Goal: Task Accomplishment & Management: Manage account settings

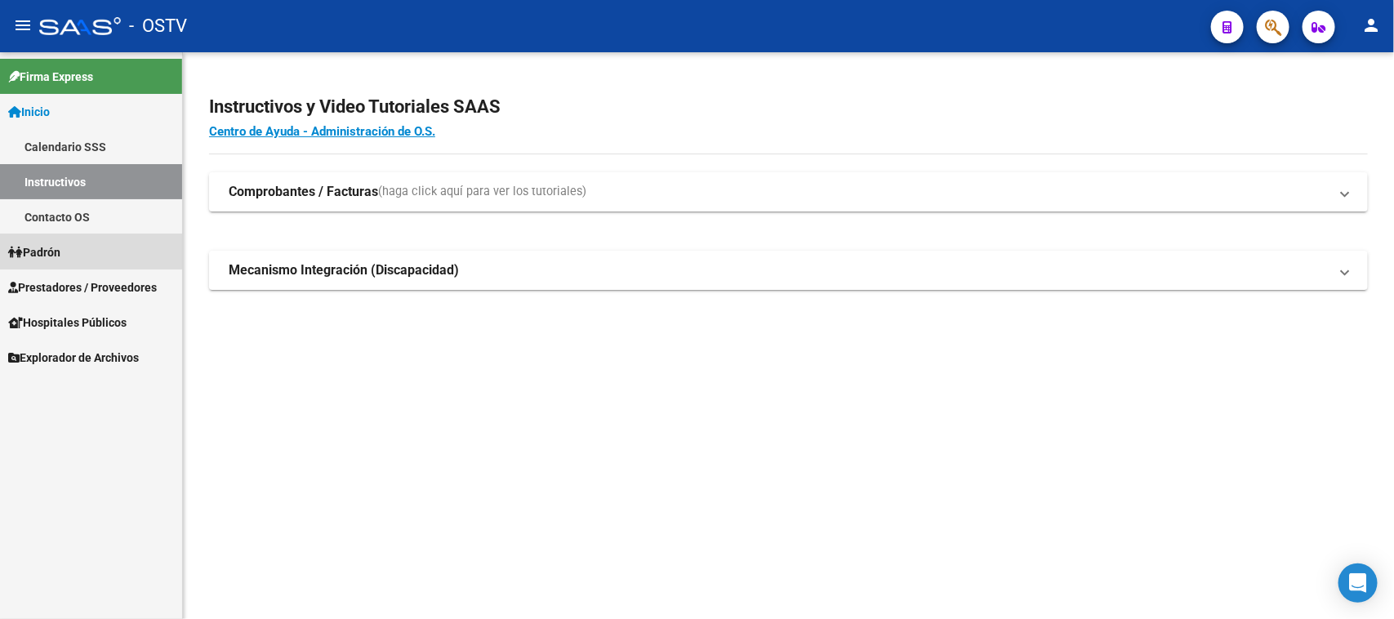
click at [79, 251] on link "Padrón" at bounding box center [91, 251] width 182 height 35
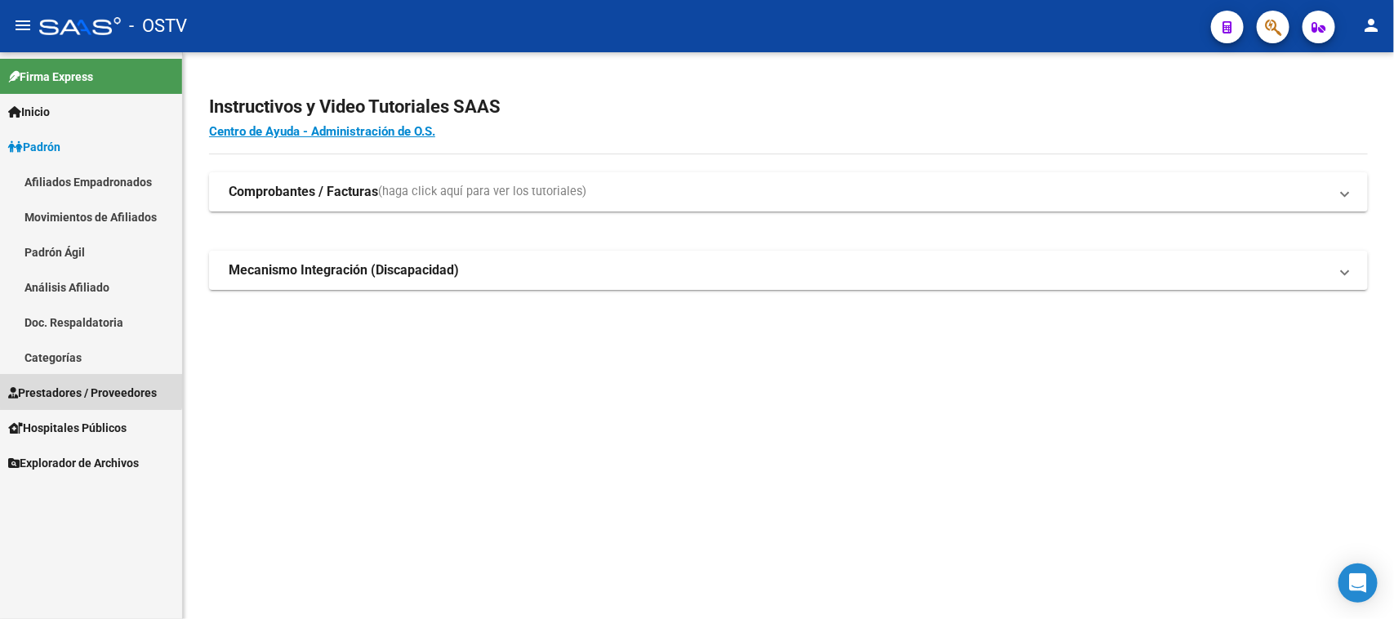
click at [91, 386] on span "Prestadores / Proveedores" at bounding box center [82, 393] width 149 height 18
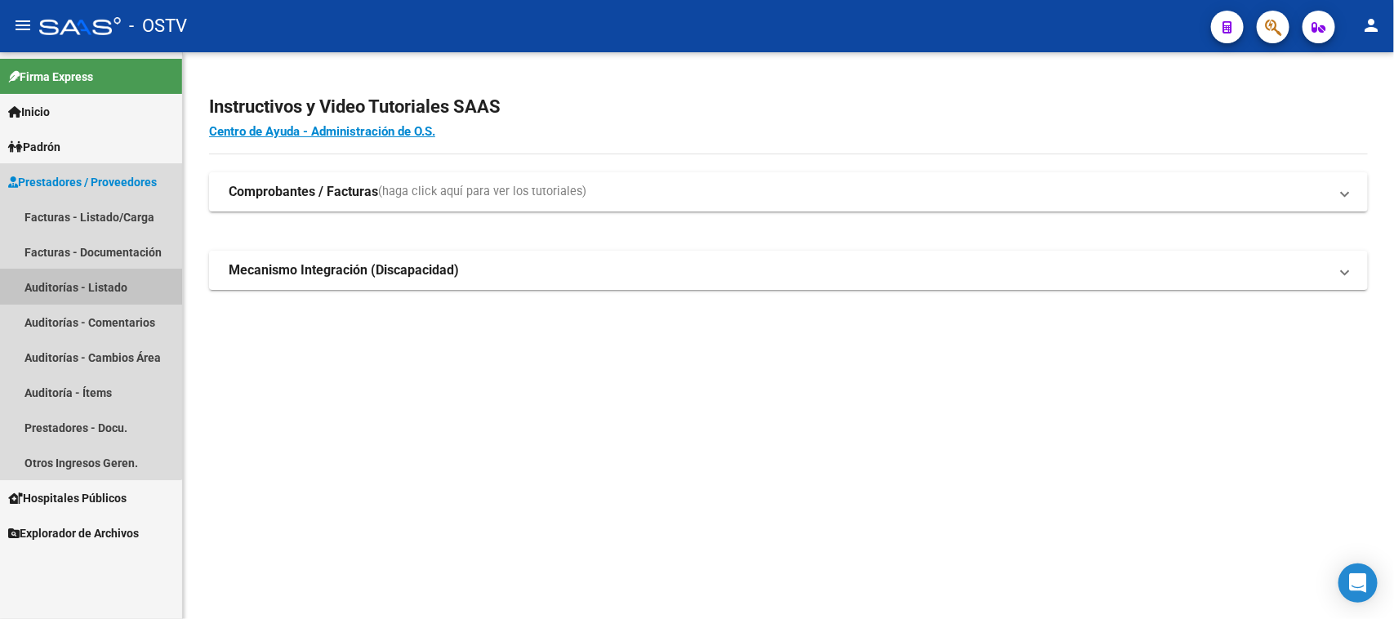
click at [87, 283] on link "Auditorías - Listado" at bounding box center [91, 286] width 182 height 35
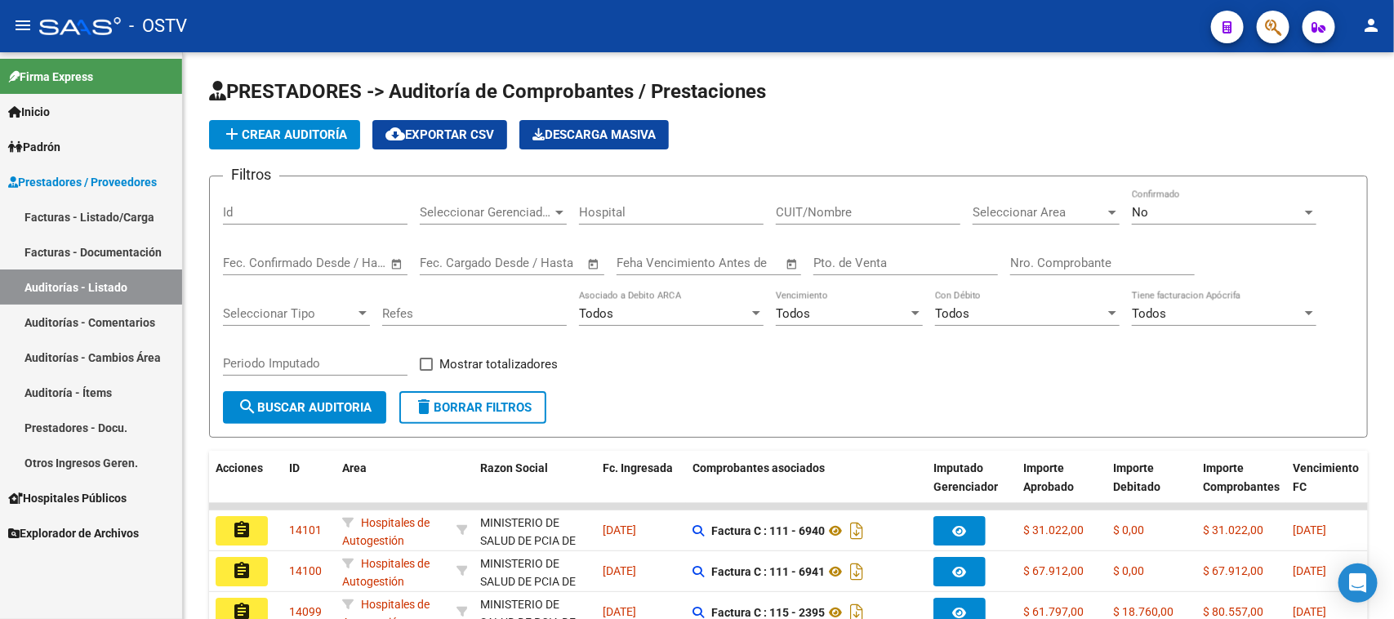
click at [1186, 217] on div "No" at bounding box center [1217, 212] width 170 height 15
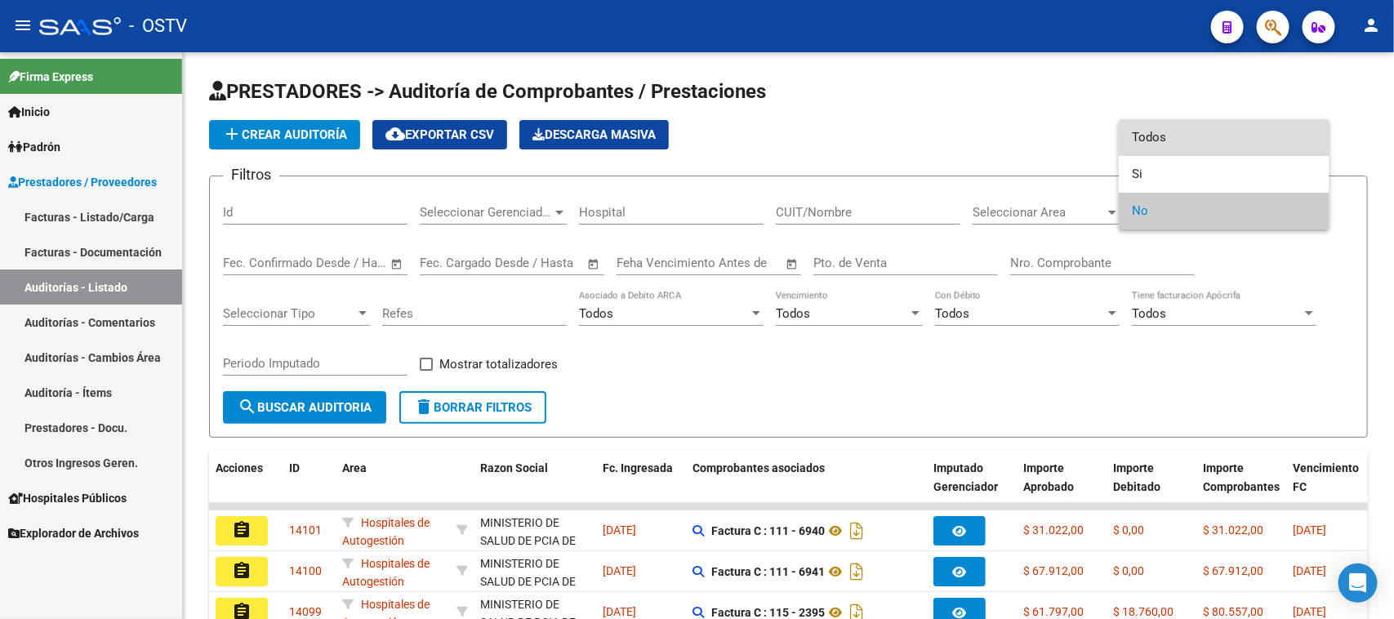
click at [1181, 140] on span "Todos" at bounding box center [1224, 137] width 185 height 37
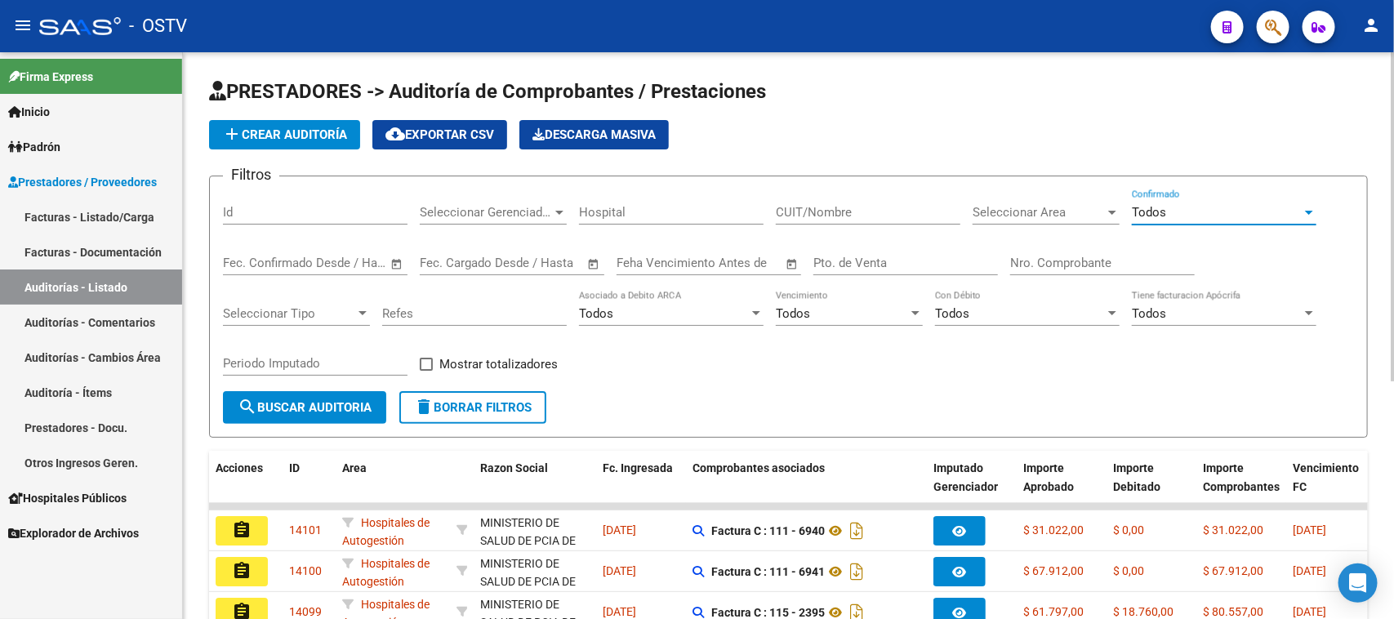
click at [1080, 265] on input "Nro. Comprobante" at bounding box center [1102, 263] width 185 height 15
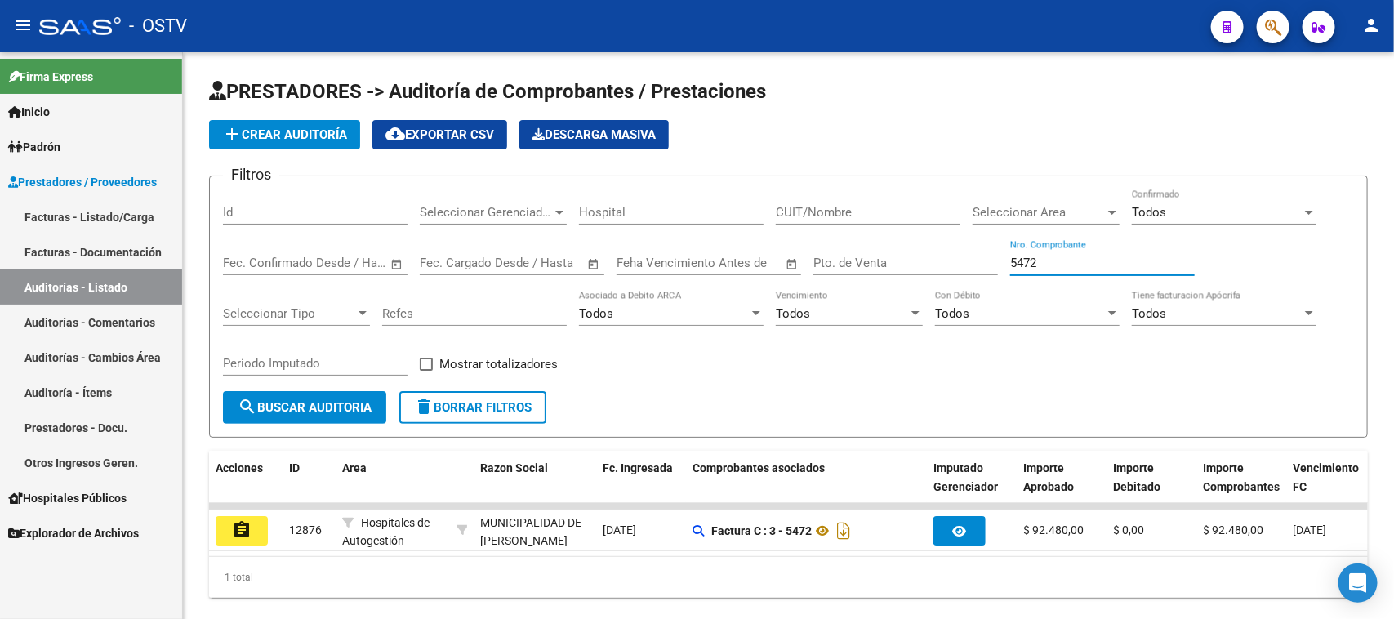
type input "5472"
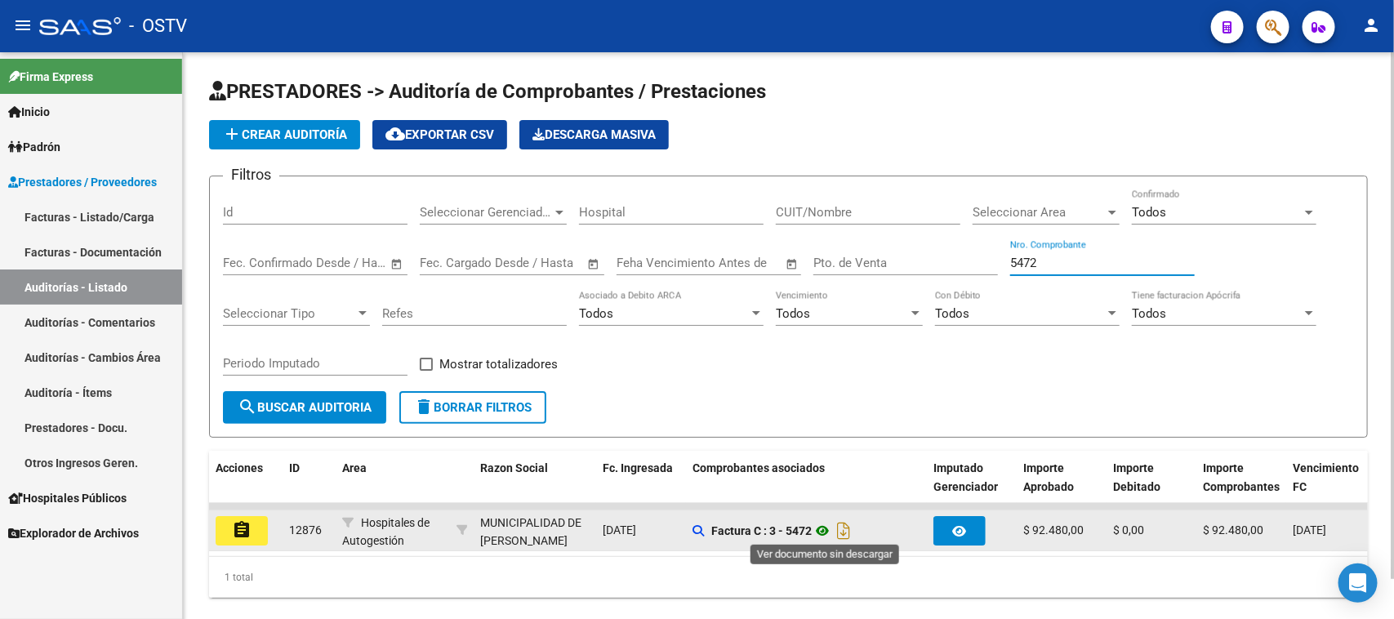
click at [827, 527] on icon at bounding box center [822, 531] width 21 height 20
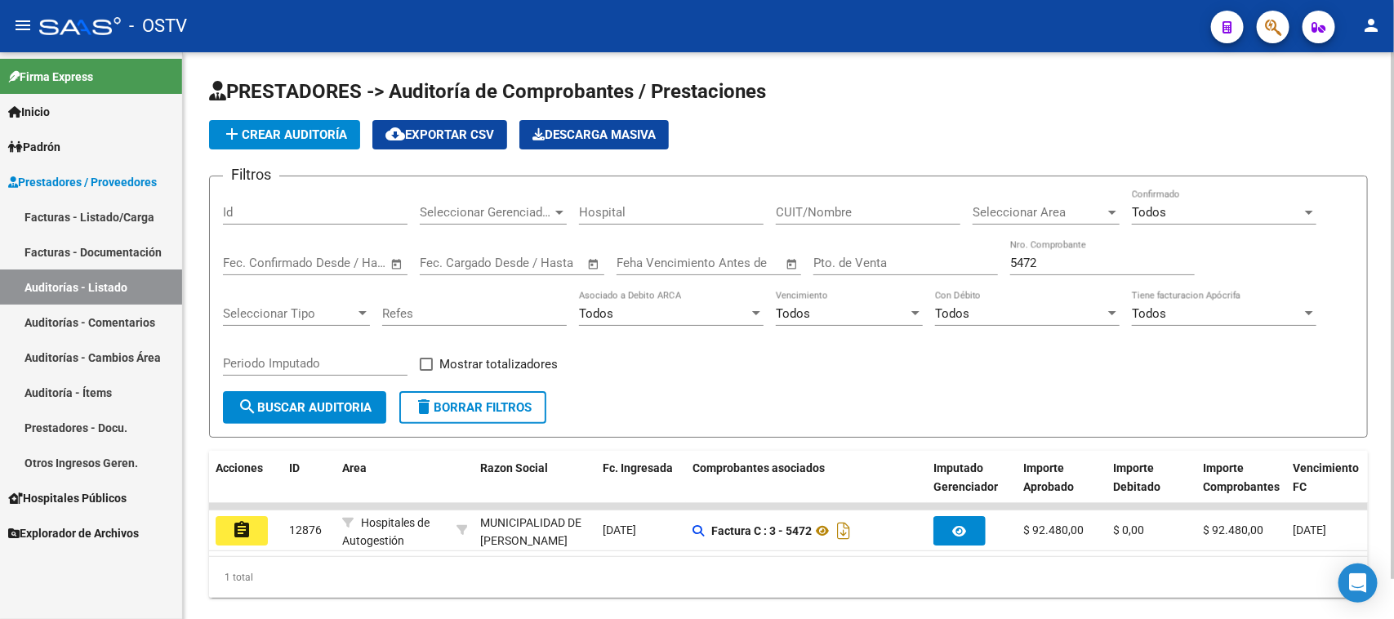
click at [970, 264] on div "Filtros Id Seleccionar Gerenciador Seleccionar Gerenciador Hospital CUIT/Nombre…" at bounding box center [788, 290] width 1131 height 202
click at [1042, 262] on input "Nro. Comprobante" at bounding box center [1102, 263] width 185 height 15
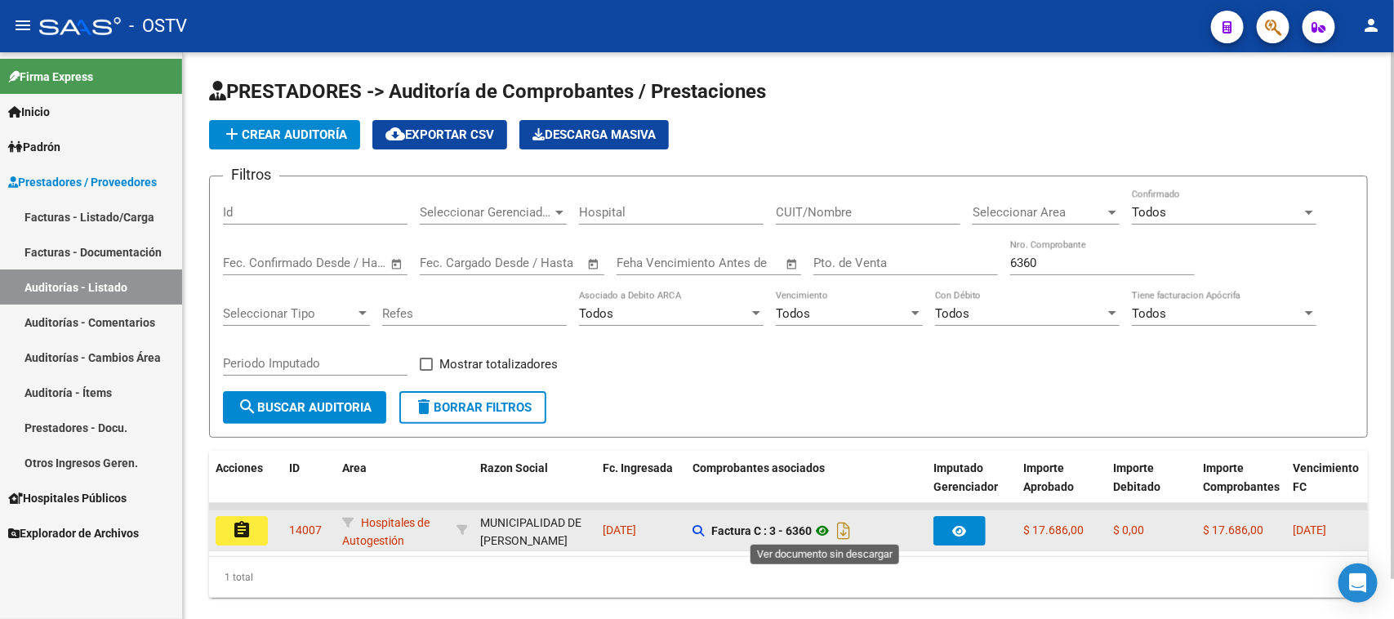
click at [826, 527] on icon at bounding box center [822, 531] width 21 height 20
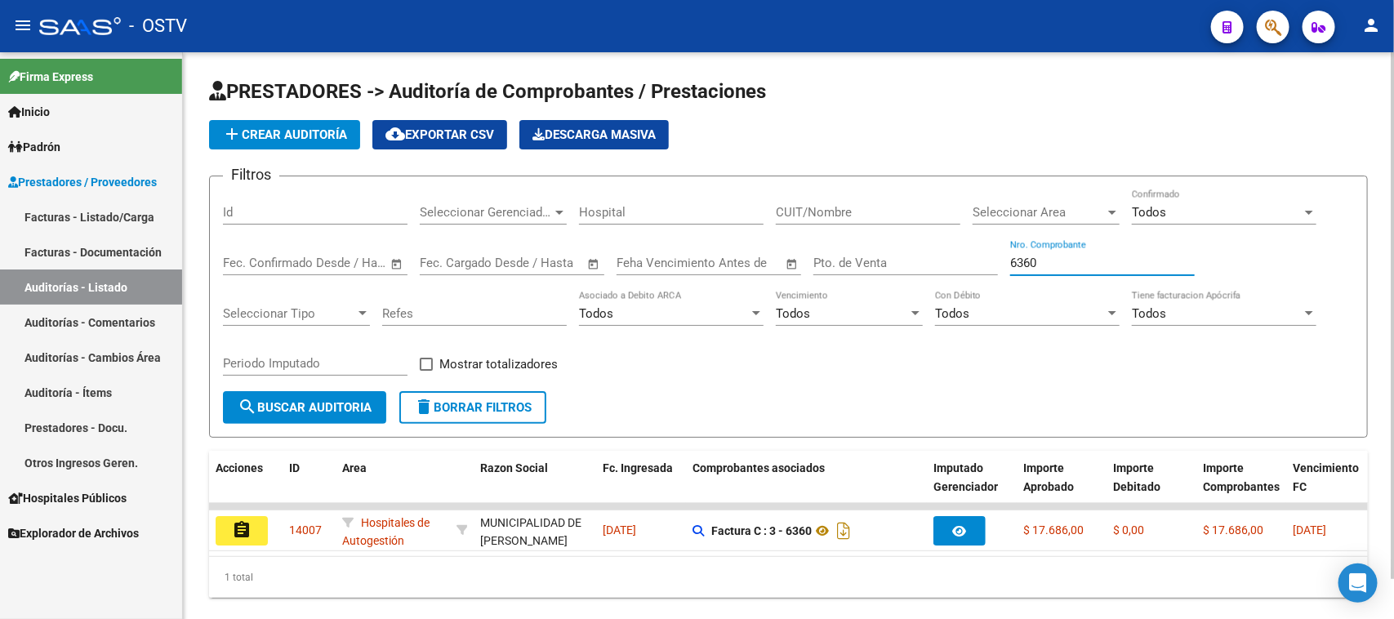
drag, startPoint x: 1041, startPoint y: 257, endPoint x: 997, endPoint y: 257, distance: 44.1
click at [997, 257] on div "Filtros Id Seleccionar Gerenciador Seleccionar Gerenciador Hospital CUIT/Nombre…" at bounding box center [788, 290] width 1131 height 202
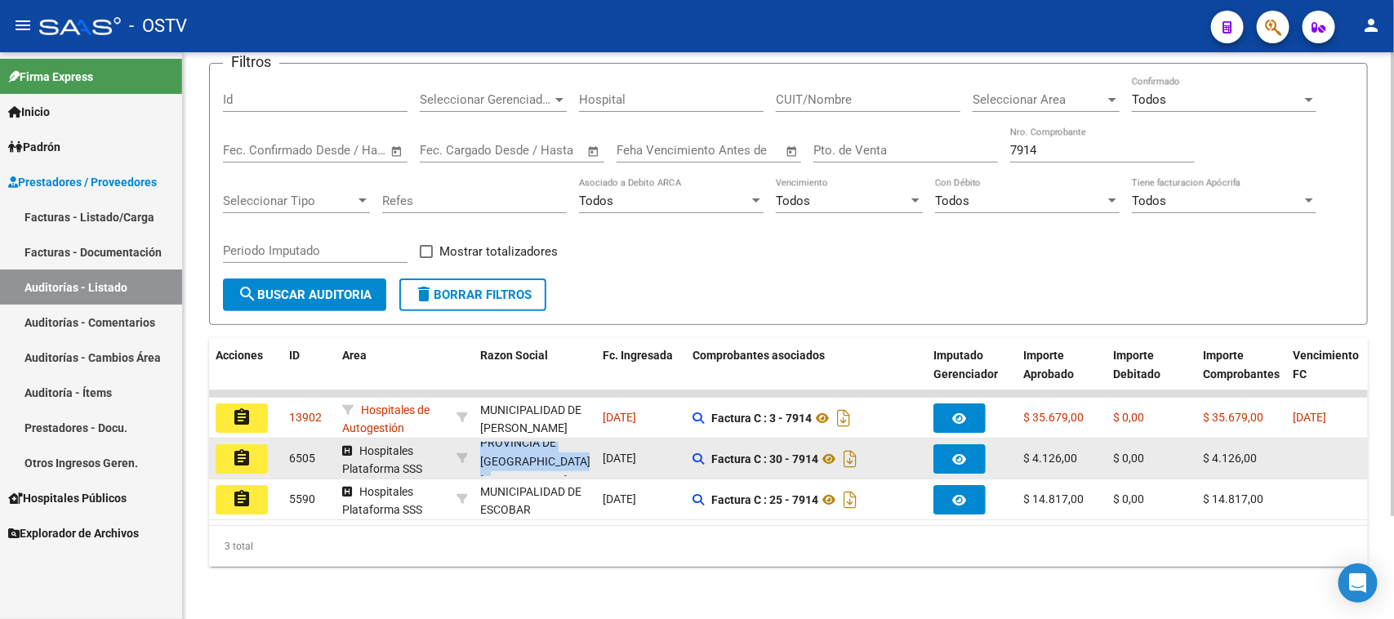
scroll to position [76, 0]
drag, startPoint x: 539, startPoint y: 434, endPoint x: 545, endPoint y: 447, distance: 15.3
click at [545, 447] on div "GOBIERNO DE LA PROVINCIA DE [GEOGRAPHIC_DATA][PERSON_NAME] ADMINISTRACION CENTR…" at bounding box center [534, 459] width 109 height 34
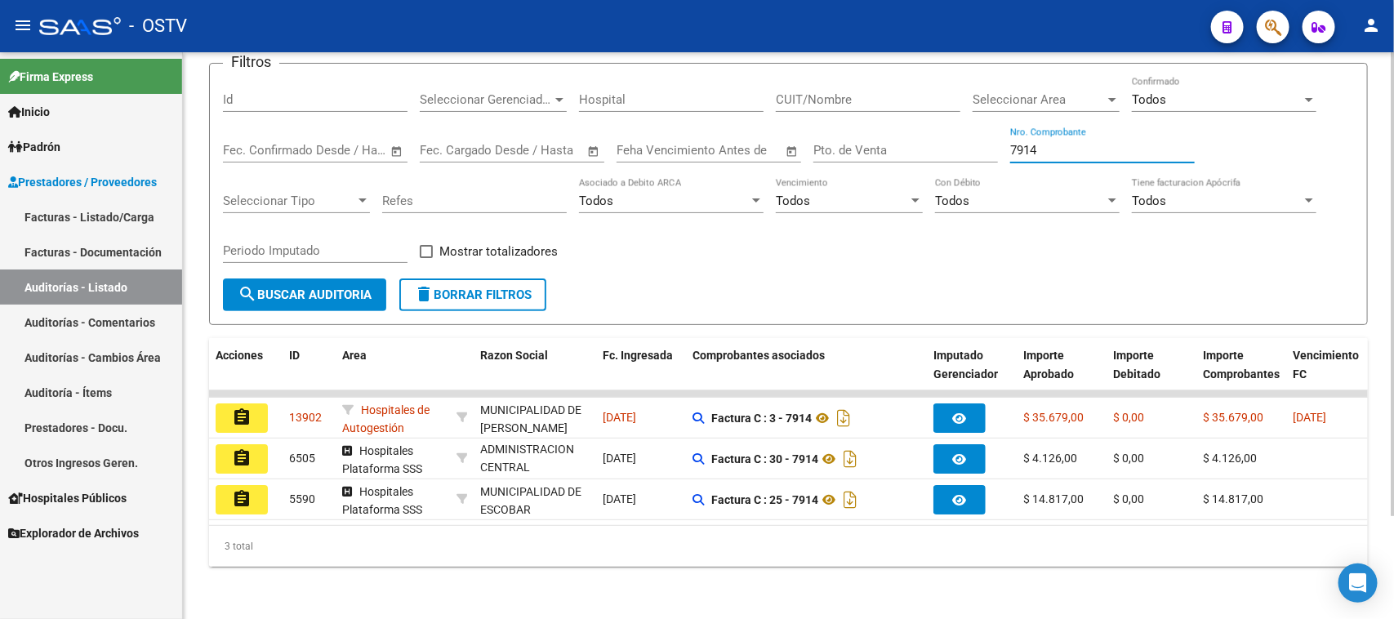
drag, startPoint x: 1038, startPoint y: 141, endPoint x: 990, endPoint y: 143, distance: 48.2
click at [990, 143] on div "Filtros Id Seleccionar Gerenciador Seleccionar Gerenciador Hospital CUIT/Nombre…" at bounding box center [788, 178] width 1131 height 202
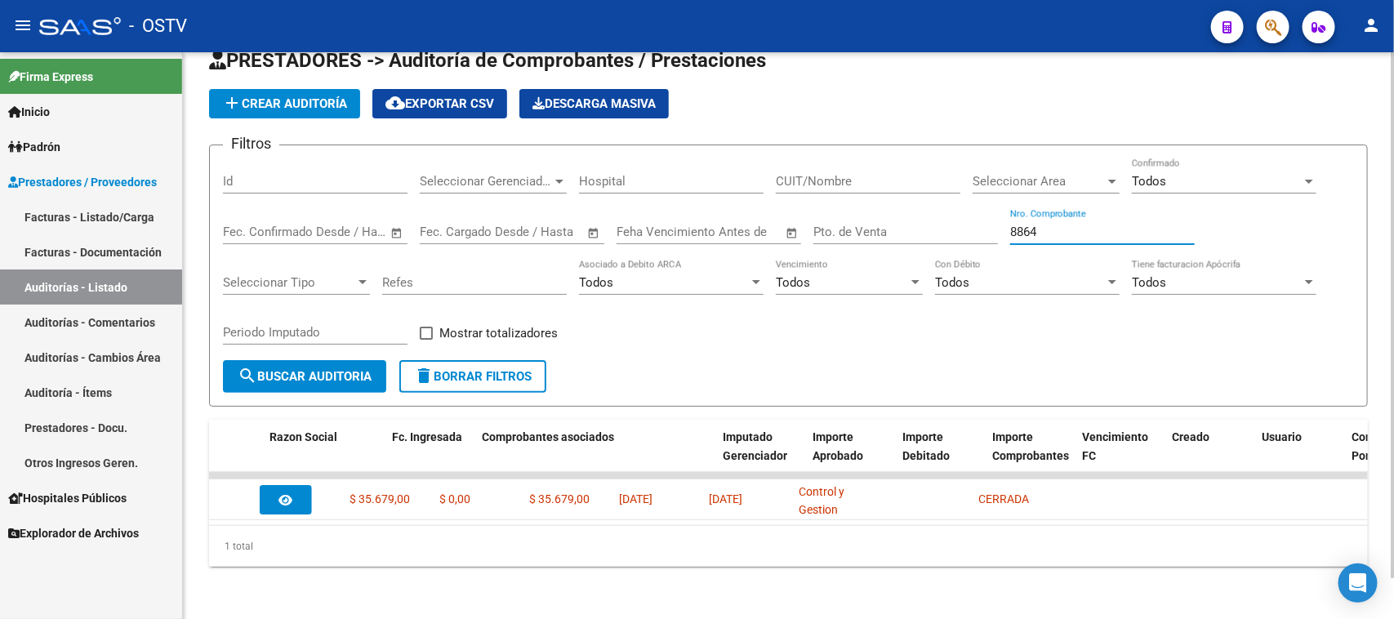
scroll to position [0, 0]
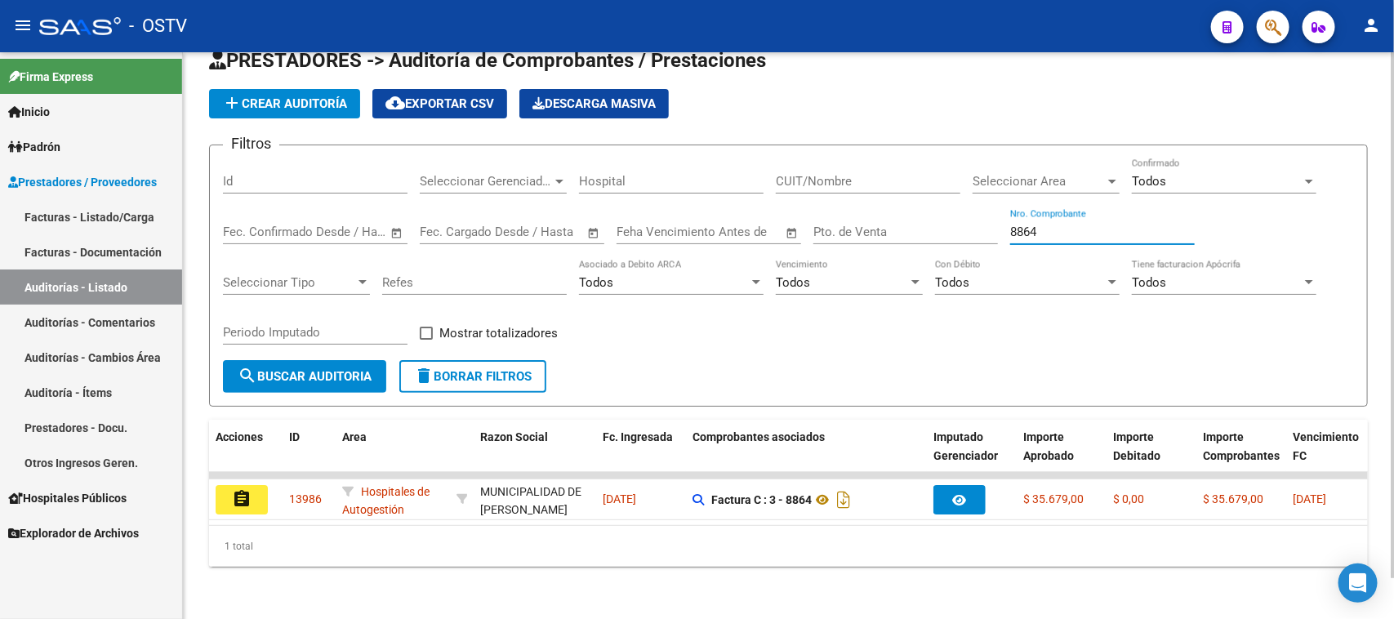
drag, startPoint x: 1043, startPoint y: 214, endPoint x: 984, endPoint y: 215, distance: 59.6
click at [984, 215] on div "Filtros Id Seleccionar Gerenciador Seleccionar Gerenciador Hospital CUIT/Nombre…" at bounding box center [788, 259] width 1131 height 202
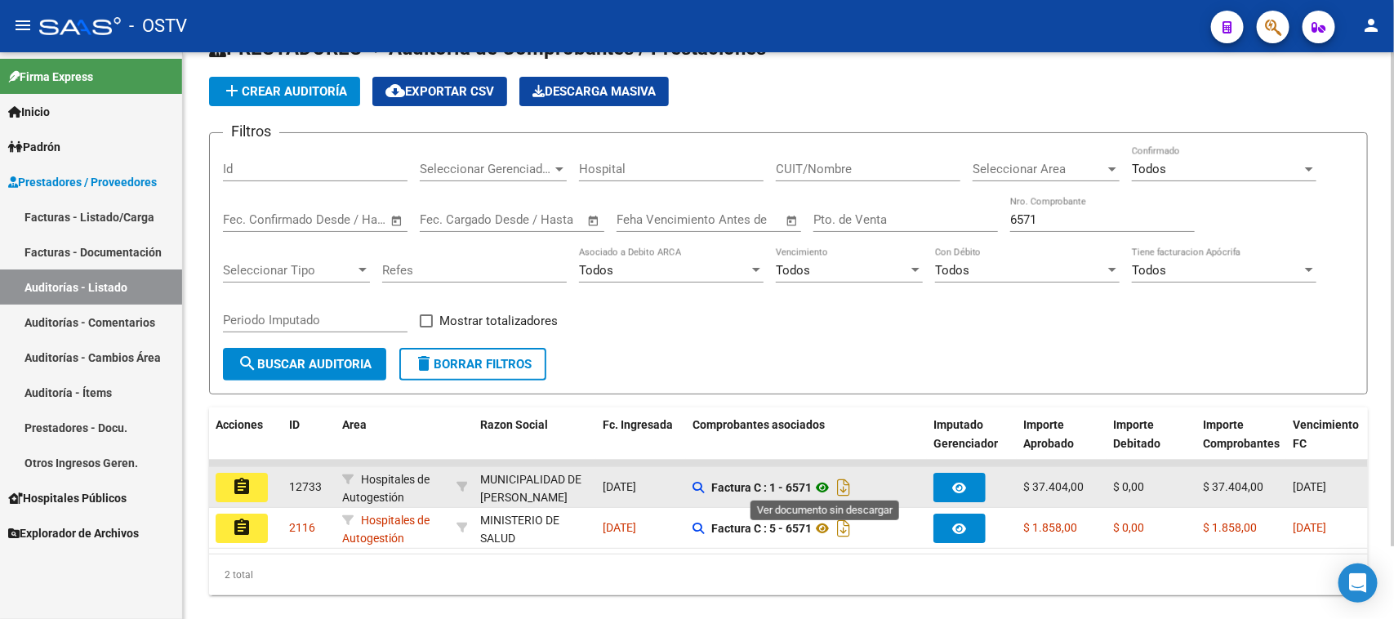
click at [827, 484] on icon at bounding box center [822, 488] width 21 height 20
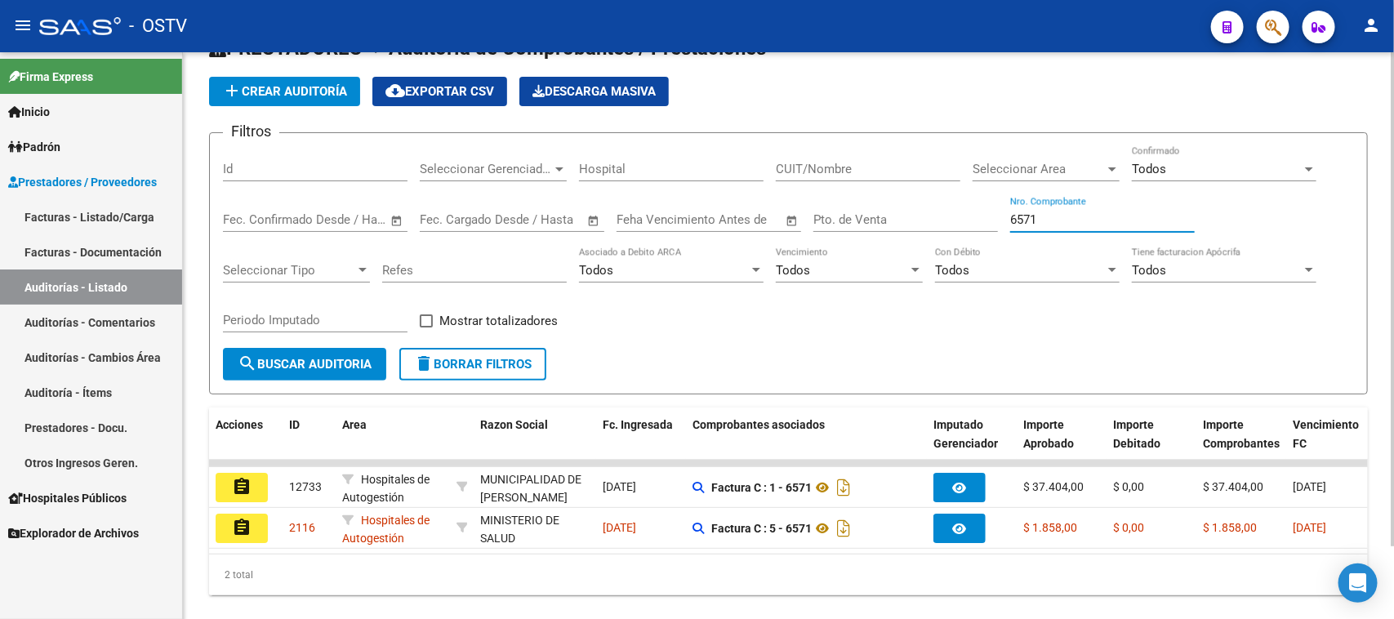
drag, startPoint x: 1039, startPoint y: 219, endPoint x: 992, endPoint y: 221, distance: 47.4
click at [992, 221] on div "Filtros Id Seleccionar Gerenciador Seleccionar Gerenciador Hospital CUIT/Nombre…" at bounding box center [788, 247] width 1131 height 202
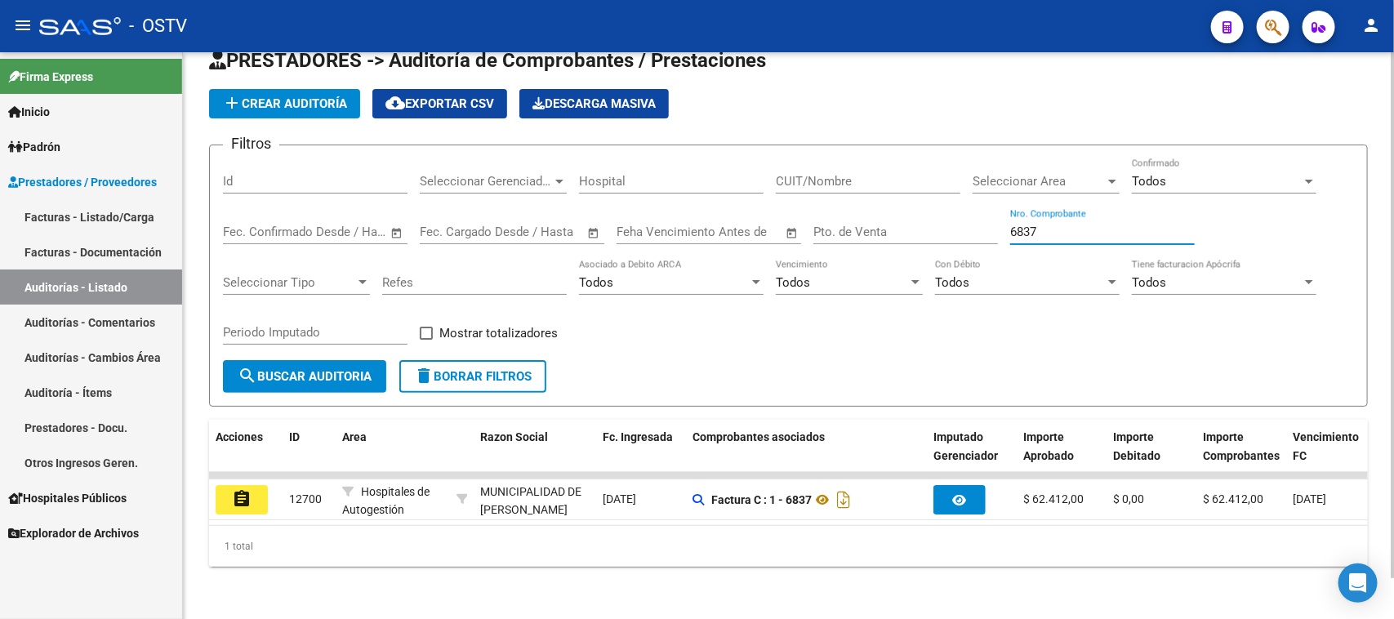
scroll to position [0, 521]
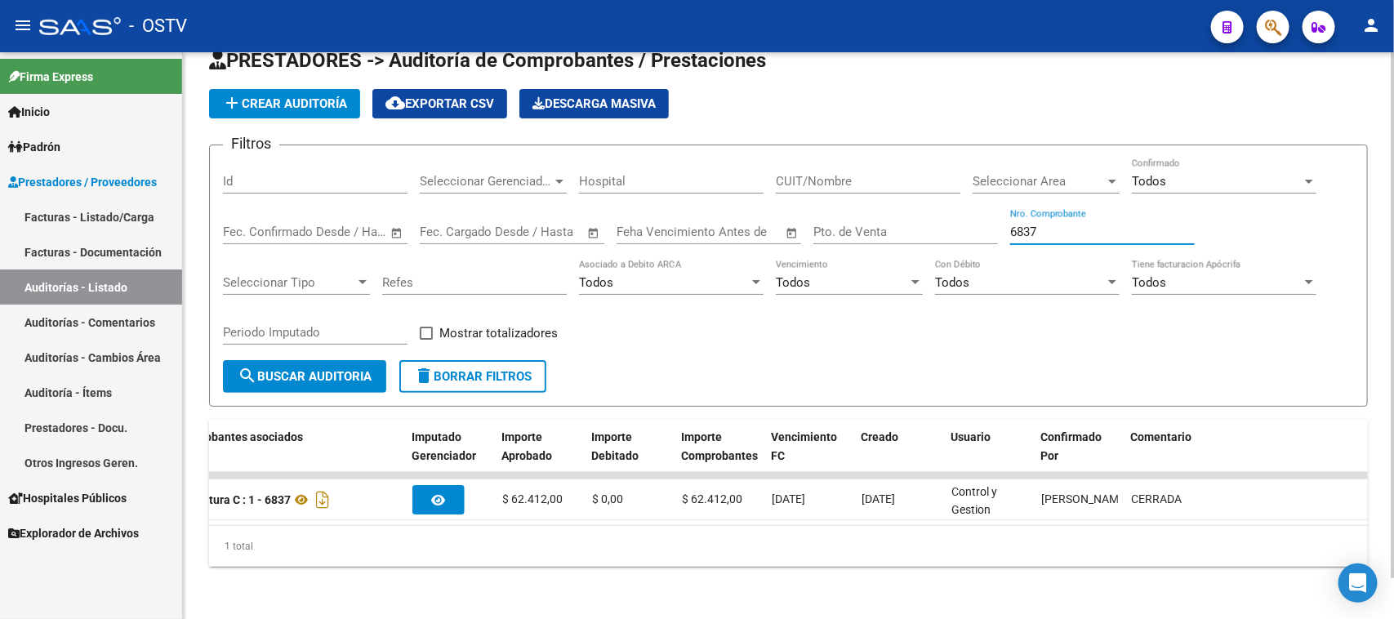
drag, startPoint x: 1039, startPoint y: 217, endPoint x: 1012, endPoint y: 216, distance: 27.0
click at [1012, 225] on input "6837" at bounding box center [1102, 232] width 185 height 15
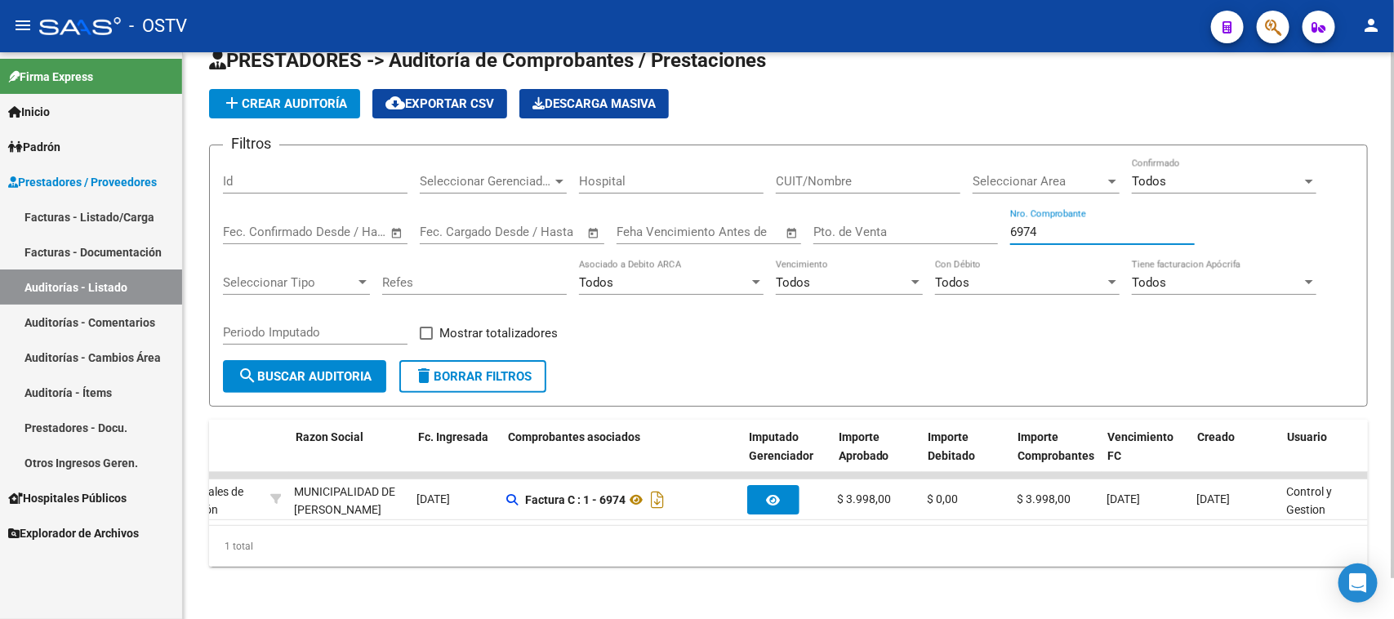
scroll to position [0, 185]
drag, startPoint x: 1039, startPoint y: 212, endPoint x: 1002, endPoint y: 209, distance: 37.7
click at [1002, 209] on div "Filtros Id Seleccionar Gerenciador Seleccionar Gerenciador Hospital CUIT/Nombre…" at bounding box center [788, 259] width 1131 height 202
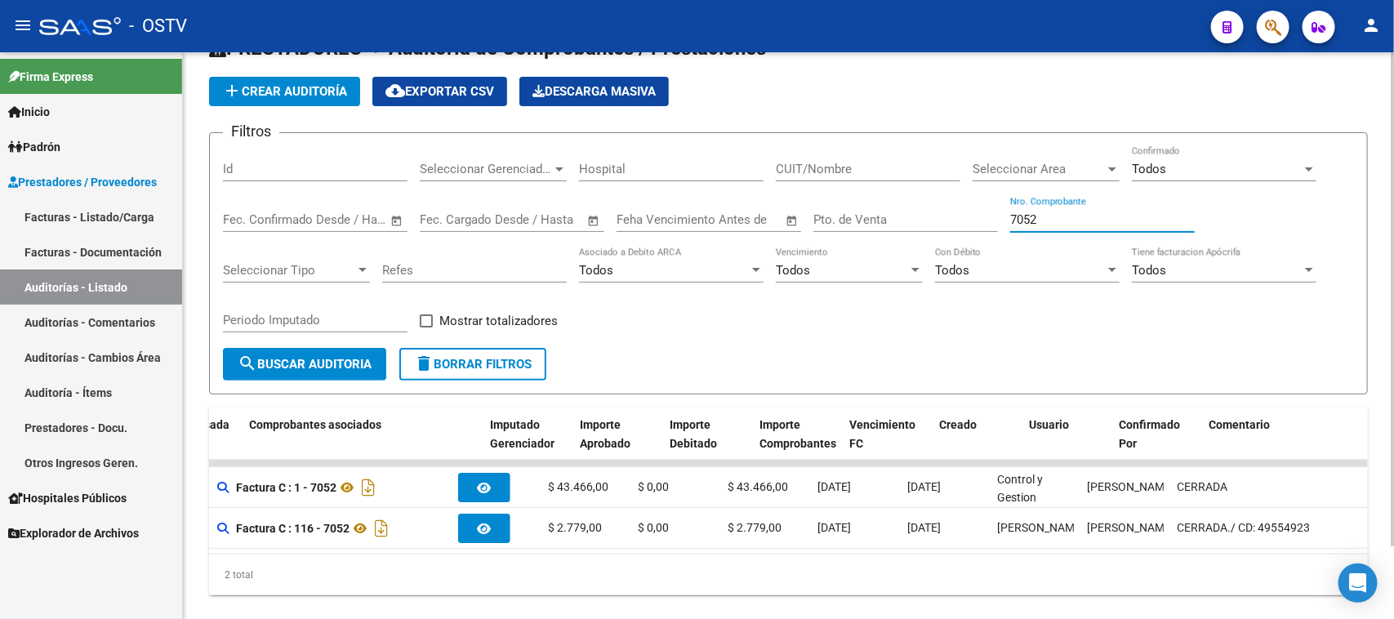
scroll to position [0, 0]
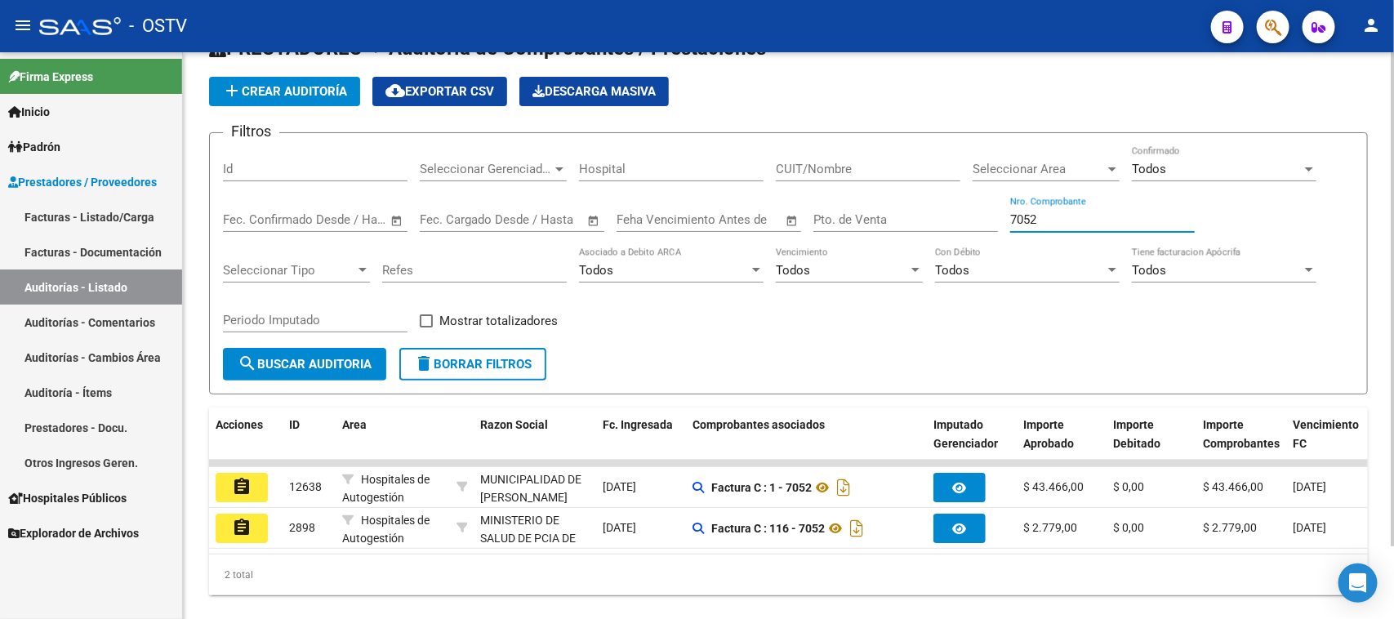
drag, startPoint x: 1054, startPoint y: 218, endPoint x: 988, endPoint y: 215, distance: 66.2
click at [988, 215] on div "Filtros Id Seleccionar Gerenciador Seleccionar Gerenciador Hospital CUIT/Nombre…" at bounding box center [788, 247] width 1131 height 202
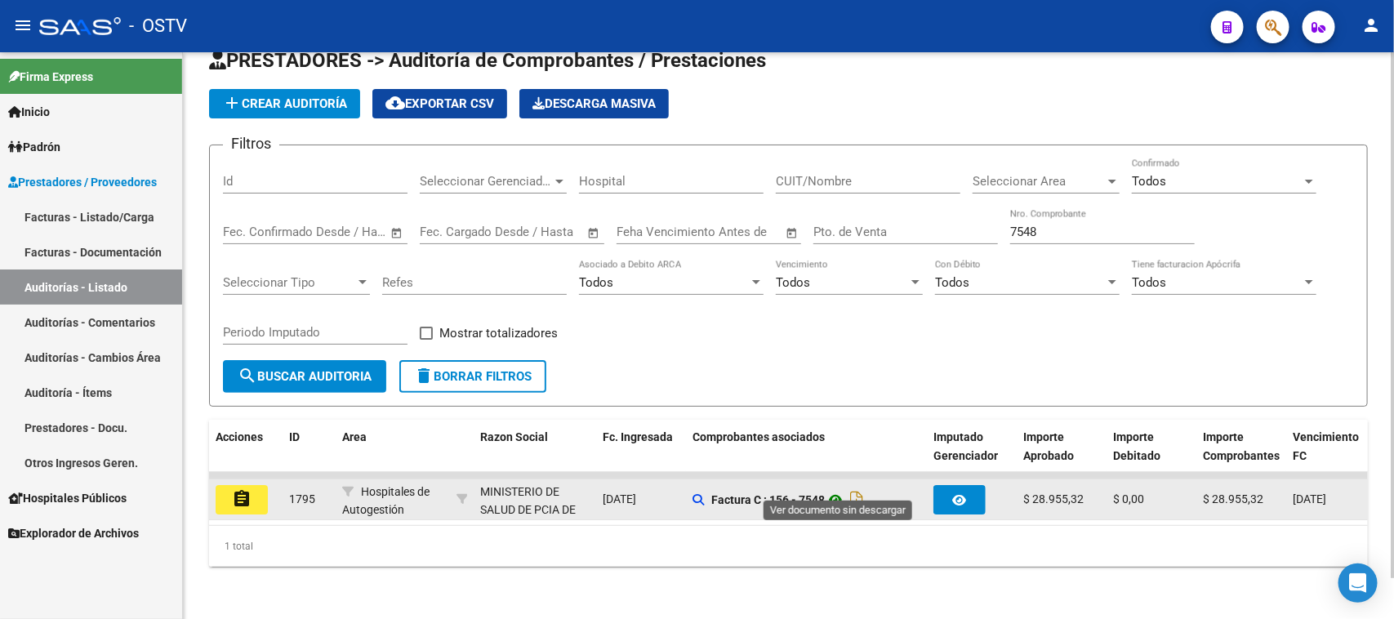
click at [838, 490] on icon at bounding box center [835, 500] width 21 height 20
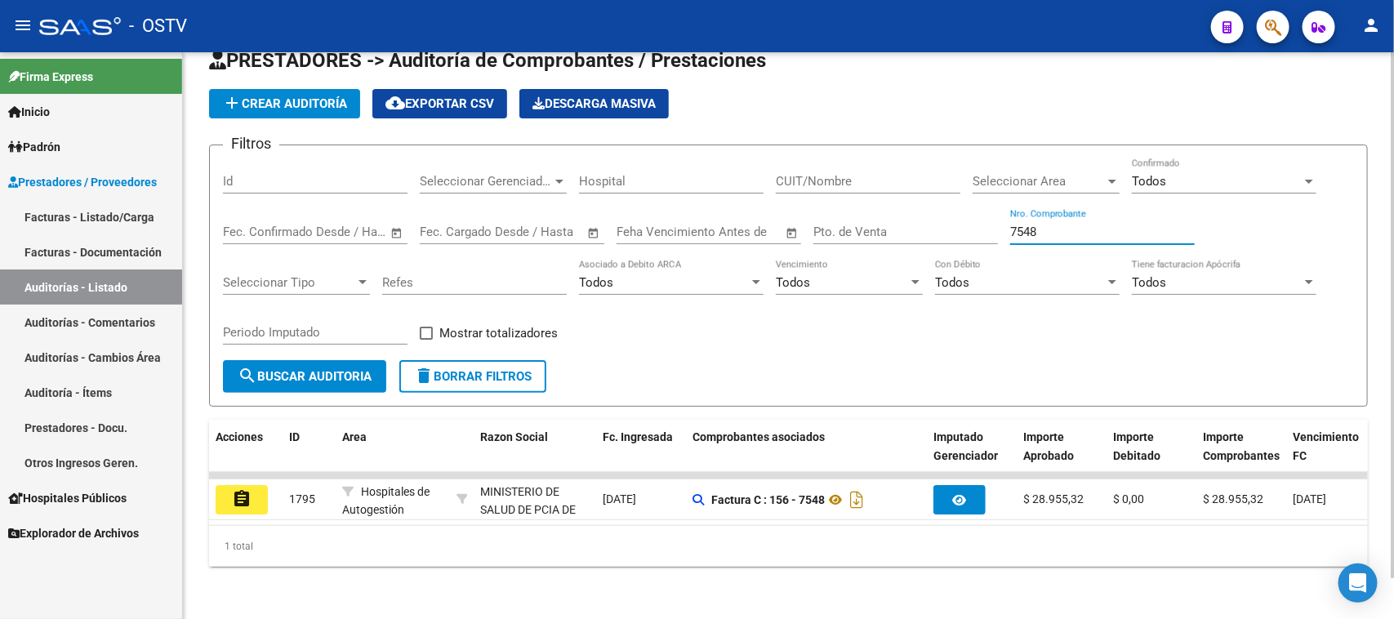
drag, startPoint x: 1047, startPoint y: 215, endPoint x: 1021, endPoint y: 215, distance: 26.9
click at [1021, 225] on input "7548" at bounding box center [1102, 232] width 185 height 15
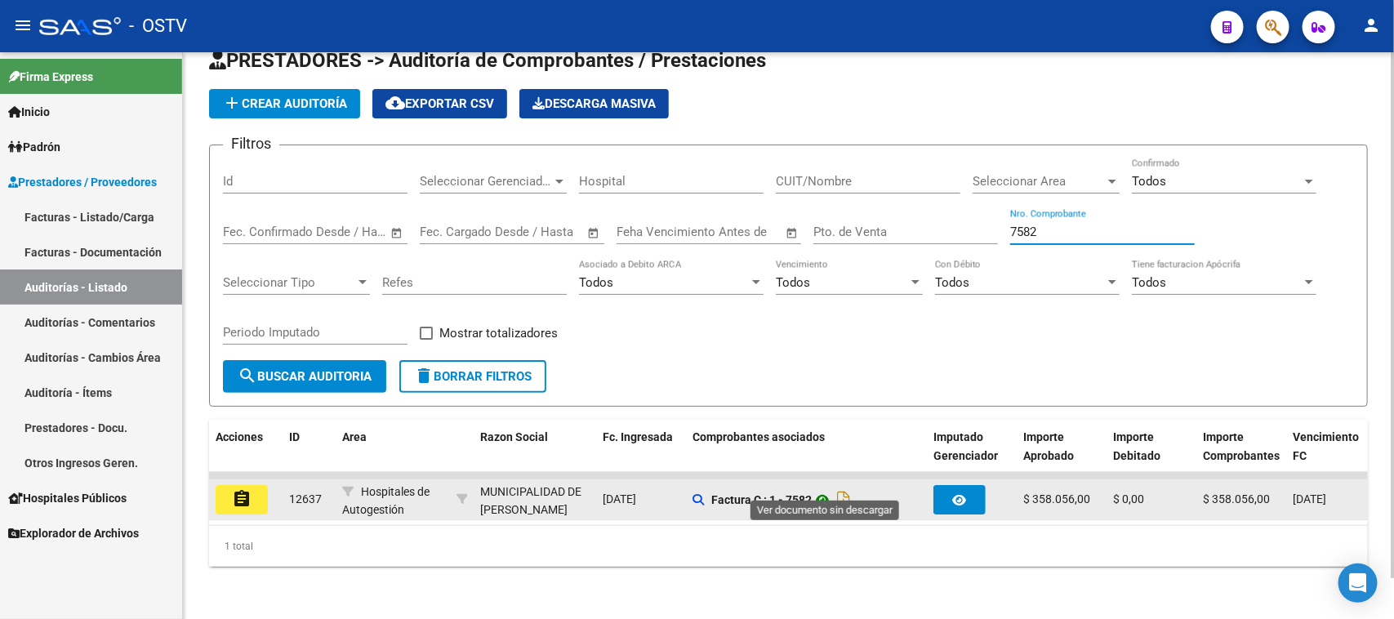
type input "7582"
click at [827, 490] on icon at bounding box center [822, 500] width 21 height 20
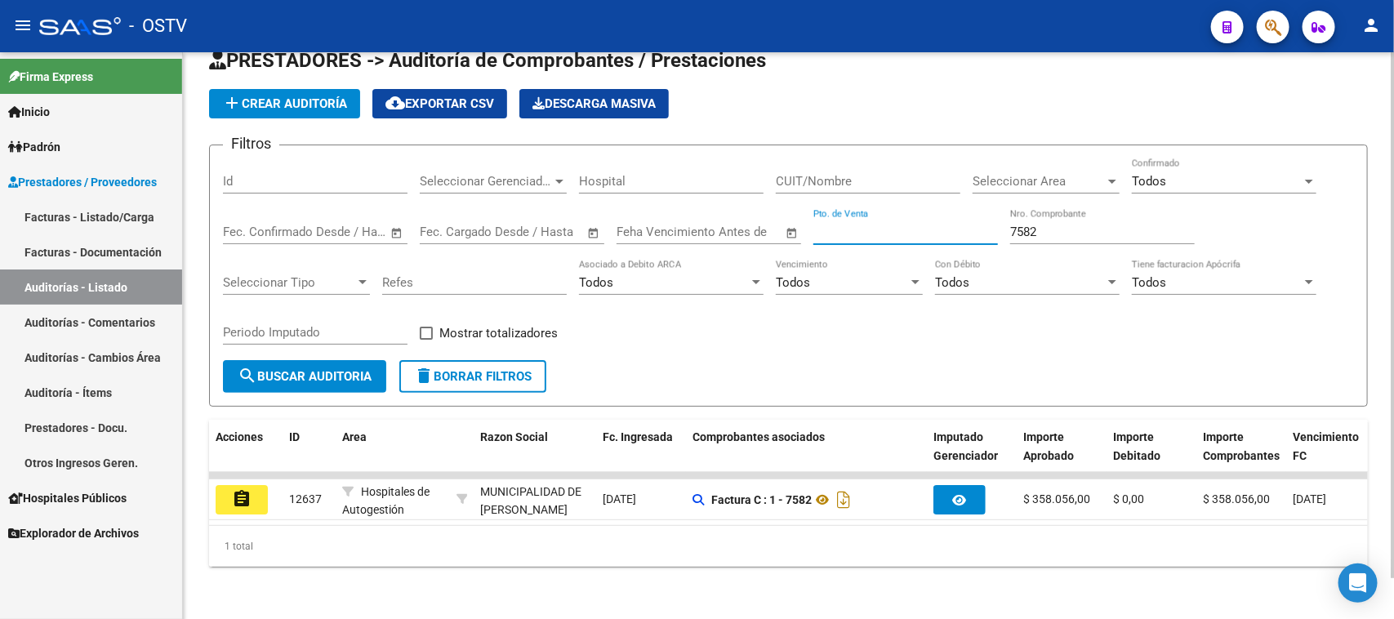
click at [898, 225] on input "Pto. de Venta" at bounding box center [905, 232] width 185 height 15
type input "1"
click at [1042, 225] on input "7582" at bounding box center [1102, 232] width 185 height 15
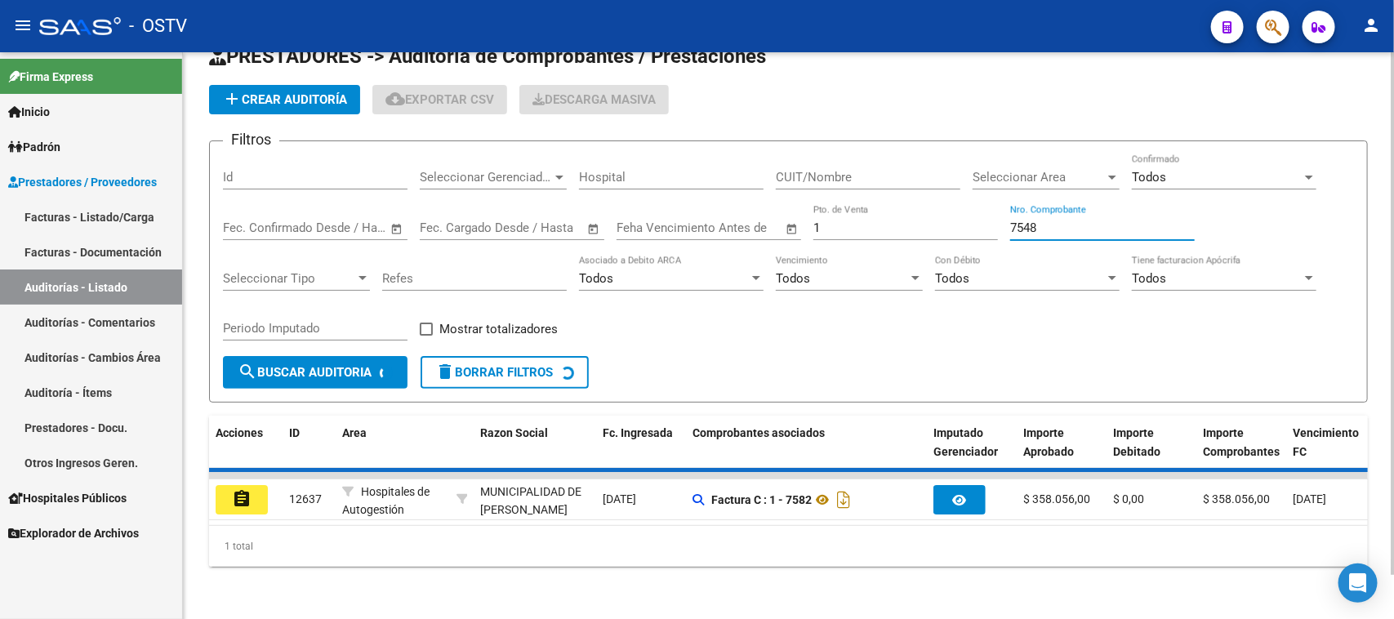
scroll to position [15, 0]
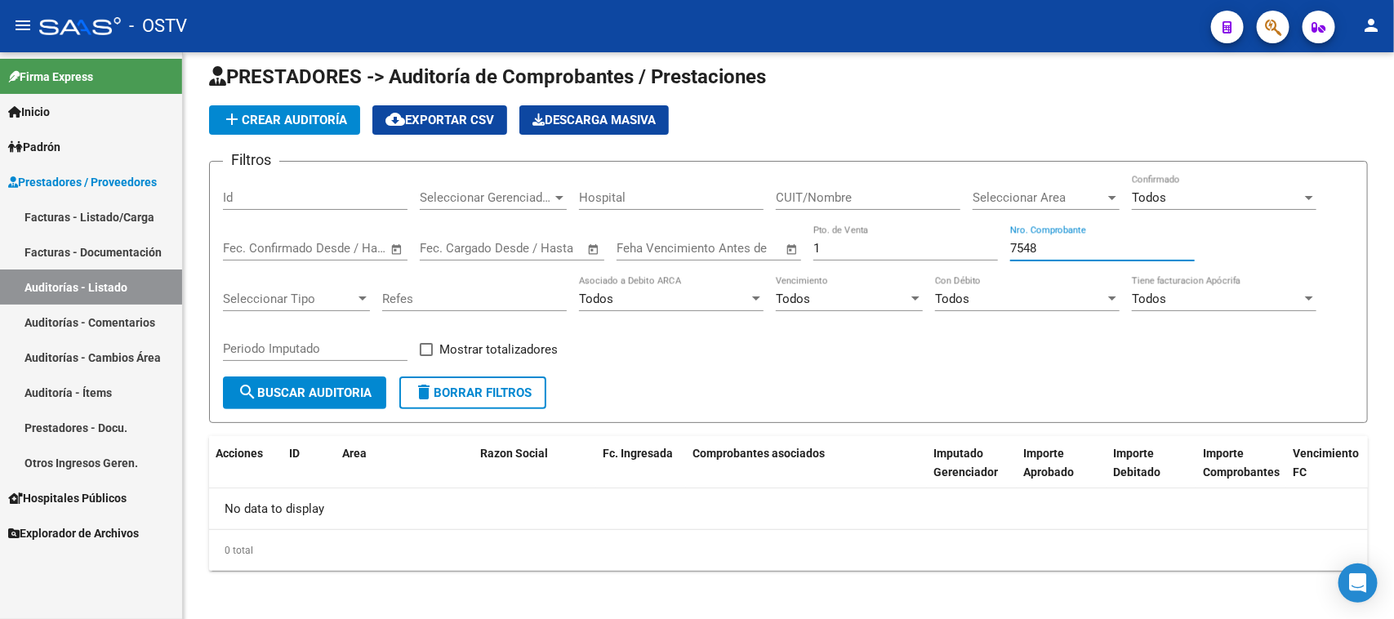
type input "7548"
click at [115, 229] on link "Facturas - Listado/Carga" at bounding box center [91, 216] width 182 height 35
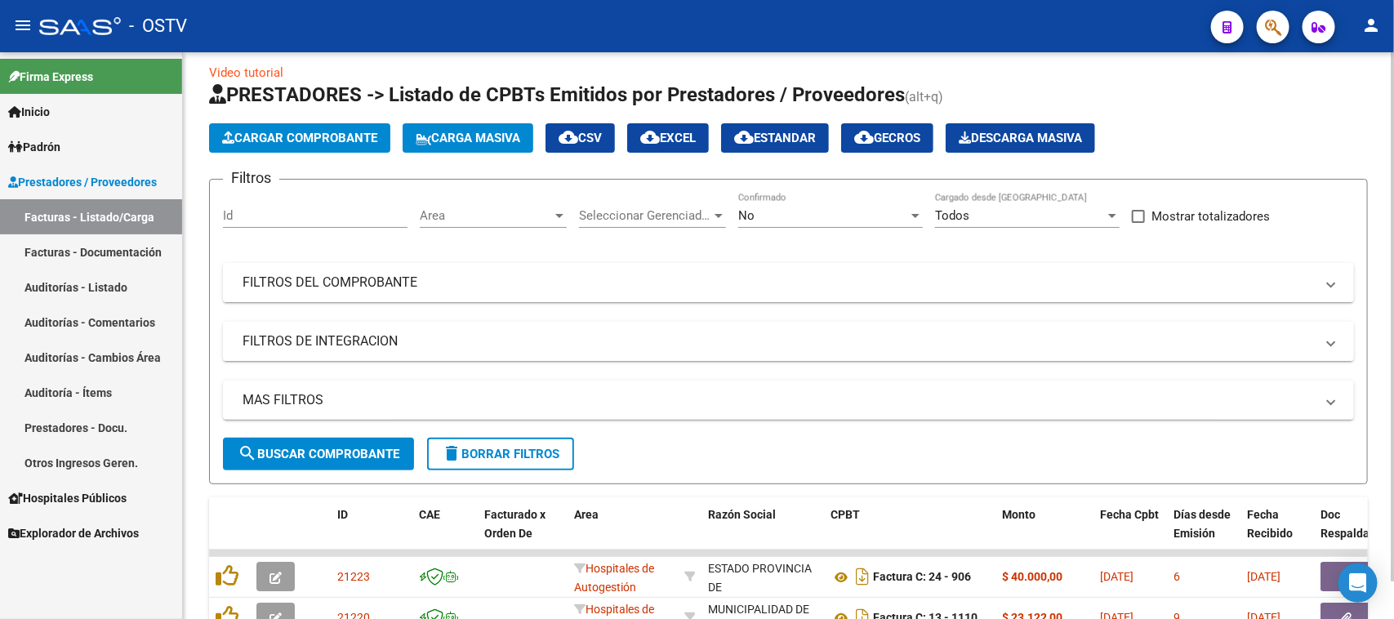
click at [429, 291] on mat-panel-title "FILTROS DEL COMPROBANTE" at bounding box center [778, 283] width 1072 height 18
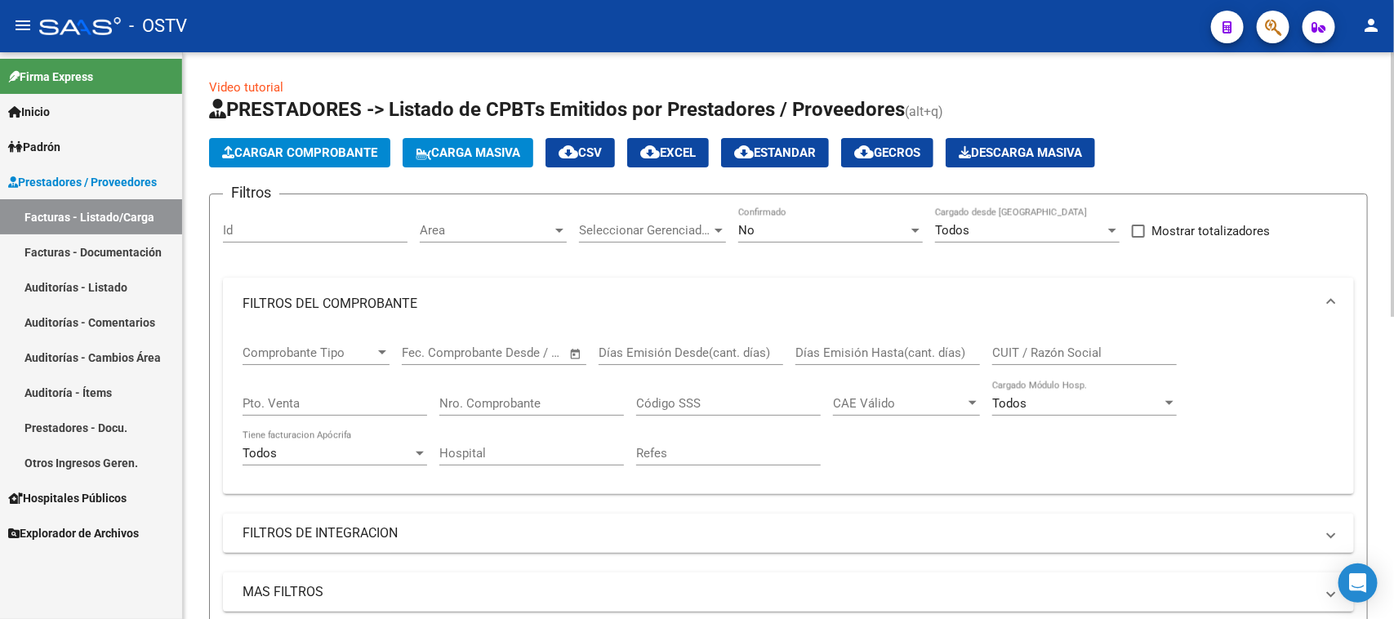
click at [356, 396] on input "Pto. Venta" at bounding box center [334, 403] width 185 height 15
type input "1"
click at [514, 390] on div "Nro. Comprobante" at bounding box center [531, 397] width 185 height 35
type input "7548"
click at [846, 231] on div "No" at bounding box center [823, 230] width 170 height 15
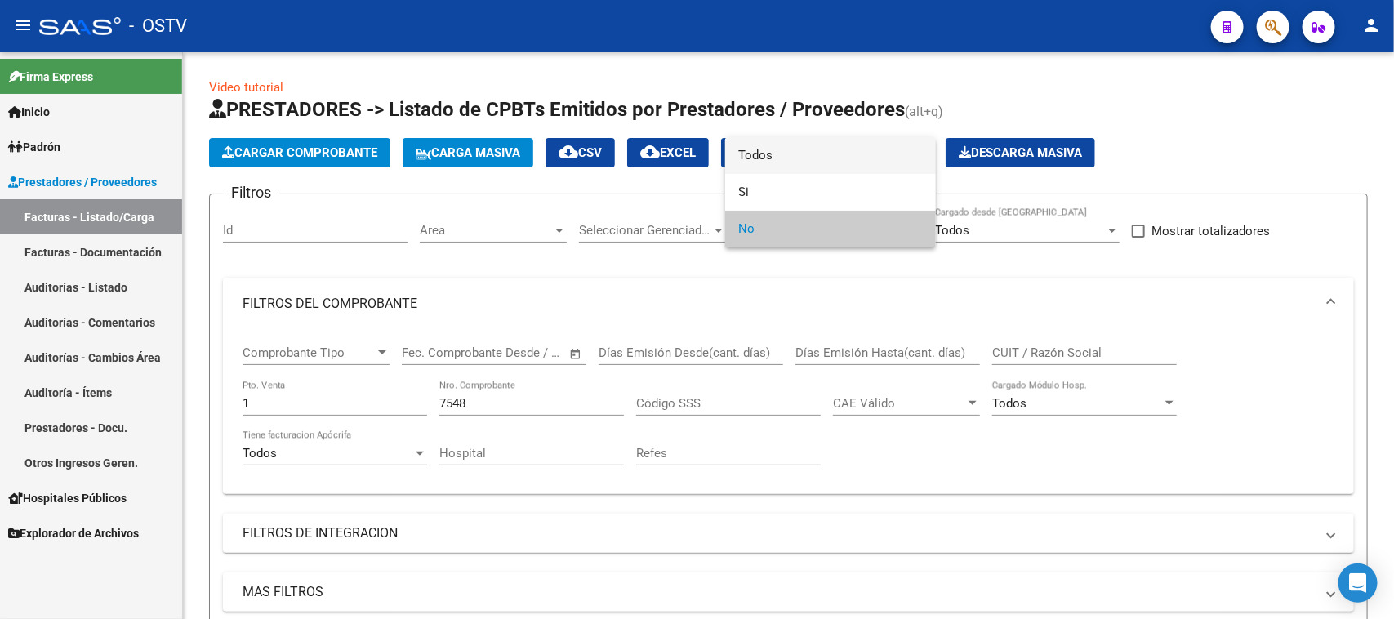
click at [835, 161] on span "Todos" at bounding box center [830, 155] width 185 height 37
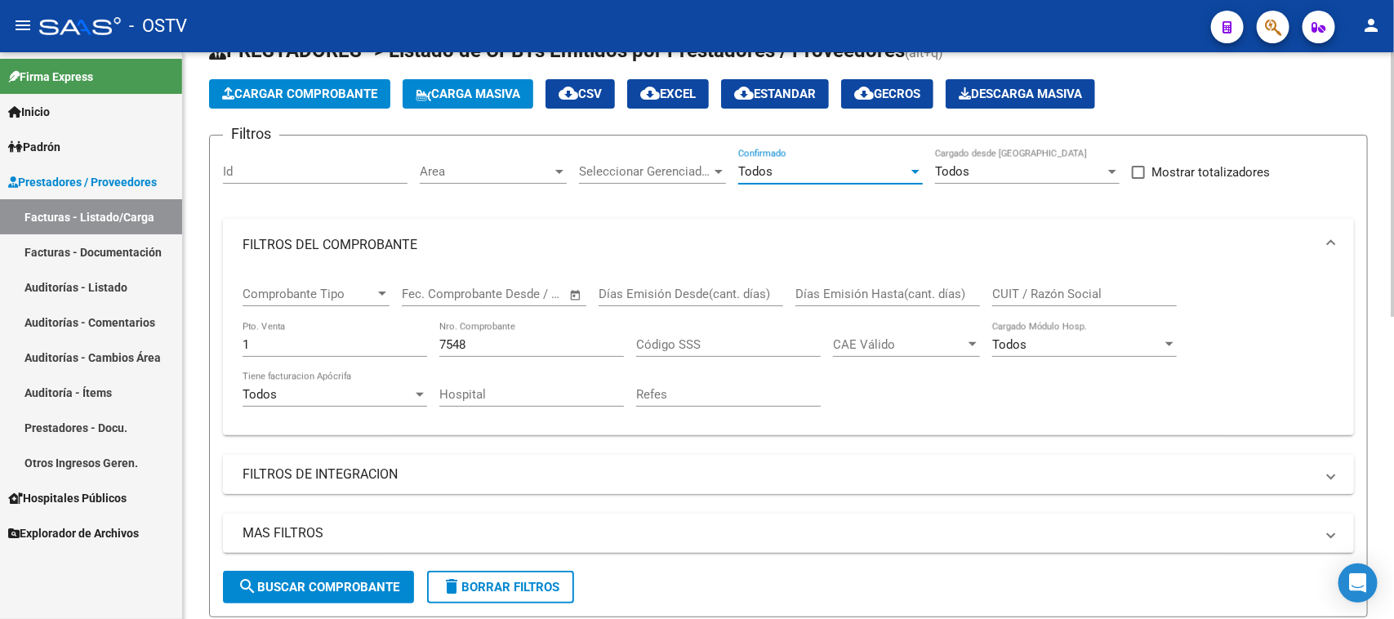
scroll to position [102, 0]
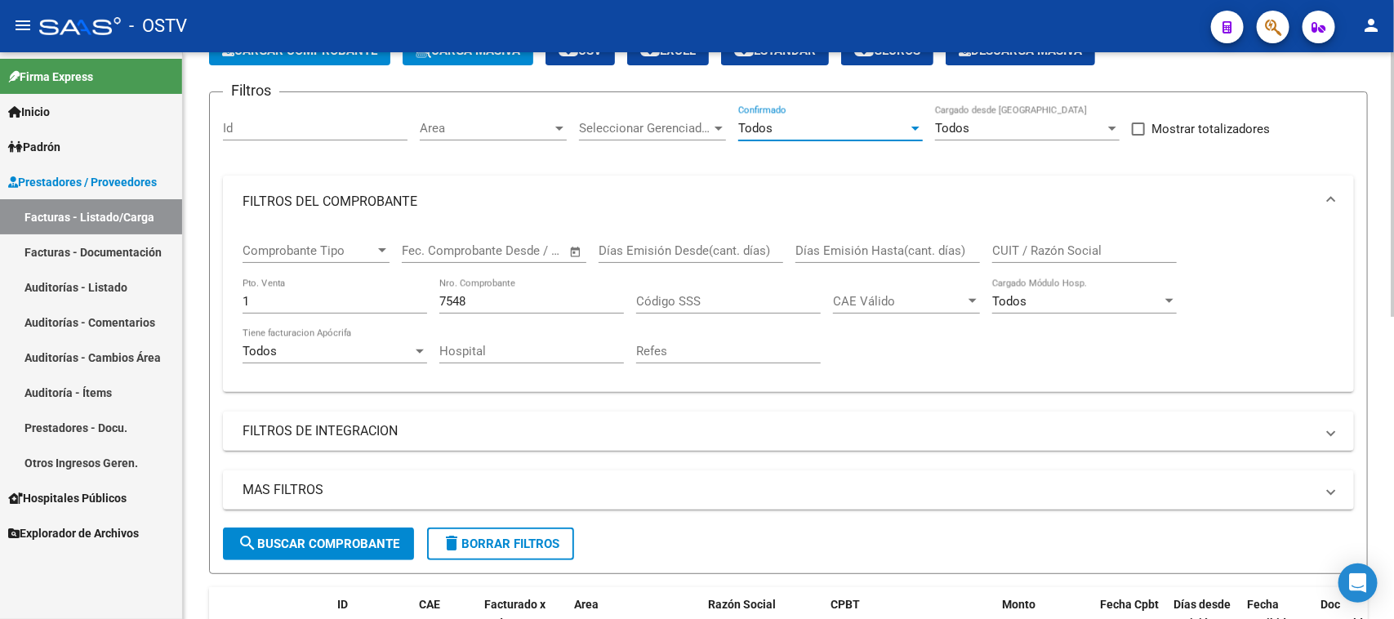
click at [332, 540] on span "search Buscar Comprobante" at bounding box center [319, 543] width 162 height 15
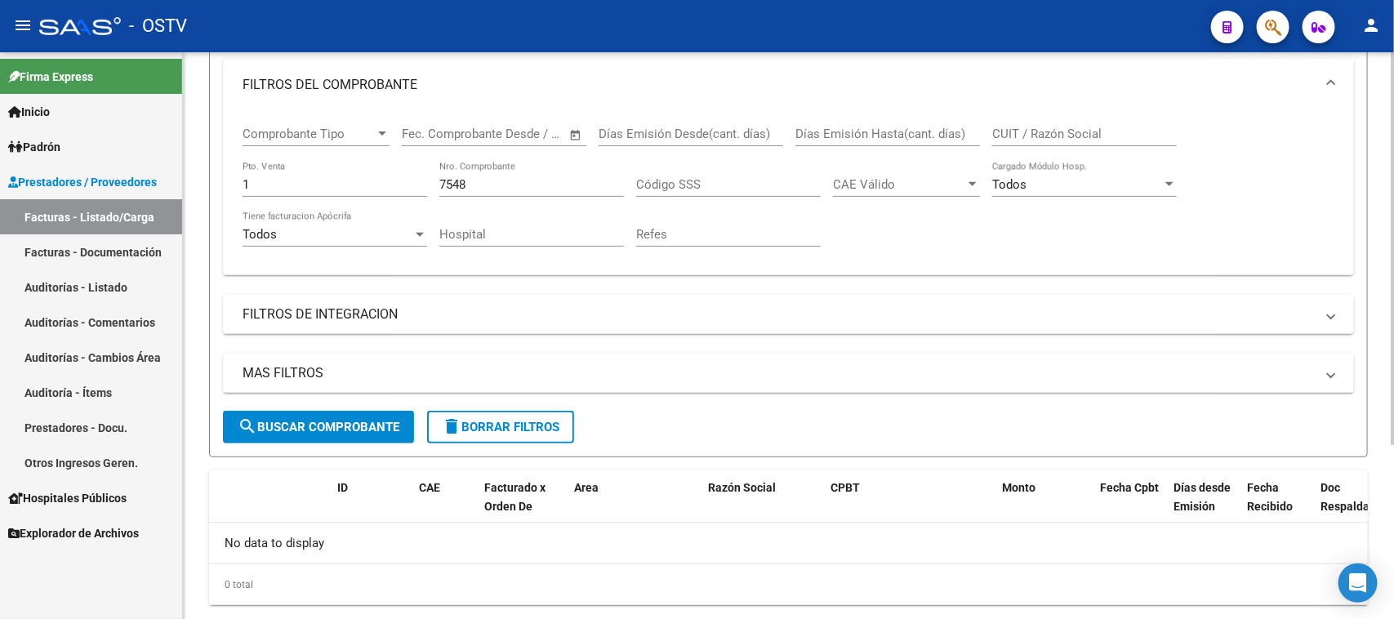
scroll to position [253, 0]
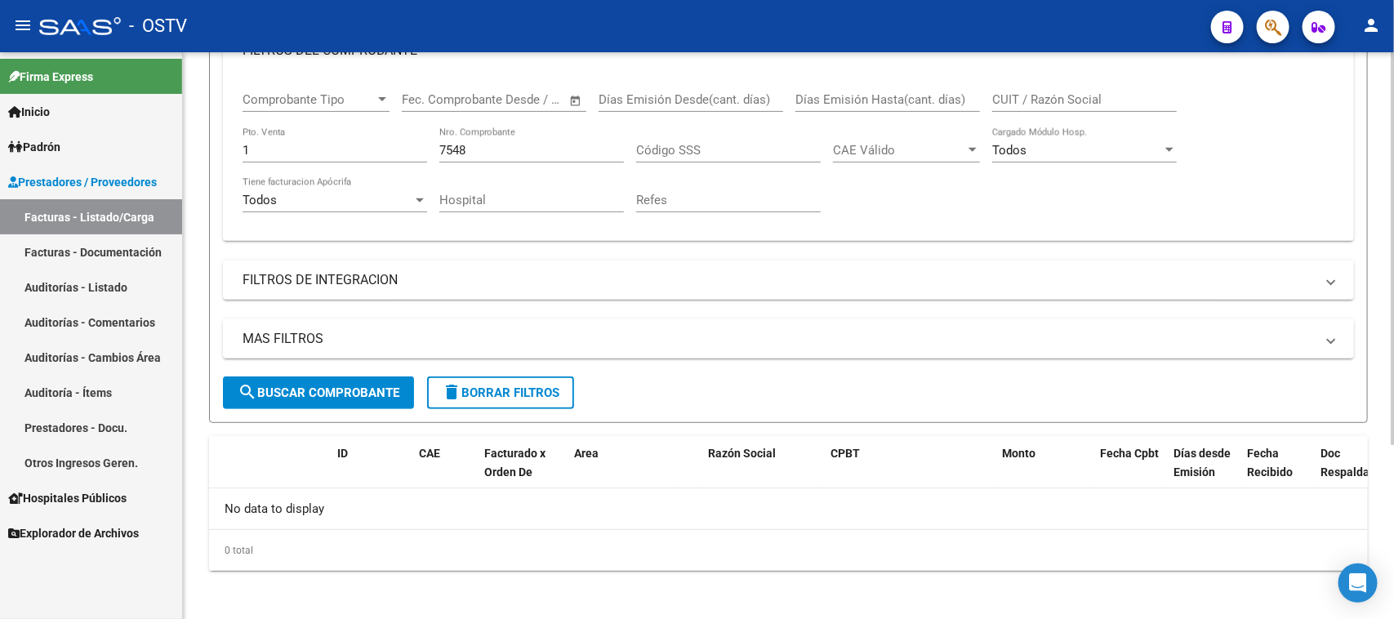
click at [318, 137] on div "1 Pto. Venta" at bounding box center [334, 144] width 185 height 35
click at [319, 398] on button "search Buscar Comprobante" at bounding box center [318, 392] width 191 height 33
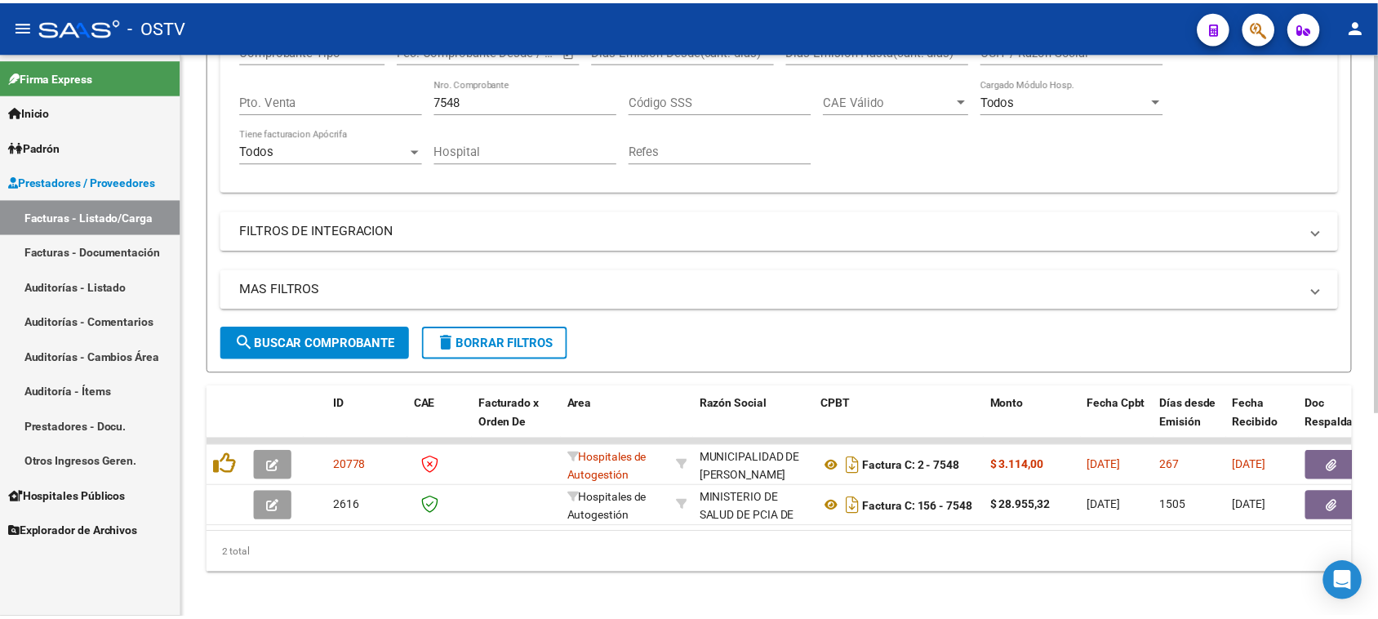
scroll to position [322, 0]
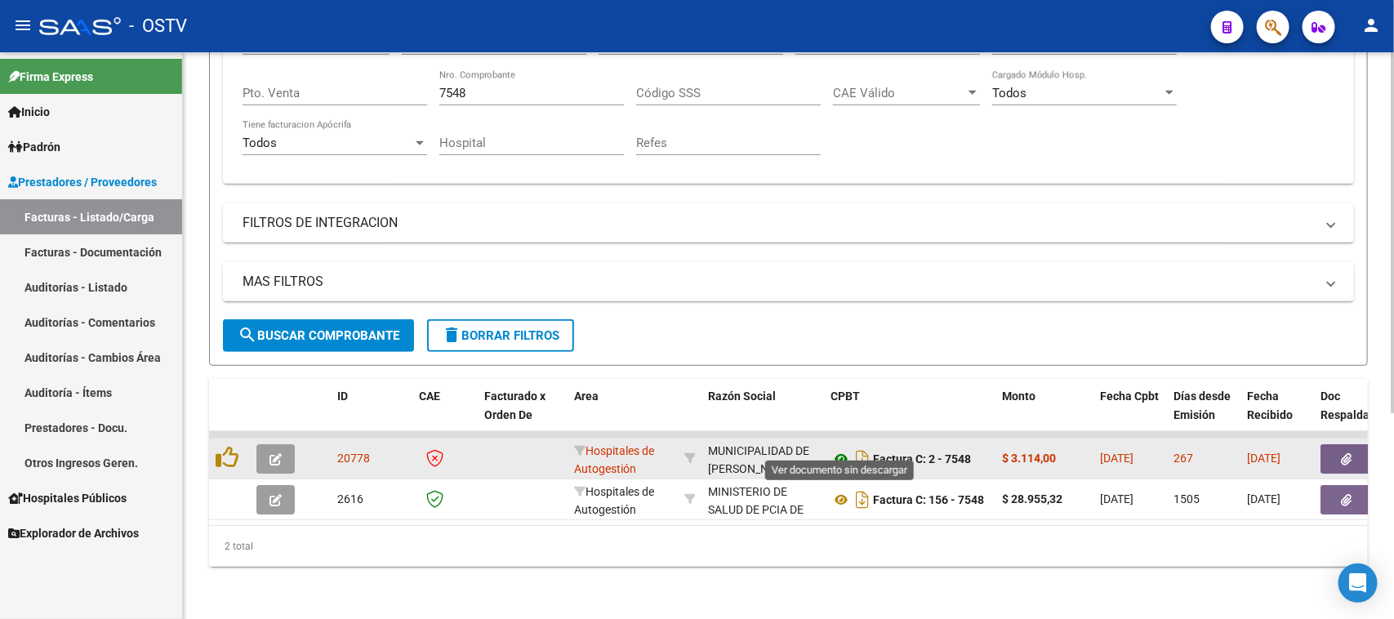
click at [841, 449] on icon at bounding box center [840, 459] width 21 height 20
click at [838, 449] on icon at bounding box center [840, 459] width 21 height 20
click at [1349, 453] on icon "button" at bounding box center [1346, 459] width 11 height 12
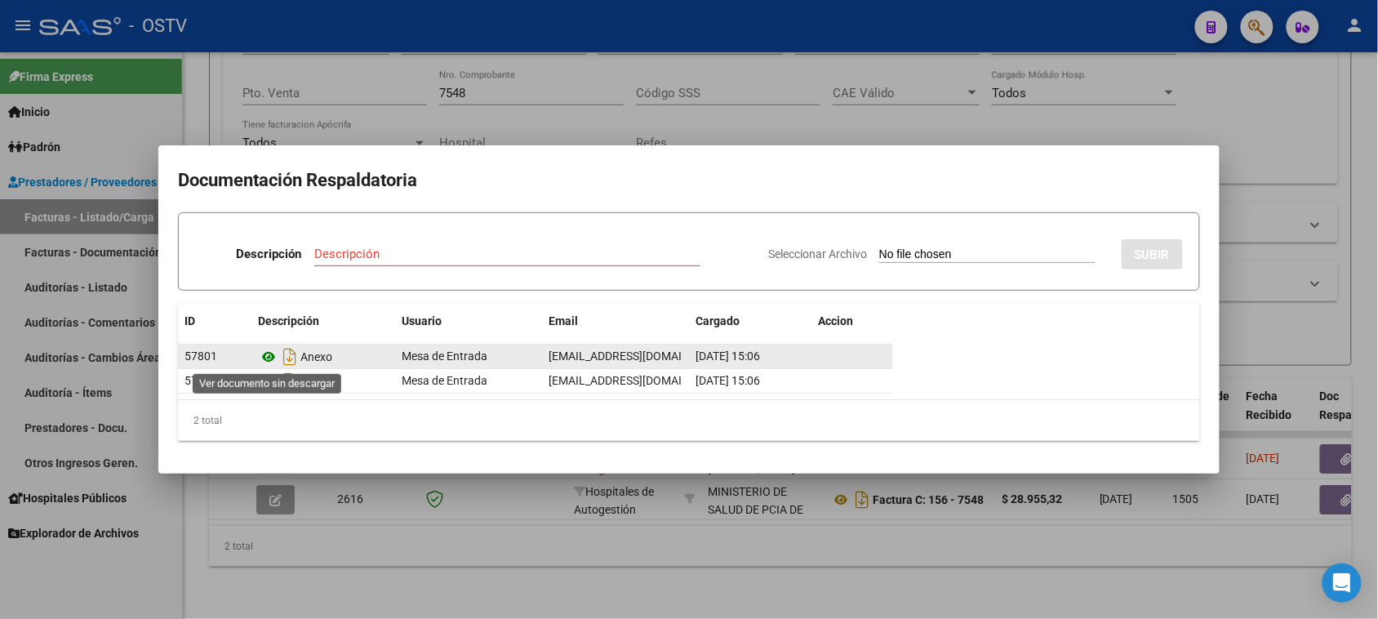
click at [266, 356] on icon at bounding box center [268, 357] width 21 height 20
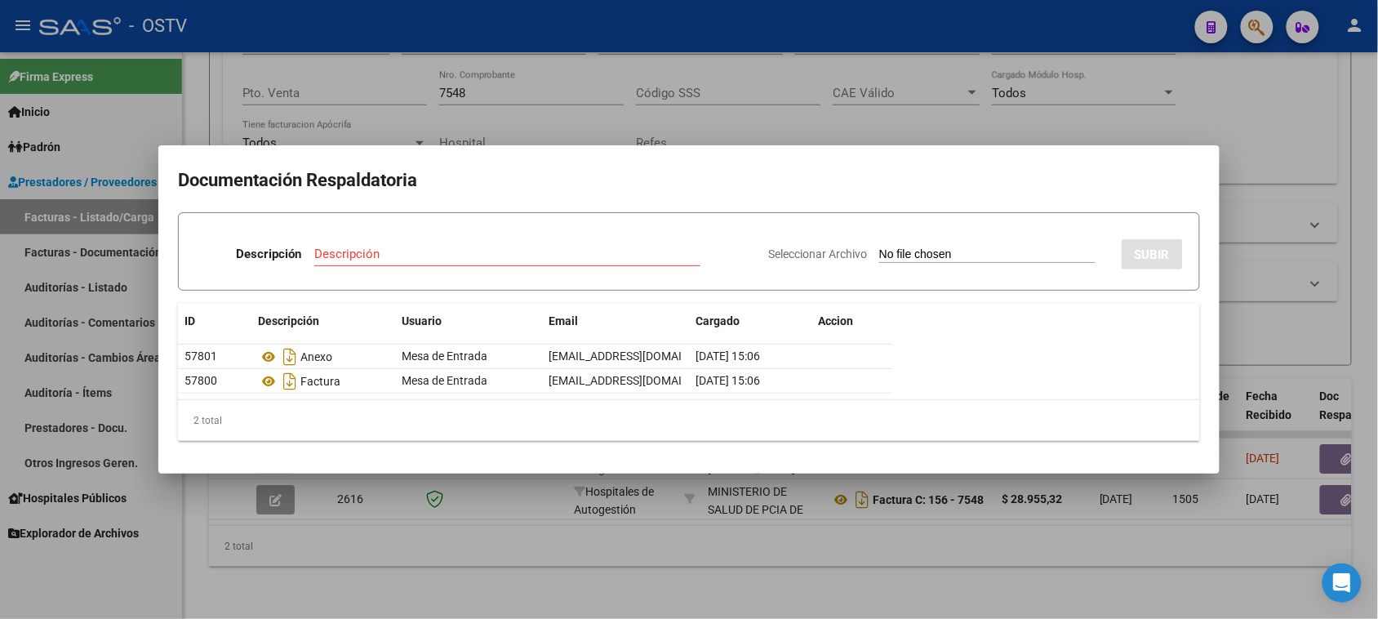
click at [560, 131] on div at bounding box center [689, 309] width 1378 height 619
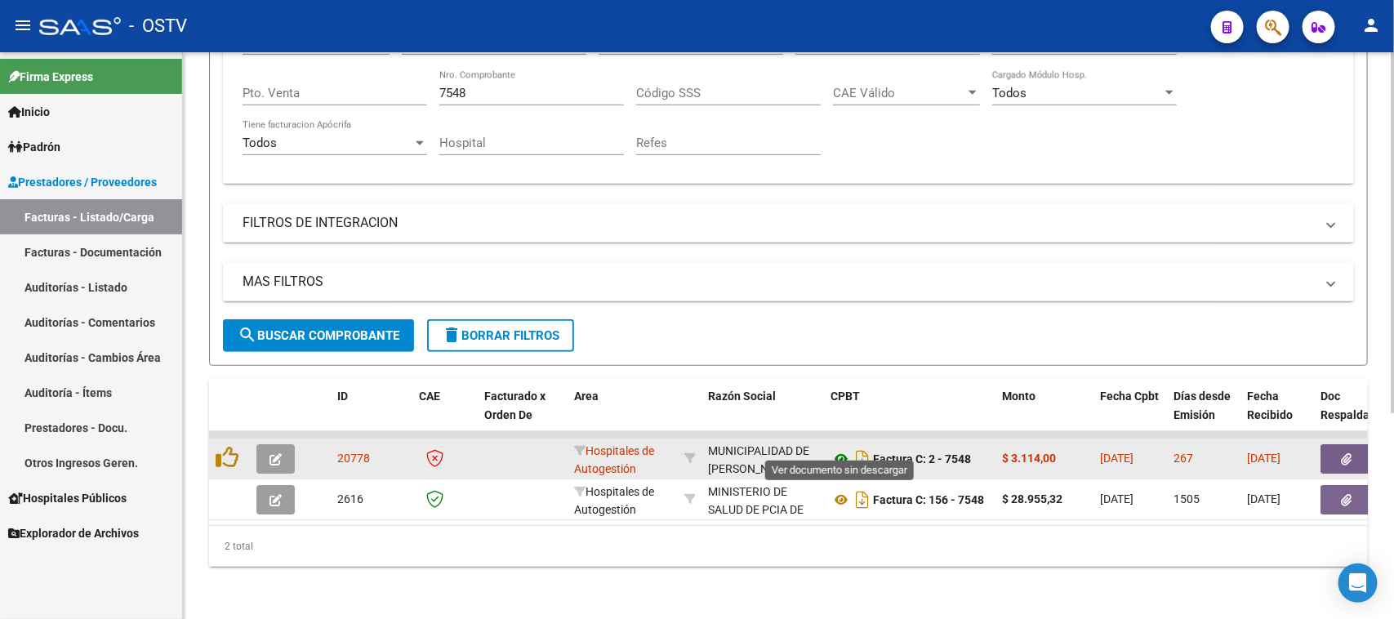
click at [841, 449] on icon at bounding box center [840, 459] width 21 height 20
click at [278, 453] on icon "button" at bounding box center [275, 459] width 12 height 12
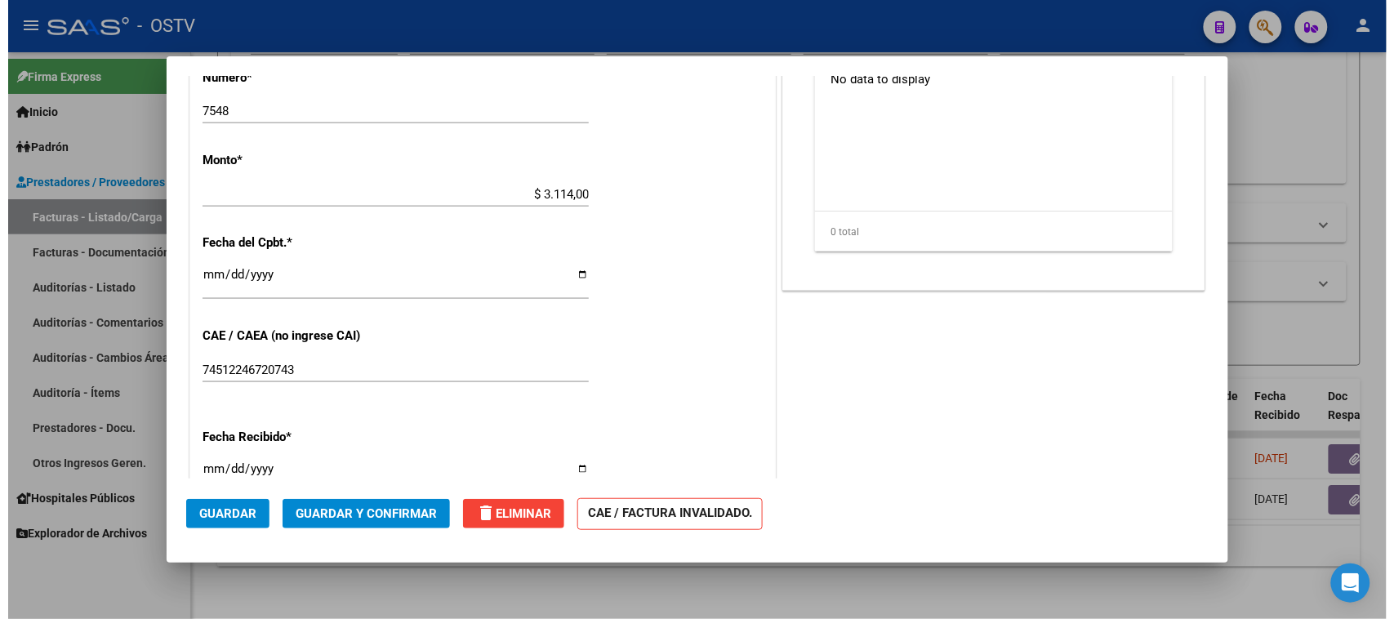
scroll to position [714, 0]
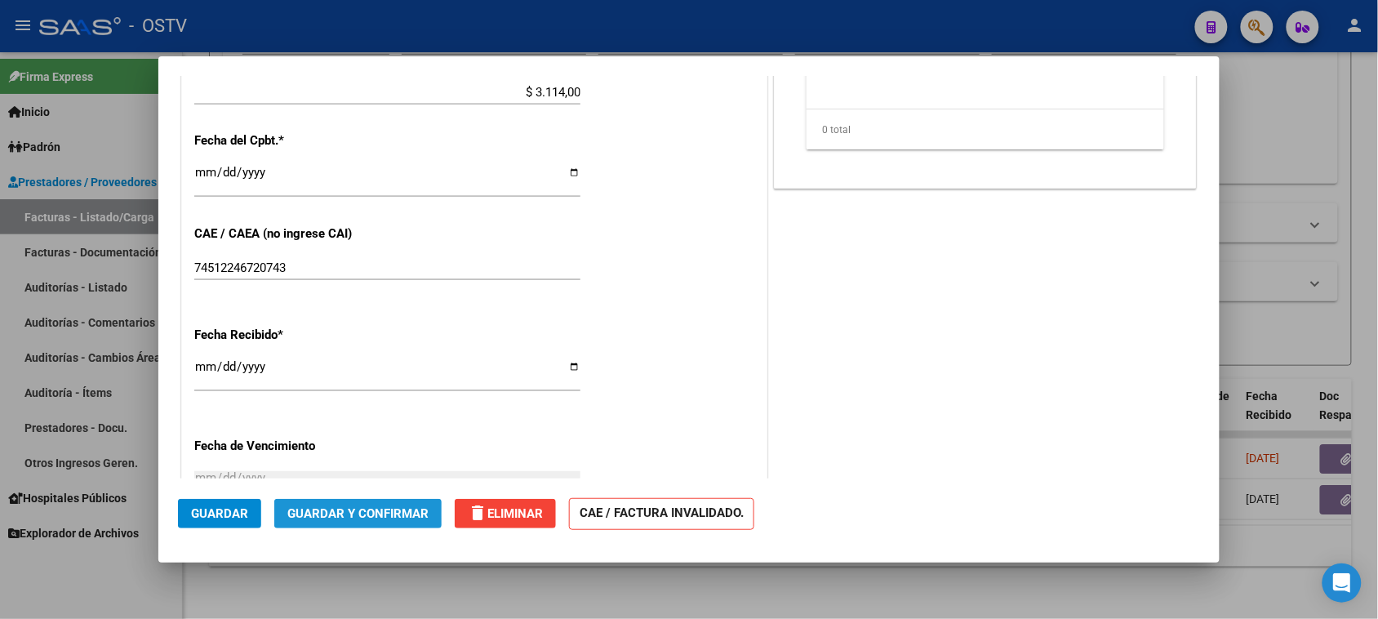
click at [304, 514] on span "Guardar y Confirmar" at bounding box center [357, 513] width 141 height 15
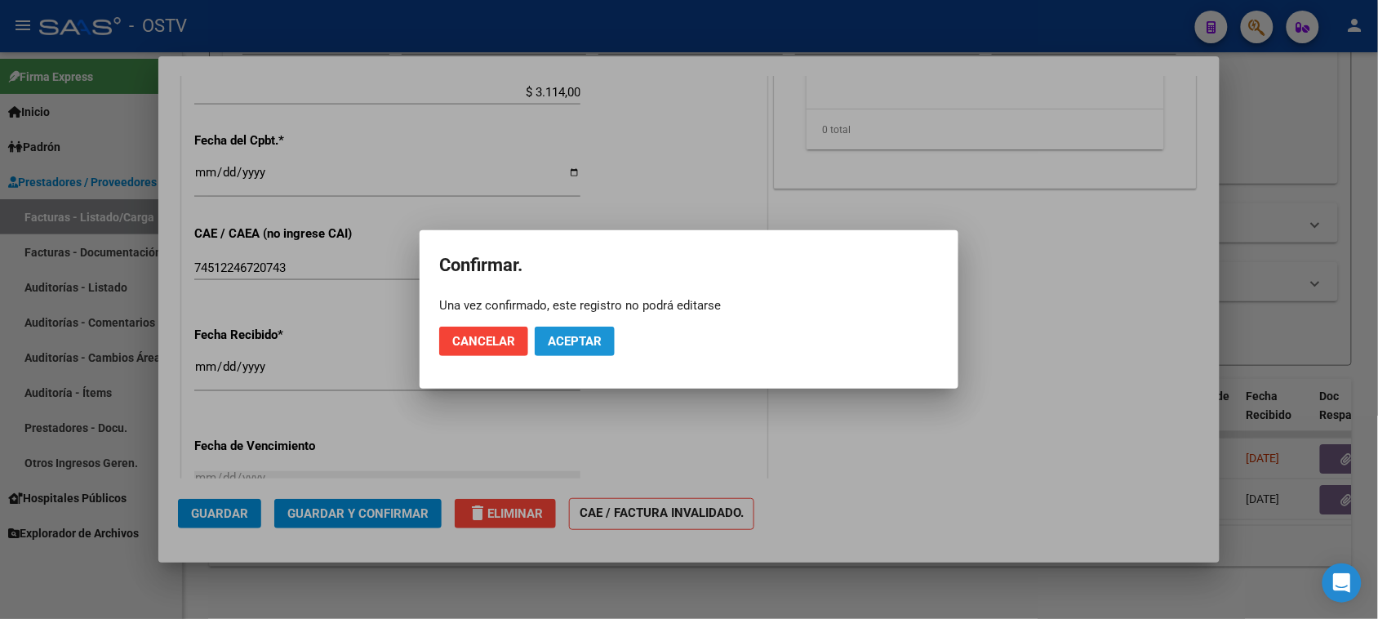
click at [594, 345] on span "Aceptar" at bounding box center [575, 341] width 54 height 15
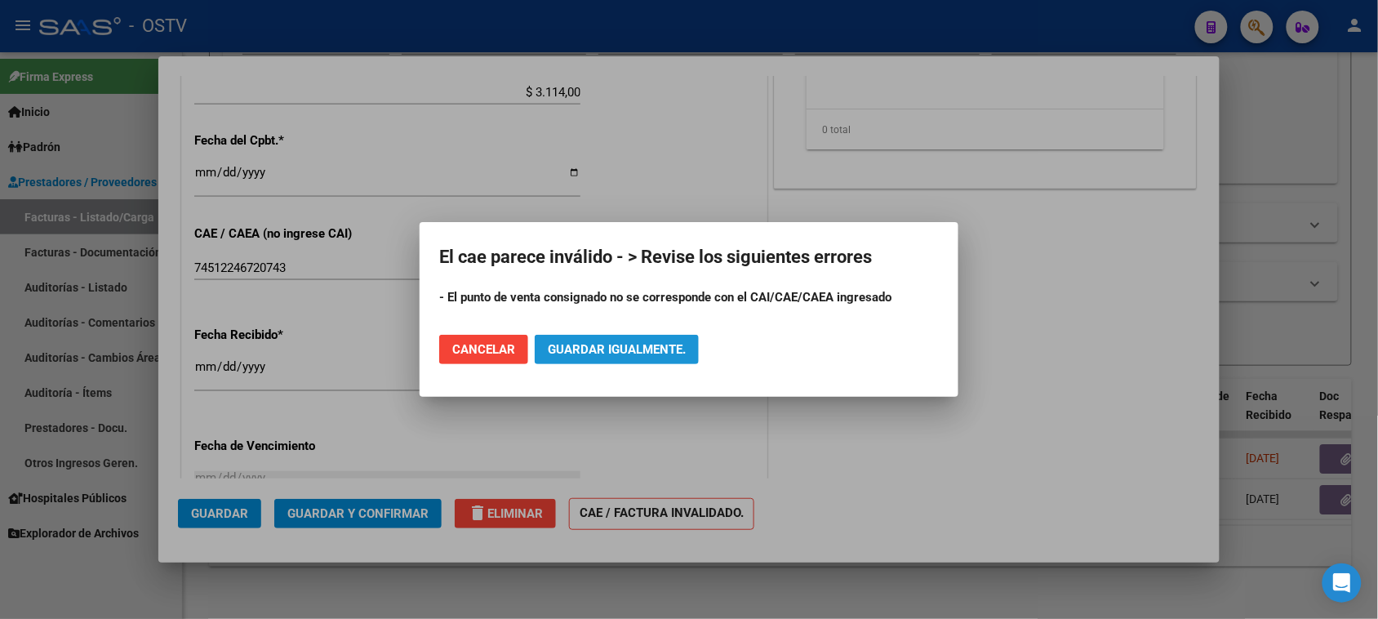
click at [594, 345] on span "Guardar igualmente." at bounding box center [617, 349] width 138 height 15
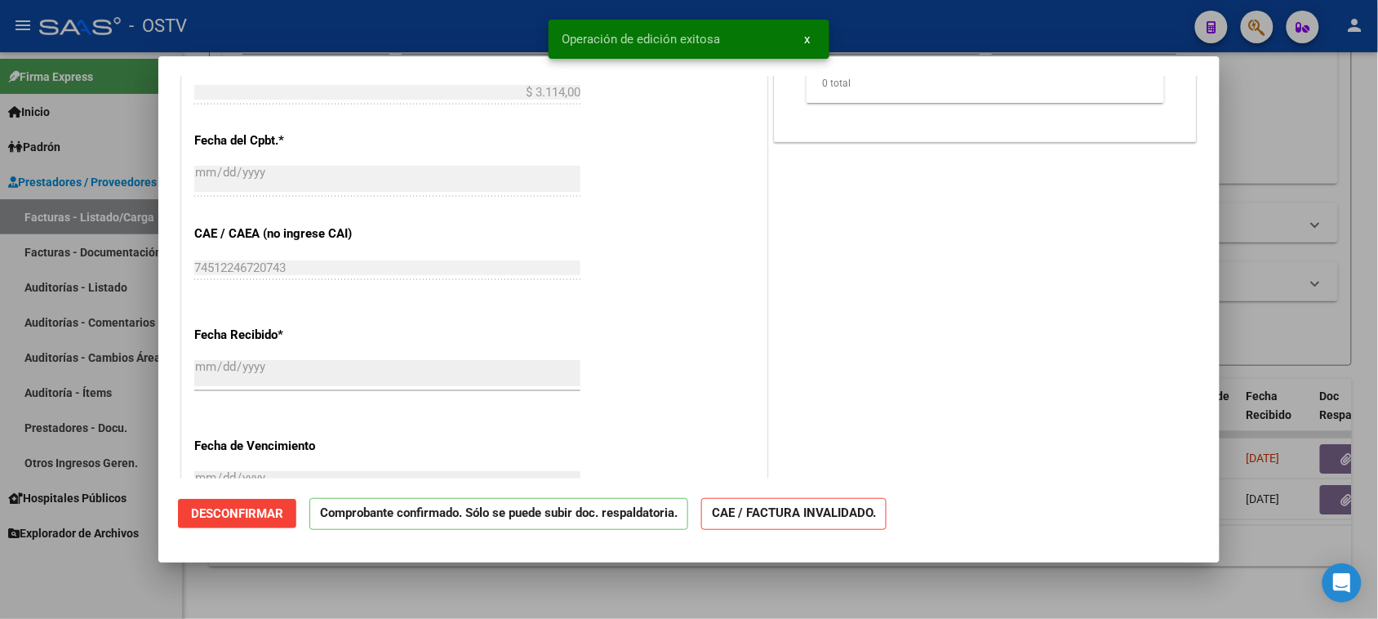
click at [533, 593] on div at bounding box center [689, 309] width 1378 height 619
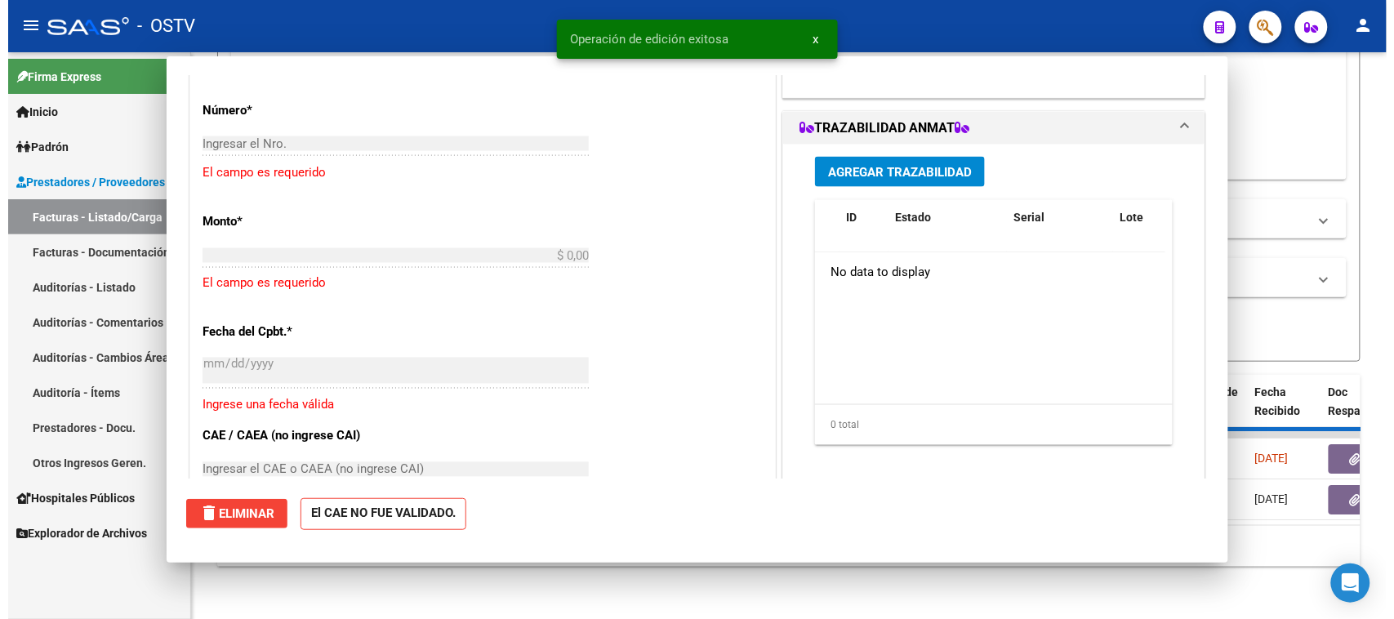
scroll to position [0, 0]
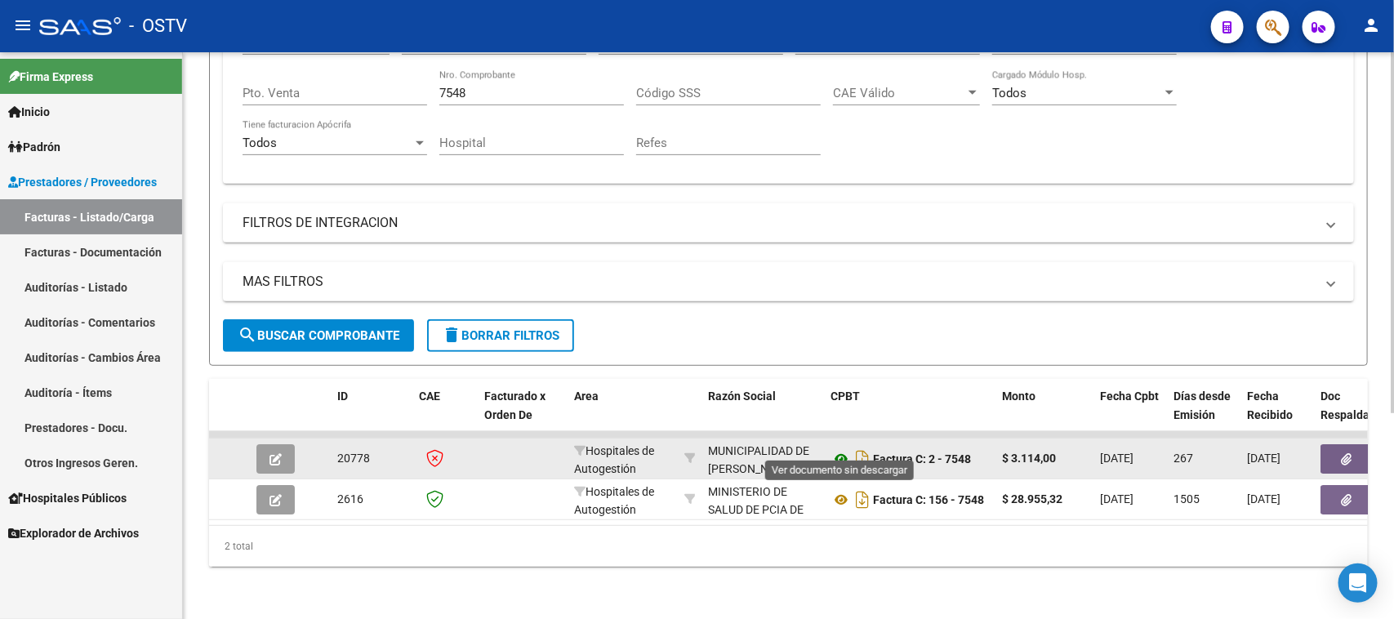
click at [839, 449] on icon at bounding box center [840, 459] width 21 height 20
click at [1354, 444] on button "button" at bounding box center [1346, 458] width 52 height 29
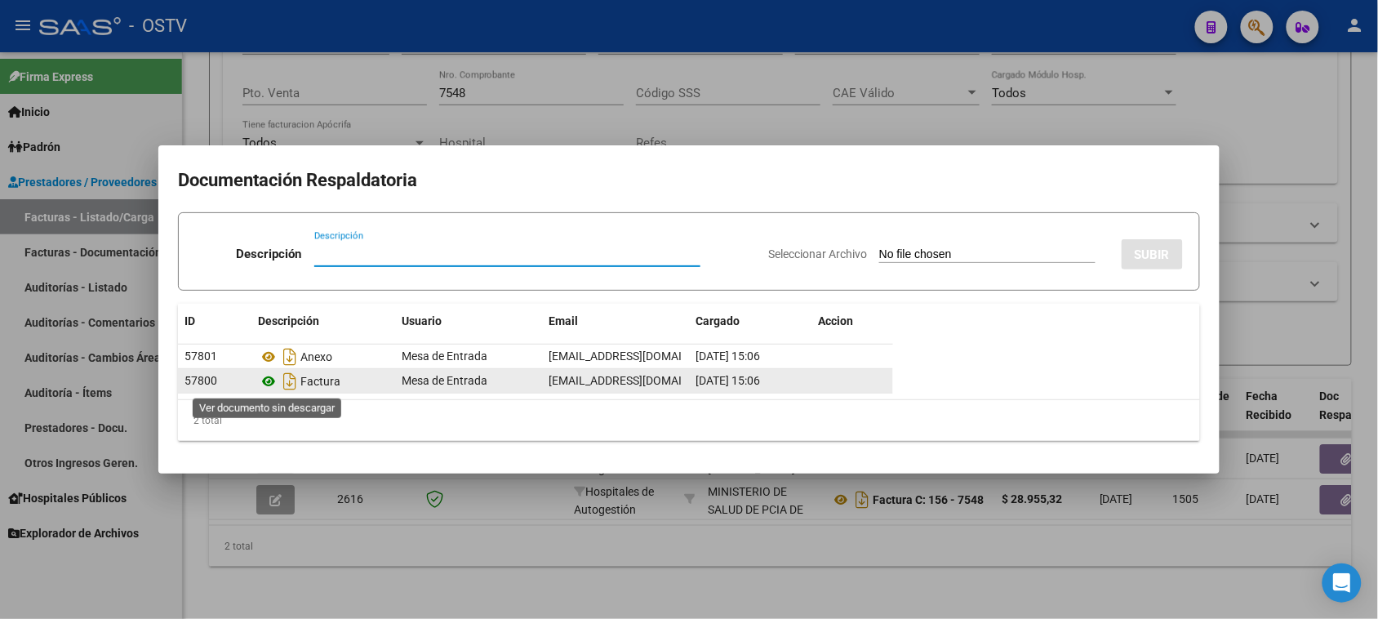
click at [271, 382] on icon at bounding box center [268, 381] width 21 height 20
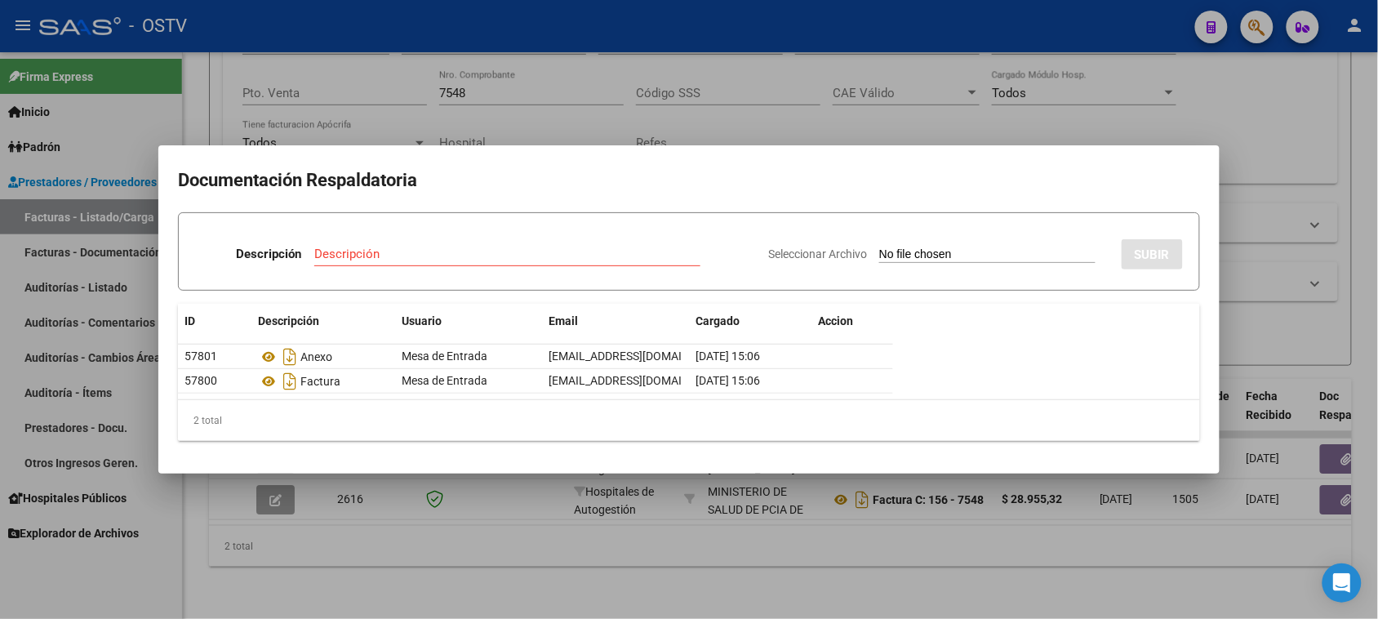
click at [585, 115] on div at bounding box center [689, 309] width 1378 height 619
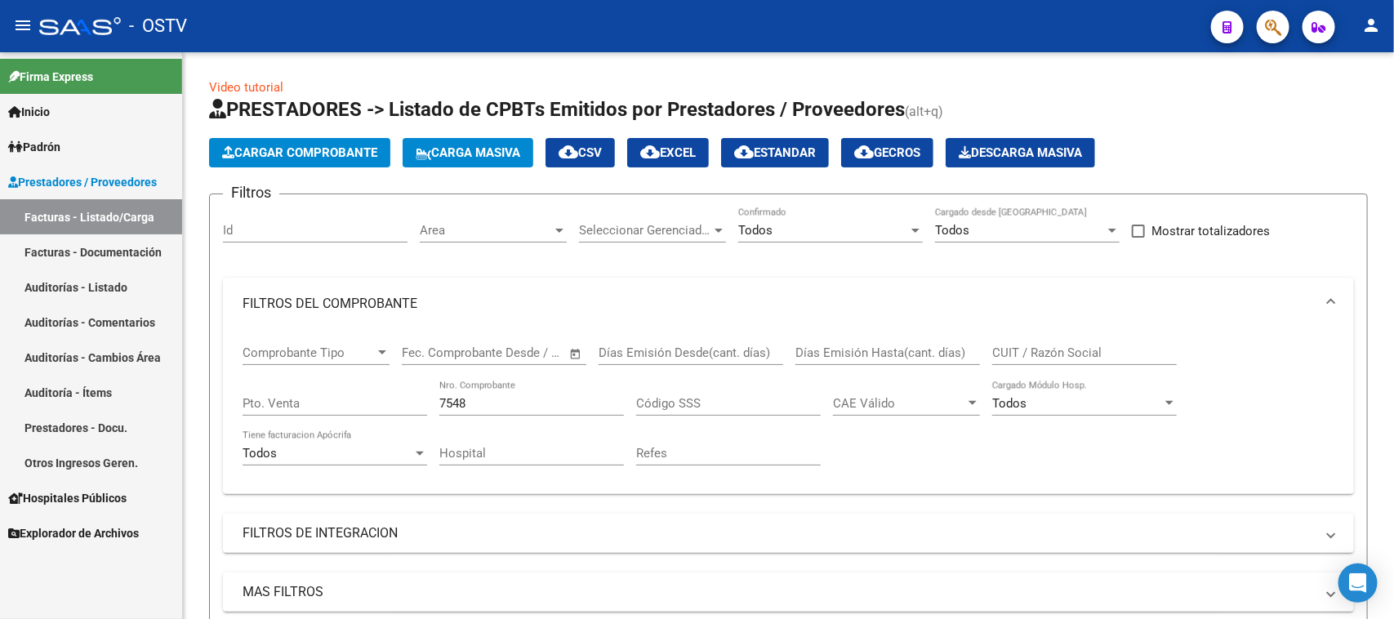
click at [100, 287] on link "Auditorías - Listado" at bounding box center [91, 286] width 182 height 35
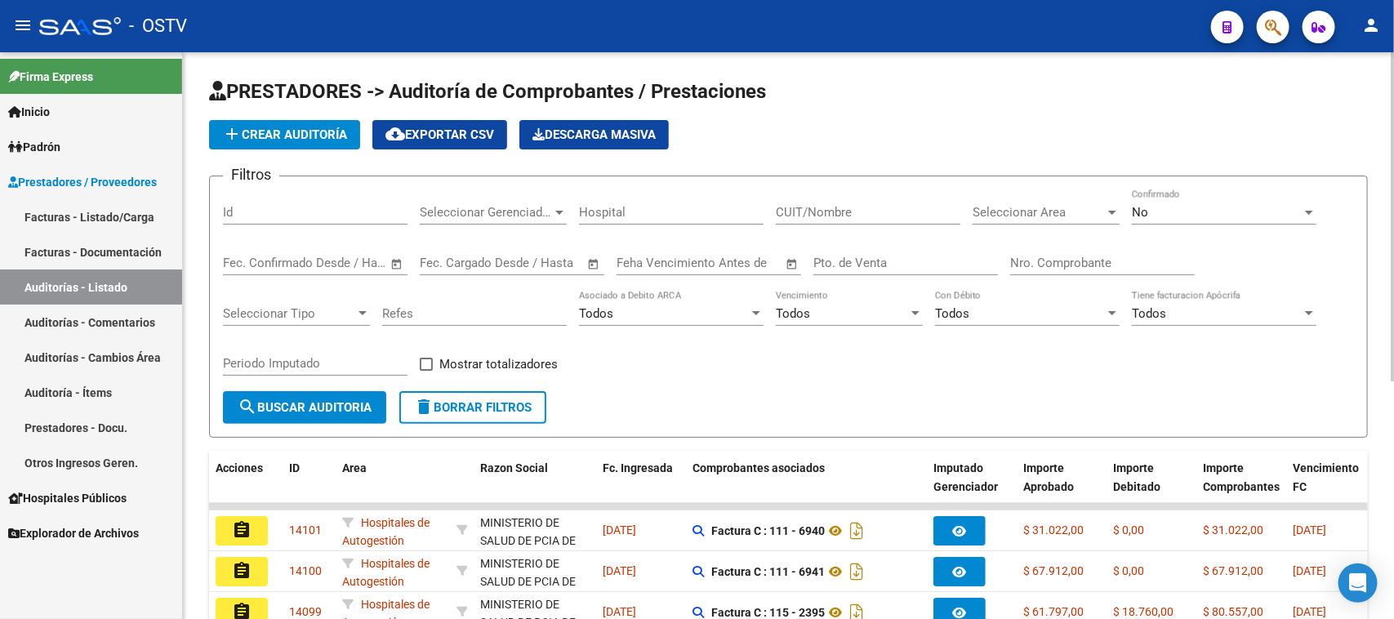
click at [1083, 256] on input "Nro. Comprobante" at bounding box center [1102, 263] width 185 height 15
click at [1145, 207] on span "No" at bounding box center [1140, 212] width 16 height 15
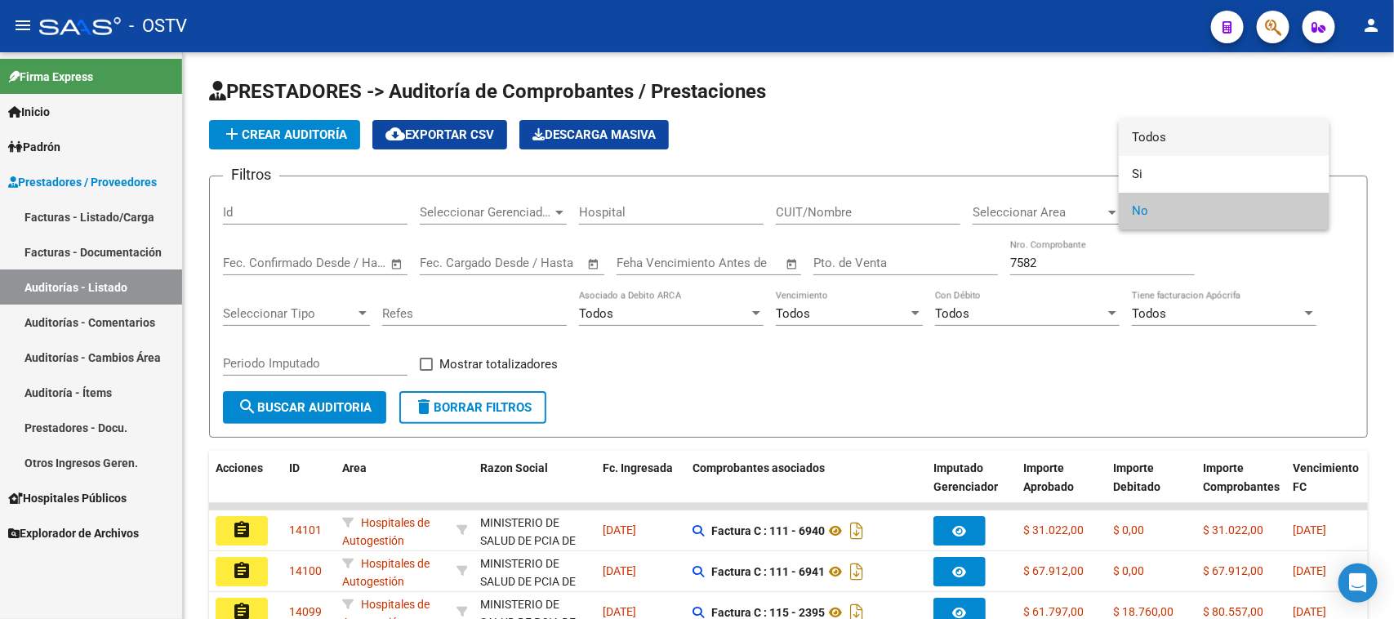
click at [1154, 131] on span "Todos" at bounding box center [1224, 137] width 185 height 37
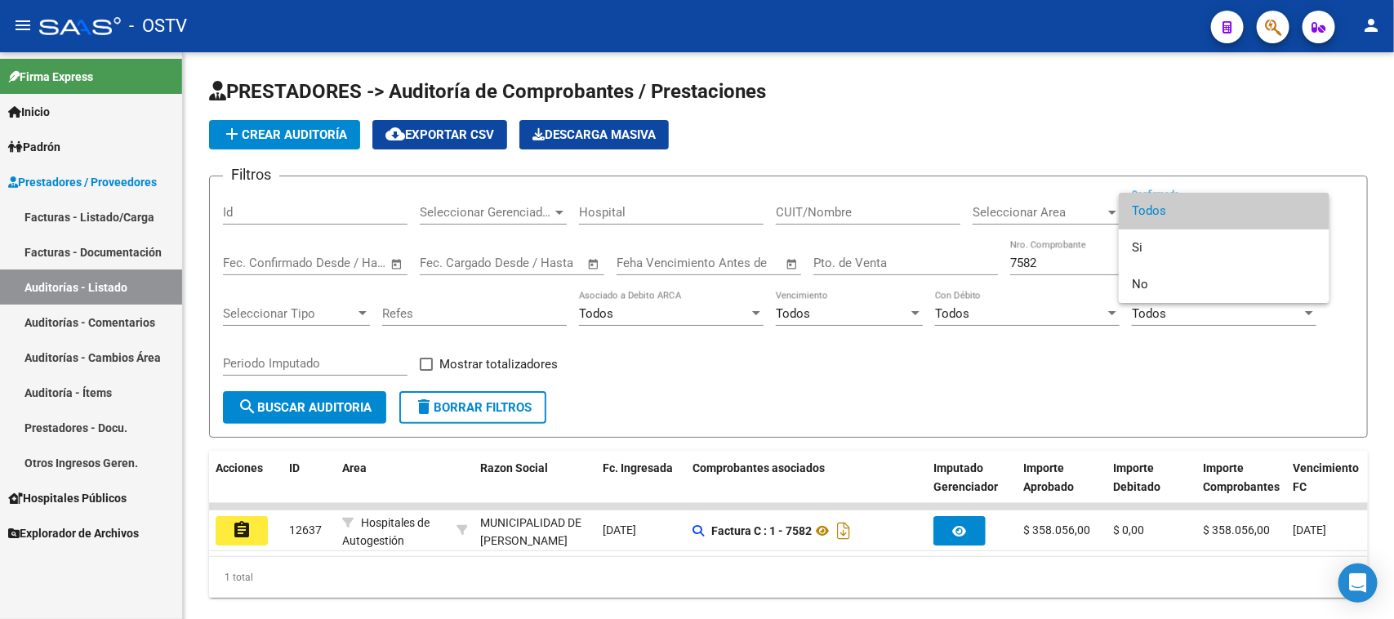
drag, startPoint x: 773, startPoint y: 563, endPoint x: 965, endPoint y: 562, distance: 191.9
click at [965, 562] on div at bounding box center [697, 309] width 1394 height 619
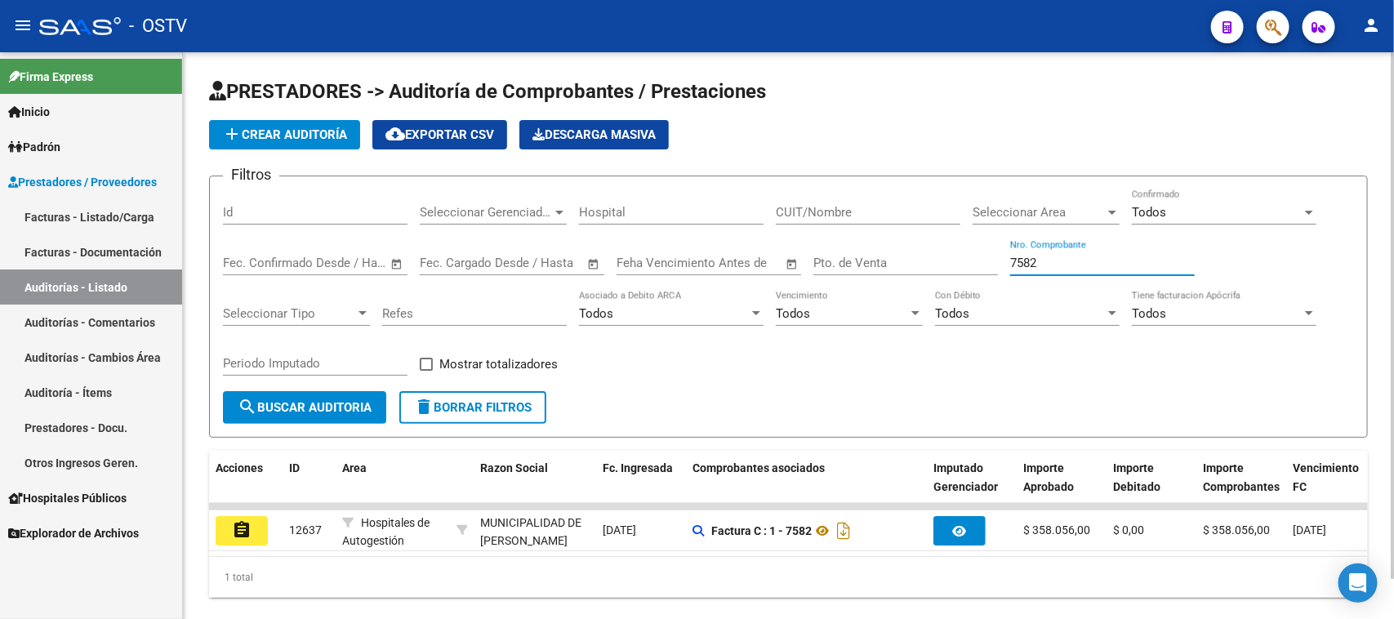
drag, startPoint x: 1054, startPoint y: 262, endPoint x: 980, endPoint y: 260, distance: 74.3
click at [980, 260] on div "Filtros Id Seleccionar Gerenciador Seleccionar Gerenciador Hospital CUIT/Nombre…" at bounding box center [788, 290] width 1131 height 202
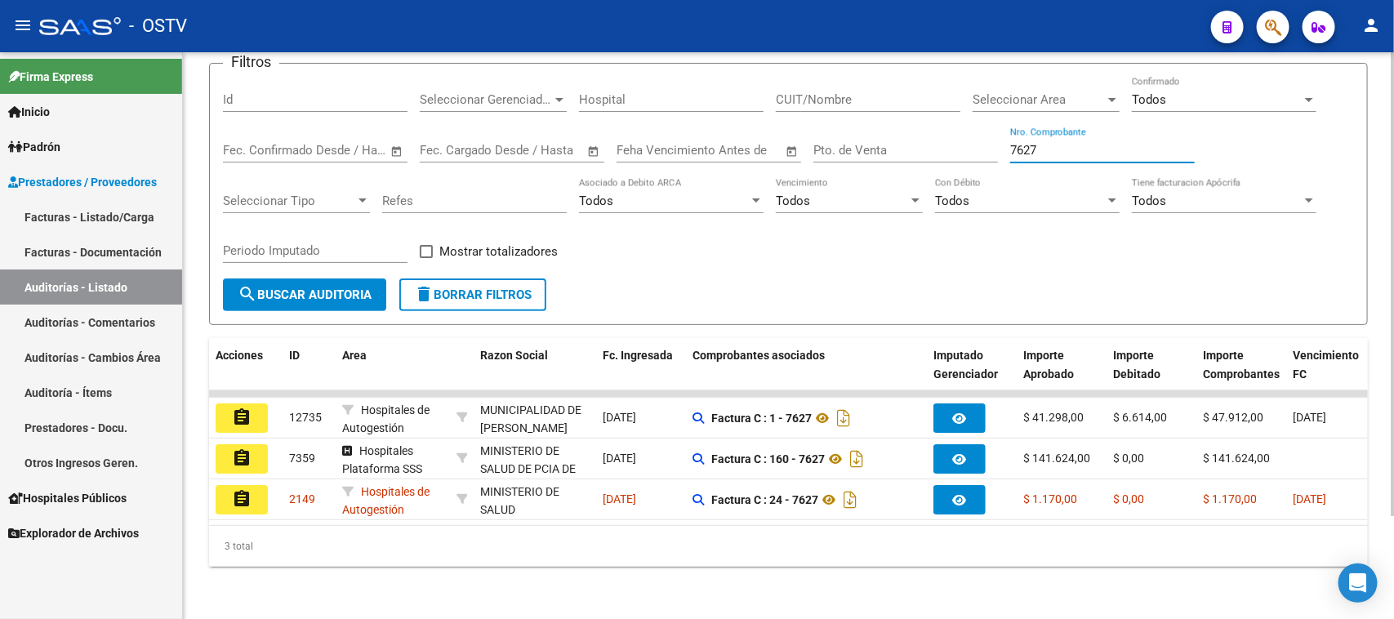
scroll to position [125, 0]
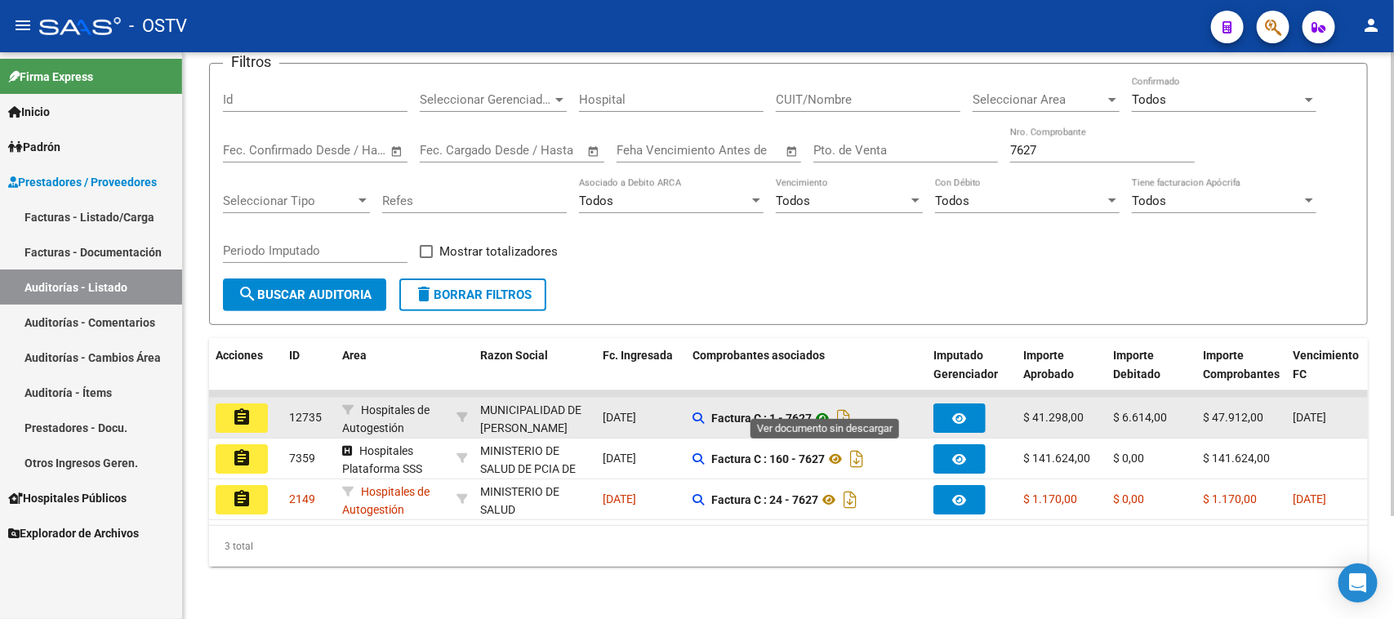
click at [825, 408] on icon at bounding box center [822, 418] width 21 height 20
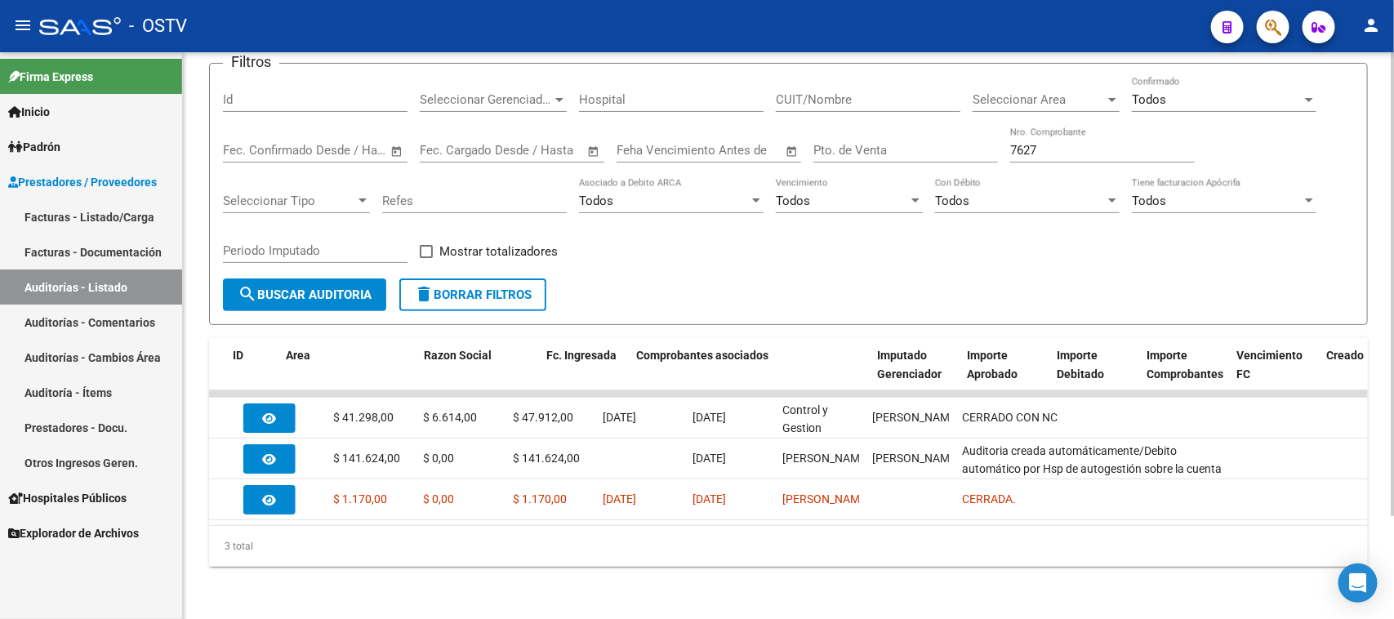
scroll to position [0, 0]
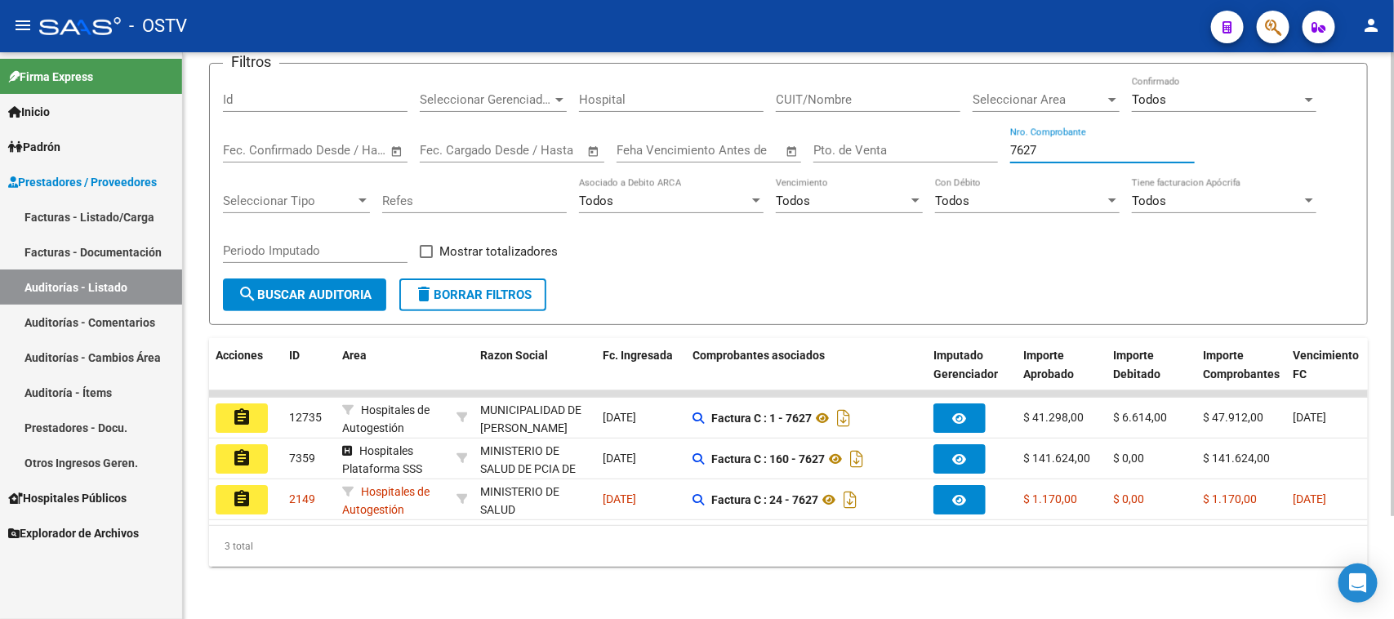
drag, startPoint x: 1047, startPoint y: 131, endPoint x: 947, endPoint y: 131, distance: 100.4
click at [947, 131] on div "Filtros Id Seleccionar Gerenciador Seleccionar Gerenciador Hospital CUIT/Nombre…" at bounding box center [788, 178] width 1131 height 202
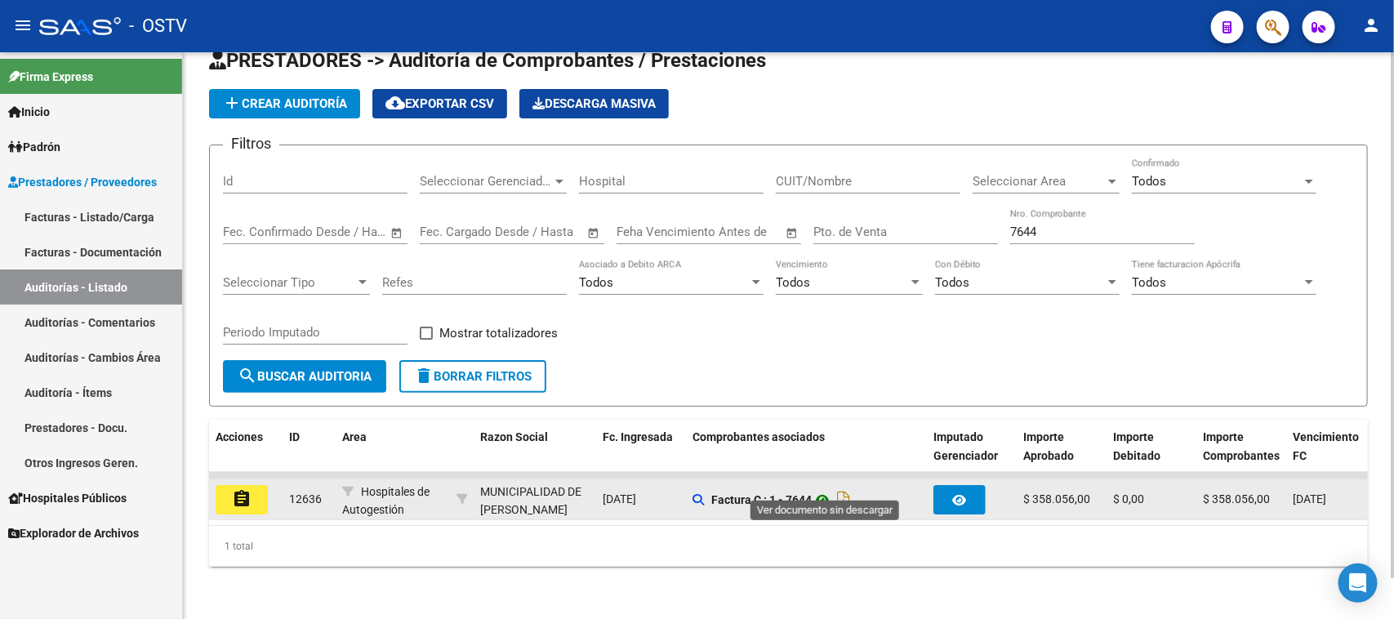
click at [825, 490] on icon at bounding box center [822, 500] width 21 height 20
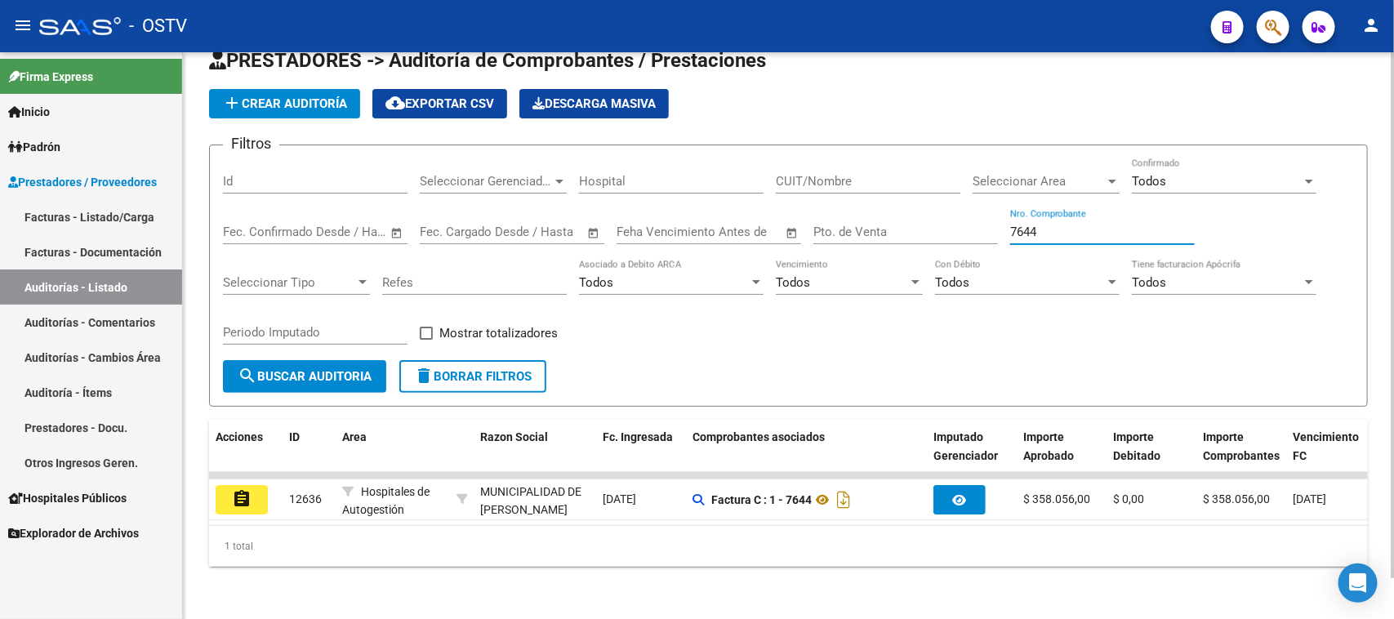
drag, startPoint x: 1056, startPoint y: 214, endPoint x: 981, endPoint y: 216, distance: 75.2
click at [981, 216] on div "Filtros Id Seleccionar Gerenciador Seleccionar Gerenciador Hospital CUIT/Nombre…" at bounding box center [788, 259] width 1131 height 202
click at [1045, 221] on div "7752 Nro. Comprobante" at bounding box center [1102, 226] width 185 height 35
drag, startPoint x: 1033, startPoint y: 213, endPoint x: 981, endPoint y: 212, distance: 52.3
click at [981, 212] on div "Filtros Id Seleccionar Gerenciador Seleccionar Gerenciador Hospital CUIT/Nombre…" at bounding box center [788, 259] width 1131 height 202
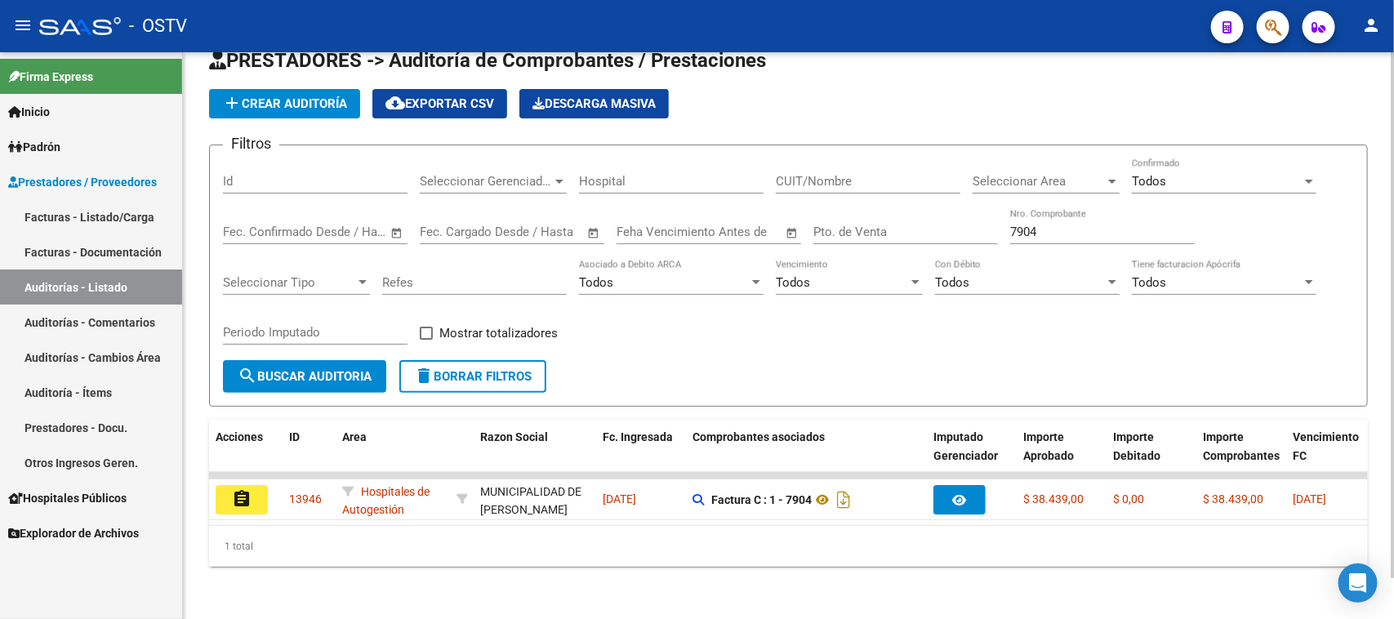
drag, startPoint x: 1050, startPoint y: 202, endPoint x: 1046, endPoint y: 212, distance: 10.6
click at [1046, 209] on div "7904 Nro. Comprobante" at bounding box center [1102, 226] width 185 height 35
drag, startPoint x: 1046, startPoint y: 212, endPoint x: 985, endPoint y: 211, distance: 60.4
click at [985, 211] on div "Filtros Id Seleccionar Gerenciador Seleccionar Gerenciador Hospital CUIT/Nombre…" at bounding box center [788, 259] width 1131 height 202
drag, startPoint x: 1053, startPoint y: 214, endPoint x: 923, endPoint y: 218, distance: 130.7
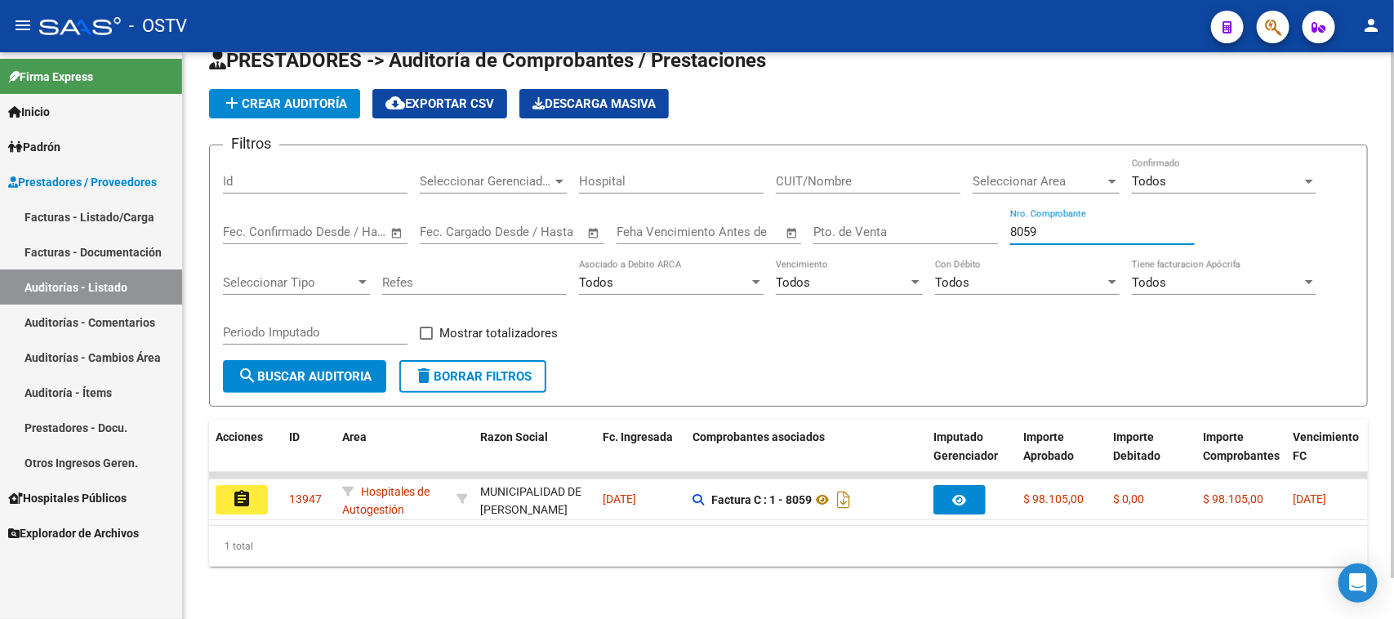
click at [929, 217] on div "Filtros Id Seleccionar Gerenciador Seleccionar Gerenciador Hospital CUIT/Nombre…" at bounding box center [788, 259] width 1131 height 202
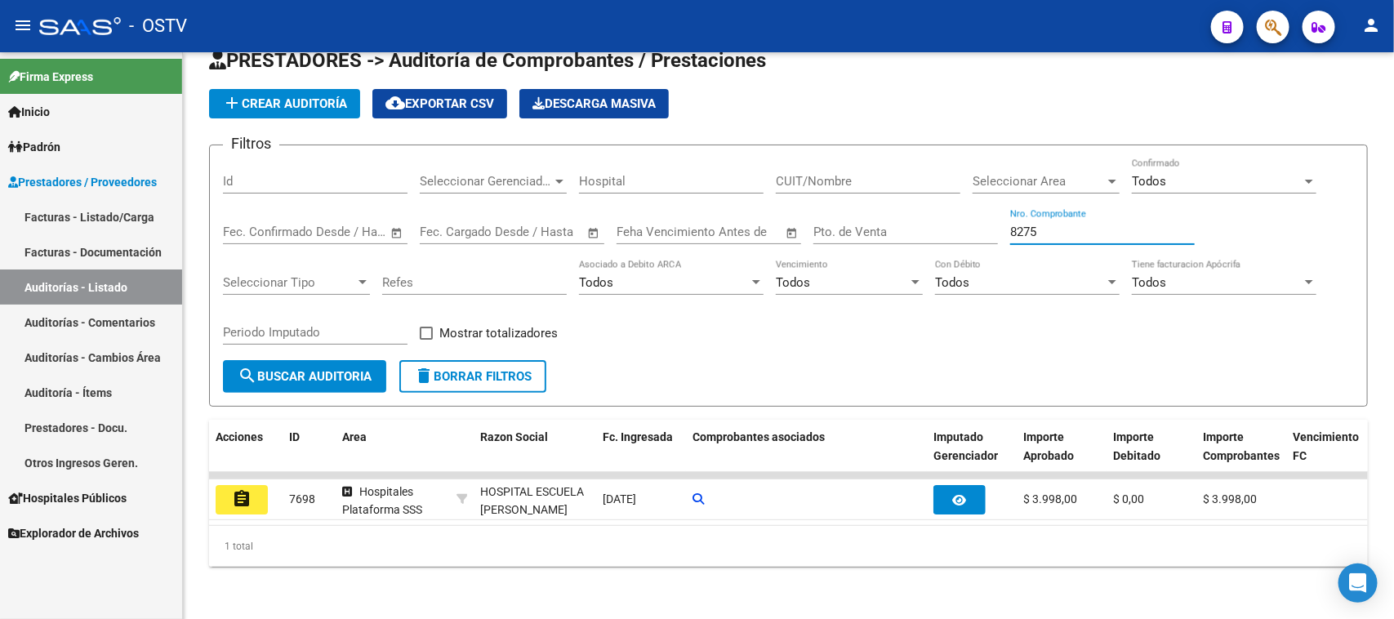
type input "8275"
click at [103, 216] on link "Facturas - Listado/Carga" at bounding box center [91, 216] width 182 height 35
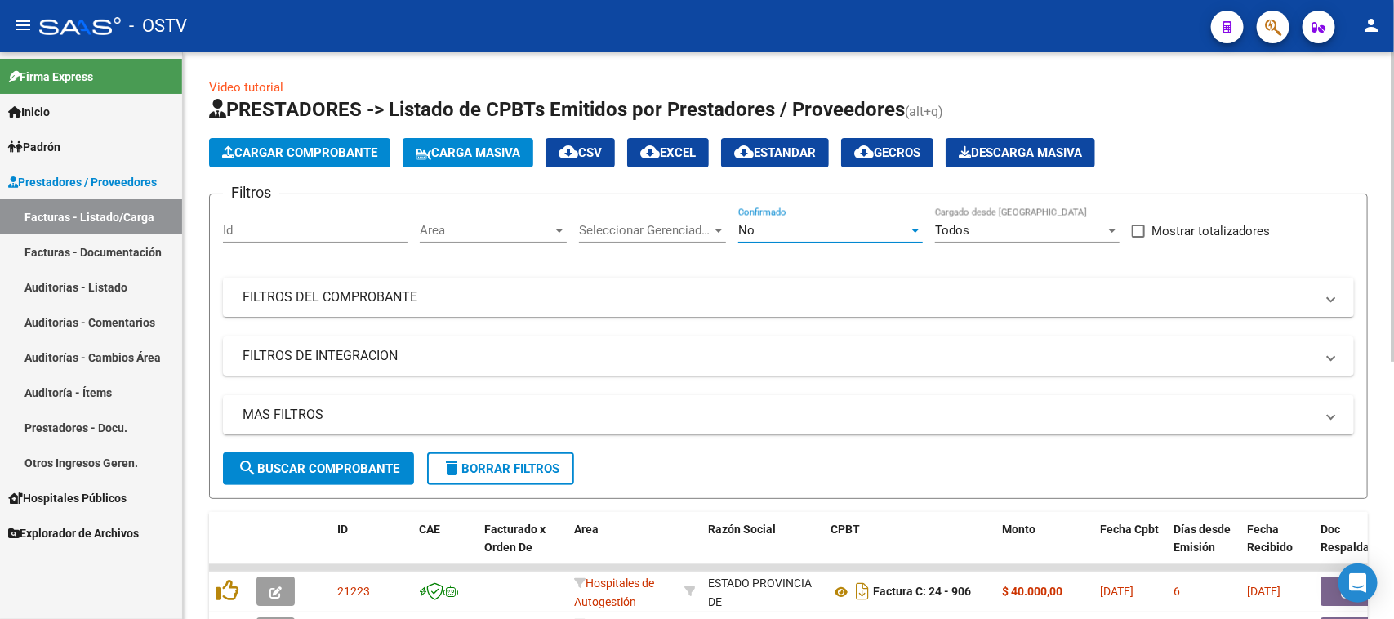
click at [764, 226] on div "No" at bounding box center [823, 230] width 170 height 15
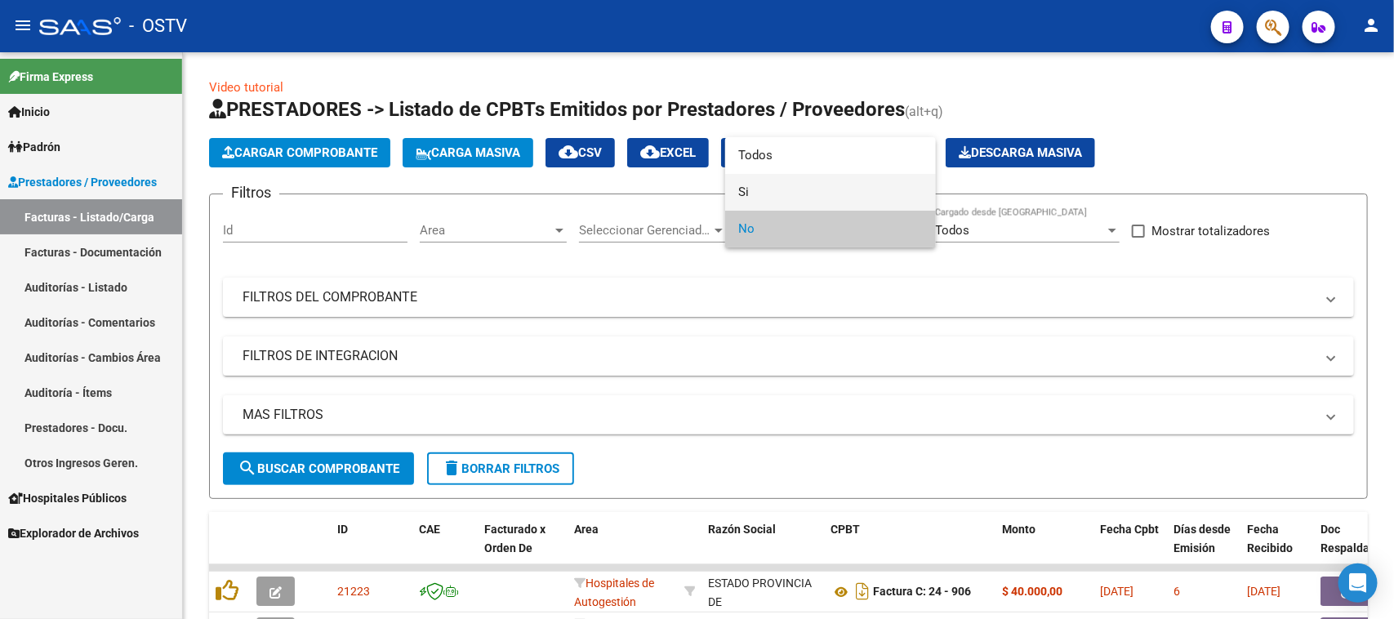
click at [760, 193] on span "Si" at bounding box center [830, 192] width 185 height 37
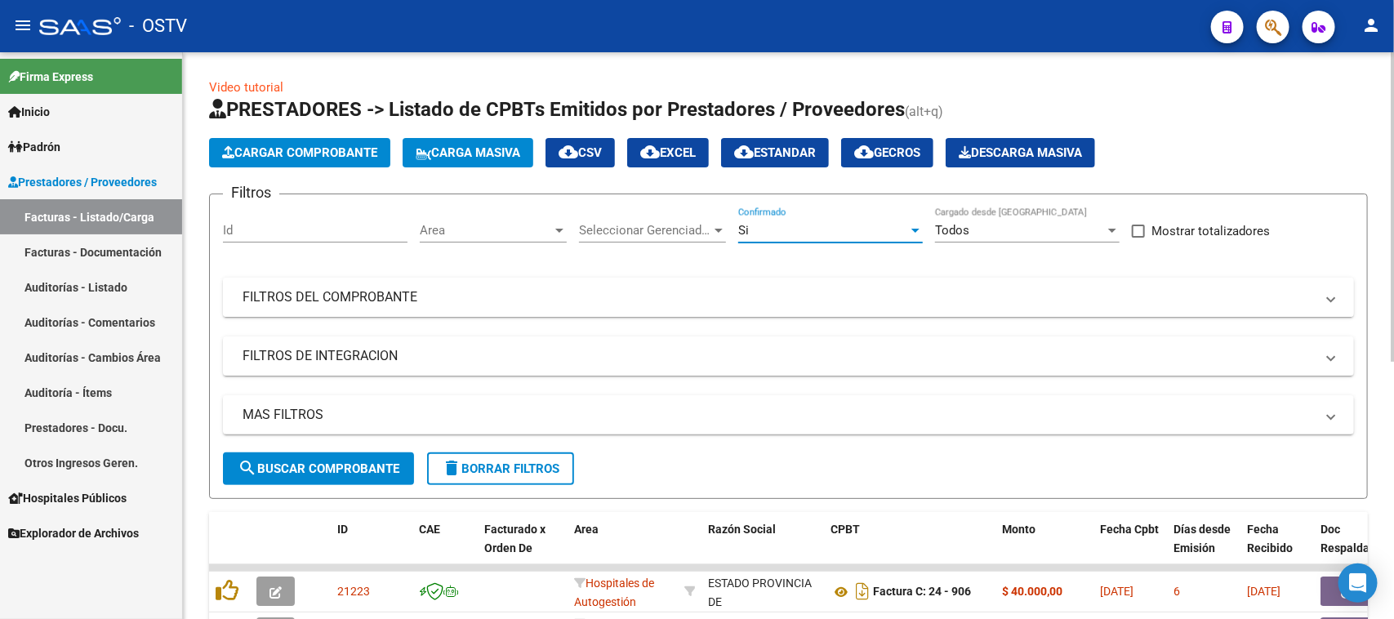
click at [430, 303] on mat-panel-title "FILTROS DEL COMPROBANTE" at bounding box center [778, 297] width 1072 height 18
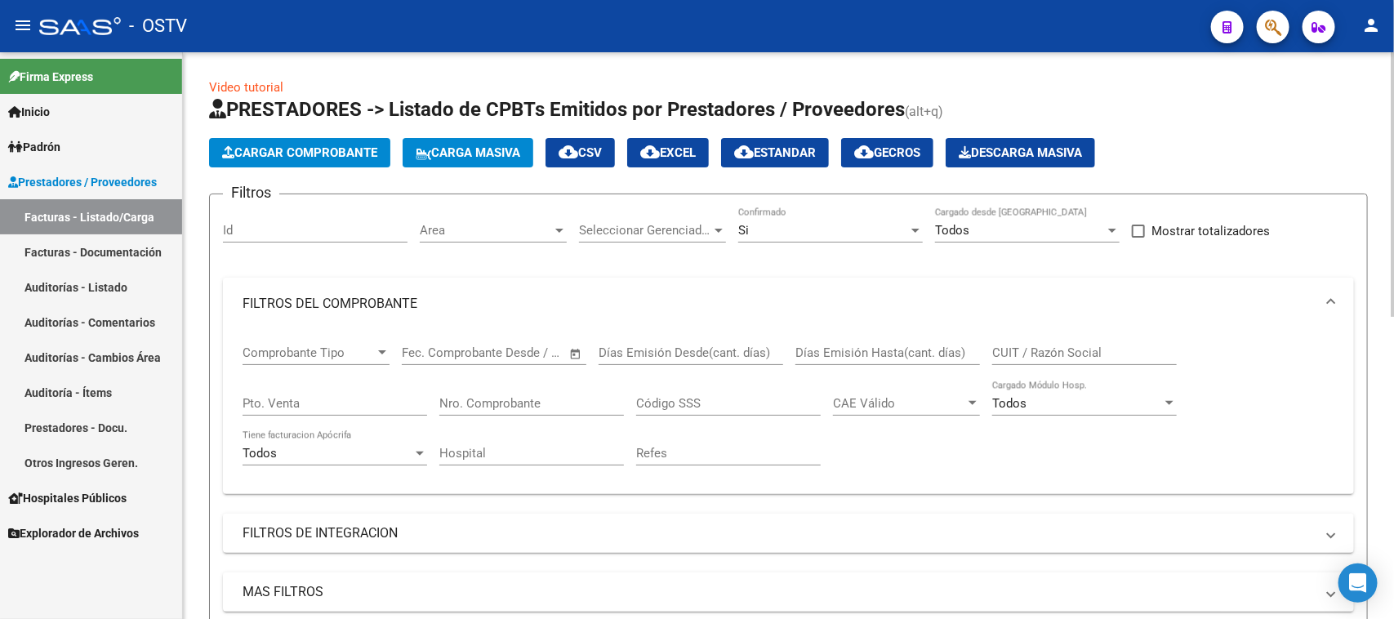
click at [524, 402] on input "Nro. Comprobante" at bounding box center [531, 403] width 185 height 15
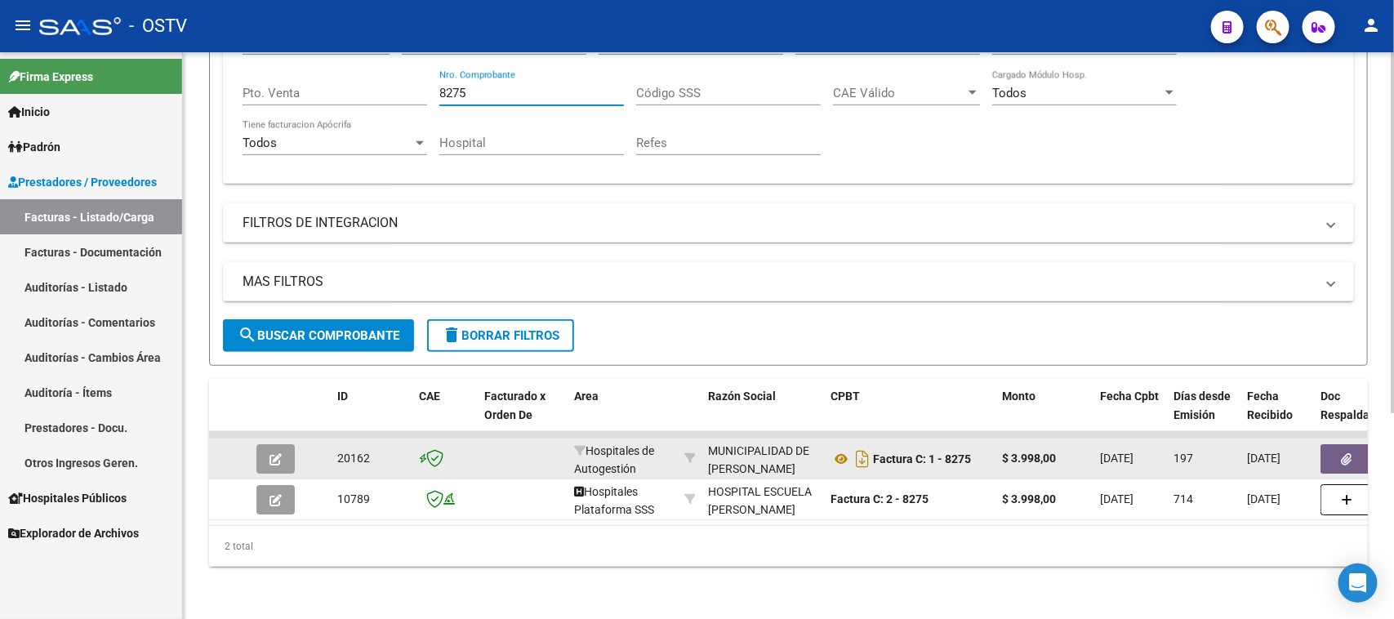
type input "8275"
click at [1343, 453] on icon "button" at bounding box center [1346, 459] width 11 height 12
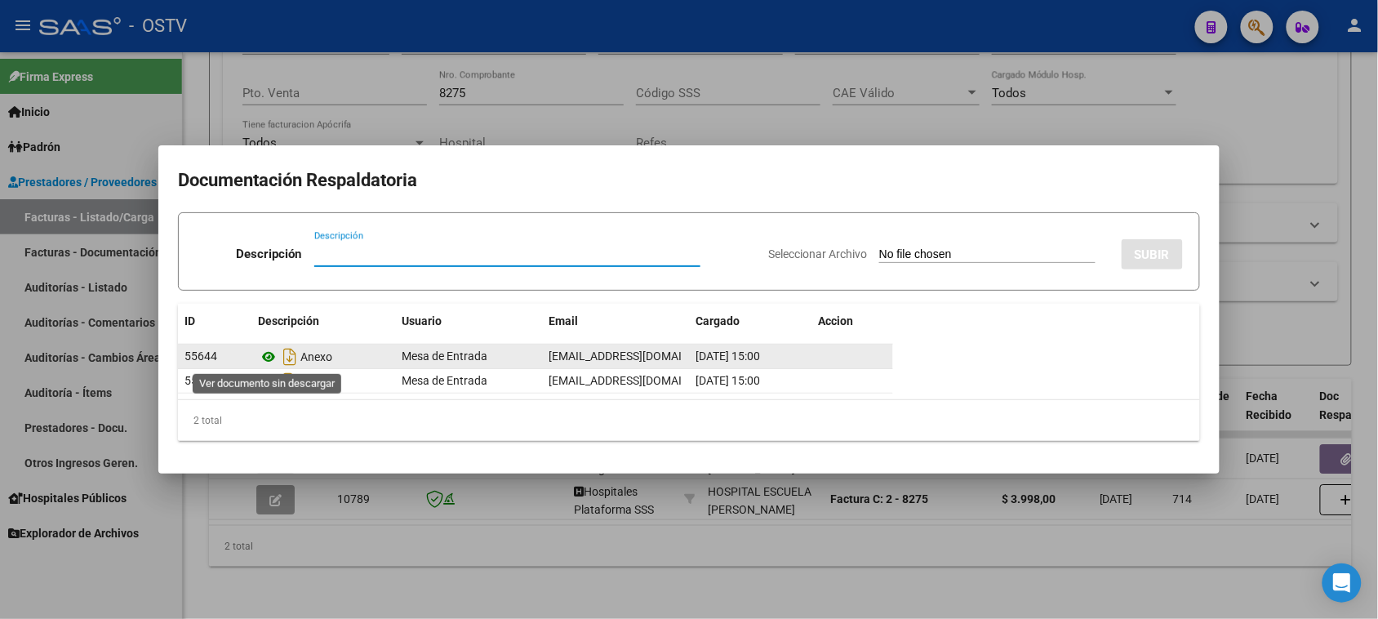
click at [266, 359] on icon at bounding box center [268, 357] width 21 height 20
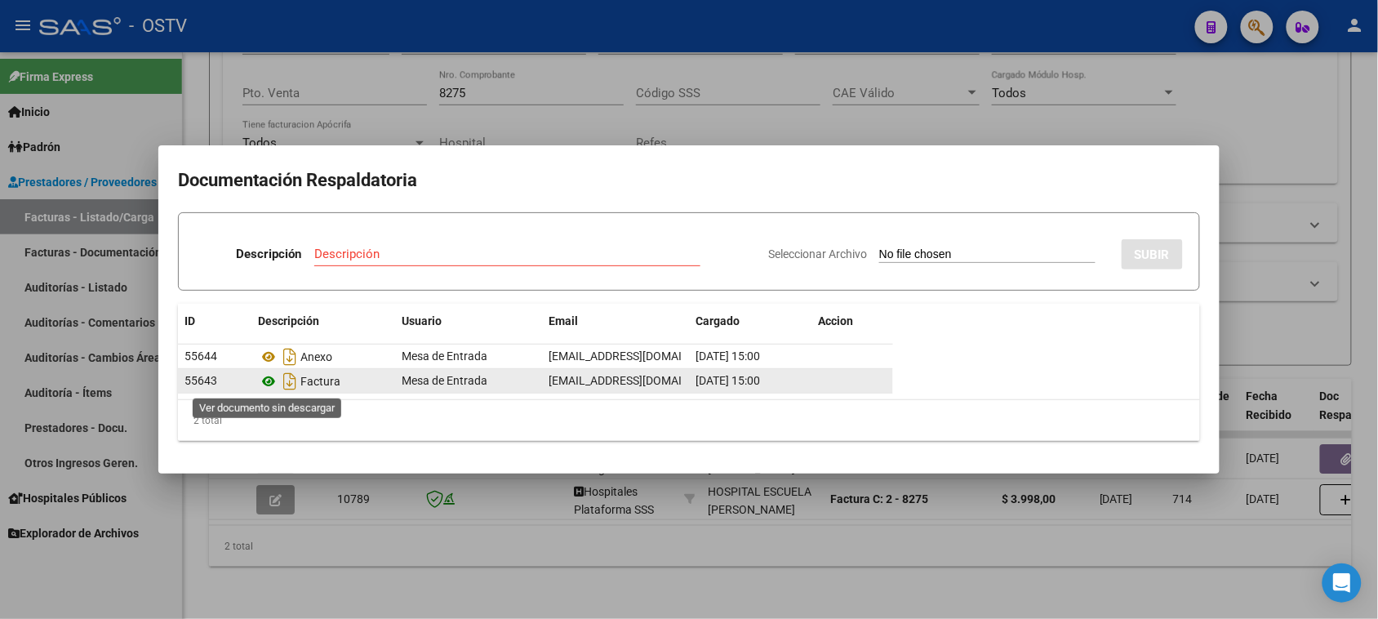
click at [271, 380] on icon at bounding box center [268, 381] width 21 height 20
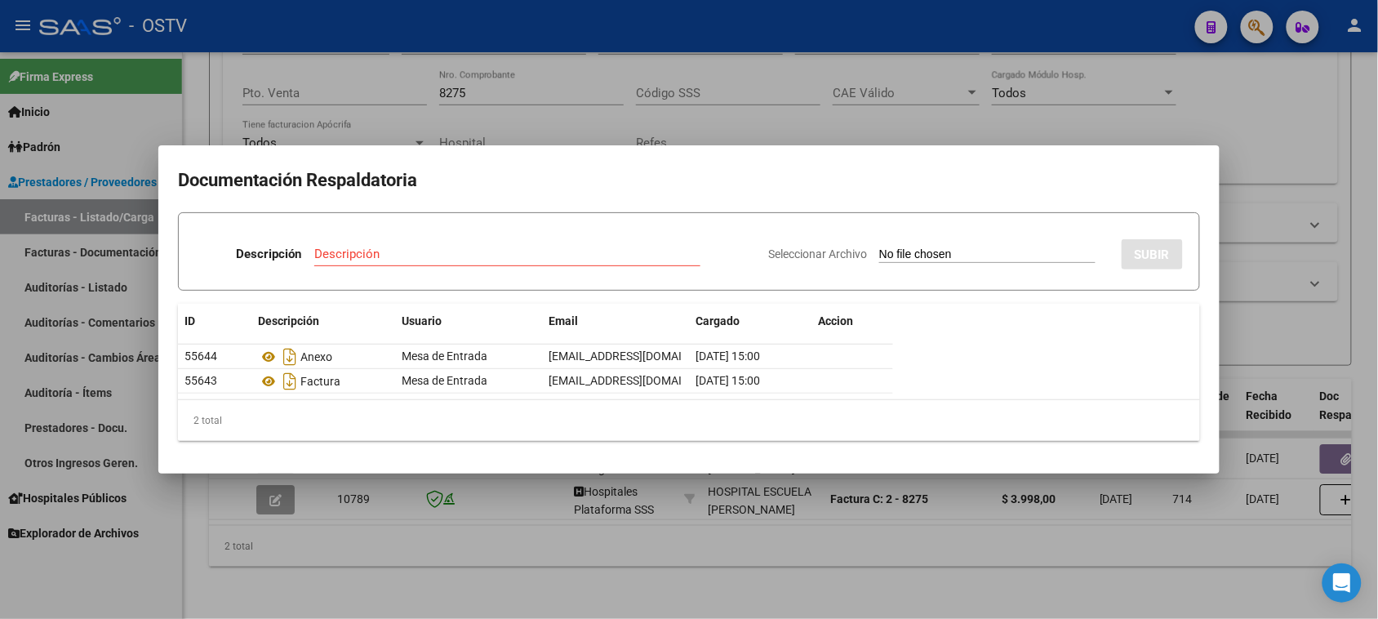
click at [503, 121] on div at bounding box center [689, 309] width 1378 height 619
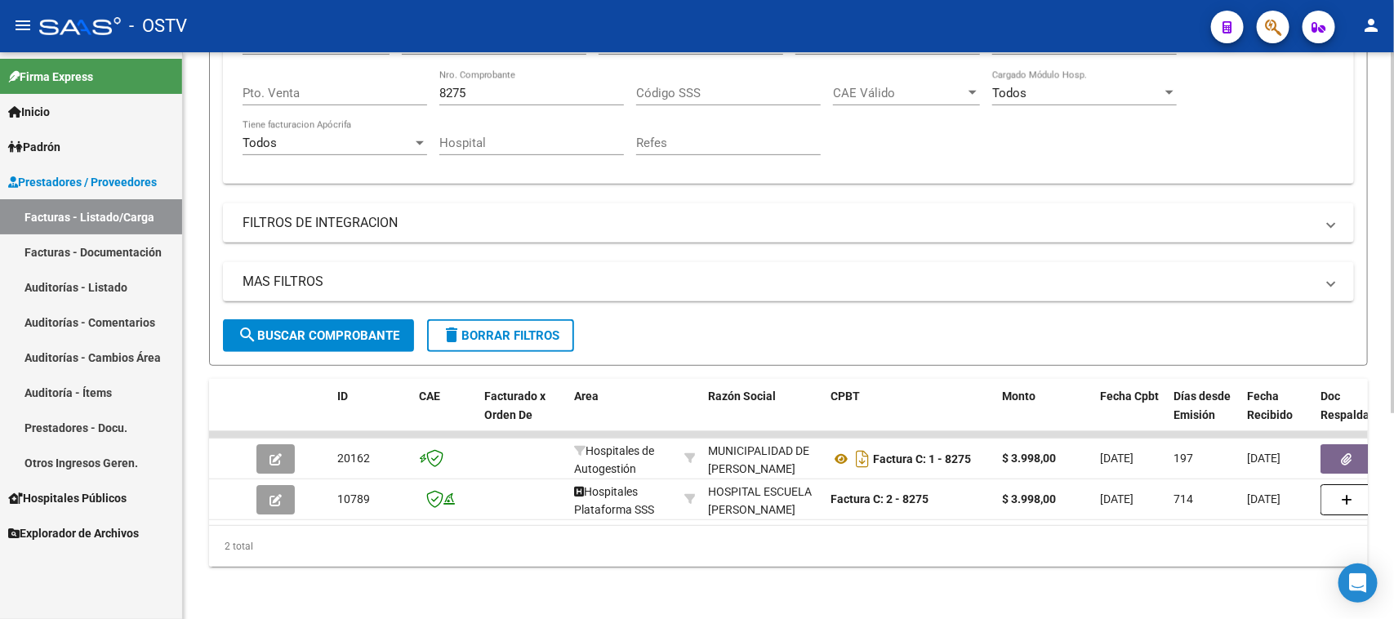
scroll to position [0, 133]
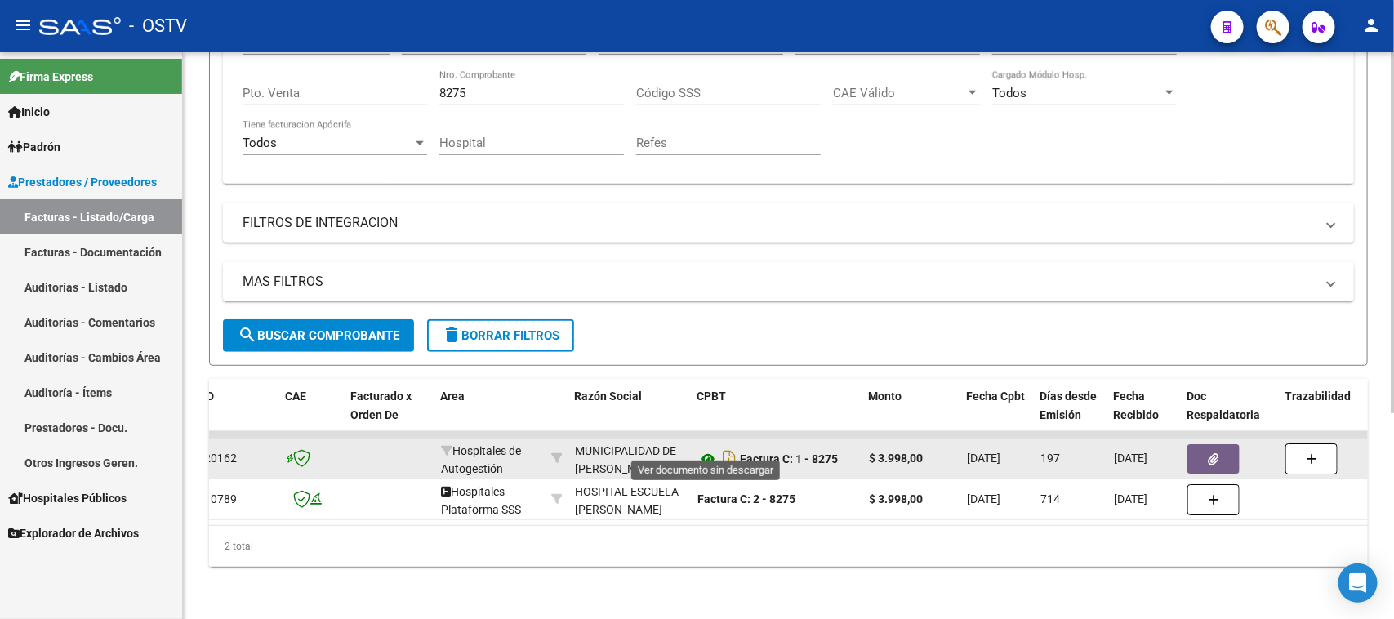
click at [711, 449] on icon at bounding box center [707, 459] width 21 height 20
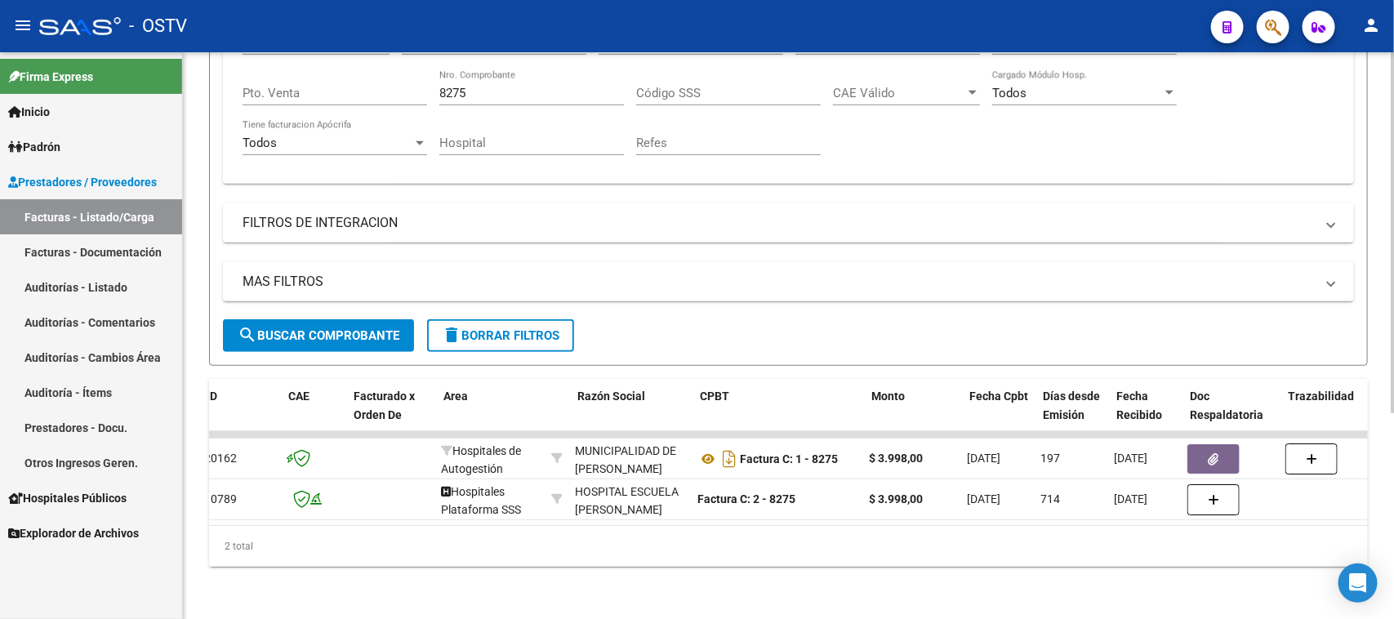
scroll to position [0, 0]
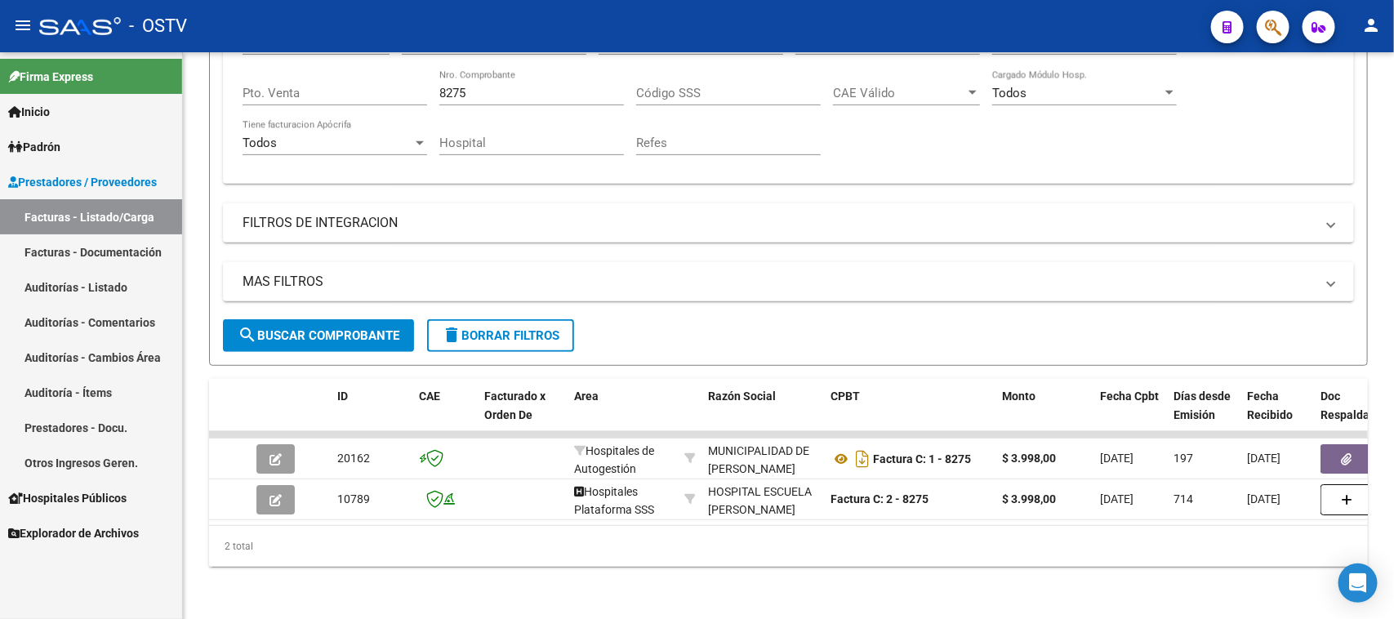
click at [103, 282] on link "Auditorías - Listado" at bounding box center [91, 286] width 182 height 35
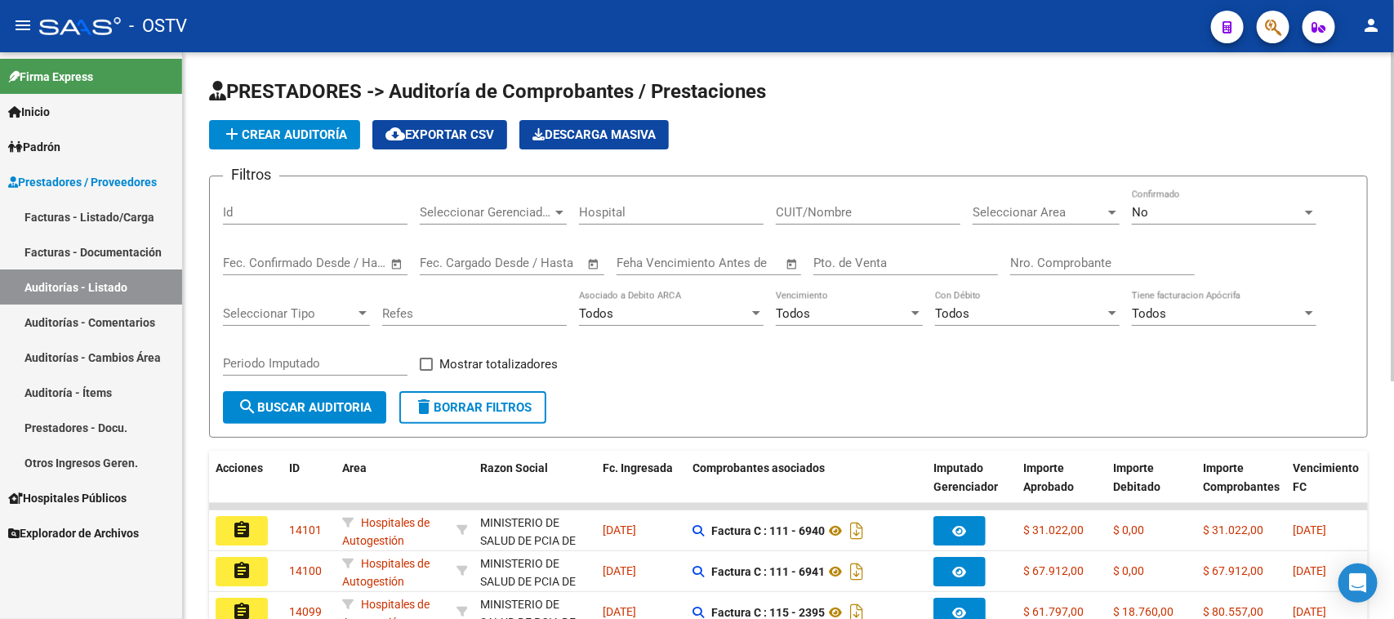
click at [1045, 256] on input "Nro. Comprobante" at bounding box center [1102, 263] width 185 height 15
click at [1156, 207] on div "No" at bounding box center [1217, 212] width 170 height 15
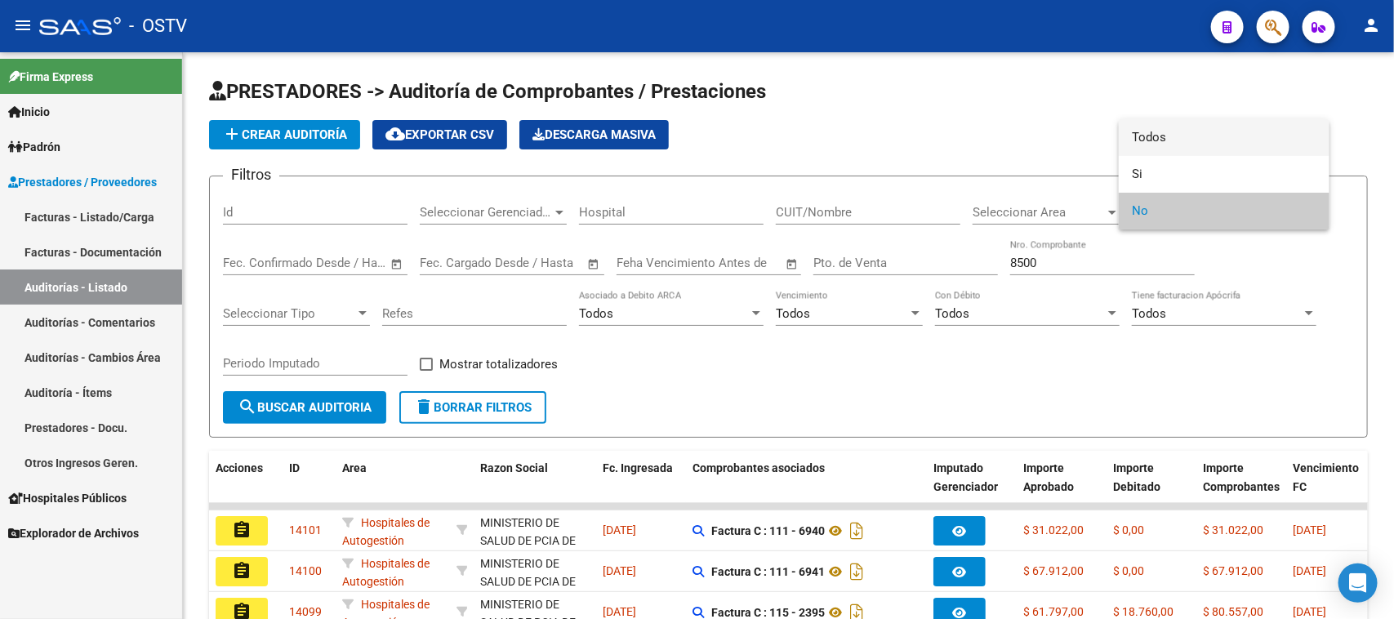
click at [1154, 136] on span "Todos" at bounding box center [1224, 137] width 185 height 37
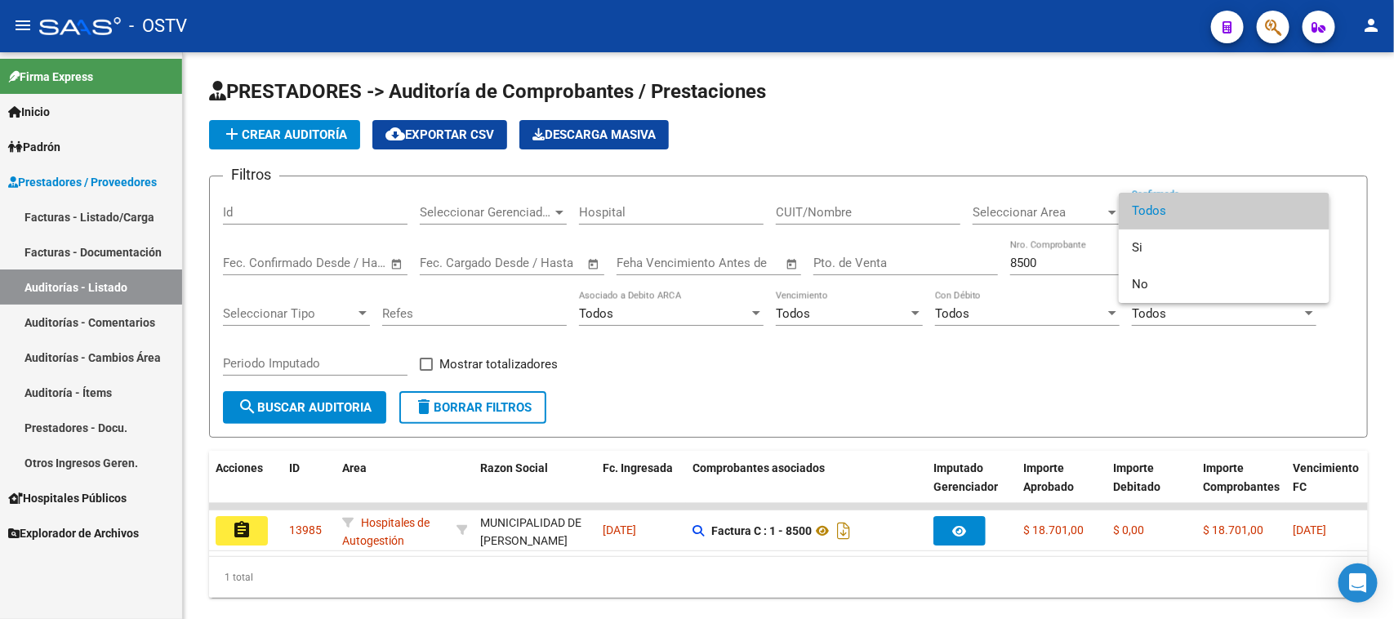
drag, startPoint x: 372, startPoint y: 561, endPoint x: 784, endPoint y: 563, distance: 411.5
click at [784, 563] on div at bounding box center [697, 309] width 1394 height 619
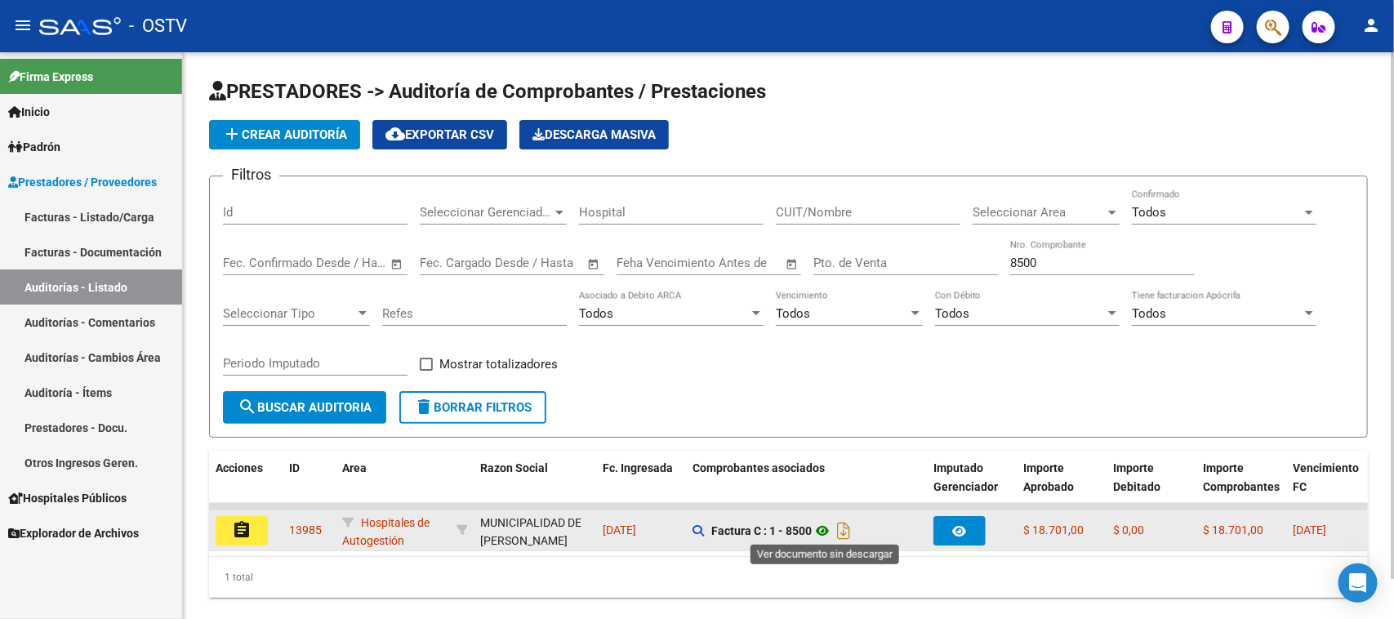
click at [825, 527] on icon at bounding box center [822, 531] width 21 height 20
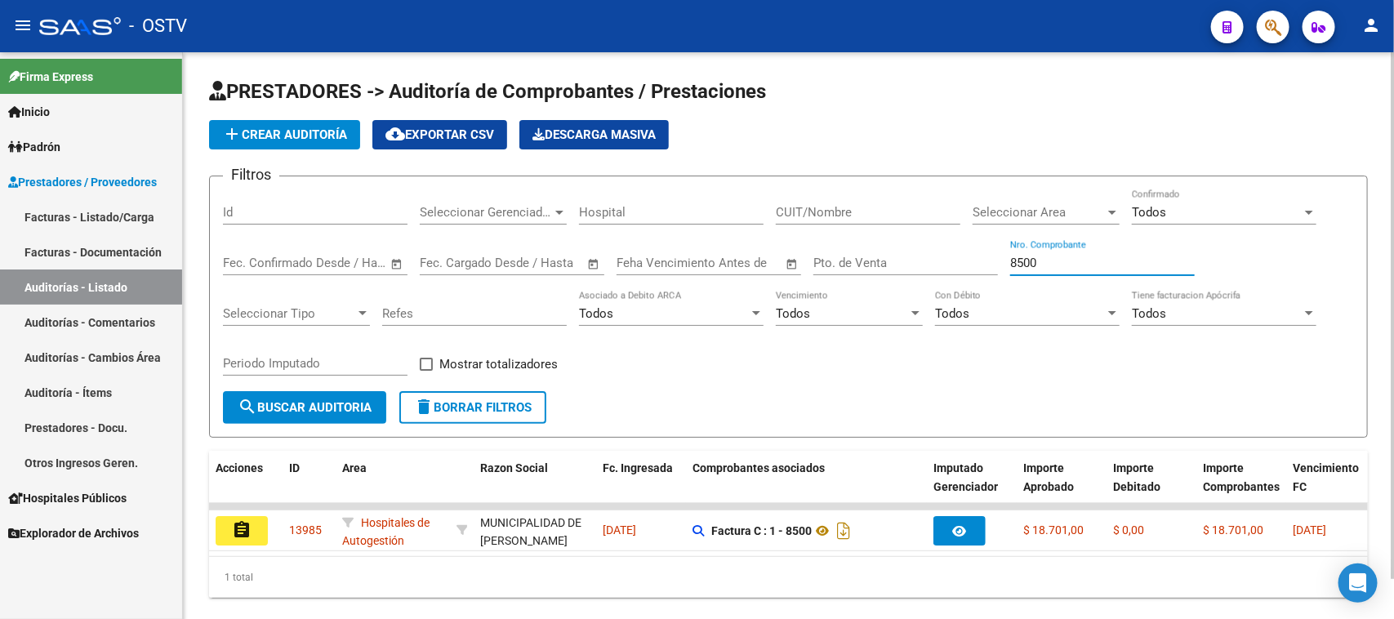
drag, startPoint x: 1047, startPoint y: 256, endPoint x: 1025, endPoint y: 256, distance: 22.0
click at [1025, 256] on input "8500" at bounding box center [1102, 263] width 185 height 15
click at [1046, 261] on input "854" at bounding box center [1102, 263] width 185 height 15
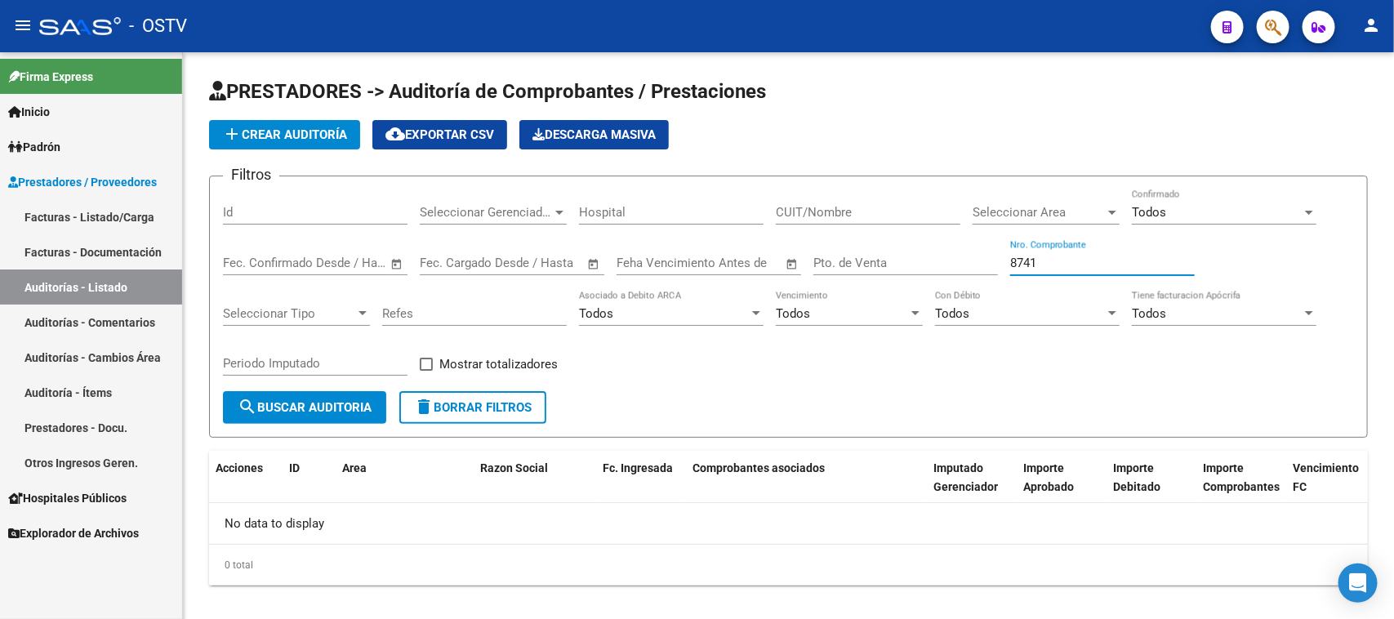
type input "8741"
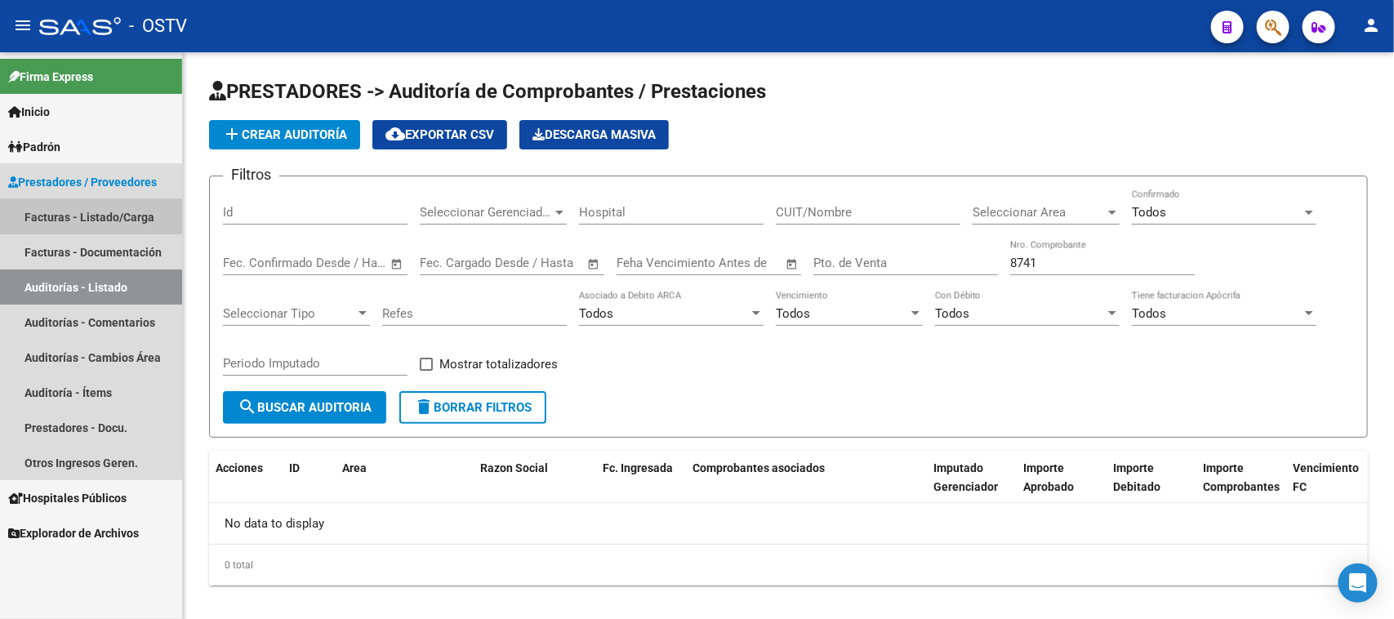
click at [64, 211] on link "Facturas - Listado/Carga" at bounding box center [91, 216] width 182 height 35
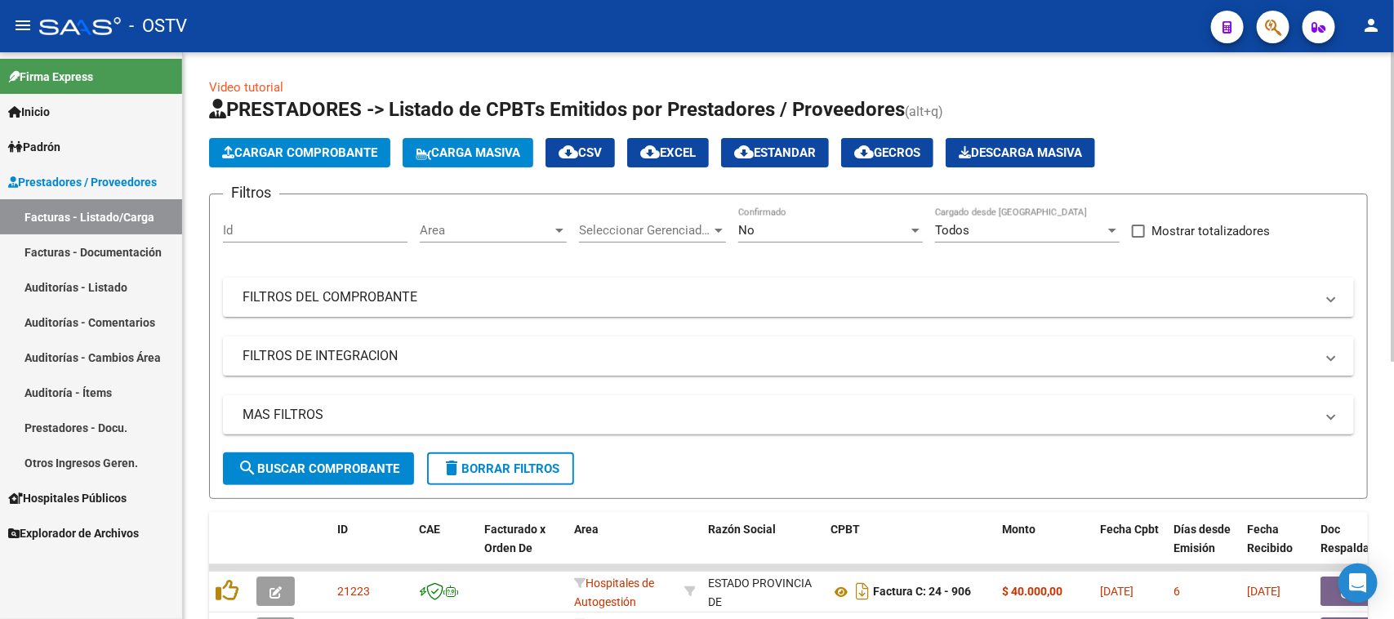
click at [786, 229] on div "No" at bounding box center [823, 230] width 170 height 15
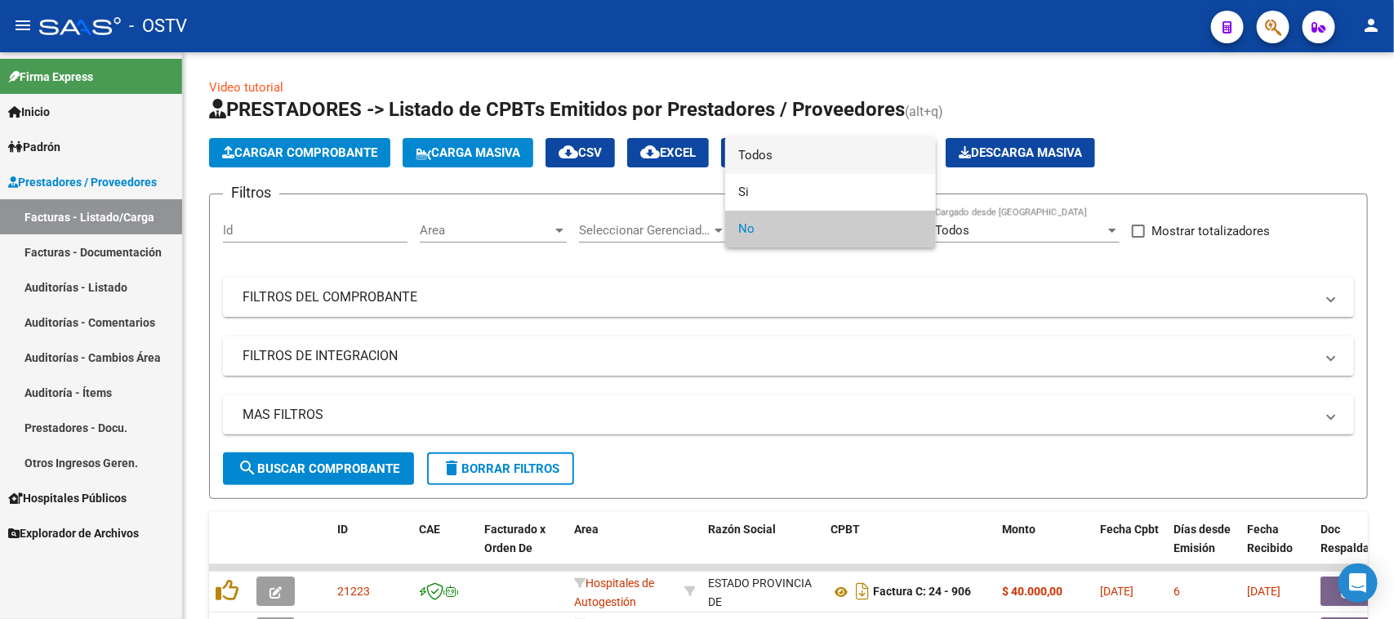
click at [788, 163] on span "Todos" at bounding box center [830, 155] width 185 height 37
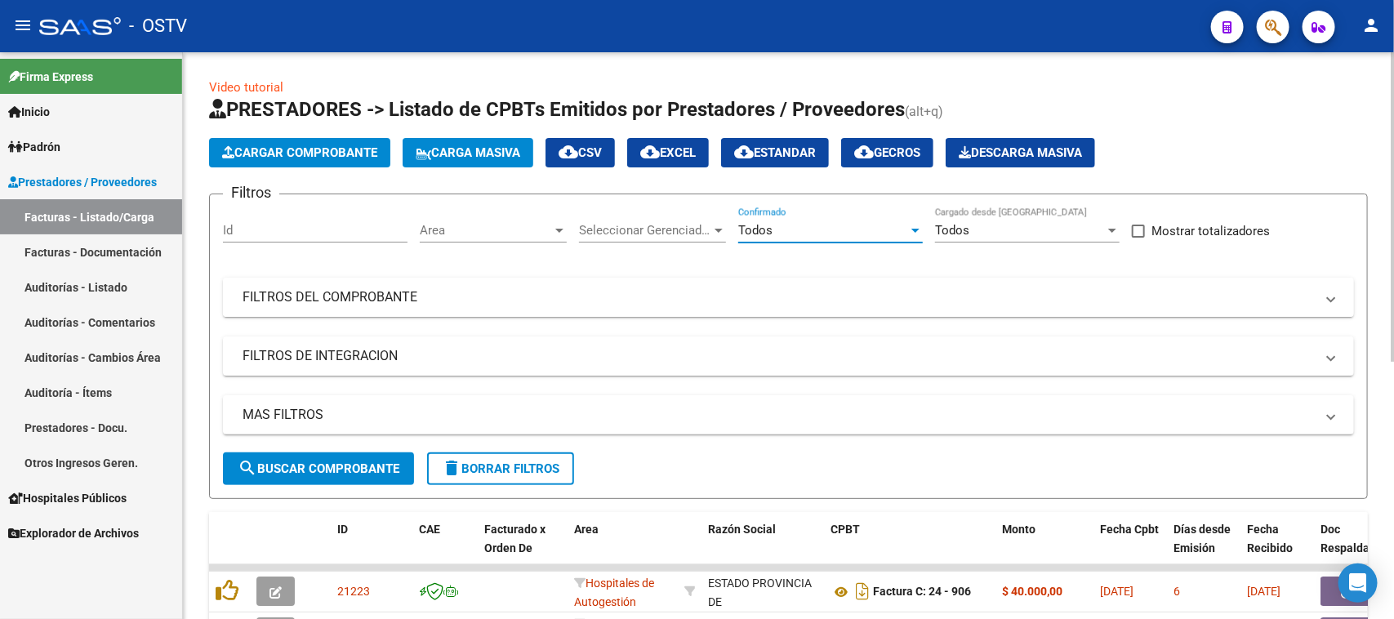
click at [709, 298] on mat-panel-title "FILTROS DEL COMPROBANTE" at bounding box center [778, 297] width 1072 height 18
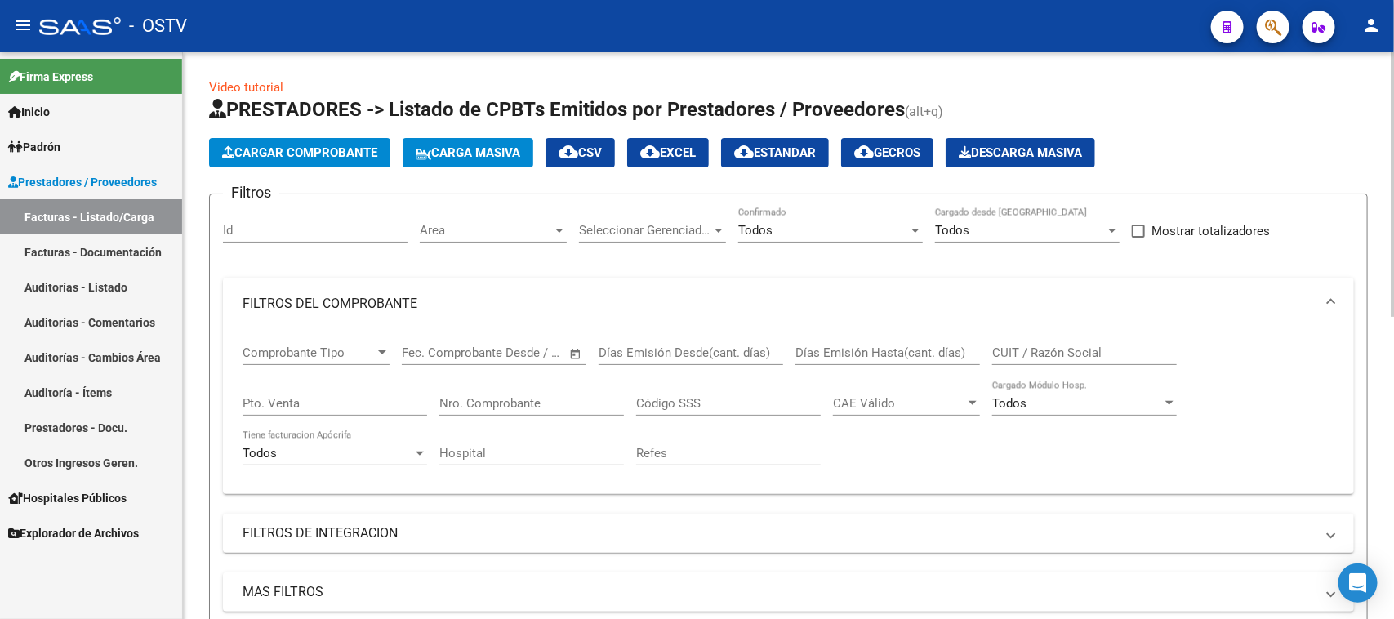
click at [549, 404] on input "Nro. Comprobante" at bounding box center [531, 403] width 185 height 15
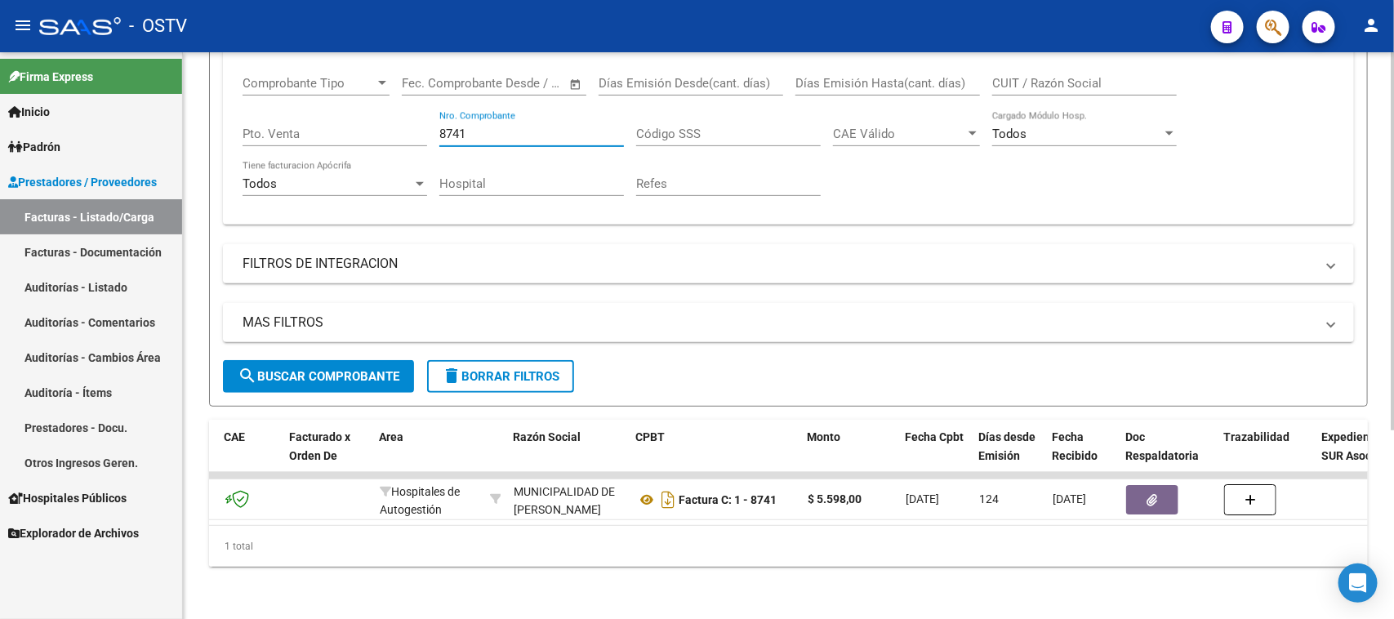
scroll to position [0, 222]
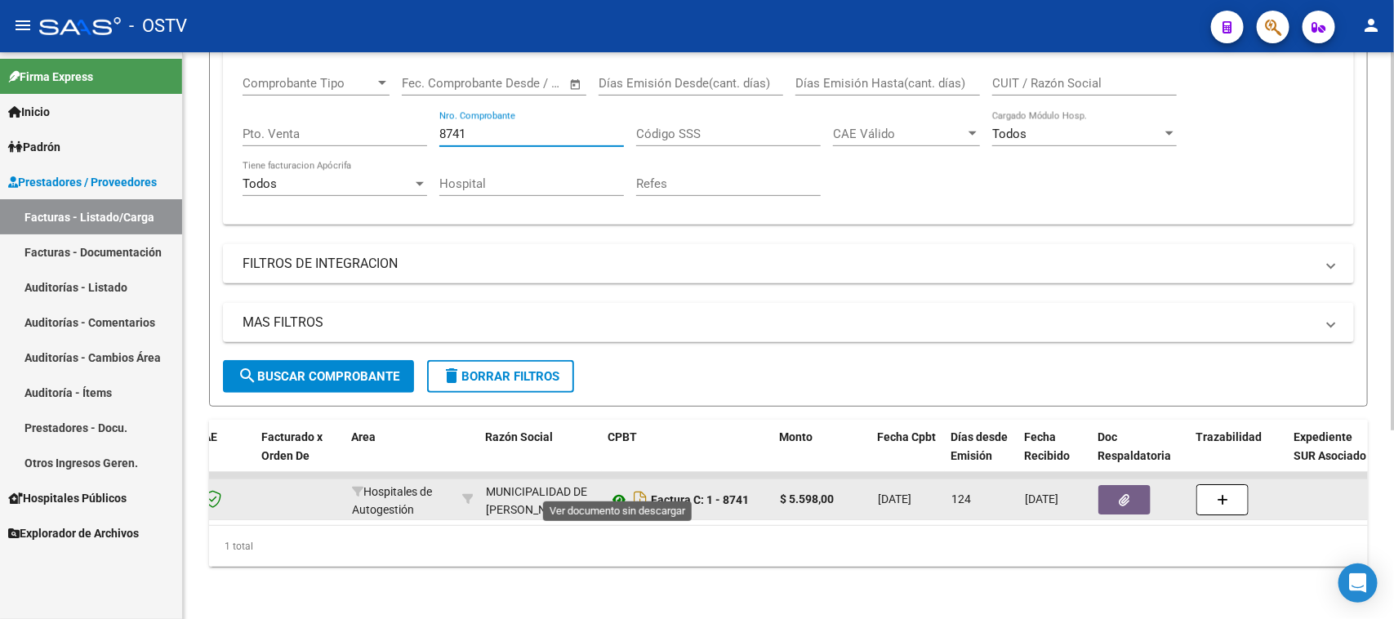
type input "8741"
click at [613, 490] on icon at bounding box center [618, 500] width 21 height 20
click at [1119, 485] on button "button" at bounding box center [1124, 499] width 52 height 29
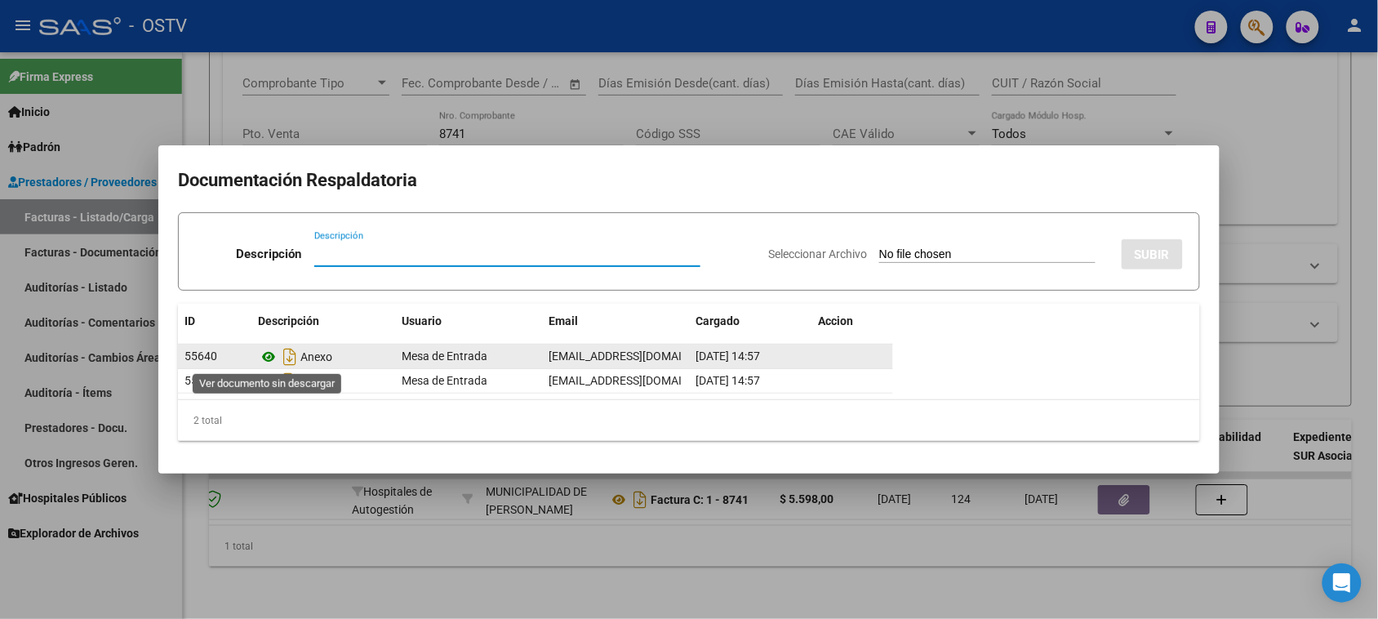
click at [269, 357] on icon at bounding box center [268, 357] width 21 height 20
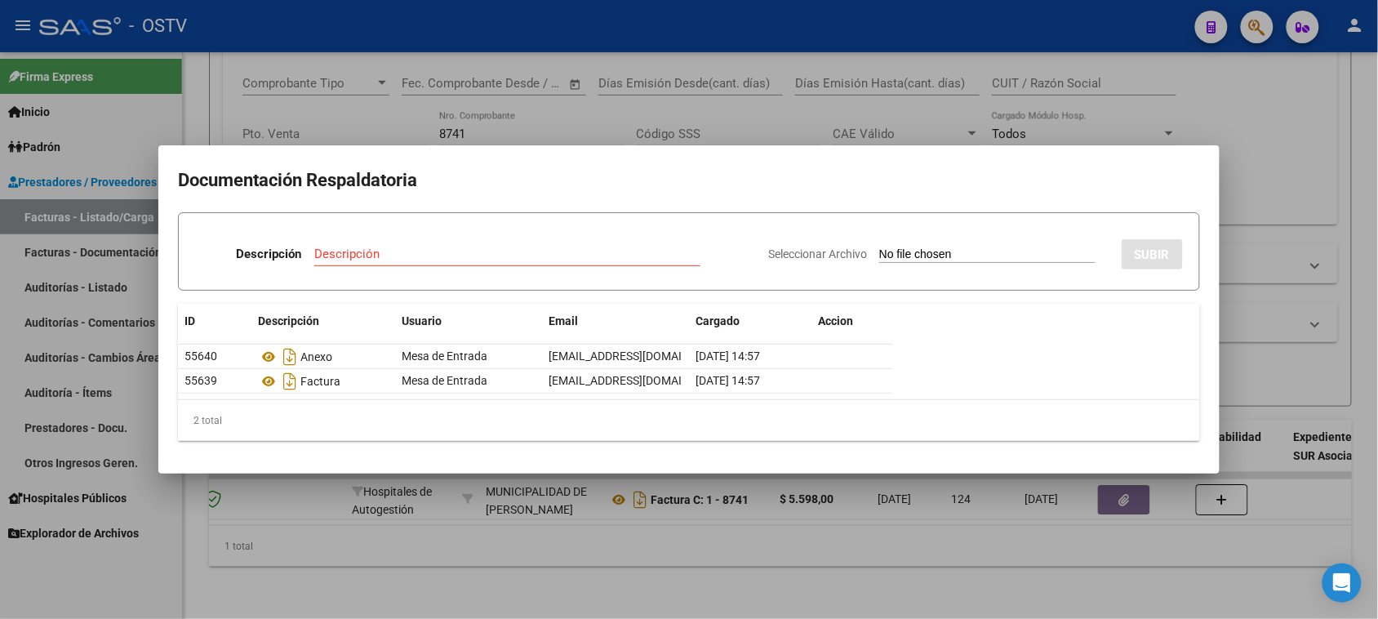
click at [723, 505] on div at bounding box center [689, 309] width 1378 height 619
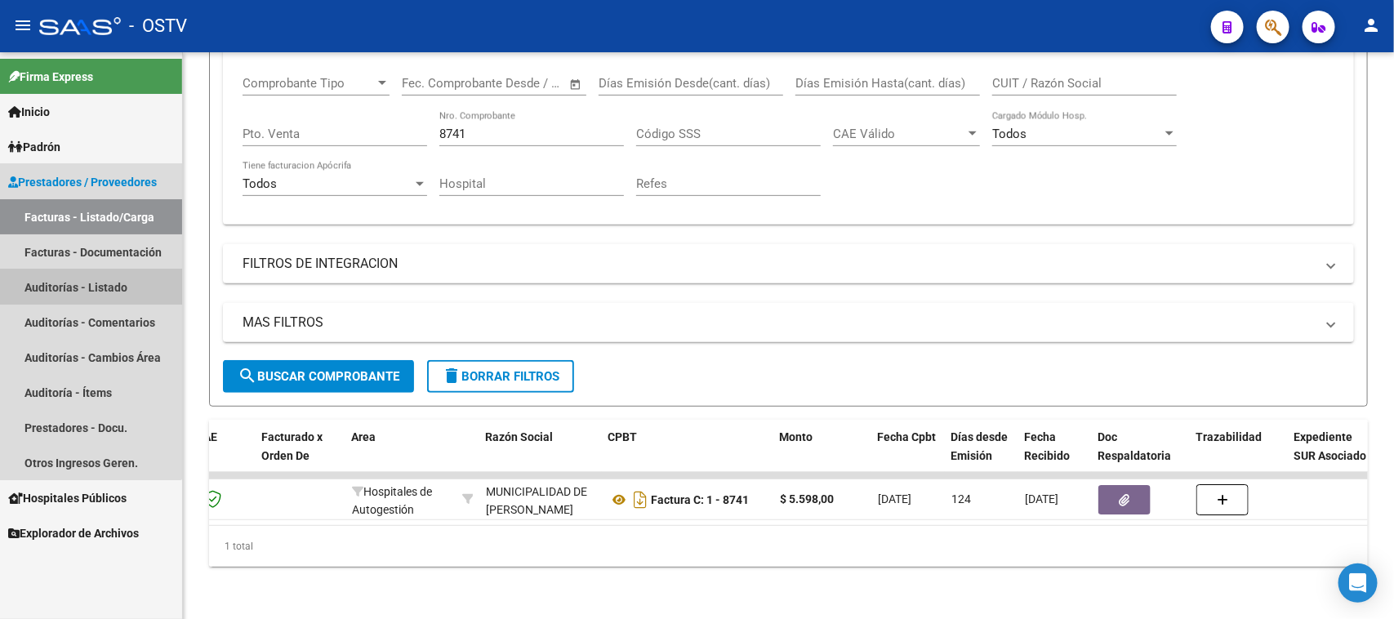
click at [27, 282] on link "Auditorías - Listado" at bounding box center [91, 286] width 182 height 35
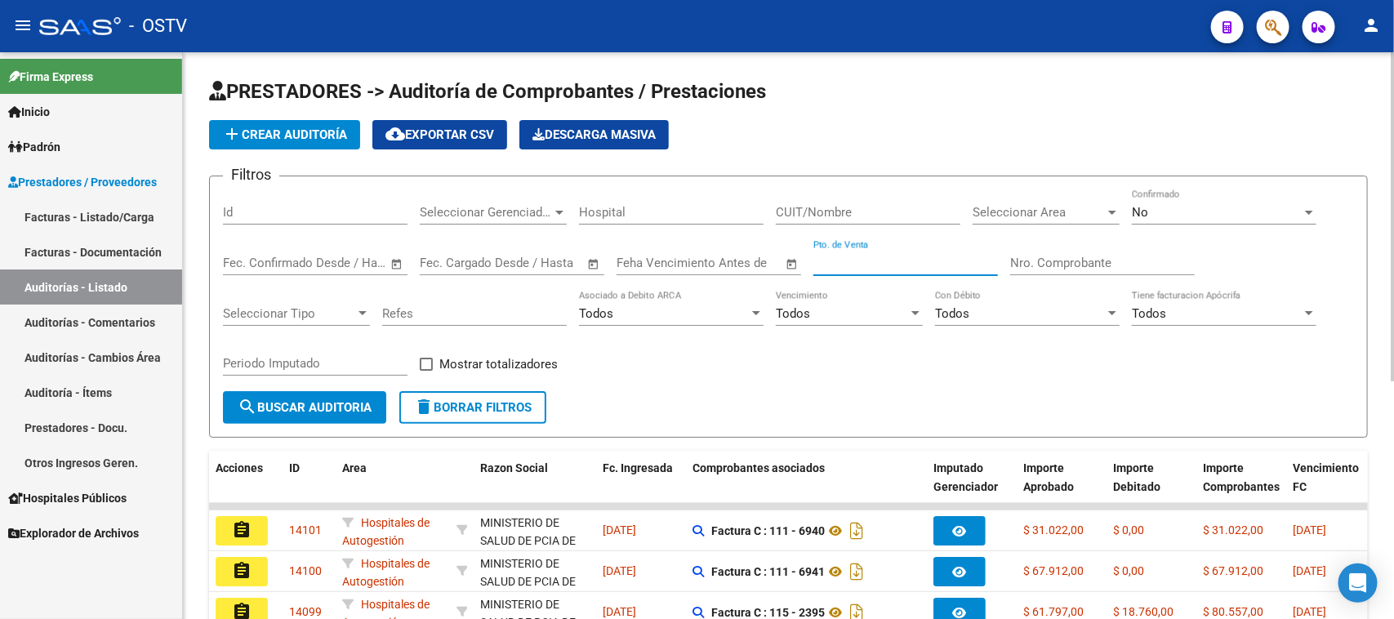
click at [876, 265] on input "Pto. de Venta" at bounding box center [905, 263] width 185 height 15
click at [1037, 261] on input "Nro. Comprobante" at bounding box center [1102, 263] width 185 height 15
click at [1154, 212] on div "No" at bounding box center [1217, 212] width 170 height 15
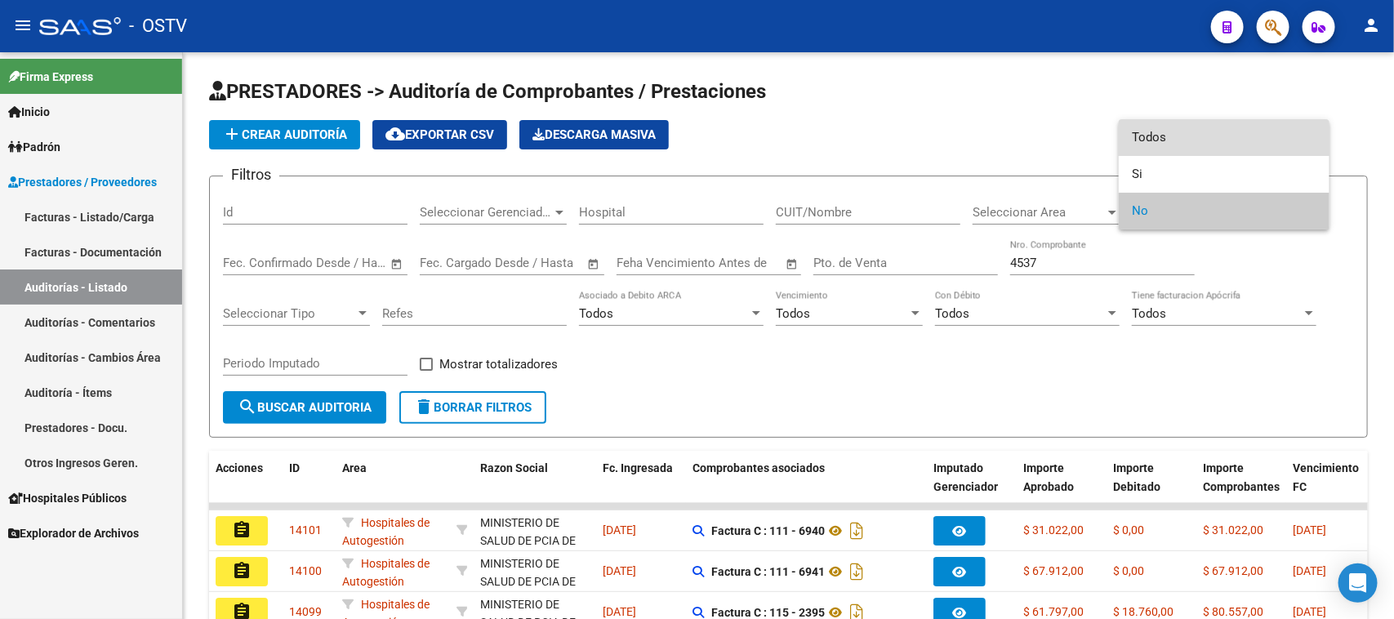
click at [1145, 143] on span "Todos" at bounding box center [1224, 137] width 185 height 37
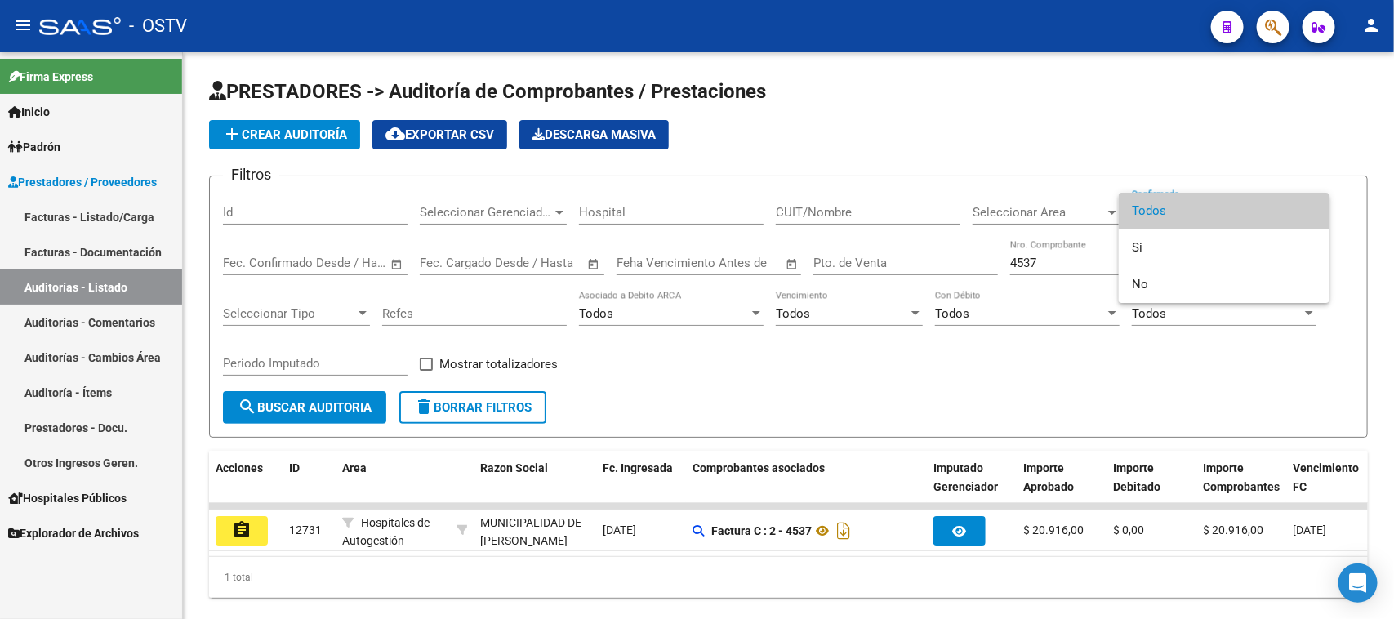
click at [819, 531] on div at bounding box center [697, 309] width 1394 height 619
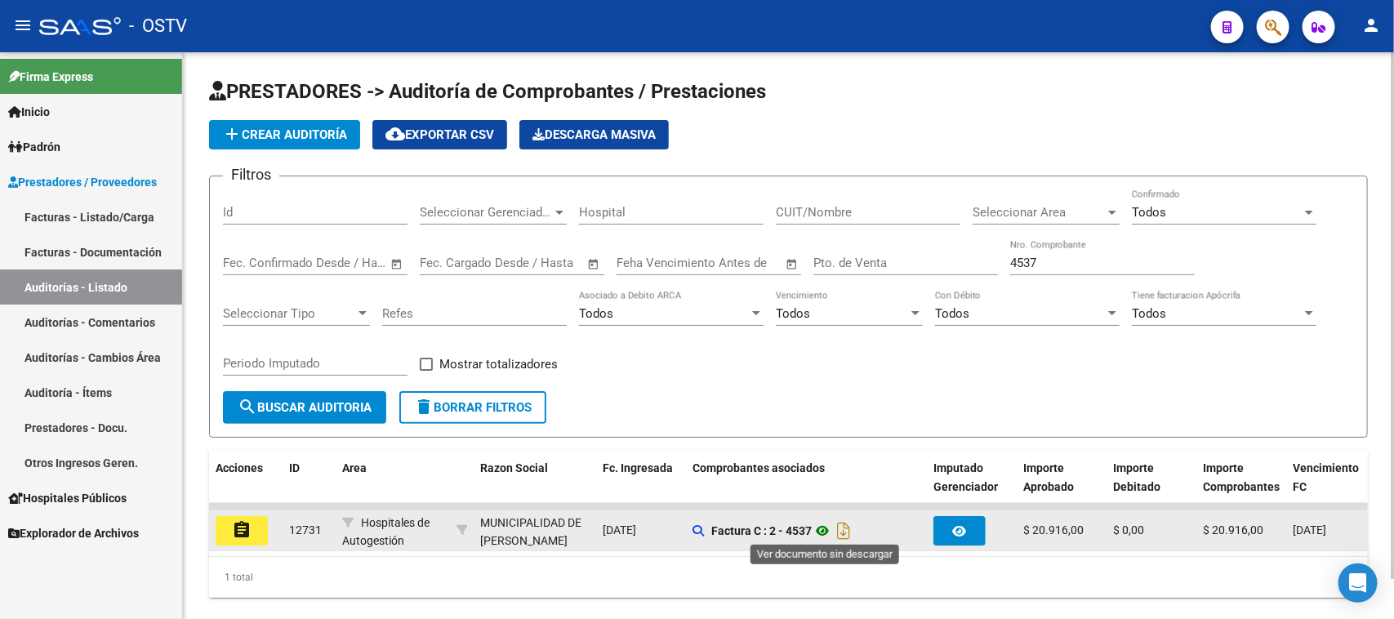
click at [825, 528] on icon at bounding box center [822, 531] width 21 height 20
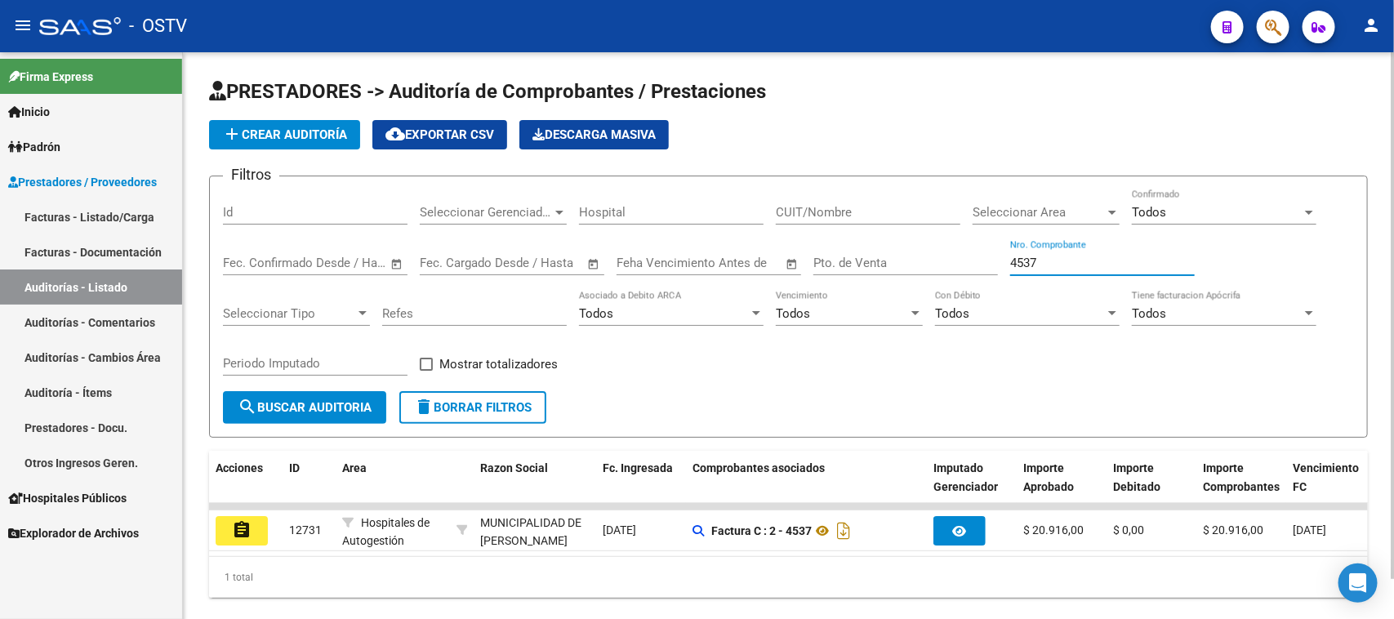
drag, startPoint x: 1057, startPoint y: 262, endPoint x: 972, endPoint y: 249, distance: 86.7
click at [972, 249] on div "Filtros Id Seleccionar Gerenciador Seleccionar Gerenciador Hospital CUIT/Nombre…" at bounding box center [788, 290] width 1131 height 202
drag, startPoint x: 1042, startPoint y: 259, endPoint x: 955, endPoint y: 256, distance: 86.6
click at [955, 256] on div "Filtros Id Seleccionar Gerenciador Seleccionar Gerenciador Hospital CUIT/Nombre…" at bounding box center [788, 290] width 1131 height 202
drag, startPoint x: 1058, startPoint y: 259, endPoint x: 945, endPoint y: 259, distance: 113.5
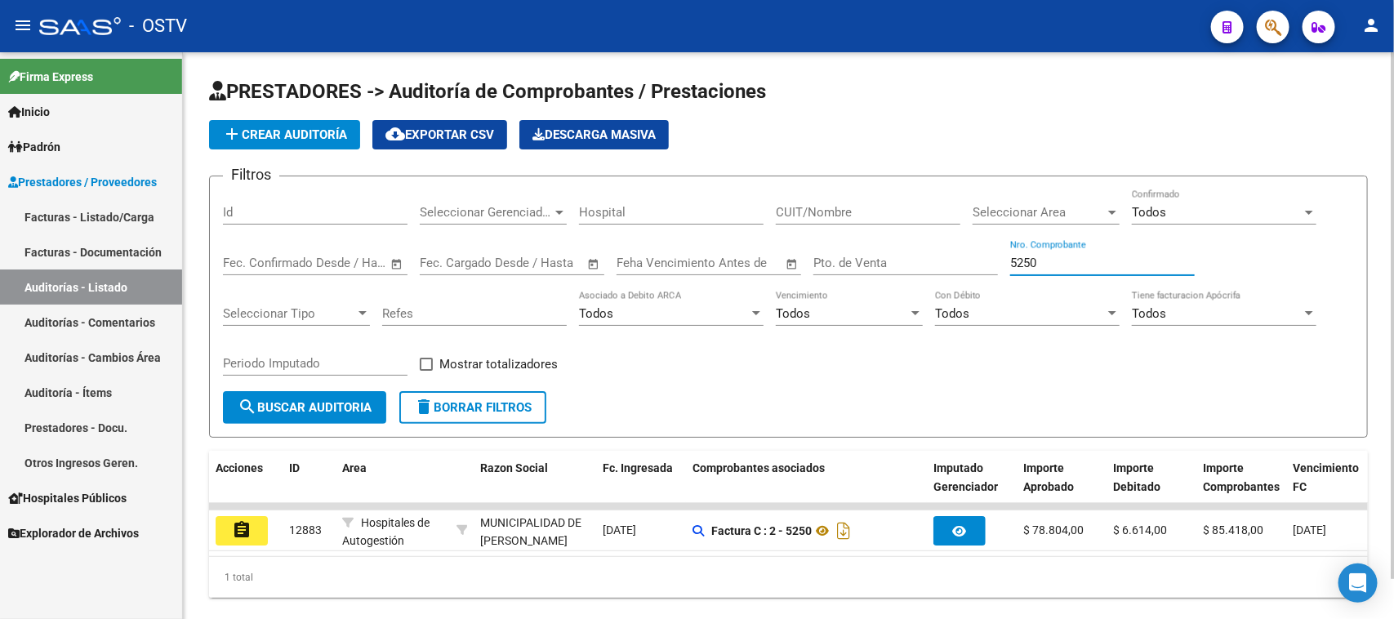
click at [945, 259] on div "Filtros Id Seleccionar Gerenciador Seleccionar Gerenciador Hospital CUIT/Nombre…" at bounding box center [788, 290] width 1131 height 202
drag, startPoint x: 1057, startPoint y: 260, endPoint x: 923, endPoint y: 246, distance: 135.4
click at [923, 246] on div "Filtros Id Seleccionar Gerenciador Seleccionar Gerenciador Hospital CUIT/Nombre…" at bounding box center [788, 290] width 1131 height 202
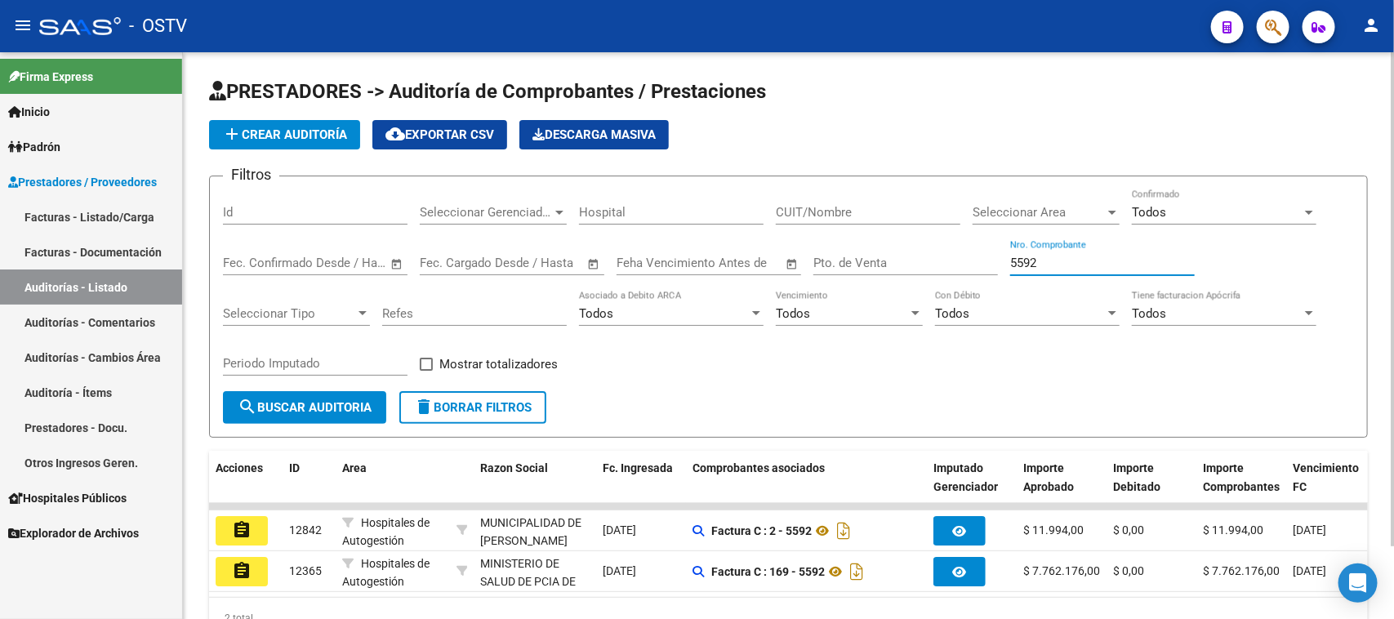
drag, startPoint x: 1039, startPoint y: 258, endPoint x: 932, endPoint y: 258, distance: 107.0
click at [932, 258] on div "Filtros Id Seleccionar Gerenciador Seleccionar Gerenciador Hospital CUIT/Nombre…" at bounding box center [788, 290] width 1131 height 202
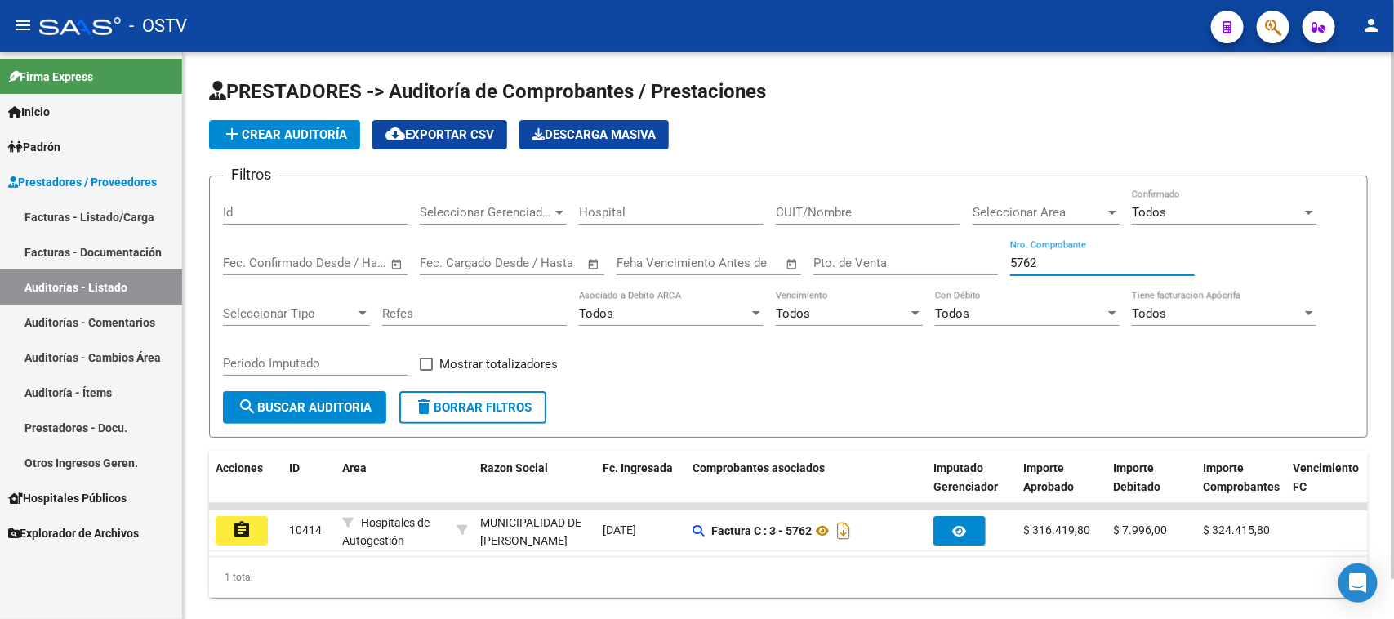
drag, startPoint x: 1039, startPoint y: 260, endPoint x: 936, endPoint y: 257, distance: 103.7
click at [936, 257] on div "Filtros Id Seleccionar Gerenciador Seleccionar Gerenciador Hospital CUIT/Nombre…" at bounding box center [788, 290] width 1131 height 202
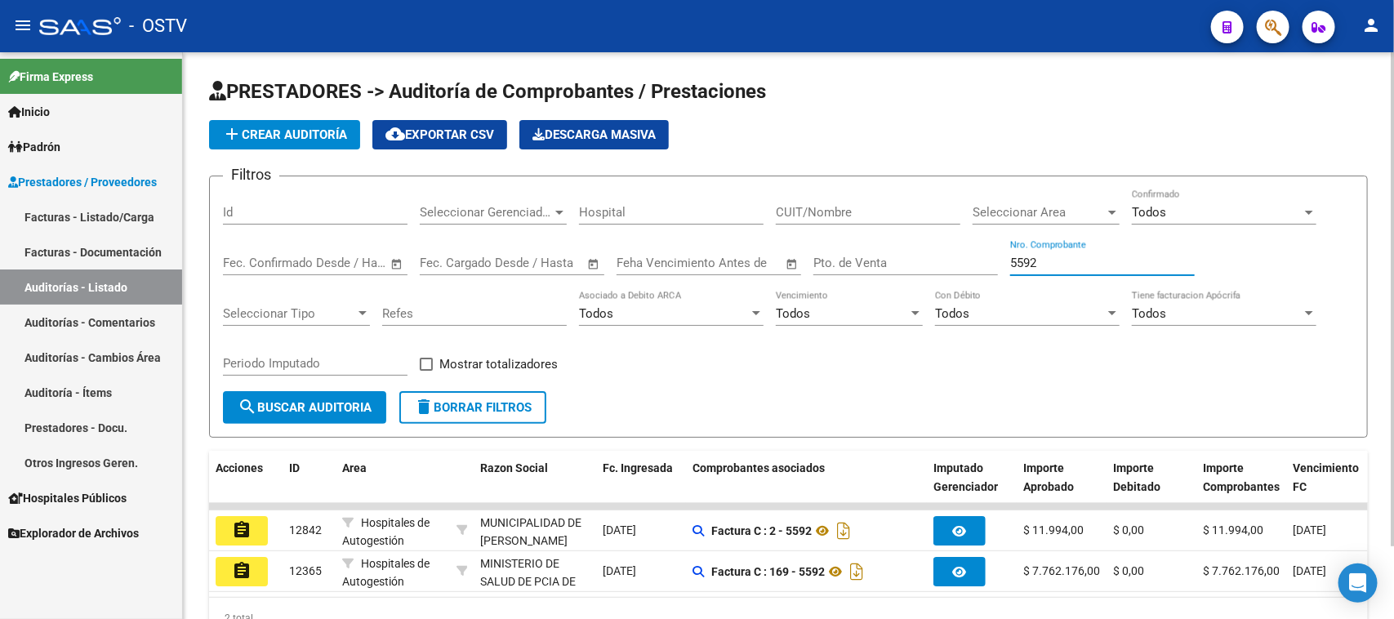
drag, startPoint x: 1041, startPoint y: 258, endPoint x: 985, endPoint y: 258, distance: 55.5
click at [985, 258] on div "Filtros Id Seleccionar Gerenciador Seleccionar Gerenciador Hospital CUIT/Nombre…" at bounding box center [788, 290] width 1131 height 202
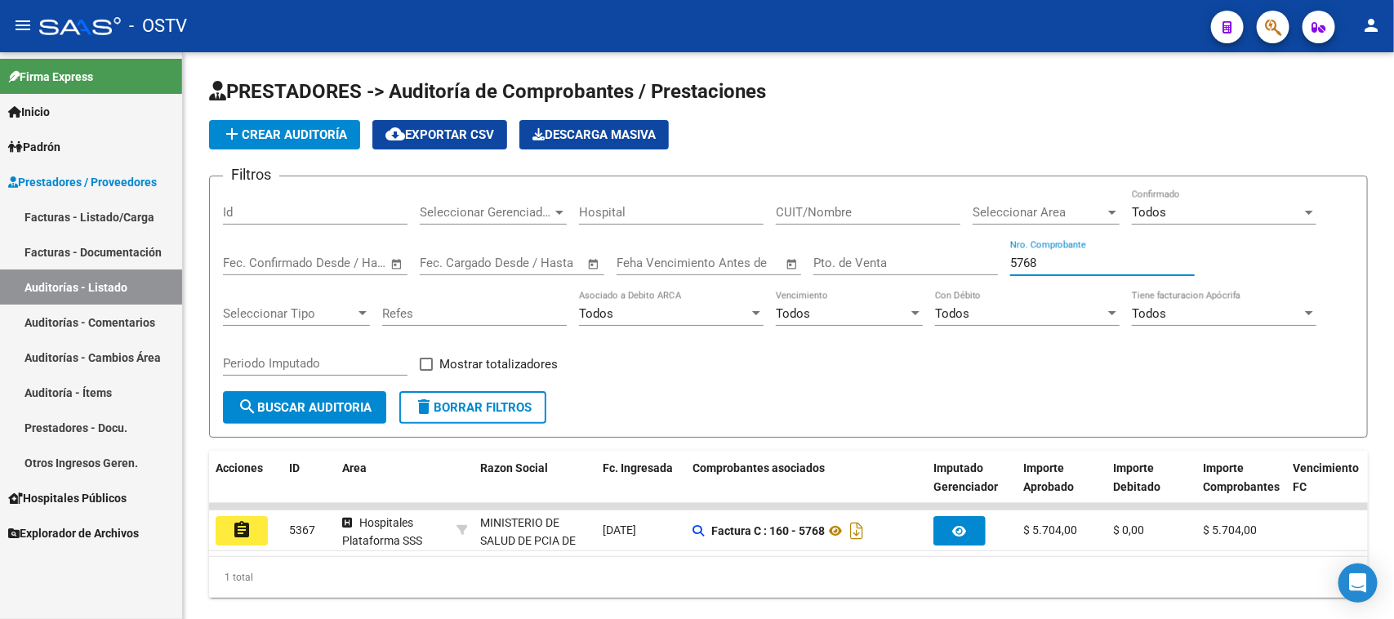
type input "5768"
click at [111, 212] on link "Facturas - Listado/Carga" at bounding box center [91, 216] width 182 height 35
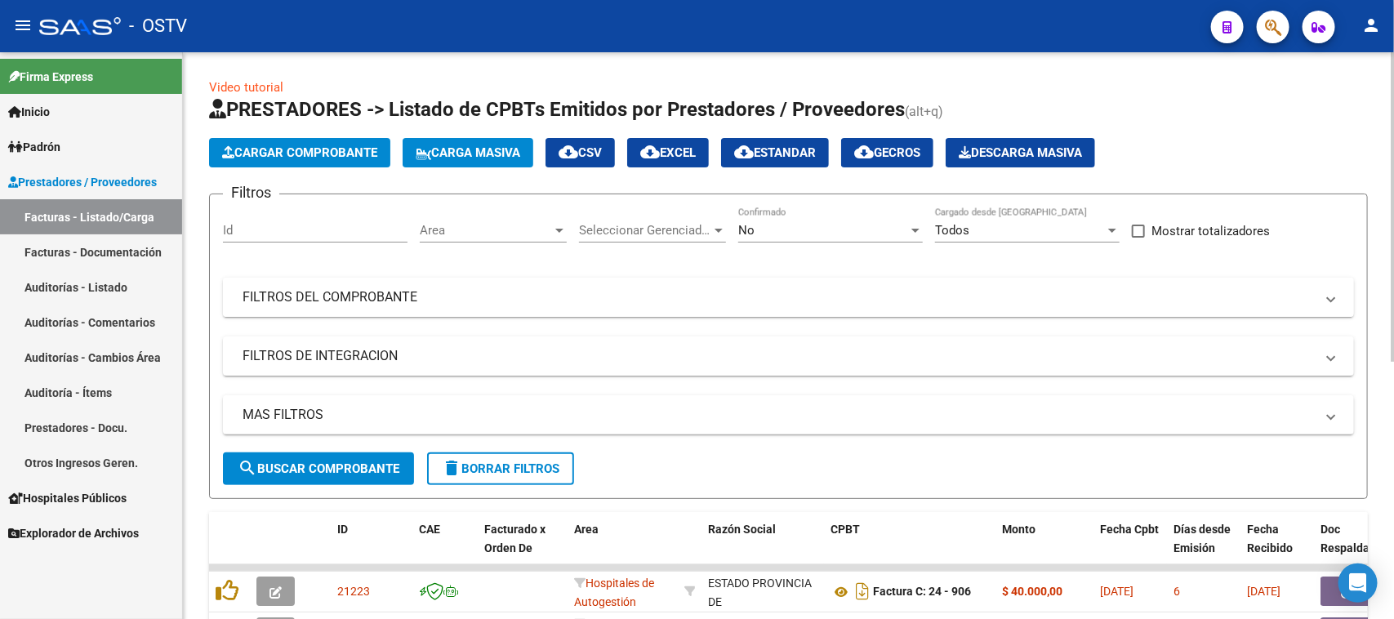
click at [716, 306] on mat-expansion-panel-header "FILTROS DEL COMPROBANTE" at bounding box center [788, 297] width 1131 height 39
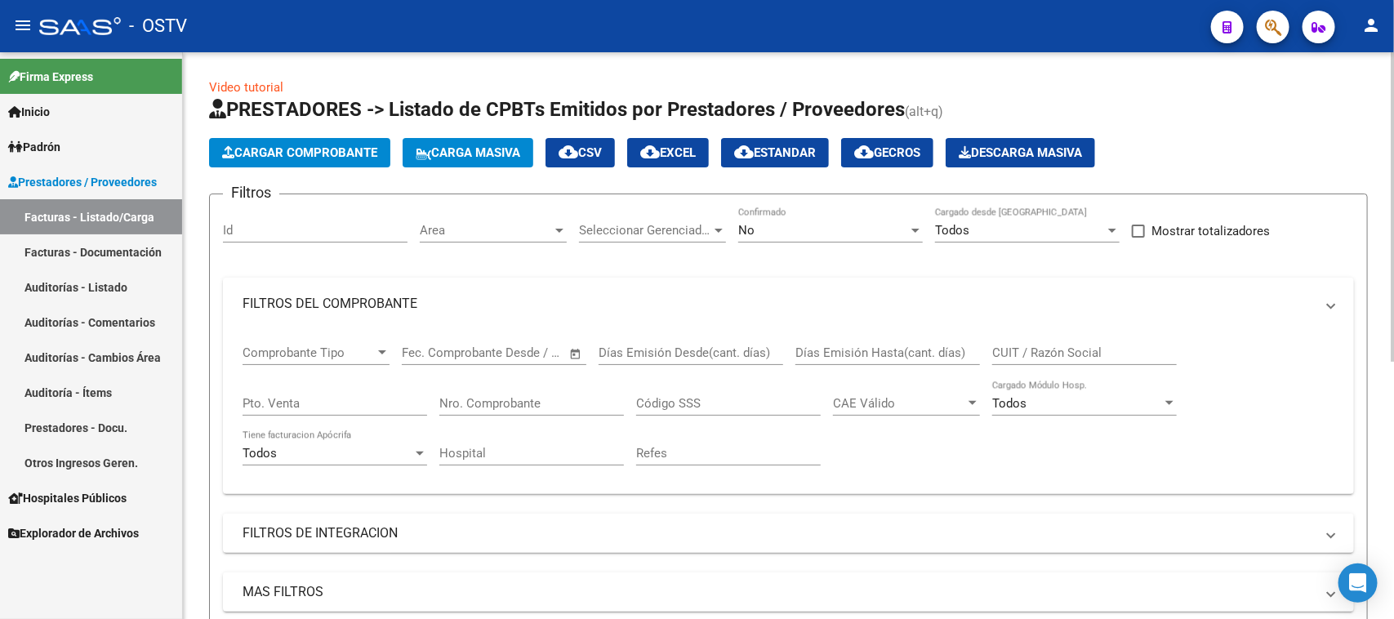
click at [789, 235] on div "No" at bounding box center [823, 230] width 170 height 15
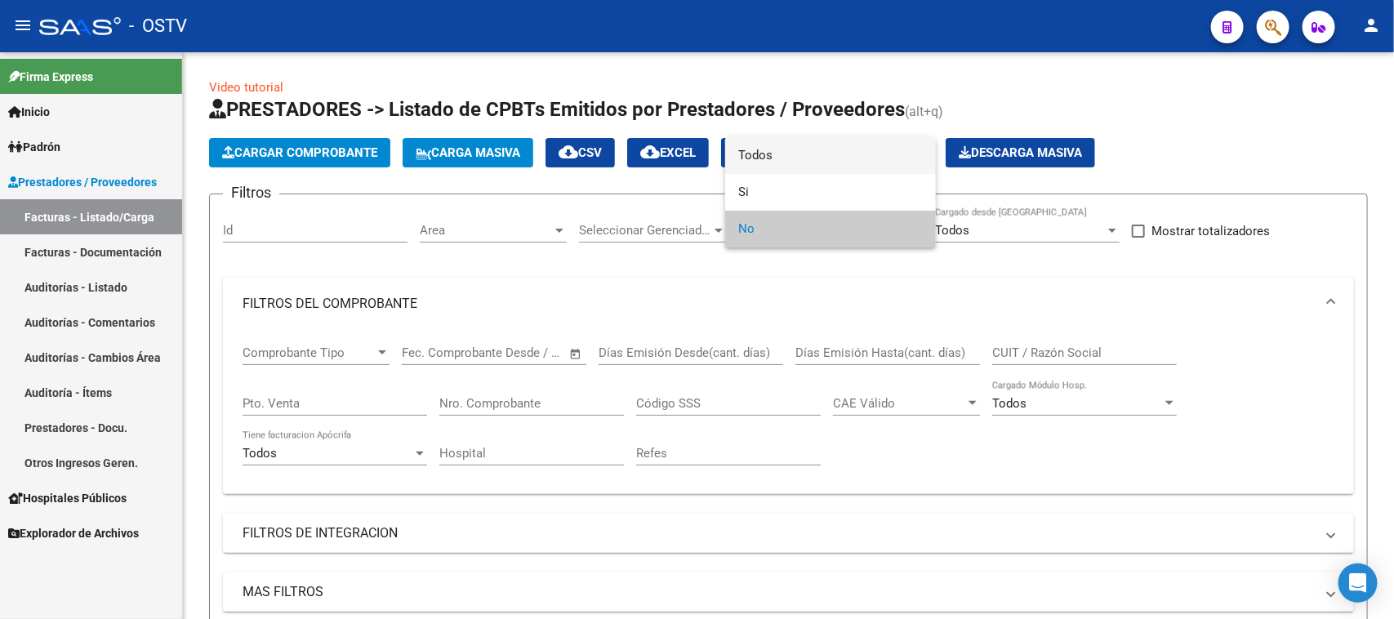
click at [793, 153] on span "Todos" at bounding box center [830, 155] width 185 height 37
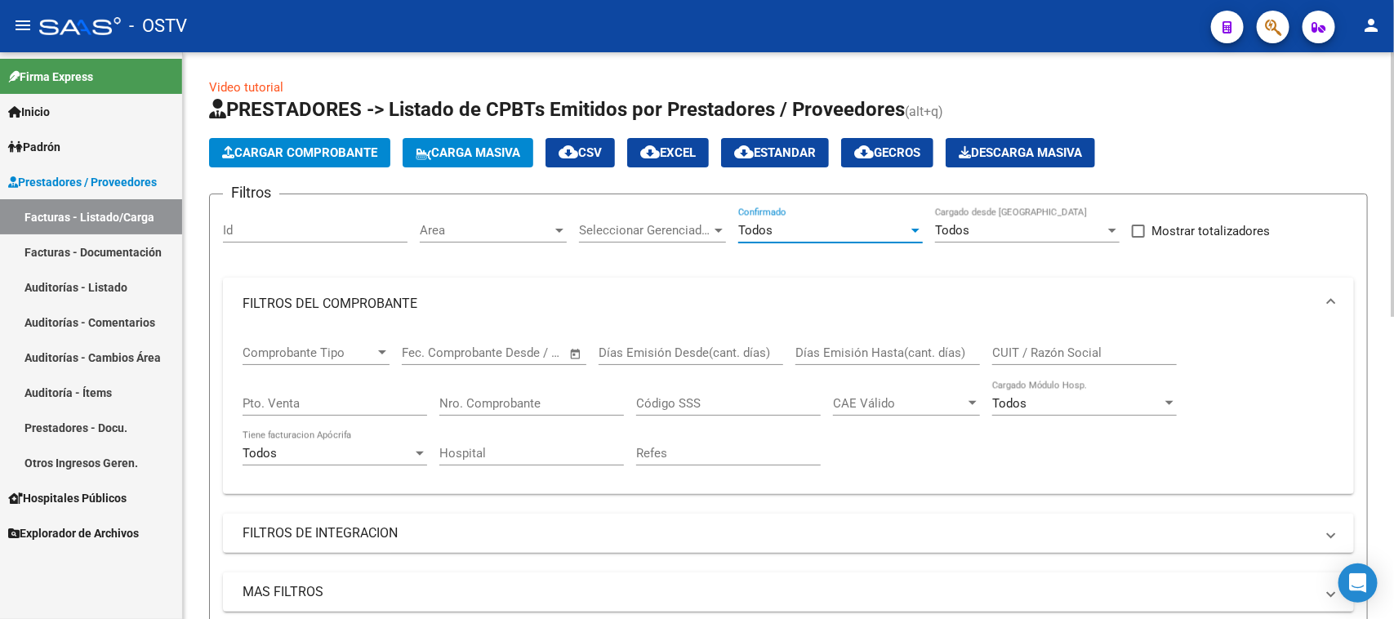
click at [539, 398] on input "Nro. Comprobante" at bounding box center [531, 403] width 185 height 15
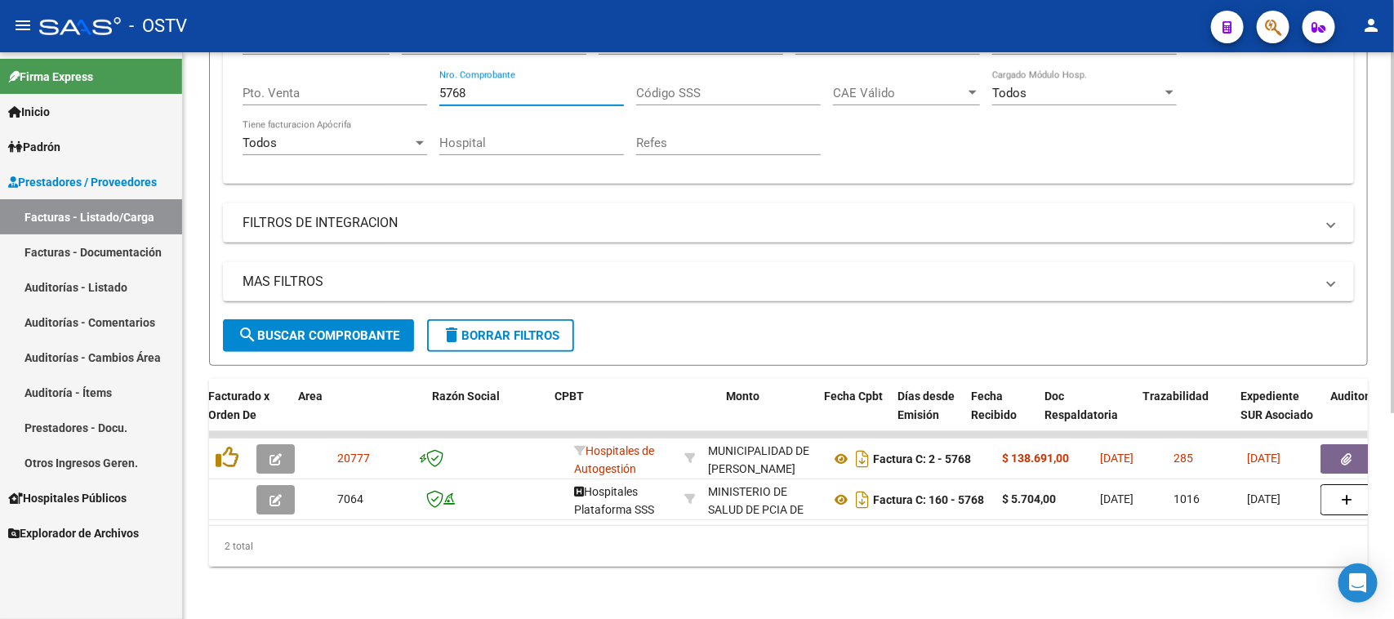
scroll to position [0, 287]
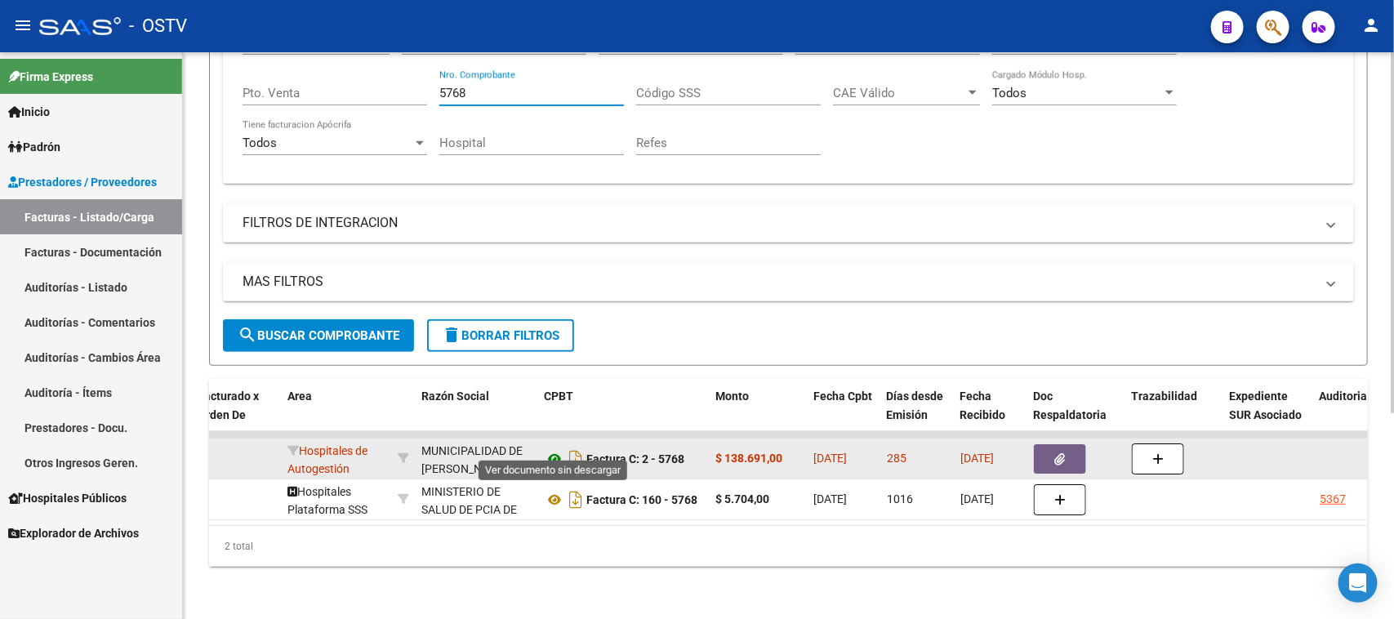
type input "5768"
click at [553, 449] on icon at bounding box center [554, 459] width 21 height 20
click at [1046, 444] on button "button" at bounding box center [1060, 458] width 52 height 29
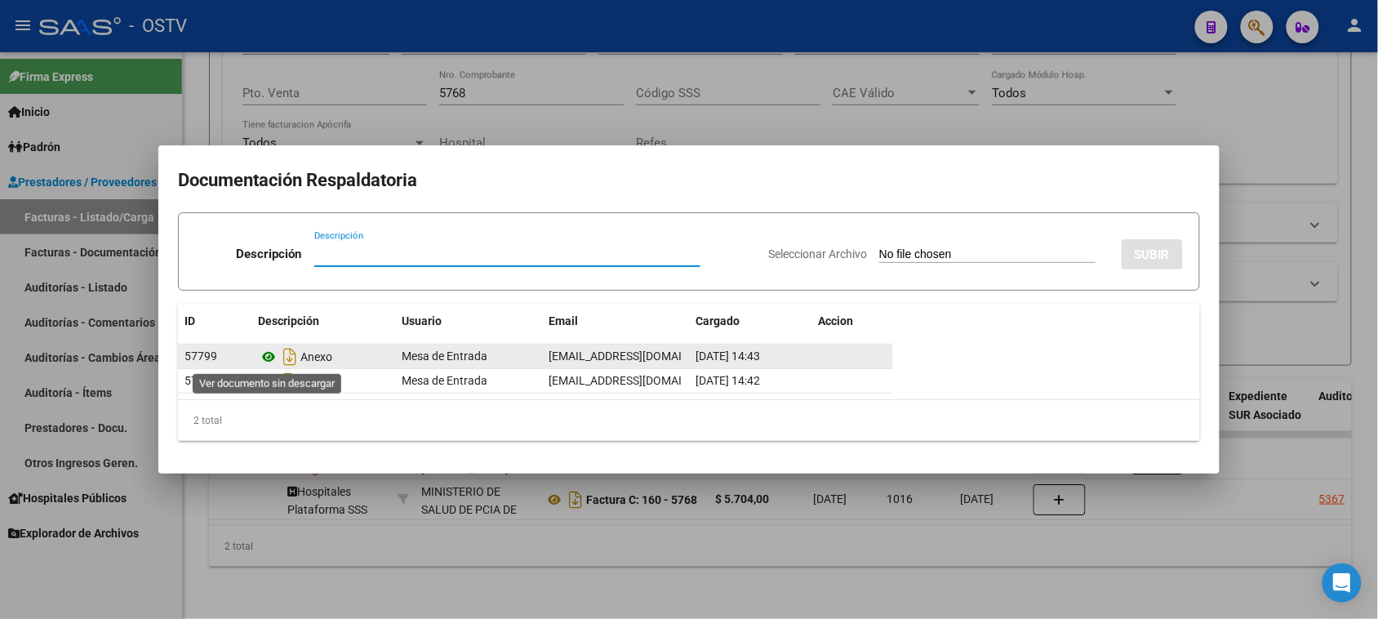
click at [265, 355] on icon at bounding box center [268, 357] width 21 height 20
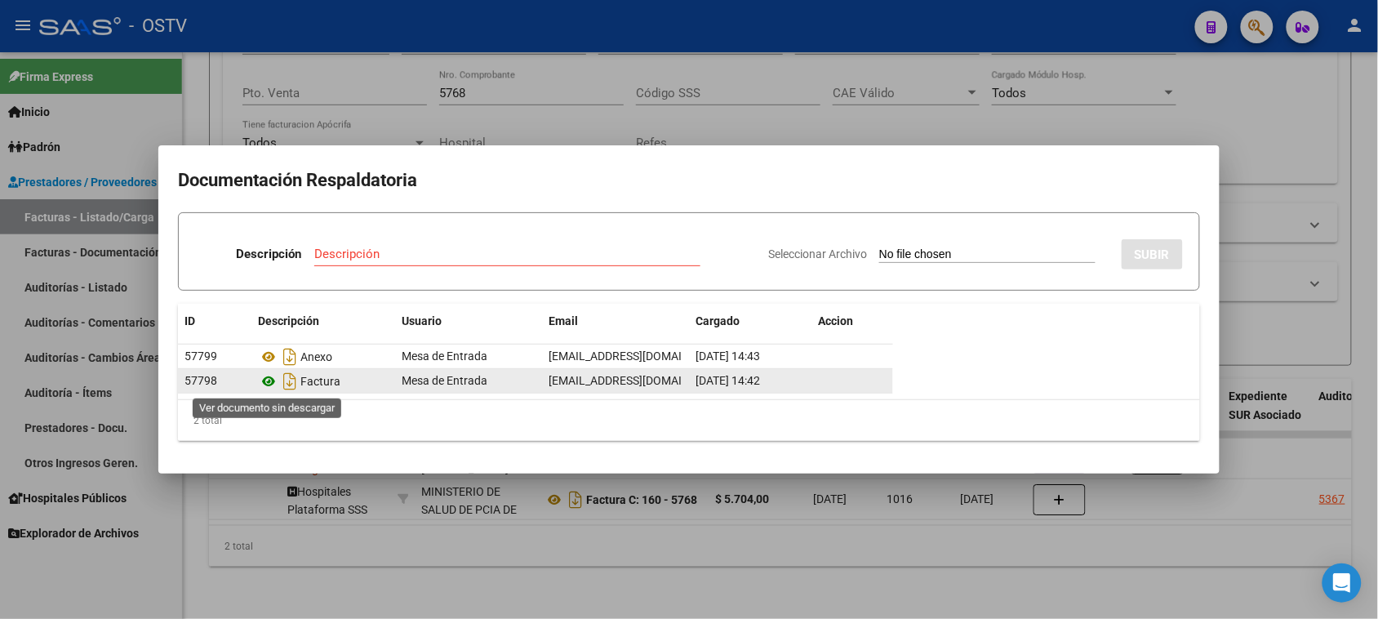
click at [270, 377] on icon at bounding box center [268, 381] width 21 height 20
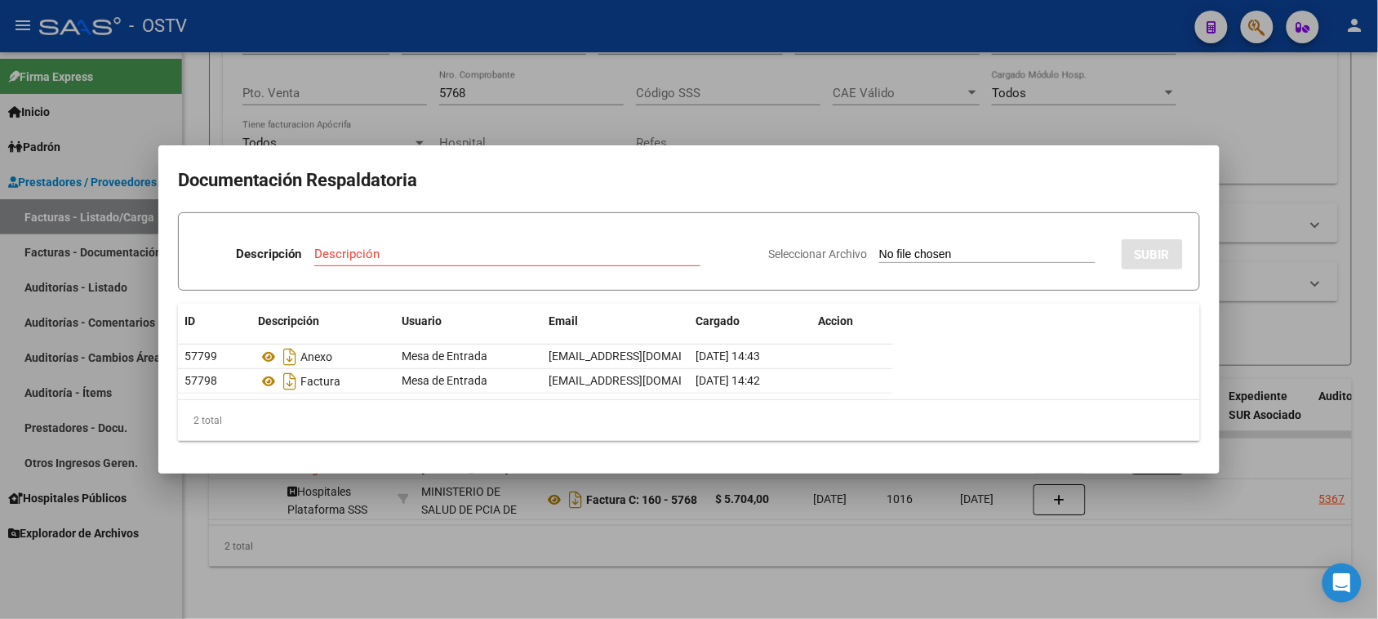
click at [302, 556] on div at bounding box center [689, 309] width 1378 height 619
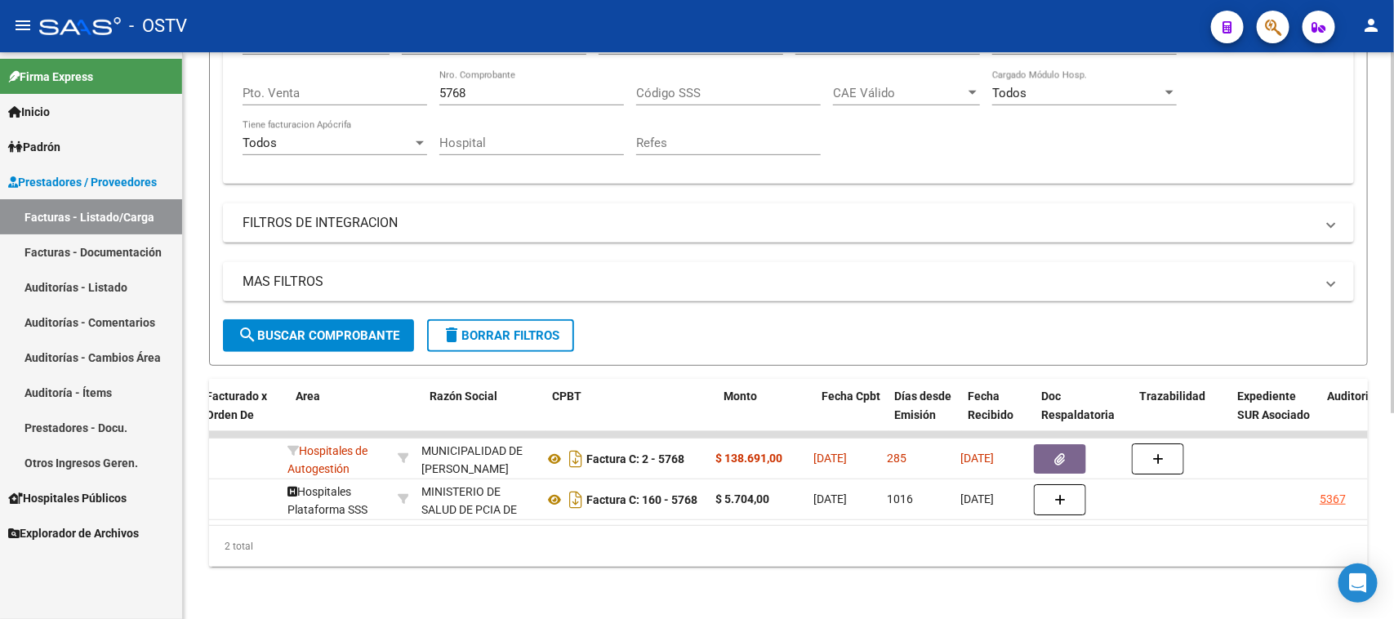
scroll to position [0, 0]
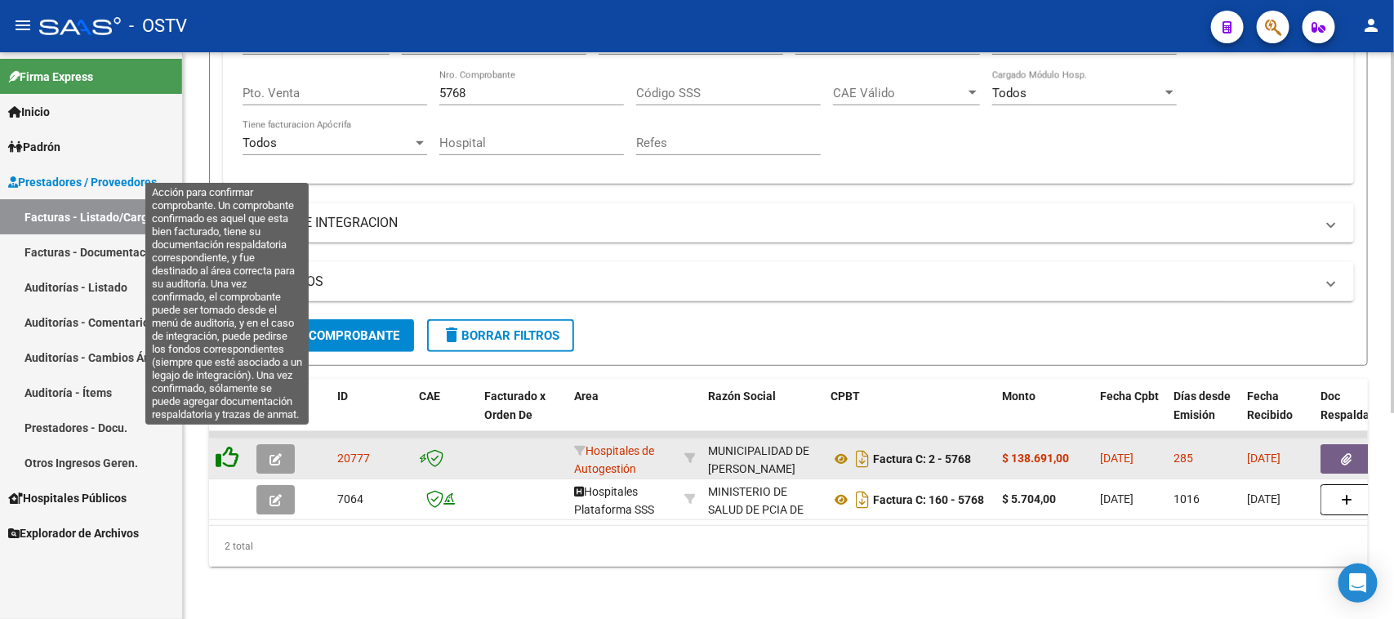
click at [226, 446] on icon at bounding box center [227, 457] width 23 height 23
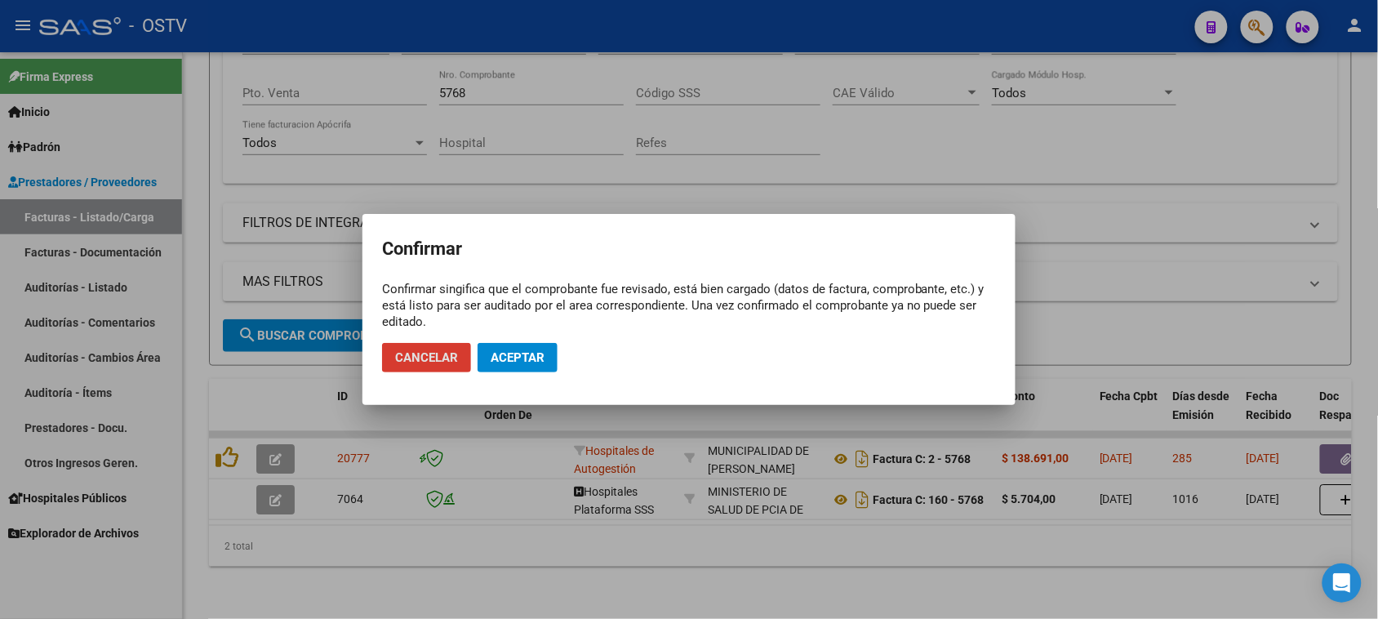
click at [512, 355] on span "Aceptar" at bounding box center [518, 357] width 54 height 15
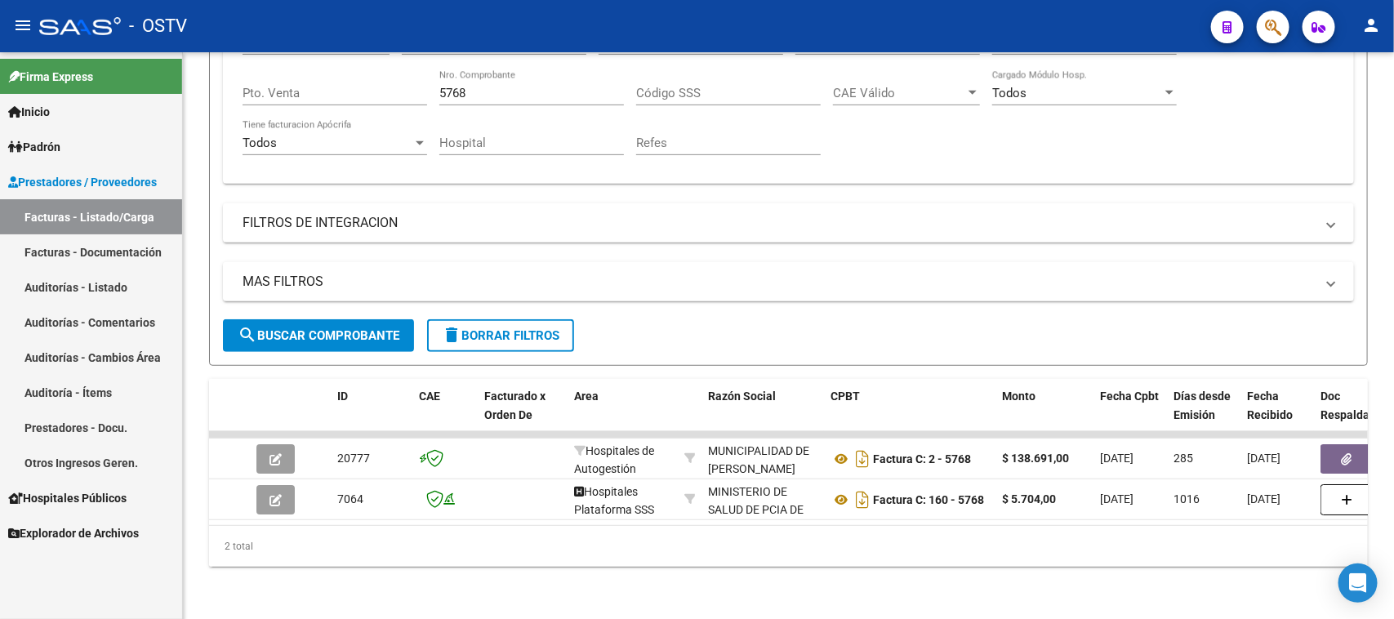
click at [71, 288] on link "Auditorías - Listado" at bounding box center [91, 286] width 182 height 35
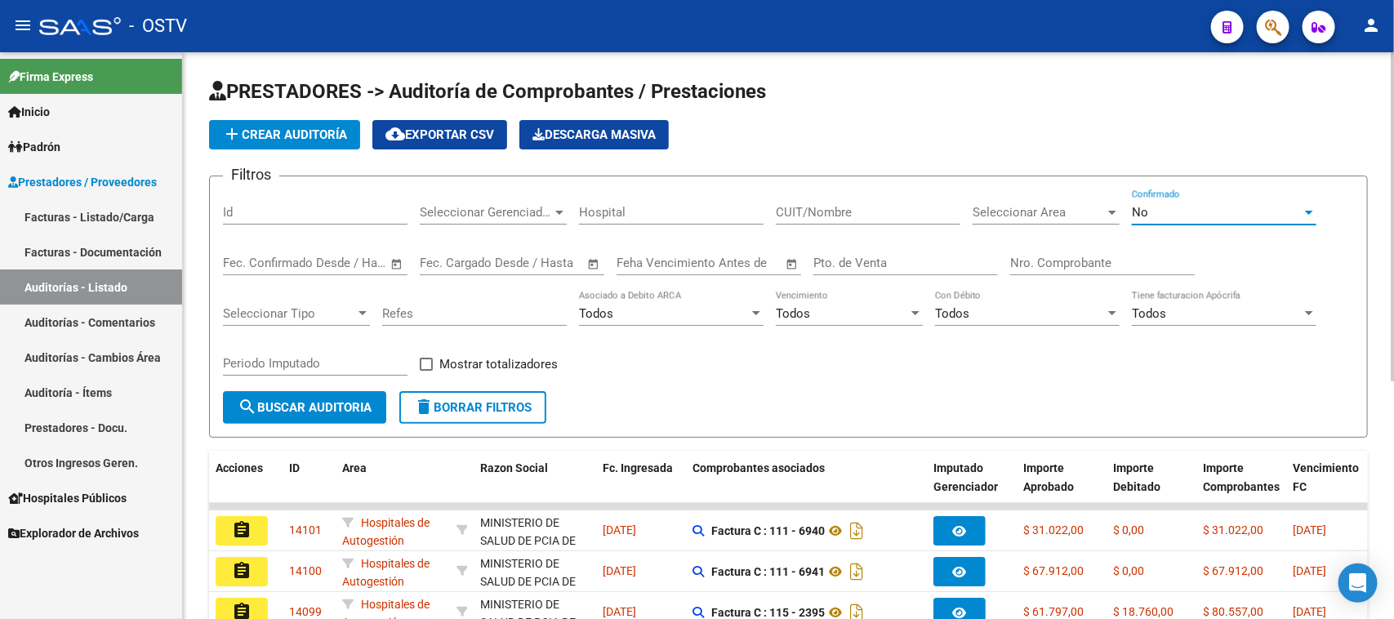
click at [1139, 209] on span "No" at bounding box center [1140, 212] width 16 height 15
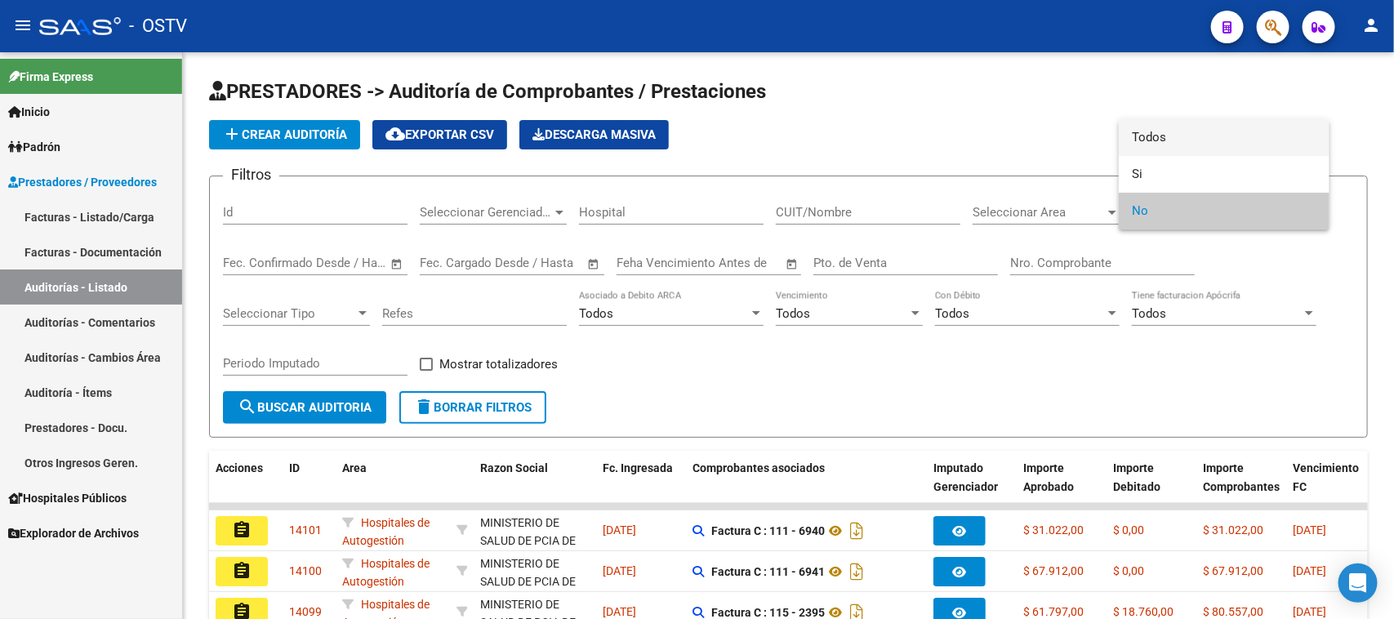
click at [1145, 136] on span "Todos" at bounding box center [1224, 137] width 185 height 37
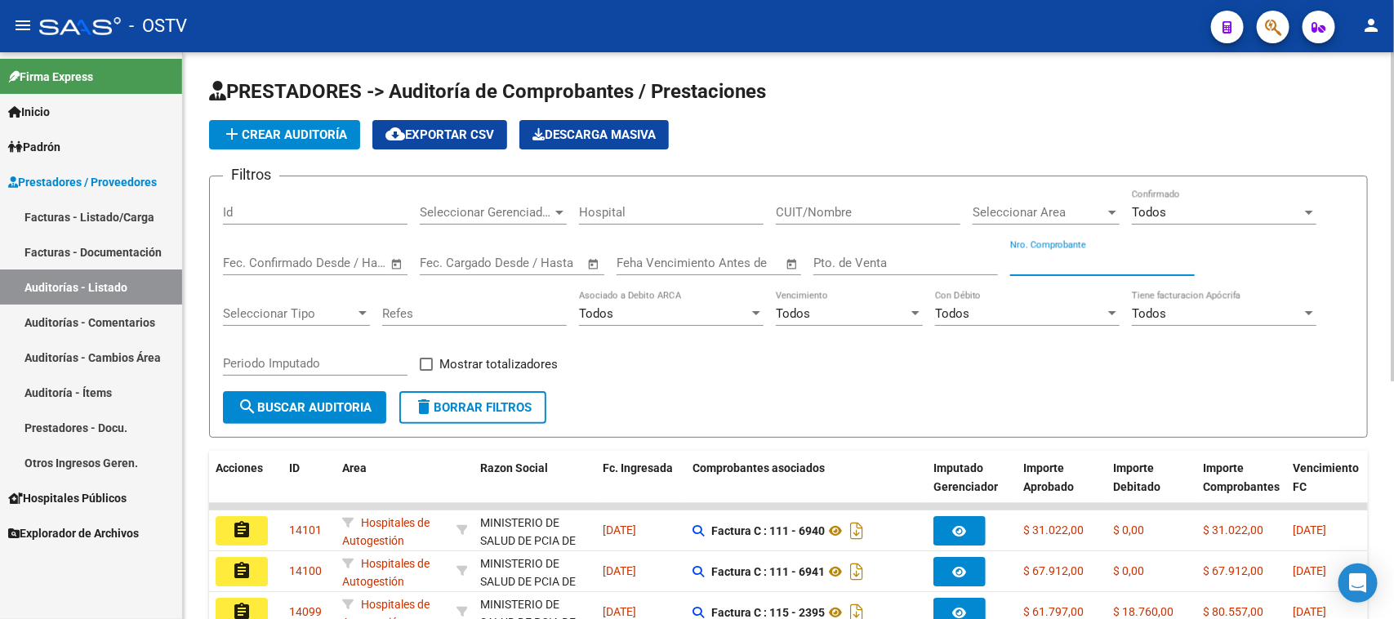
click at [1087, 257] on input "Nro. Comprobante" at bounding box center [1102, 263] width 185 height 15
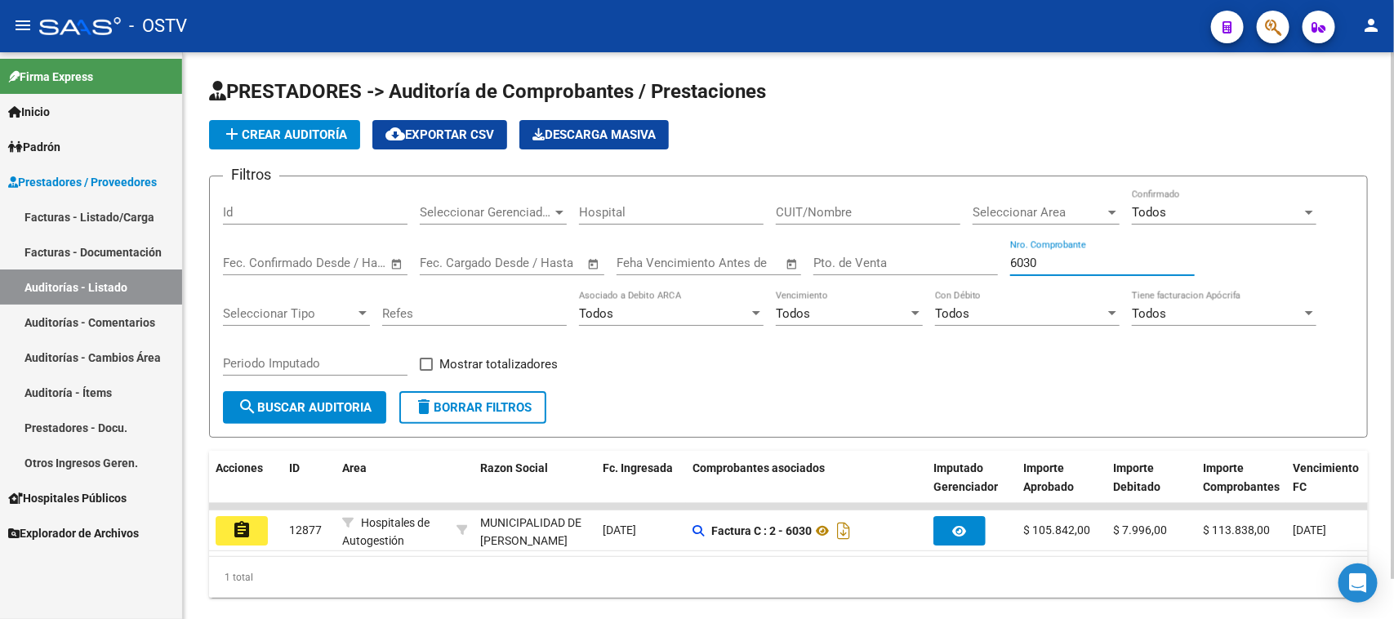
drag, startPoint x: 1034, startPoint y: 263, endPoint x: 947, endPoint y: 263, distance: 87.4
click at [947, 263] on div "Filtros Id Seleccionar Gerenciador Seleccionar Gerenciador Hospital CUIT/Nombre…" at bounding box center [788, 290] width 1131 height 202
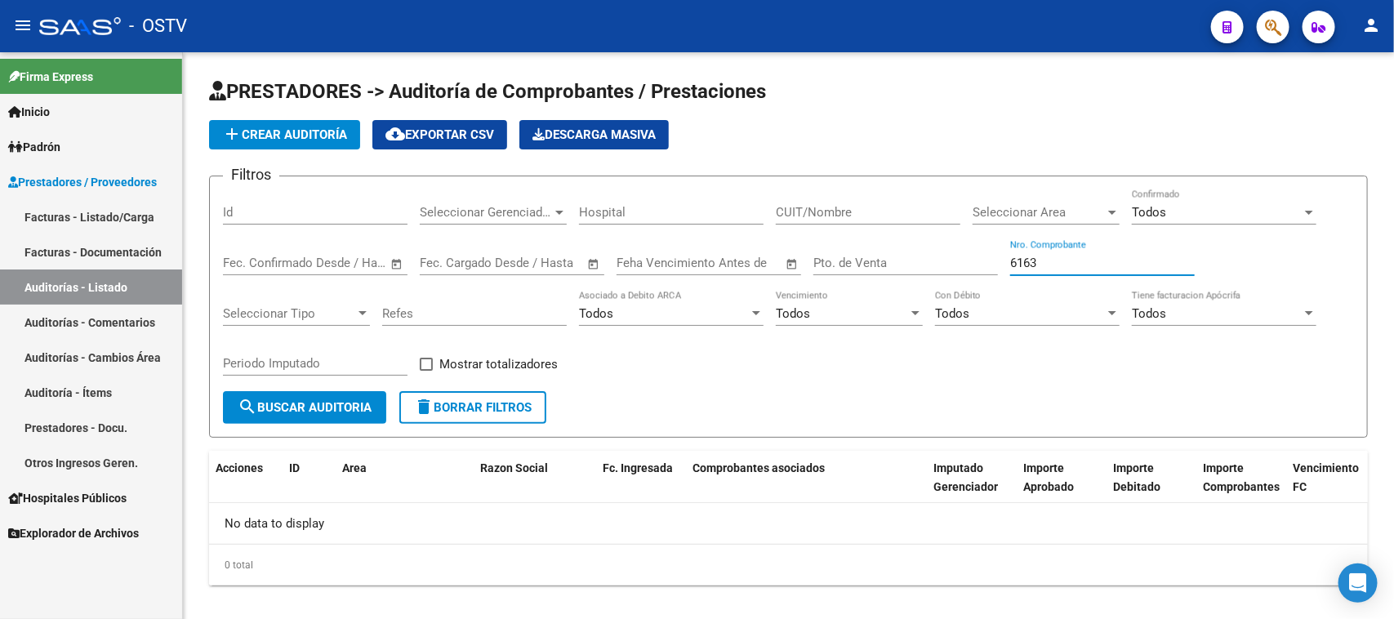
type input "6163"
click at [103, 205] on link "Facturas - Listado/Carga" at bounding box center [91, 216] width 182 height 35
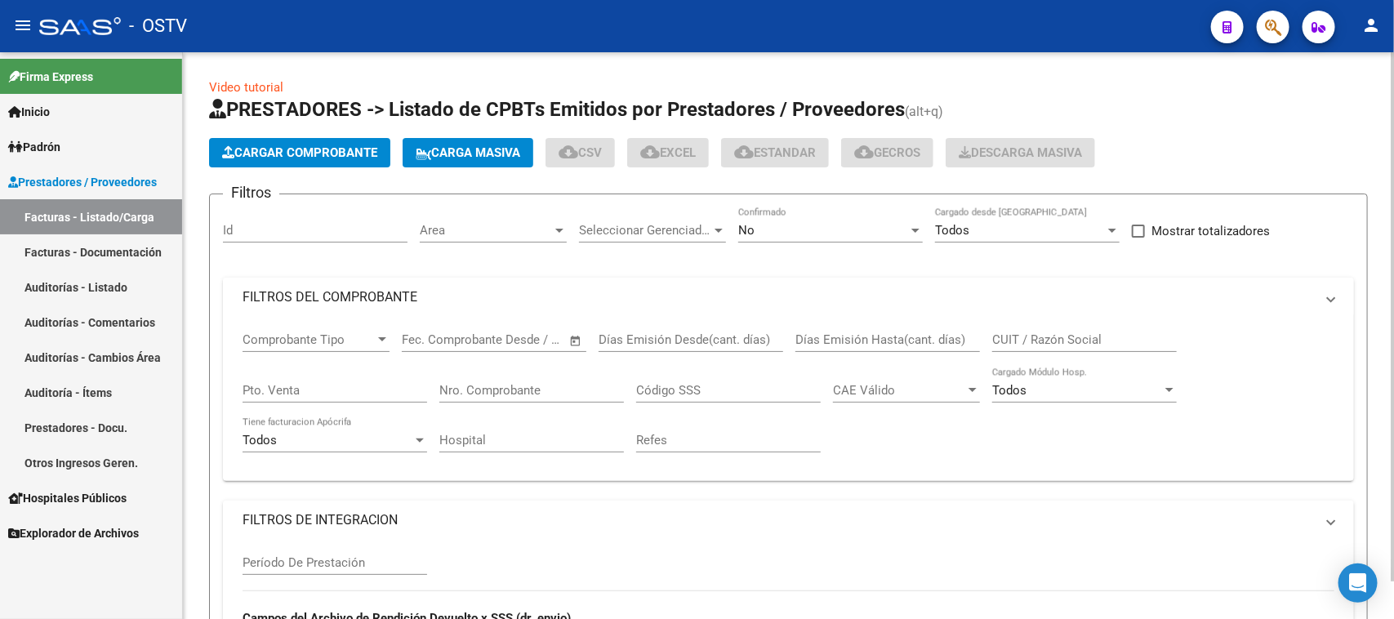
click at [588, 282] on mat-expansion-panel-header "FILTROS DEL COMPROBANTE" at bounding box center [788, 297] width 1131 height 39
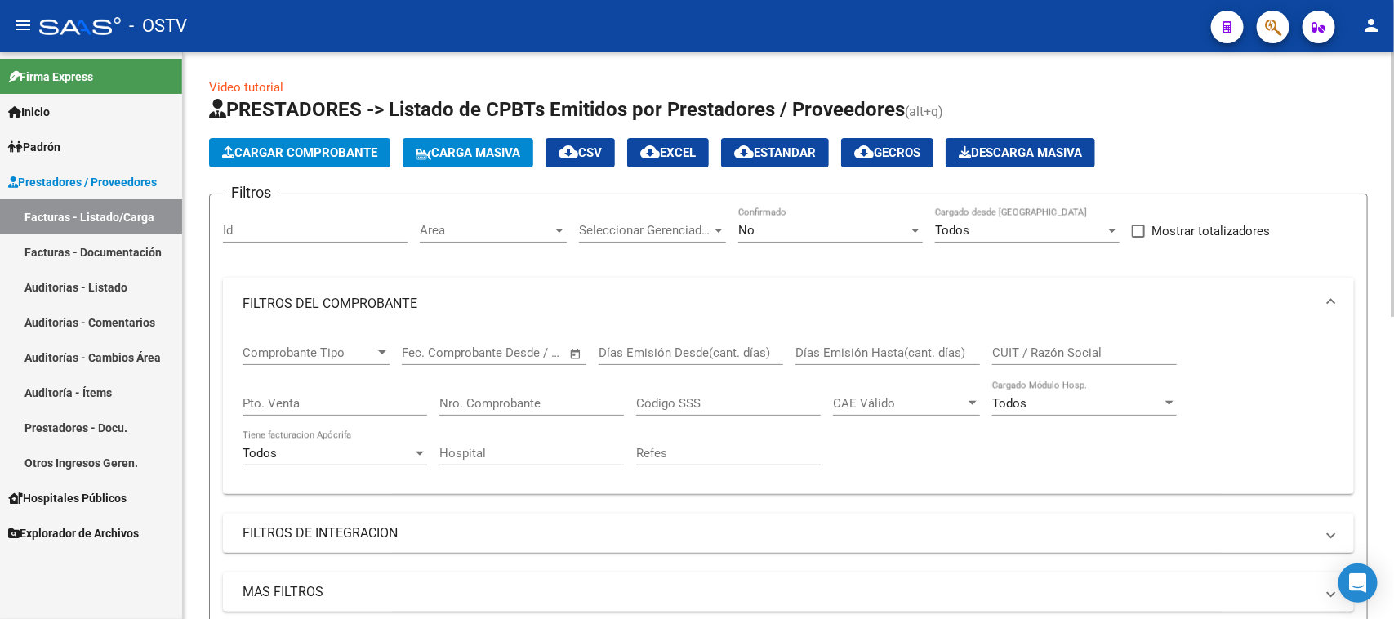
click at [765, 227] on div "No" at bounding box center [823, 230] width 170 height 15
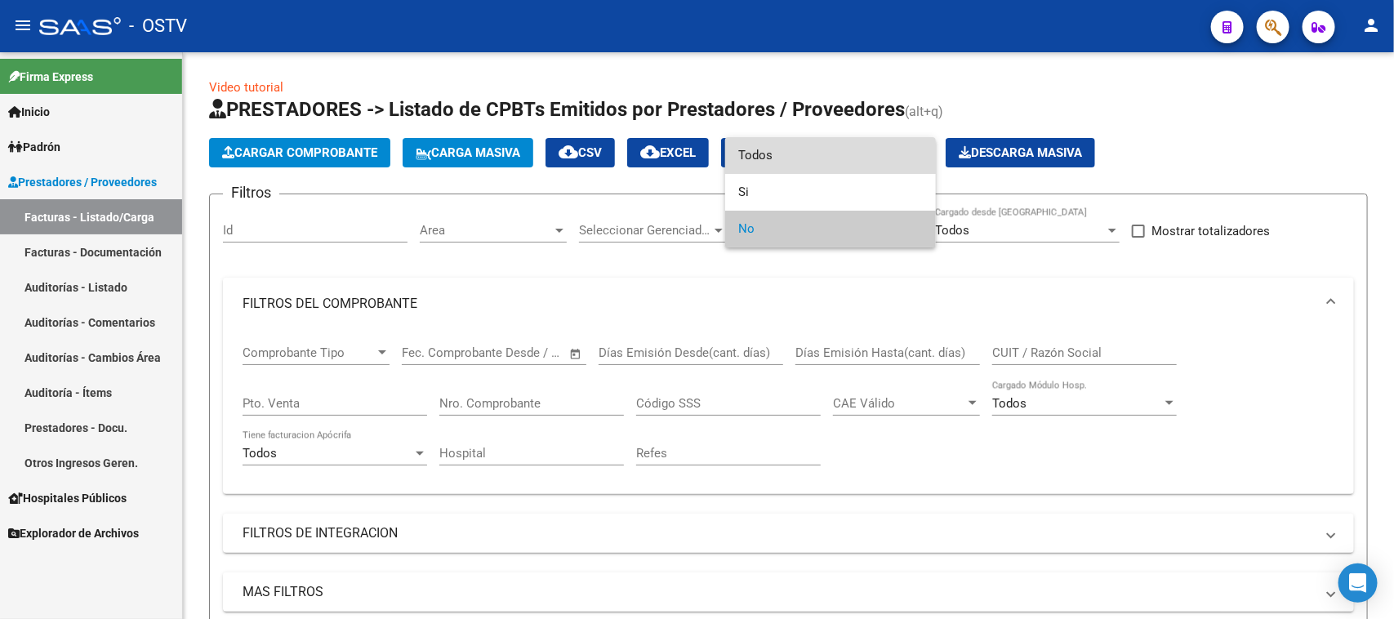
click at [765, 149] on span "Todos" at bounding box center [830, 155] width 185 height 37
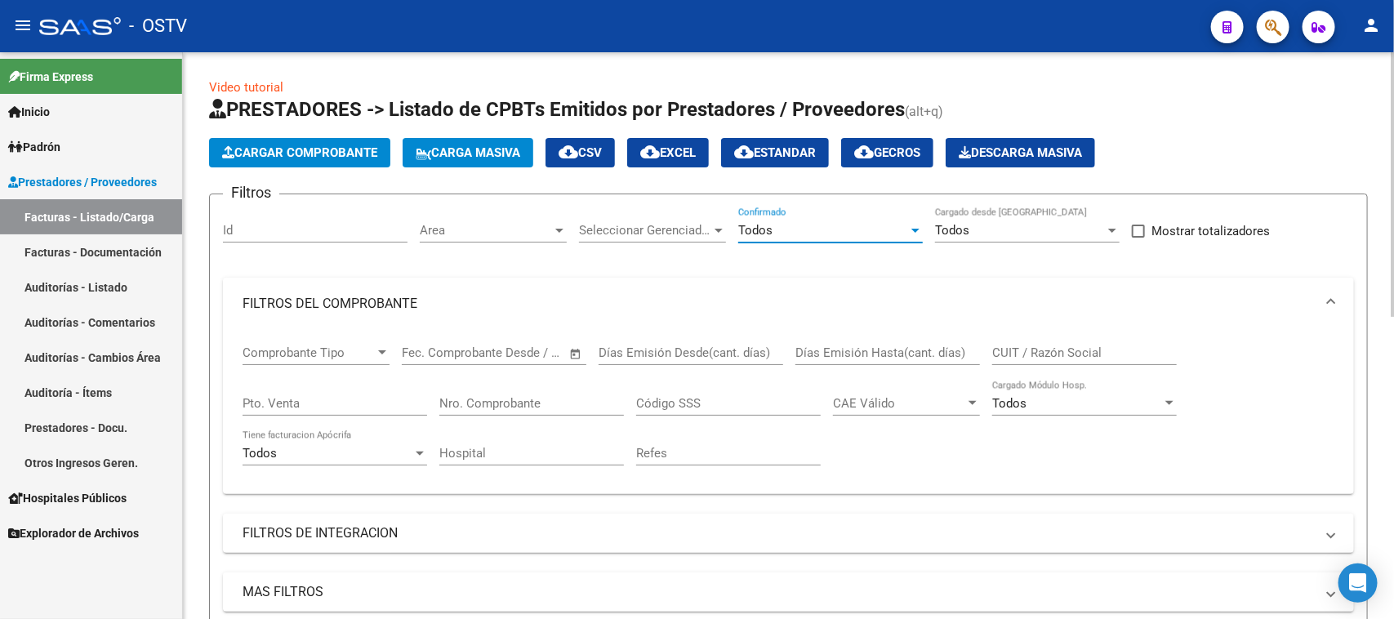
click at [500, 398] on input "Nro. Comprobante" at bounding box center [531, 403] width 185 height 15
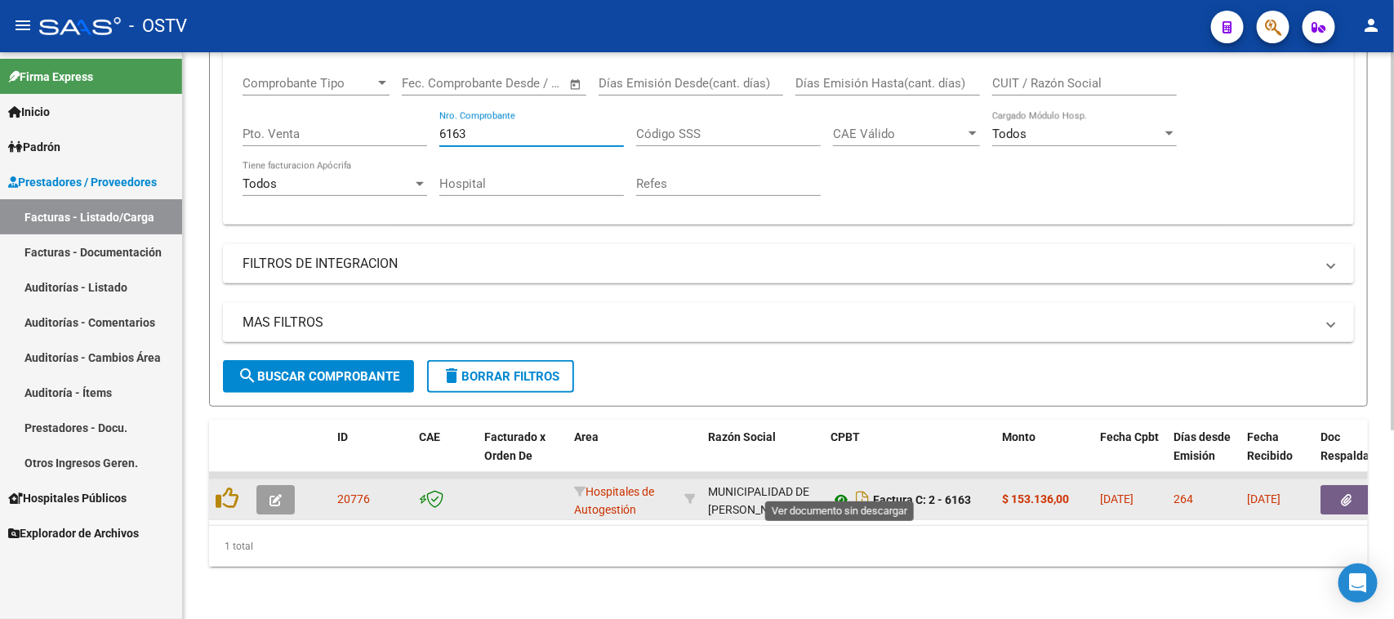
type input "6163"
click at [839, 490] on icon at bounding box center [840, 500] width 21 height 20
click at [1340, 491] on button "button" at bounding box center [1346, 499] width 52 height 29
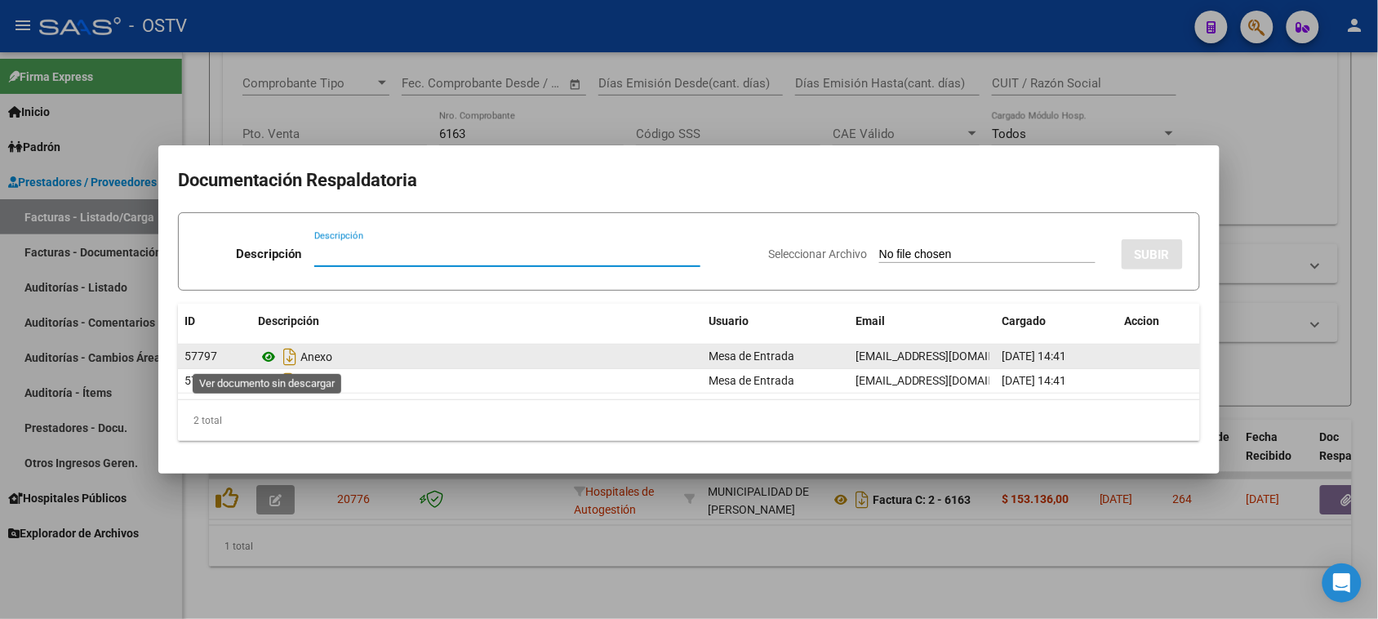
click at [267, 352] on icon at bounding box center [268, 357] width 21 height 20
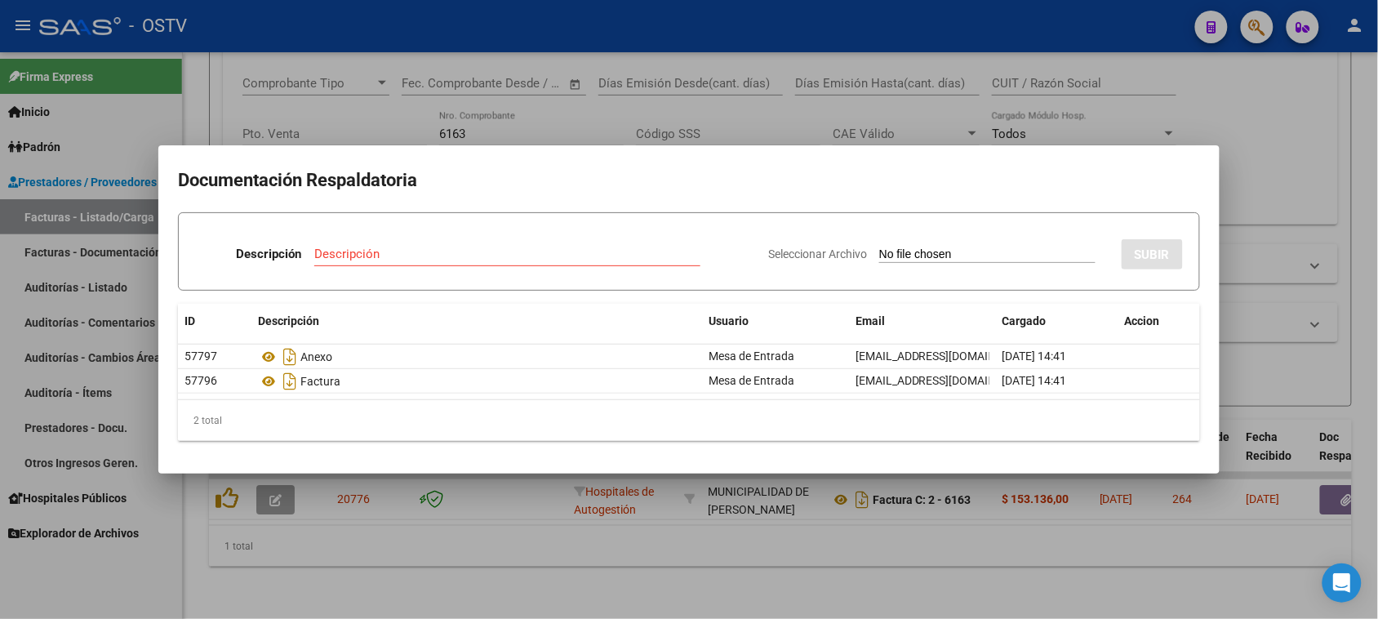
click at [748, 544] on div at bounding box center [689, 309] width 1378 height 619
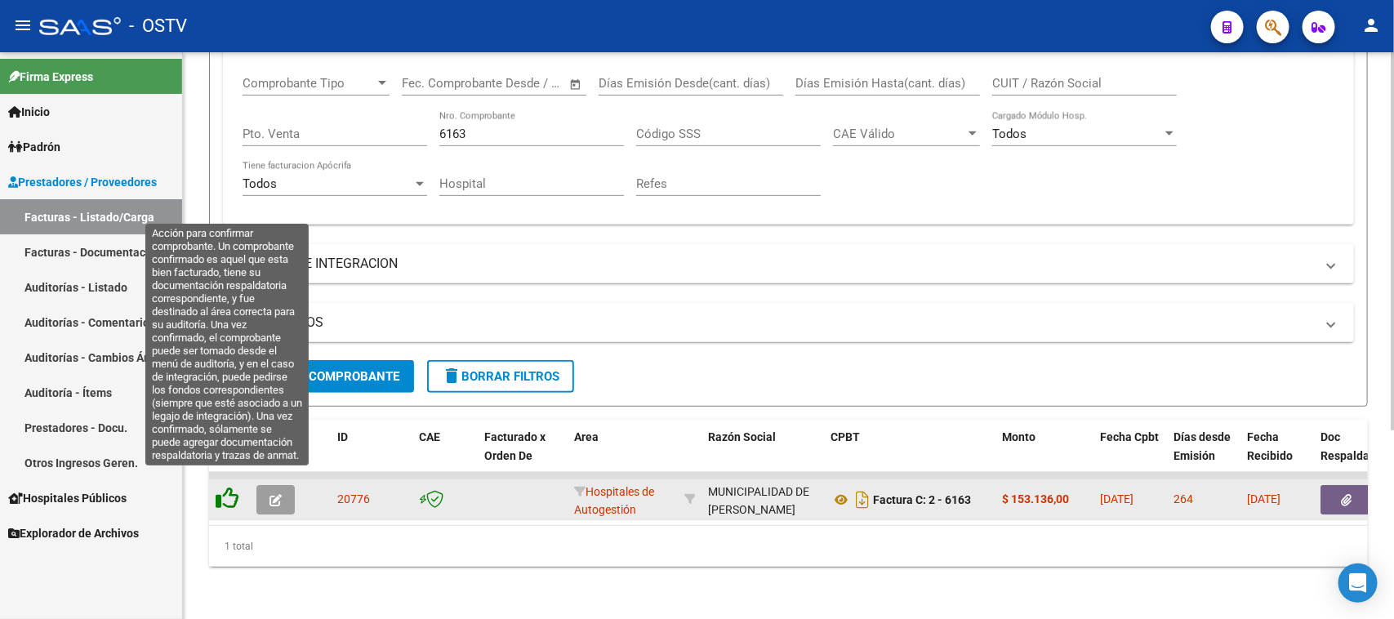
click at [229, 487] on icon at bounding box center [227, 498] width 23 height 23
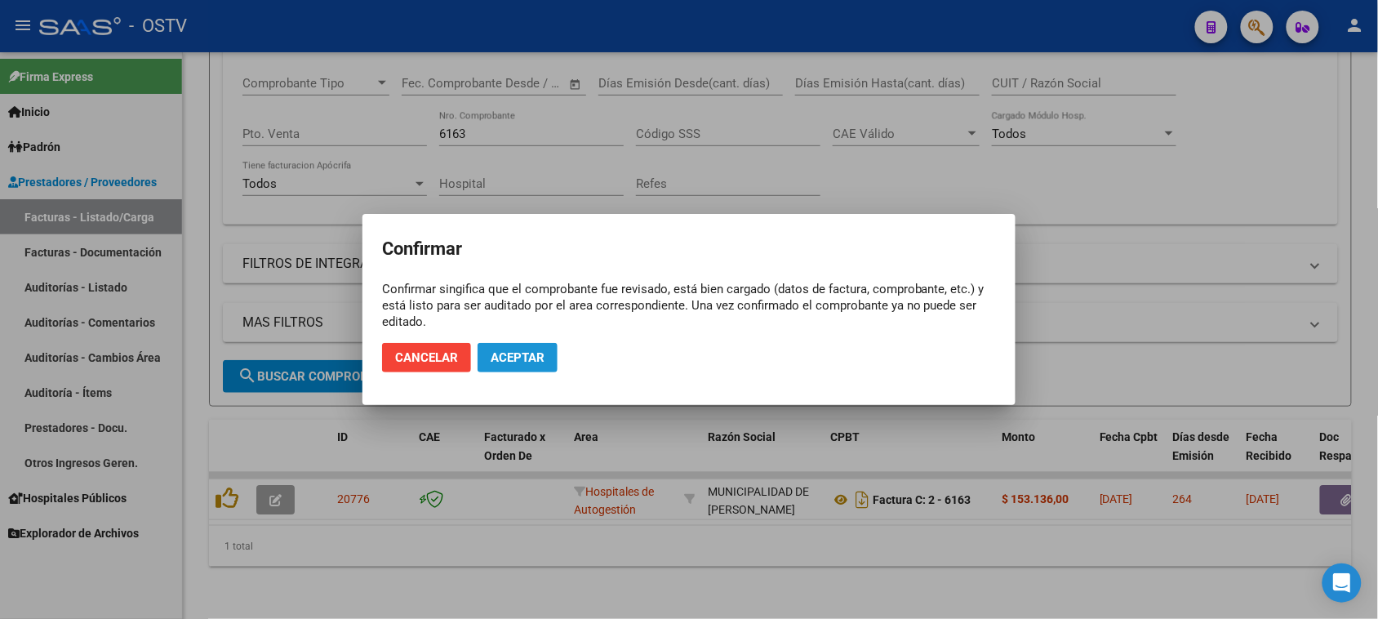
click at [540, 371] on button "Aceptar" at bounding box center [518, 357] width 80 height 29
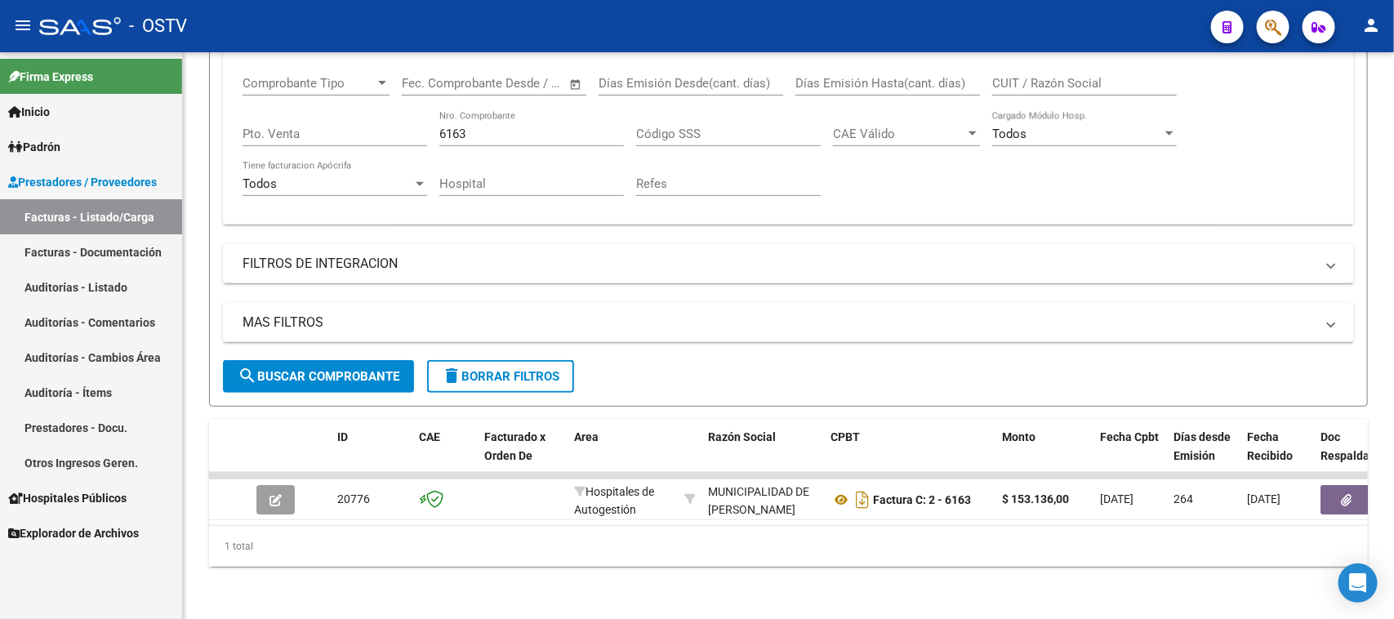
click at [94, 282] on link "Auditorías - Listado" at bounding box center [91, 286] width 182 height 35
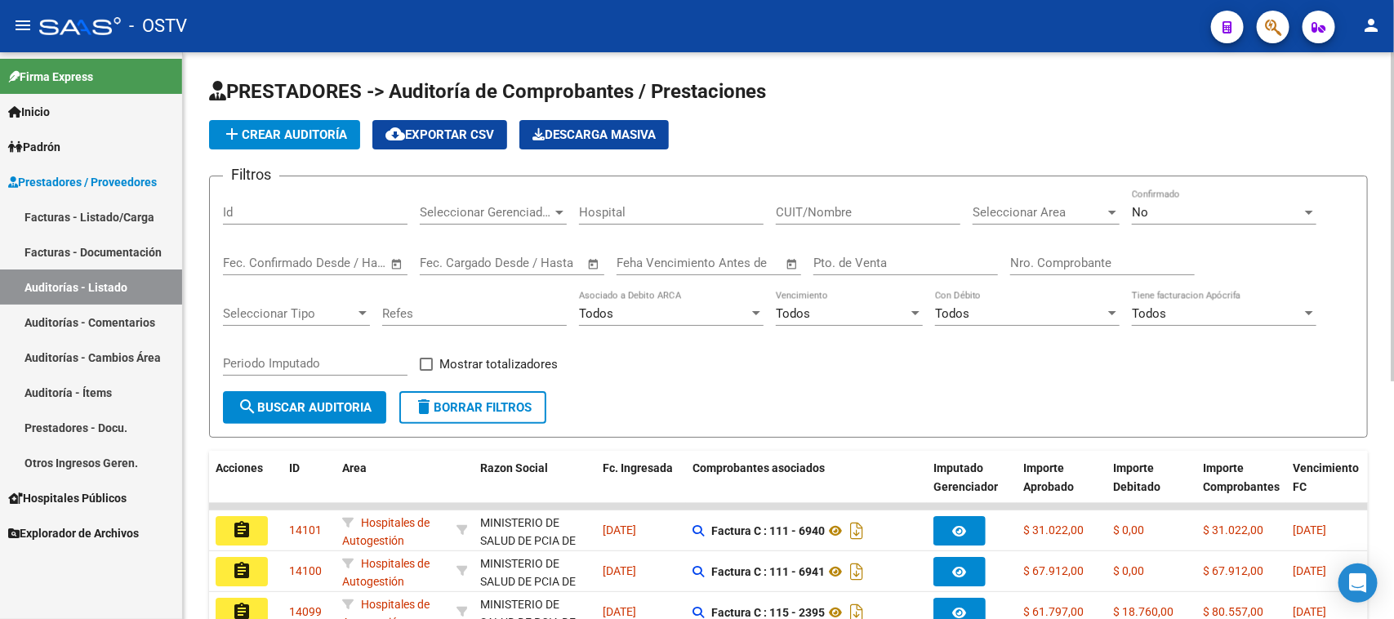
click at [1021, 262] on input "Nro. Comprobante" at bounding box center [1102, 263] width 185 height 15
click at [1147, 214] on span "No" at bounding box center [1140, 212] width 16 height 15
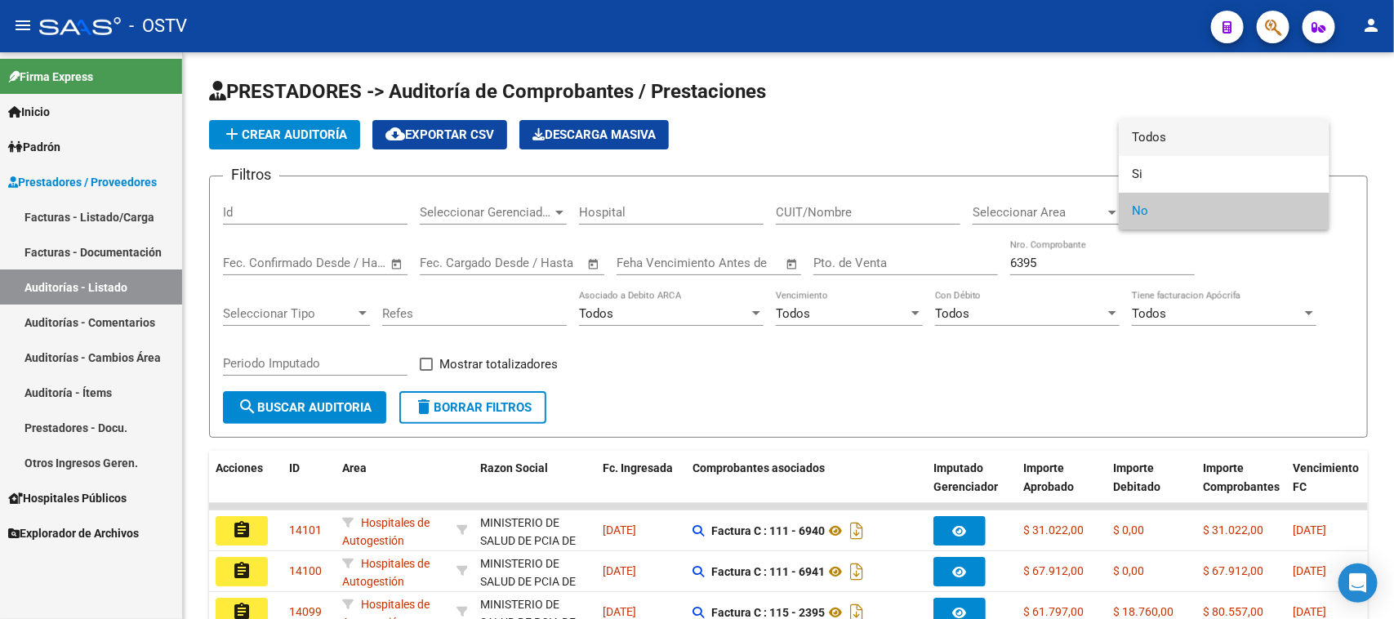
click at [1148, 135] on span "Todos" at bounding box center [1224, 137] width 185 height 37
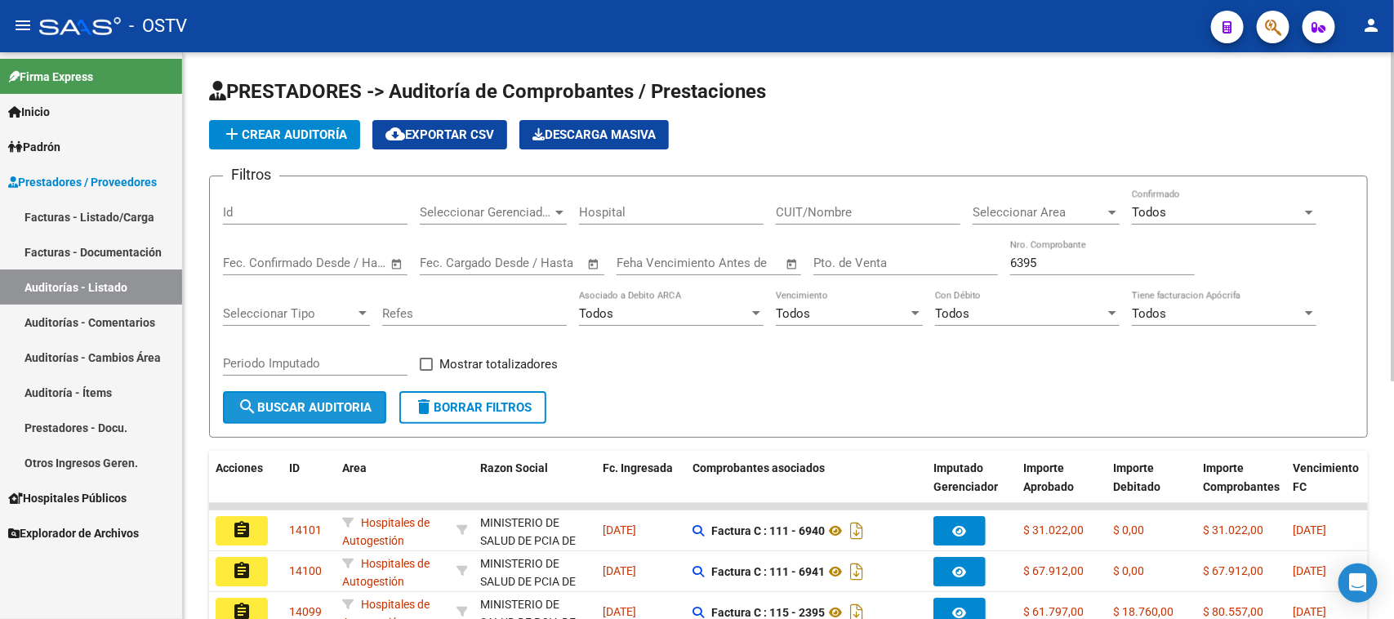
click at [305, 415] on button "search Buscar Auditoria" at bounding box center [304, 407] width 163 height 33
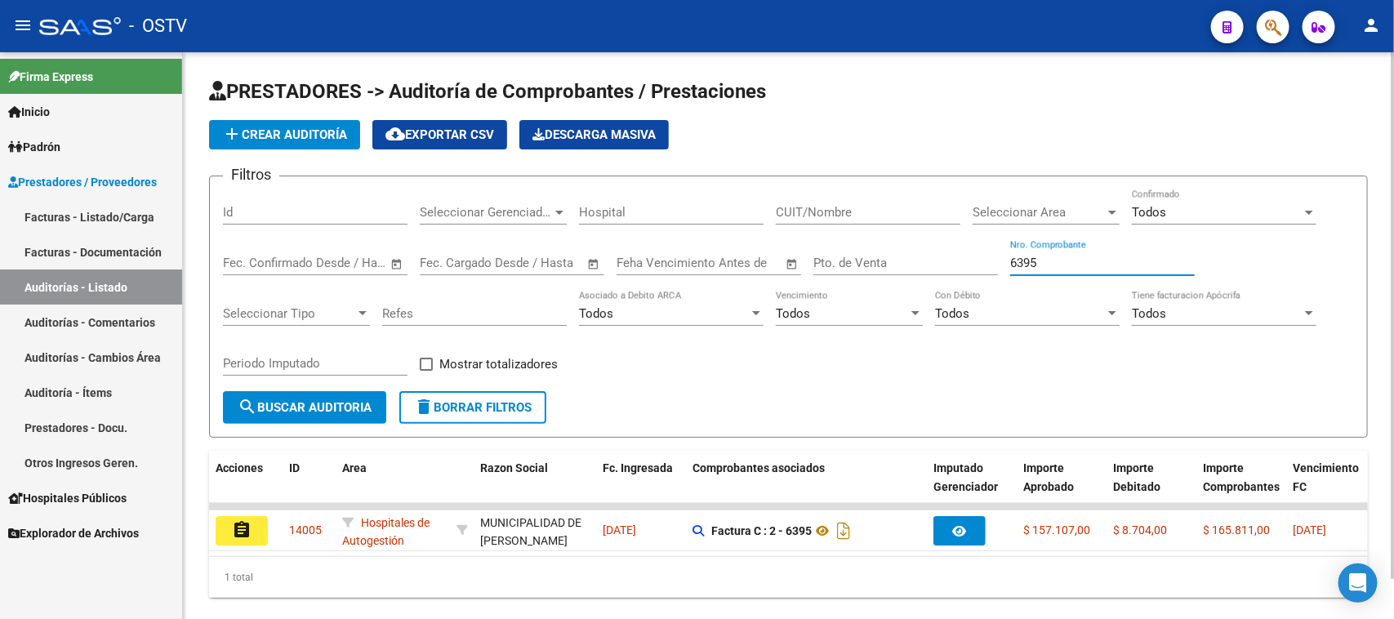
drag, startPoint x: 1043, startPoint y: 259, endPoint x: 878, endPoint y: 259, distance: 165.7
click at [878, 259] on div "Filtros Id Seleccionar Gerenciador Seleccionar Gerenciador Hospital CUIT/Nombre…" at bounding box center [788, 290] width 1131 height 202
drag, startPoint x: 1049, startPoint y: 258, endPoint x: 976, endPoint y: 258, distance: 73.5
click at [976, 258] on div "Filtros Id Seleccionar Gerenciador Seleccionar Gerenciador Hospital CUIT/Nombre…" at bounding box center [788, 290] width 1131 height 202
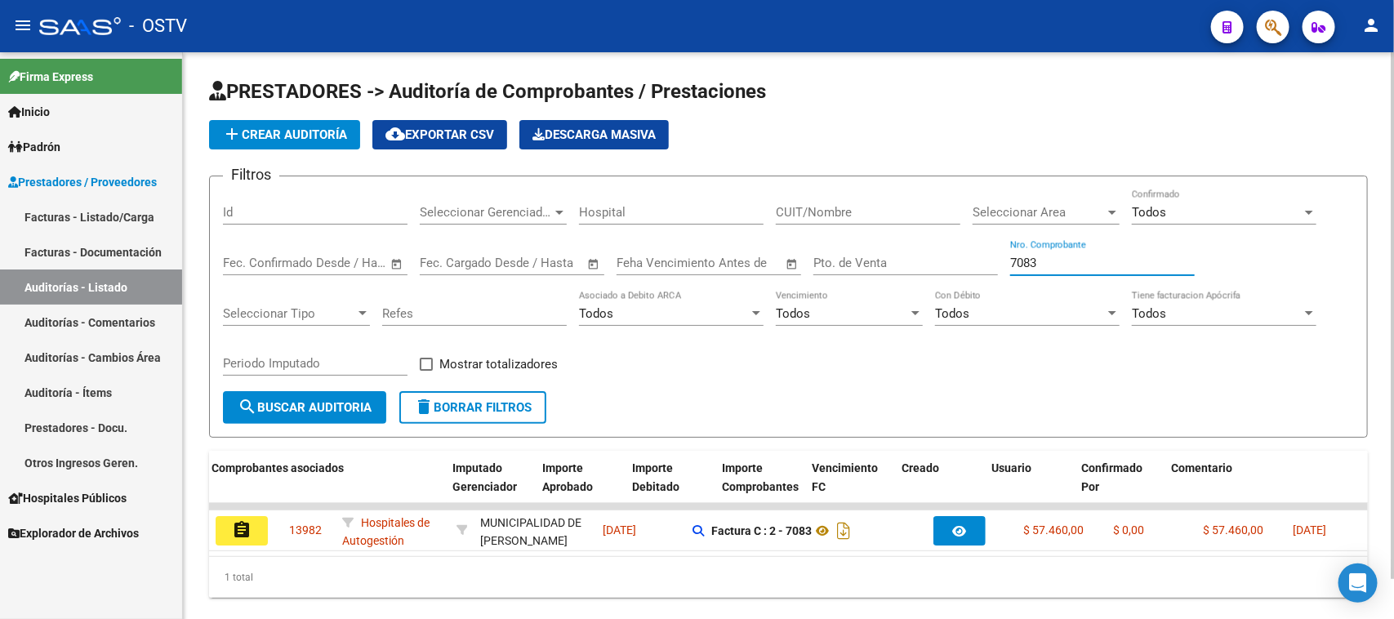
scroll to position [0, 483]
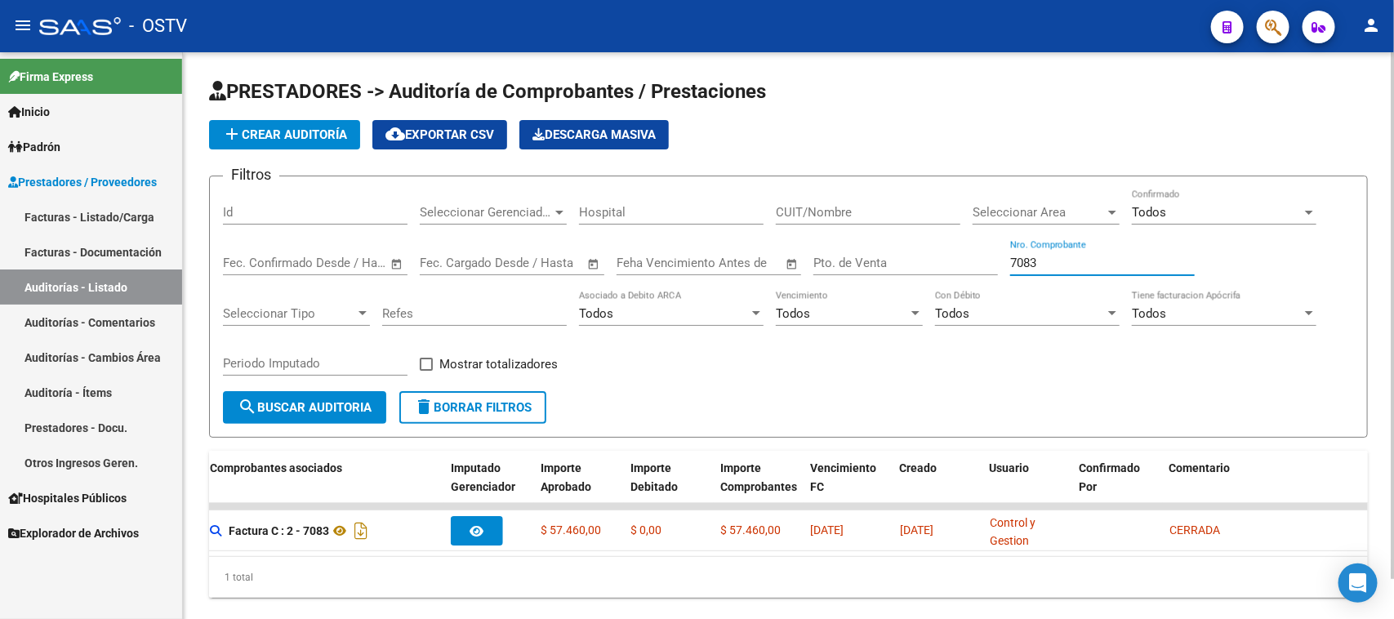
drag, startPoint x: 1063, startPoint y: 258, endPoint x: 952, endPoint y: 260, distance: 111.0
click at [953, 259] on div "Filtros Id Seleccionar Gerenciador Seleccionar Gerenciador Hospital CUIT/Nombre…" at bounding box center [788, 290] width 1131 height 202
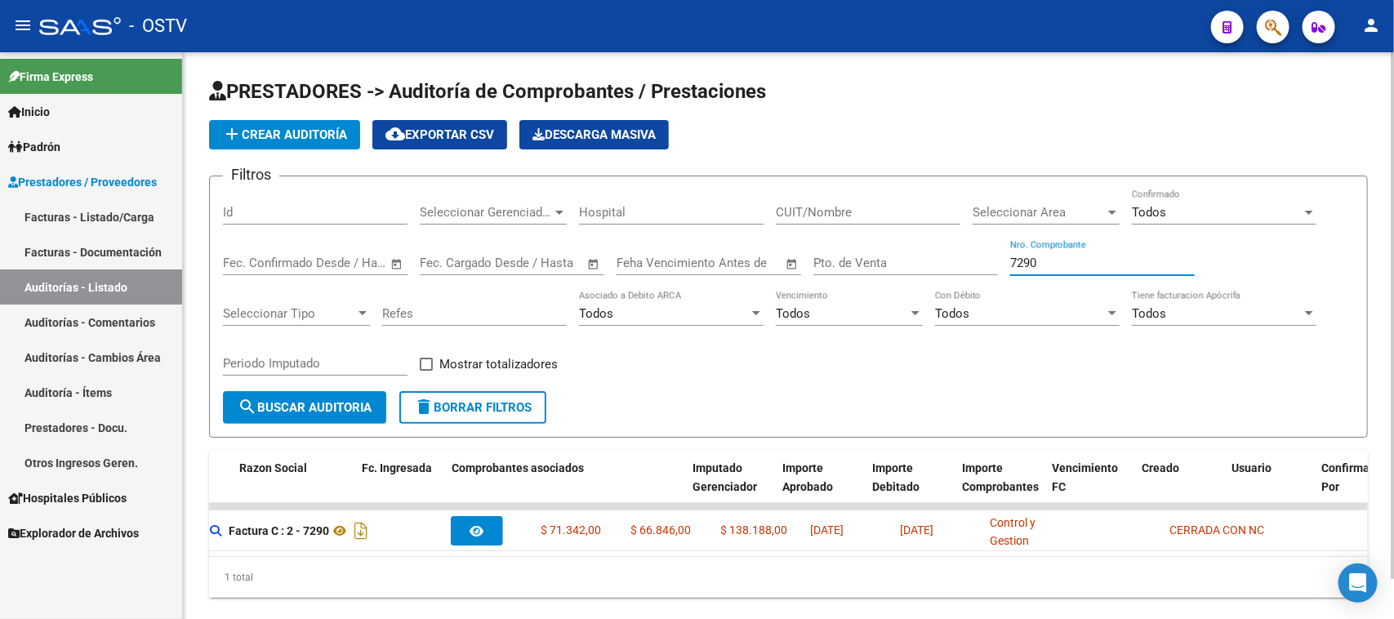
scroll to position [0, 0]
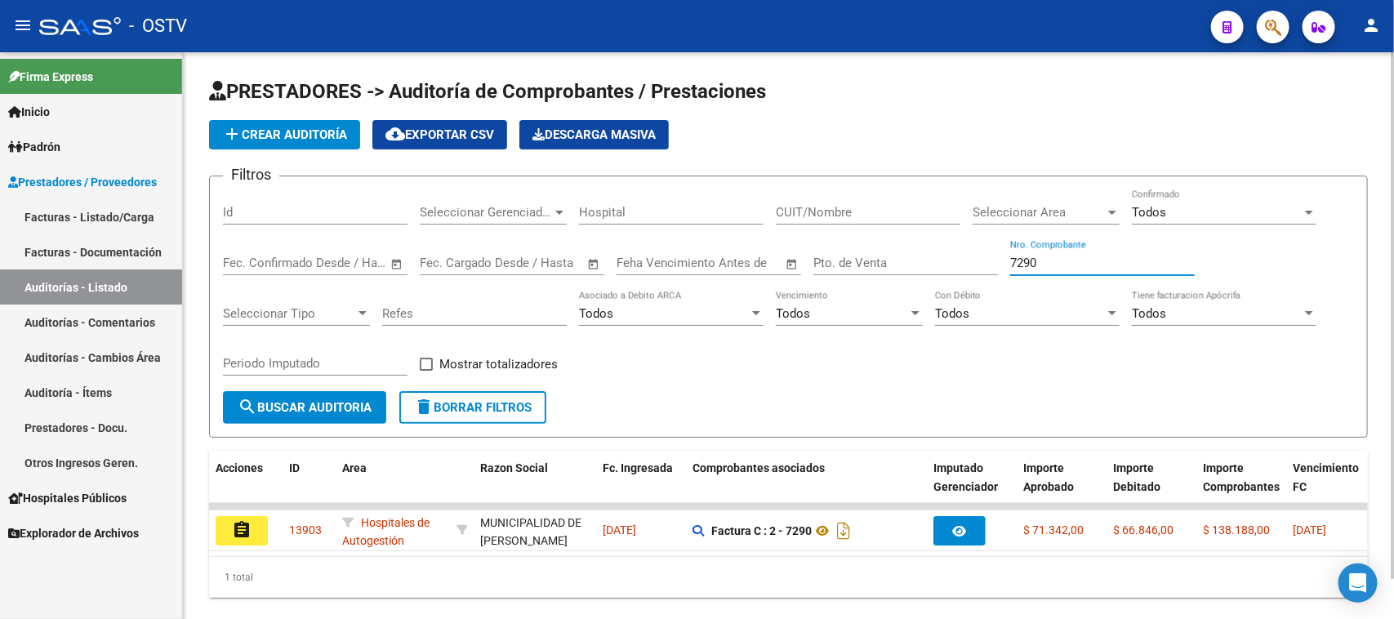
drag, startPoint x: 1047, startPoint y: 254, endPoint x: 954, endPoint y: 251, distance: 93.9
click at [954, 251] on div "Filtros Id Seleccionar Gerenciador Seleccionar Gerenciador Hospital CUIT/Nombre…" at bounding box center [788, 290] width 1131 height 202
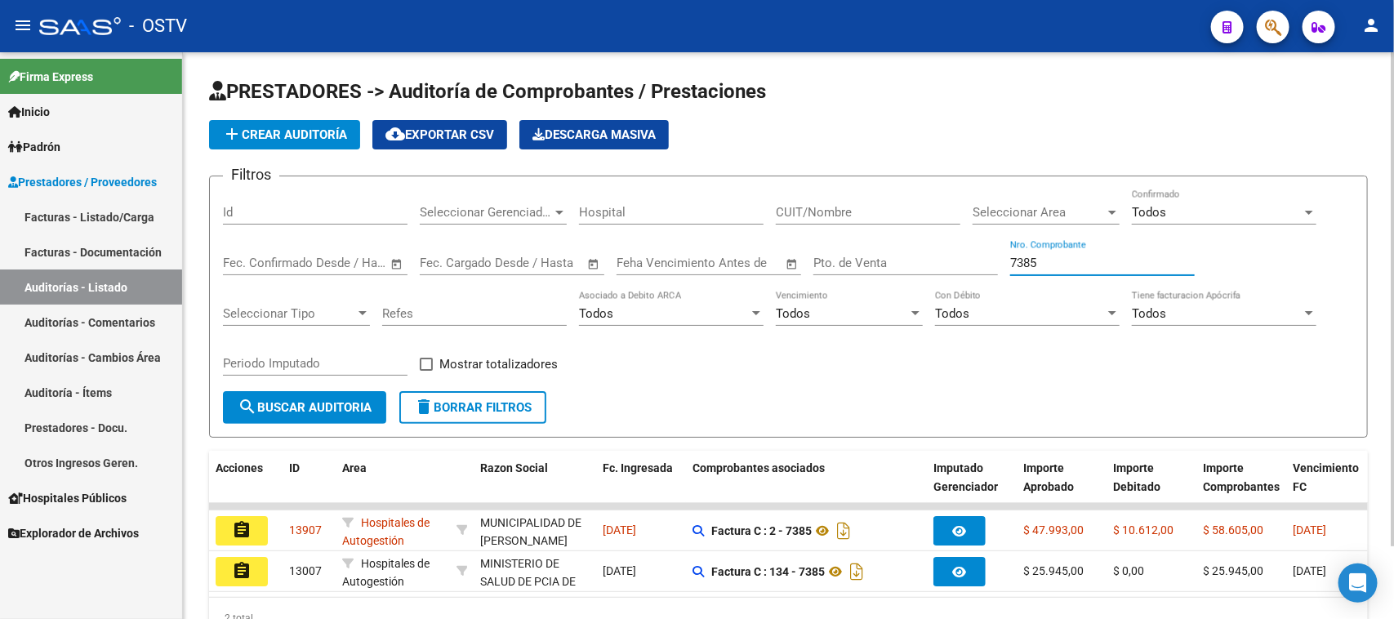
drag, startPoint x: 1045, startPoint y: 259, endPoint x: 964, endPoint y: 257, distance: 80.8
click at [968, 257] on div "Filtros Id Seleccionar Gerenciador Seleccionar Gerenciador Hospital CUIT/Nombre…" at bounding box center [788, 290] width 1131 height 202
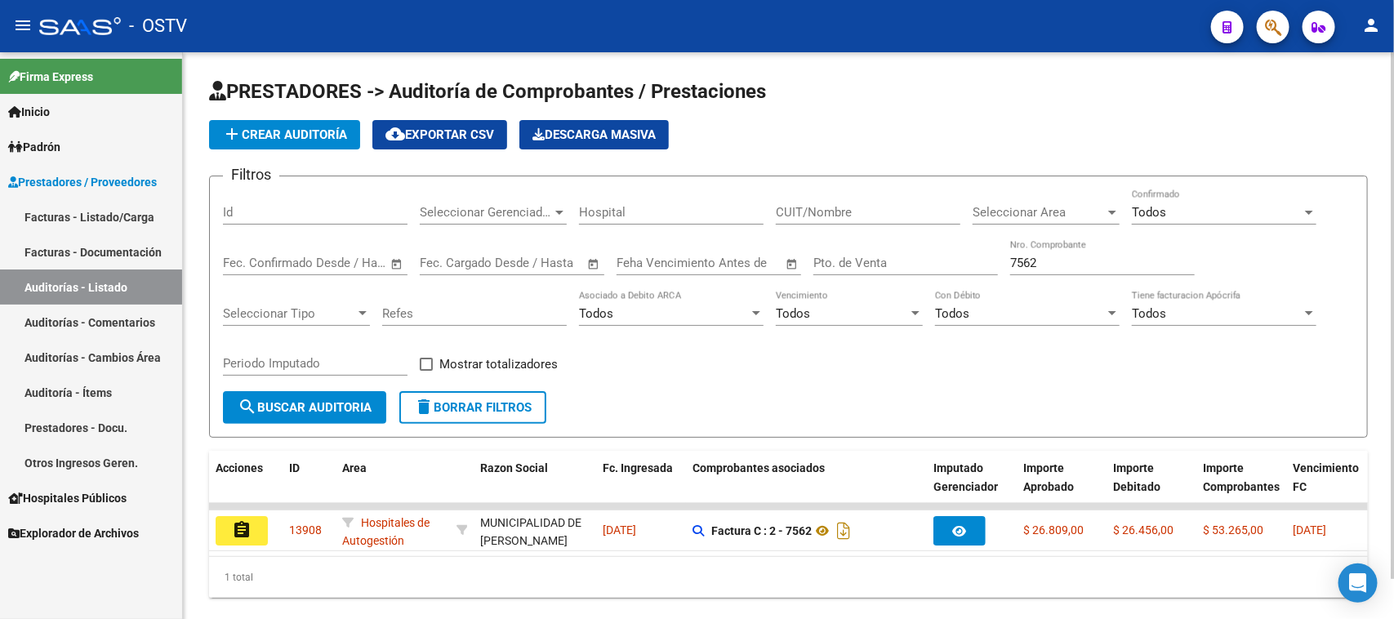
drag, startPoint x: 1047, startPoint y: 251, endPoint x: 966, endPoint y: 243, distance: 81.2
click at [966, 243] on div "Filtros Id Seleccionar Gerenciador Seleccionar Gerenciador Hospital CUIT/Nombre…" at bounding box center [788, 290] width 1131 height 202
click at [1043, 262] on input "7562" at bounding box center [1102, 263] width 185 height 15
drag, startPoint x: 1043, startPoint y: 262, endPoint x: 969, endPoint y: 261, distance: 74.3
click at [969, 261] on div "Filtros Id Seleccionar Gerenciador Seleccionar Gerenciador Hospital CUIT/Nombre…" at bounding box center [788, 290] width 1131 height 202
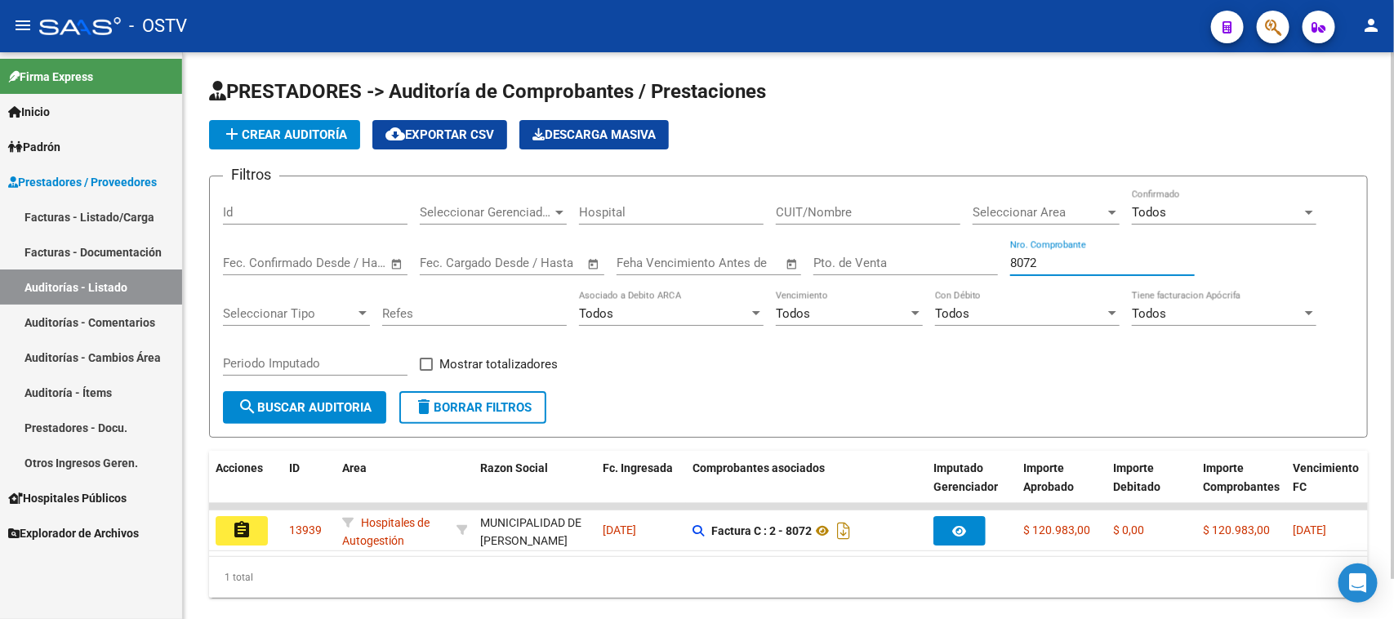
drag, startPoint x: 1034, startPoint y: 258, endPoint x: 947, endPoint y: 257, distance: 87.4
click at [947, 257] on div "Filtros Id Seleccionar Gerenciador Seleccionar Gerenciador Hospital CUIT/Nombre…" at bounding box center [788, 290] width 1131 height 202
drag, startPoint x: 1025, startPoint y: 260, endPoint x: 980, endPoint y: 259, distance: 44.9
click at [980, 259] on div "Filtros Id Seleccionar Gerenciador Seleccionar Gerenciador Hospital CUIT/Nombre…" at bounding box center [788, 290] width 1131 height 202
drag, startPoint x: 1056, startPoint y: 257, endPoint x: 953, endPoint y: 238, distance: 104.6
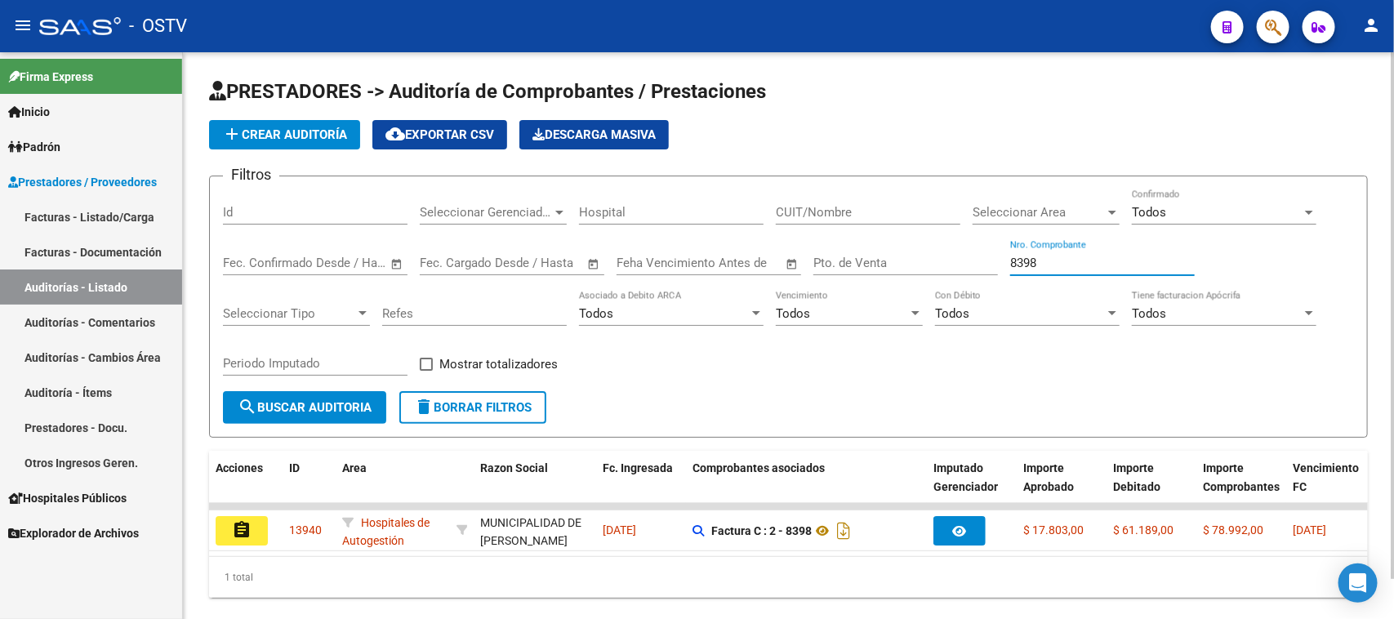
click at [962, 246] on div "Filtros Id Seleccionar Gerenciador Seleccionar Gerenciador Hospital CUIT/Nombre…" at bounding box center [788, 290] width 1131 height 202
drag, startPoint x: 1053, startPoint y: 262, endPoint x: 944, endPoint y: 260, distance: 109.4
click at [974, 262] on div "Filtros Id Seleccionar Gerenciador Seleccionar Gerenciador Hospital CUIT/Nombre…" at bounding box center [788, 290] width 1131 height 202
drag, startPoint x: 1059, startPoint y: 257, endPoint x: 941, endPoint y: 256, distance: 117.6
click at [941, 256] on div "Filtros Id Seleccionar Gerenciador Seleccionar Gerenciador Hospital CUIT/Nombre…" at bounding box center [788, 290] width 1131 height 202
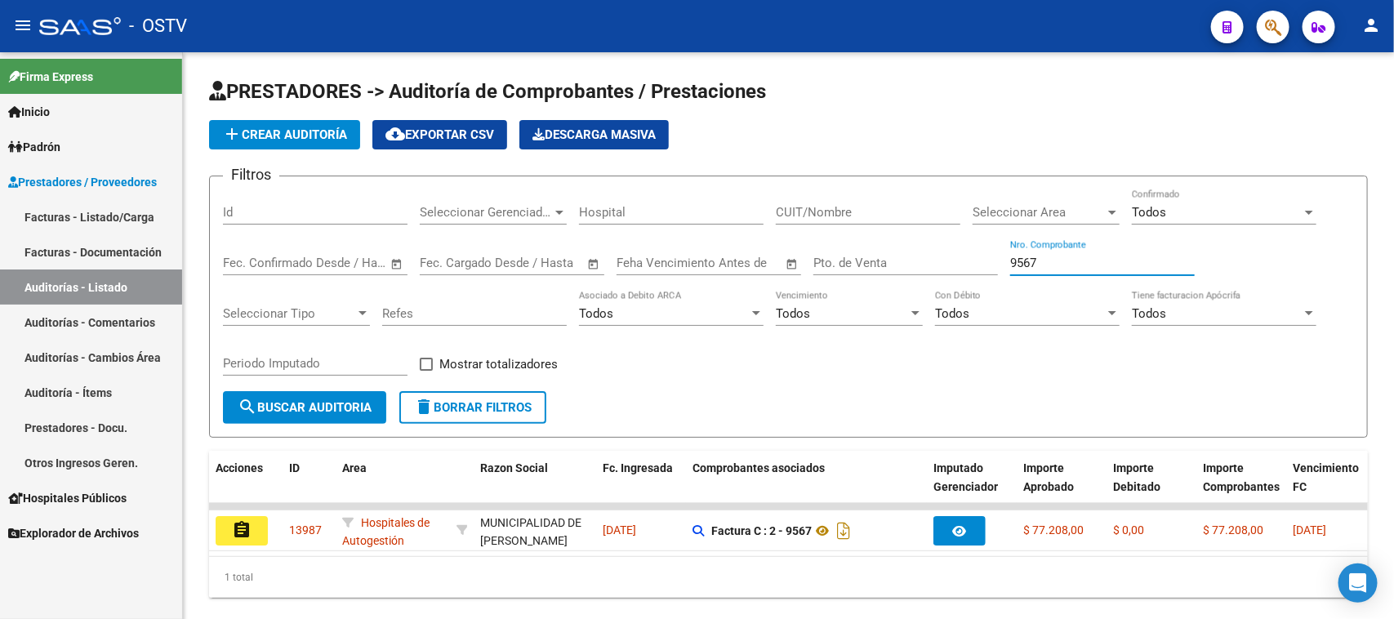
type input "9567"
drag, startPoint x: 1047, startPoint y: 264, endPoint x: 932, endPoint y: 264, distance: 114.3
click at [932, 264] on div "Filtros Id Seleccionar Gerenciador Seleccionar Gerenciador Hospital CUIT/Nombre…" at bounding box center [788, 290] width 1131 height 202
paste input "183584"
click at [1021, 261] on input "Nro. Comprobante" at bounding box center [1102, 263] width 185 height 15
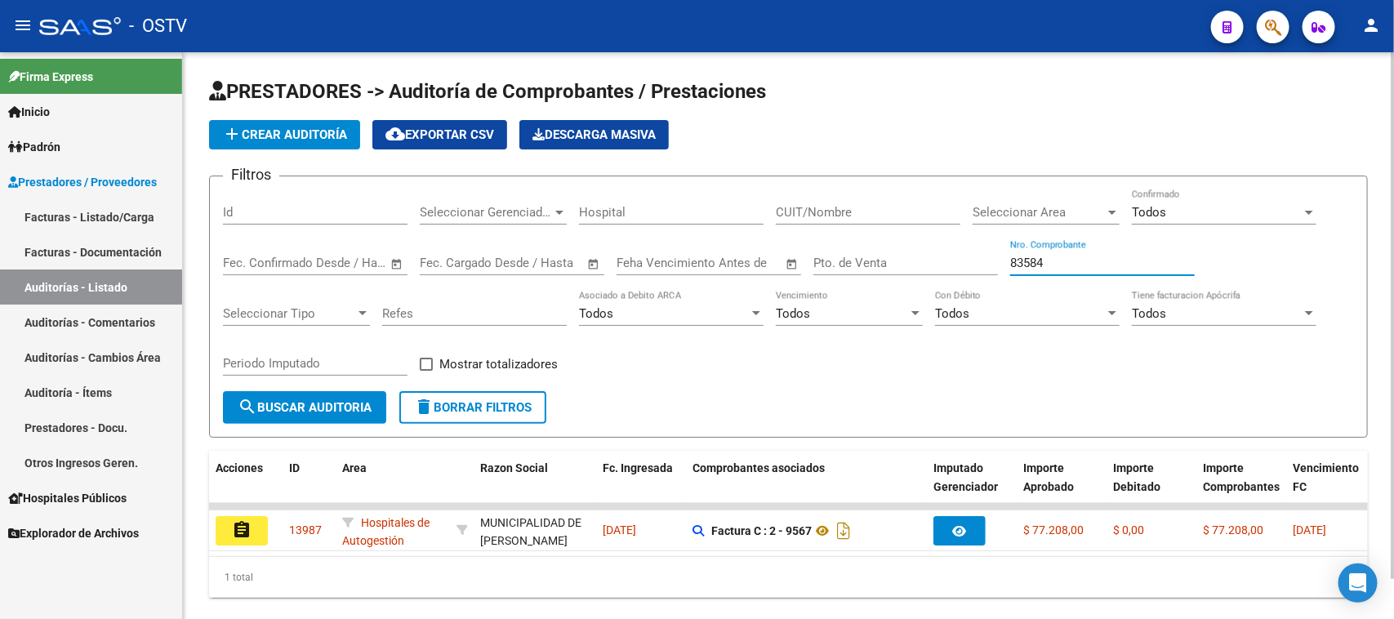
type input "83584"
click at [294, 391] on button "search Buscar Auditoria" at bounding box center [304, 407] width 163 height 33
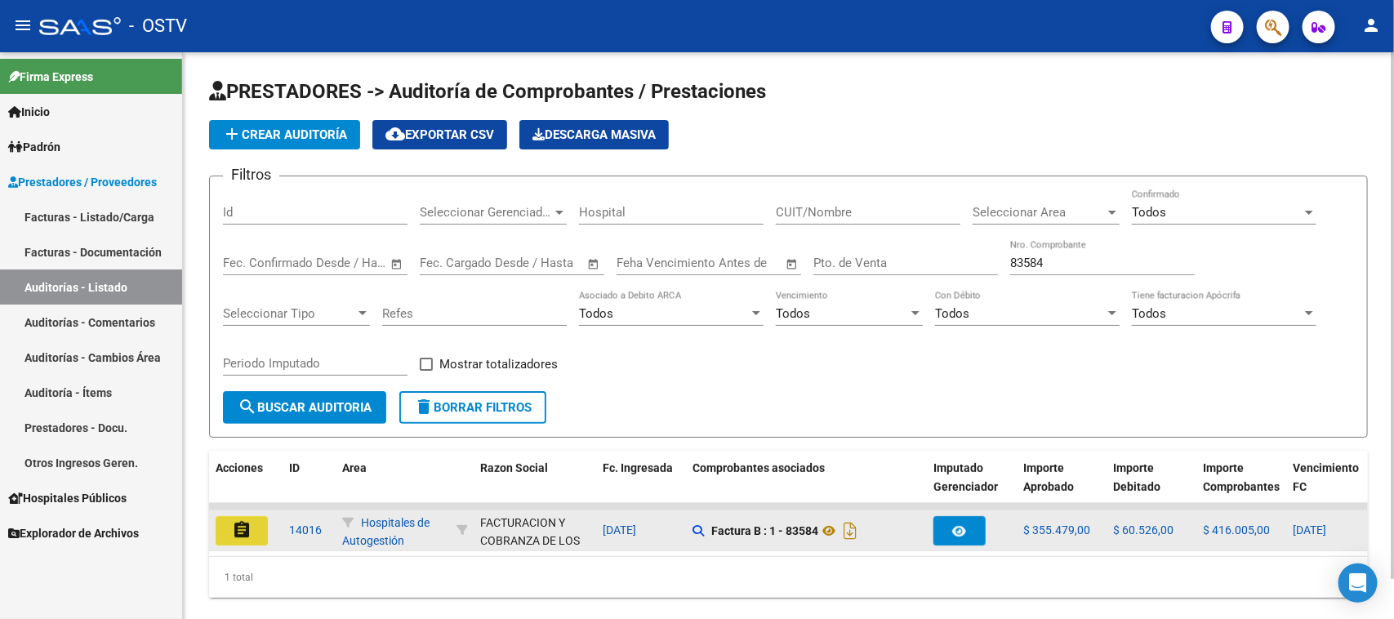
click at [235, 527] on mat-icon "assignment" at bounding box center [242, 530] width 20 height 20
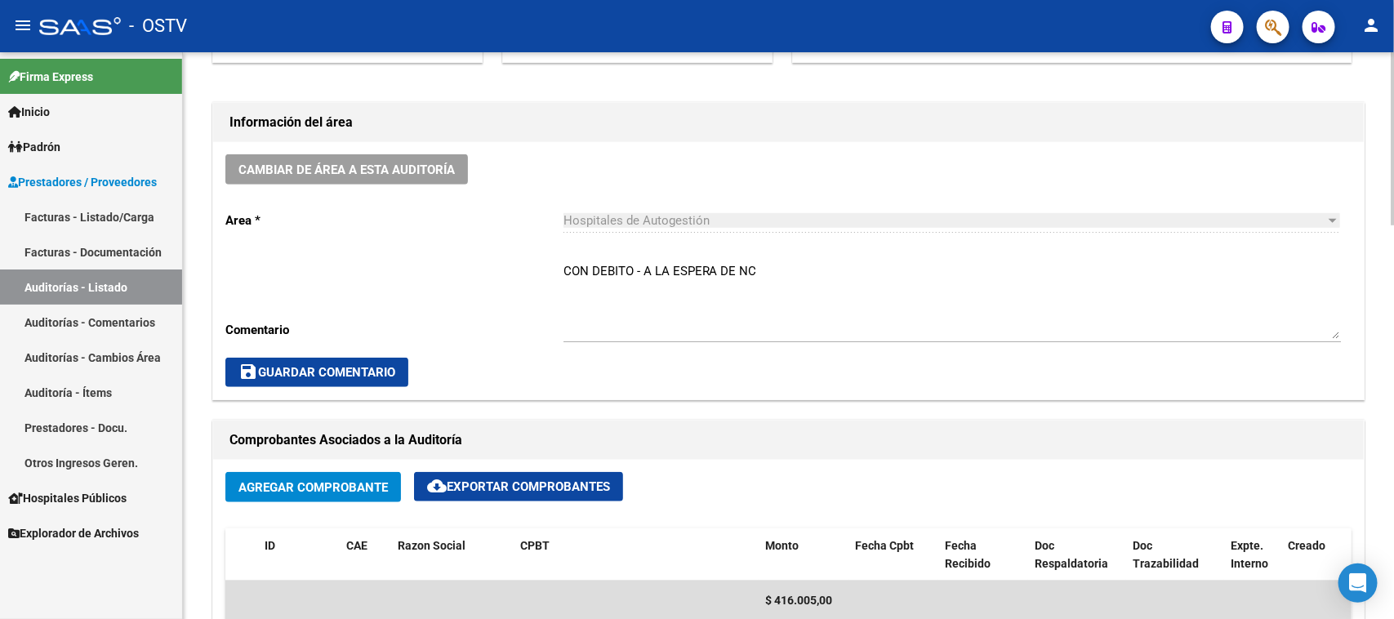
scroll to position [408, 0]
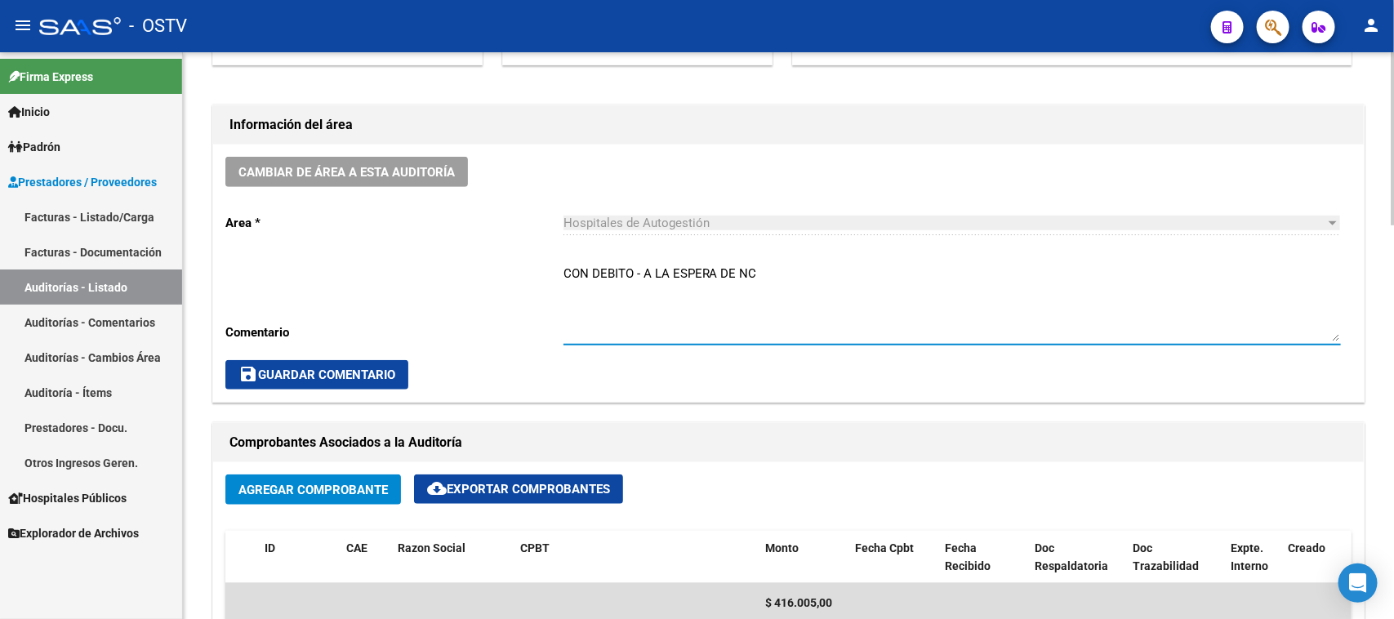
drag, startPoint x: 776, startPoint y: 269, endPoint x: 544, endPoint y: 274, distance: 231.9
click at [544, 274] on div "Cambiar de área a esta auditoría Area * Hospitales de Autogestión Seleccionar a…" at bounding box center [788, 273] width 1150 height 257
type textarea "CERRADA CON NC"
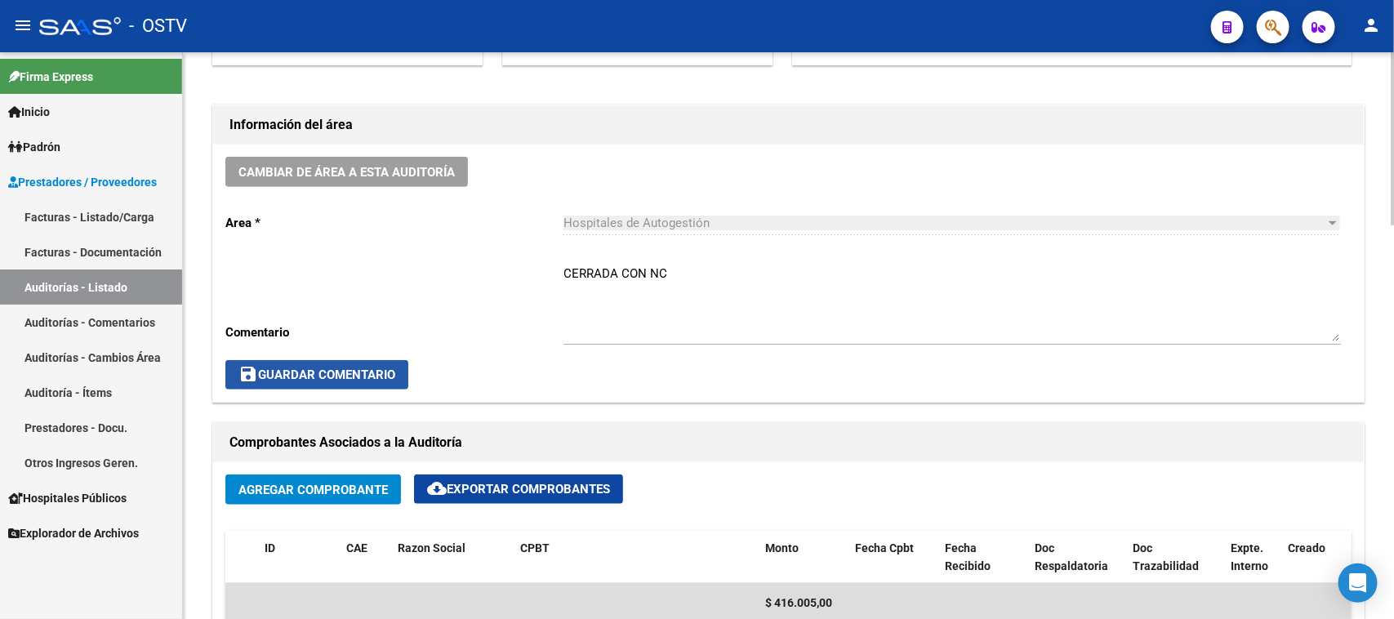
click at [345, 361] on button "save Guardar Comentario" at bounding box center [316, 374] width 183 height 29
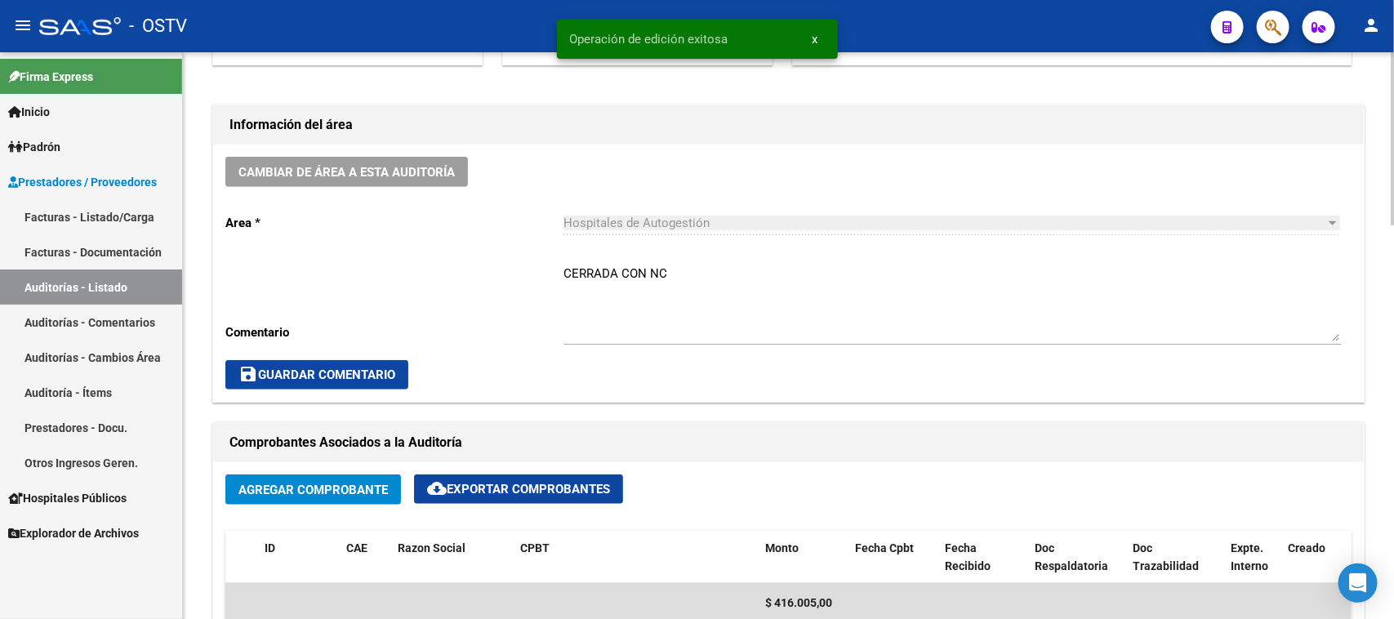
scroll to position [714, 0]
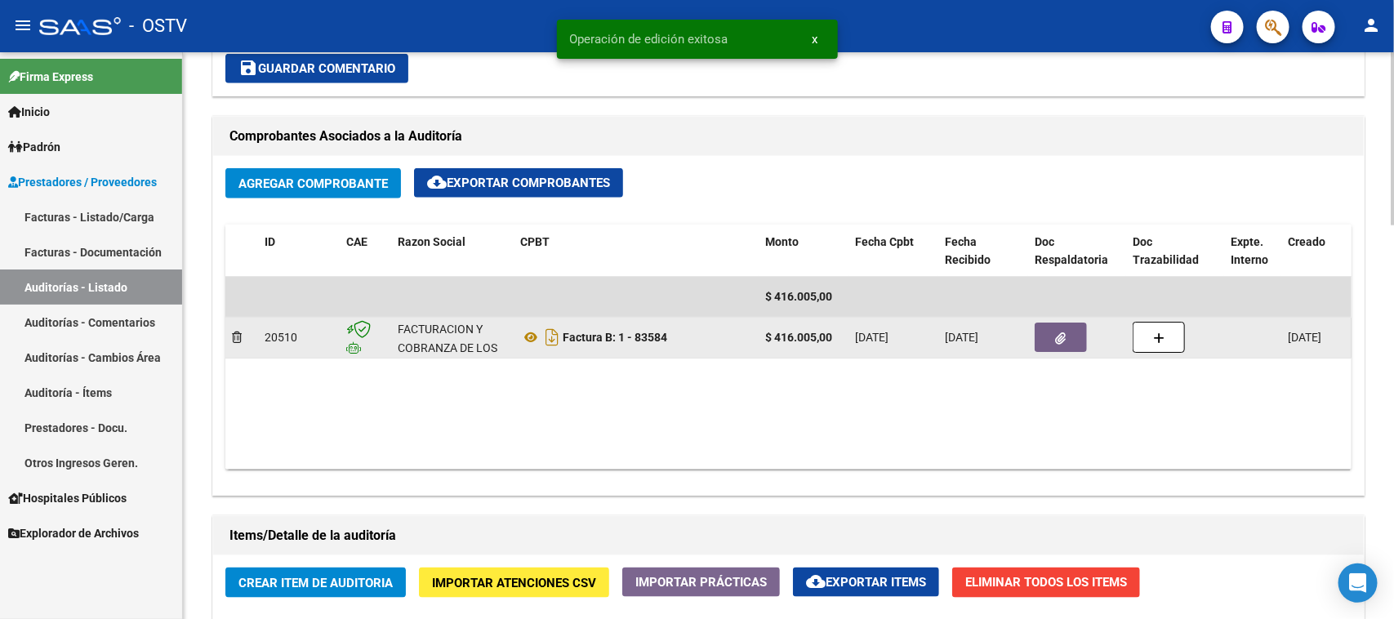
click at [1059, 336] on icon "button" at bounding box center [1061, 338] width 11 height 12
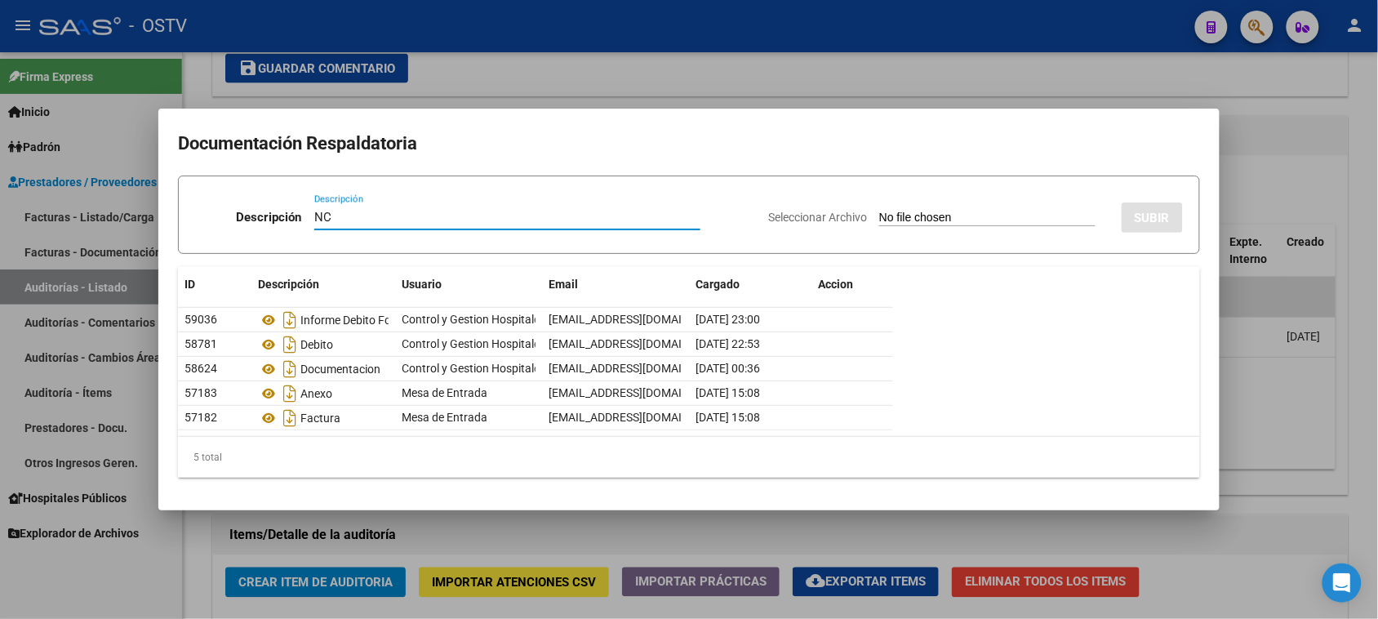
type input "NC"
click at [863, 209] on div "Seleccionar Archivo SUBIR" at bounding box center [975, 214] width 415 height 50
click at [879, 214] on input "Seleccionar Archivo" at bounding box center [987, 219] width 216 height 16
type input "C:\fakepath\1-83584.pdf"
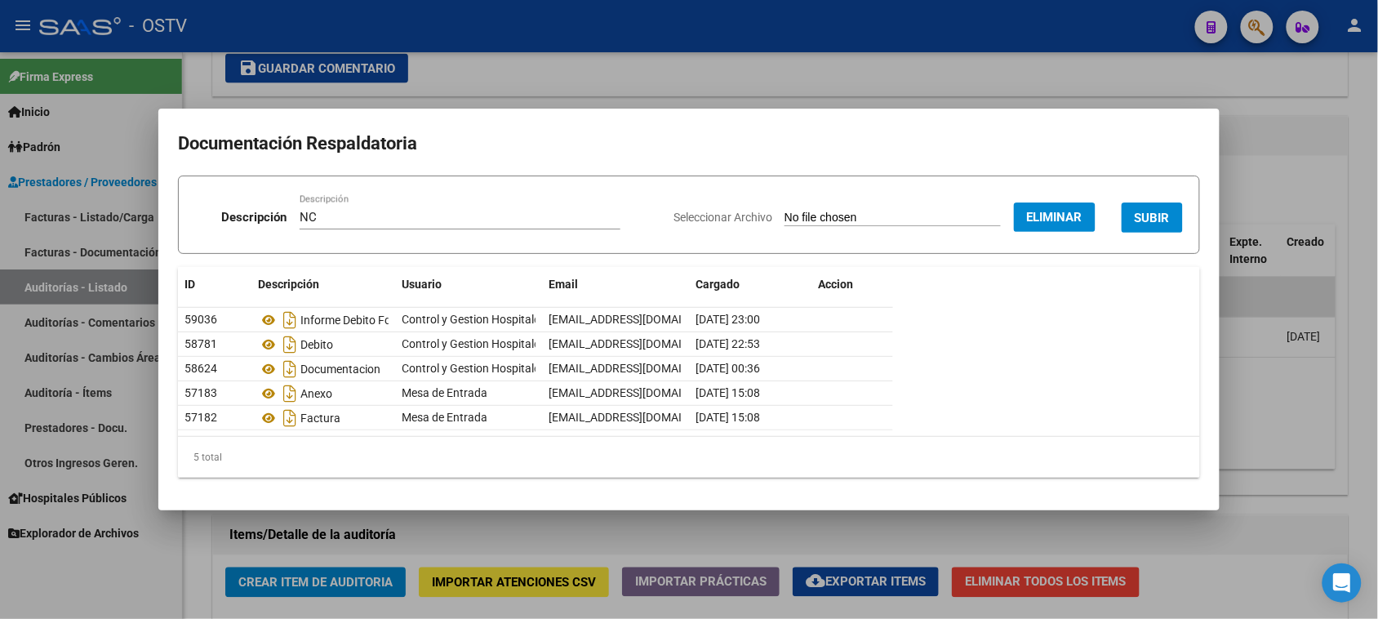
click at [1152, 225] on span "SUBIR" at bounding box center [1152, 218] width 35 height 15
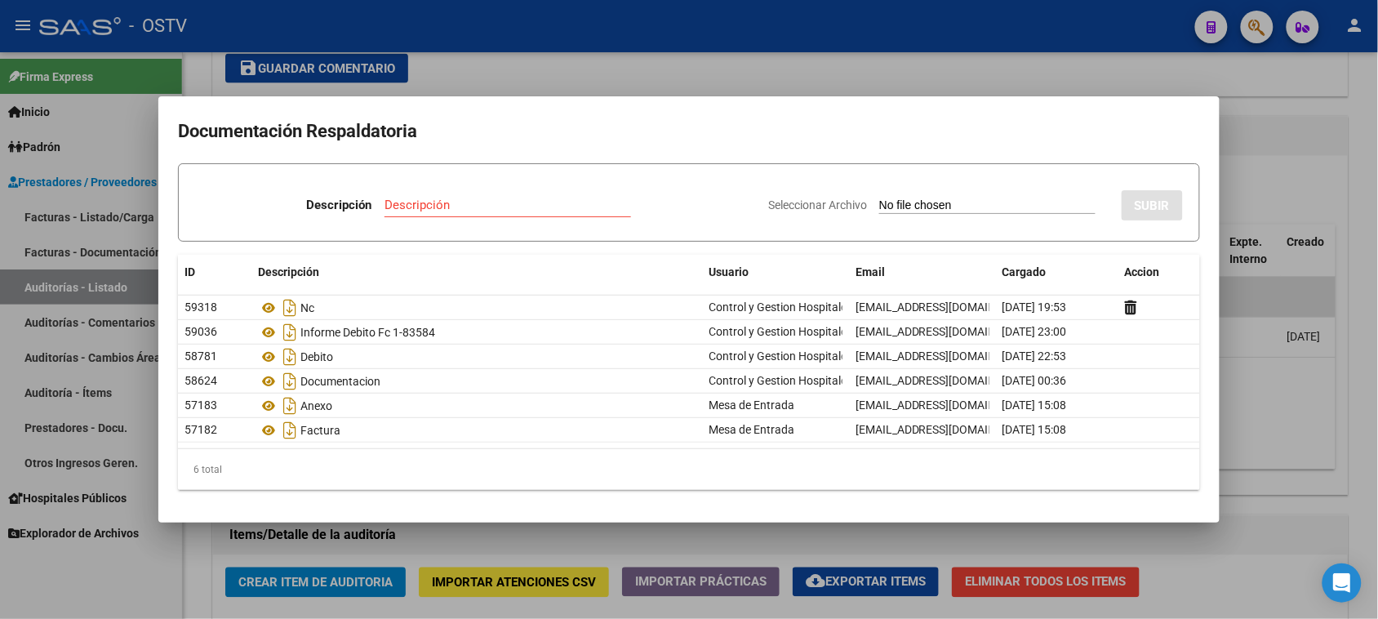
click at [1268, 185] on div at bounding box center [689, 309] width 1378 height 619
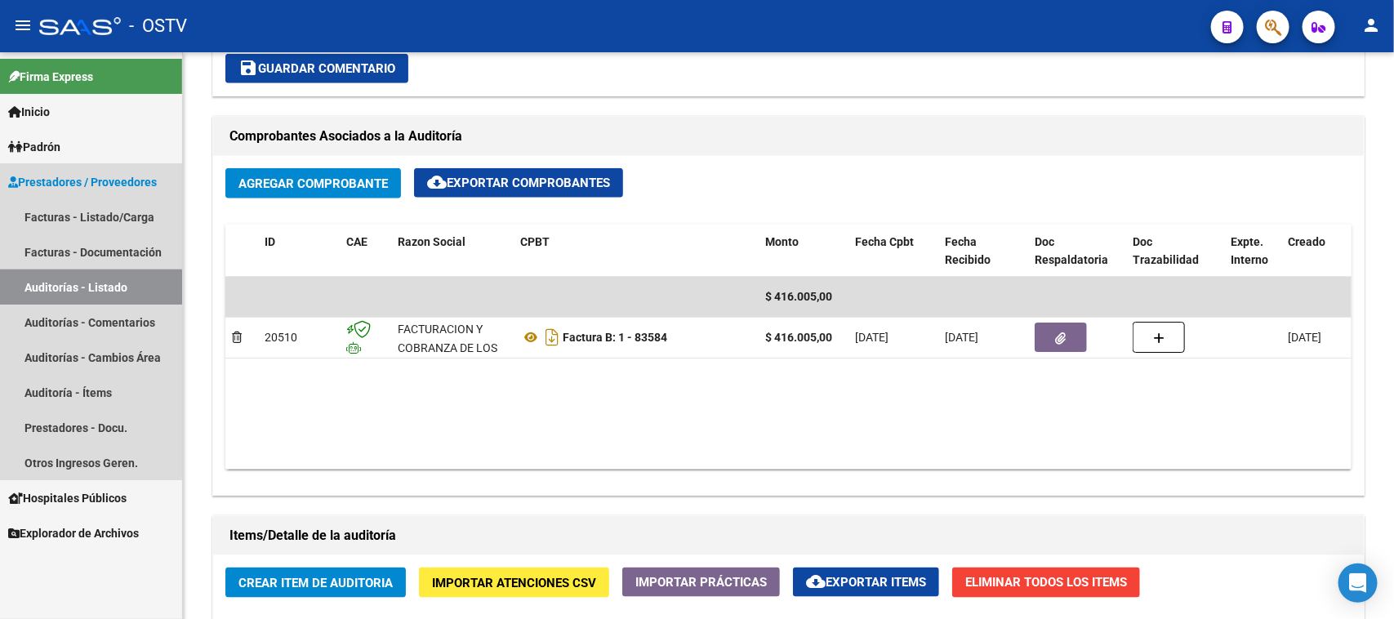
click at [87, 291] on link "Auditorías - Listado" at bounding box center [91, 286] width 182 height 35
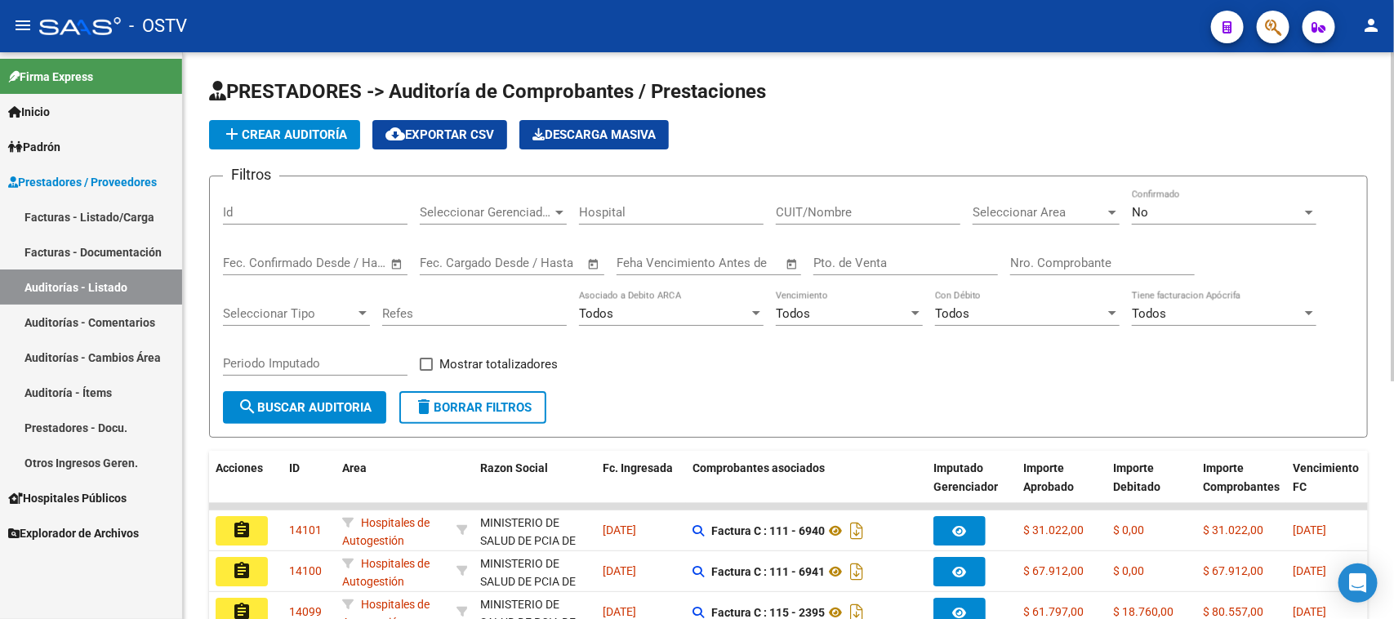
click at [855, 261] on input "Pto. de Venta" at bounding box center [905, 263] width 185 height 15
type input "9"
click at [1206, 215] on div "No" at bounding box center [1217, 212] width 170 height 15
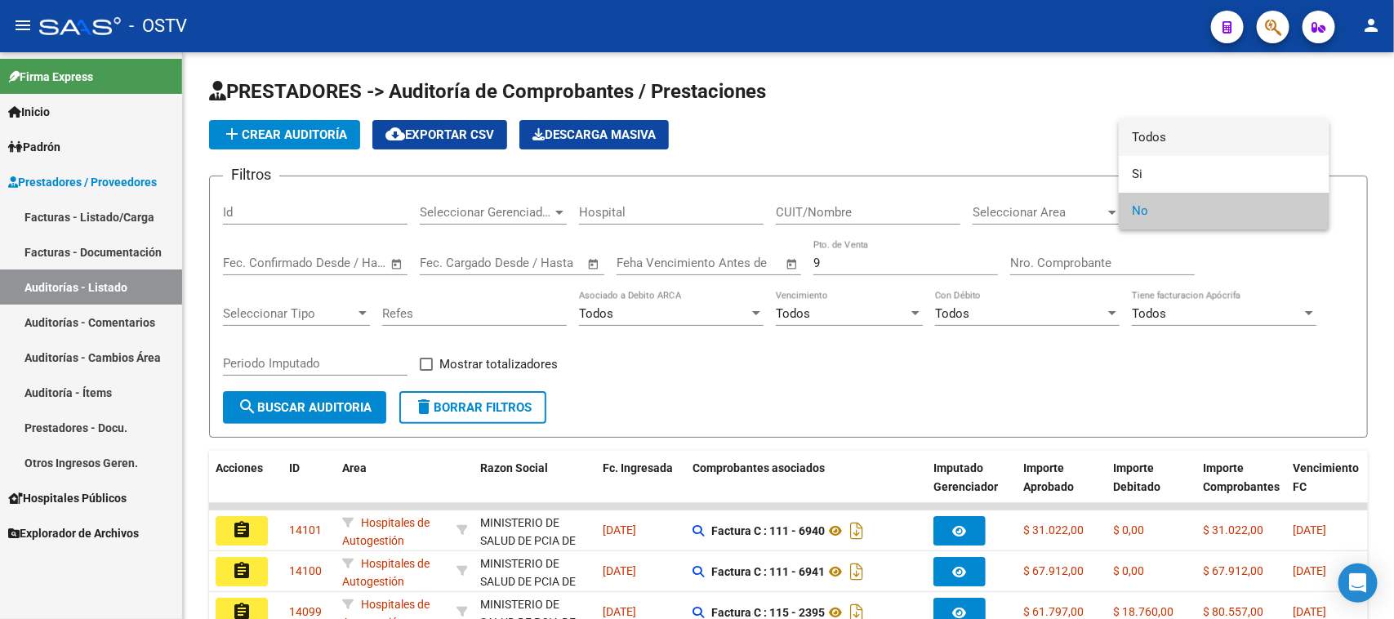
click at [1190, 143] on span "Todos" at bounding box center [1224, 137] width 185 height 37
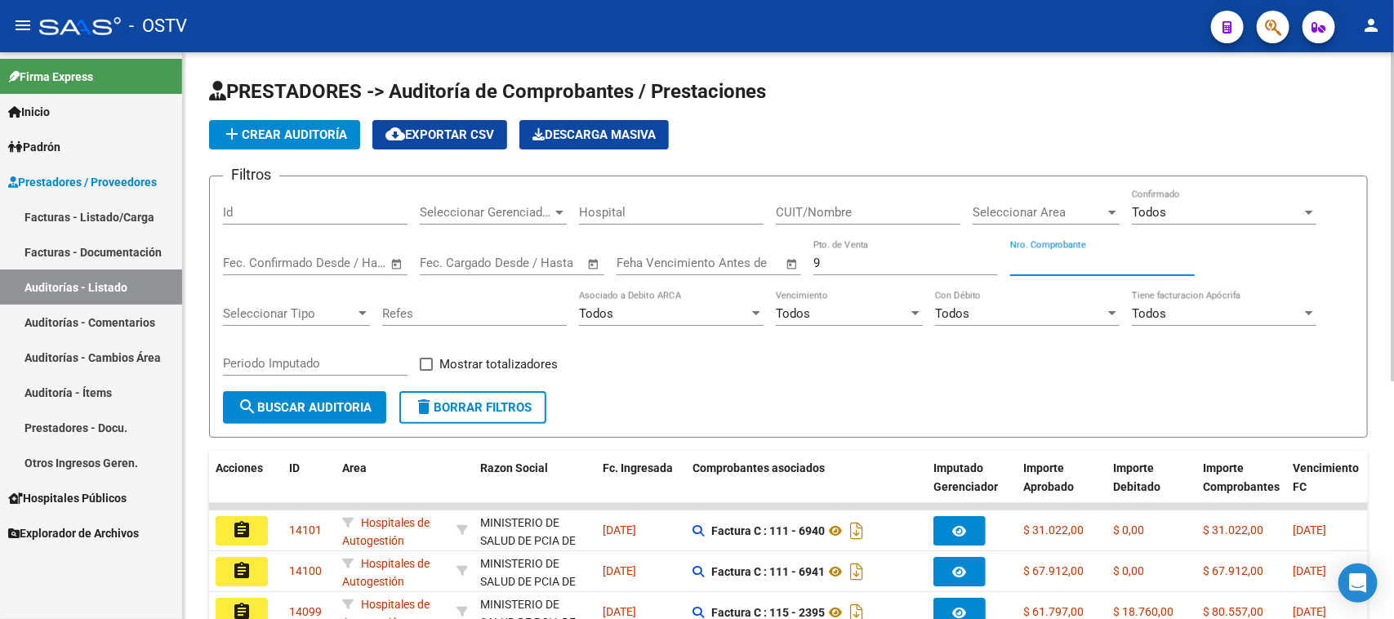
click at [1043, 258] on input "Nro. Comprobante" at bounding box center [1102, 263] width 185 height 15
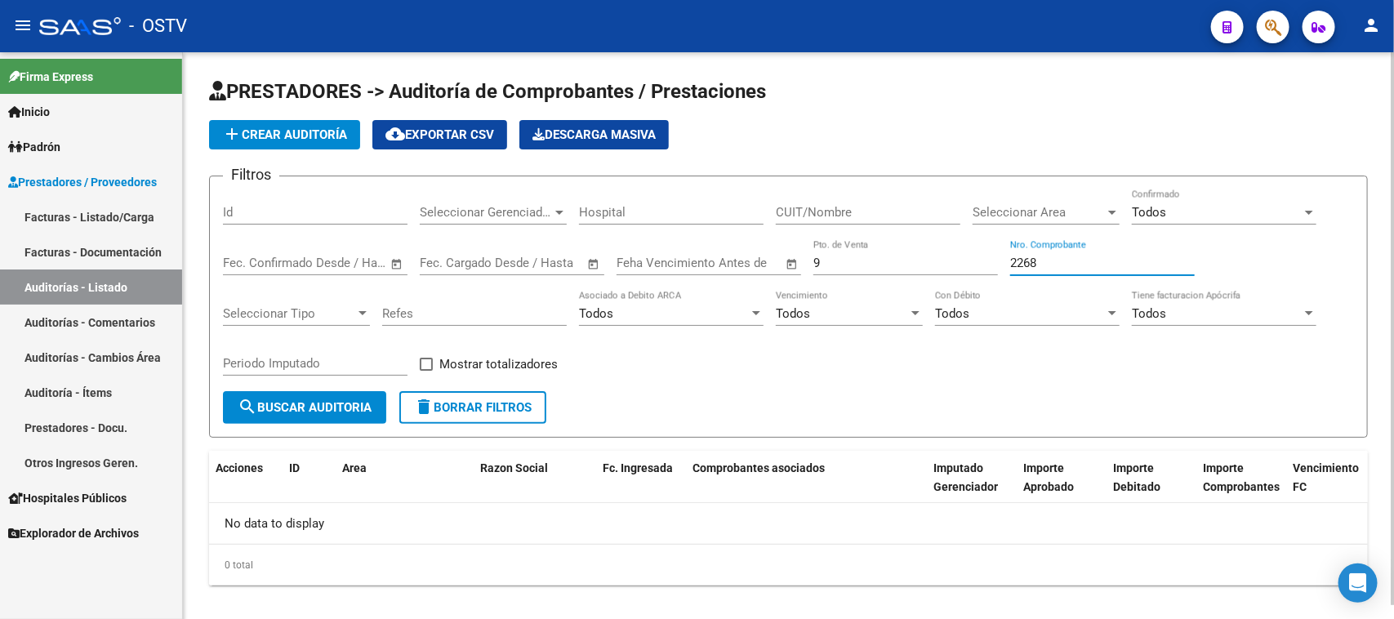
drag, startPoint x: 1039, startPoint y: 259, endPoint x: 1000, endPoint y: 255, distance: 39.4
click at [1000, 255] on div "Filtros Id Seleccionar Gerenciador Seleccionar Gerenciador Hospital CUIT/Nombre…" at bounding box center [788, 290] width 1131 height 202
type input "2391"
click at [69, 214] on link "Facturas - Listado/Carga" at bounding box center [91, 216] width 182 height 35
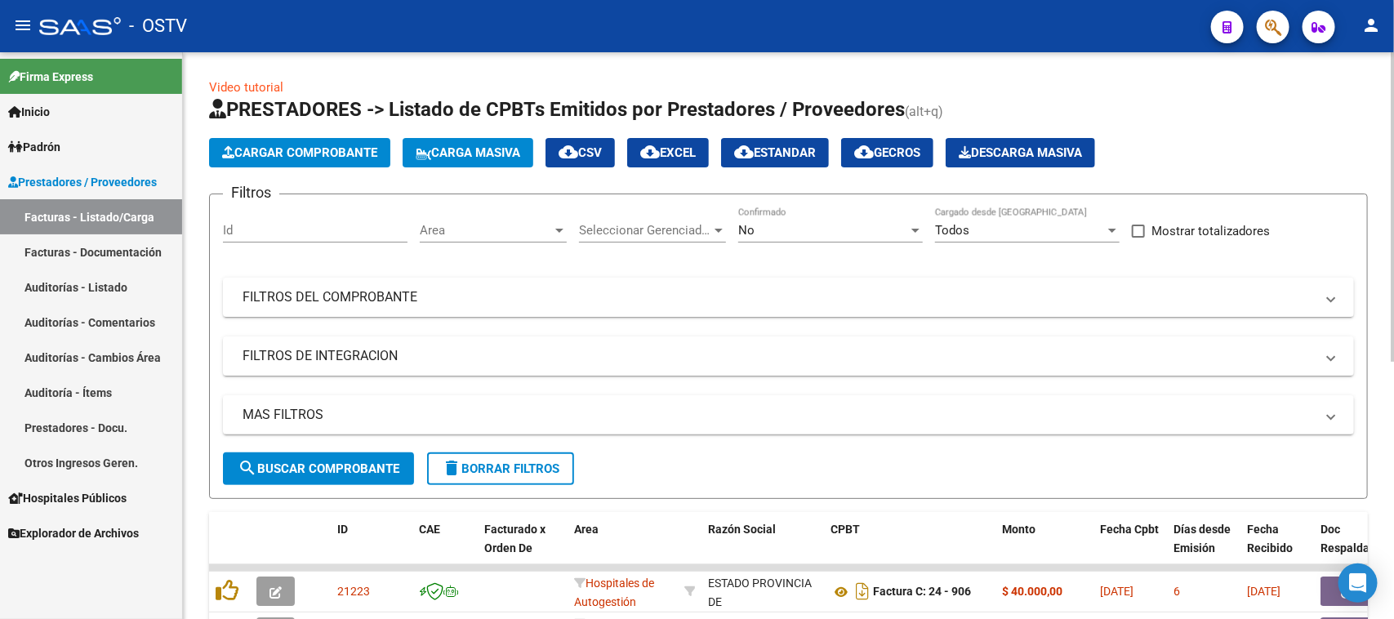
click at [837, 233] on div "No" at bounding box center [823, 230] width 170 height 15
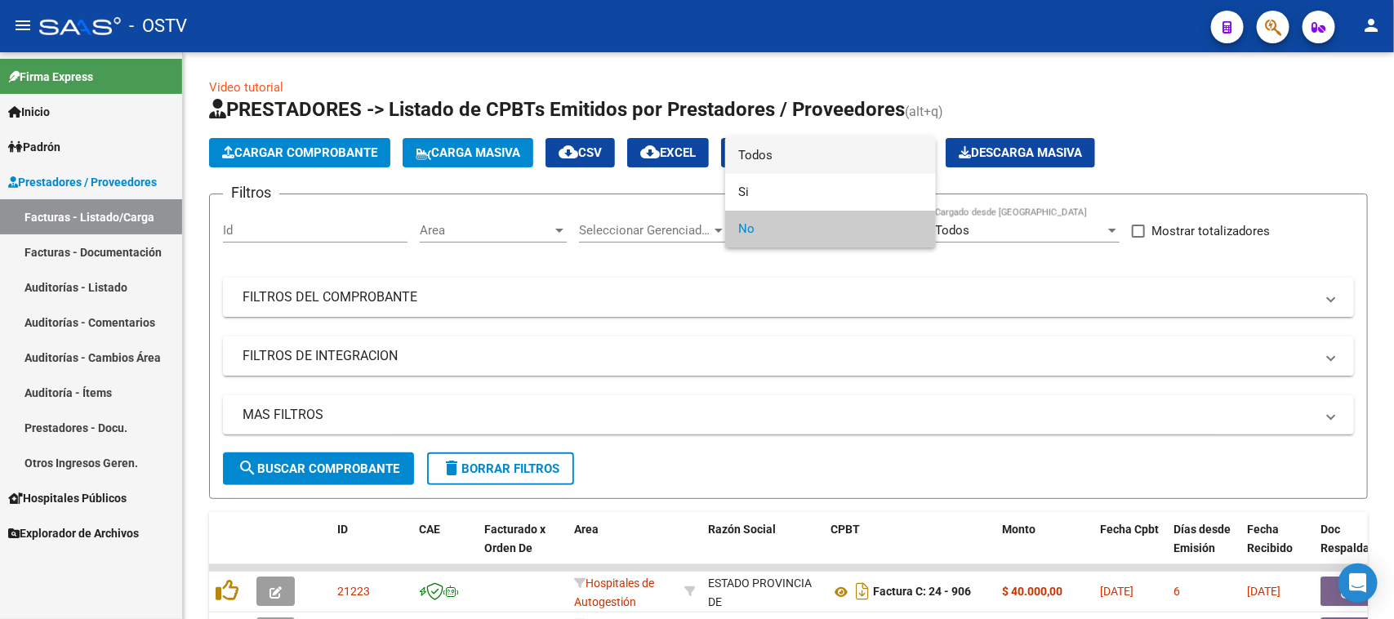
click at [830, 159] on span "Todos" at bounding box center [830, 155] width 185 height 37
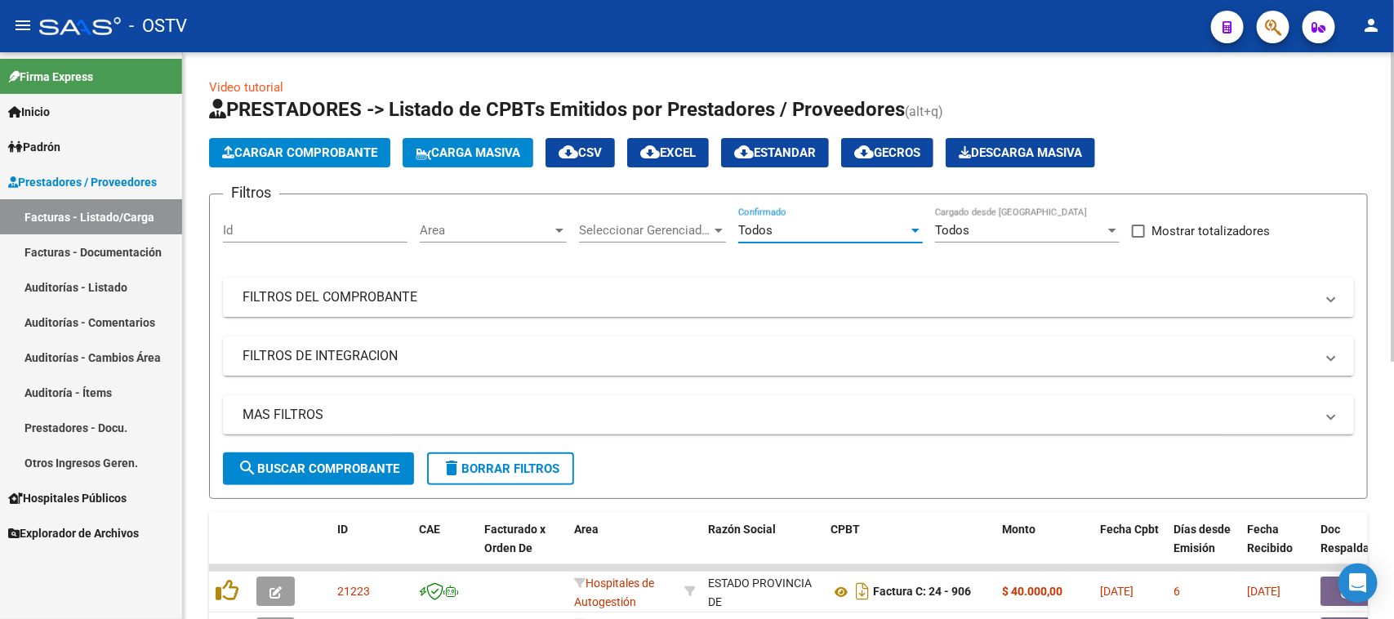
click at [646, 288] on mat-panel-title "FILTROS DEL COMPROBANTE" at bounding box center [778, 297] width 1072 height 18
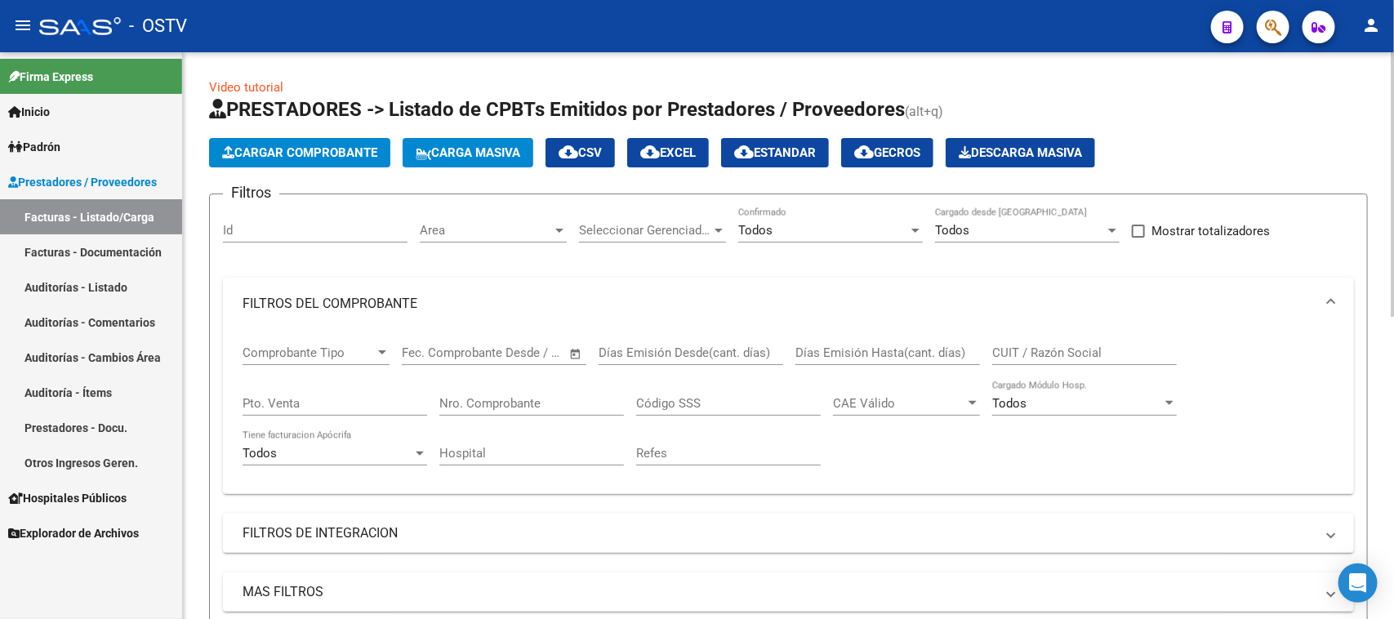
click at [349, 402] on input "Pto. Venta" at bounding box center [334, 403] width 185 height 15
type input "9"
click at [492, 396] on input "Nro. Comprobante" at bounding box center [531, 403] width 185 height 15
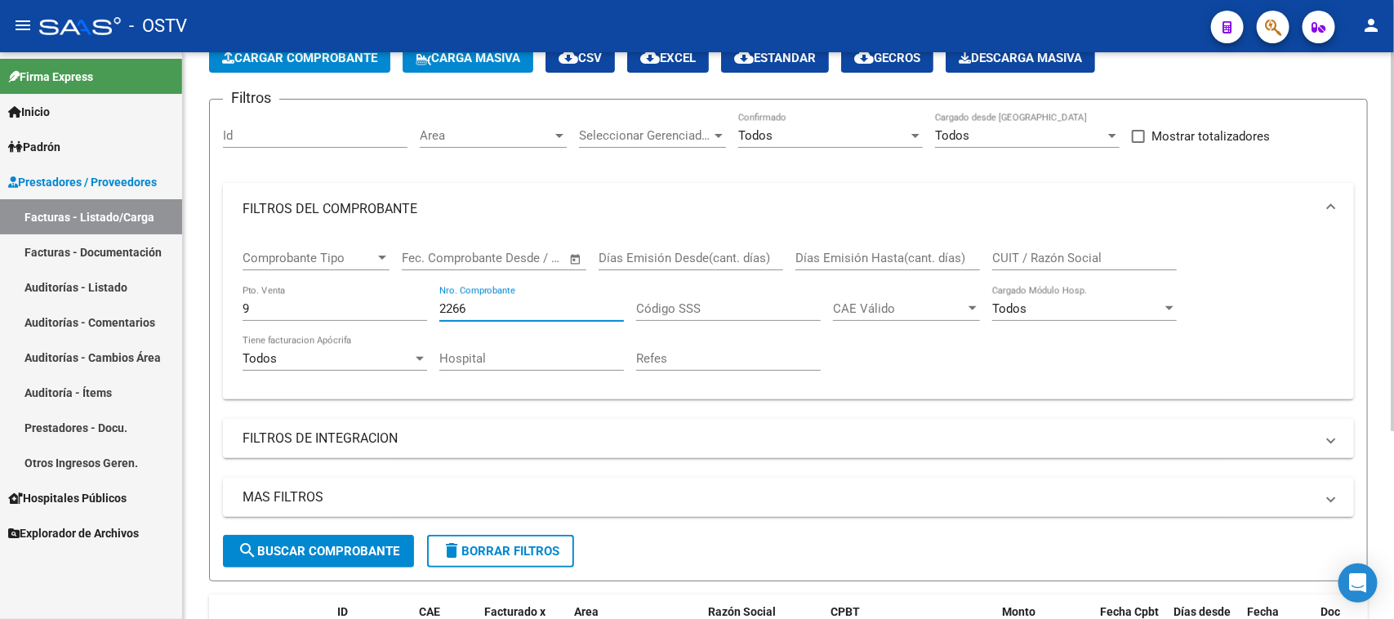
scroll to position [282, 0]
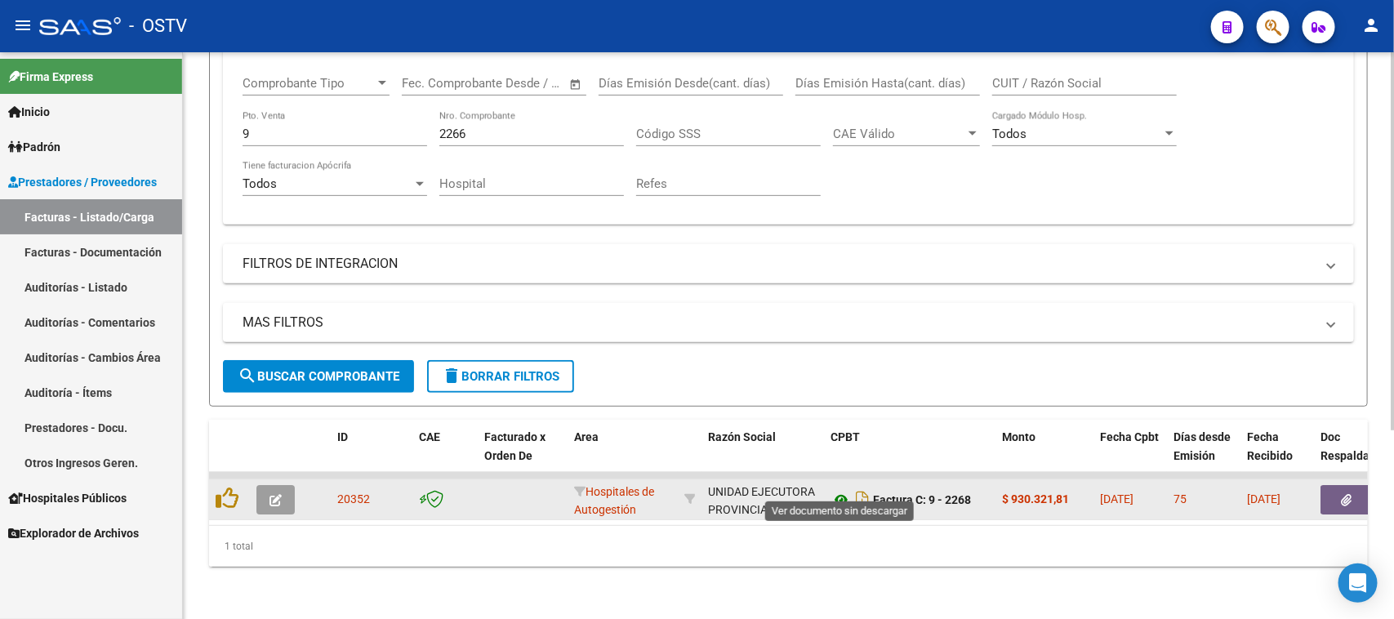
click at [838, 490] on icon at bounding box center [840, 500] width 21 height 20
click at [1332, 491] on button "button" at bounding box center [1346, 499] width 52 height 29
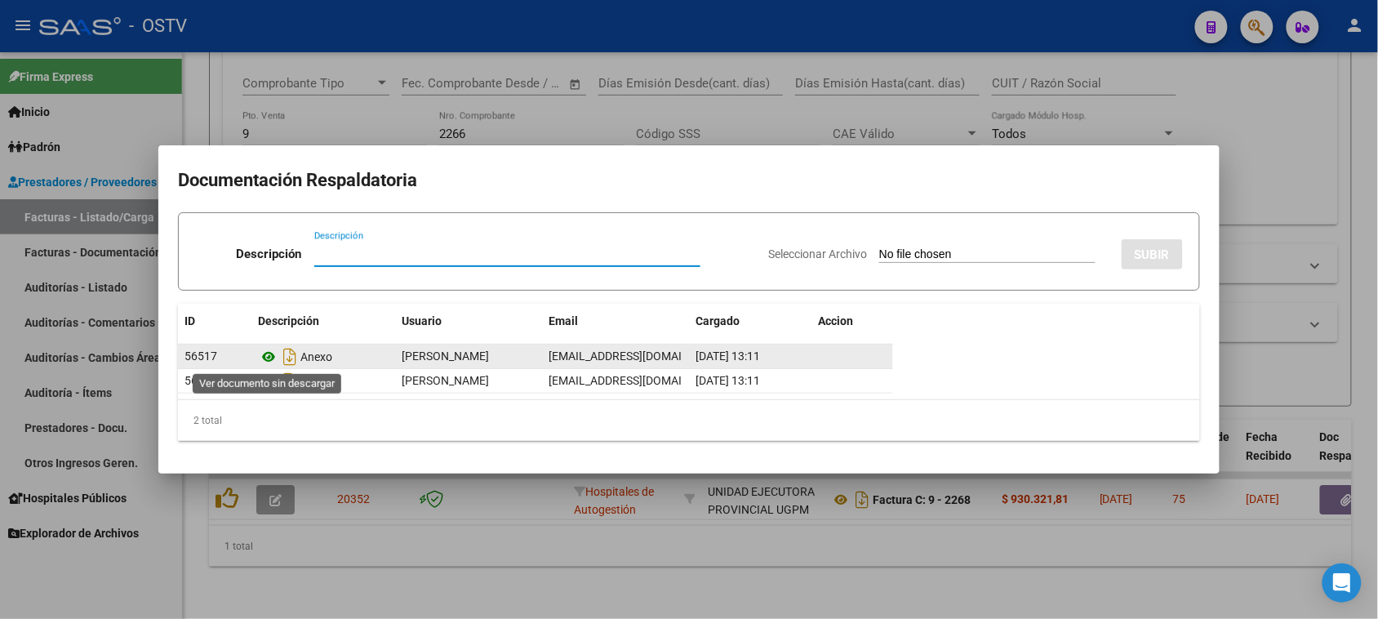
click at [268, 354] on icon at bounding box center [268, 357] width 21 height 20
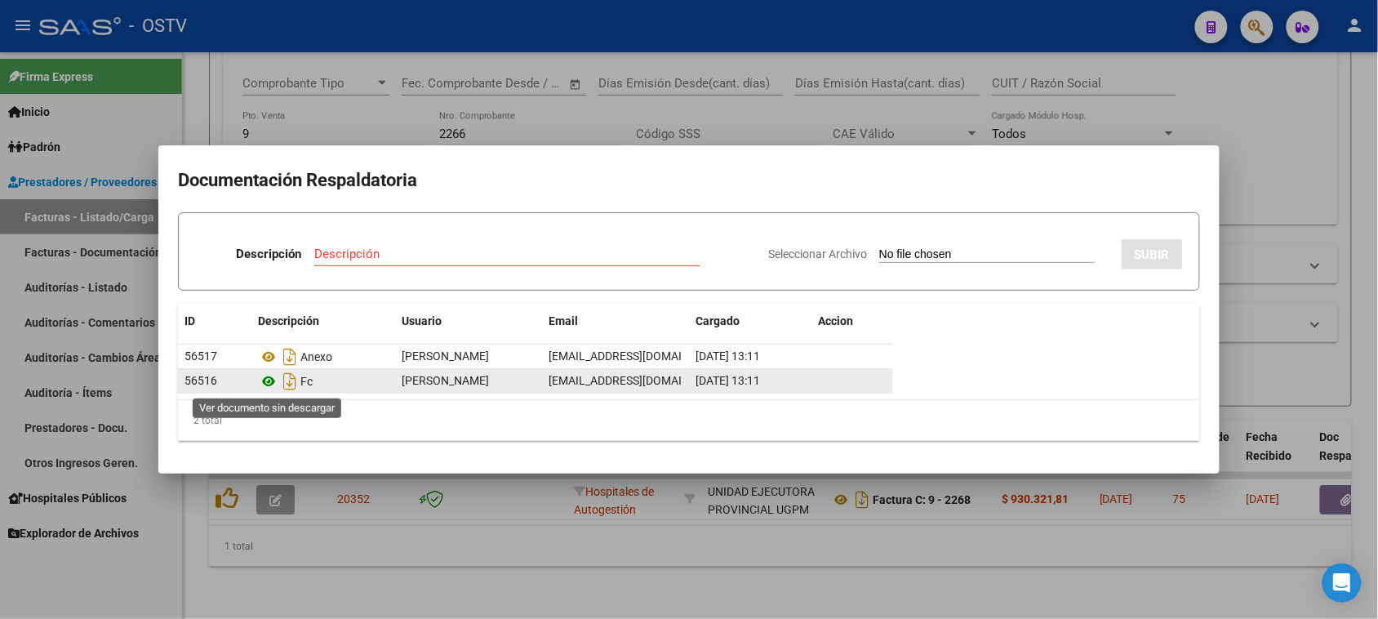
click at [266, 381] on icon at bounding box center [268, 381] width 21 height 20
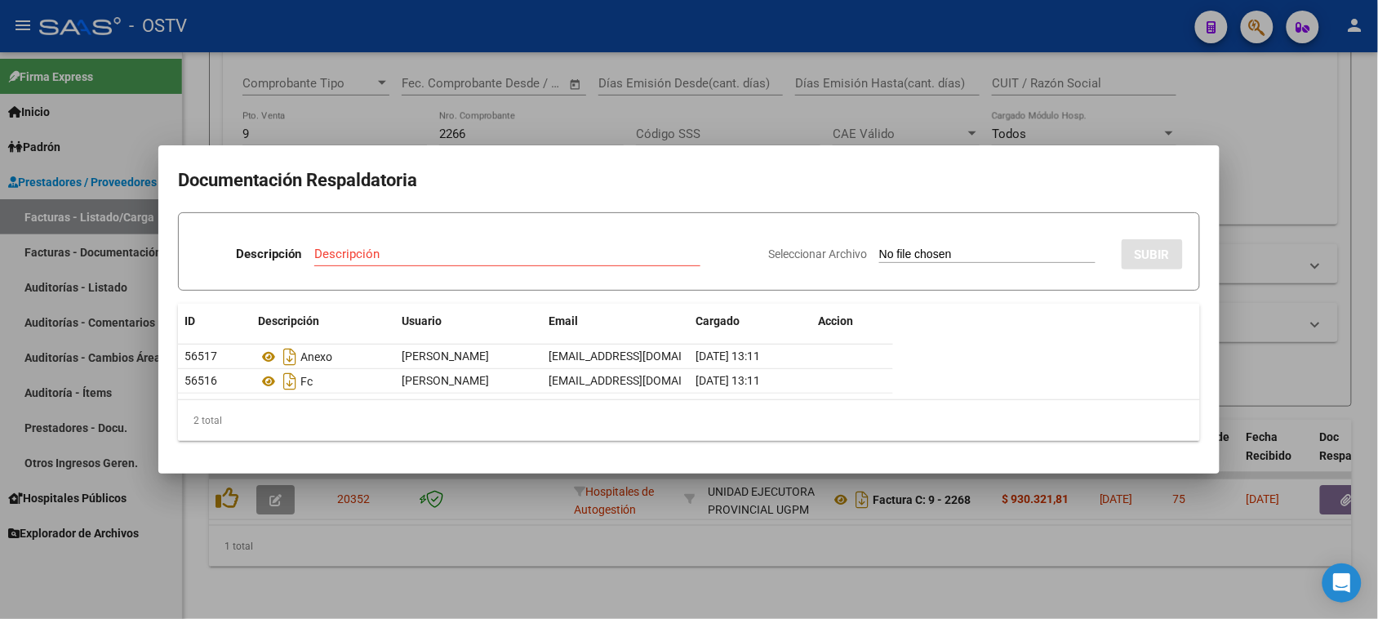
click at [573, 558] on div at bounding box center [689, 309] width 1378 height 619
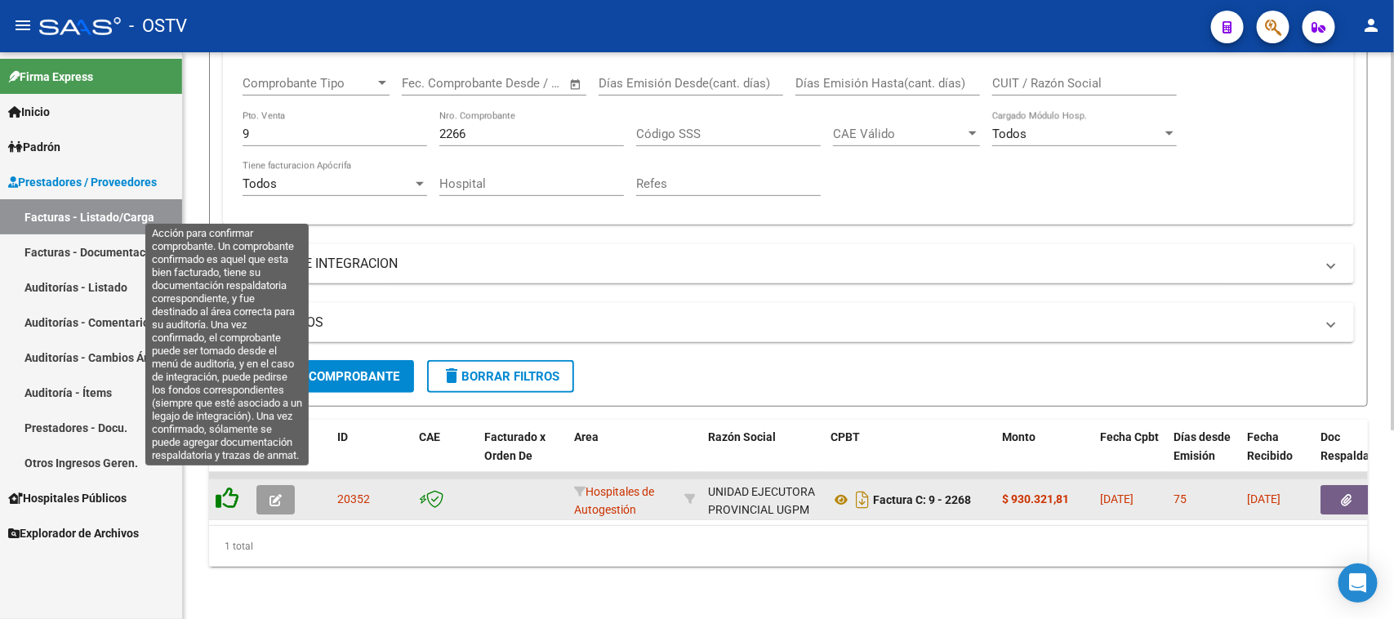
click at [229, 488] on icon at bounding box center [227, 498] width 23 height 23
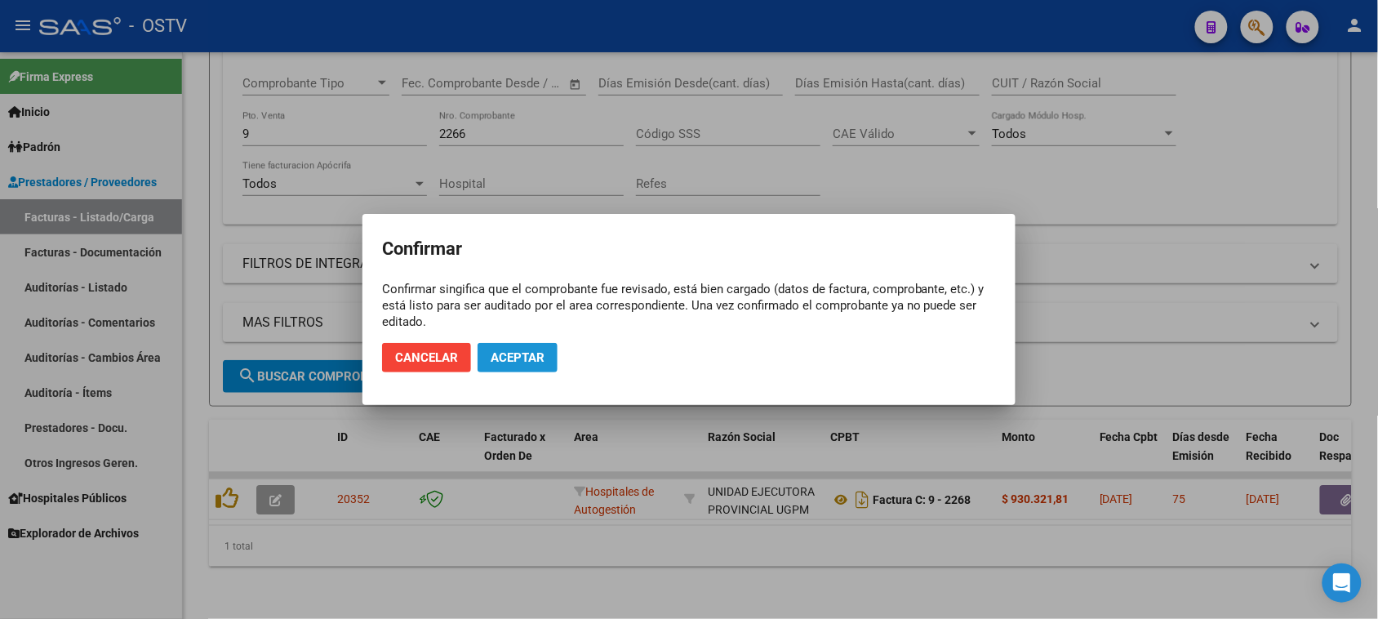
click at [506, 367] on button "Aceptar" at bounding box center [518, 357] width 80 height 29
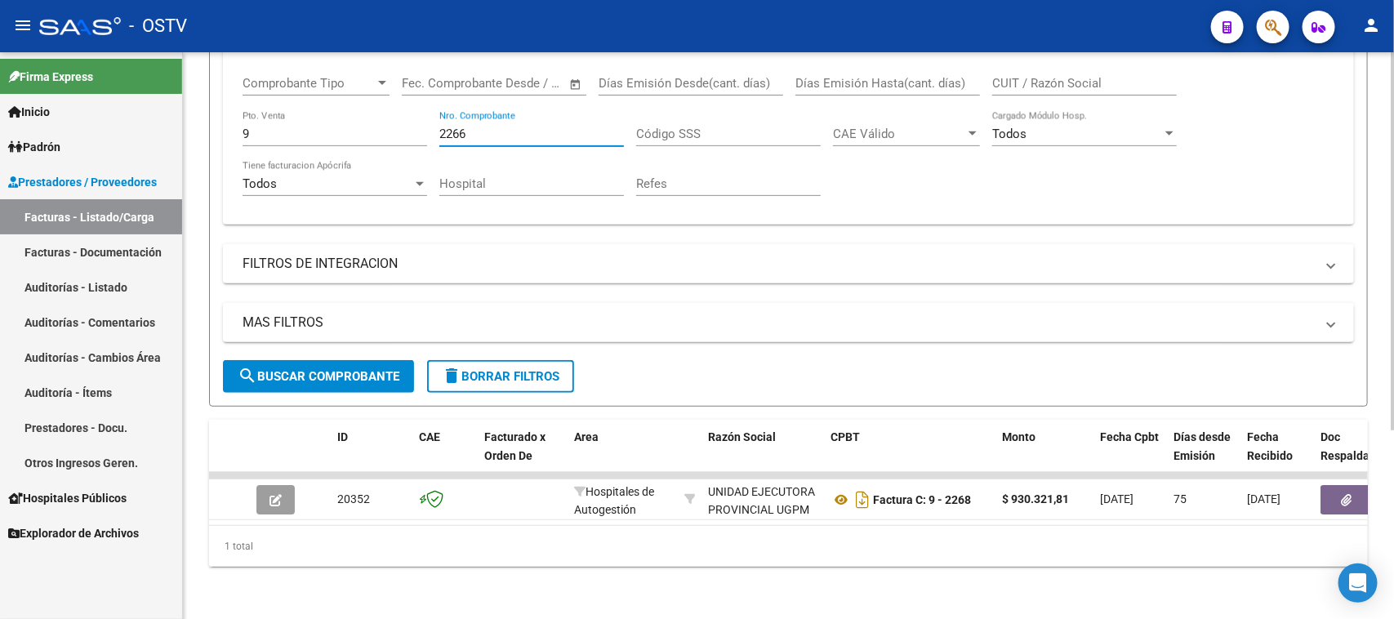
drag, startPoint x: 470, startPoint y: 116, endPoint x: 400, endPoint y: 115, distance: 70.2
click at [400, 115] on div "Comprobante Tipo Comprobante Tipo Fecha inicio – Fecha fin Fec. Comprobante Des…" at bounding box center [788, 135] width 1092 height 151
type input "2391"
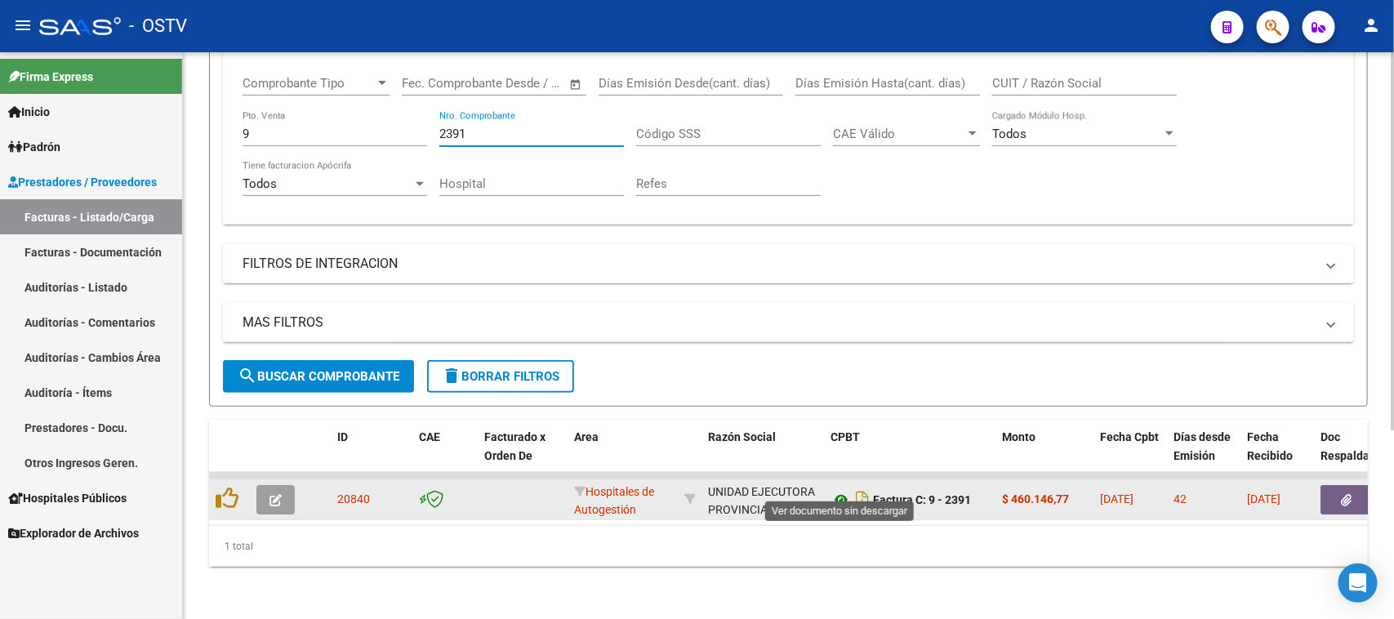
click at [841, 490] on icon at bounding box center [840, 500] width 21 height 20
click at [1341, 494] on icon "button" at bounding box center [1346, 500] width 11 height 12
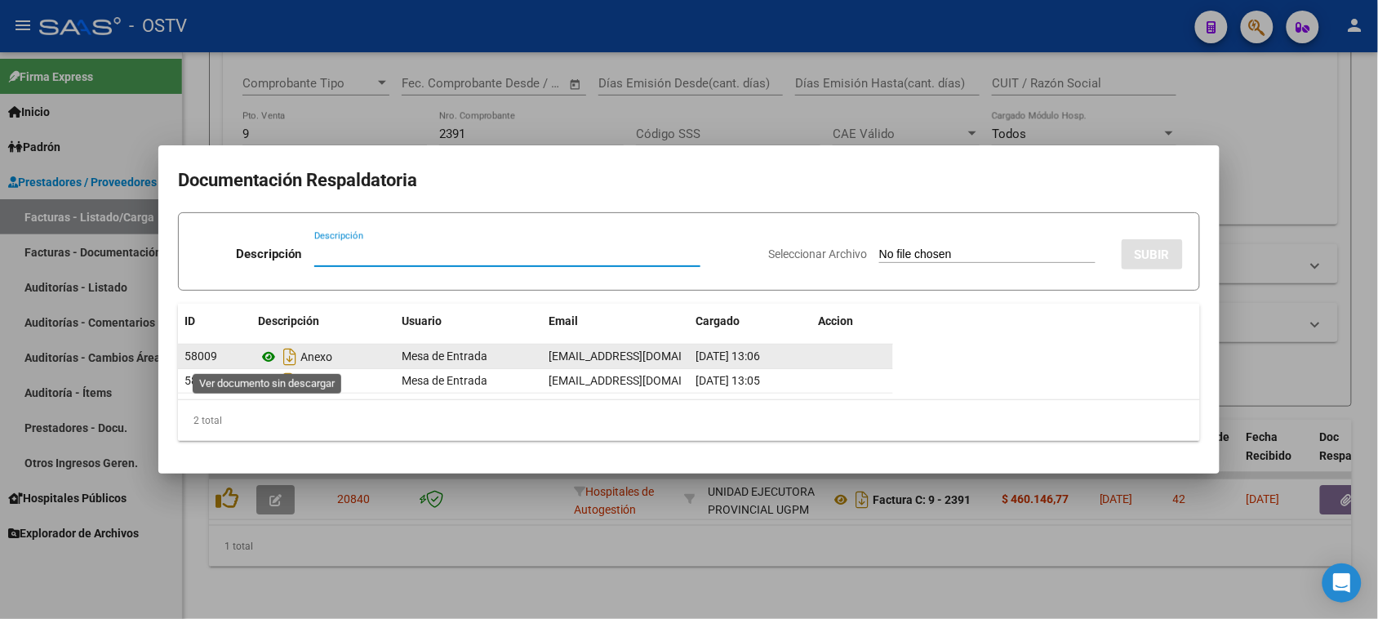
click at [266, 357] on icon at bounding box center [268, 357] width 21 height 20
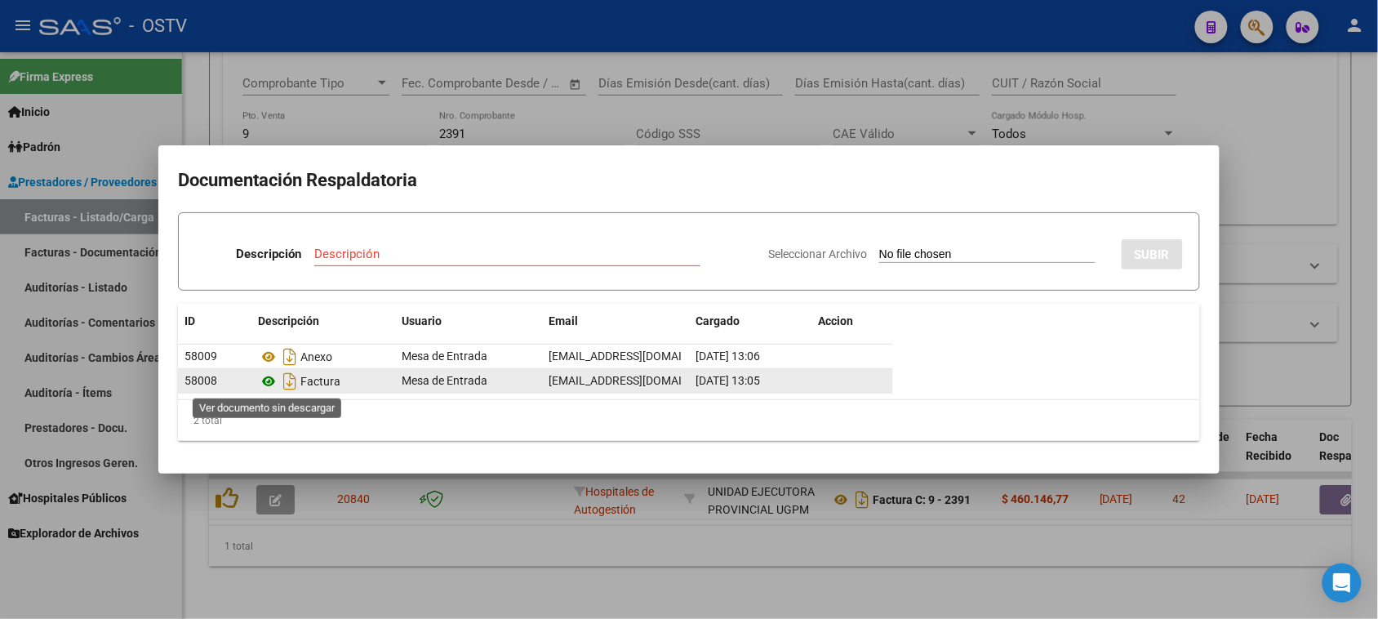
click at [269, 382] on icon at bounding box center [268, 381] width 21 height 20
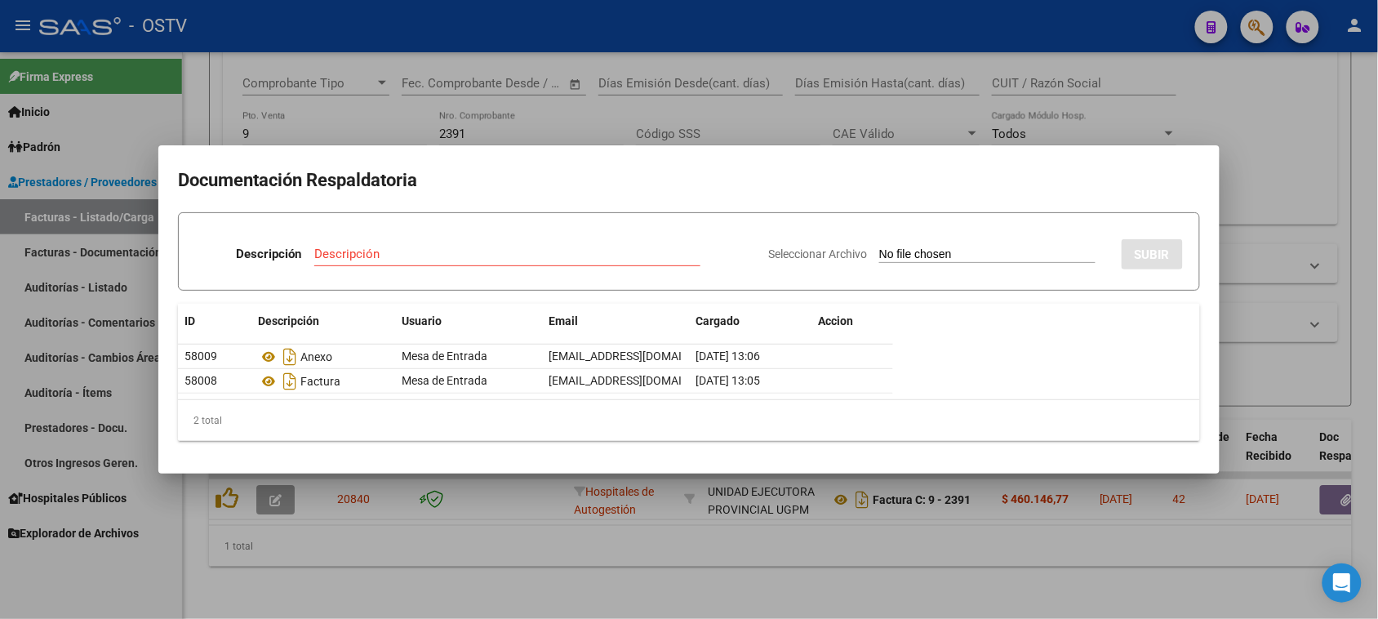
click at [560, 521] on div at bounding box center [689, 309] width 1378 height 619
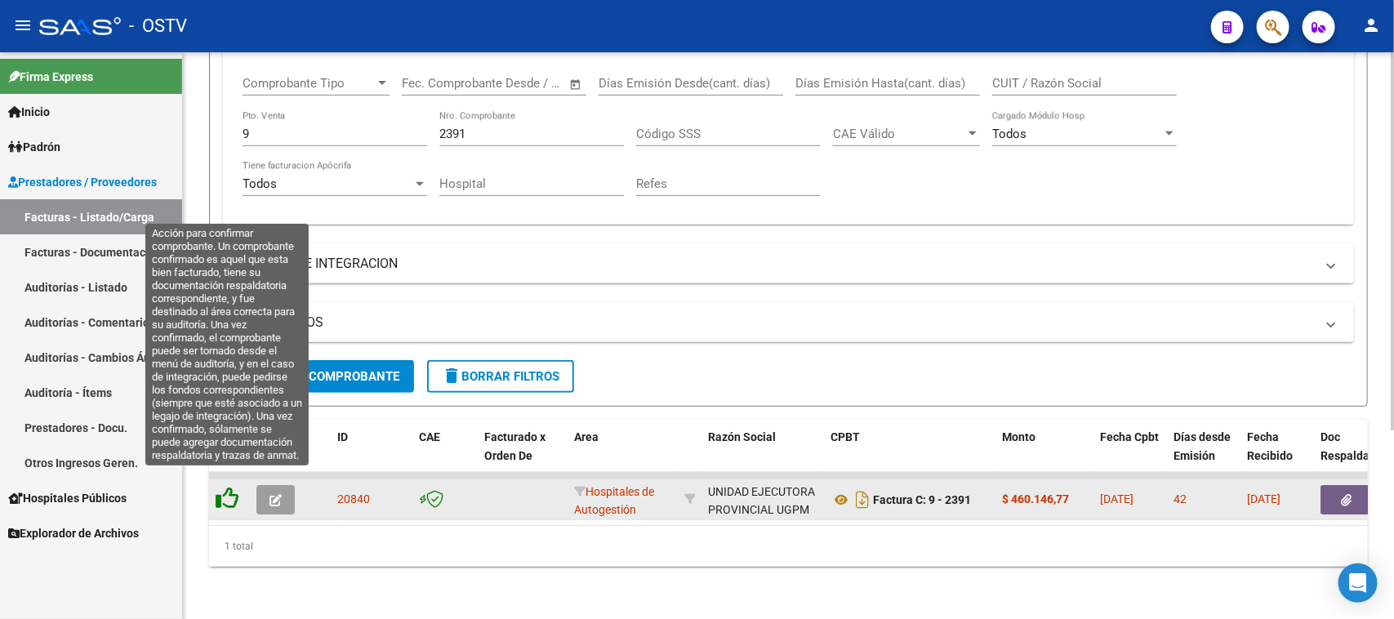
click at [229, 487] on icon at bounding box center [227, 498] width 23 height 23
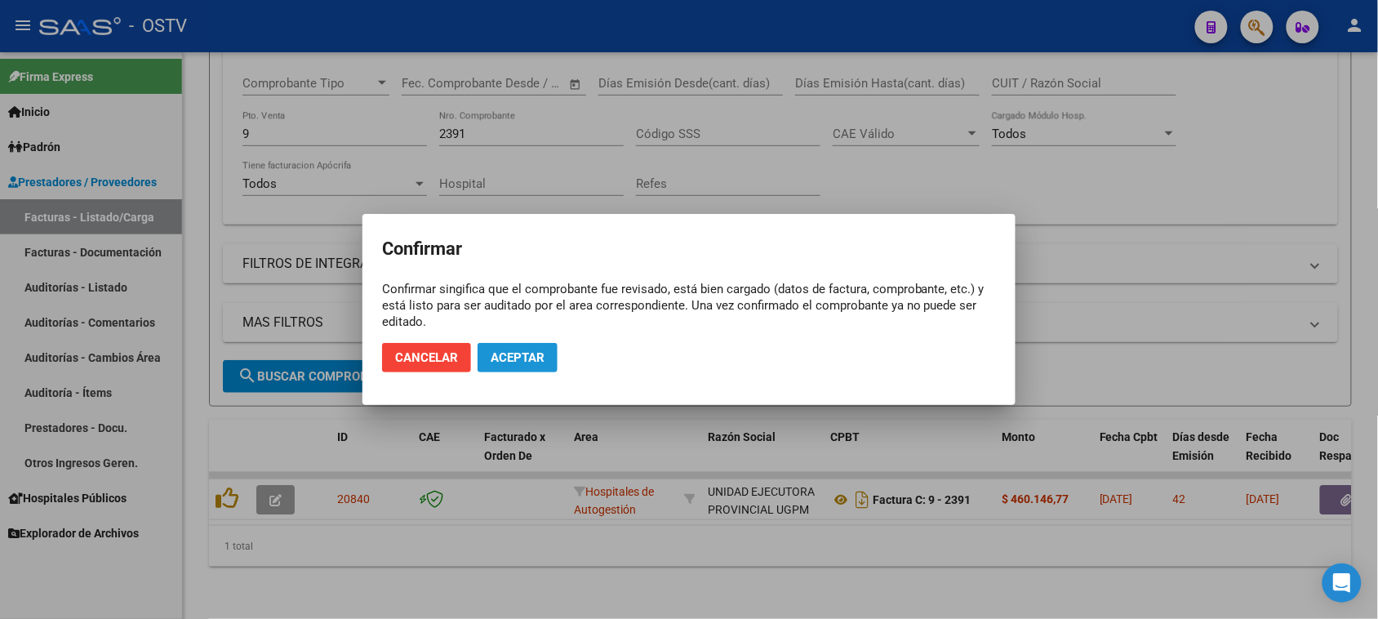
click at [504, 360] on span "Aceptar" at bounding box center [518, 357] width 54 height 15
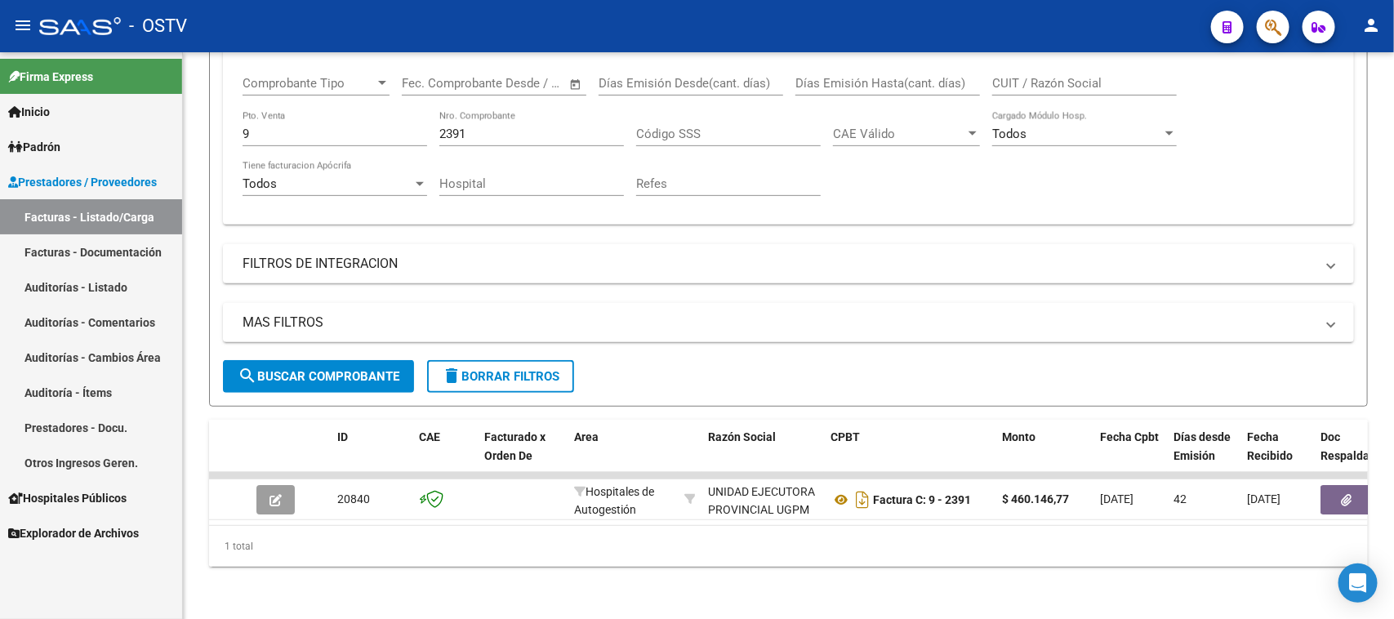
click at [114, 216] on link "Facturas - Listado/Carga" at bounding box center [91, 216] width 182 height 35
click at [75, 282] on link "Auditorías - Listado" at bounding box center [91, 286] width 182 height 35
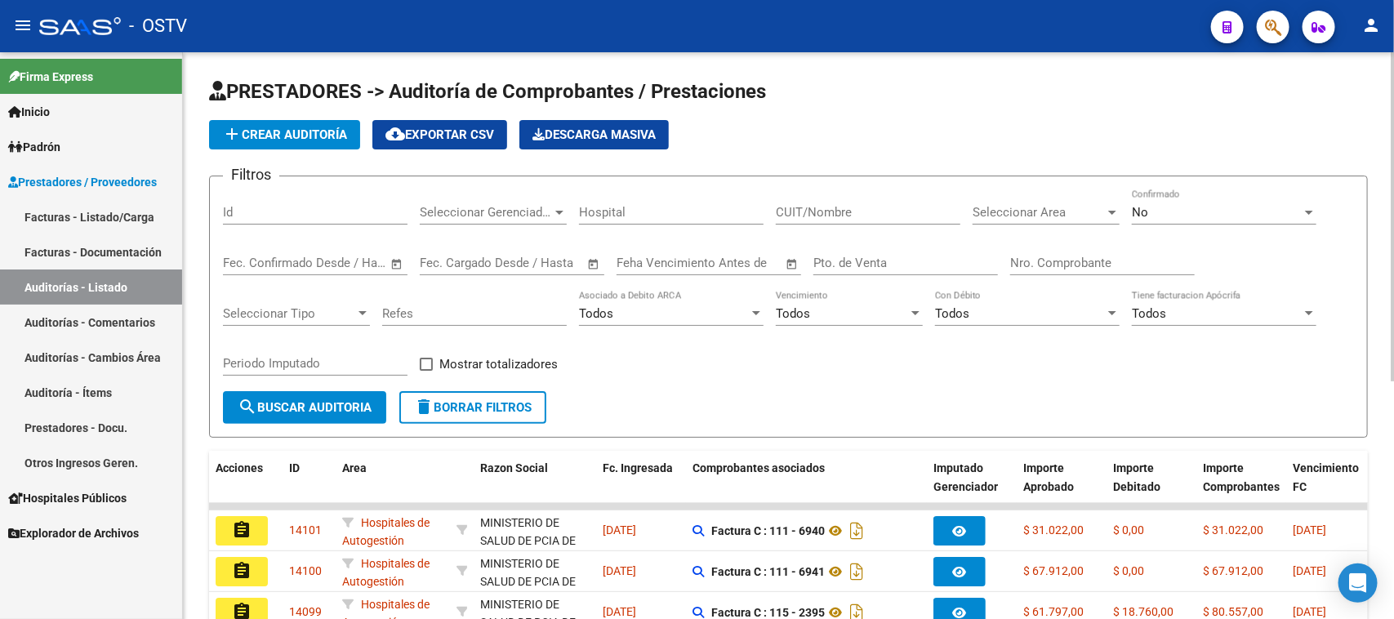
click at [1039, 257] on input "Nro. Comprobante" at bounding box center [1102, 263] width 185 height 15
type input "156"
click at [1152, 214] on div "No" at bounding box center [1217, 212] width 170 height 15
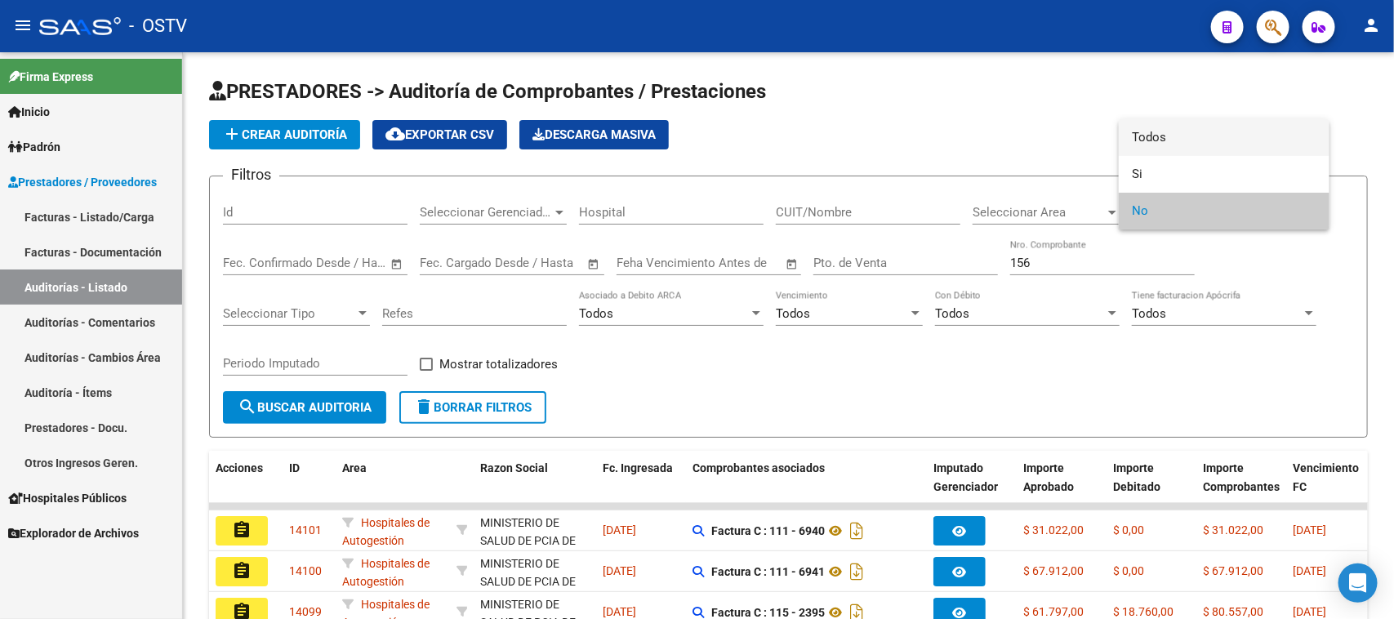
click at [1132, 139] on span "Todos" at bounding box center [1224, 137] width 185 height 37
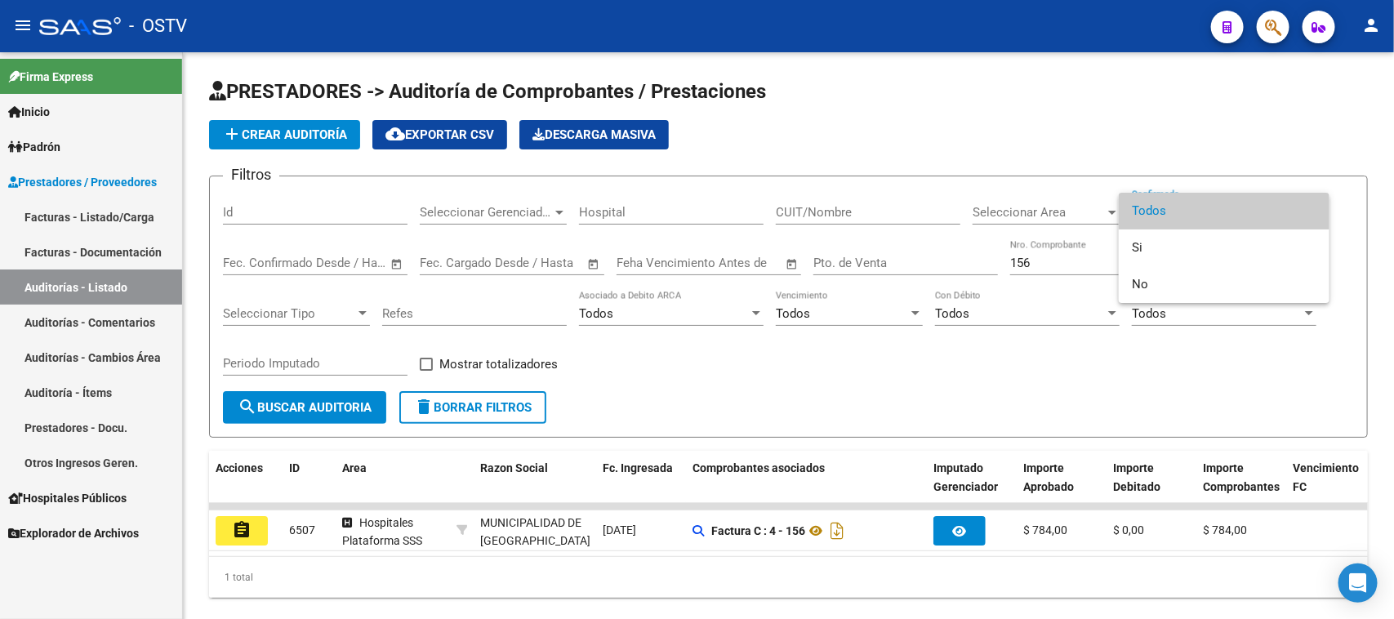
click at [819, 523] on div at bounding box center [697, 309] width 1394 height 619
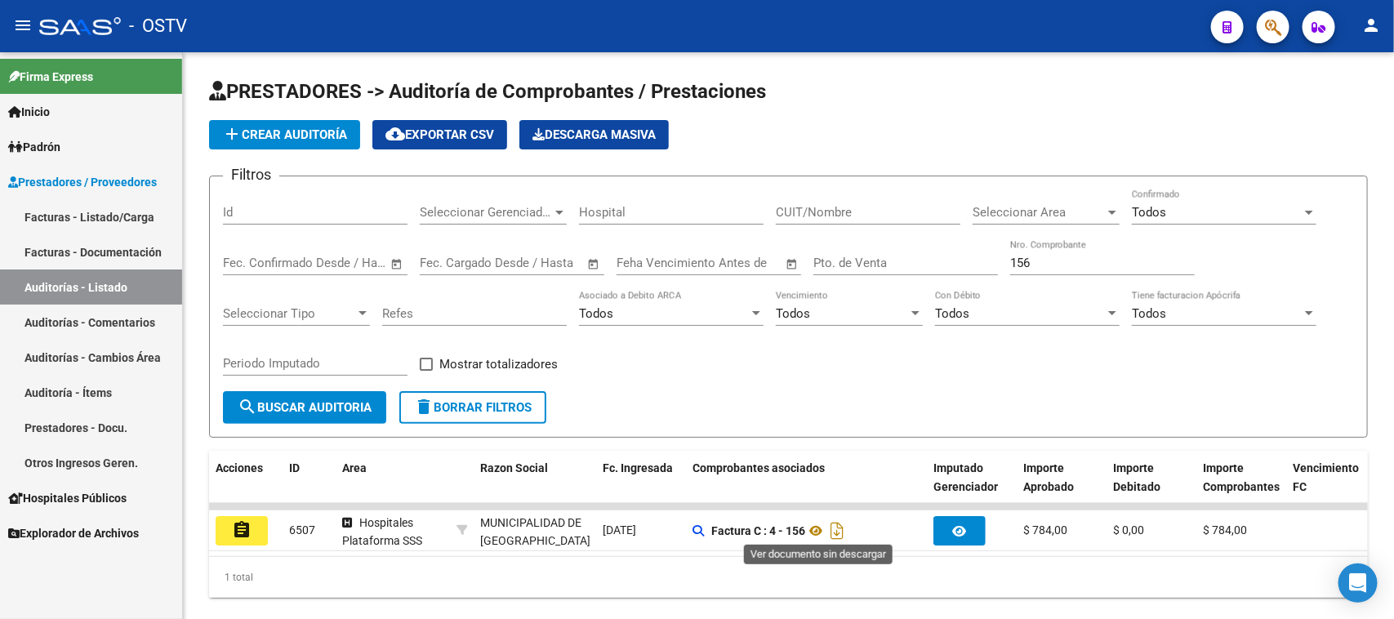
click at [819, 523] on icon at bounding box center [815, 531] width 21 height 20
click at [106, 214] on link "Facturas - Listado/Carga" at bounding box center [91, 216] width 182 height 35
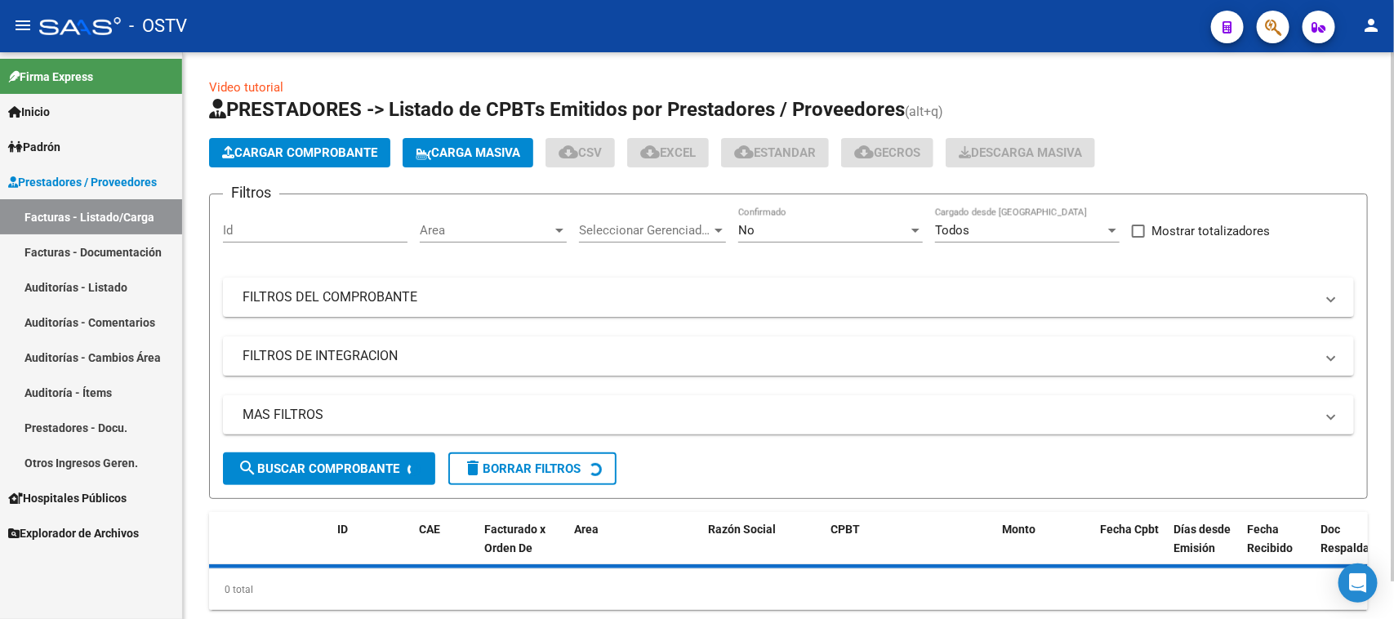
click at [830, 225] on div "No" at bounding box center [823, 230] width 170 height 15
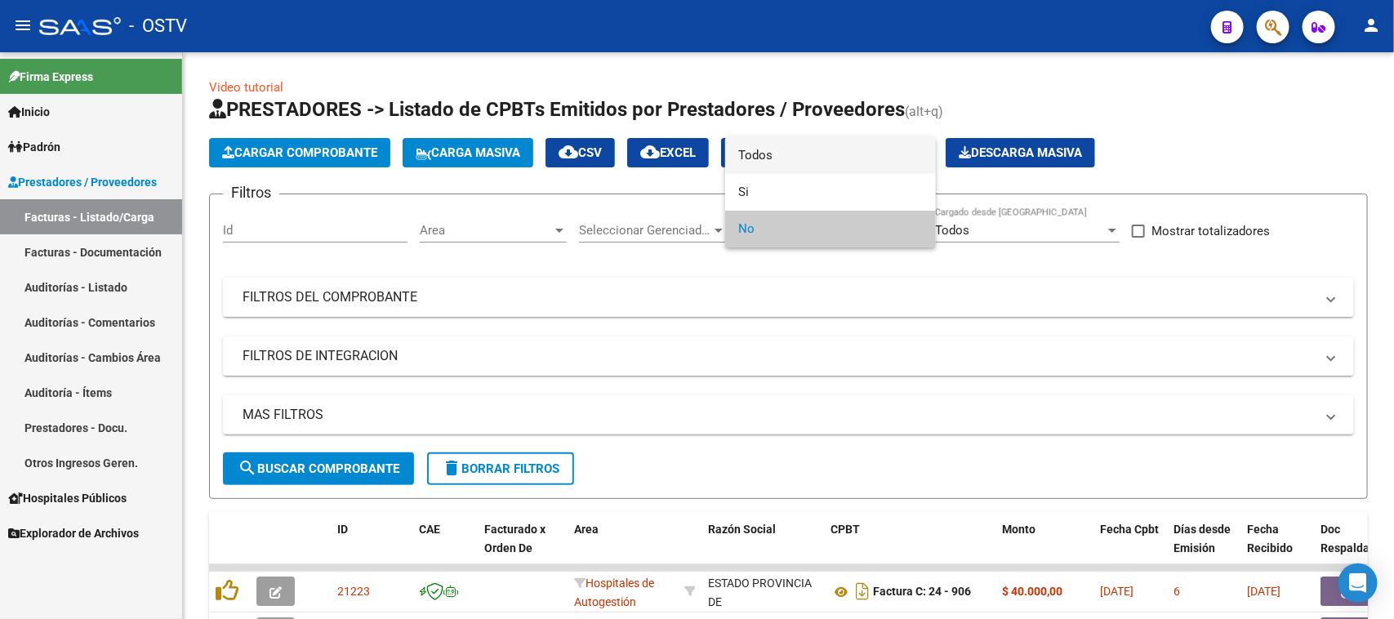
click at [825, 156] on span "Todos" at bounding box center [830, 155] width 185 height 37
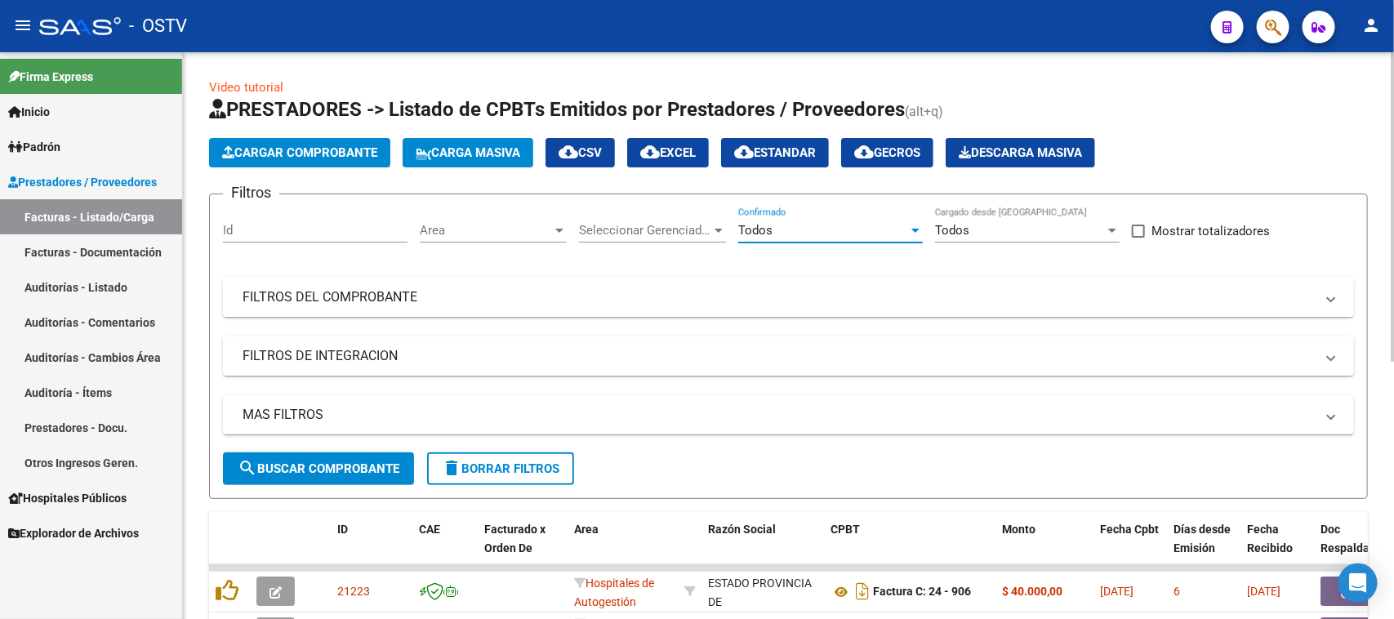
click at [780, 296] on mat-panel-title "FILTROS DEL COMPROBANTE" at bounding box center [778, 297] width 1072 height 18
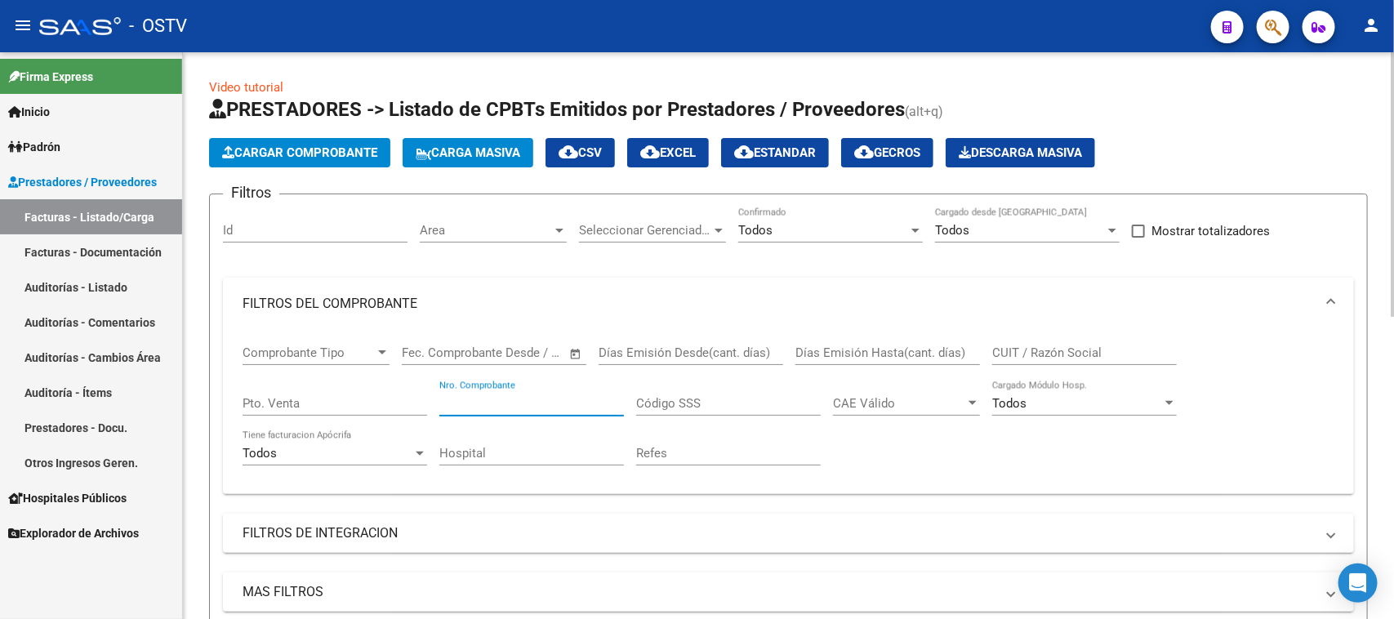
click at [556, 402] on input "Nro. Comprobante" at bounding box center [531, 403] width 185 height 15
click at [1026, 345] on input "CUIT / Razón Social" at bounding box center [1084, 352] width 185 height 15
click at [504, 405] on input "155" at bounding box center [531, 403] width 185 height 15
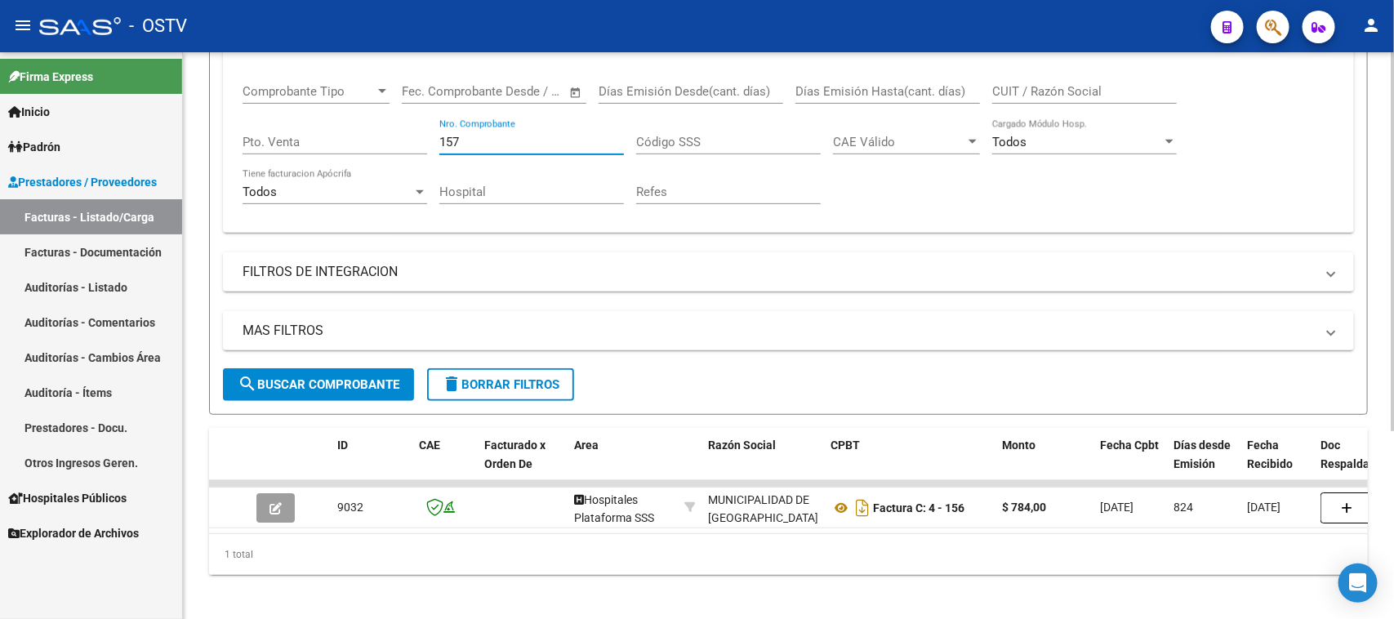
scroll to position [282, 0]
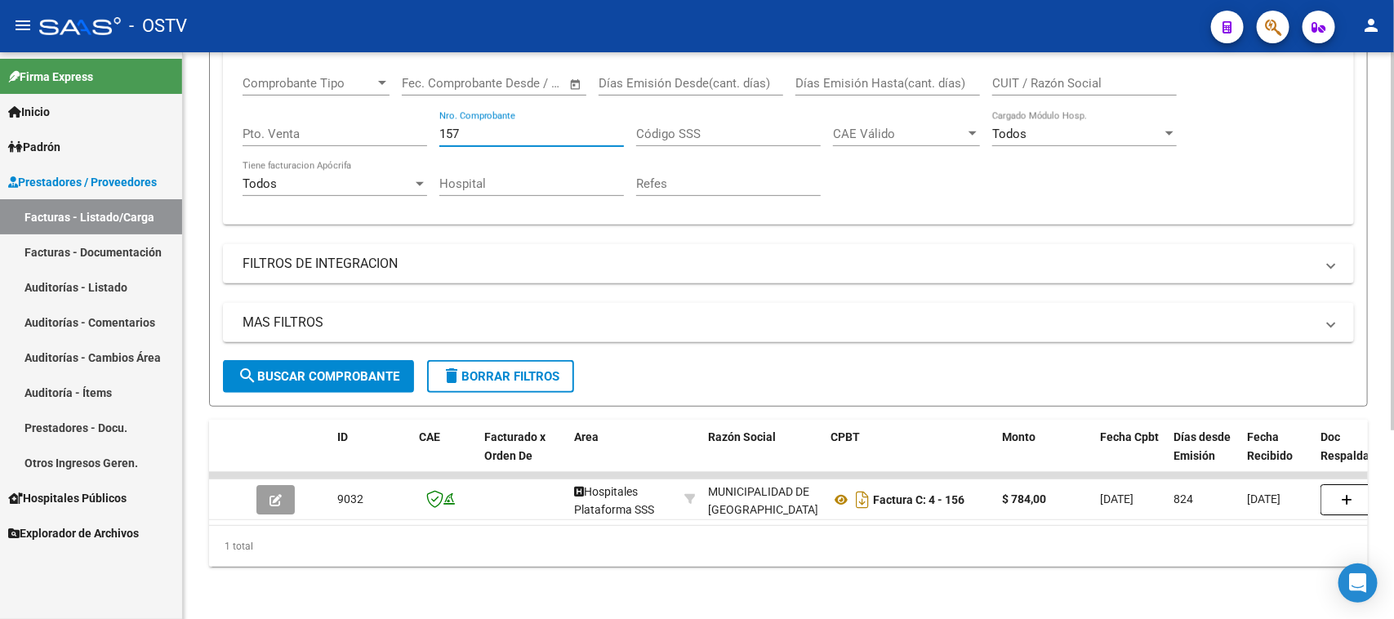
click at [475, 127] on input "157" at bounding box center [531, 134] width 185 height 15
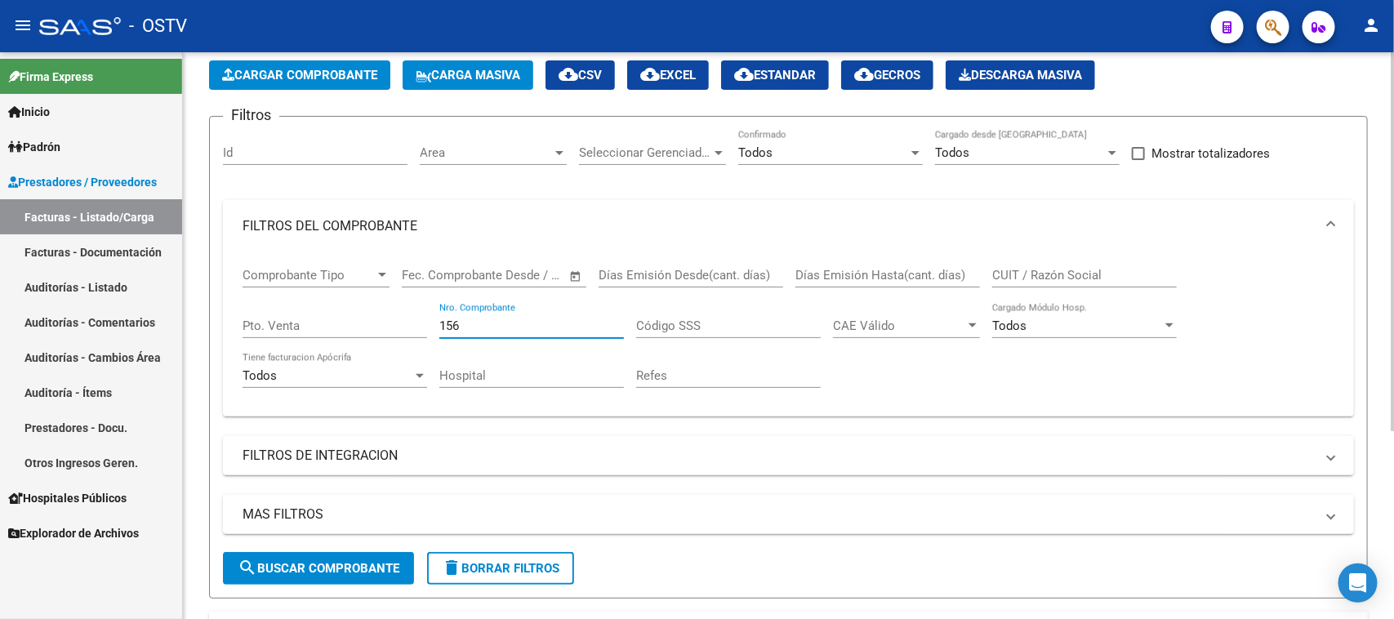
scroll to position [0, 0]
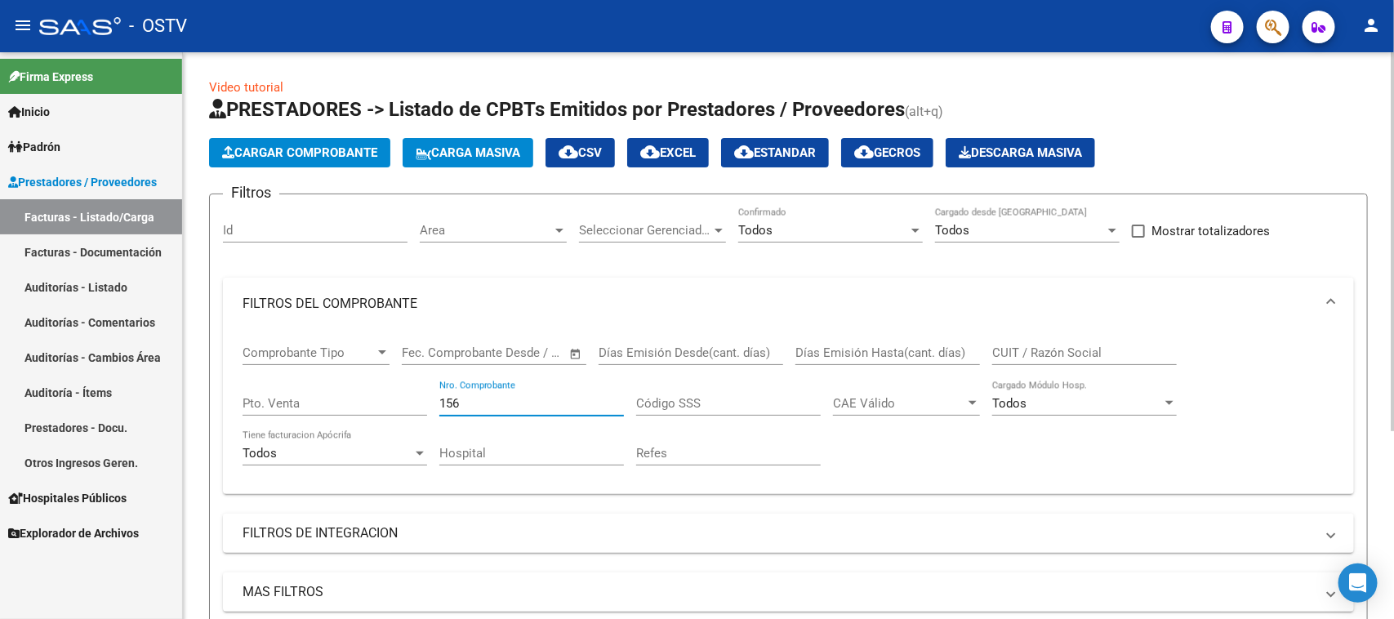
type input "156"
click at [1051, 345] on input "CUIT / Razón Social" at bounding box center [1084, 352] width 185 height 15
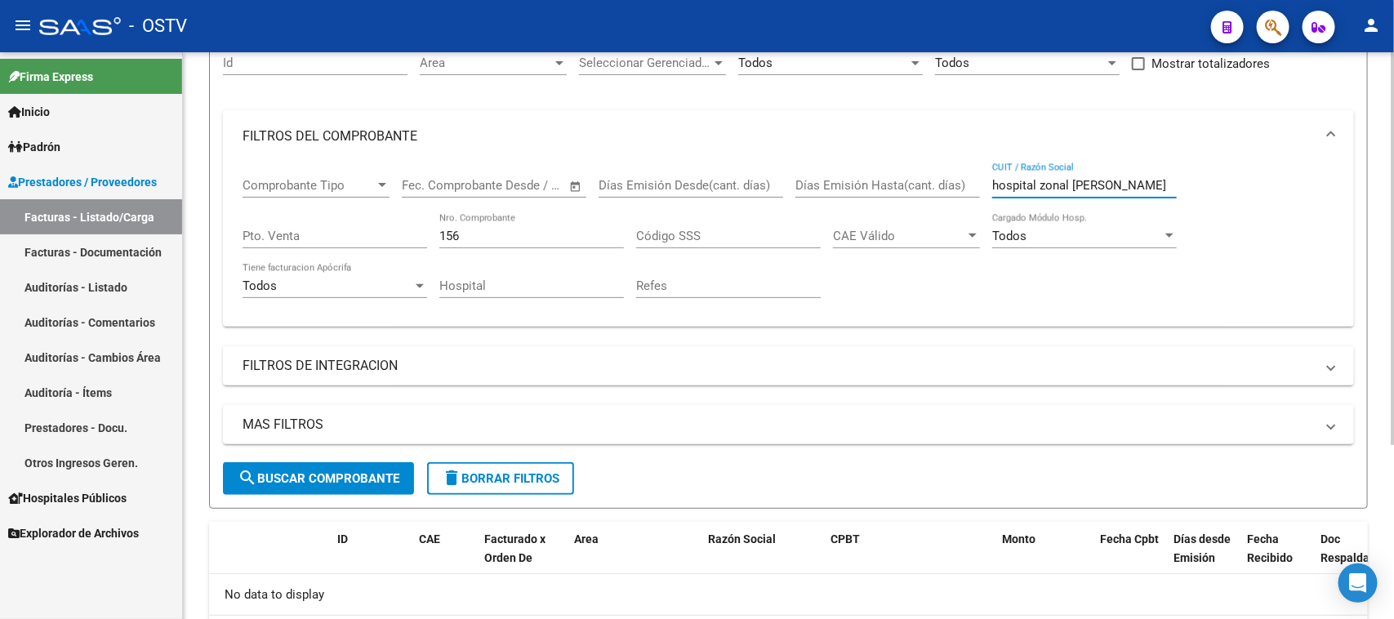
scroll to position [49, 0]
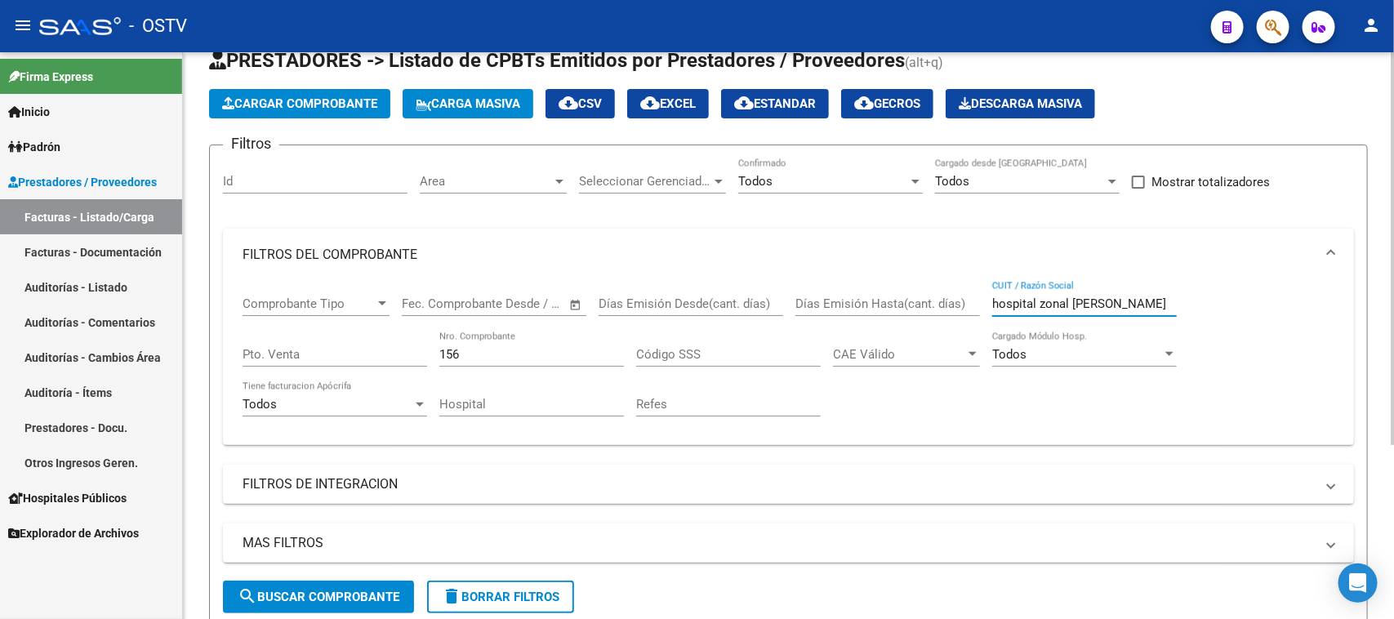
type input "hospital zonal [PERSON_NAME]"
drag, startPoint x: 516, startPoint y: 354, endPoint x: 388, endPoint y: 357, distance: 128.2
click at [388, 357] on div "Comprobante Tipo Comprobante Tipo Fecha inicio – Fecha fin Fec. Comprobante Des…" at bounding box center [788, 356] width 1092 height 151
click at [1070, 302] on input "hospital zonal [PERSON_NAME]" at bounding box center [1084, 303] width 185 height 15
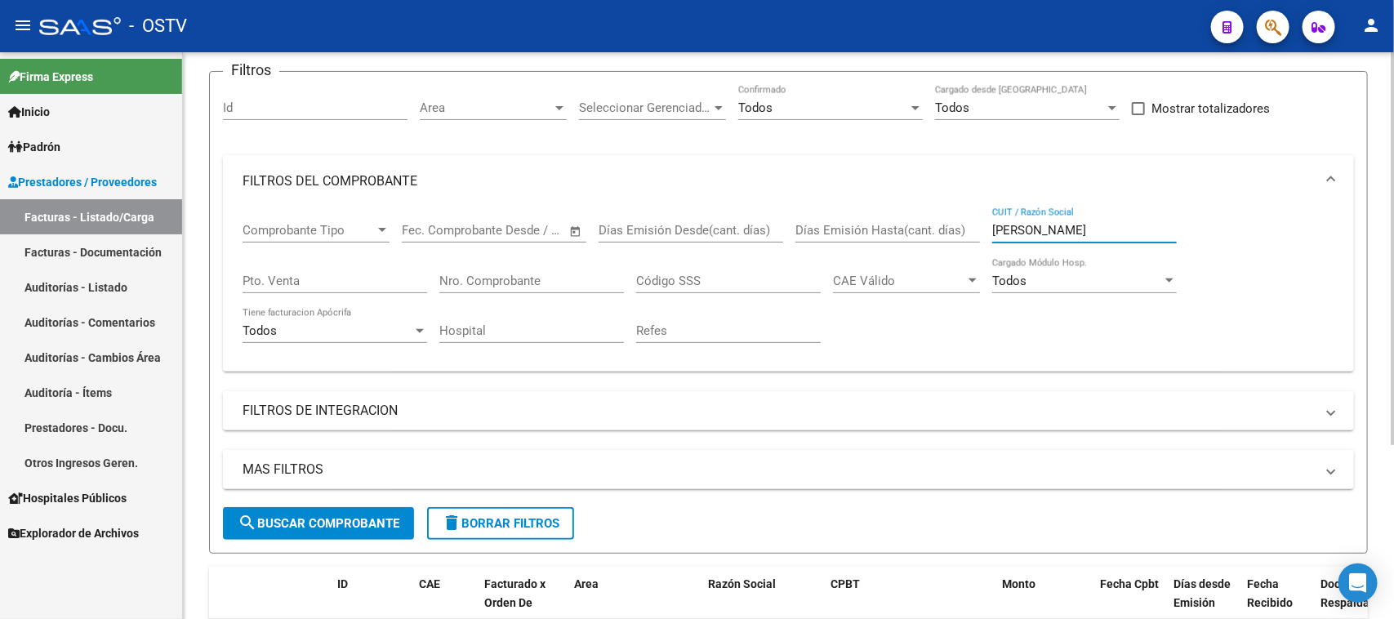
scroll to position [0, 0]
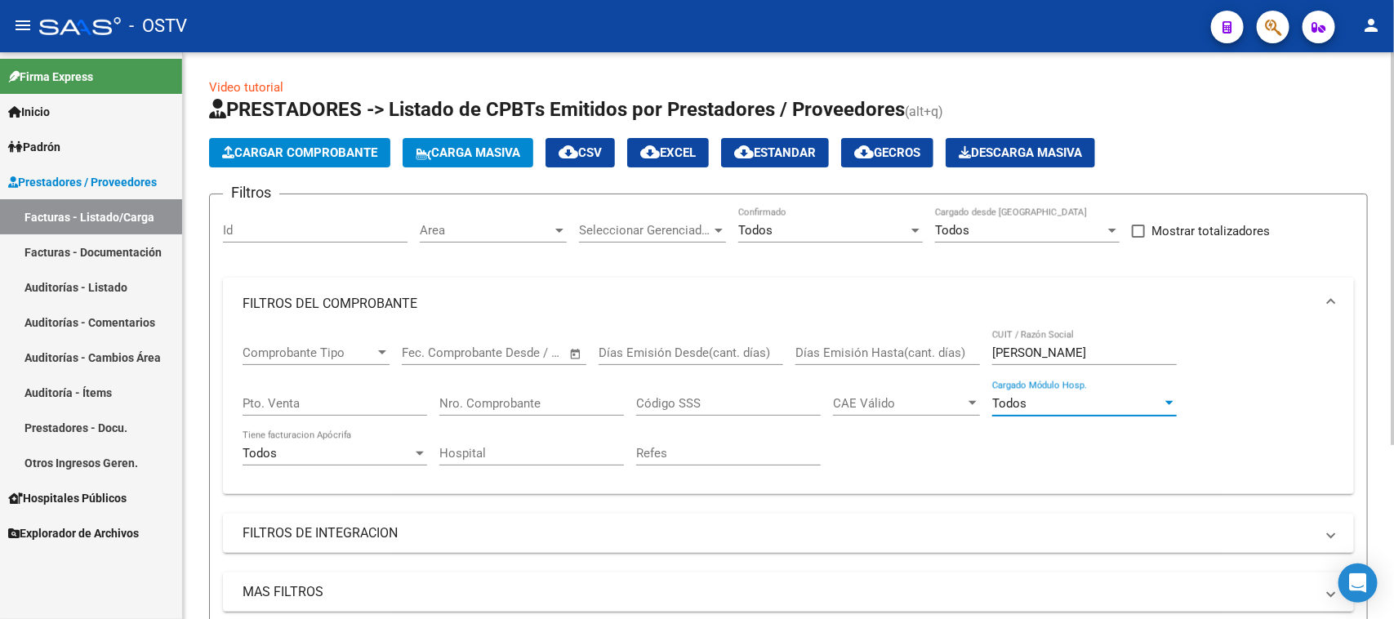
click at [1061, 401] on div "Todos" at bounding box center [1077, 403] width 170 height 15
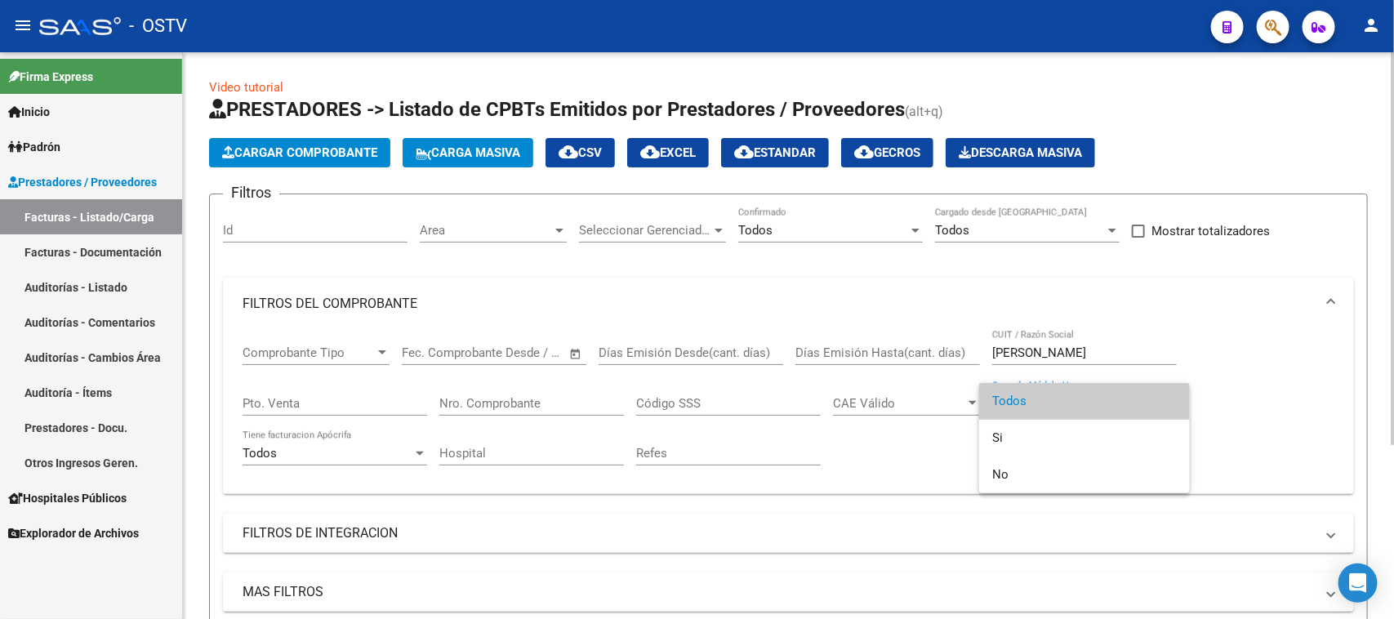
click at [1061, 401] on span "Todos" at bounding box center [1084, 401] width 185 height 37
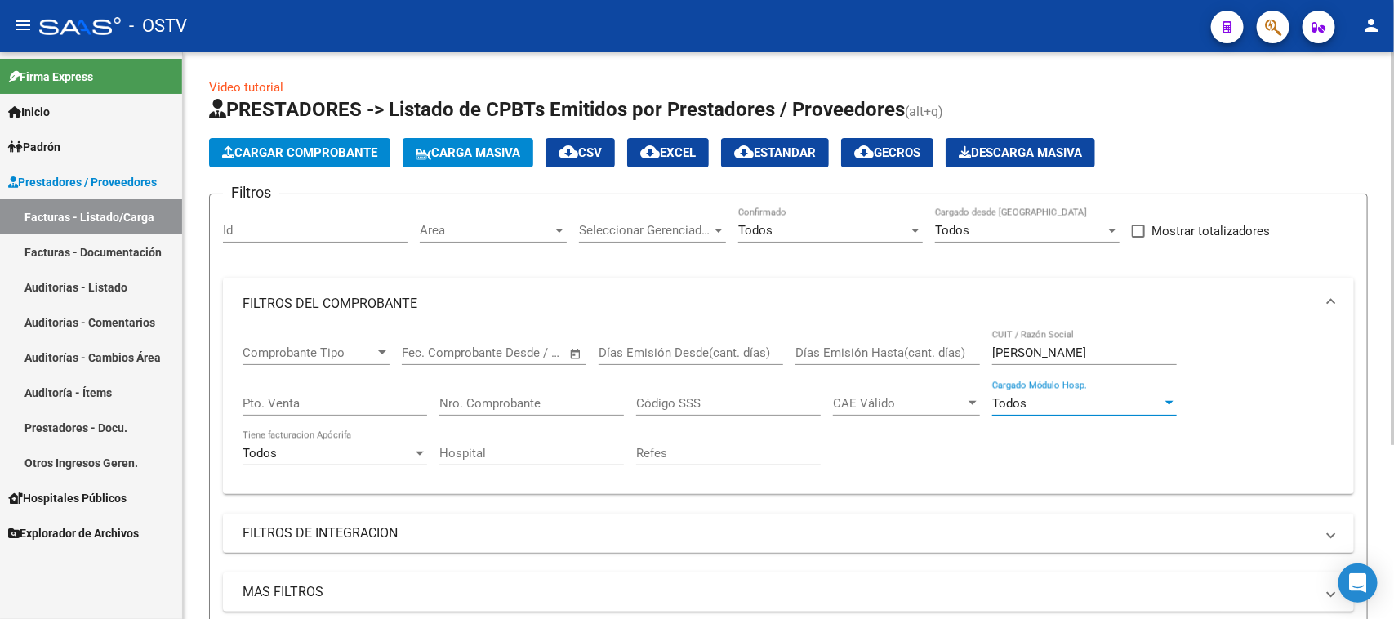
click at [282, 446] on div "Todos" at bounding box center [327, 453] width 170 height 15
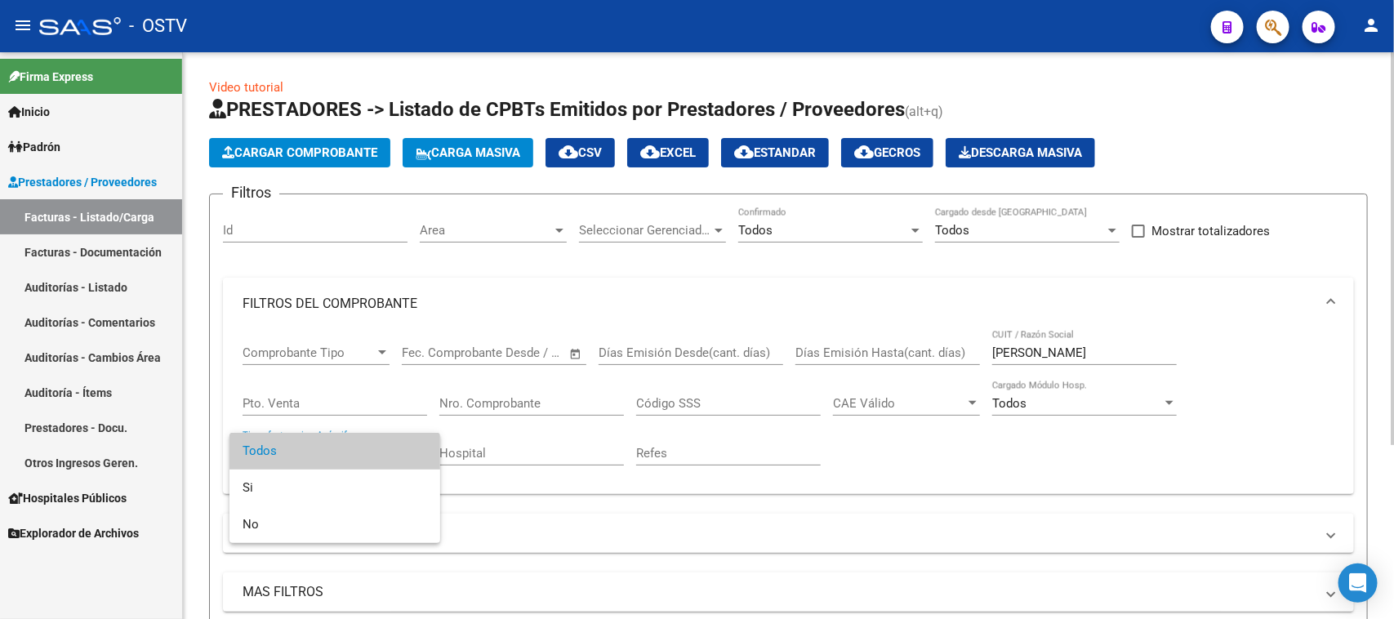
click at [283, 443] on span "Todos" at bounding box center [334, 451] width 185 height 37
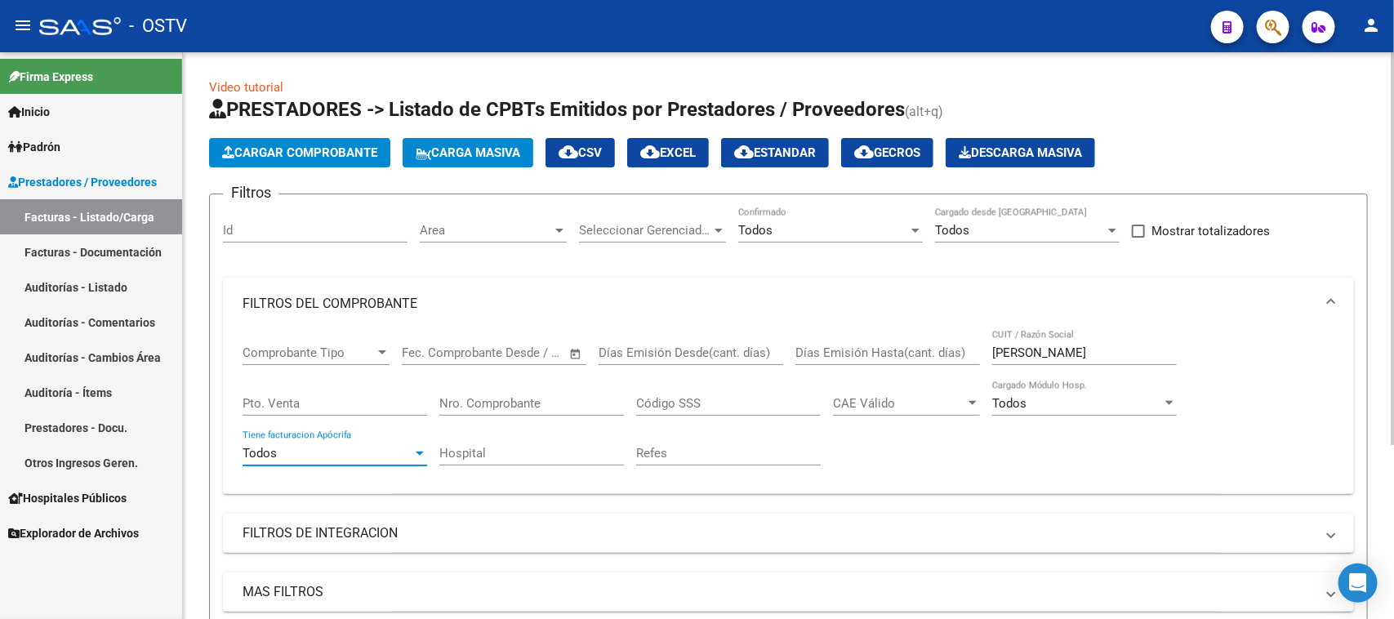
click at [584, 447] on input "Hospital" at bounding box center [531, 453] width 185 height 15
drag, startPoint x: 1070, startPoint y: 354, endPoint x: 927, endPoint y: 355, distance: 142.9
click at [927, 355] on div "Comprobante Tipo Comprobante Tipo Fecha inicio – Fecha fin Fec. Comprobante Des…" at bounding box center [788, 405] width 1092 height 151
click at [1090, 345] on input "30-62698339-8" at bounding box center [1084, 352] width 185 height 15
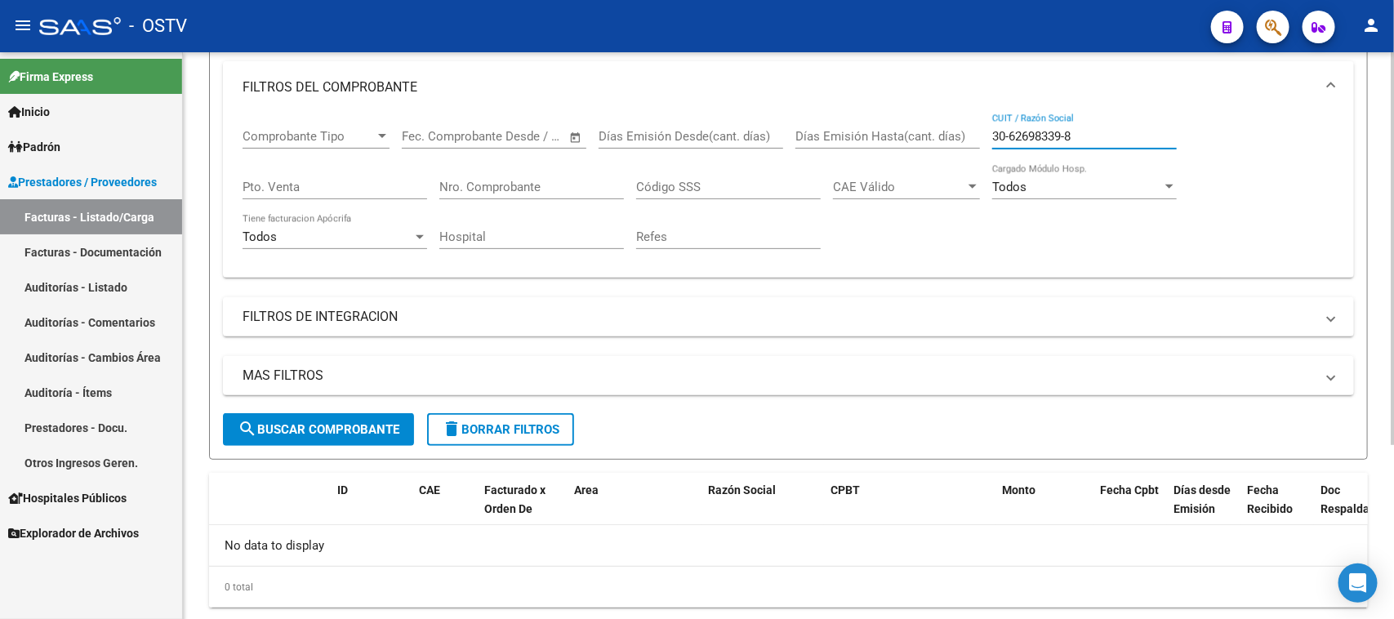
scroll to position [253, 0]
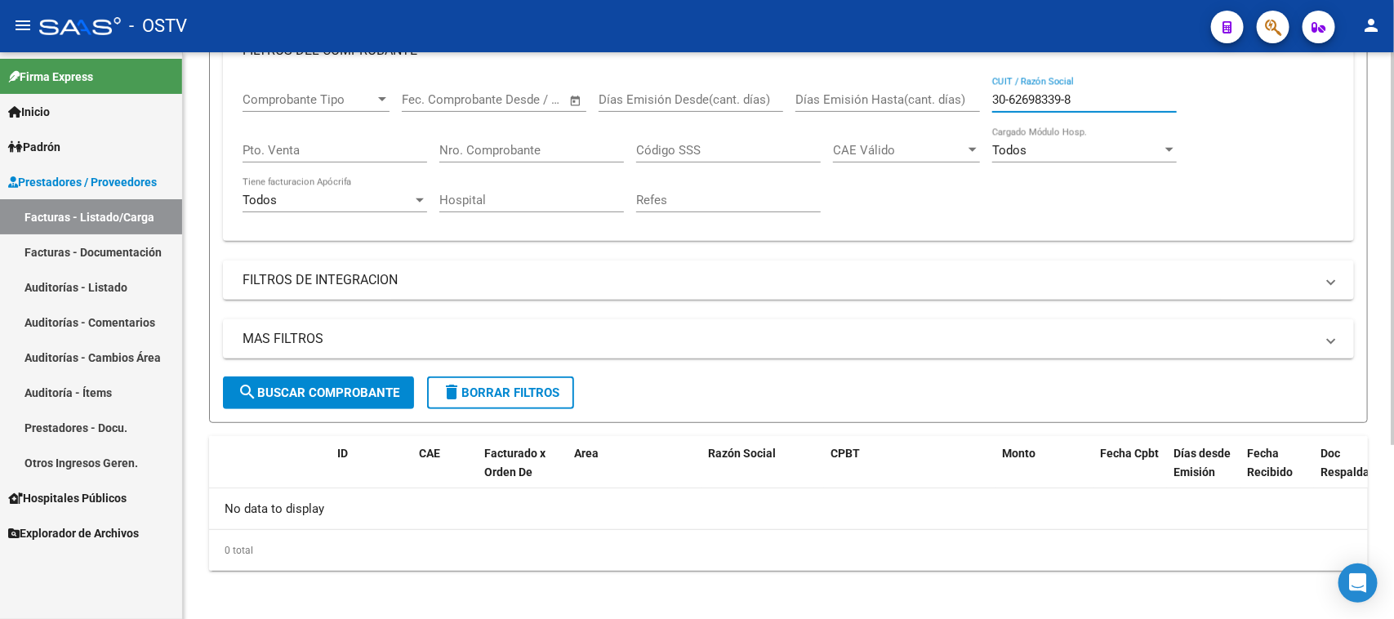
click at [1070, 102] on input "30-62698339-8" at bounding box center [1084, 99] width 185 height 15
click at [1010, 96] on input "30-626983398" at bounding box center [1084, 99] width 185 height 15
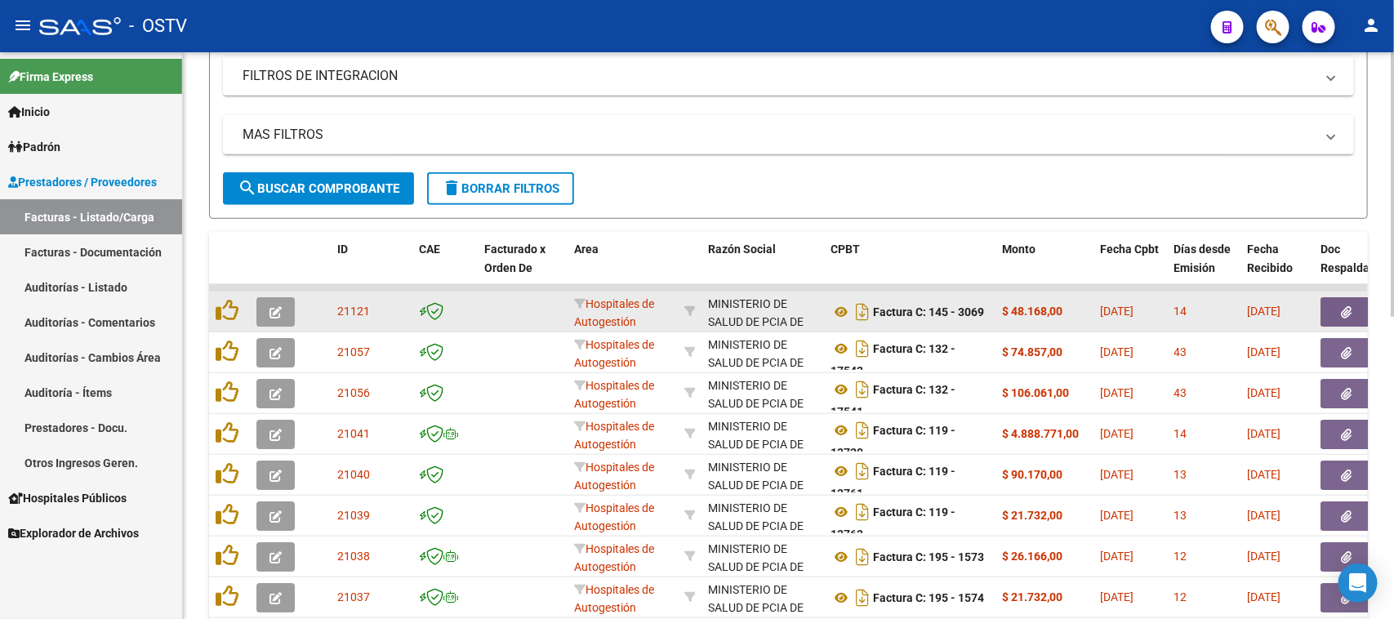
scroll to position [39, 0]
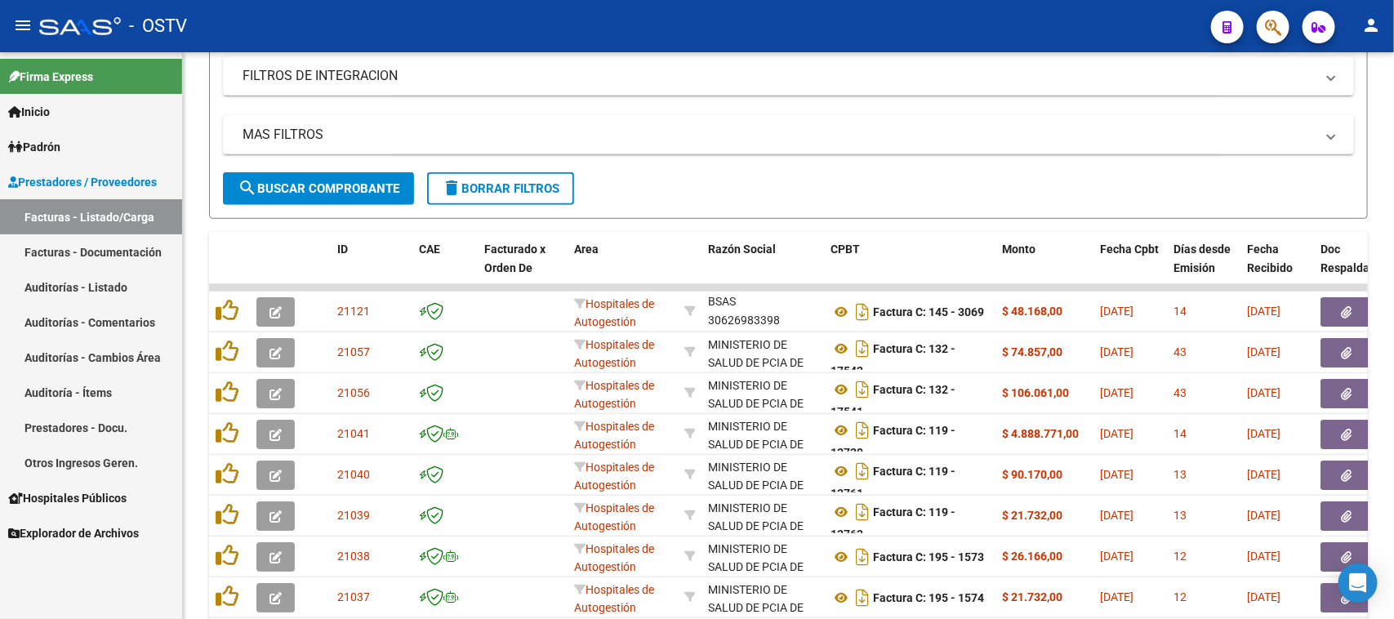
type input "30626983398"
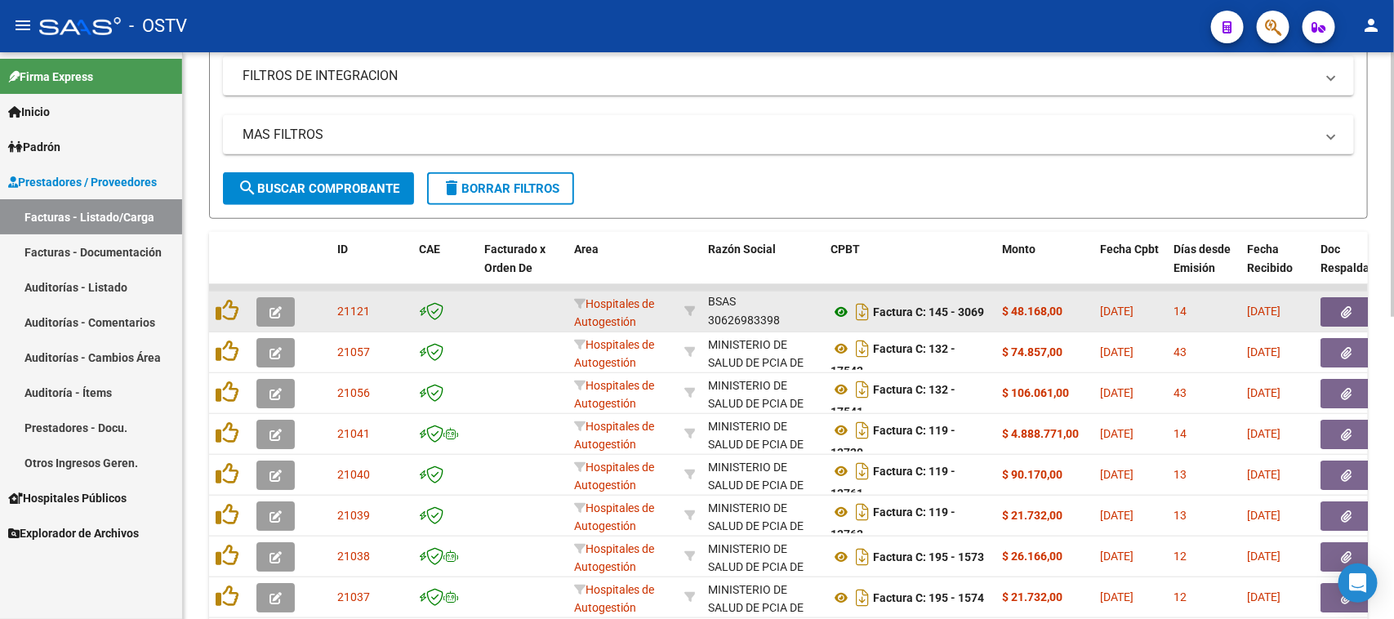
click at [838, 307] on icon at bounding box center [840, 312] width 21 height 20
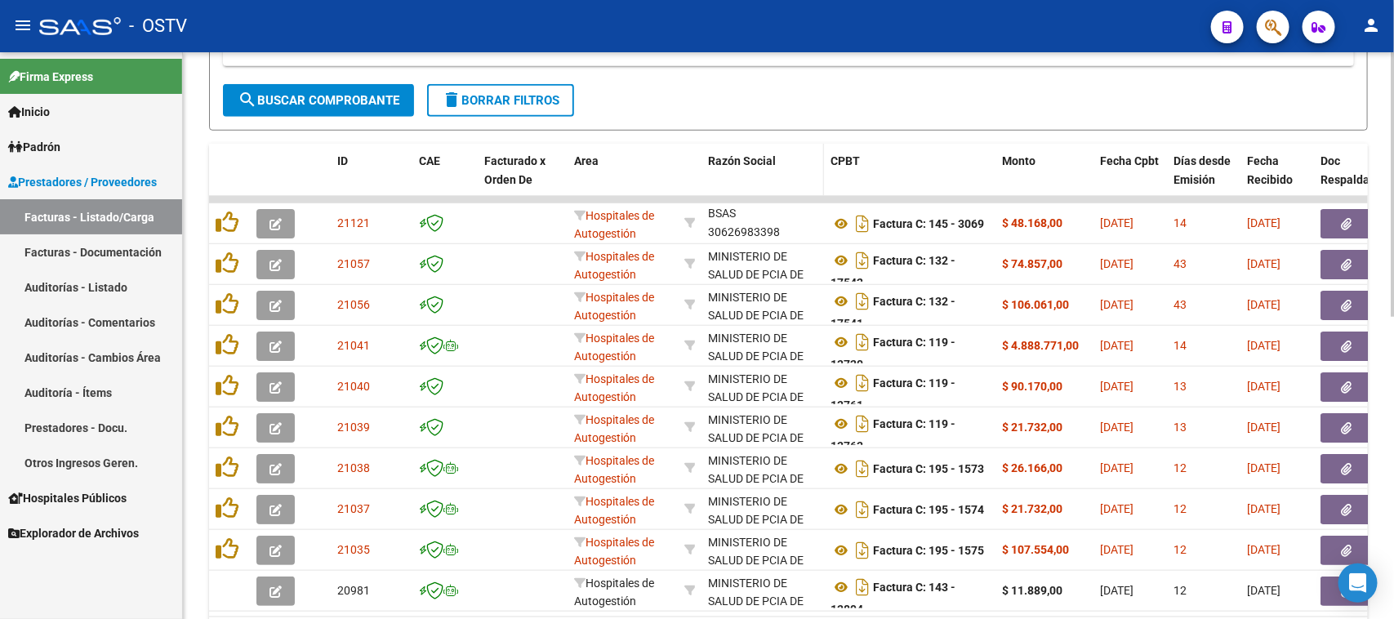
scroll to position [559, 0]
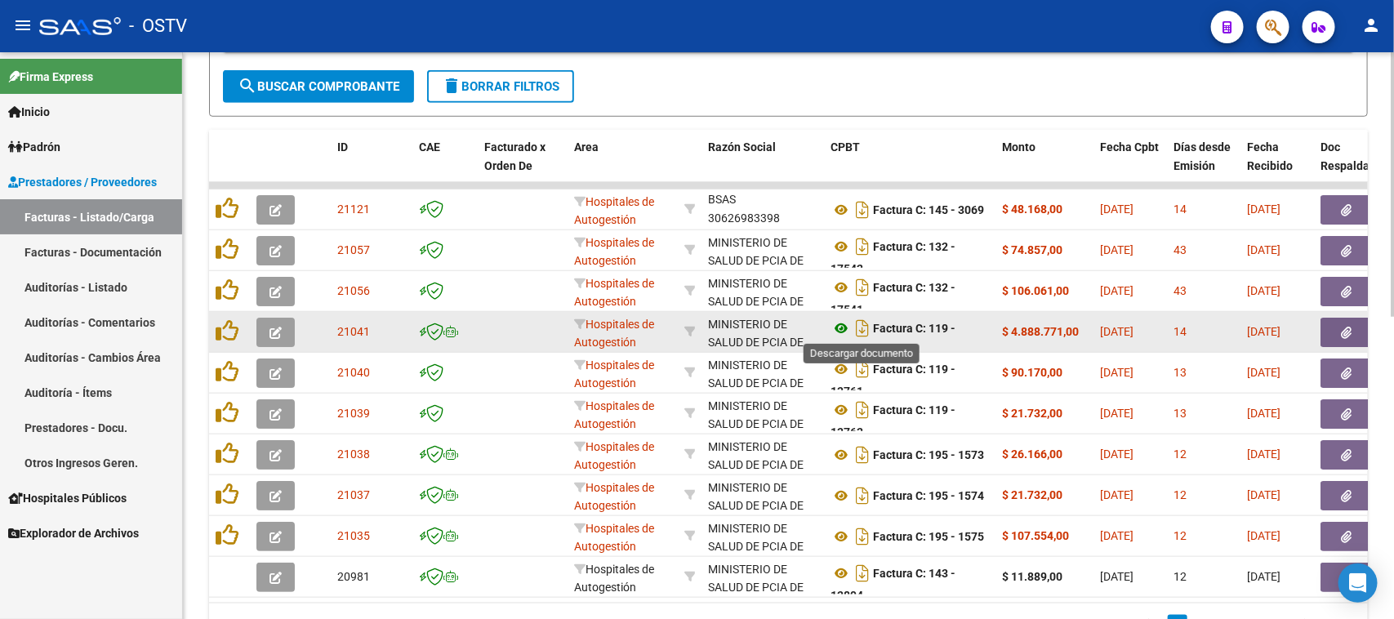
click at [839, 327] on icon at bounding box center [840, 328] width 21 height 20
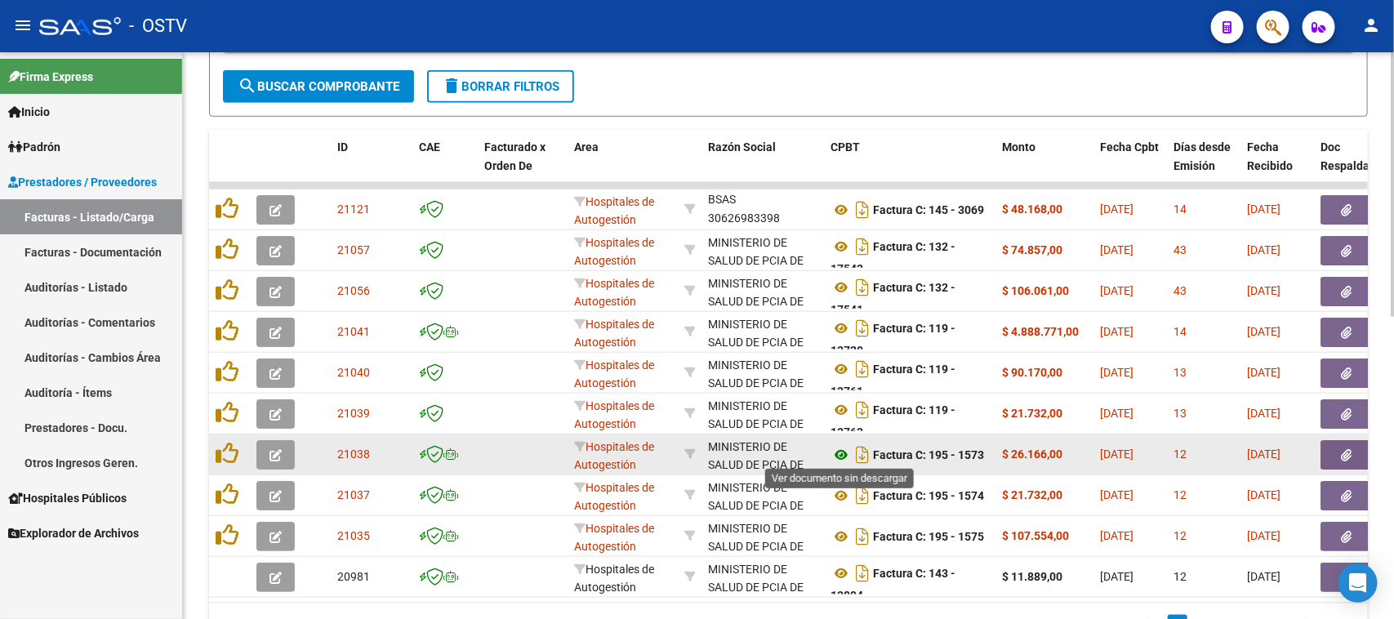
click at [837, 449] on icon at bounding box center [840, 455] width 21 height 20
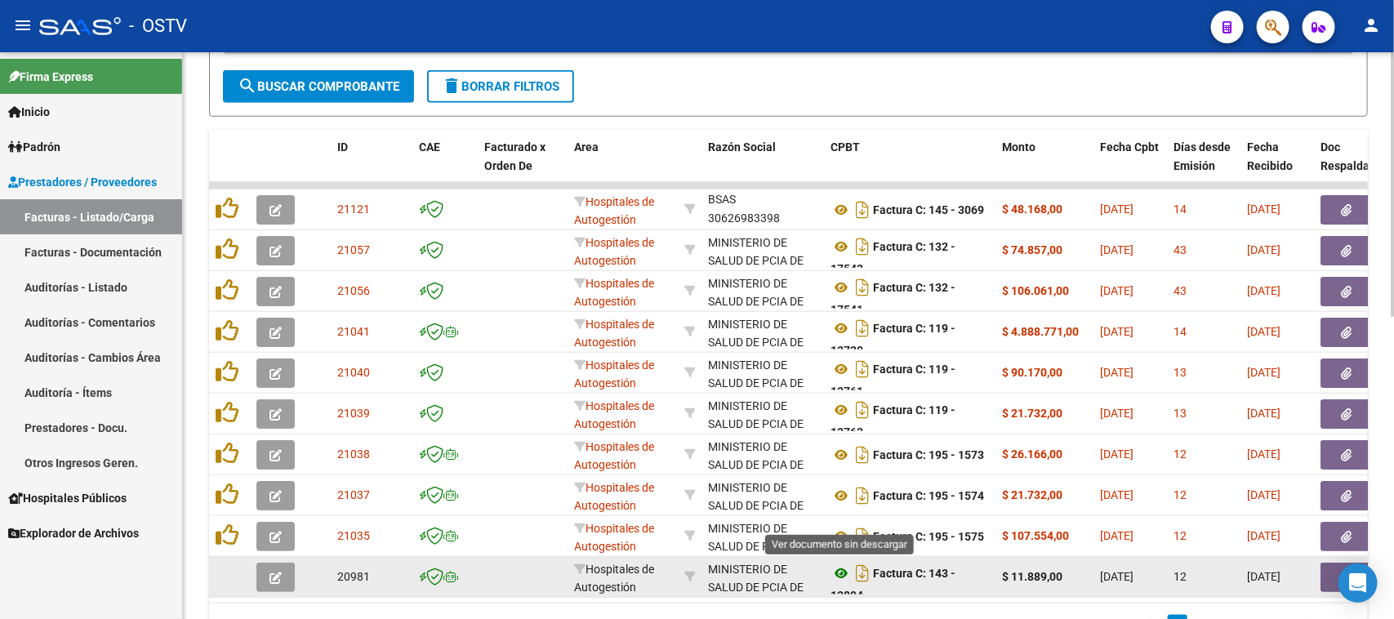
click at [837, 570] on icon at bounding box center [840, 573] width 21 height 20
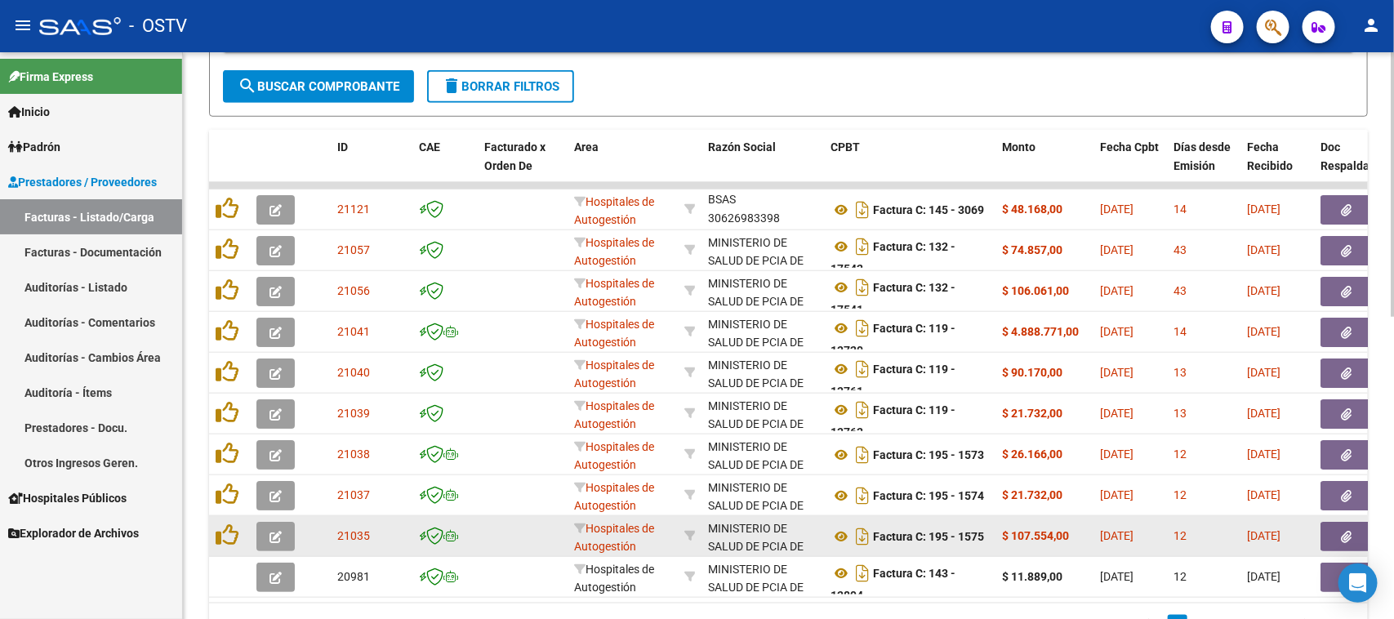
scroll to position [649, 0]
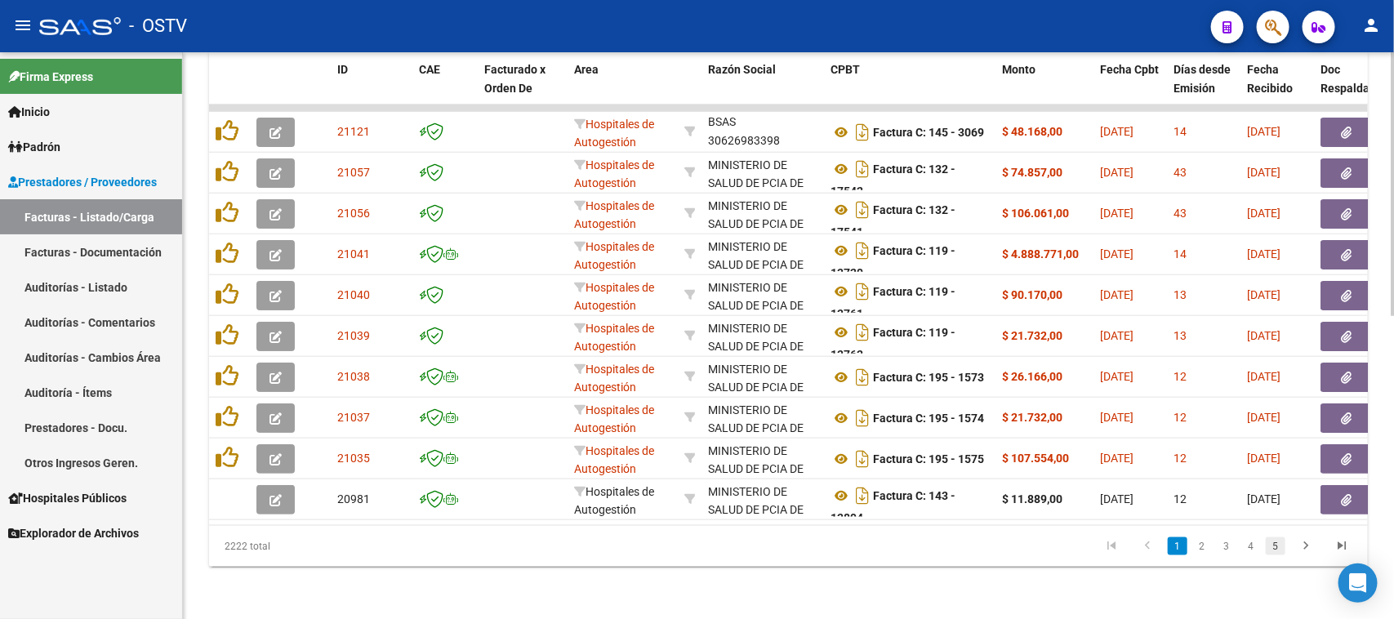
click at [1276, 548] on link "5" at bounding box center [1275, 546] width 20 height 18
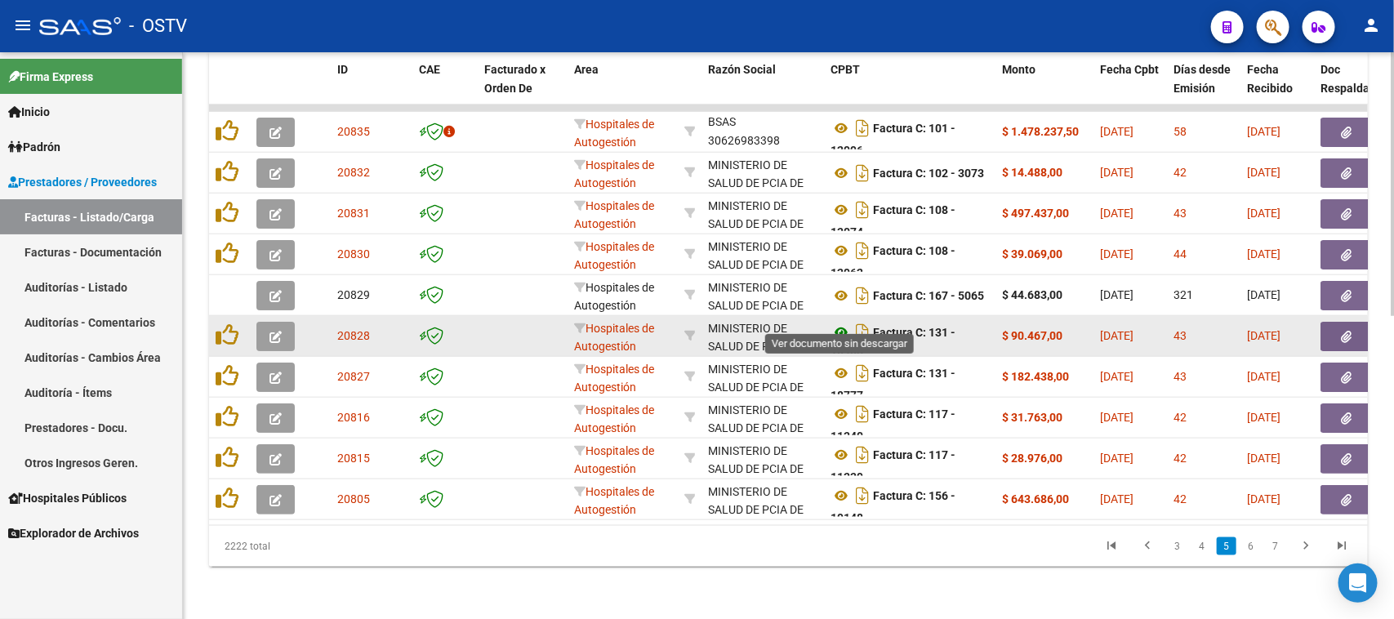
click at [838, 322] on icon at bounding box center [840, 332] width 21 height 20
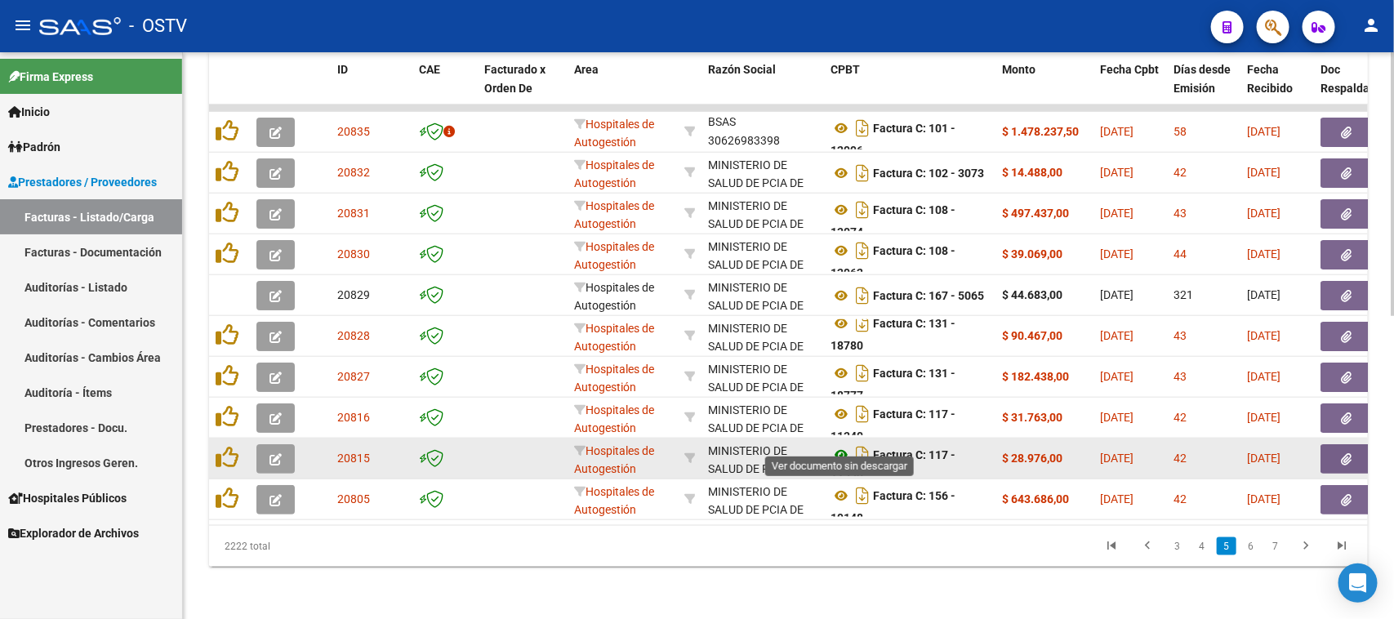
click at [839, 445] on icon at bounding box center [840, 455] width 21 height 20
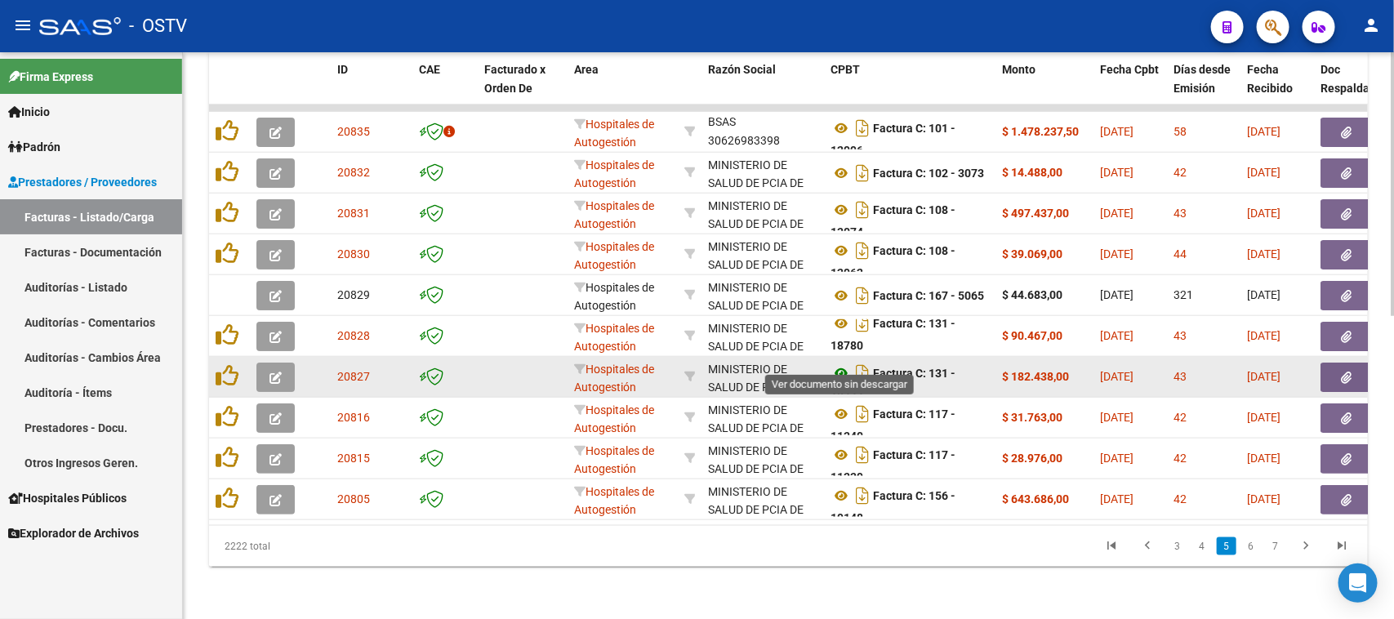
click at [841, 363] on icon at bounding box center [840, 373] width 21 height 20
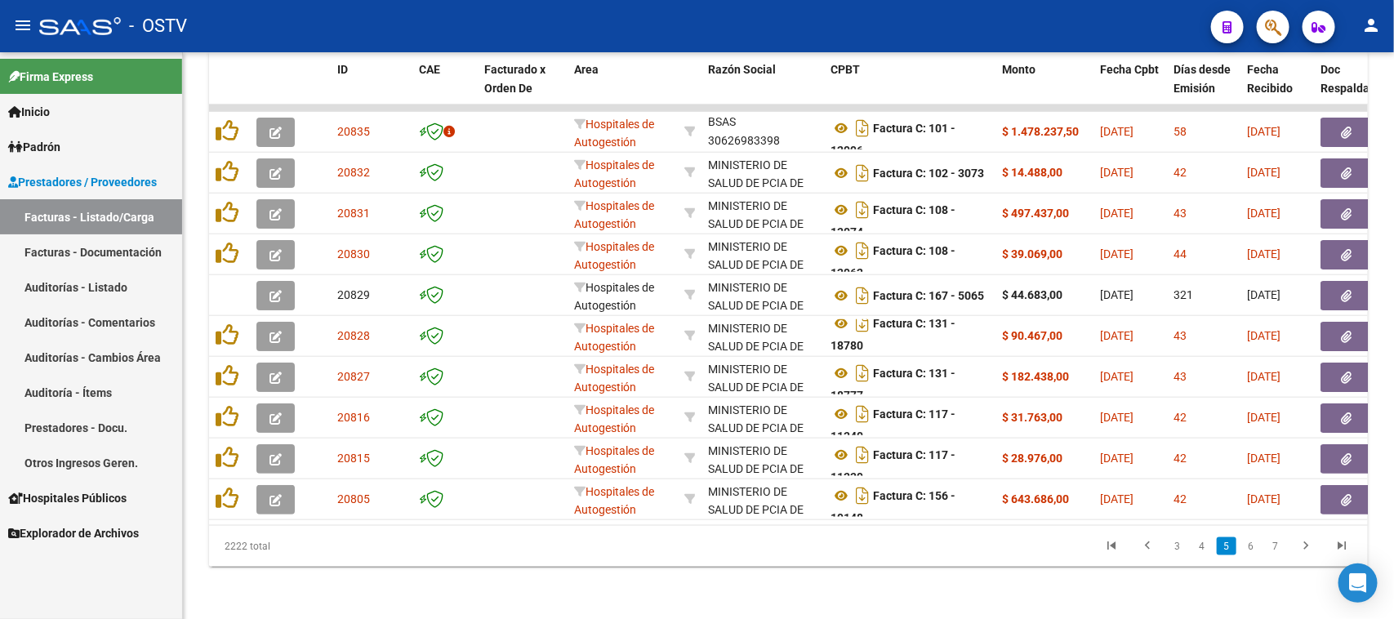
click at [108, 217] on link "Facturas - Listado/Carga" at bounding box center [91, 216] width 182 height 35
click at [132, 215] on link "Facturas - Listado/Carga" at bounding box center [91, 216] width 182 height 35
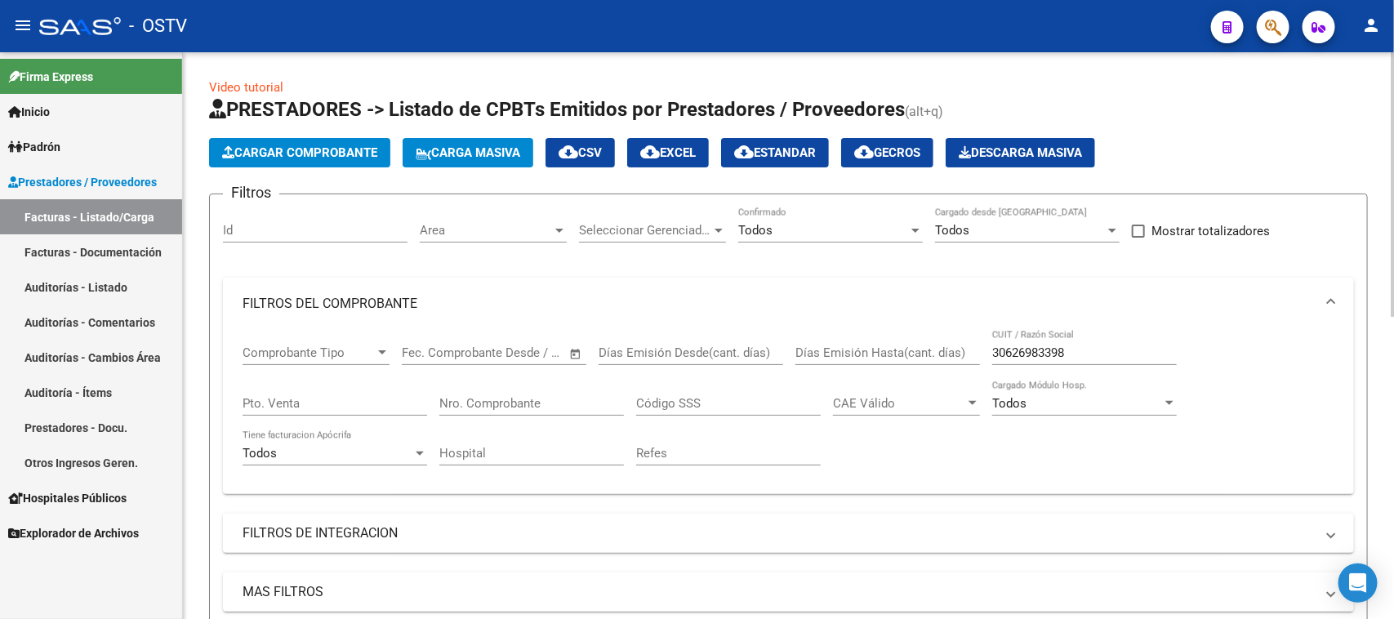
scroll to position [204, 0]
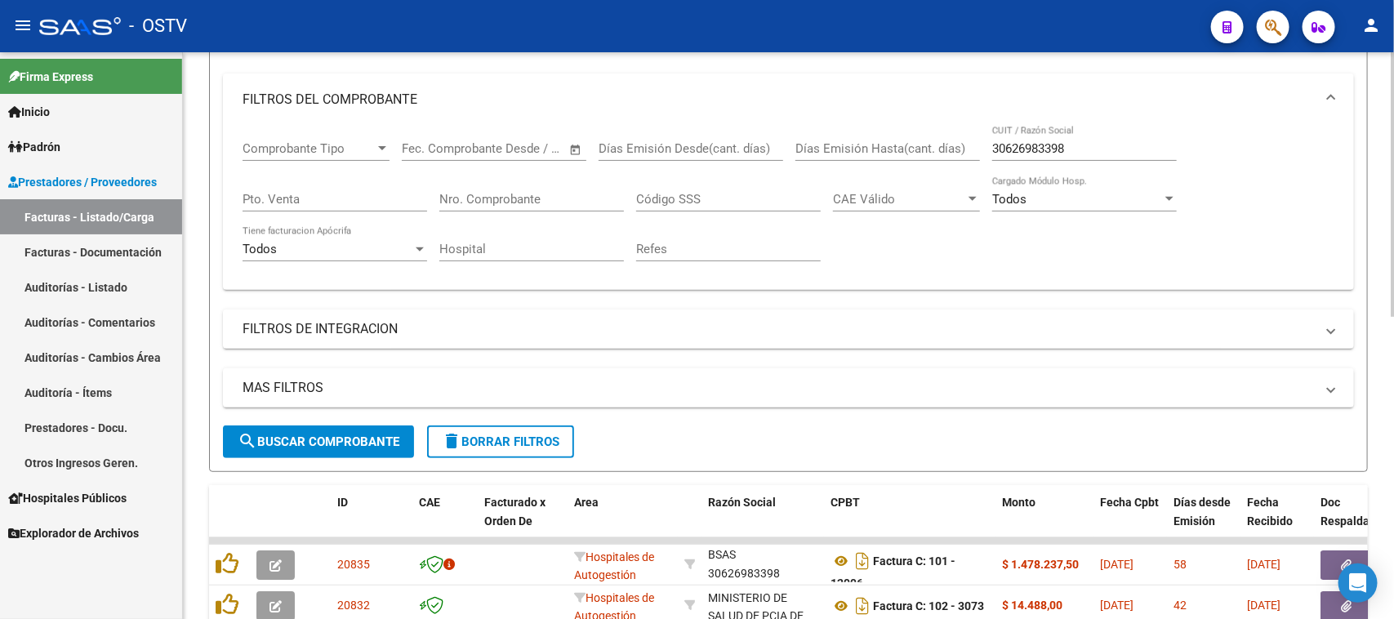
click at [382, 438] on span "search Buscar Comprobante" at bounding box center [319, 441] width 162 height 15
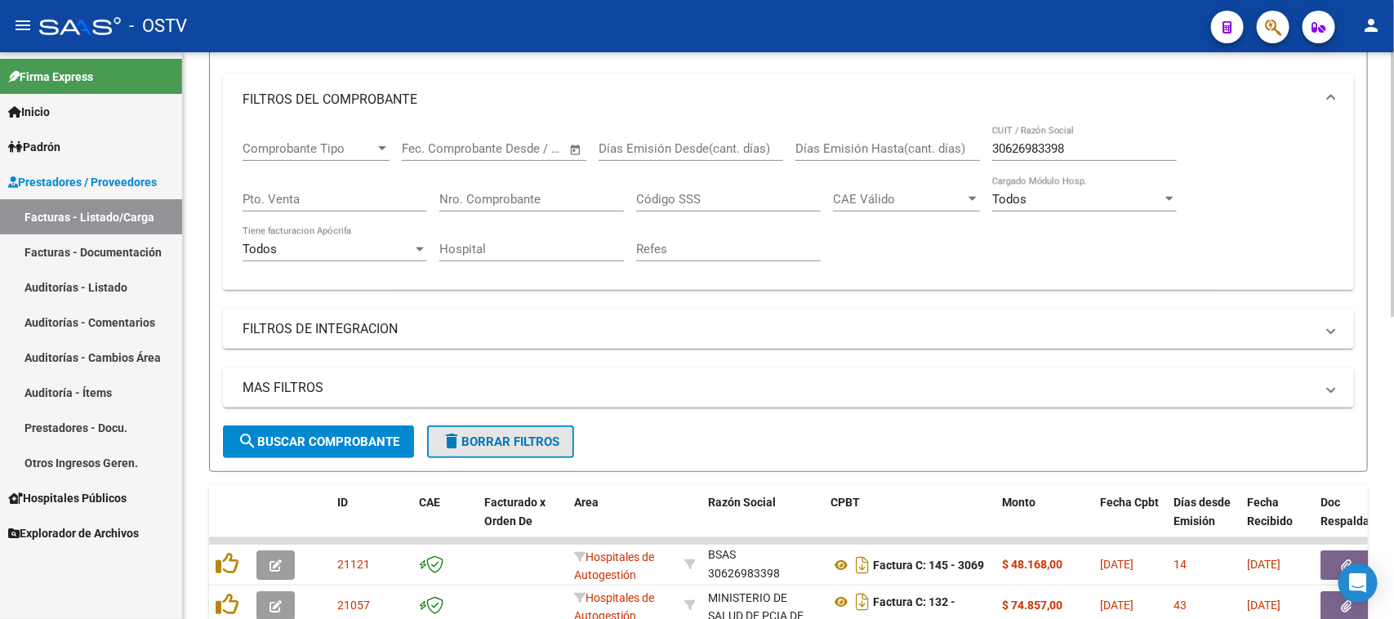
click at [515, 438] on span "delete Borrar Filtros" at bounding box center [501, 441] width 118 height 15
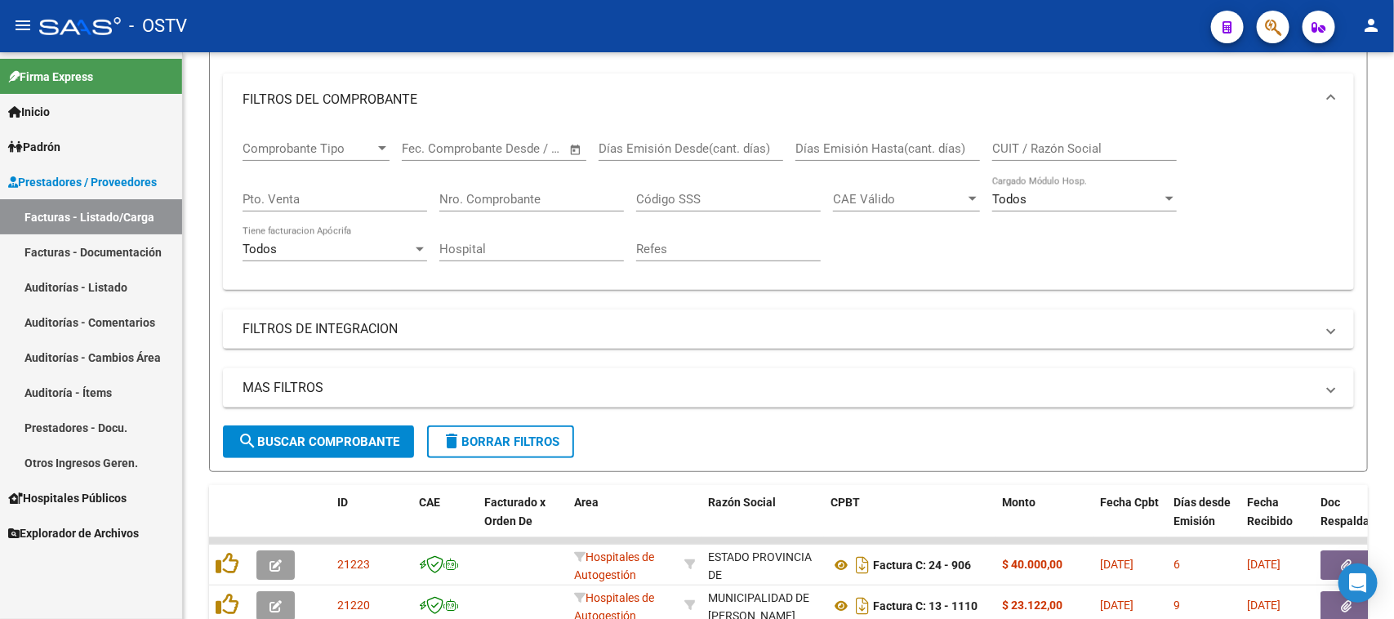
click at [95, 290] on link "Auditorías - Listado" at bounding box center [91, 286] width 182 height 35
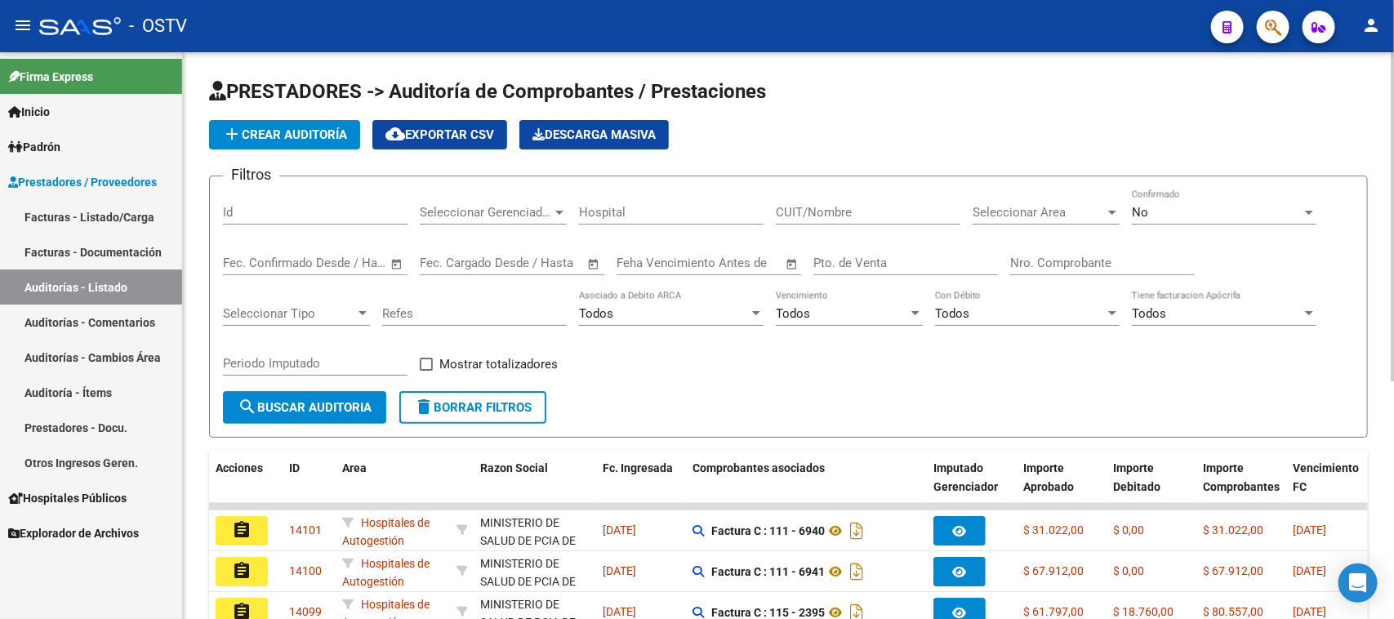
click at [1103, 258] on input "Nro. Comprobante" at bounding box center [1102, 263] width 185 height 15
paste input "617888"
click at [1018, 263] on input "Nro. Comprobante" at bounding box center [1102, 263] width 185 height 15
type input "17888"
click at [1174, 214] on div "No" at bounding box center [1217, 212] width 170 height 15
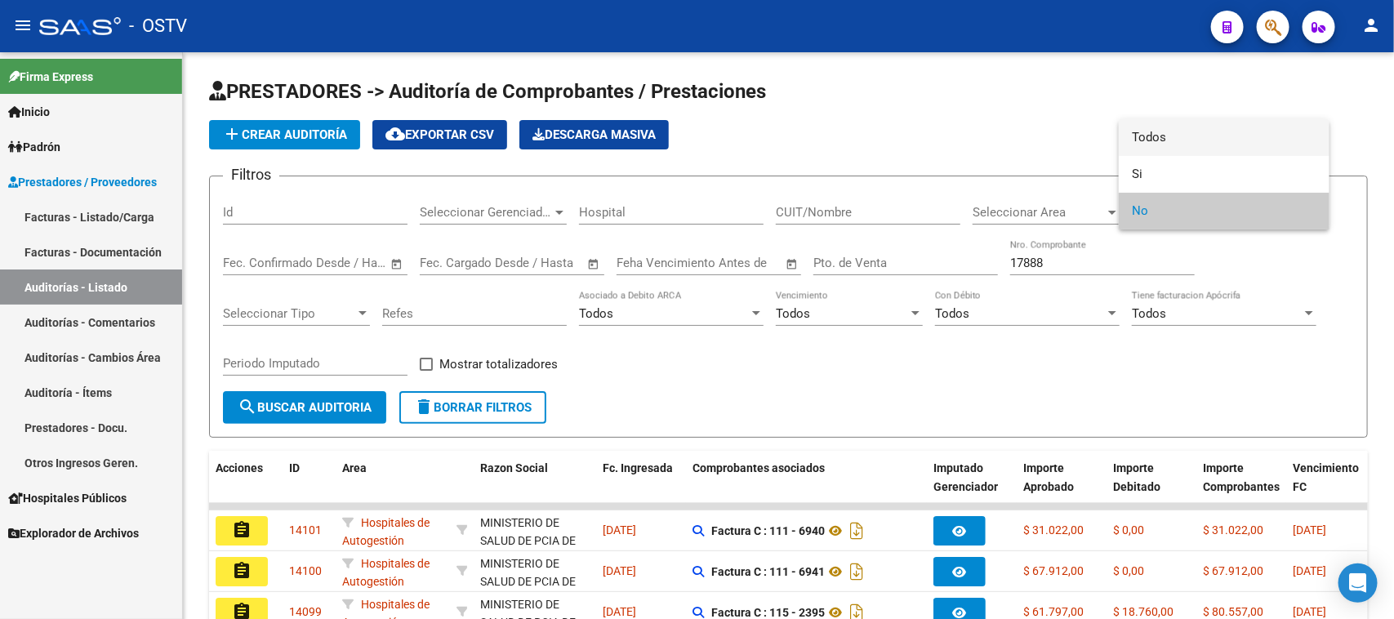
click at [1161, 131] on span "Todos" at bounding box center [1224, 137] width 185 height 37
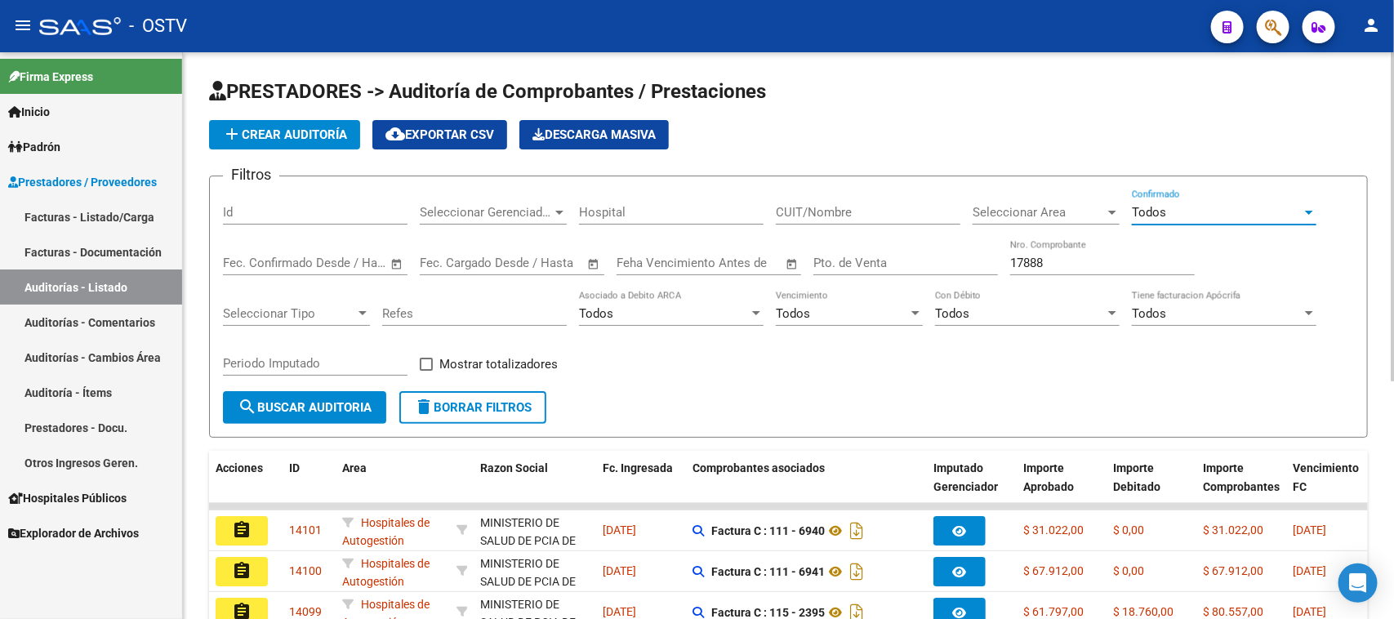
click at [282, 402] on span "search Buscar Auditoria" at bounding box center [305, 407] width 134 height 15
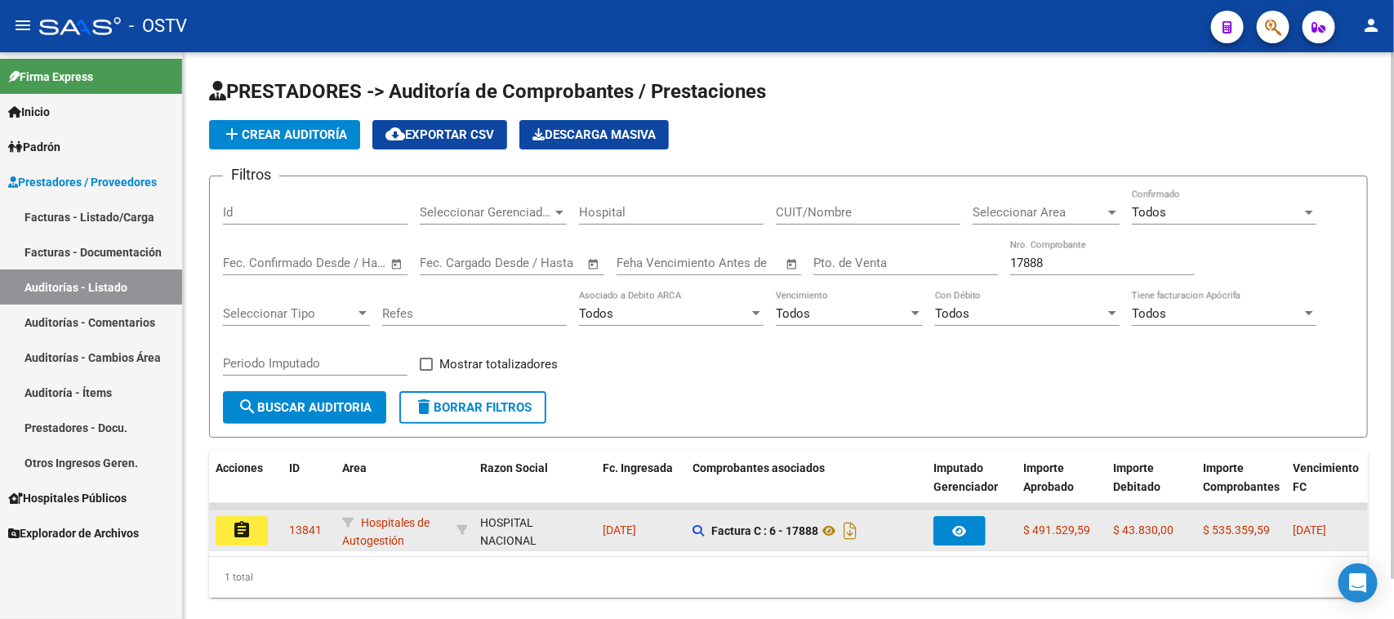
click at [225, 523] on button "assignment" at bounding box center [242, 530] width 52 height 29
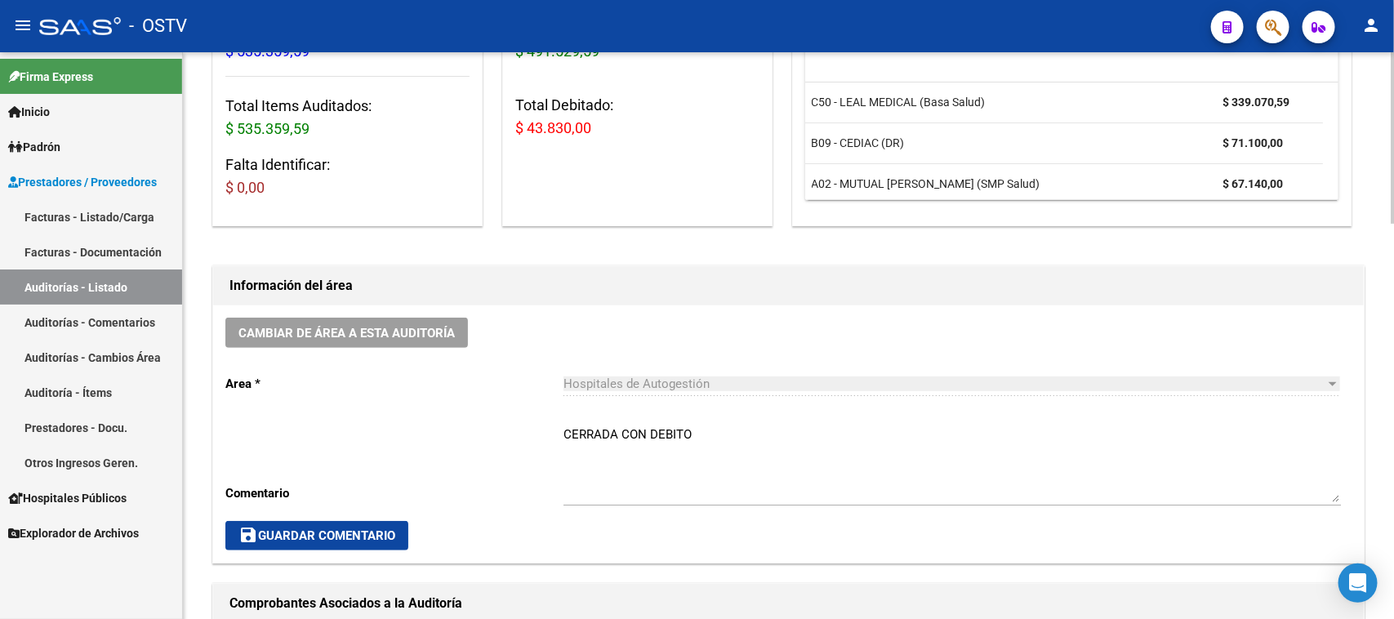
scroll to position [408, 0]
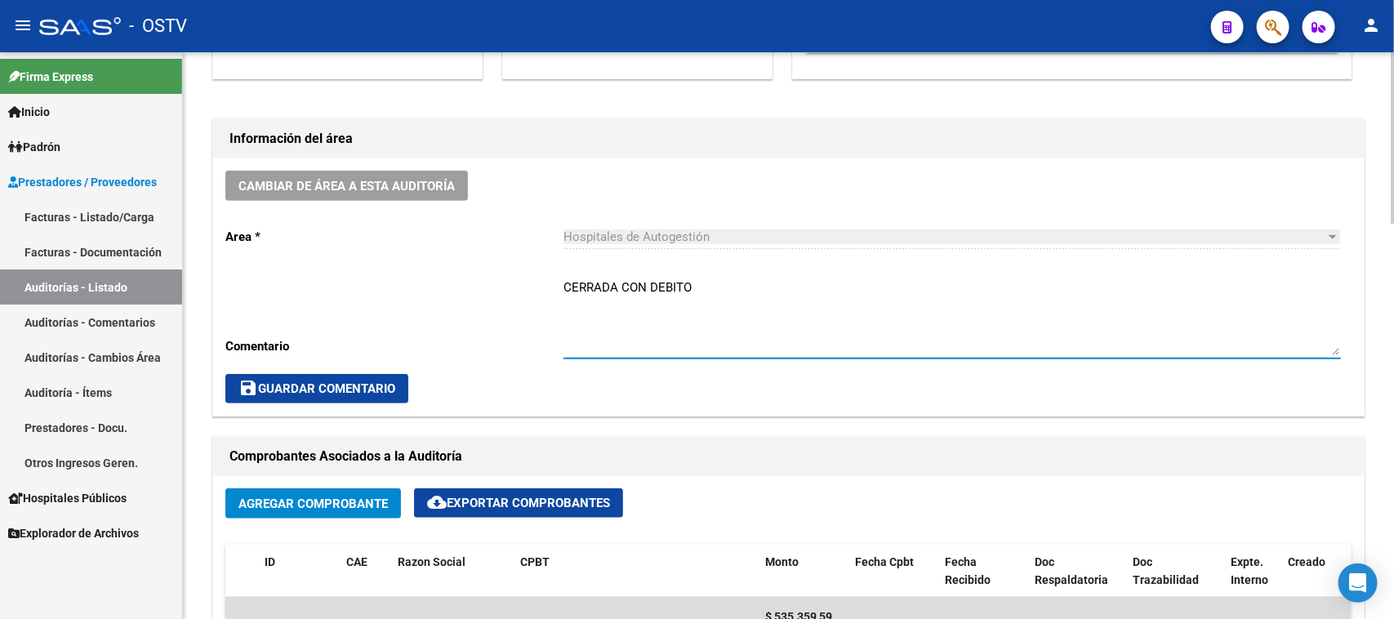
drag, startPoint x: 691, startPoint y: 280, endPoint x: 647, endPoint y: 279, distance: 43.3
click at [647, 279] on textarea "CERRADA CON DEBITO" at bounding box center [951, 316] width 777 height 77
type textarea "CERRADA CON NC"
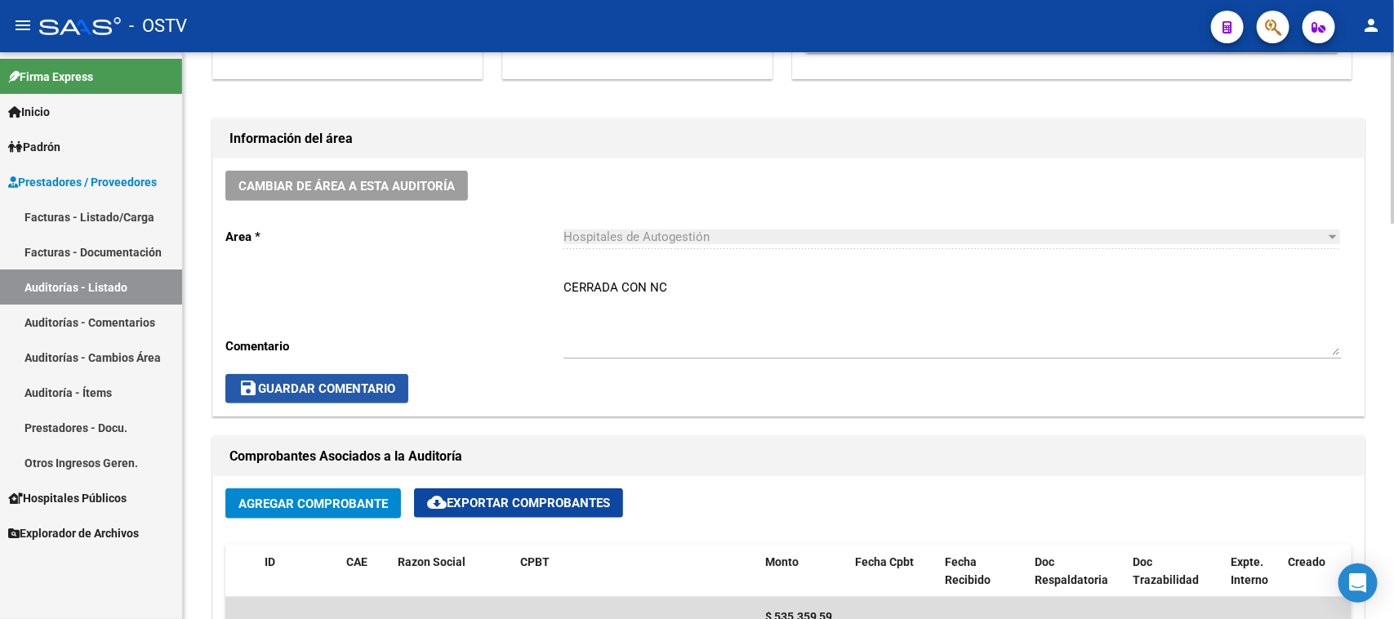
drag, startPoint x: 344, startPoint y: 394, endPoint x: 341, endPoint y: 402, distance: 8.5
click at [343, 402] on div "Cambiar de área a esta auditoría Area * Hospitales de Autogestión Seleccionar a…" at bounding box center [788, 286] width 1150 height 257
click at [347, 390] on span "save Guardar Comentario" at bounding box center [316, 388] width 157 height 15
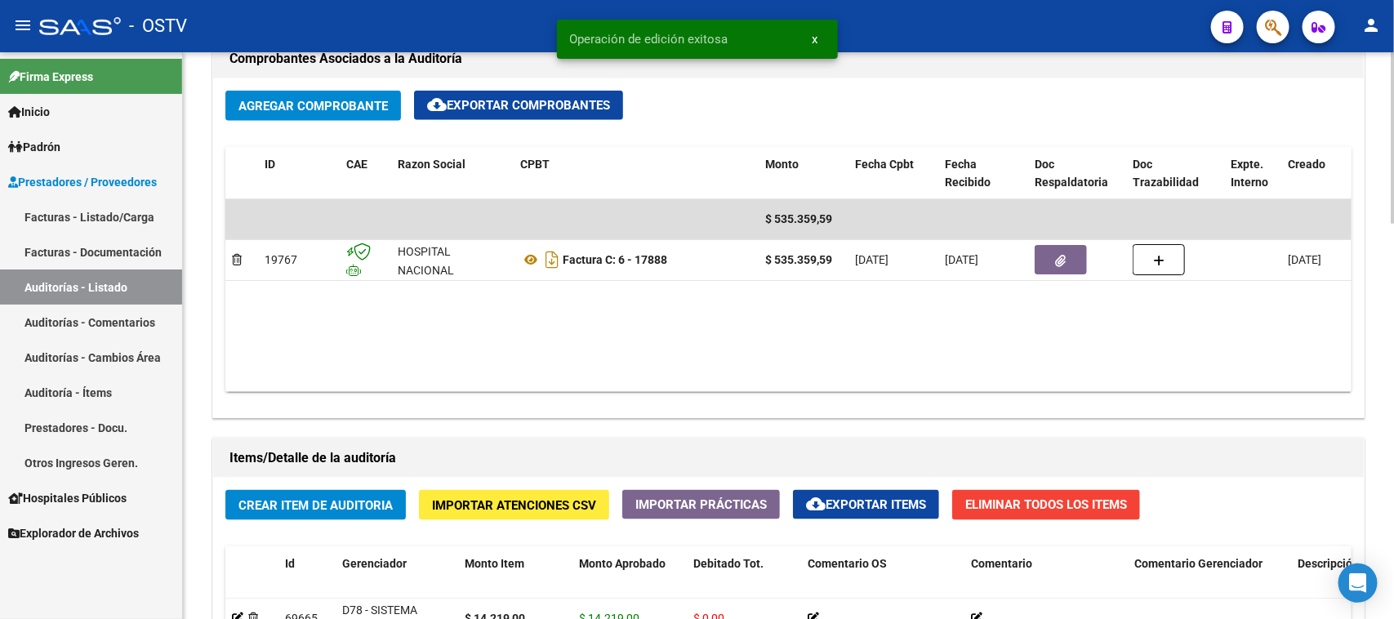
scroll to position [816, 0]
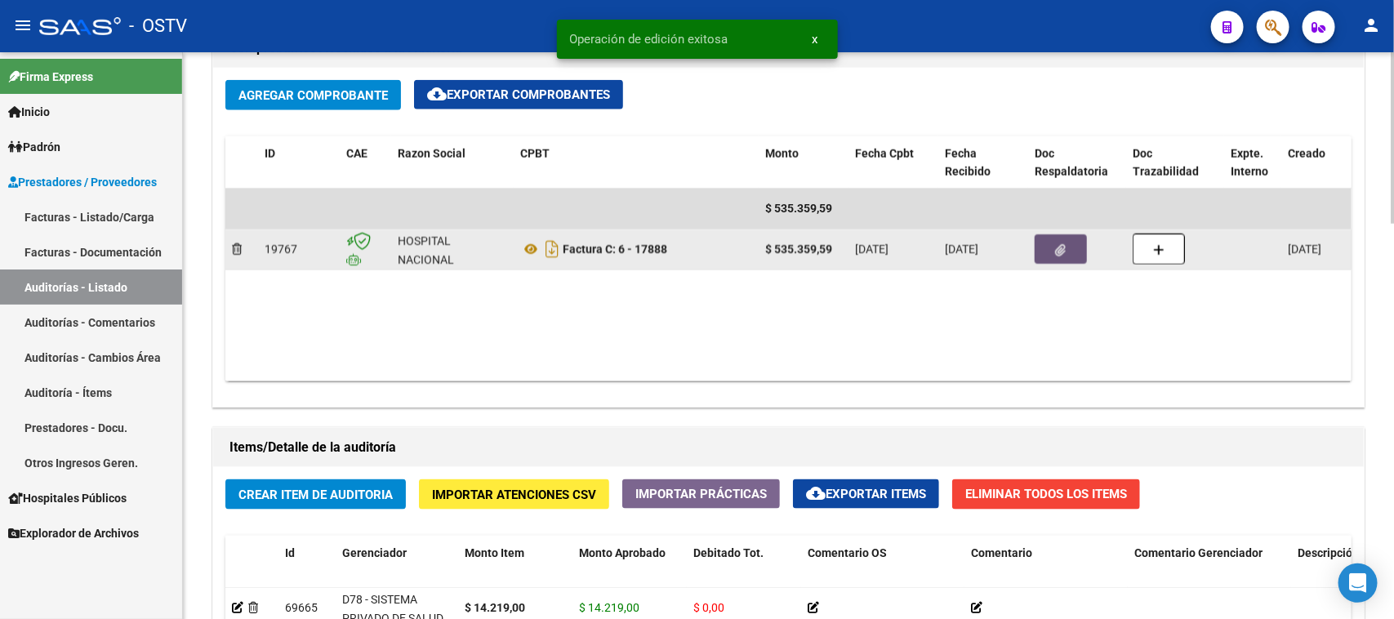
click at [1067, 247] on button "button" at bounding box center [1060, 248] width 52 height 29
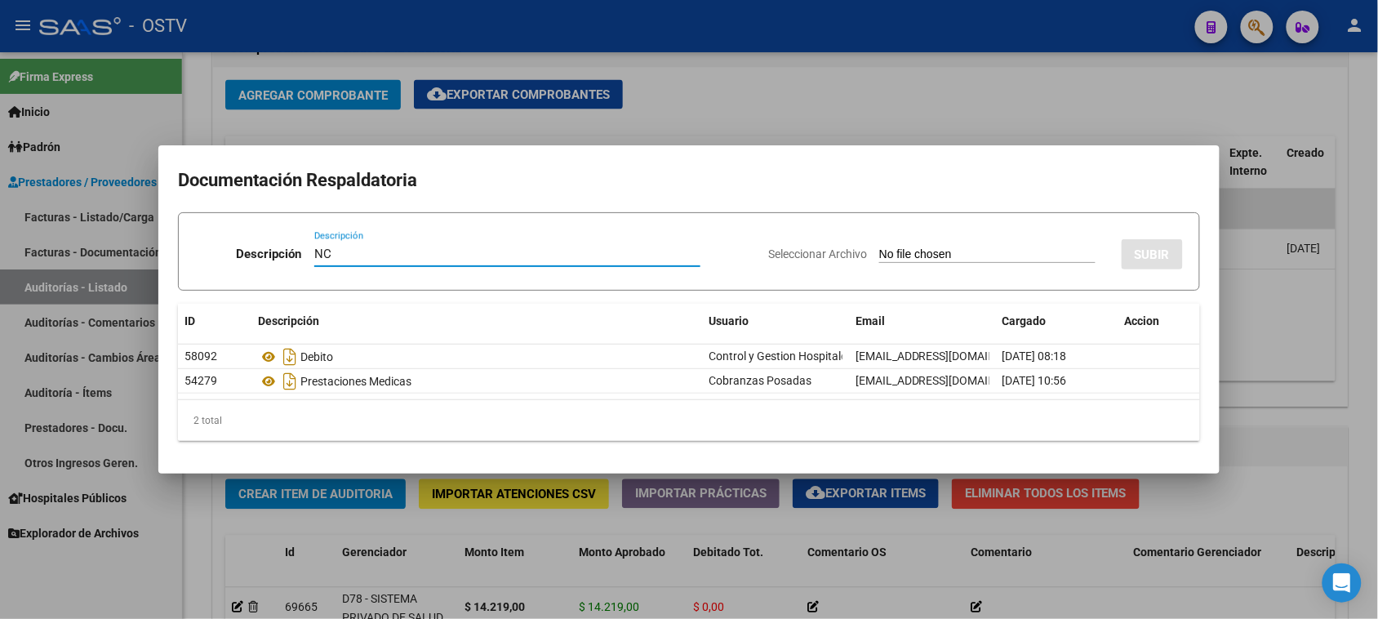
type input "NC"
click at [963, 251] on input "Seleccionar Archivo" at bounding box center [987, 255] width 216 height 16
click at [989, 250] on input "Seleccionar Archivo" at bounding box center [987, 255] width 216 height 16
click at [901, 250] on input "Seleccionar Archivo" at bounding box center [987, 255] width 216 height 16
type input "C:\fakepath\6-17888.pdf"
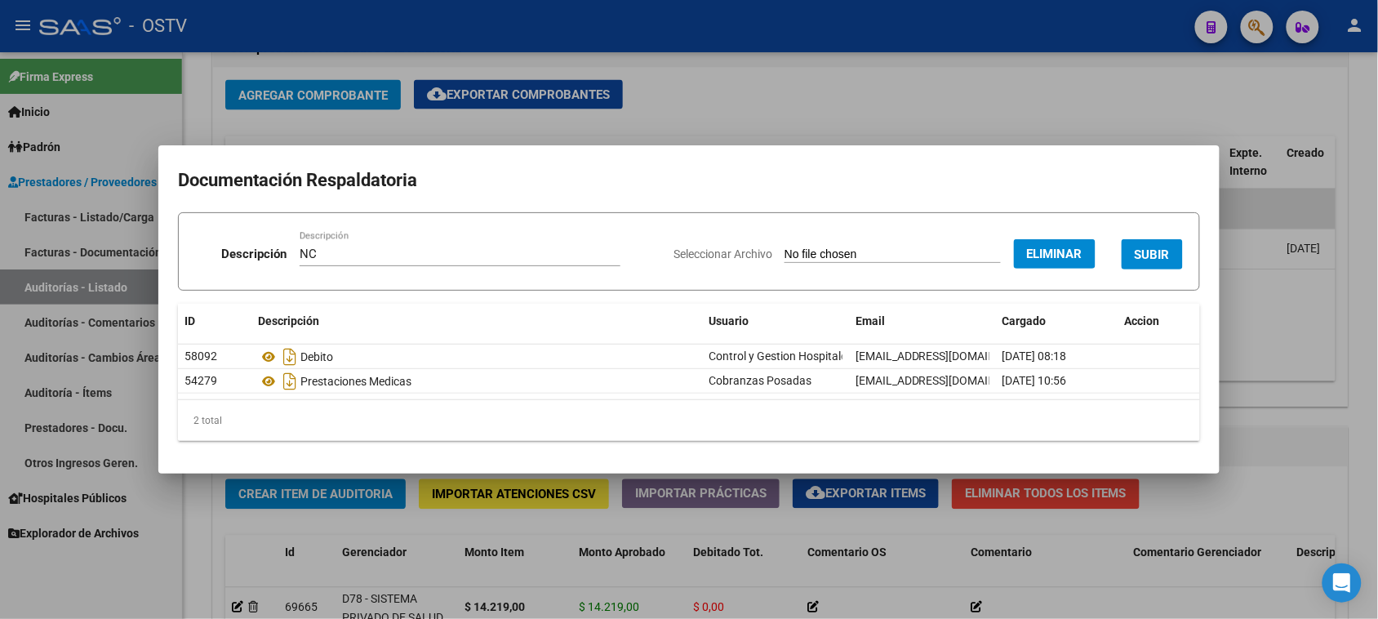
click at [1144, 247] on span "SUBIR" at bounding box center [1152, 254] width 35 height 15
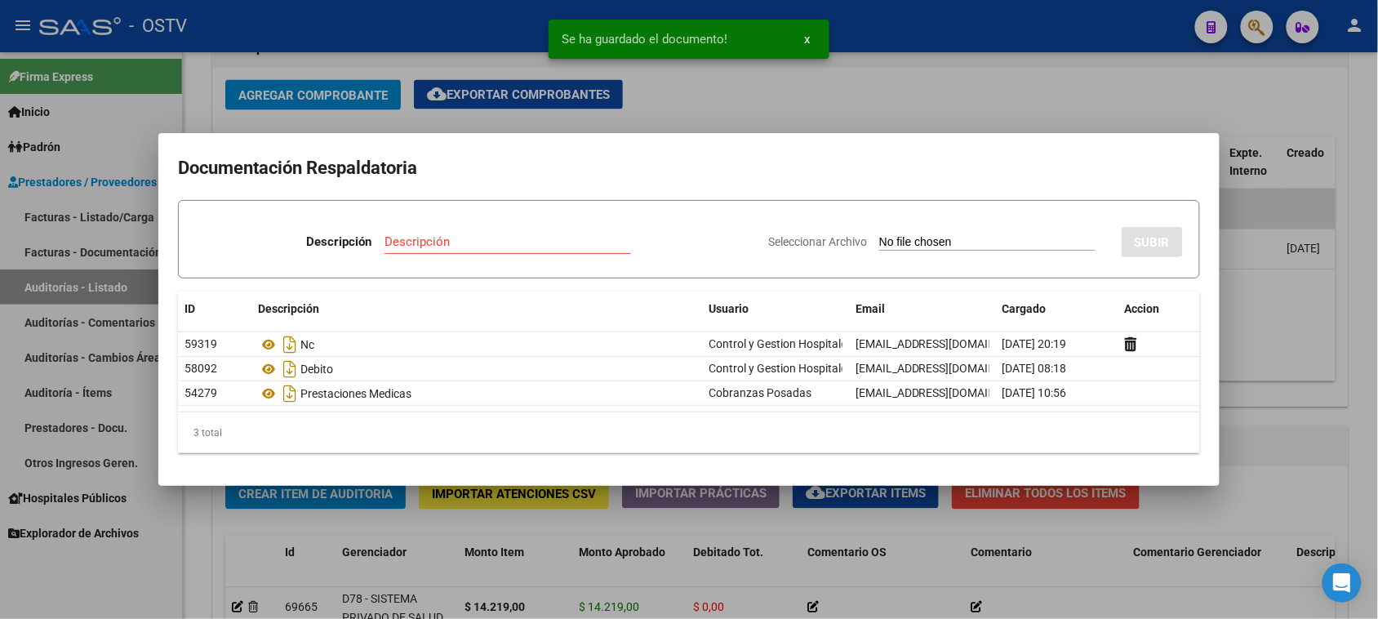
click at [1253, 274] on div at bounding box center [689, 309] width 1378 height 619
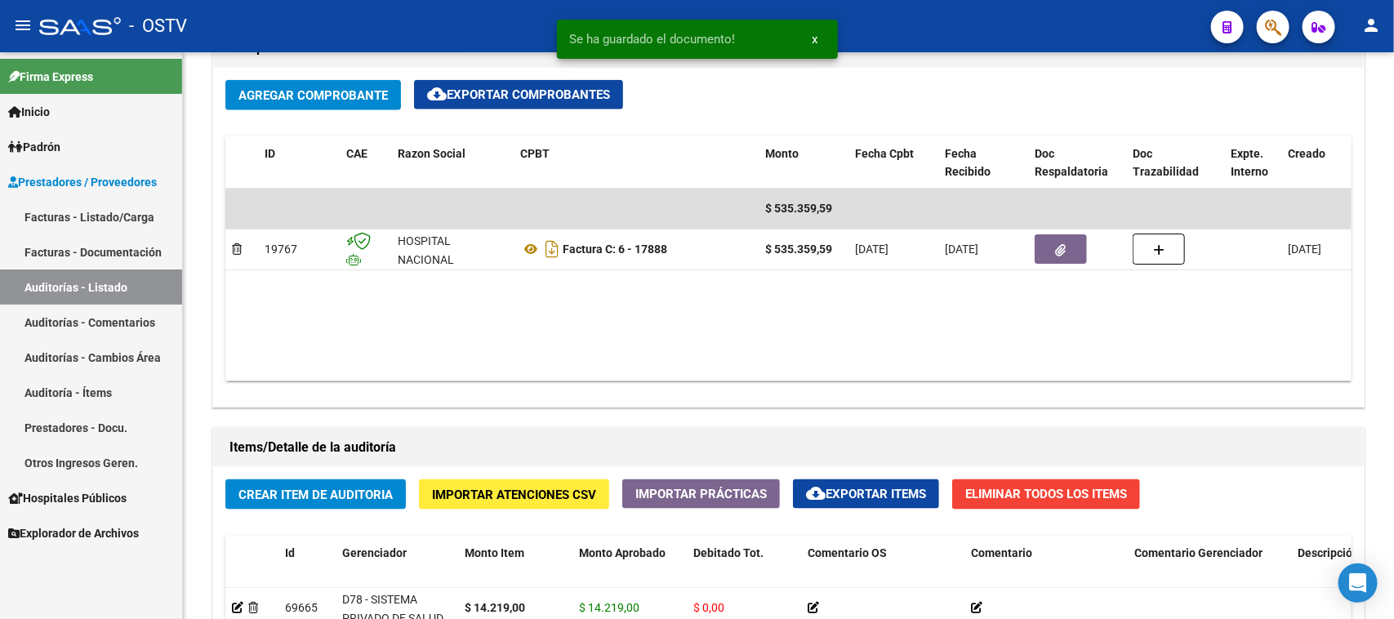
click at [91, 287] on link "Auditorías - Listado" at bounding box center [91, 286] width 182 height 35
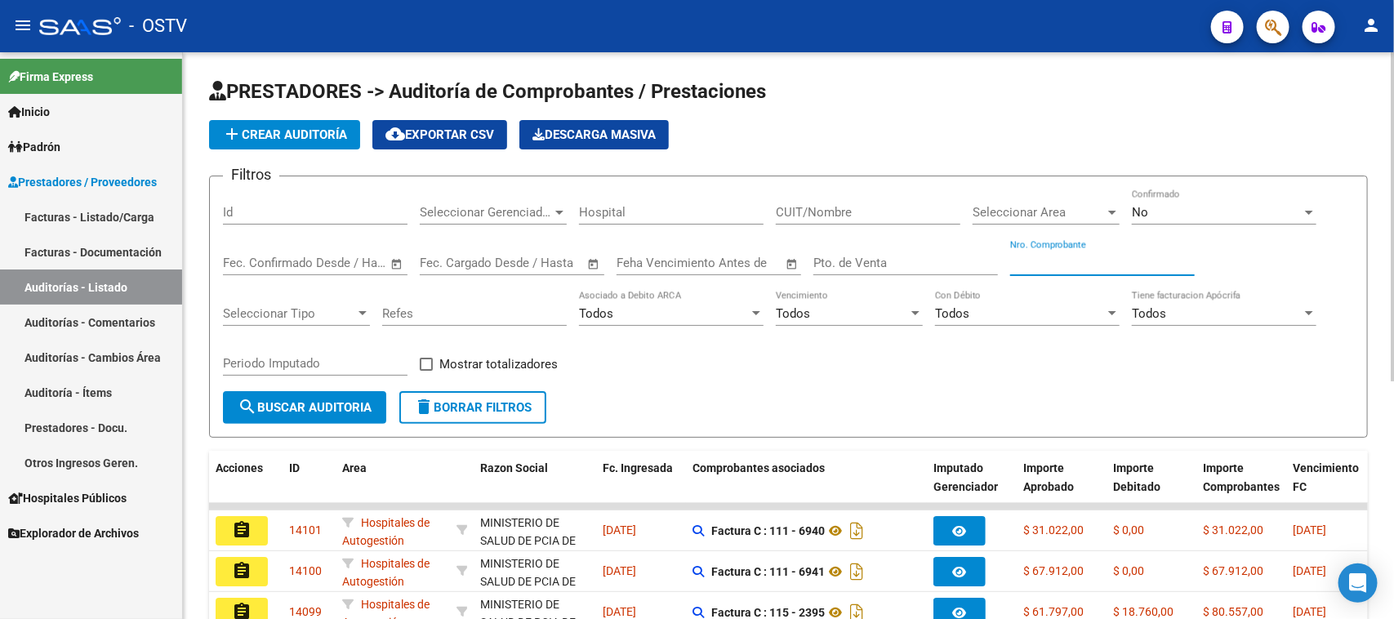
click at [1064, 260] on input "Nro. Comprobante" at bounding box center [1102, 263] width 185 height 15
type input "12977"
click at [1143, 217] on span "No" at bounding box center [1140, 212] width 16 height 15
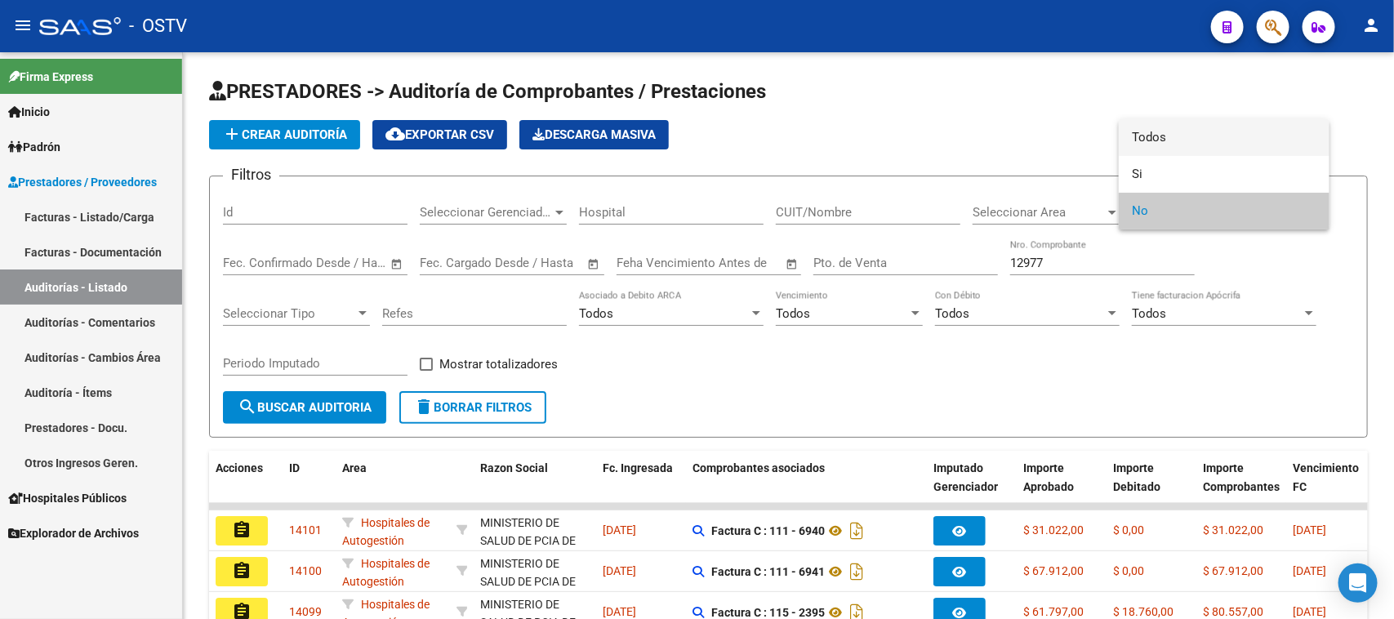
click at [1150, 143] on span "Todos" at bounding box center [1224, 137] width 185 height 37
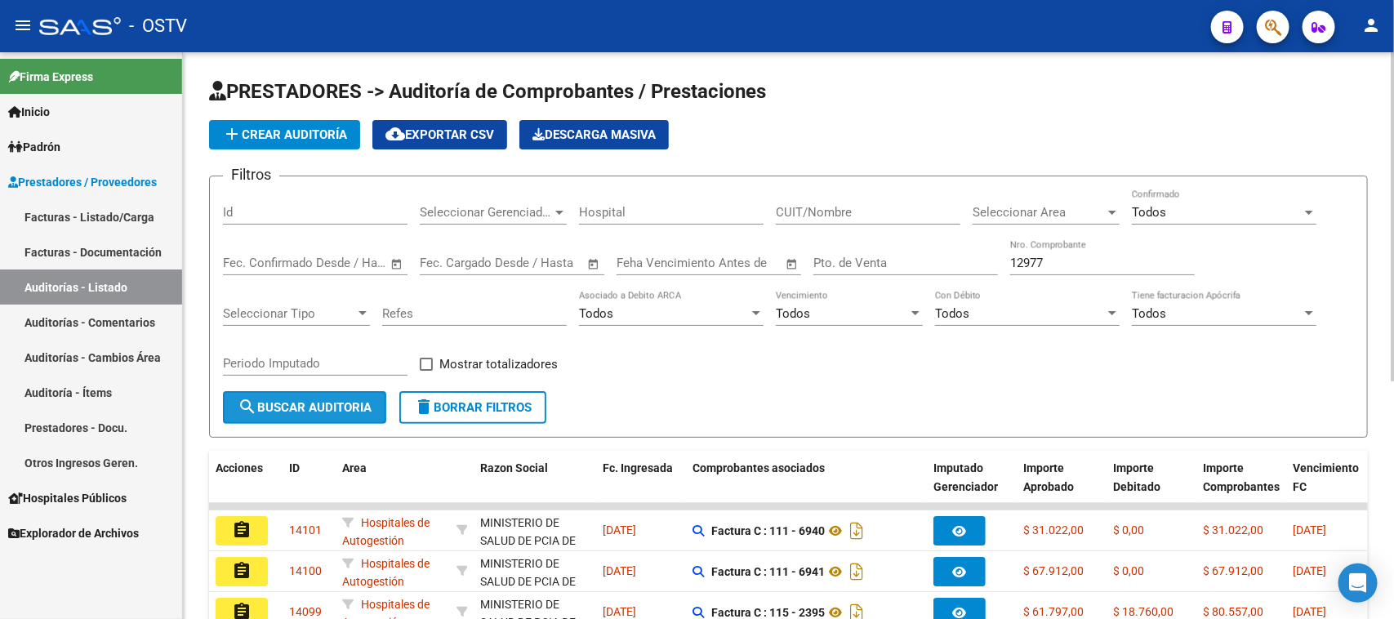
click at [327, 400] on span "search Buscar Auditoria" at bounding box center [305, 407] width 134 height 15
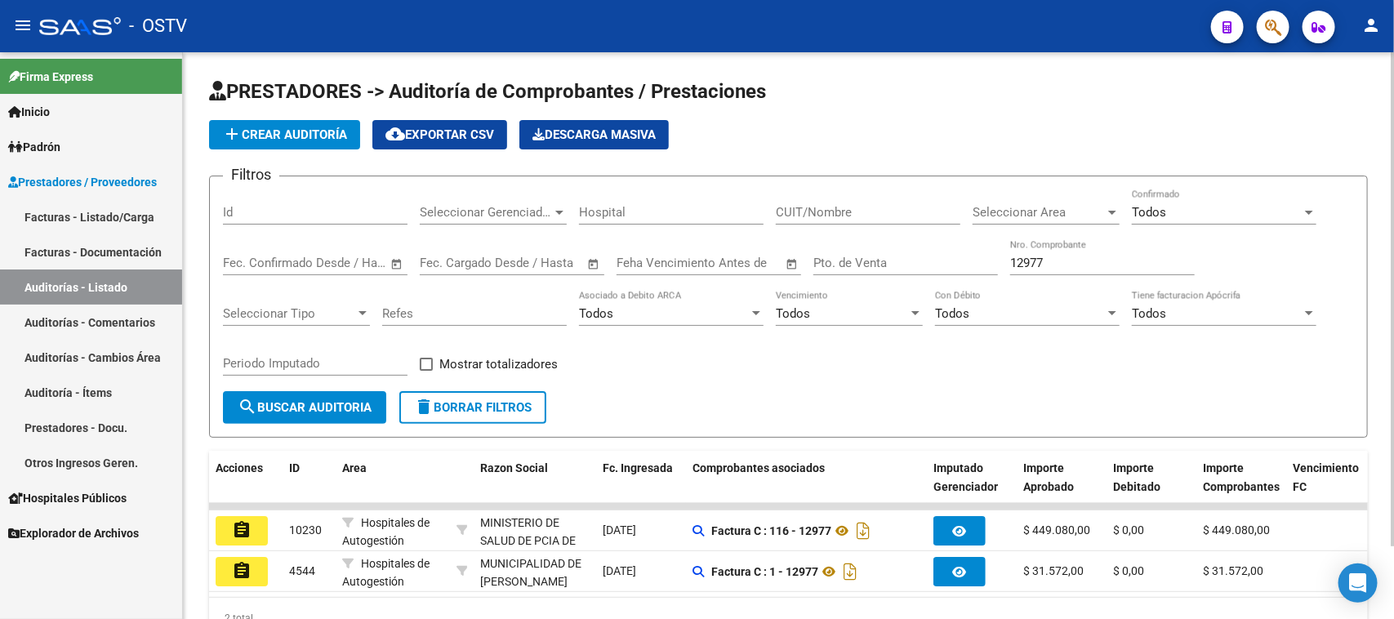
scroll to position [84, 0]
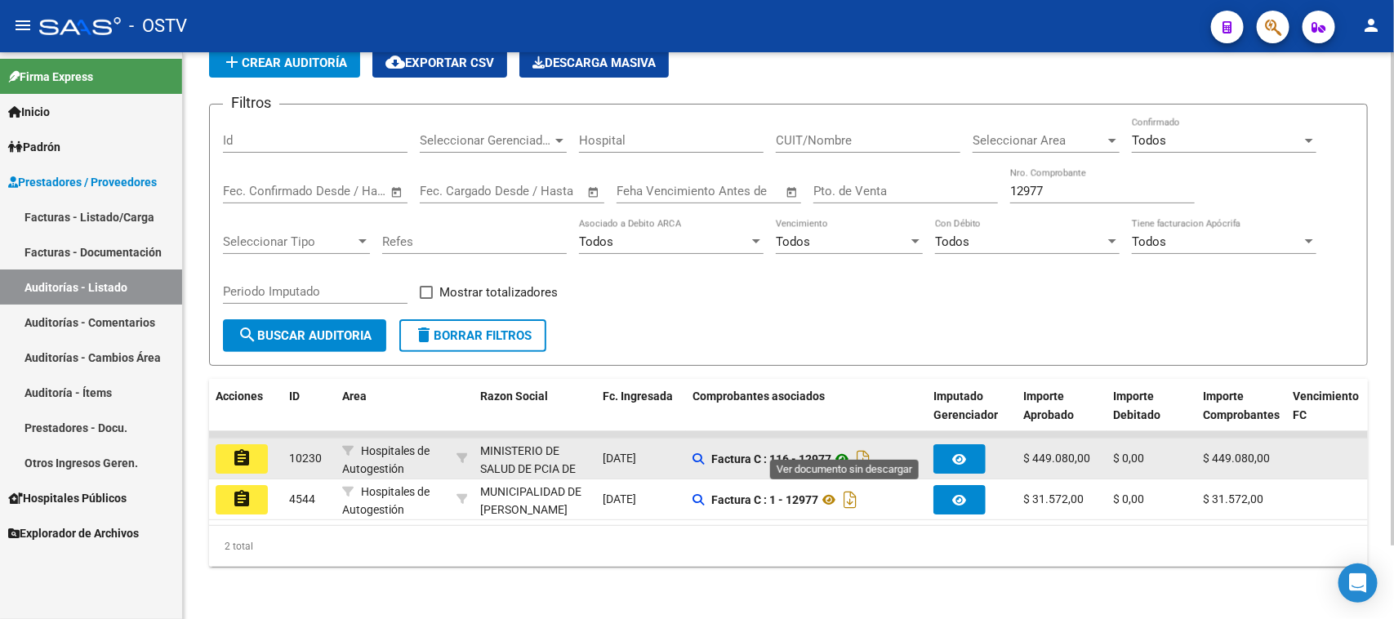
click at [843, 449] on icon at bounding box center [841, 459] width 21 height 20
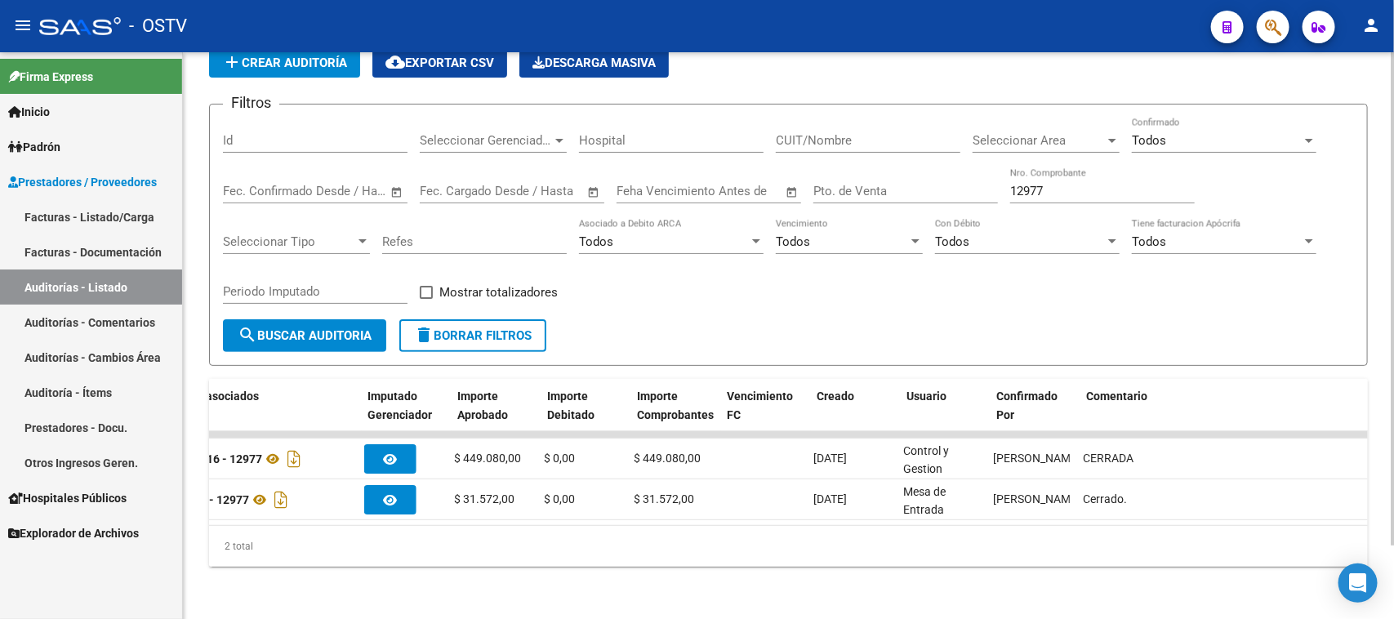
scroll to position [0, 0]
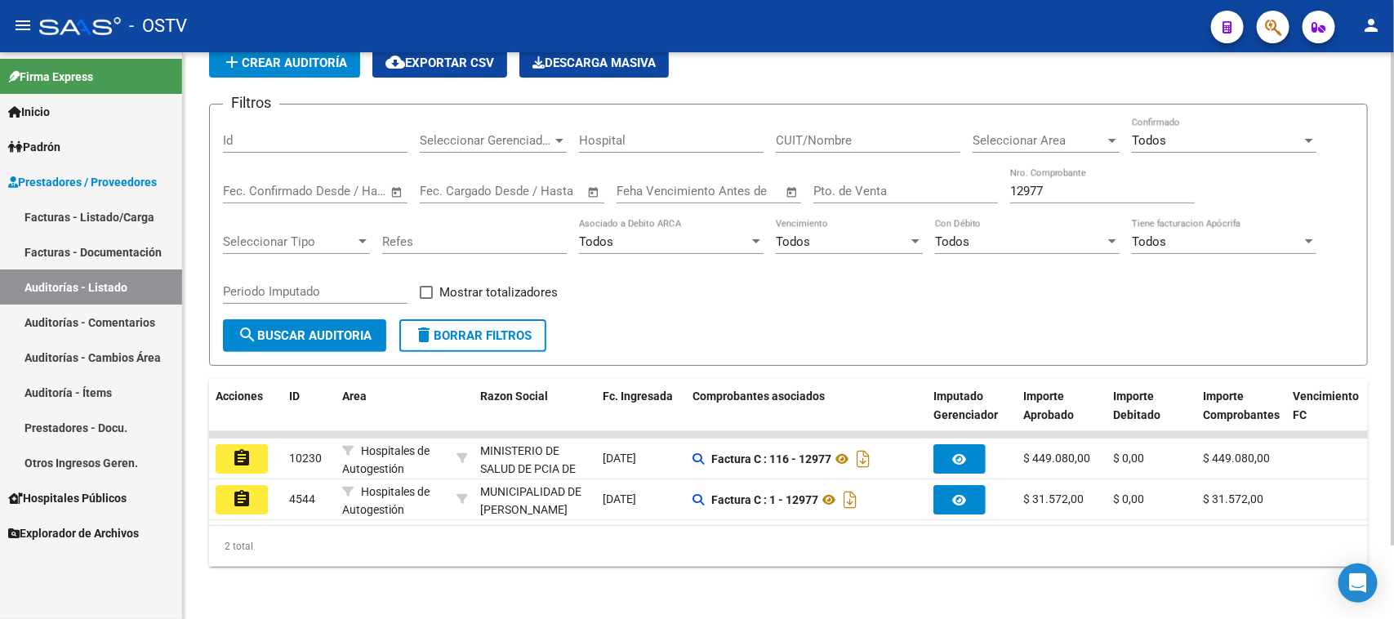
click at [516, 328] on span "delete Borrar Filtros" at bounding box center [473, 335] width 118 height 15
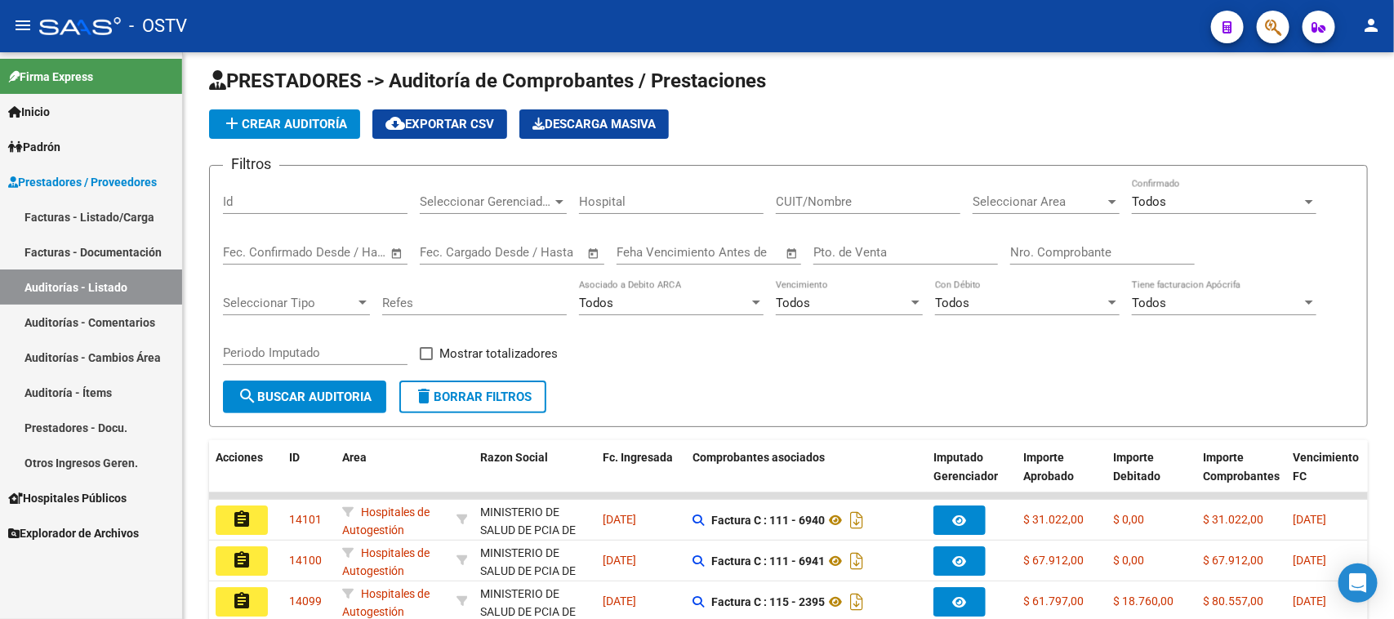
scroll to position [84, 0]
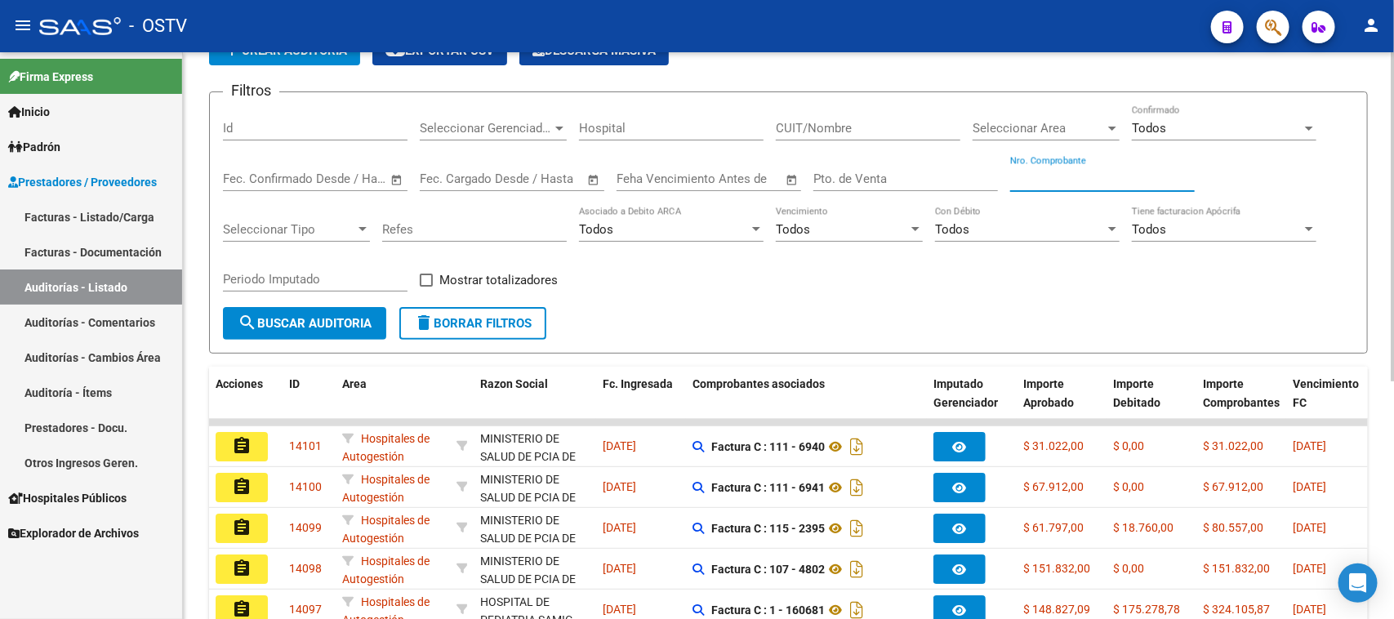
click at [1083, 171] on input "Nro. Comprobante" at bounding box center [1102, 178] width 185 height 15
paste input "11524"
click at [1030, 177] on input "Nro. Comprobante" at bounding box center [1102, 178] width 185 height 15
type input "1524"
click at [343, 324] on span "search Buscar Auditoria" at bounding box center [305, 323] width 134 height 15
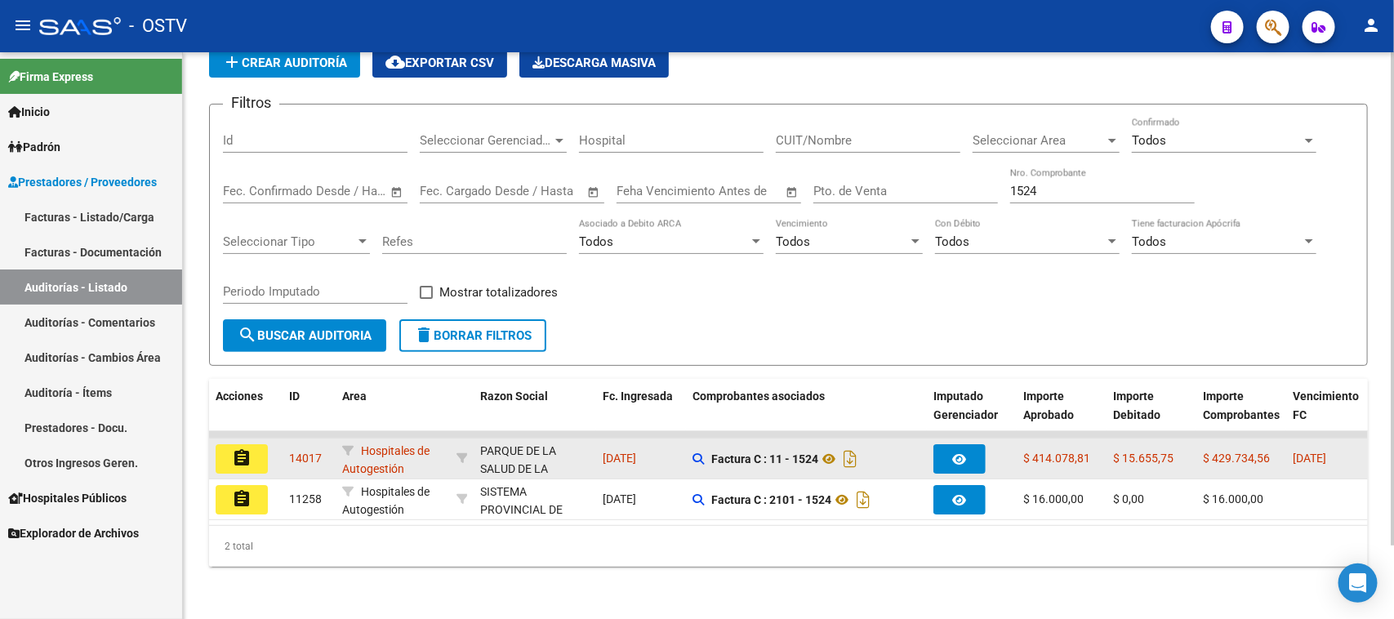
click at [235, 448] on mat-icon "assignment" at bounding box center [242, 458] width 20 height 20
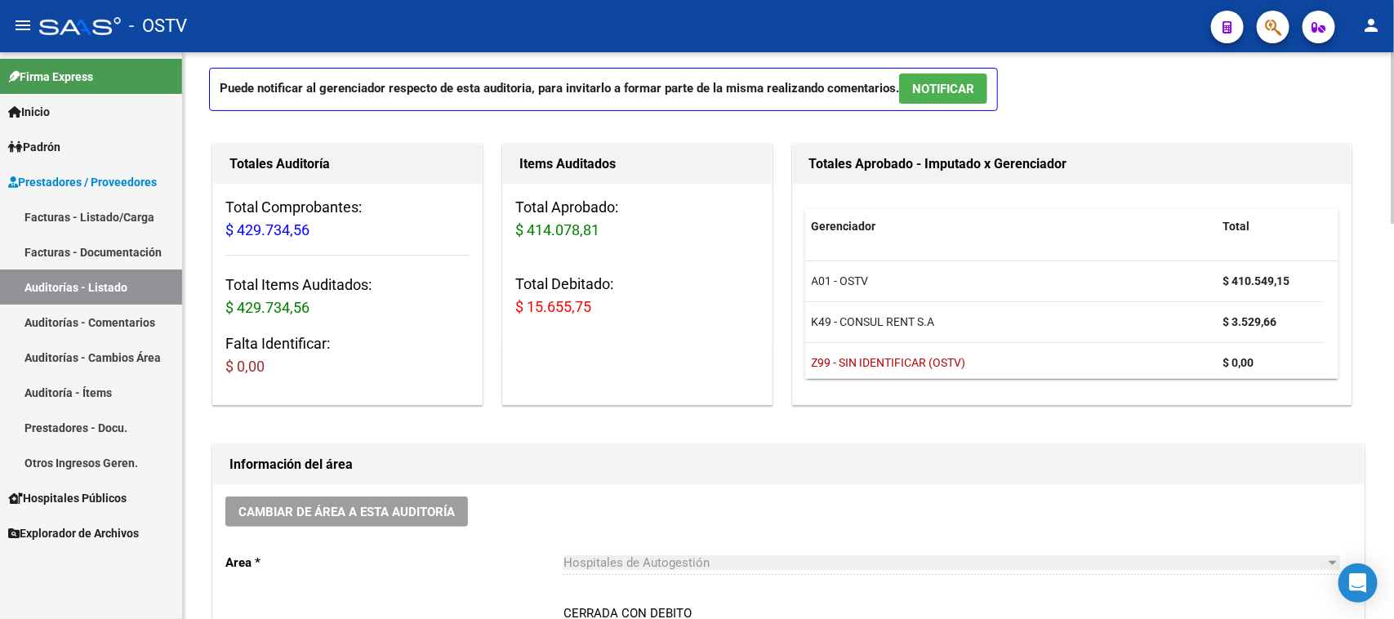
scroll to position [306, 0]
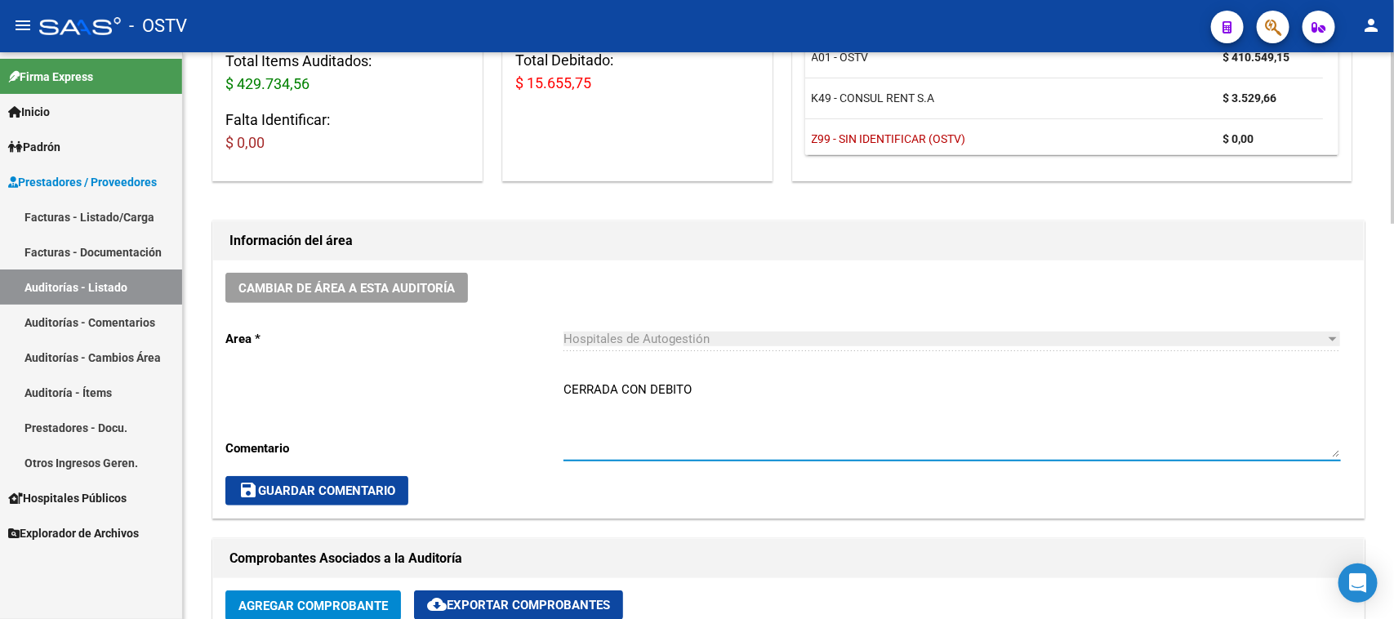
drag, startPoint x: 724, startPoint y: 393, endPoint x: 650, endPoint y: 390, distance: 74.3
click at [650, 390] on textarea "CERRADA CON DEBITO" at bounding box center [951, 418] width 777 height 77
type textarea "CERRADA CON NC"
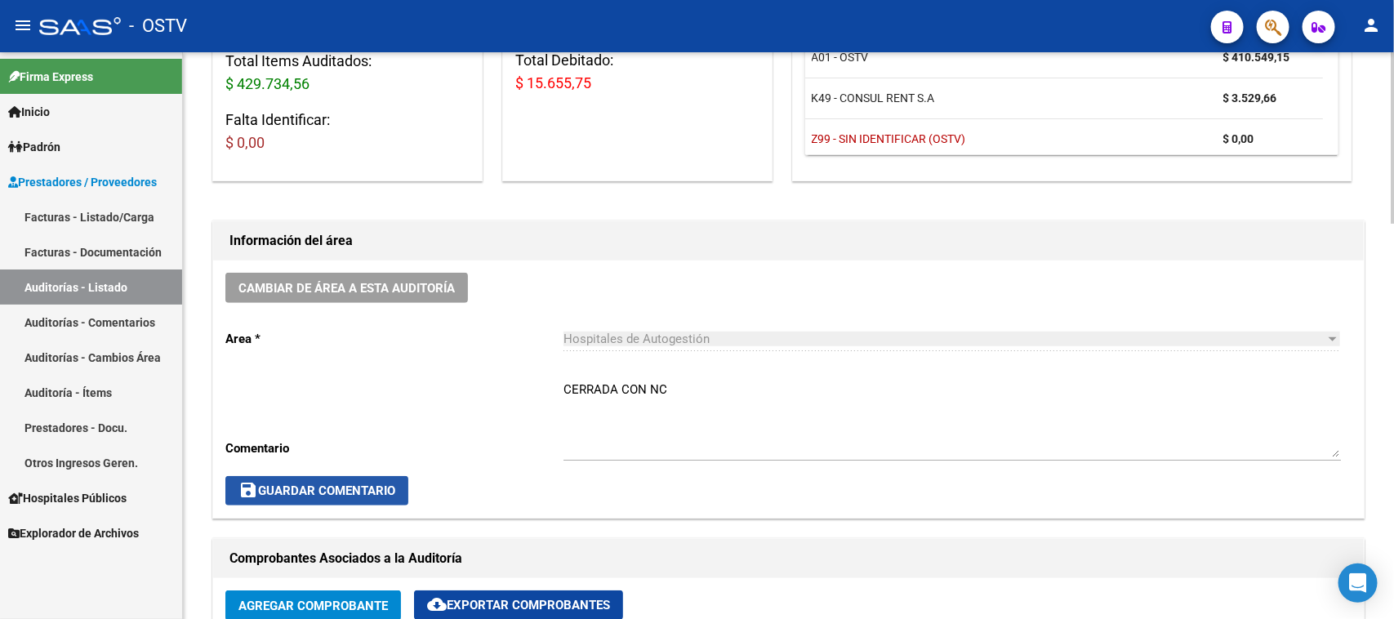
click at [366, 478] on button "save Guardar Comentario" at bounding box center [316, 490] width 183 height 29
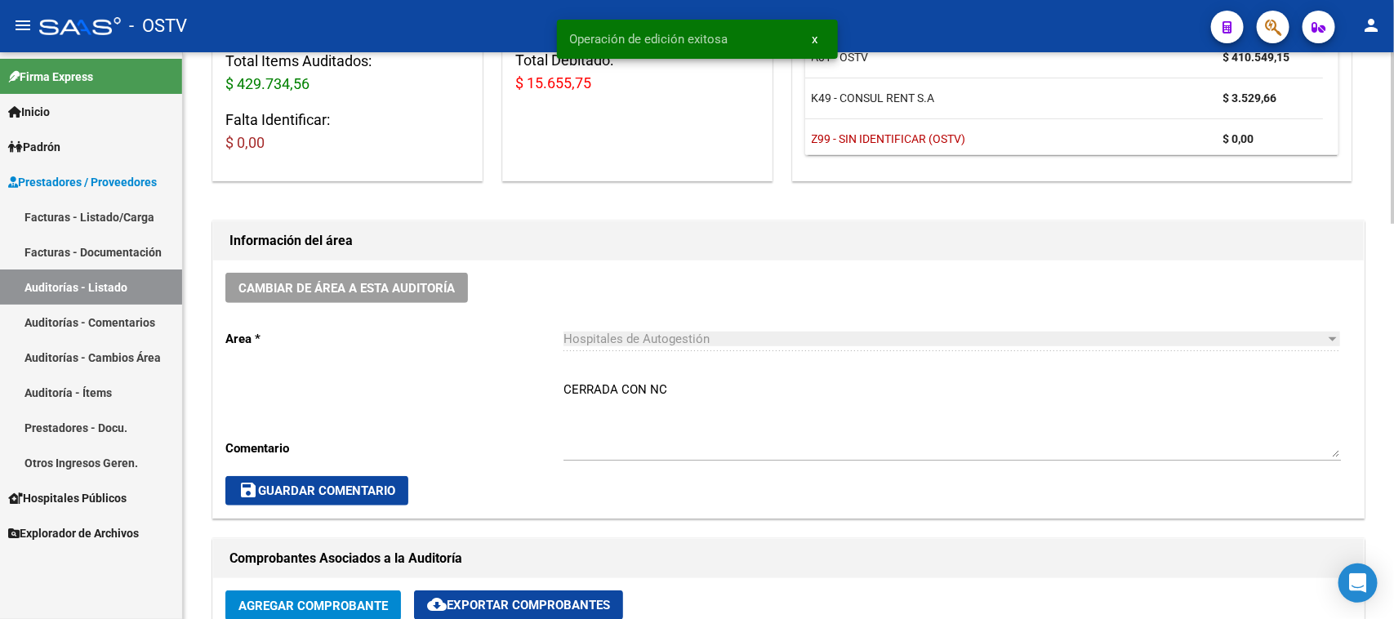
scroll to position [612, 0]
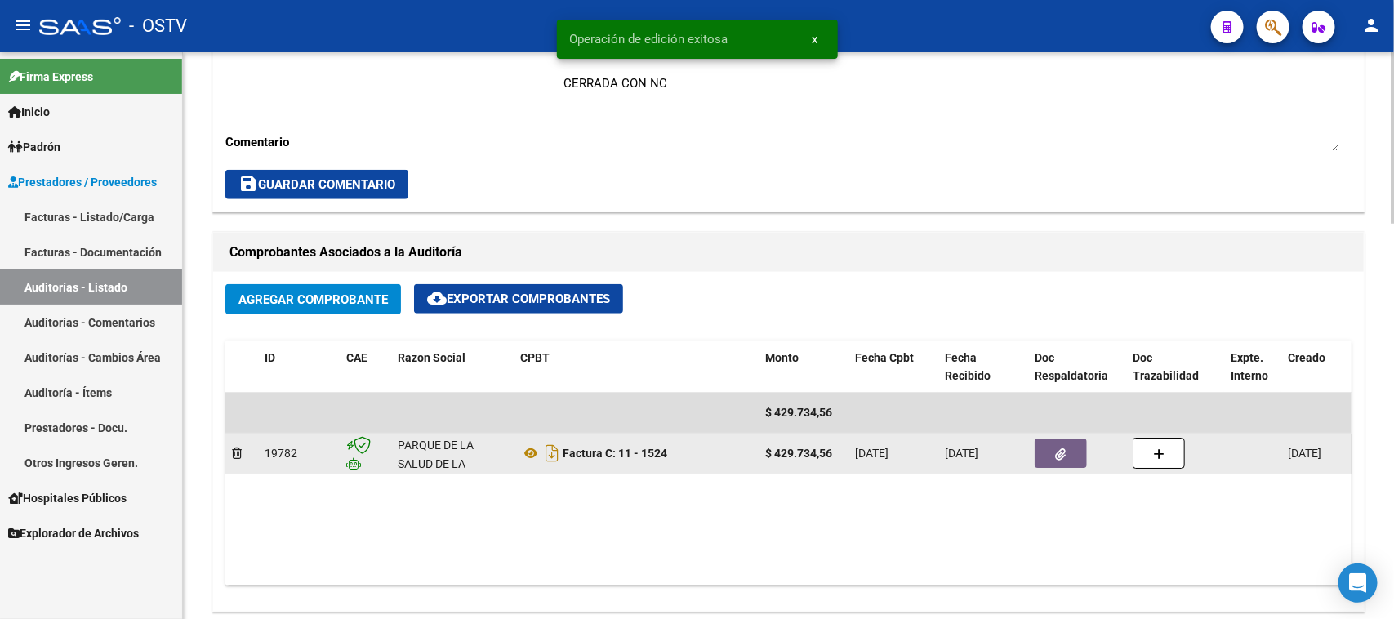
click at [1053, 456] on button "button" at bounding box center [1060, 452] width 52 height 29
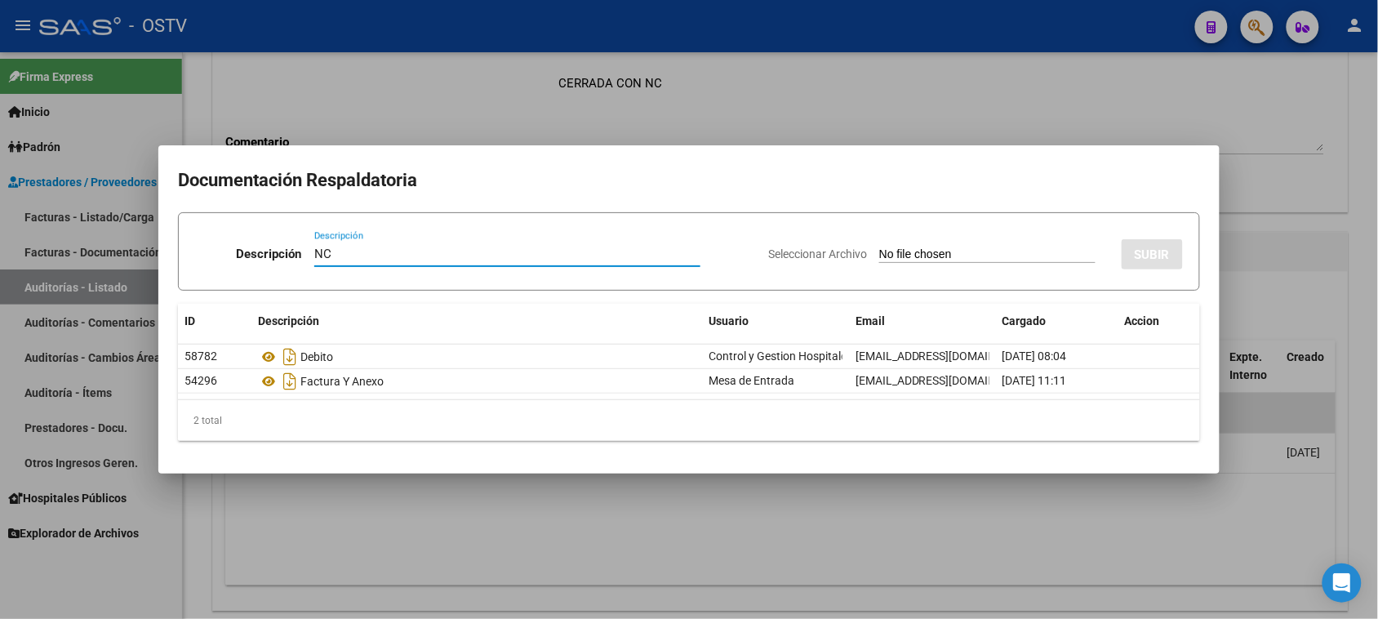
type input "NC"
click at [929, 258] on input "Seleccionar Archivo" at bounding box center [987, 255] width 216 height 16
type input "C:\fakepath\11-1524.pdf"
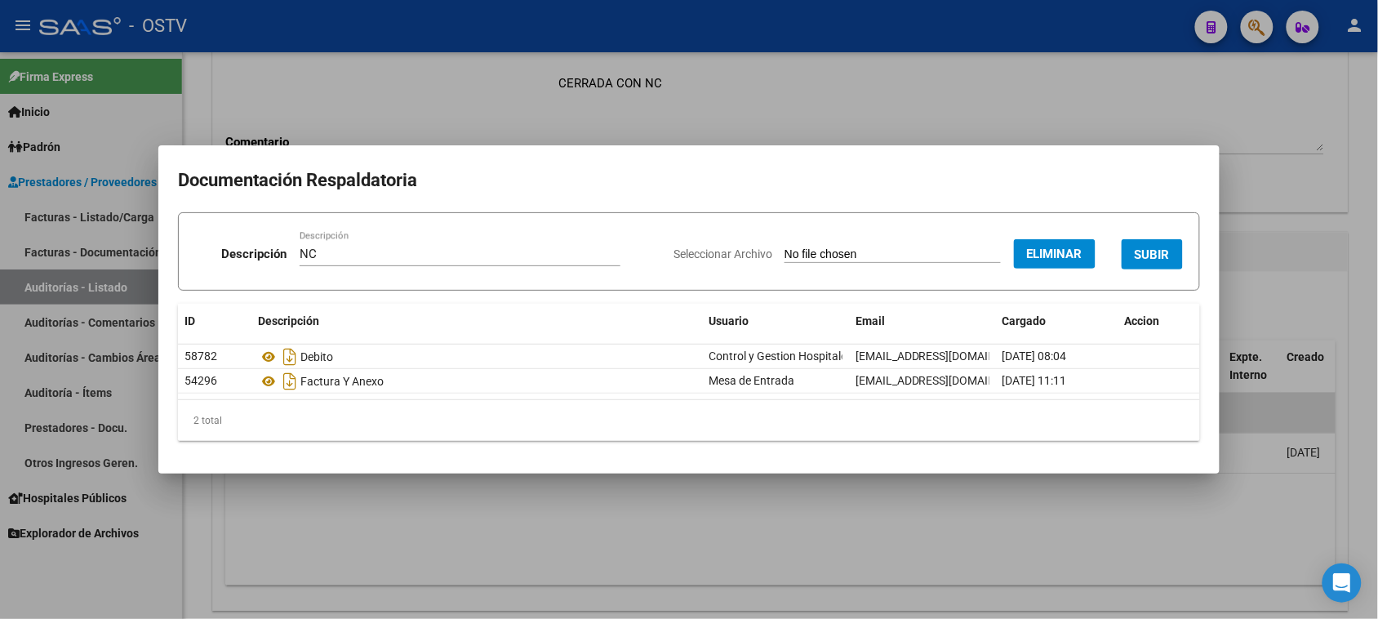
click at [1160, 254] on span "SUBIR" at bounding box center [1152, 254] width 35 height 15
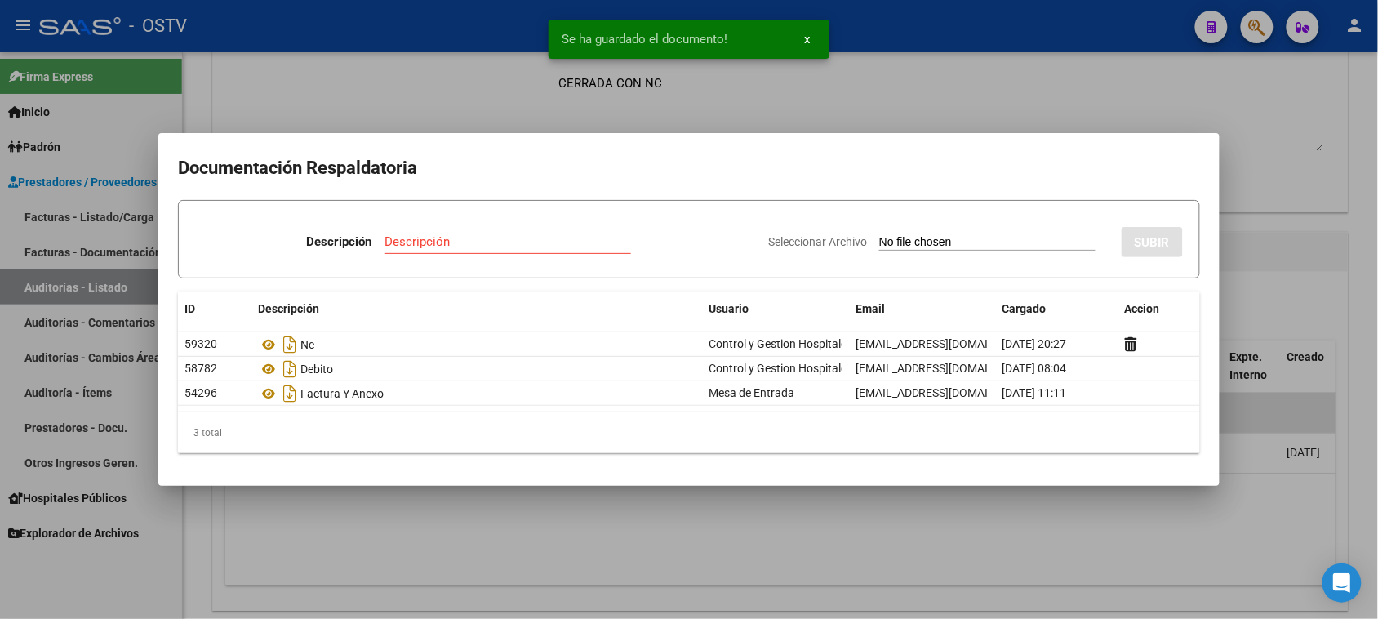
click at [1283, 548] on div at bounding box center [689, 309] width 1378 height 619
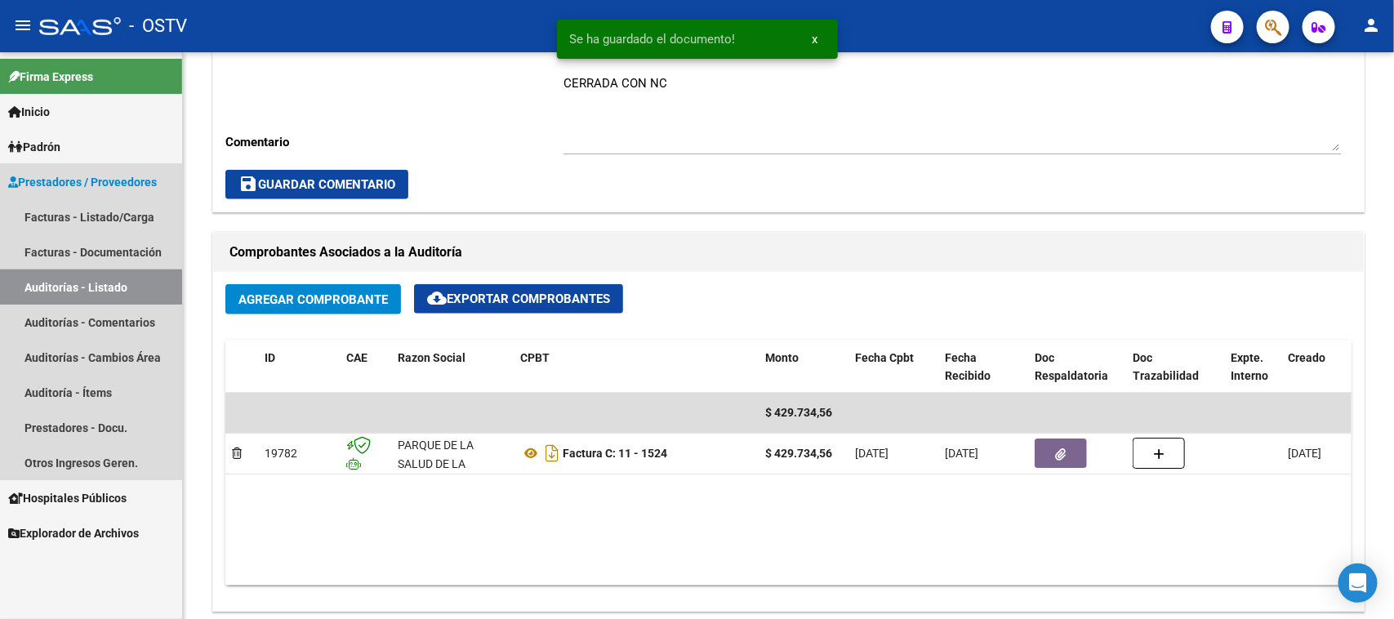
click at [75, 290] on link "Auditorías - Listado" at bounding box center [91, 286] width 182 height 35
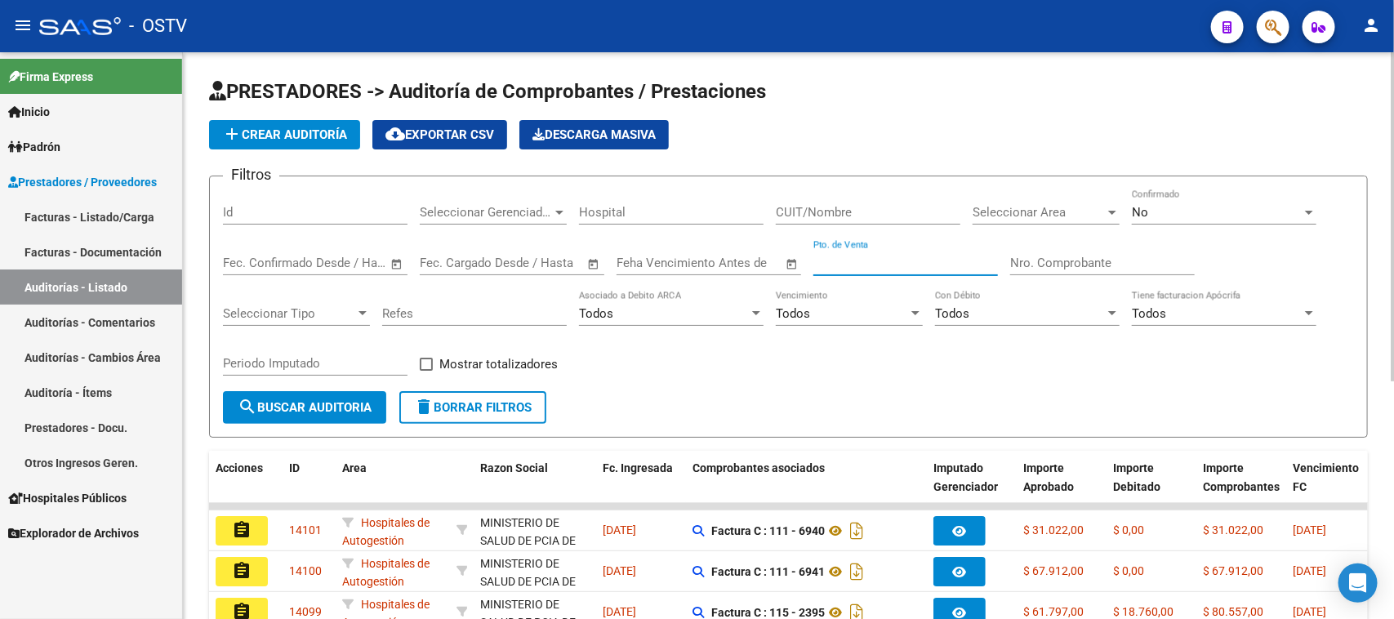
click at [923, 261] on input "Pto. de Venta" at bounding box center [905, 263] width 185 height 15
type input "2"
click at [1210, 215] on div "No" at bounding box center [1217, 212] width 170 height 15
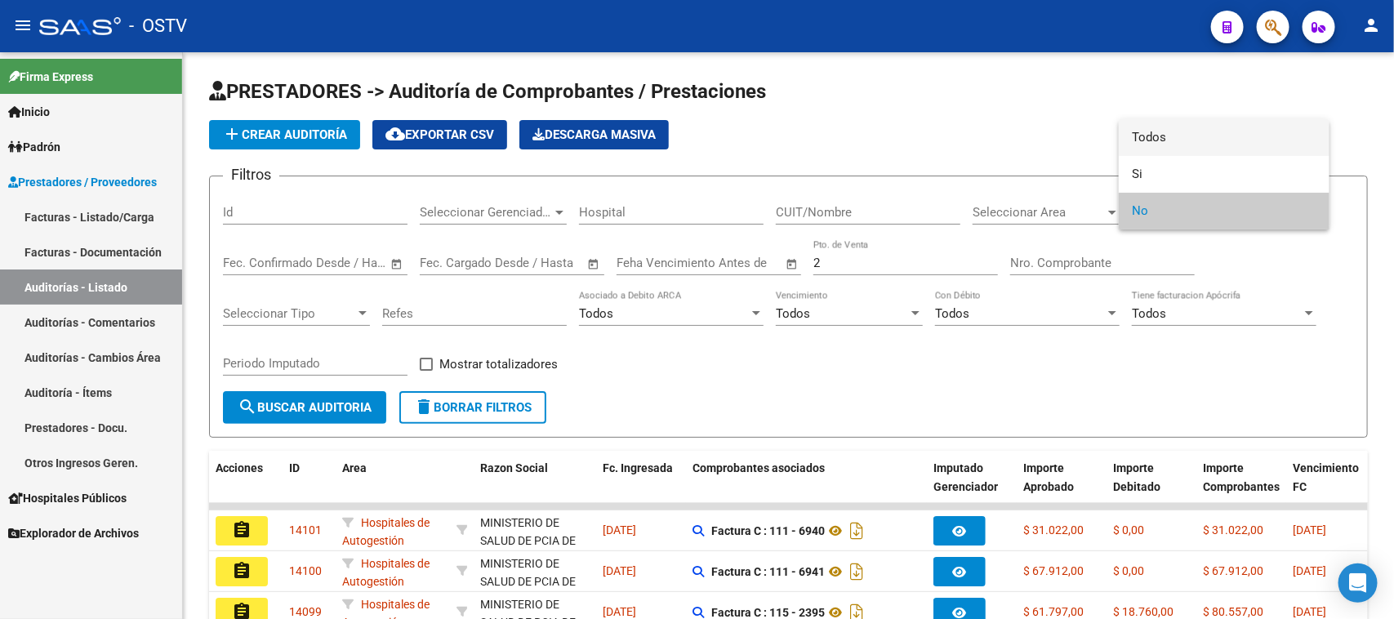
click at [1176, 125] on span "Todos" at bounding box center [1224, 137] width 185 height 37
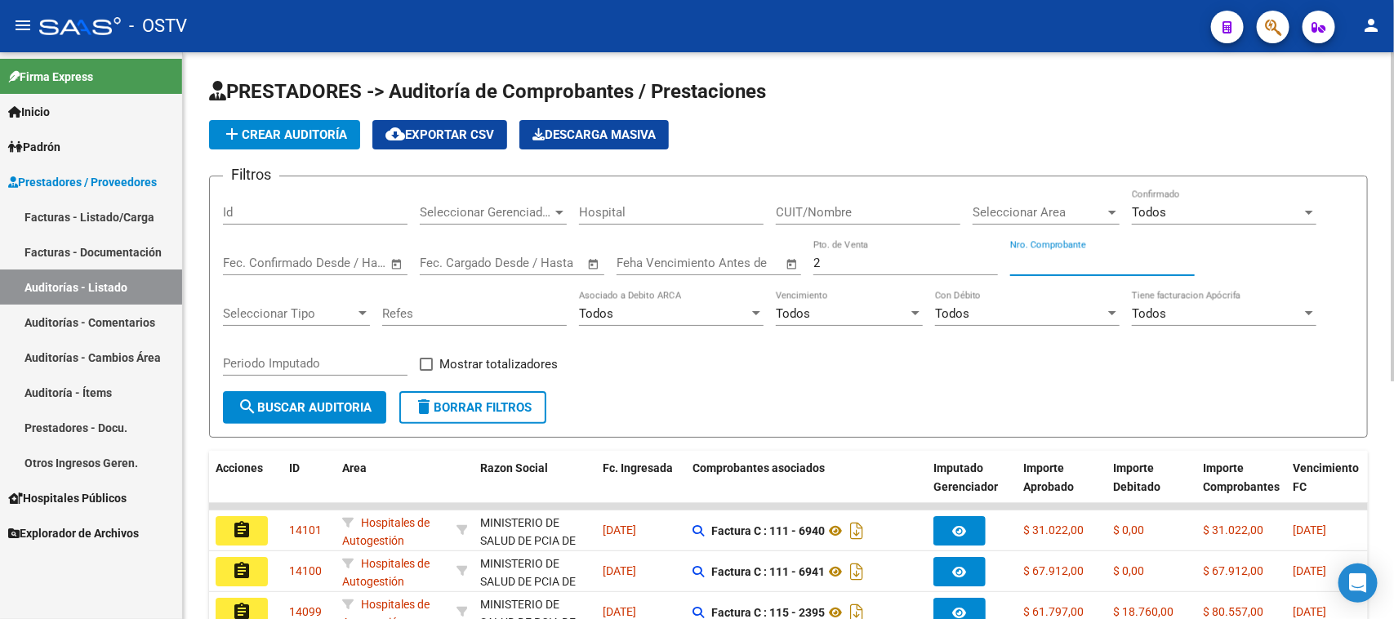
click at [1079, 261] on input "Nro. Comprobante" at bounding box center [1102, 263] width 185 height 15
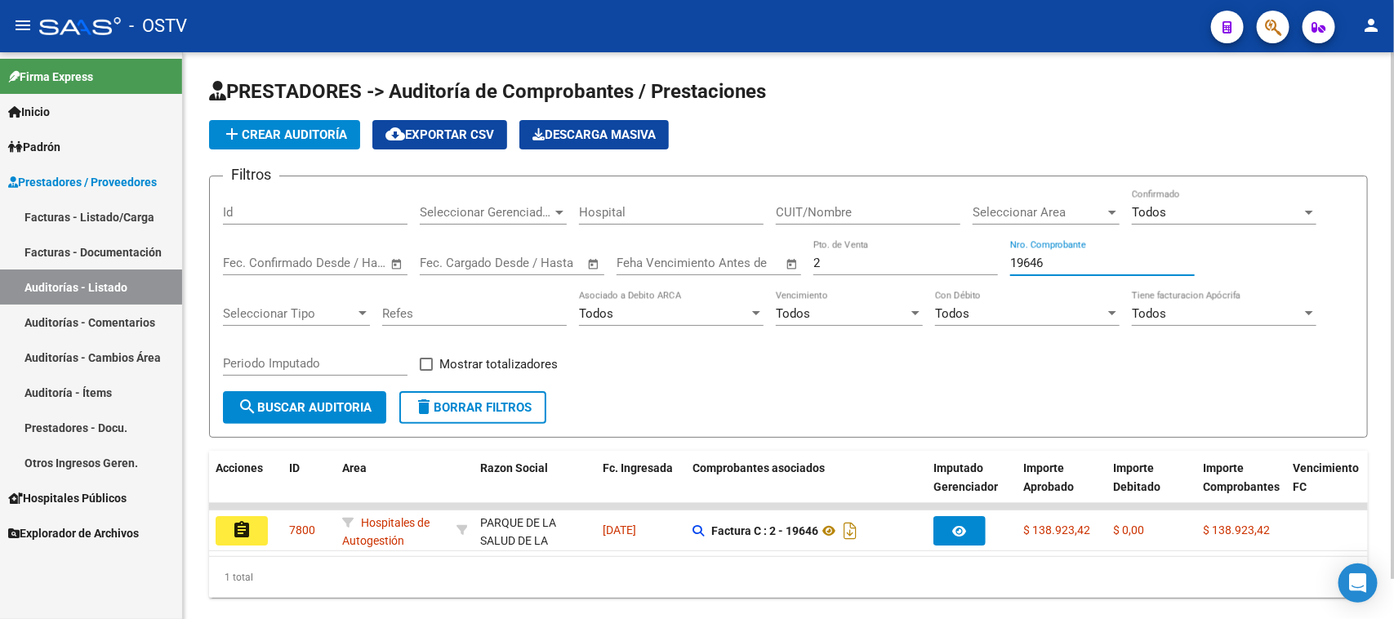
drag, startPoint x: 969, startPoint y: 265, endPoint x: 941, endPoint y: 265, distance: 28.6
click at [941, 265] on div "Filtros Id Seleccionar Gerenciador Seleccionar Gerenciador Hospital CUIT/Nombre…" at bounding box center [788, 290] width 1131 height 202
drag, startPoint x: 1050, startPoint y: 257, endPoint x: 976, endPoint y: 255, distance: 73.5
click at [976, 255] on div "Filtros Id Seleccionar Gerenciador Seleccionar Gerenciador Hospital CUIT/Nombre…" at bounding box center [788, 290] width 1131 height 202
paste input "731"
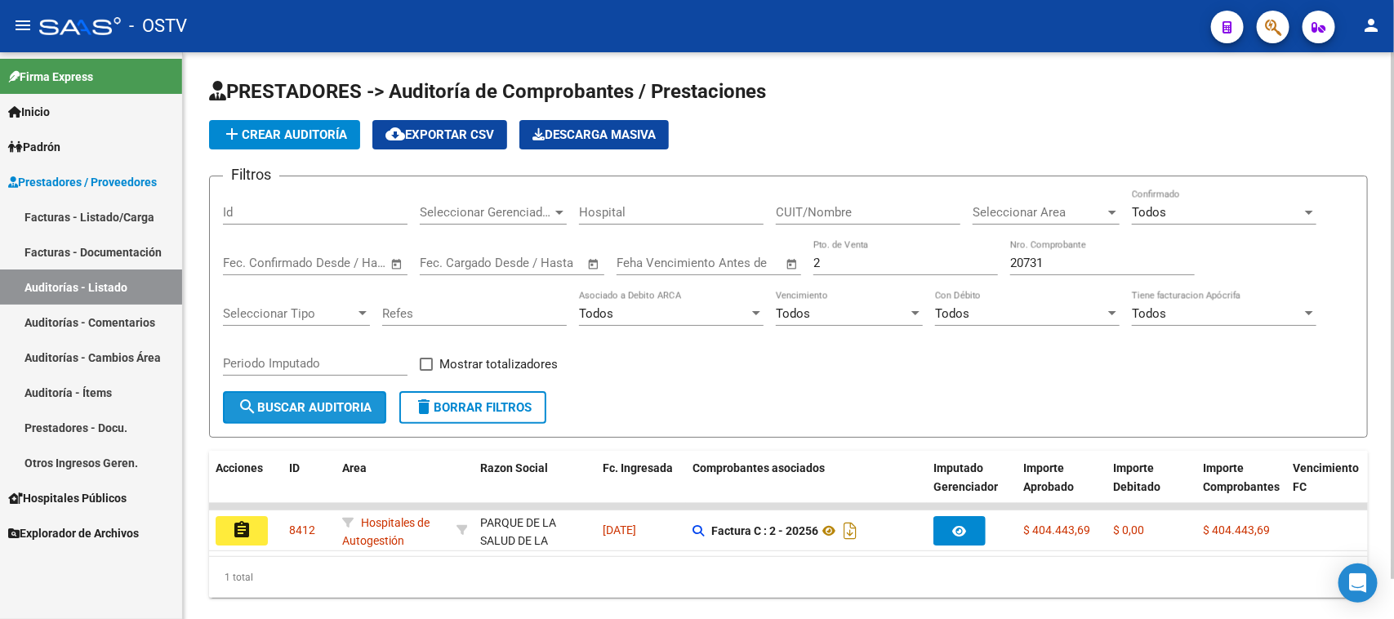
click at [318, 405] on span "search Buscar Auditoria" at bounding box center [305, 407] width 134 height 15
drag, startPoint x: 1064, startPoint y: 262, endPoint x: 945, endPoint y: 260, distance: 118.4
click at [945, 260] on div "Filtros Id Seleccionar Gerenciador Seleccionar Gerenciador Hospital CUIT/Nombre…" at bounding box center [788, 290] width 1131 height 202
paste input "958"
click at [327, 406] on span "search Buscar Auditoria" at bounding box center [305, 407] width 134 height 15
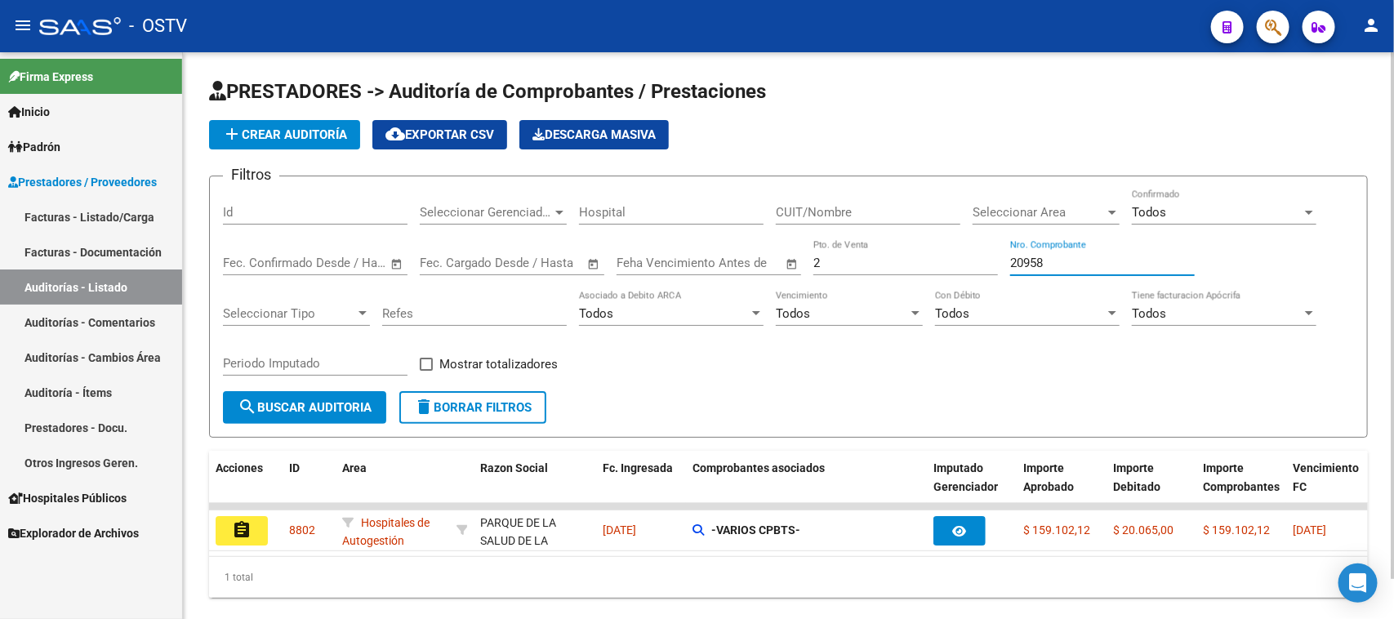
drag, startPoint x: 964, startPoint y: 260, endPoint x: 945, endPoint y: 260, distance: 19.6
click at [945, 260] on div "Filtros Id Seleccionar Gerenciador Seleccionar Gerenciador Hospital CUIT/Nombre…" at bounding box center [788, 290] width 1131 height 202
paste input "1533"
type input "21533"
click at [351, 402] on span "search Buscar Auditoria" at bounding box center [305, 407] width 134 height 15
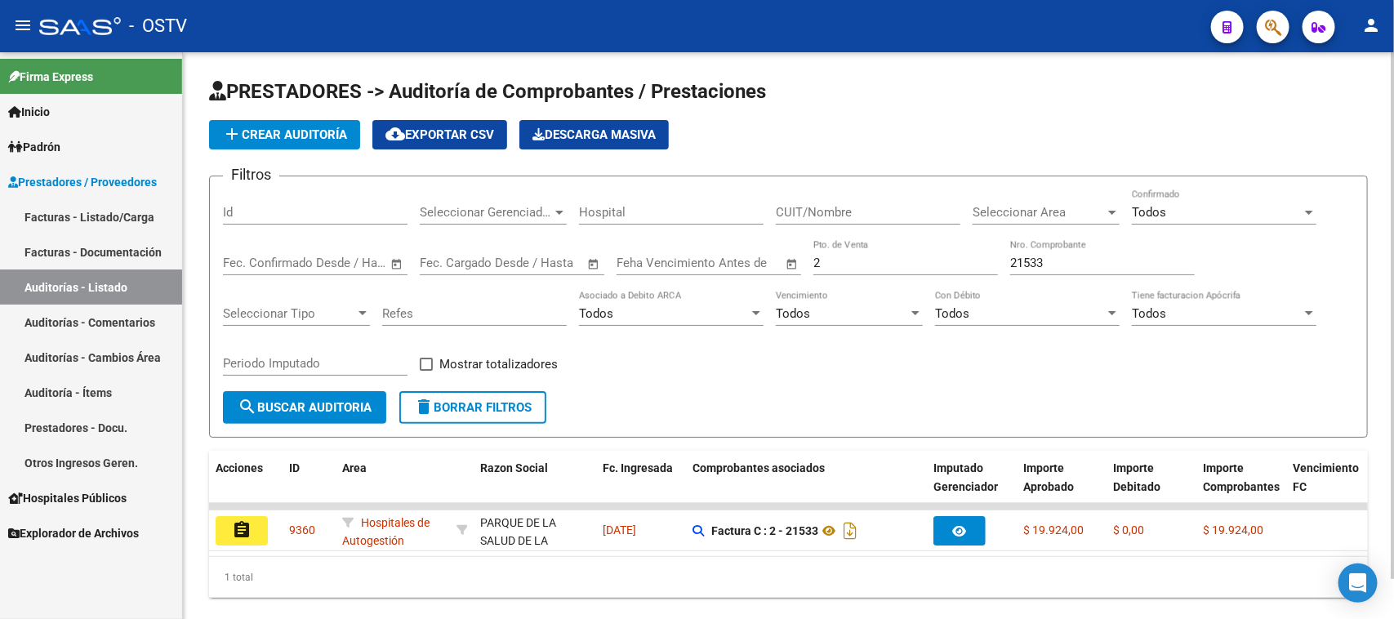
click at [834, 266] on input "2" at bounding box center [905, 263] width 185 height 15
type input "3"
drag, startPoint x: 1043, startPoint y: 257, endPoint x: 969, endPoint y: 256, distance: 73.5
click at [969, 256] on div "Filtros Id Seleccionar Gerenciador Seleccionar Gerenciador Hospital CUIT/Nombre…" at bounding box center [788, 290] width 1131 height 202
paste input "3969"
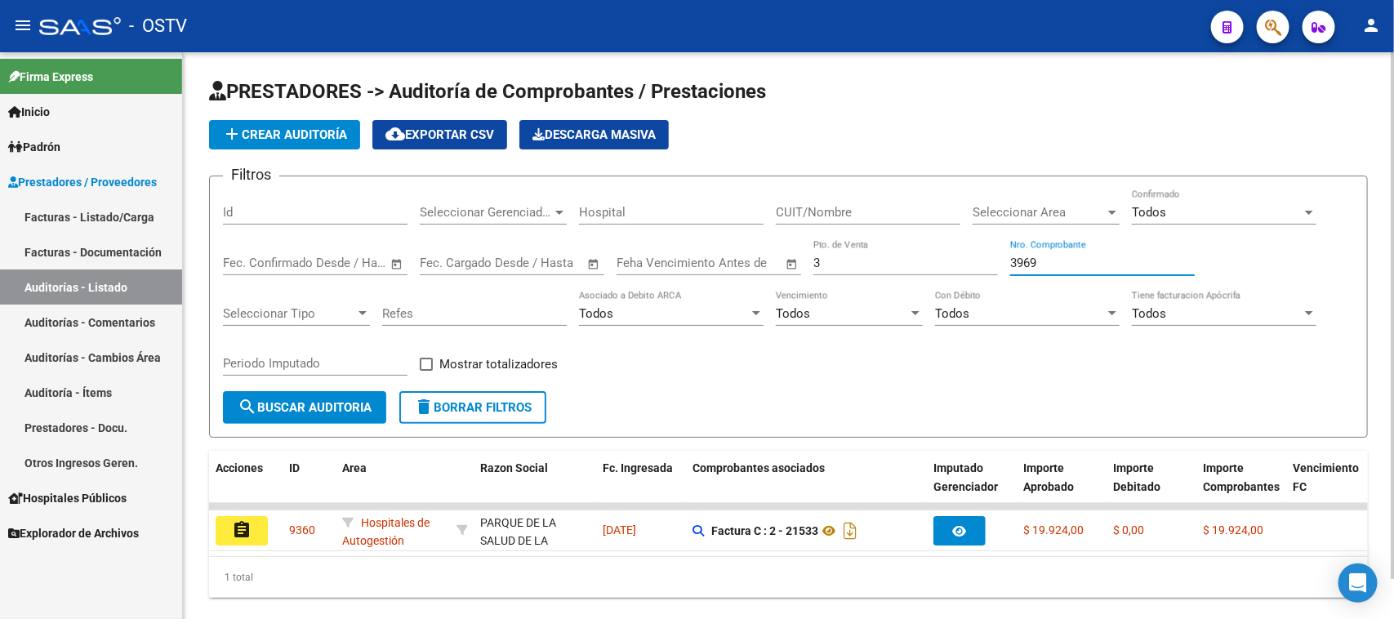
type input "3969"
click at [345, 406] on span "search Buscar Auditoria" at bounding box center [305, 407] width 134 height 15
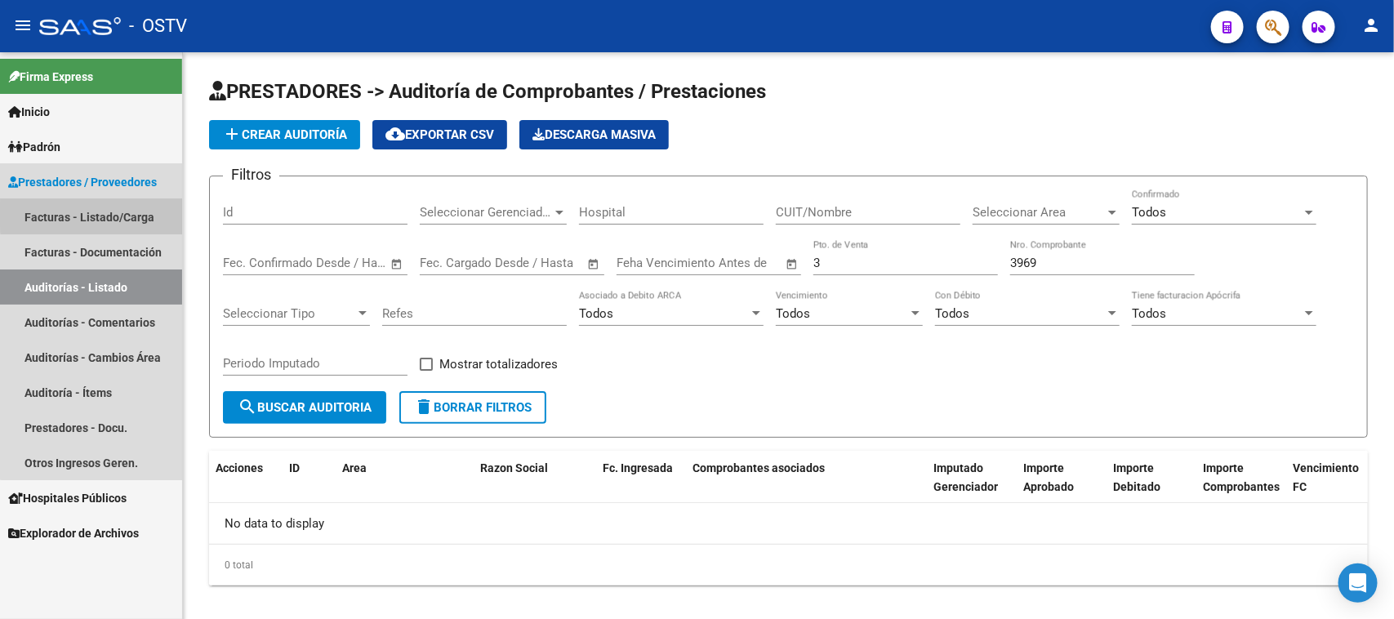
click at [102, 214] on link "Facturas - Listado/Carga" at bounding box center [91, 216] width 182 height 35
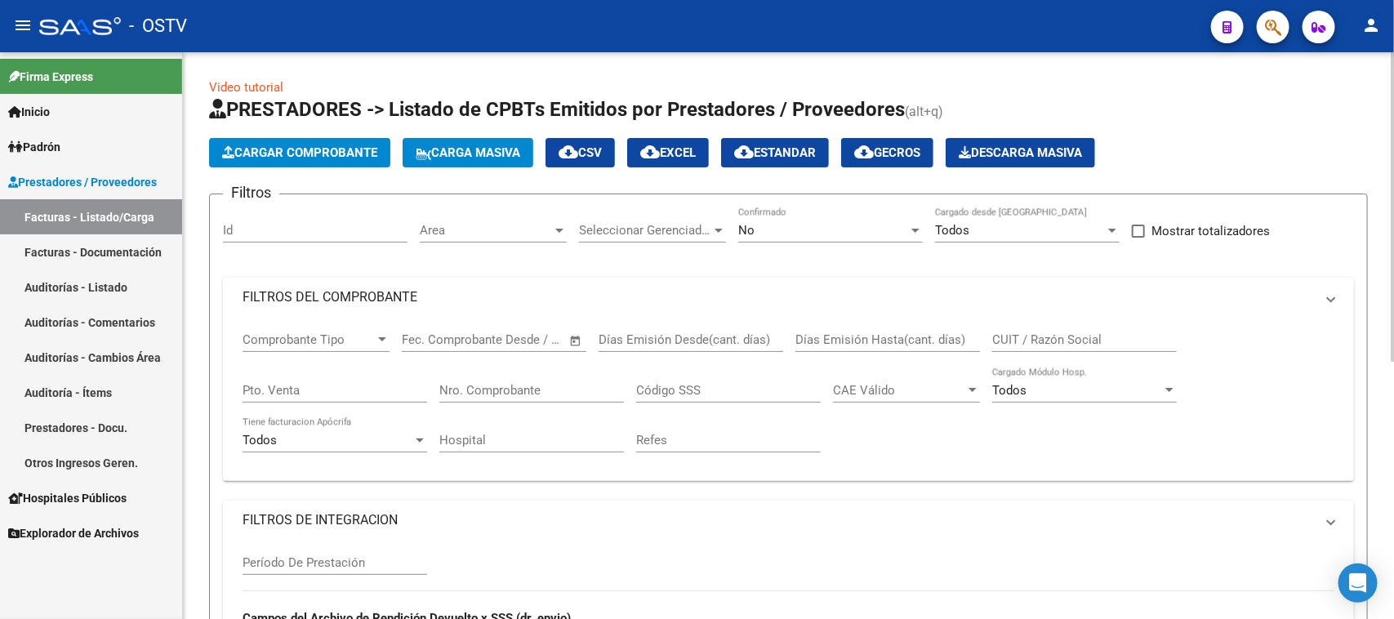
click at [765, 225] on div "No" at bounding box center [823, 230] width 170 height 15
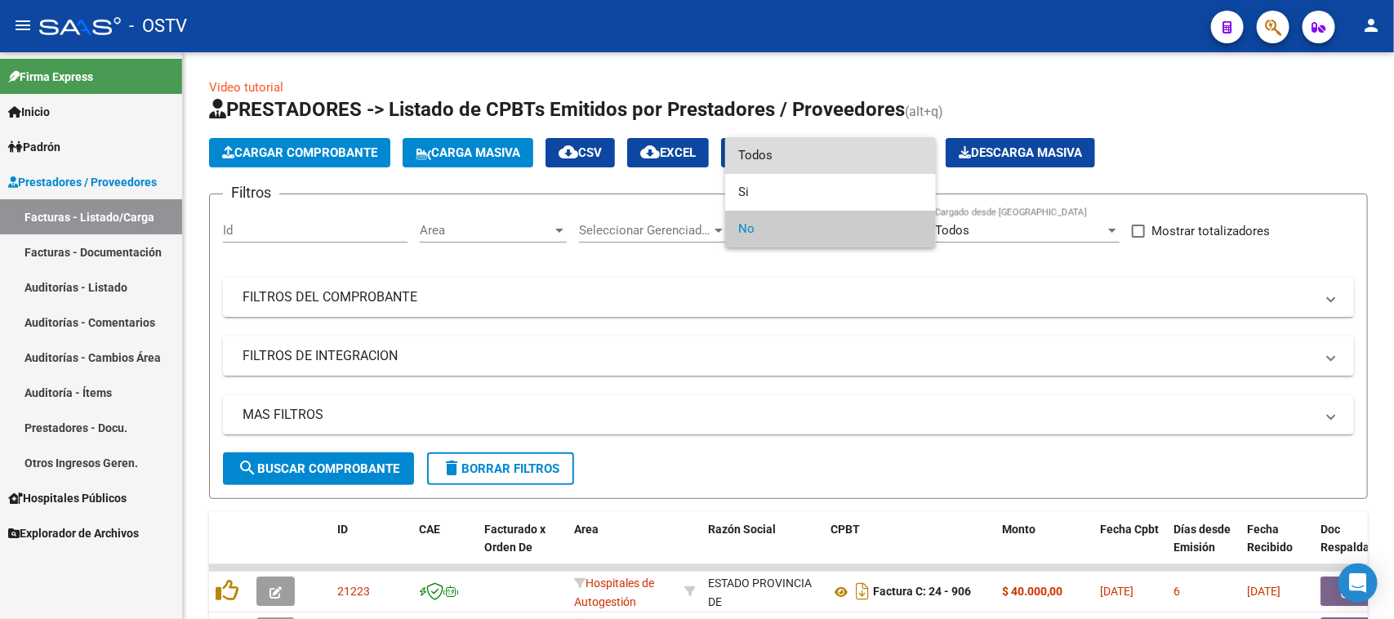
click at [770, 144] on span "Todos" at bounding box center [830, 155] width 185 height 37
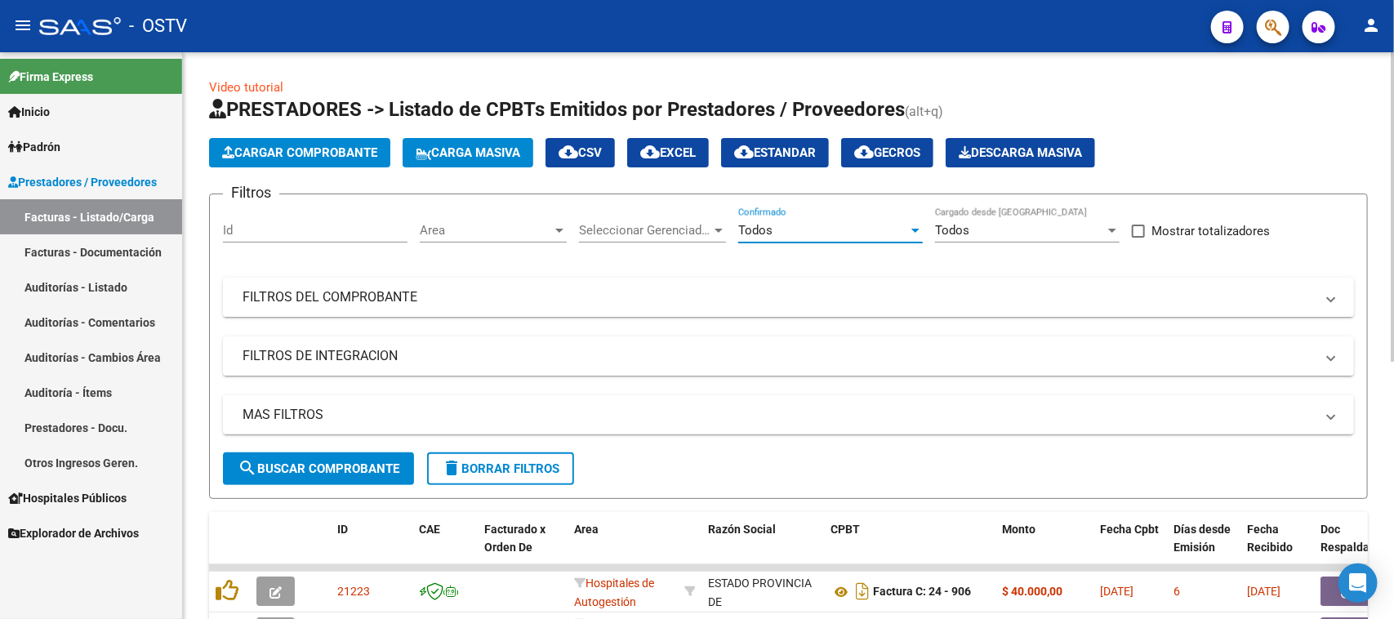
click at [723, 303] on mat-panel-title "FILTROS DEL COMPROBANTE" at bounding box center [778, 297] width 1072 height 18
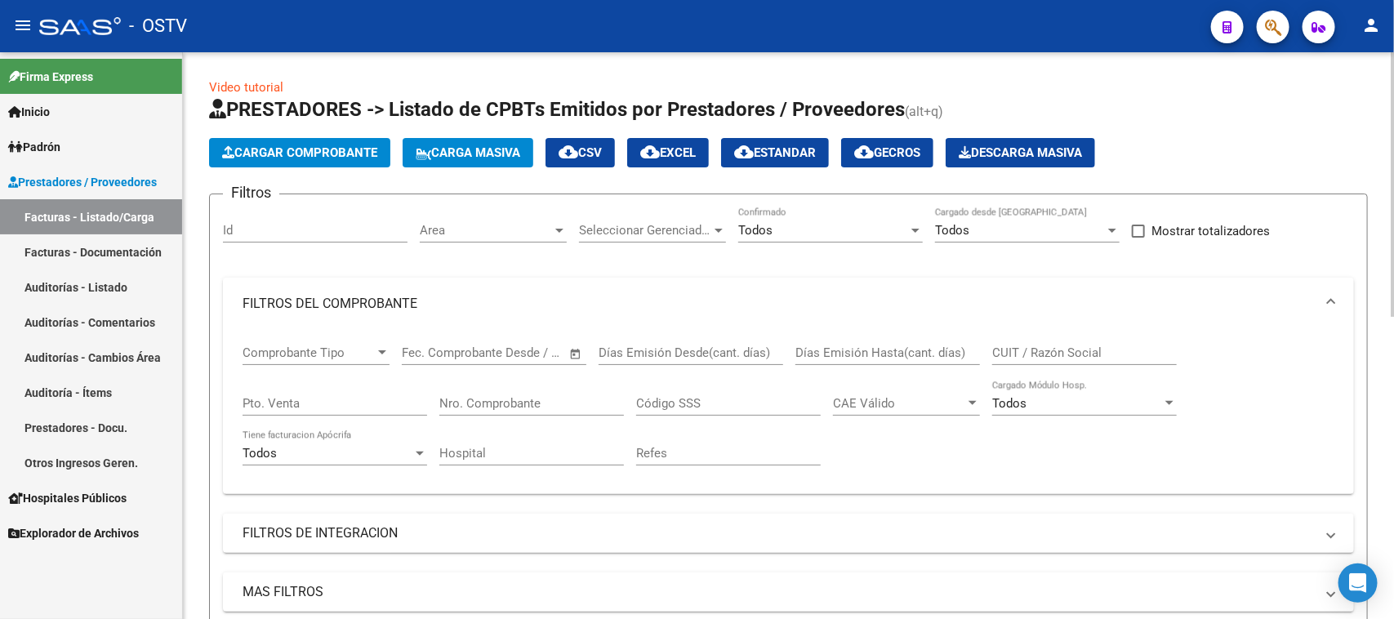
click at [518, 402] on input "Nro. Comprobante" at bounding box center [531, 403] width 185 height 15
paste input "3969"
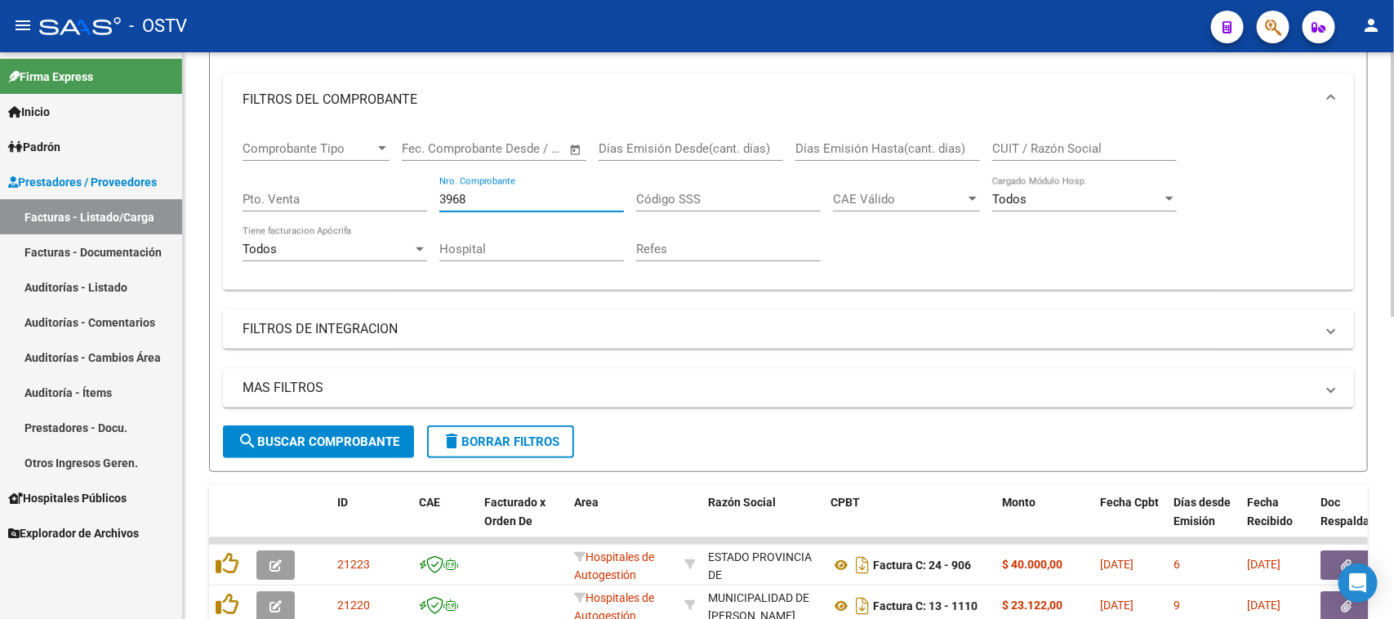
type input "3968"
click at [365, 429] on button "search Buscar Comprobante" at bounding box center [318, 441] width 191 height 33
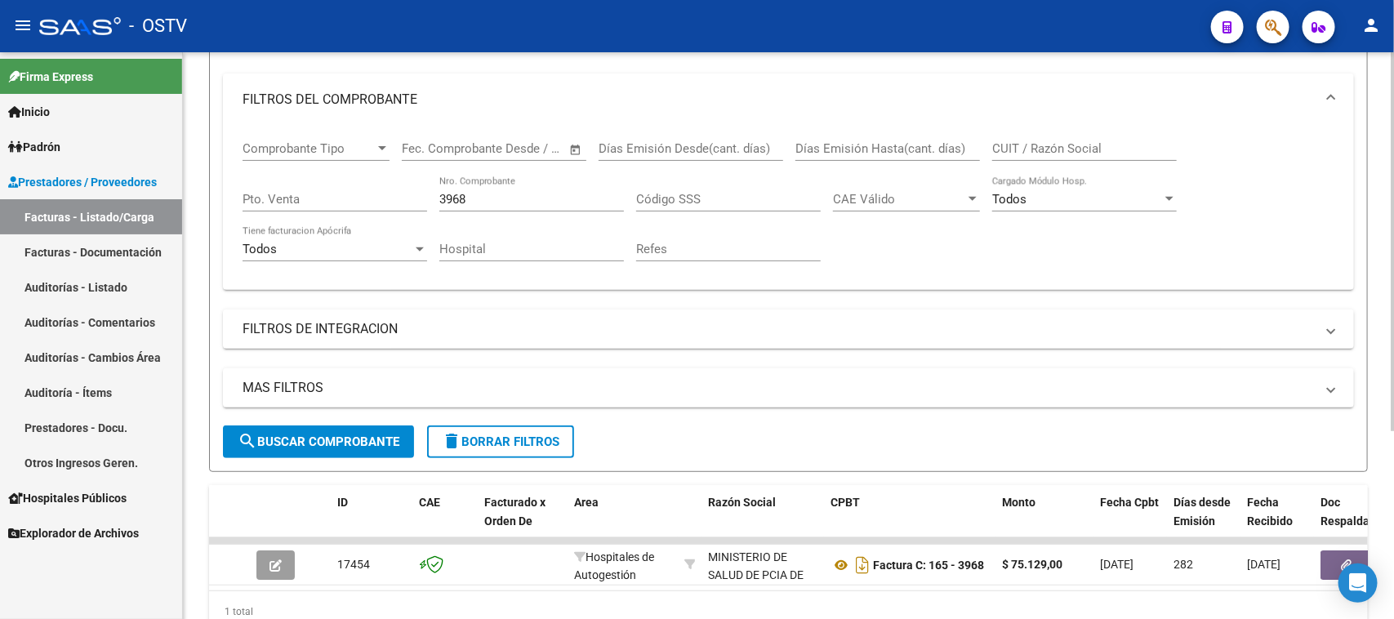
click at [359, 192] on input "Pto. Venta" at bounding box center [334, 199] width 185 height 15
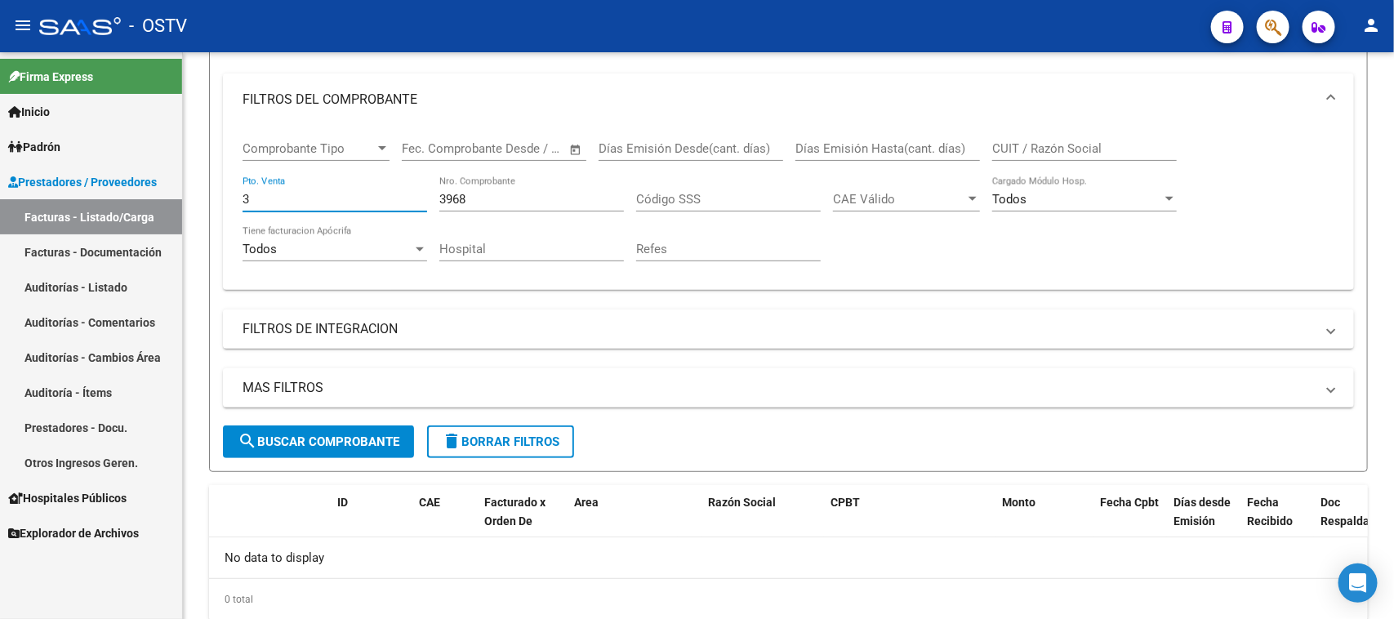
type input "3"
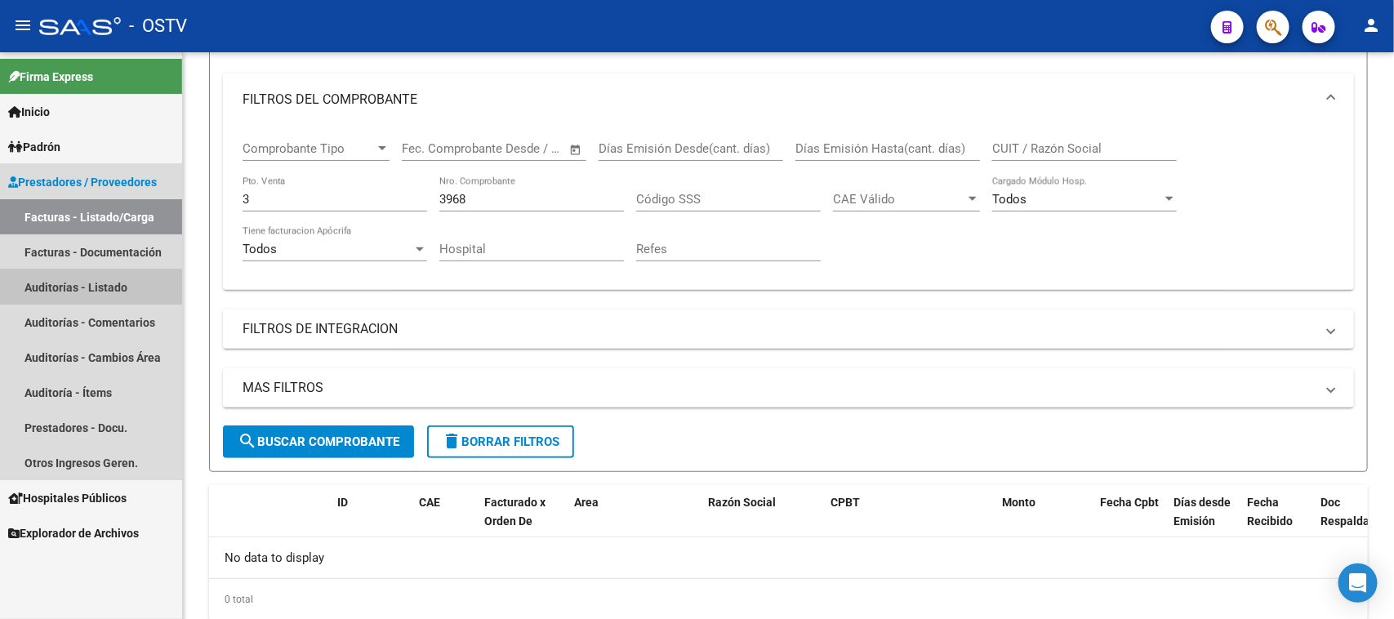
click at [66, 283] on link "Auditorías - Listado" at bounding box center [91, 286] width 182 height 35
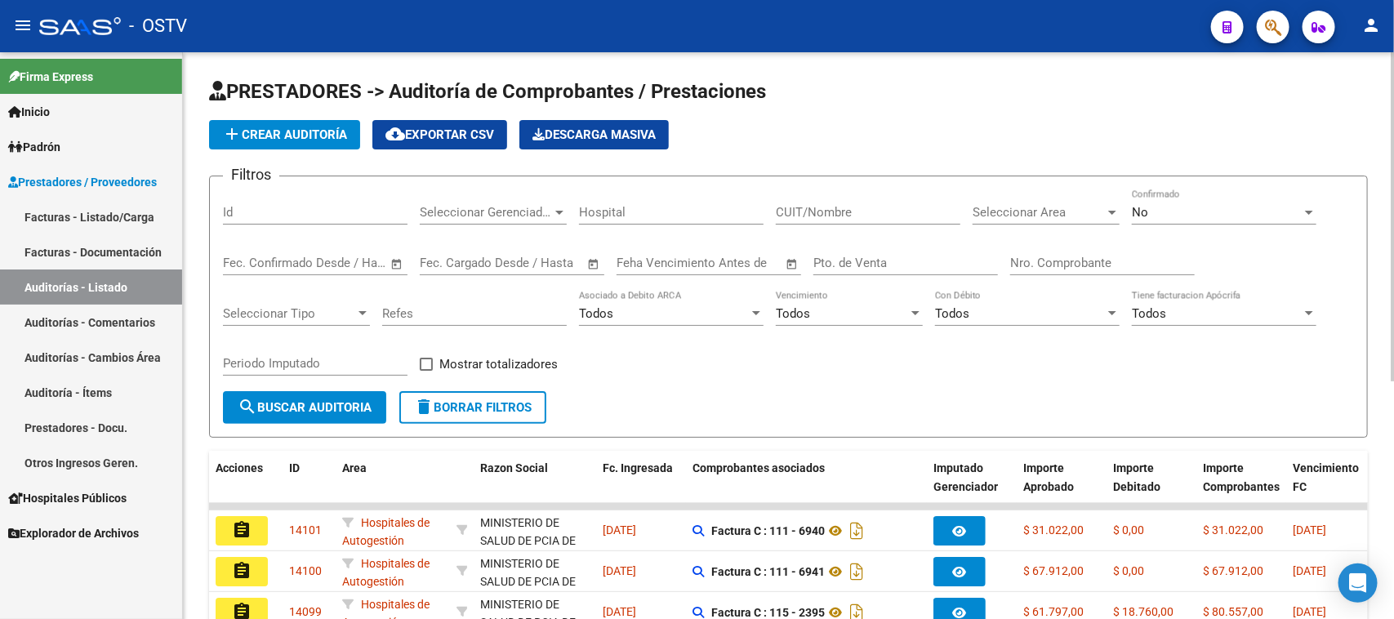
click at [1149, 215] on div "No" at bounding box center [1217, 212] width 170 height 15
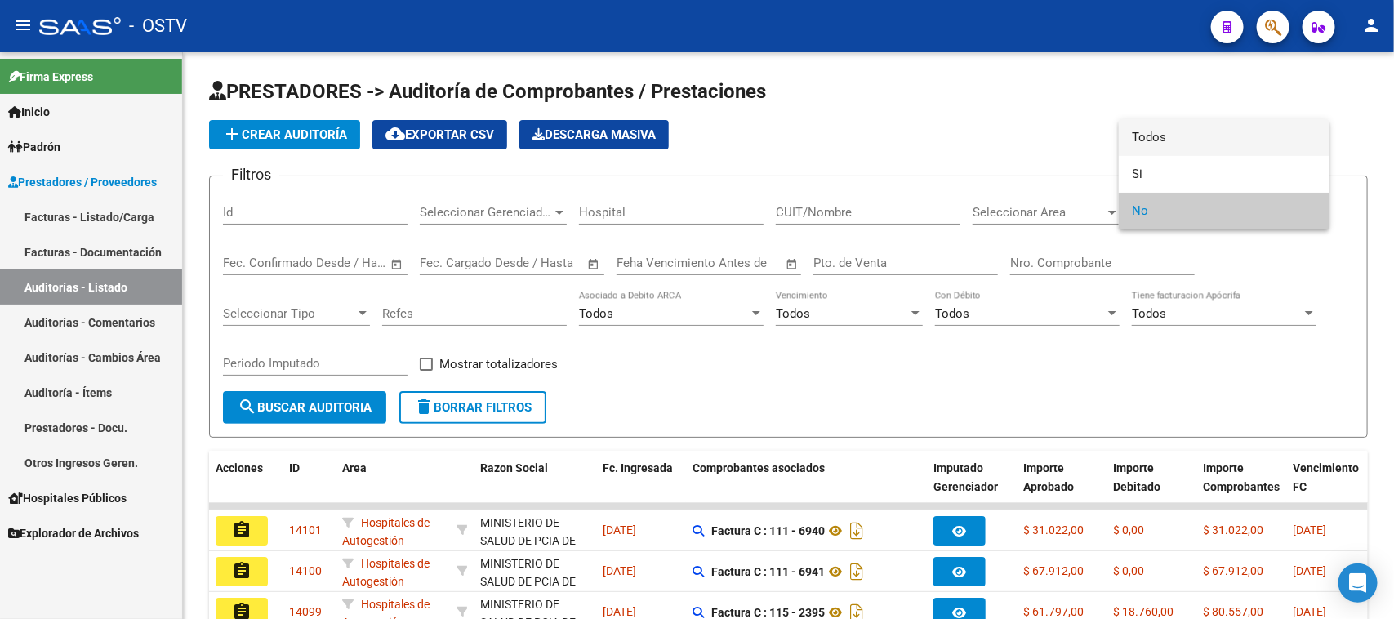
click at [1148, 145] on span "Todos" at bounding box center [1224, 137] width 185 height 37
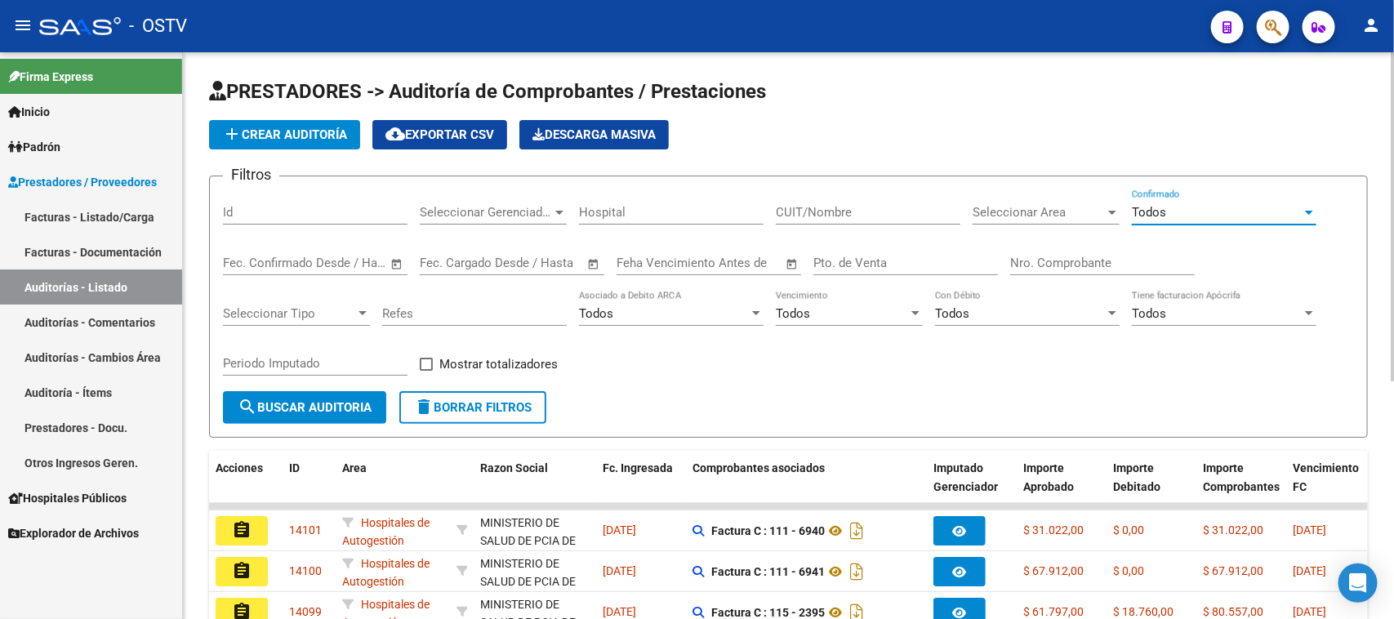
click at [854, 256] on input "Pto. de Venta" at bounding box center [905, 263] width 185 height 15
type input "2"
click at [1041, 272] on div "Nro. Comprobante" at bounding box center [1102, 257] width 185 height 35
click at [1043, 257] on input "Nro. Comprobante" at bounding box center [1102, 263] width 185 height 15
paste input "21690"
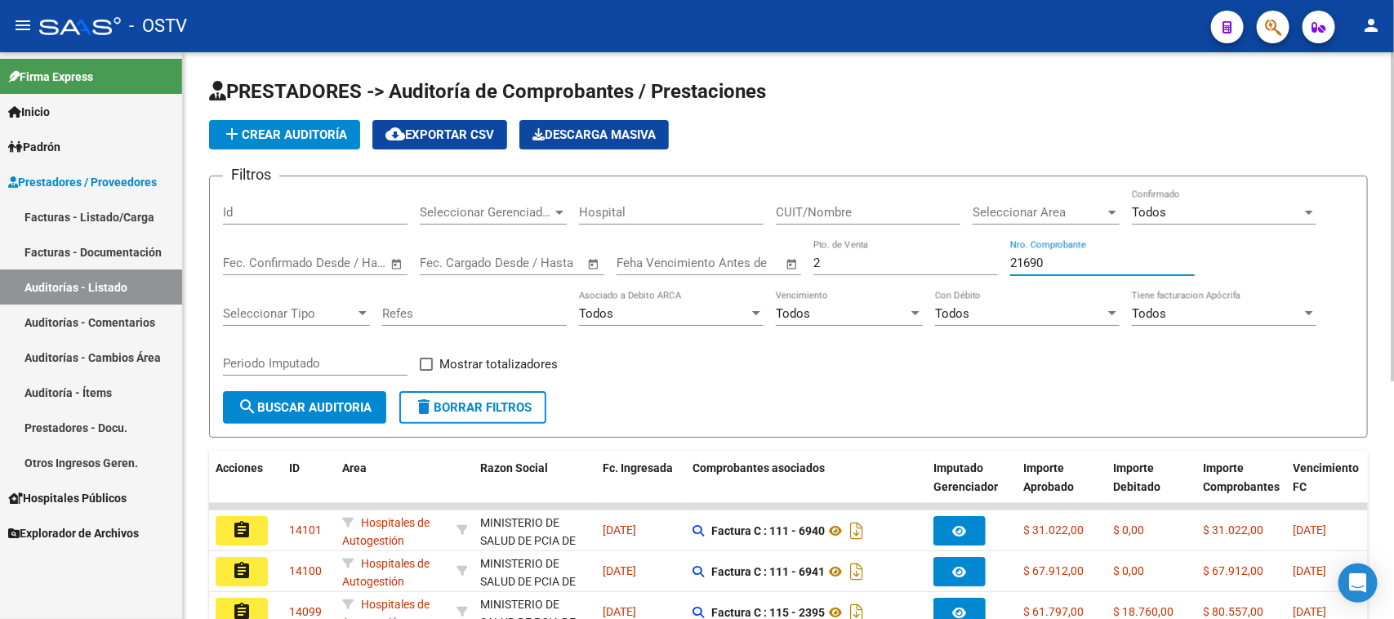
click at [290, 408] on span "search Buscar Auditoria" at bounding box center [305, 407] width 134 height 15
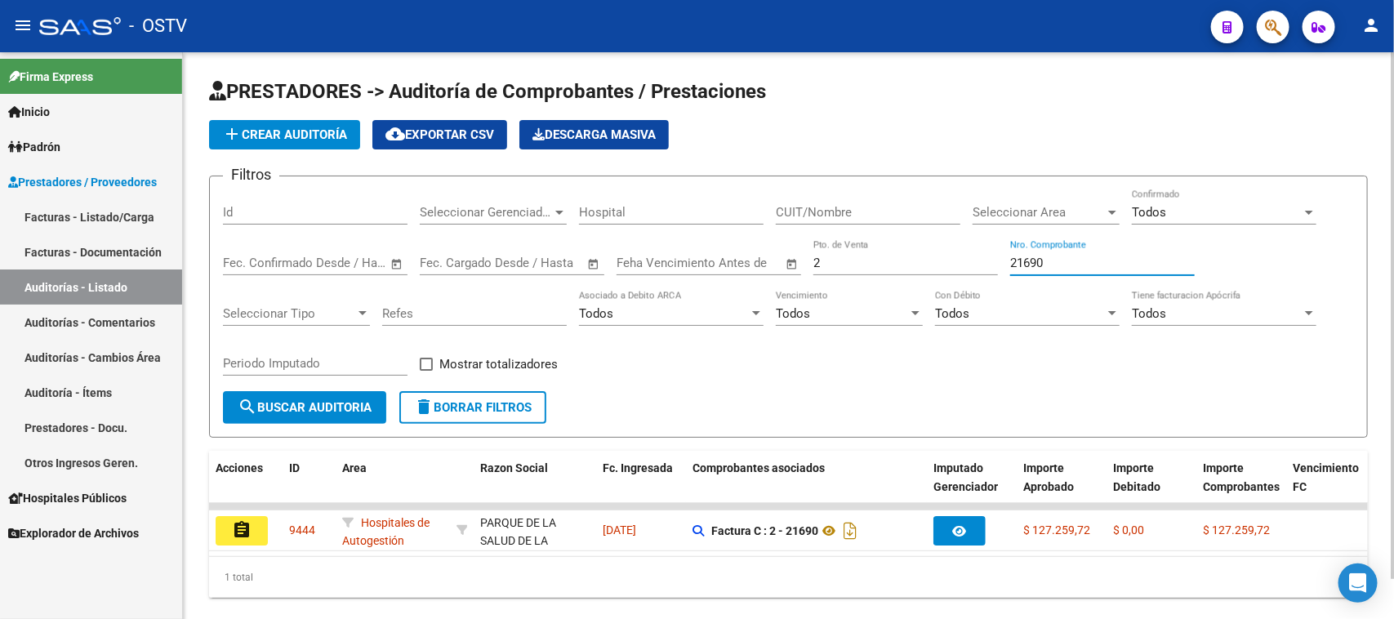
drag, startPoint x: 1074, startPoint y: 260, endPoint x: 949, endPoint y: 251, distance: 125.2
click at [949, 251] on div "Filtros Id Seleccionar Gerenciador Seleccionar Gerenciador Hospital CUIT/Nombre…" at bounding box center [788, 290] width 1131 height 202
paste input "608"
type input "2608"
click at [838, 264] on input "2" at bounding box center [905, 263] width 185 height 15
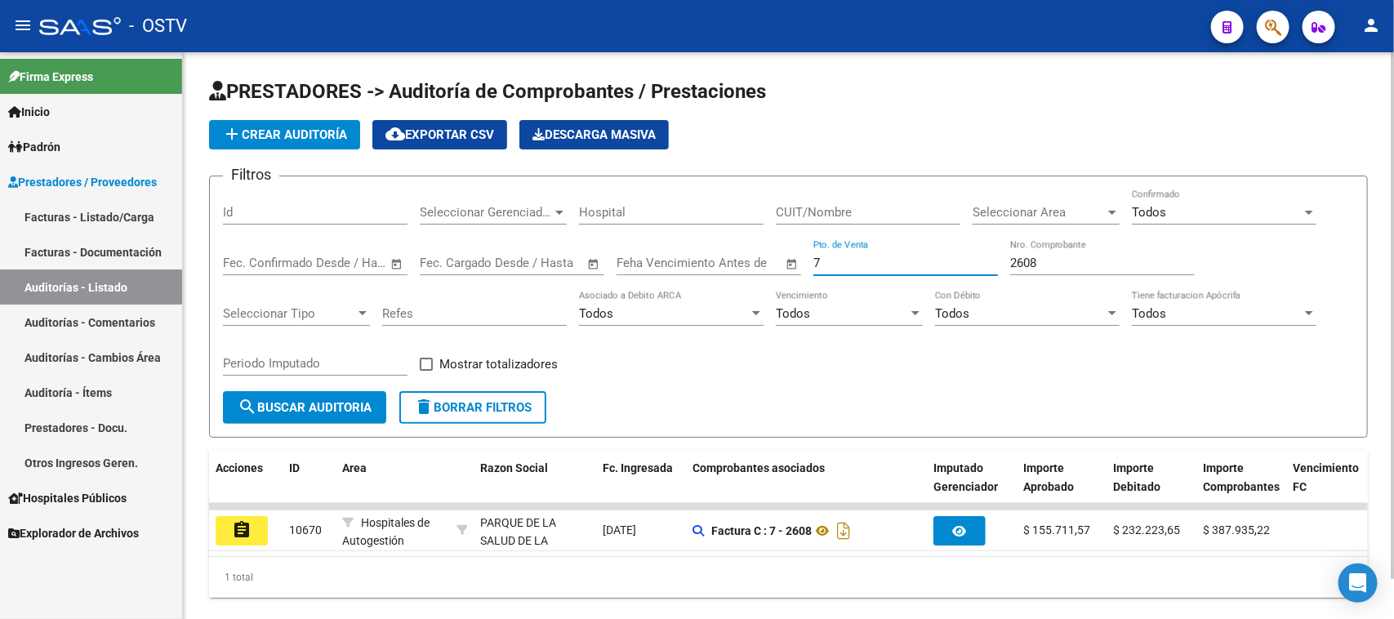
drag, startPoint x: 846, startPoint y: 260, endPoint x: 773, endPoint y: 238, distance: 75.9
click at [780, 259] on div "Filtros Id Seleccionar Gerenciador Seleccionar Gerenciador Hospital CUIT/Nombre…" at bounding box center [788, 290] width 1131 height 202
type input "17"
drag, startPoint x: 1041, startPoint y: 259, endPoint x: 985, endPoint y: 253, distance: 56.6
click at [985, 253] on div "Filtros Id Seleccionar Gerenciador Seleccionar Gerenciador Hospital CUIT/Nombre…" at bounding box center [788, 290] width 1131 height 202
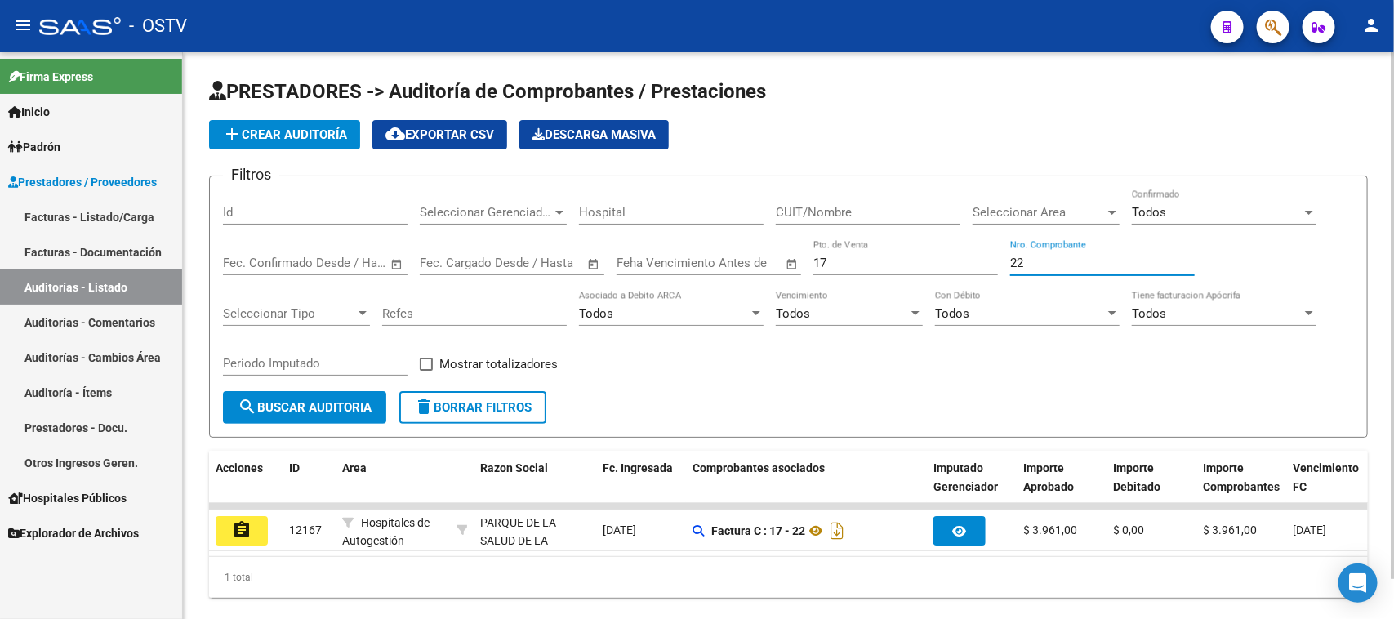
paste input "700"
type input "2700"
click at [883, 259] on input "17" at bounding box center [905, 263] width 185 height 15
type input "1"
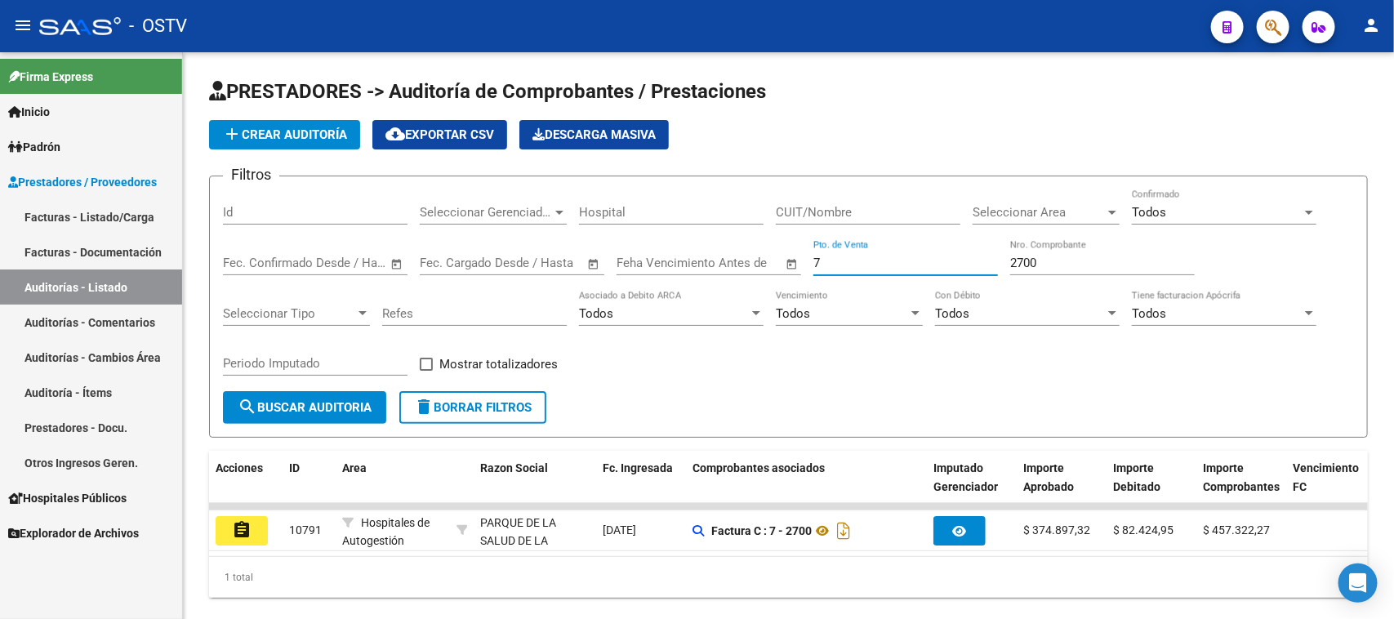
type input "7"
type input "17"
type input "59"
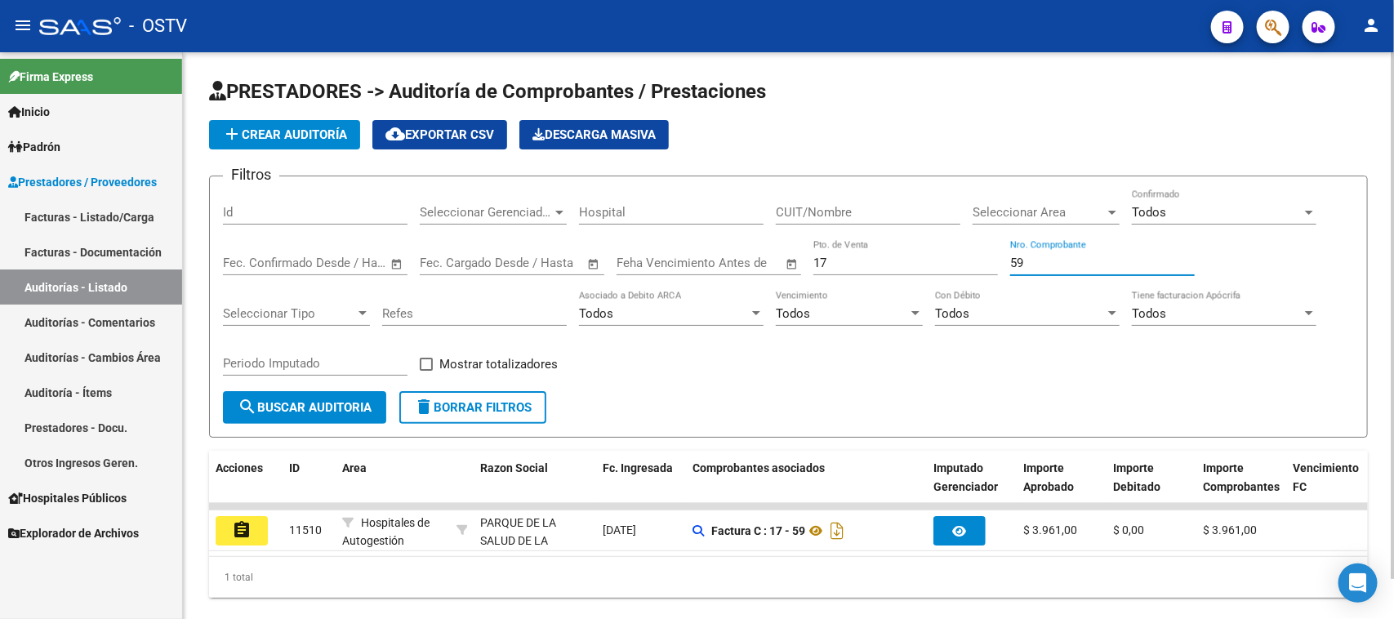
click at [869, 260] on input "17" at bounding box center [905, 263] width 185 height 15
type input "1"
type input "7"
paste input "2772"
type input "2772"
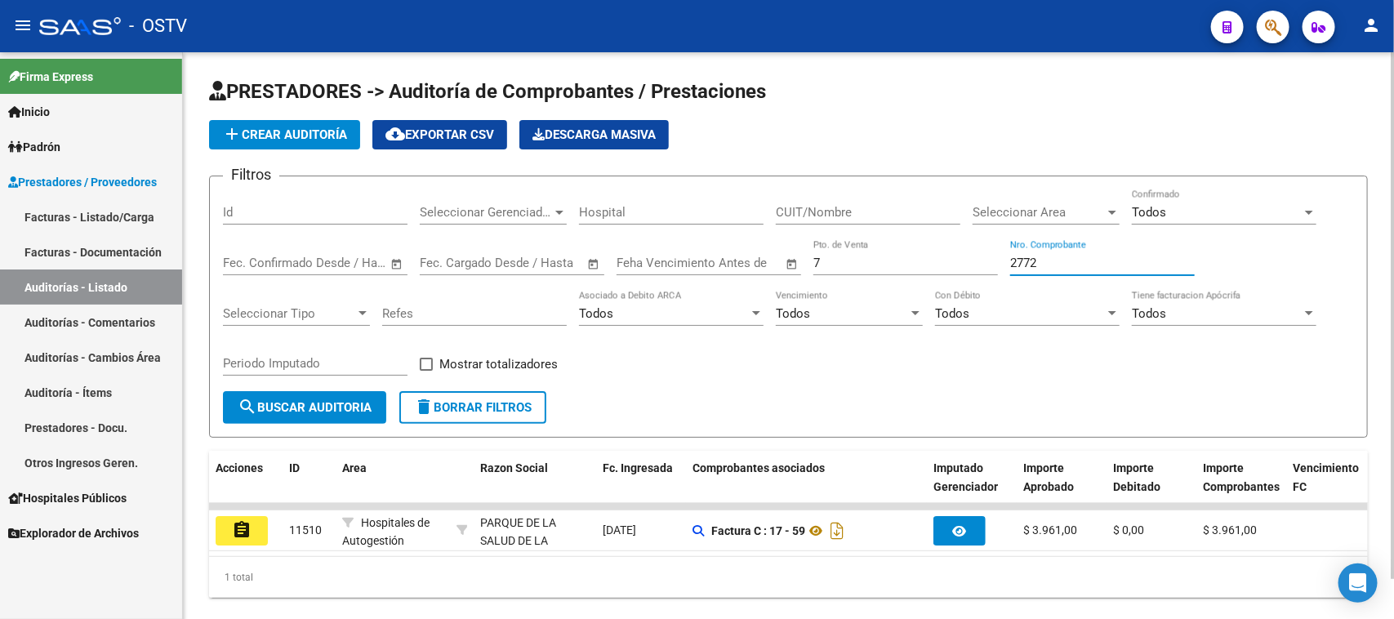
click at [324, 400] on span "search Buscar Auditoria" at bounding box center [305, 407] width 134 height 15
drag, startPoint x: 874, startPoint y: 253, endPoint x: 773, endPoint y: 255, distance: 101.2
click at [773, 255] on div "Filtros Id Seleccionar Gerenciador Seleccionar Gerenciador Hospital CUIT/Nombre…" at bounding box center [788, 290] width 1131 height 202
type input "13"
type input "100"
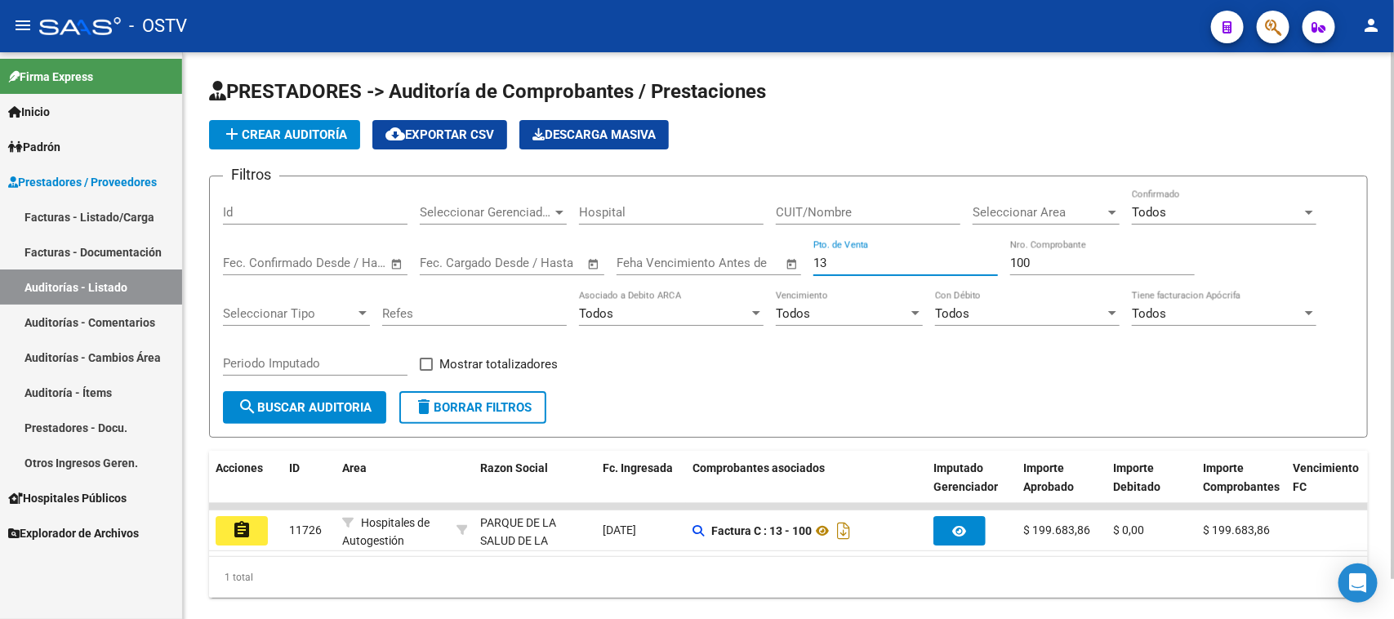
drag, startPoint x: 847, startPoint y: 256, endPoint x: 800, endPoint y: 256, distance: 47.4
click at [800, 256] on div "Filtros Id Seleccionar Gerenciador Seleccionar Gerenciador Hospital CUIT/Nombre…" at bounding box center [788, 290] width 1131 height 202
type input "112"
drag, startPoint x: 1043, startPoint y: 258, endPoint x: 980, endPoint y: 255, distance: 62.9
click at [980, 255] on div "Filtros Id Seleccionar Gerenciador Seleccionar Gerenciador Hospital CUIT/Nombre…" at bounding box center [788, 290] width 1131 height 202
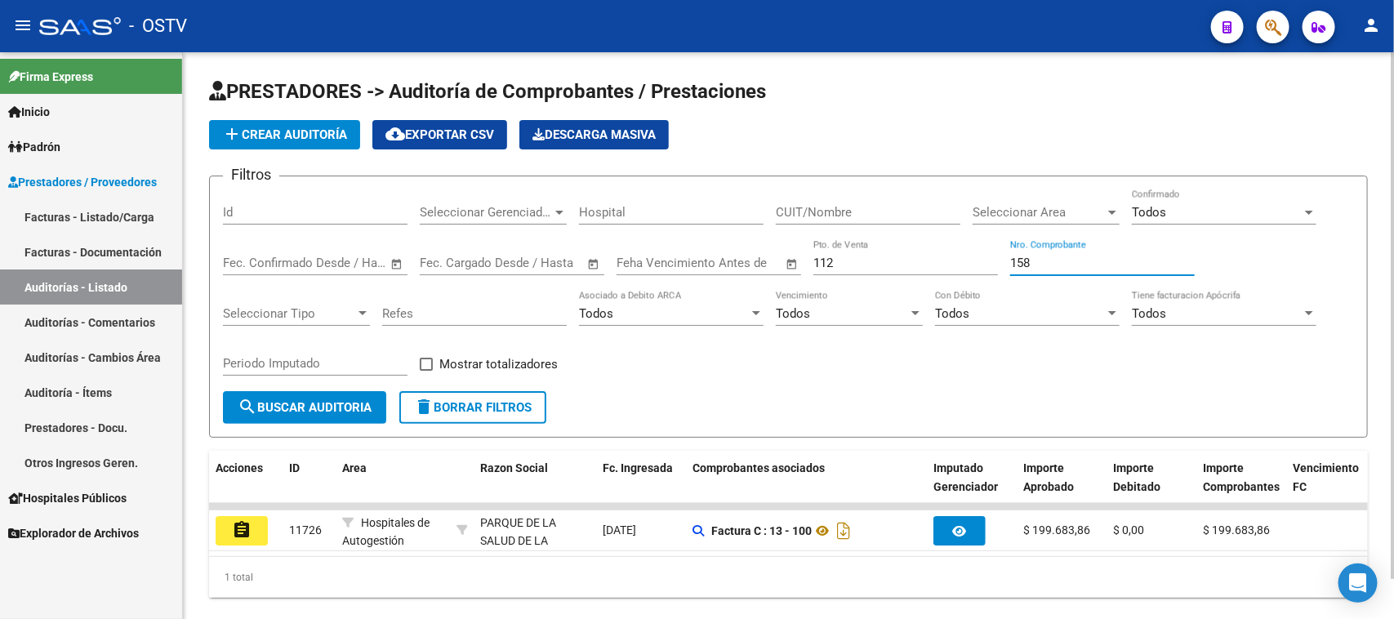
type input "158"
click at [822, 262] on input "112" at bounding box center [905, 263] width 185 height 15
drag, startPoint x: 838, startPoint y: 257, endPoint x: 782, endPoint y: 256, distance: 56.4
click at [782, 256] on div "Filtros Id Seleccionar Gerenciador Seleccionar Gerenciador Hospital CUIT/Nombre…" at bounding box center [788, 290] width 1131 height 202
type input "7"
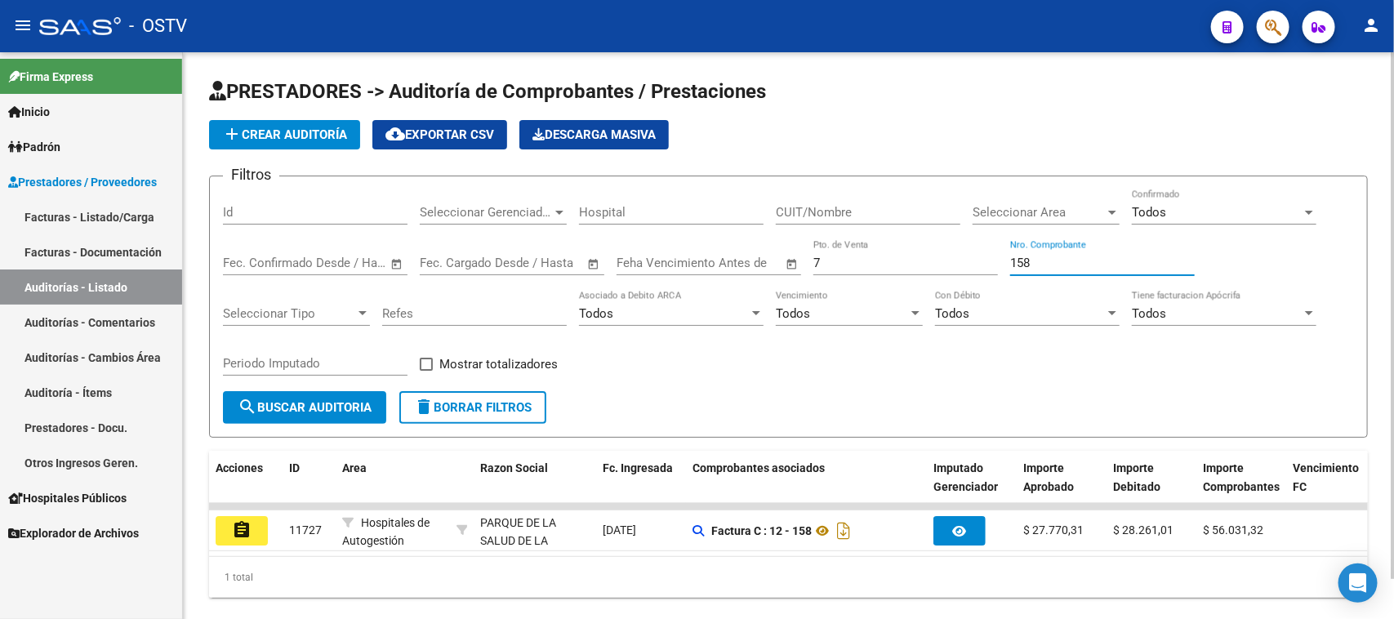
paste input "2826"
drag, startPoint x: 1030, startPoint y: 257, endPoint x: 973, endPoint y: 257, distance: 57.1
click at [973, 257] on div "Filtros Id Seleccionar Gerenciador Seleccionar Gerenciador Hospital CUIT/Nombre…" at bounding box center [788, 290] width 1131 height 202
paste input "49"
type input "2849"
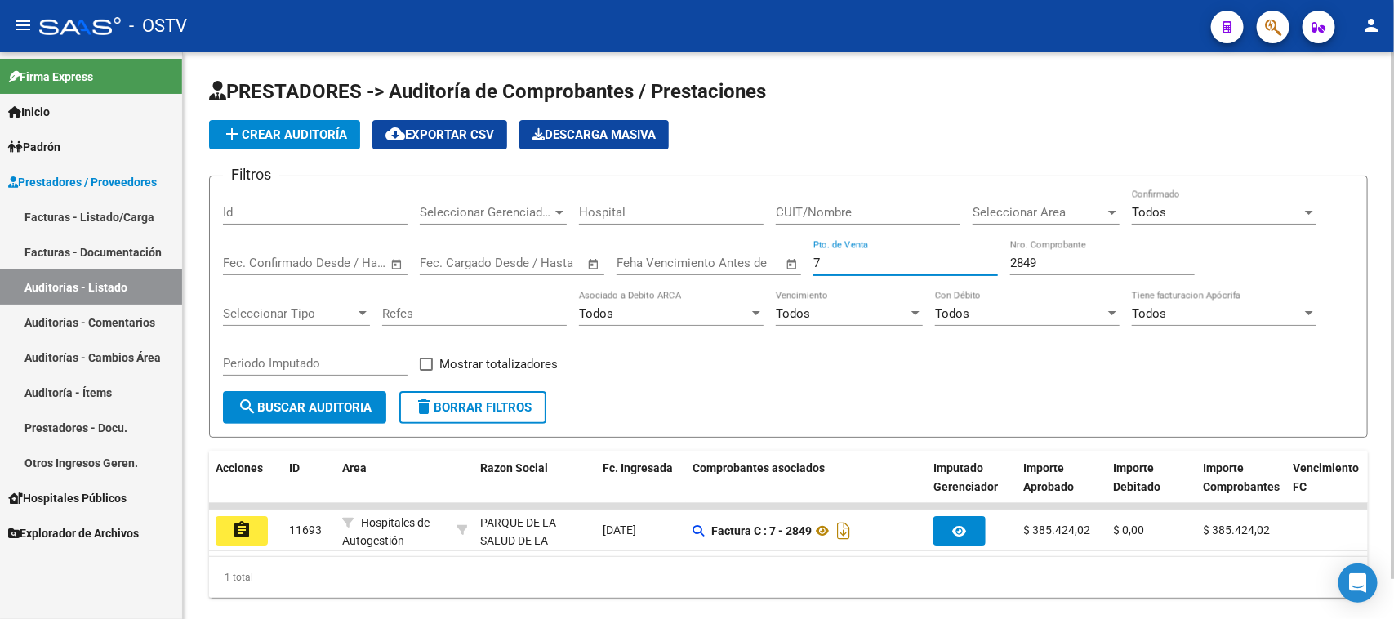
drag, startPoint x: 811, startPoint y: 257, endPoint x: 802, endPoint y: 257, distance: 9.0
click at [804, 257] on div "Filtros Id Seleccionar Gerenciador Seleccionar Gerenciador Hospital CUIT/Nombre…" at bounding box center [788, 290] width 1131 height 202
type input "12"
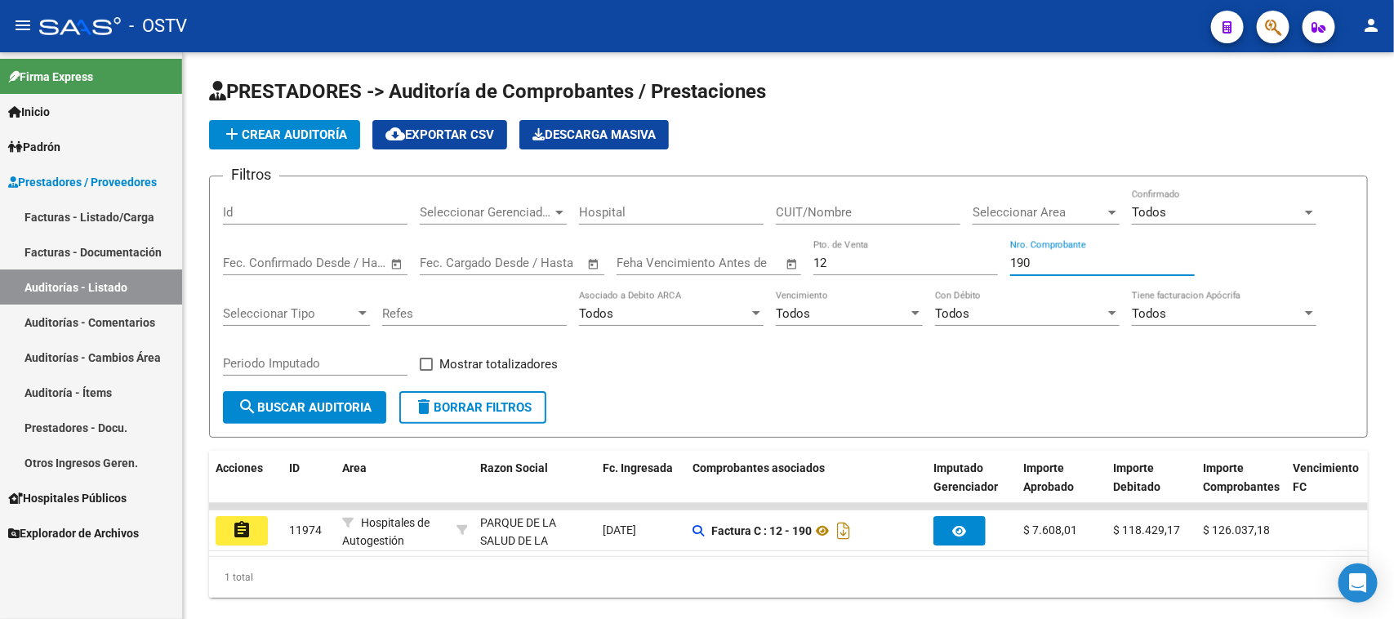
type input "190"
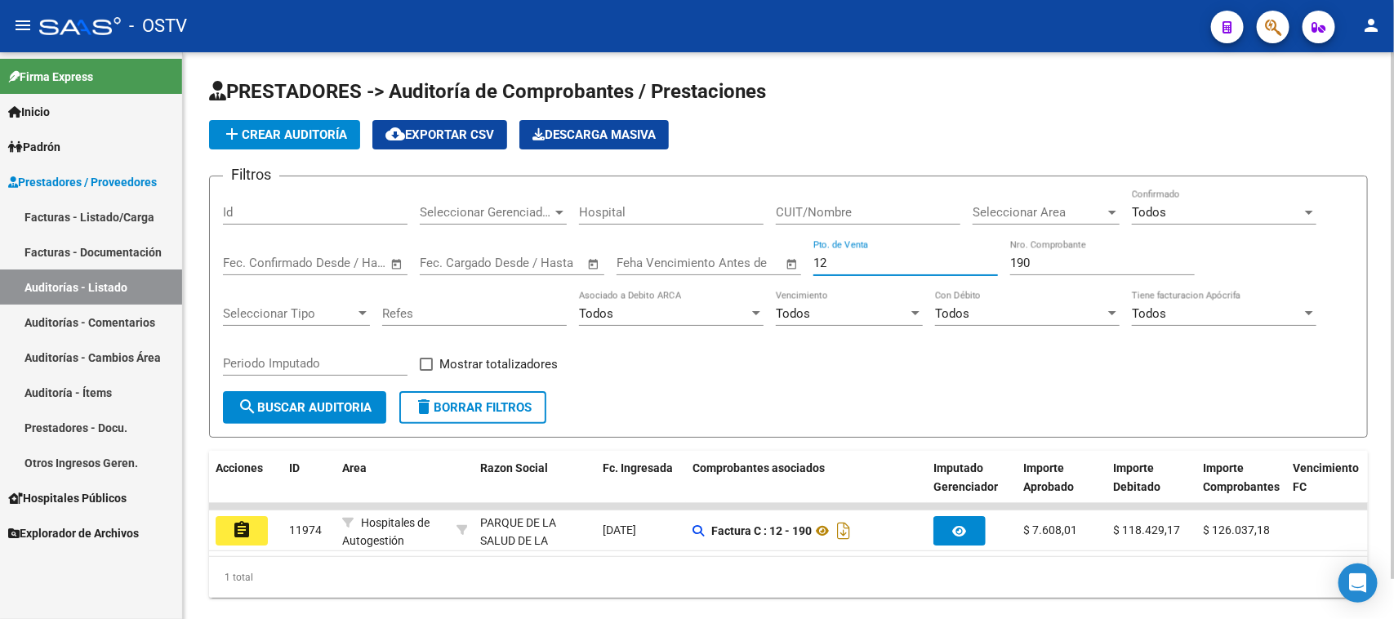
drag, startPoint x: 845, startPoint y: 263, endPoint x: 773, endPoint y: 260, distance: 71.9
click at [773, 260] on div "Filtros Id Seleccionar Gerenciador Seleccionar Gerenciador Hospital CUIT/Nombre…" at bounding box center [788, 290] width 1131 height 202
type input "11"
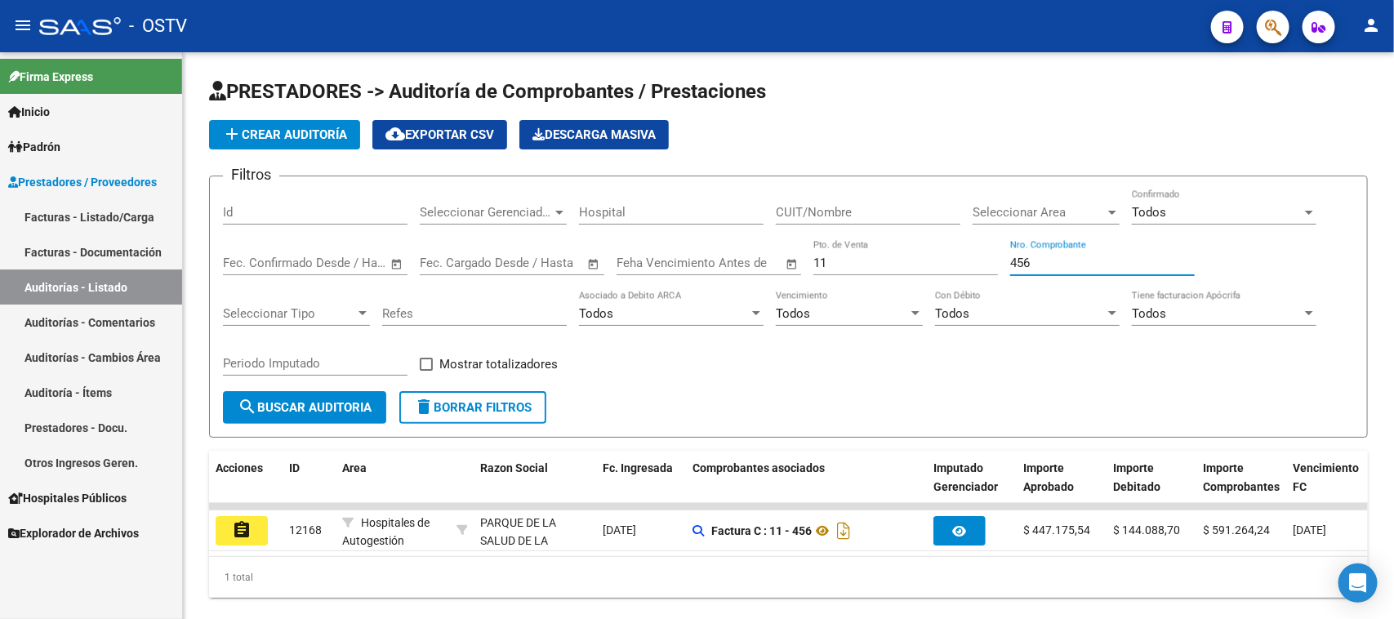
type input "456"
click at [869, 270] on div "11 Pto. de Venta" at bounding box center [905, 257] width 185 height 35
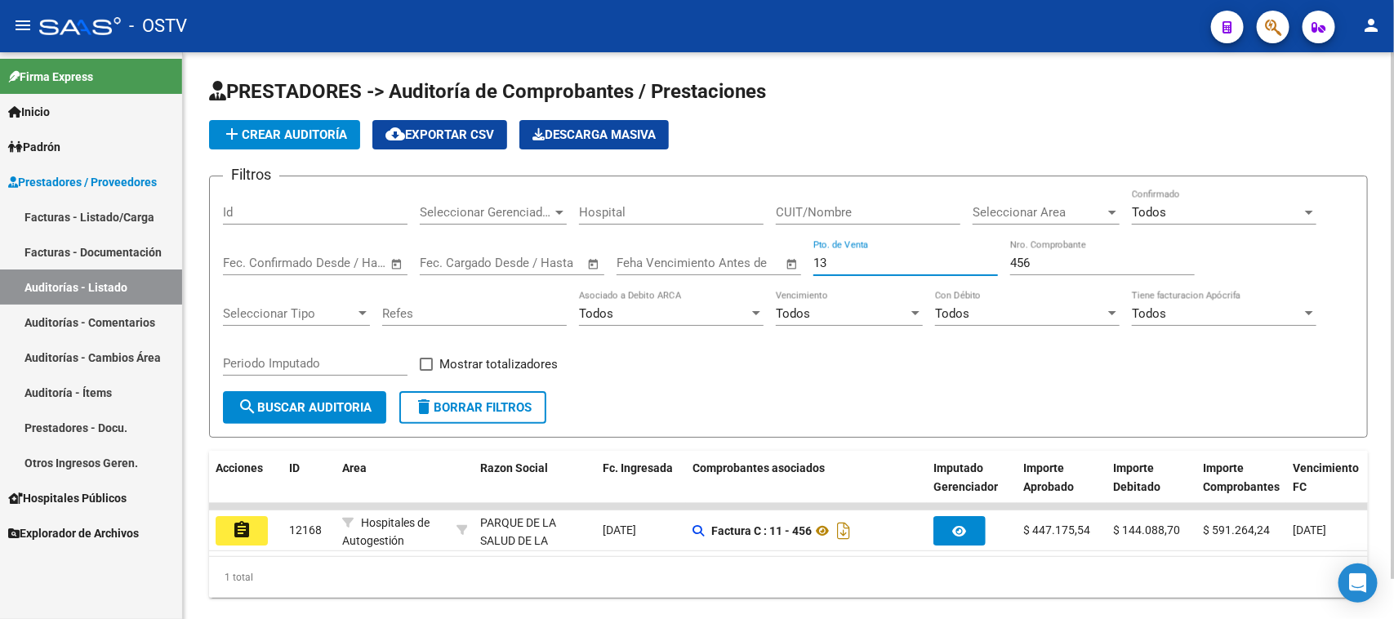
type input "13"
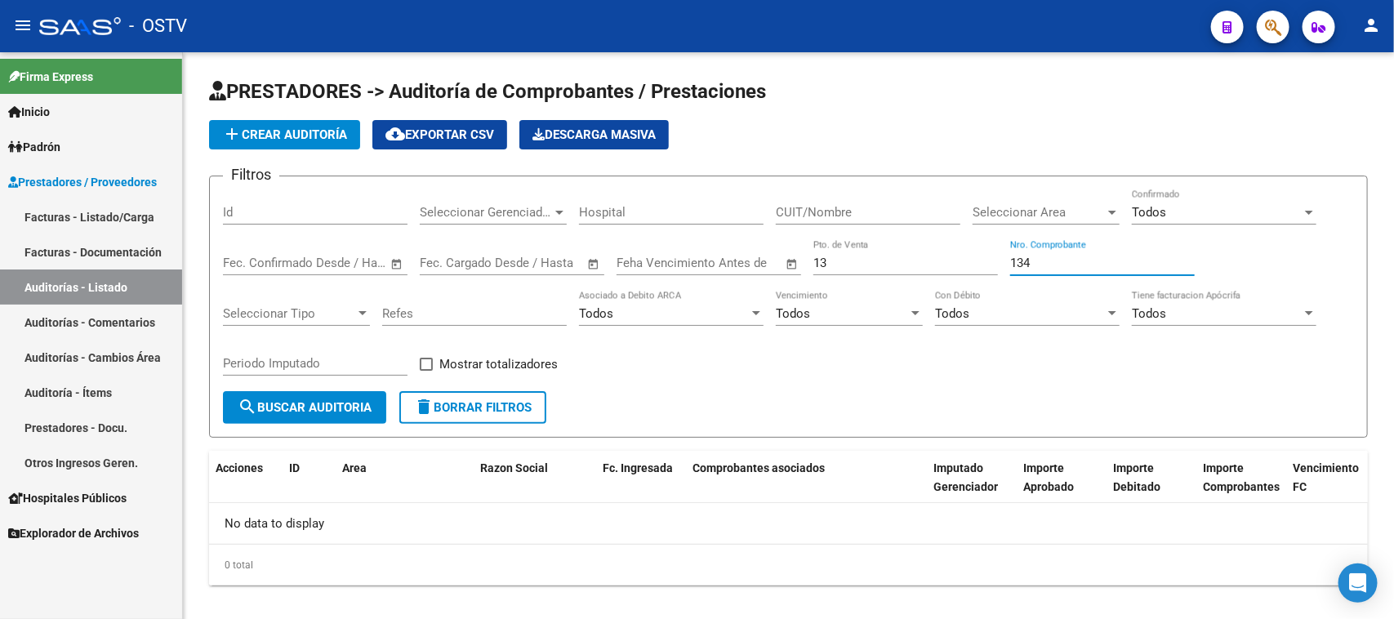
type input "134"
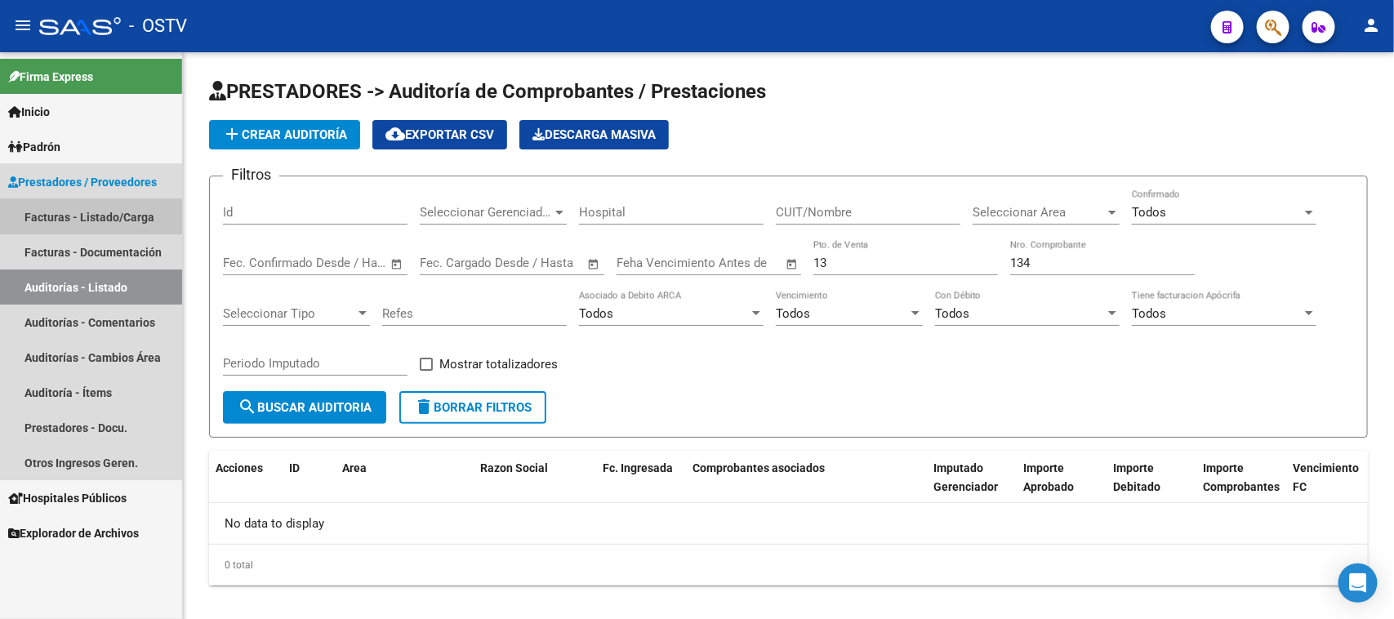
click at [98, 207] on link "Facturas - Listado/Carga" at bounding box center [91, 216] width 182 height 35
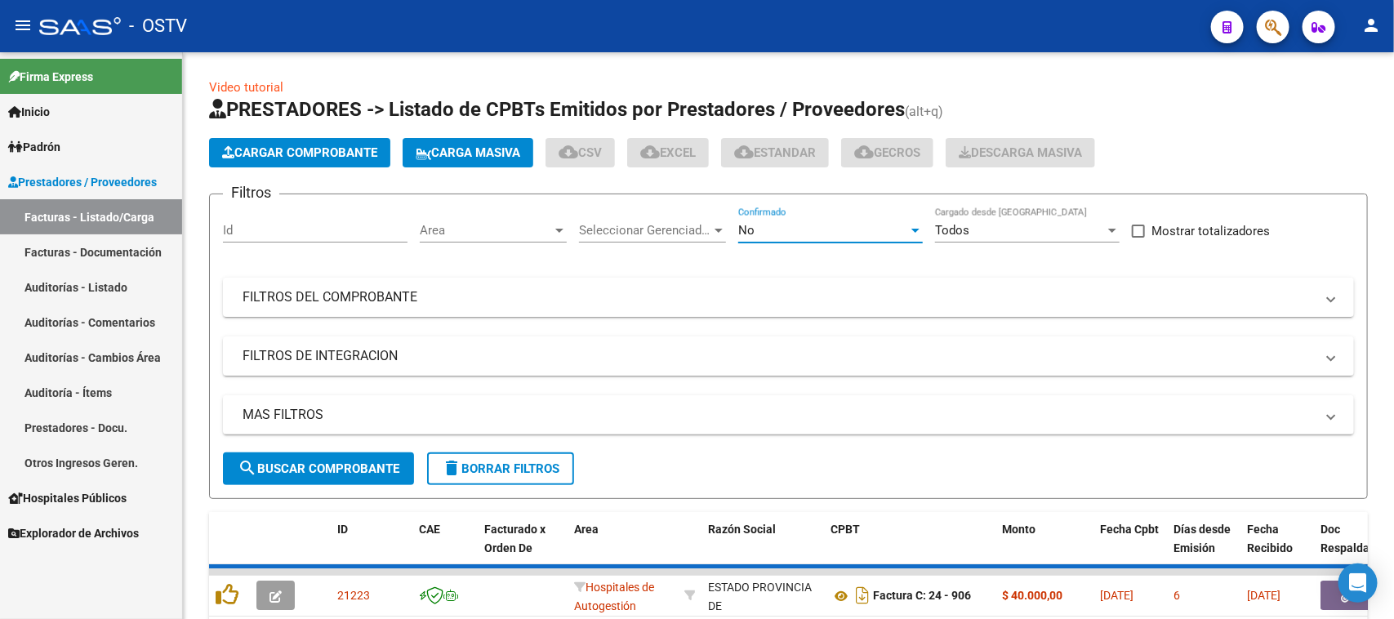
click at [819, 223] on div "No" at bounding box center [823, 230] width 170 height 15
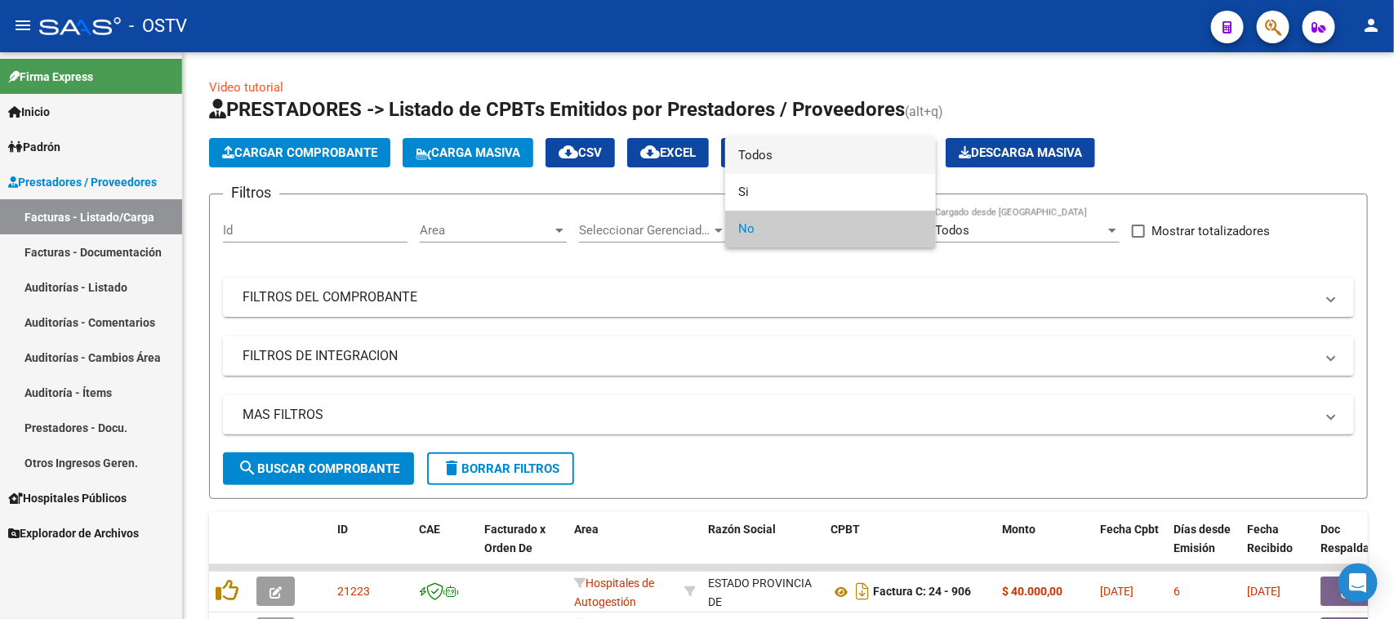
click at [803, 147] on span "Todos" at bounding box center [830, 155] width 185 height 37
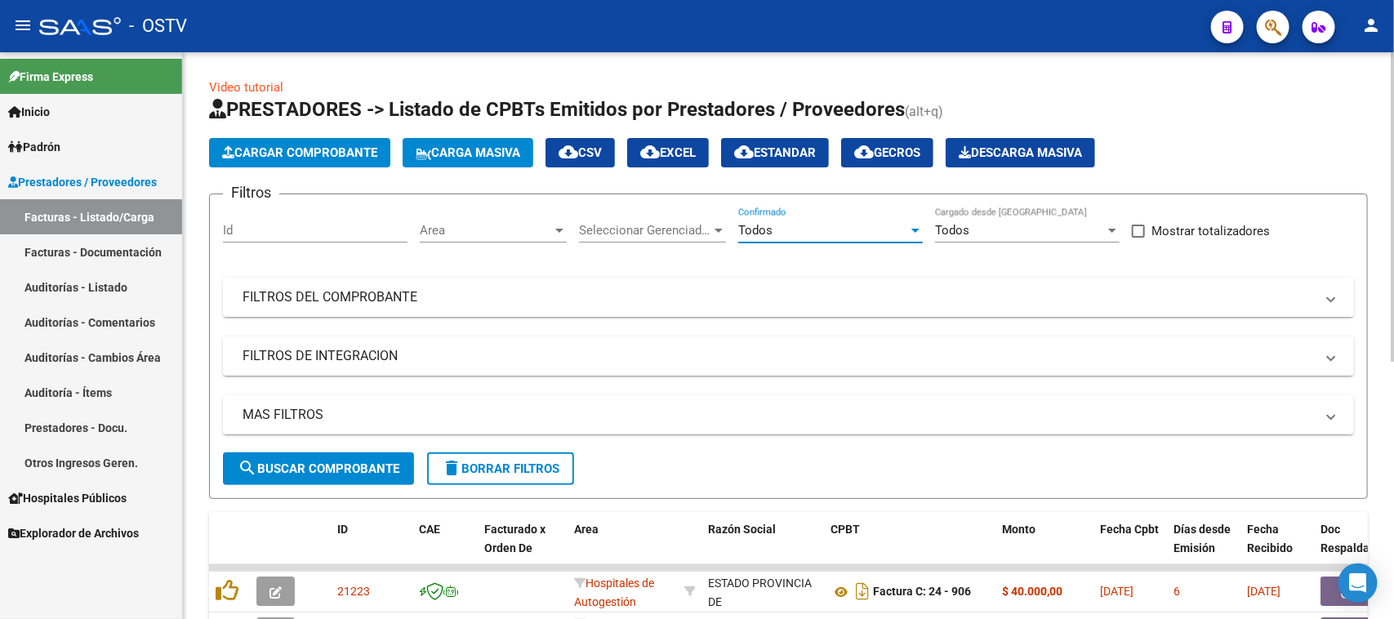
click at [499, 299] on mat-panel-title "FILTROS DEL COMPROBANTE" at bounding box center [778, 297] width 1072 height 18
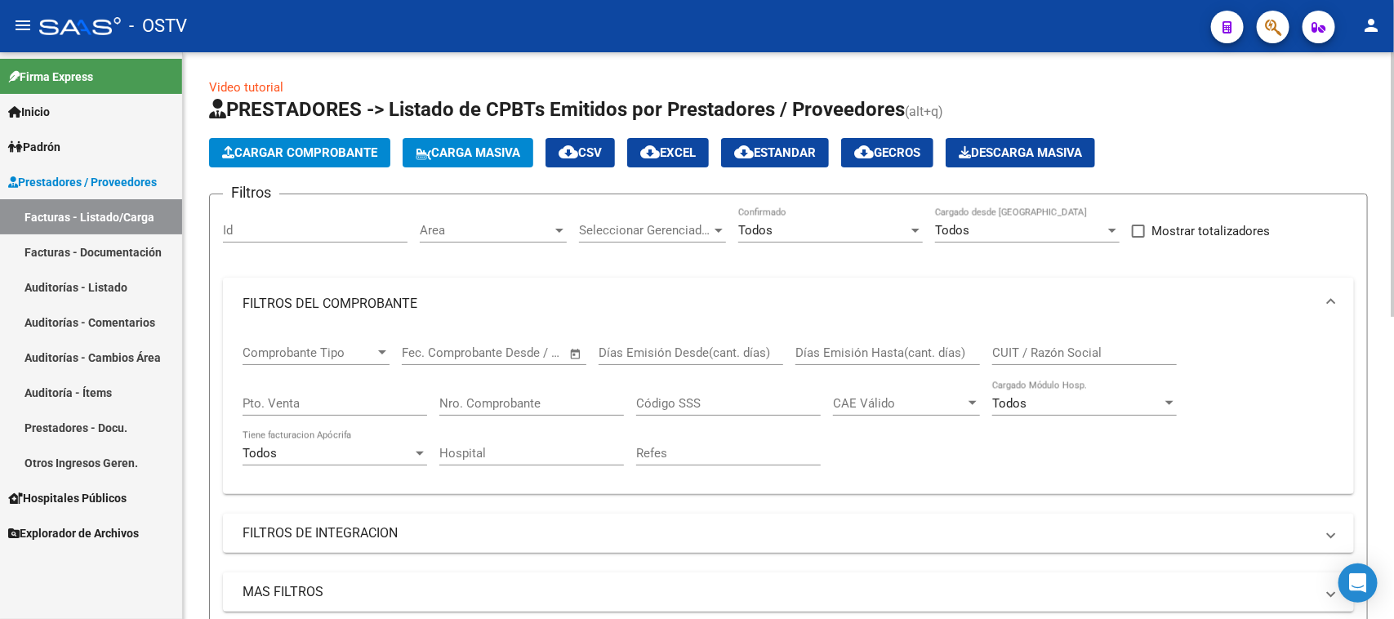
click at [359, 402] on input "Pto. Venta" at bounding box center [334, 403] width 185 height 15
type input "13"
click at [500, 396] on input "Nro. Comprobante" at bounding box center [531, 403] width 185 height 15
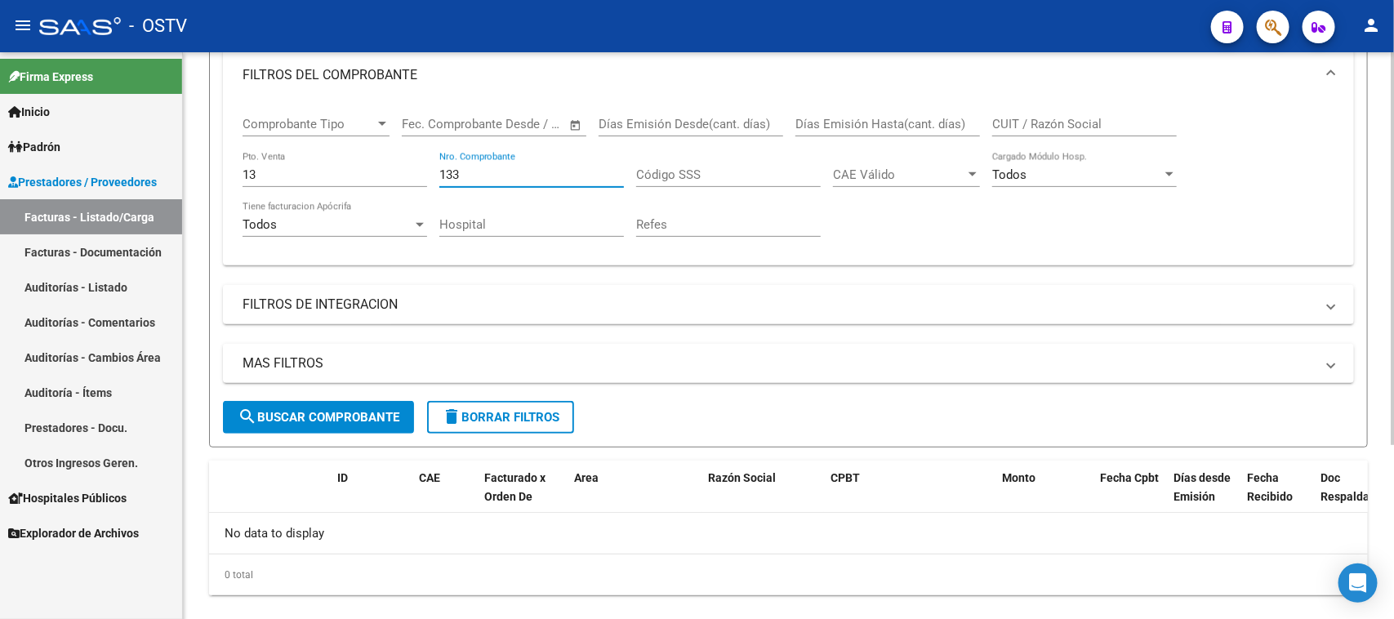
scroll to position [253, 0]
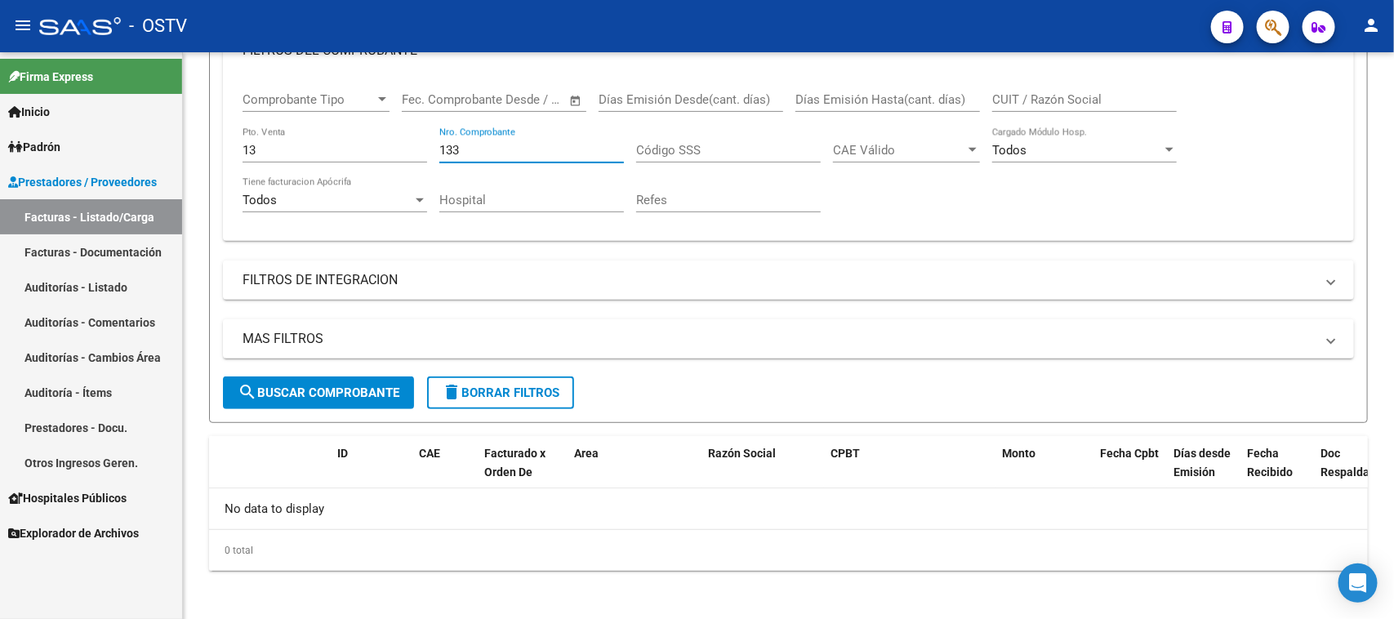
type input "133"
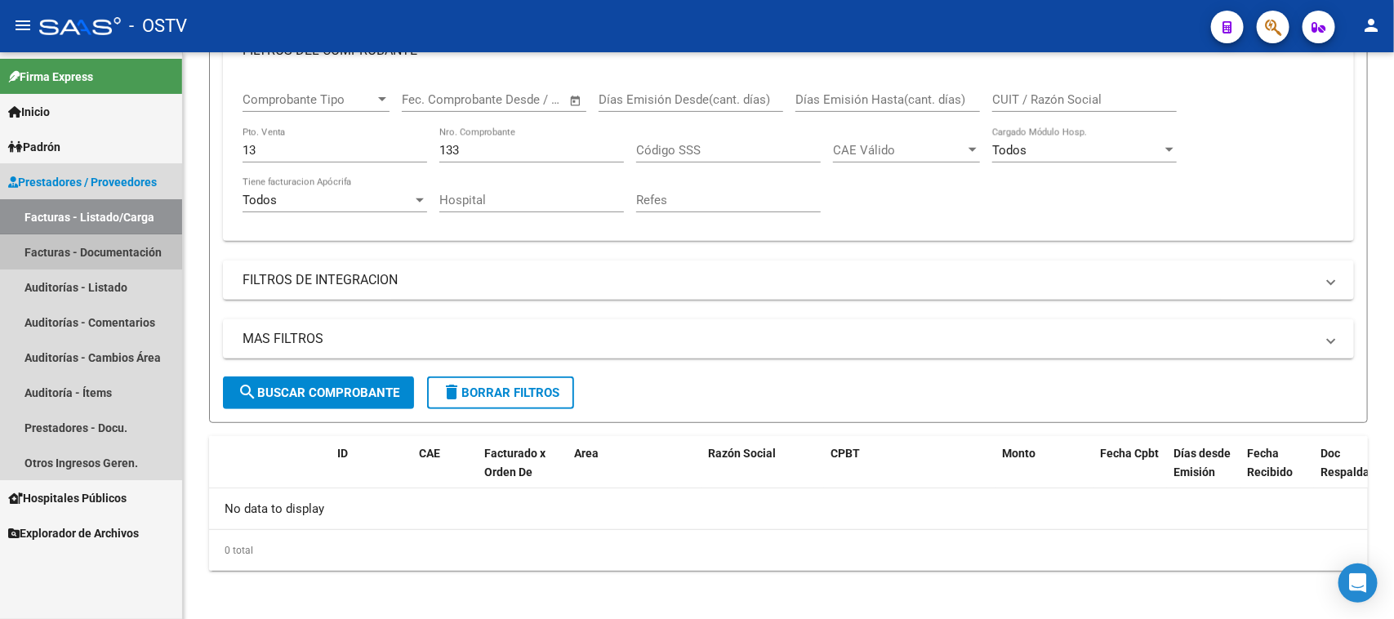
click at [82, 260] on link "Facturas - Documentación" at bounding box center [91, 251] width 182 height 35
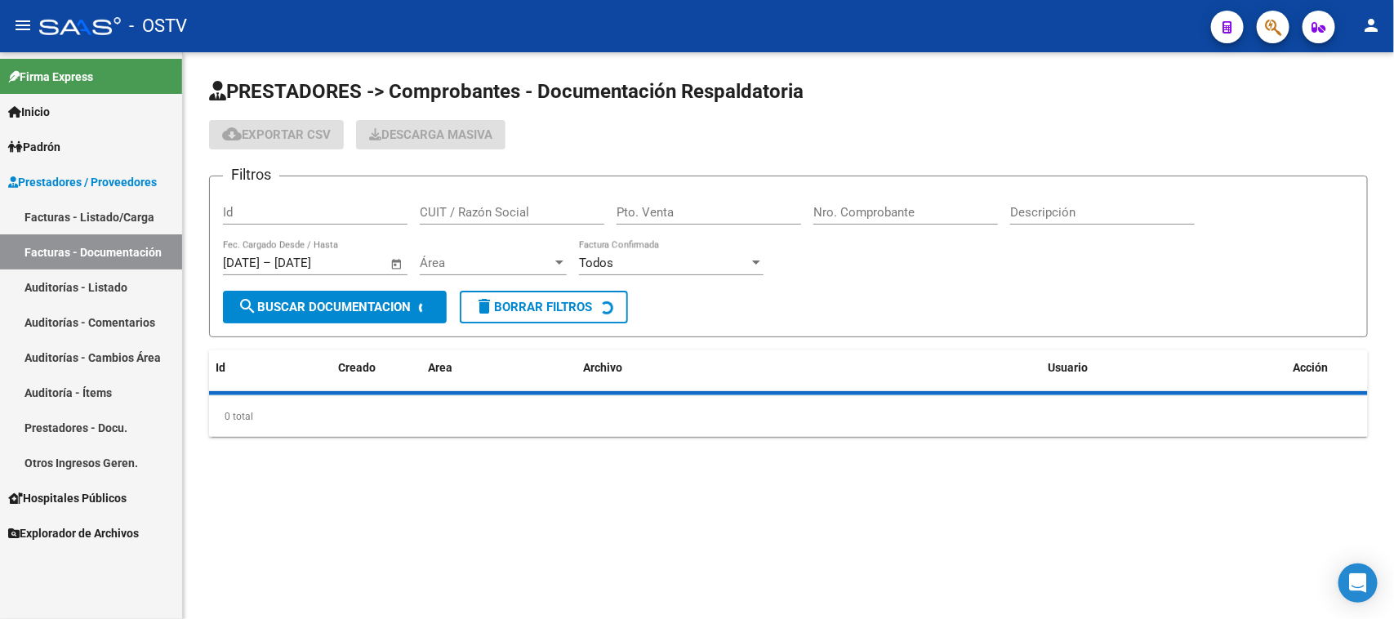
click at [82, 278] on link "Auditorías - Listado" at bounding box center [91, 286] width 182 height 35
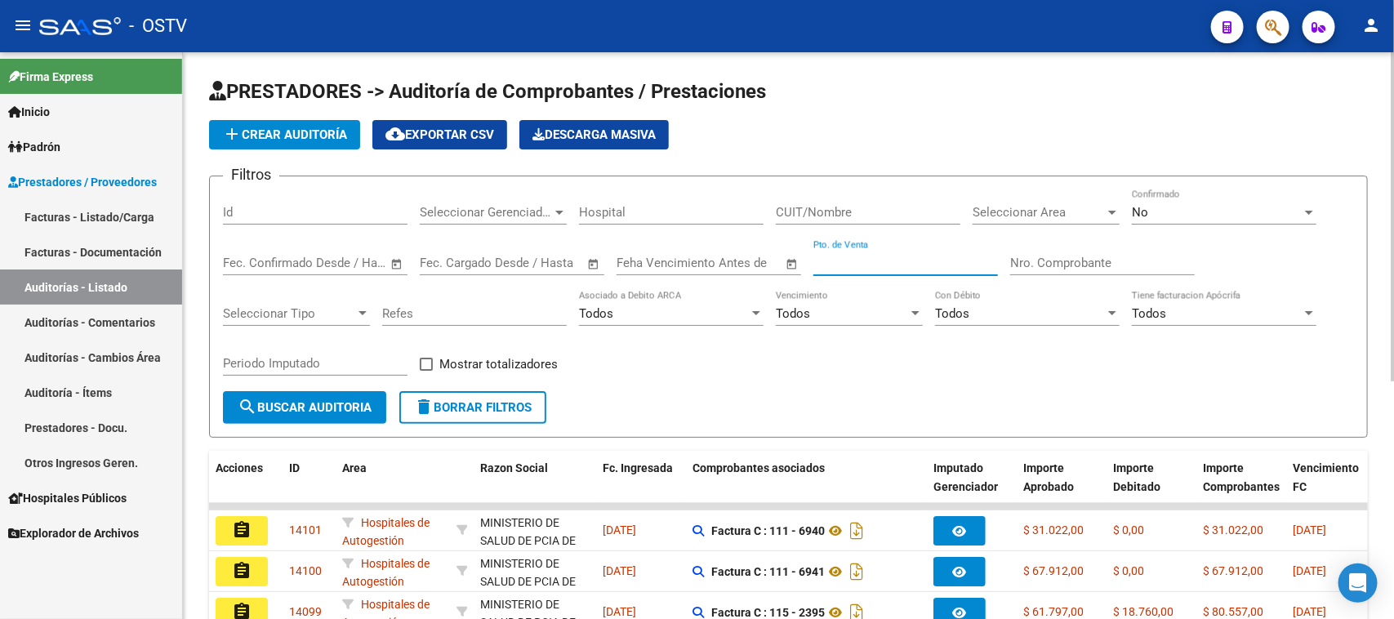
click at [870, 256] on input "Pto. de Venta" at bounding box center [905, 263] width 185 height 15
paste input "2913"
drag, startPoint x: 870, startPoint y: 256, endPoint x: 776, endPoint y: 266, distance: 95.3
click at [776, 266] on div "Filtros Id Seleccionar Gerenciador Seleccionar Gerenciador Hospital CUIT/Nombre…" at bounding box center [788, 290] width 1131 height 202
type input "7"
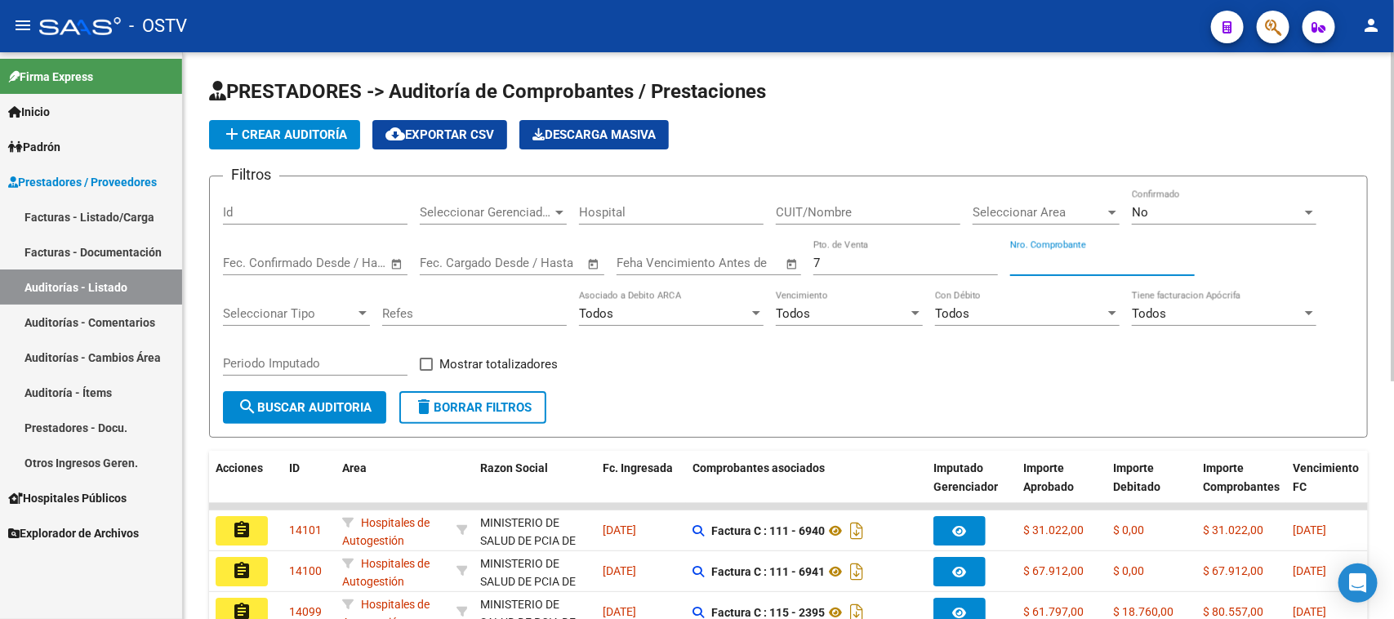
paste input "2913"
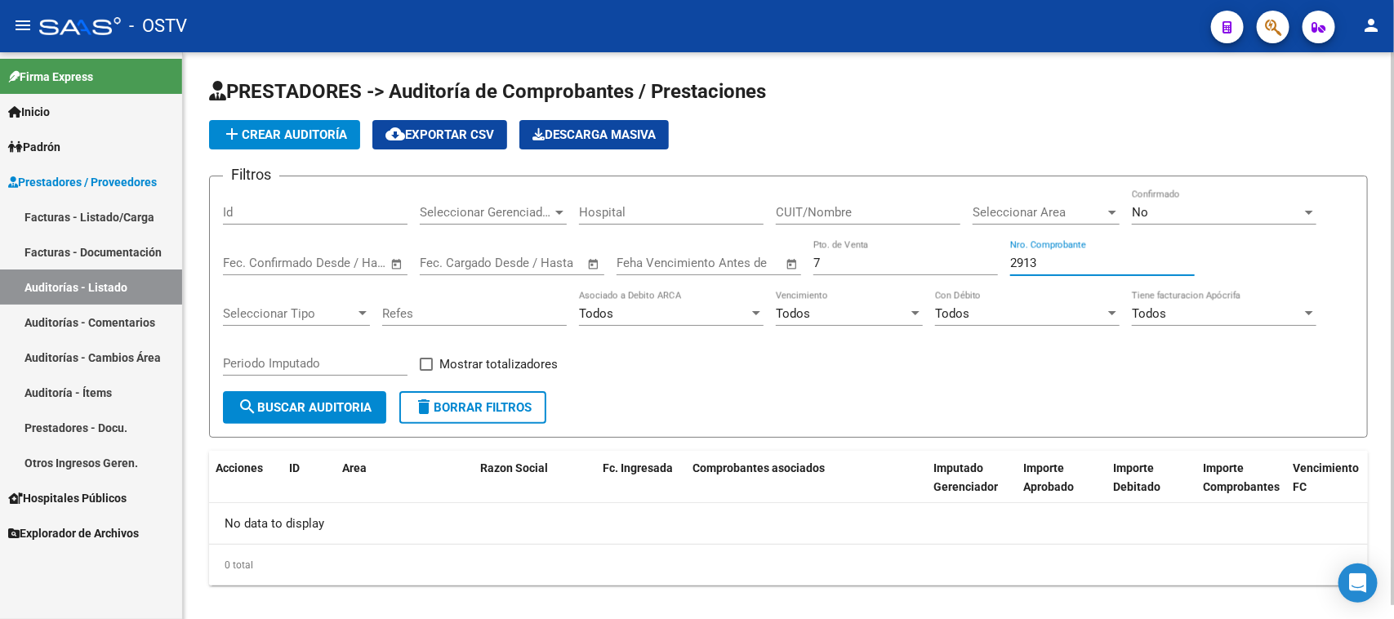
click at [1188, 207] on div "No" at bounding box center [1217, 212] width 170 height 15
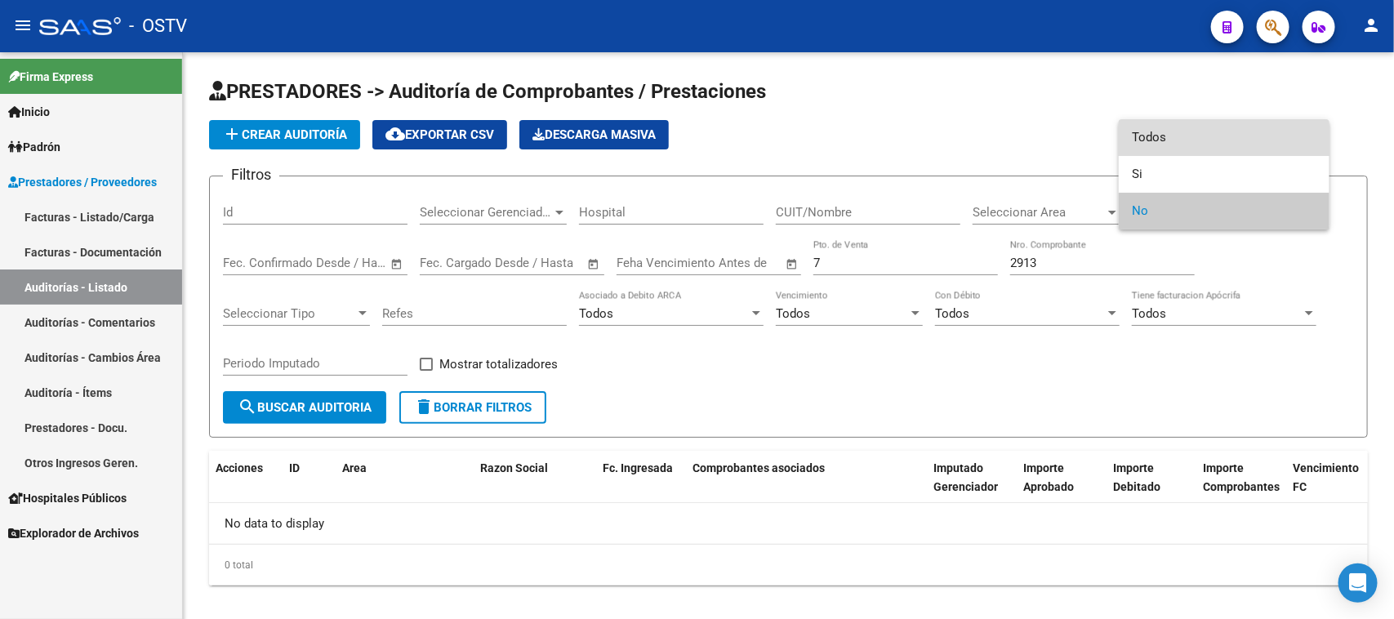
click at [1172, 131] on span "Todos" at bounding box center [1224, 137] width 185 height 37
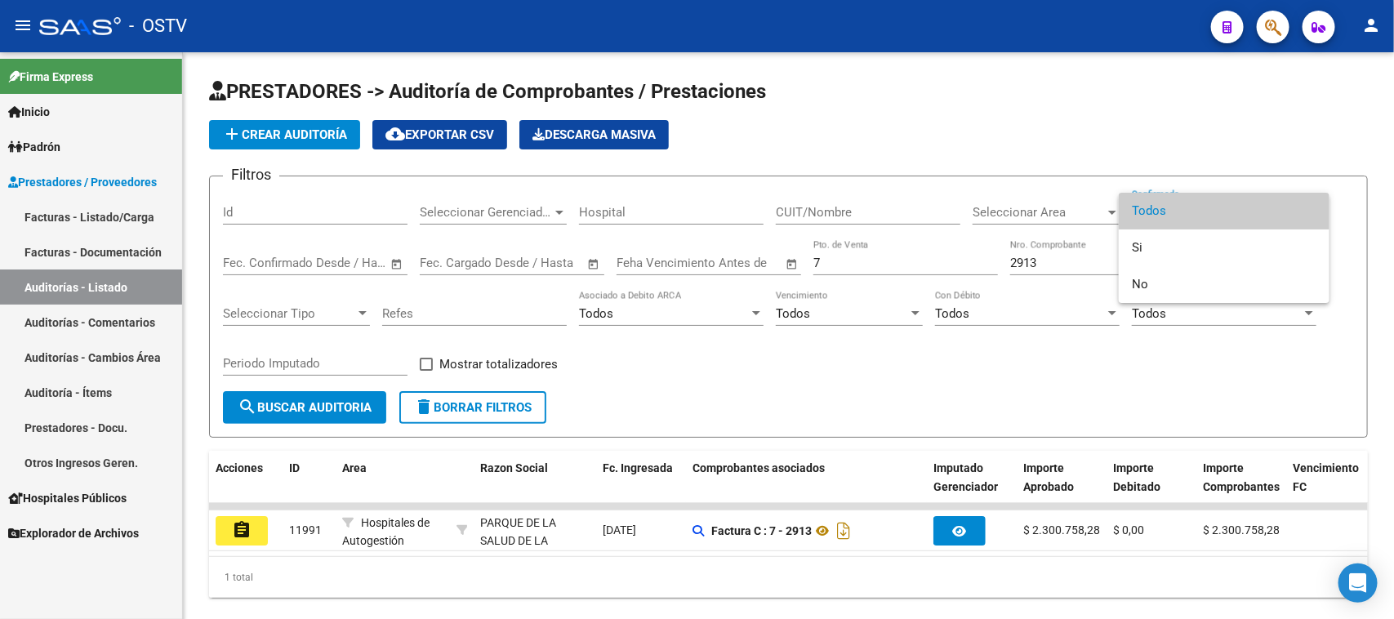
drag, startPoint x: 723, startPoint y: 559, endPoint x: 1164, endPoint y: 554, distance: 440.9
click at [1164, 554] on div at bounding box center [697, 309] width 1394 height 619
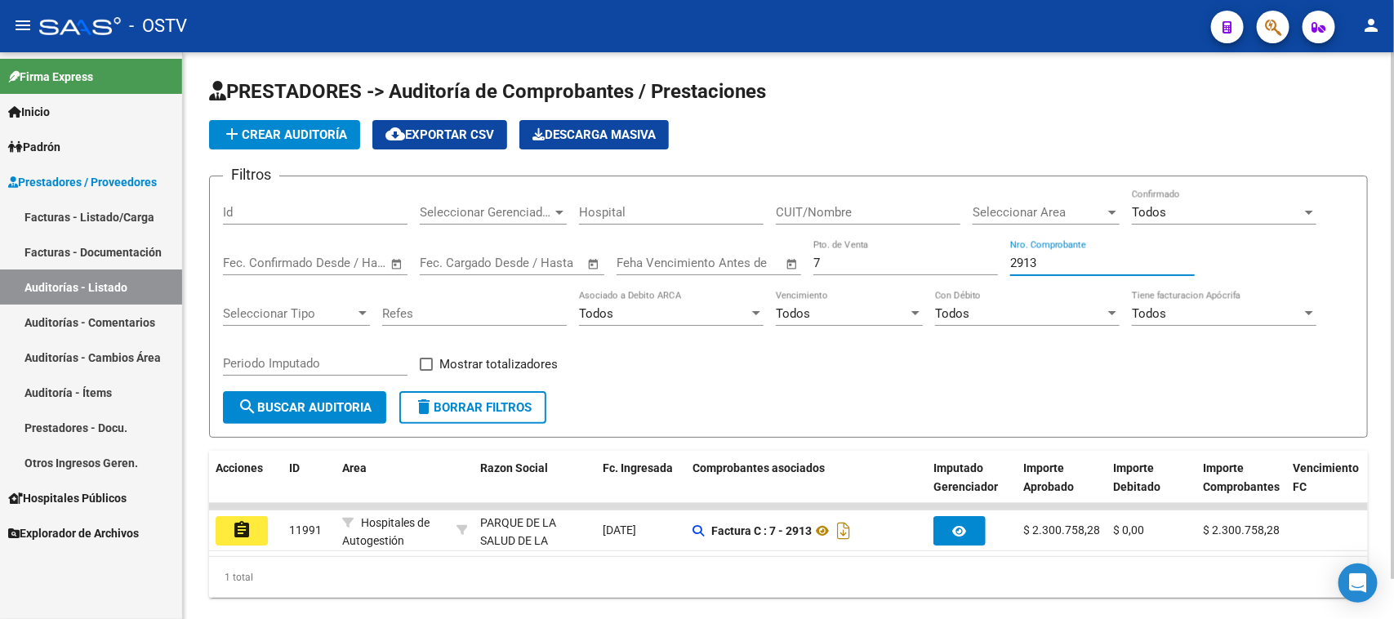
drag, startPoint x: 1021, startPoint y: 257, endPoint x: 944, endPoint y: 256, distance: 76.8
click at [944, 256] on div "Filtros Id Seleccionar Gerenciador Seleccionar Gerenciador Hospital CUIT/Nombre…" at bounding box center [788, 290] width 1131 height 202
paste input "37"
type input "2937"
click at [312, 400] on span "search Buscar Auditoria" at bounding box center [305, 407] width 134 height 15
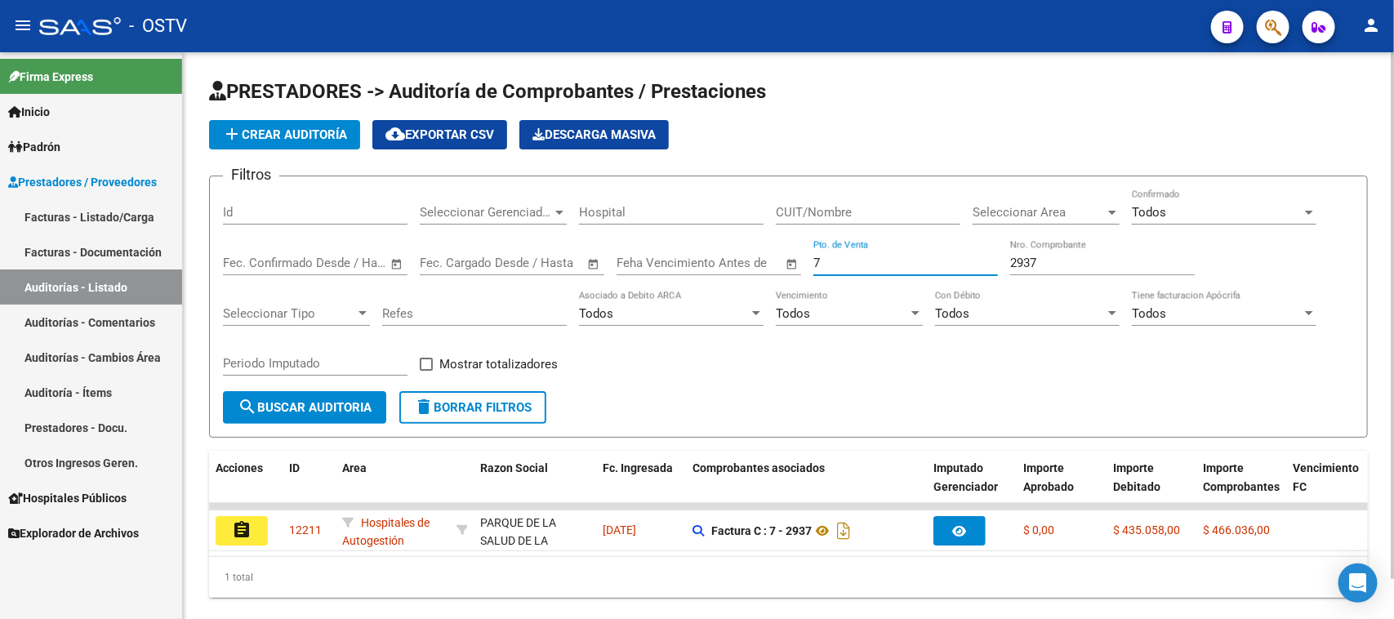
drag, startPoint x: 834, startPoint y: 261, endPoint x: 793, endPoint y: 261, distance: 41.6
click at [793, 261] on div "Filtros Id Seleccionar Gerenciador Seleccionar Gerenciador Hospital CUIT/Nombre…" at bounding box center [788, 290] width 1131 height 202
type input "17"
drag, startPoint x: 1074, startPoint y: 258, endPoint x: 937, endPoint y: 258, distance: 137.2
click at [937, 258] on div "Filtros Id Seleccionar Gerenciador Seleccionar Gerenciador Hospital CUIT/Nombre…" at bounding box center [788, 290] width 1131 height 202
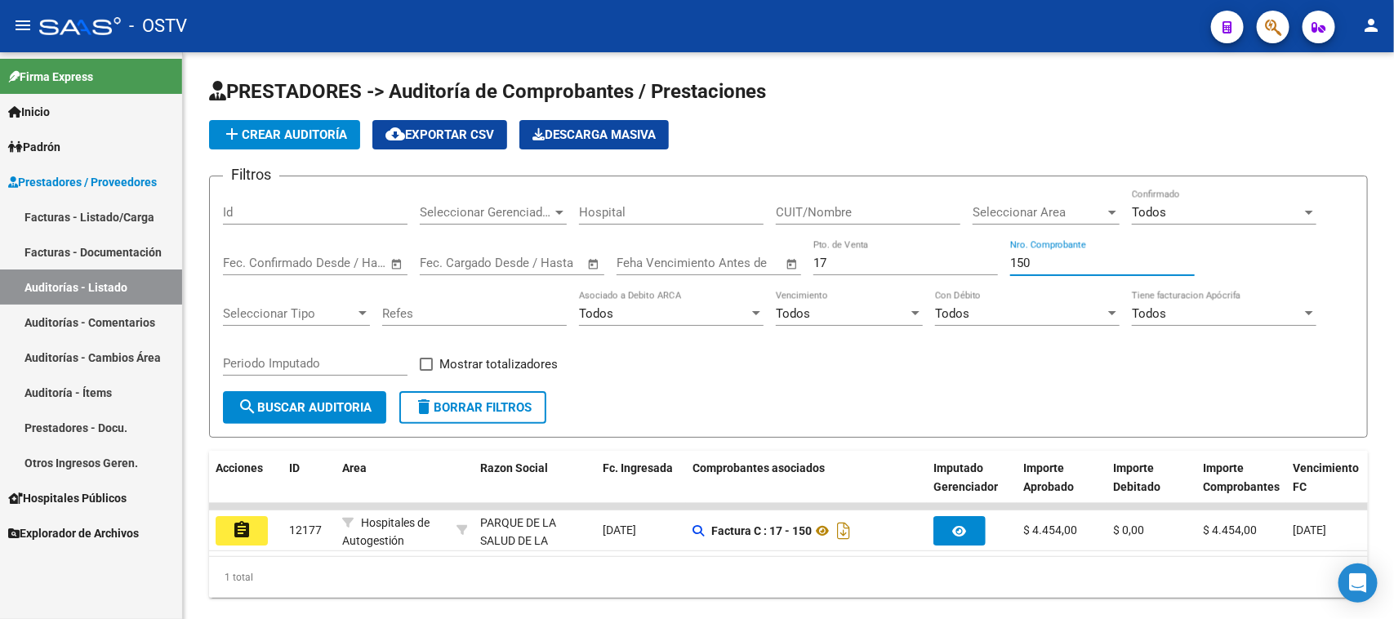
type input "150"
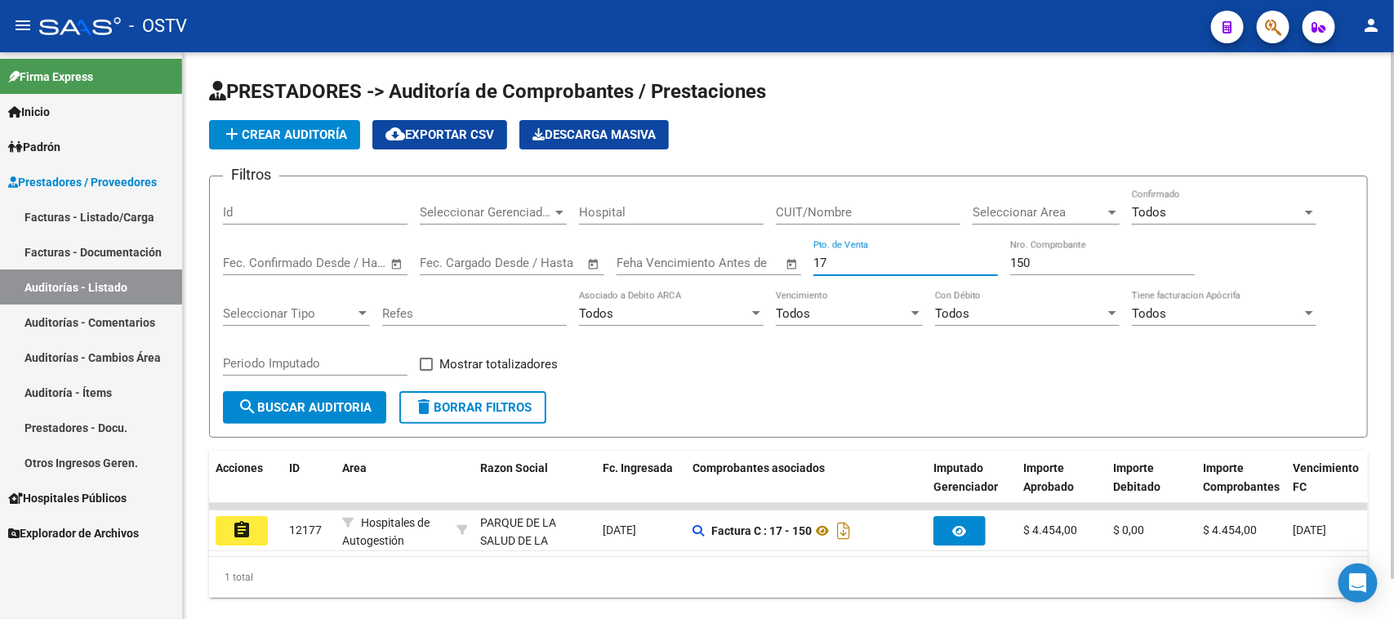
drag, startPoint x: 843, startPoint y: 254, endPoint x: 767, endPoint y: 265, distance: 76.8
click at [767, 265] on div "Filtros Id Seleccionar Gerenciador Seleccionar Gerenciador Hospital CUIT/Nombre…" at bounding box center [788, 290] width 1131 height 202
type input "11"
drag, startPoint x: 1055, startPoint y: 265, endPoint x: 972, endPoint y: 257, distance: 83.7
click at [972, 257] on div "Filtros Id Seleccionar Gerenciador Seleccionar Gerenciador Hospital CUIT/Nombre…" at bounding box center [788, 290] width 1131 height 202
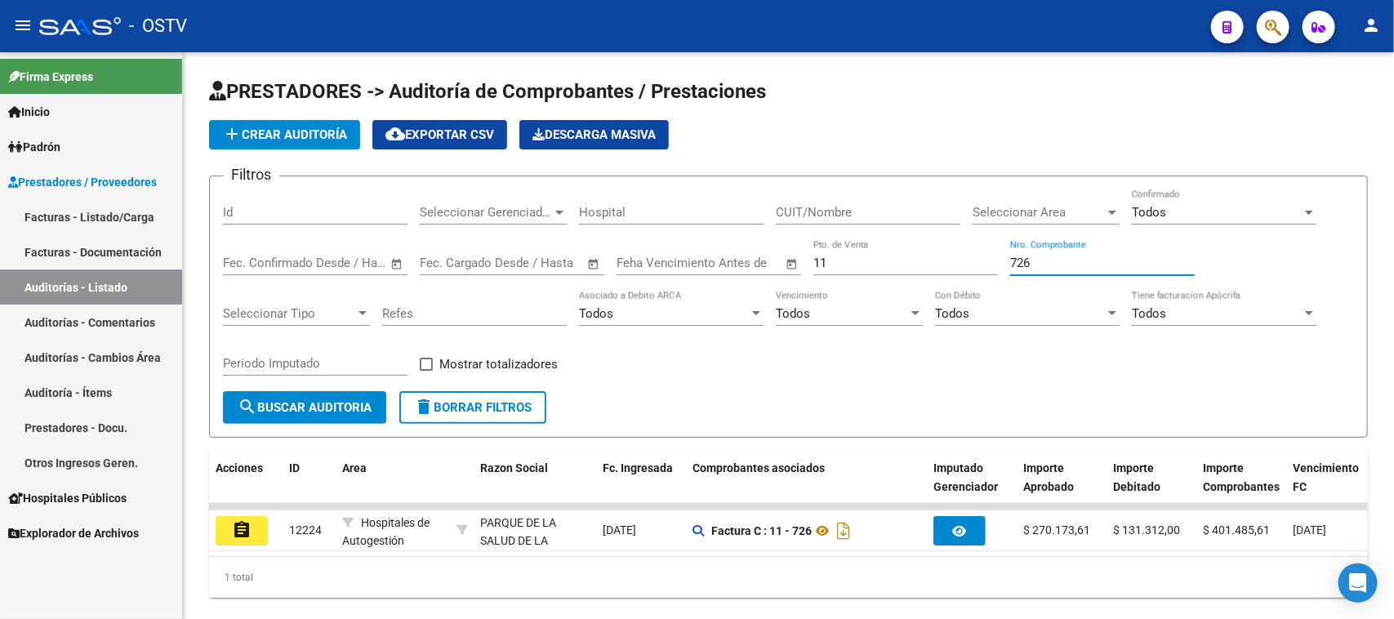
type input "726"
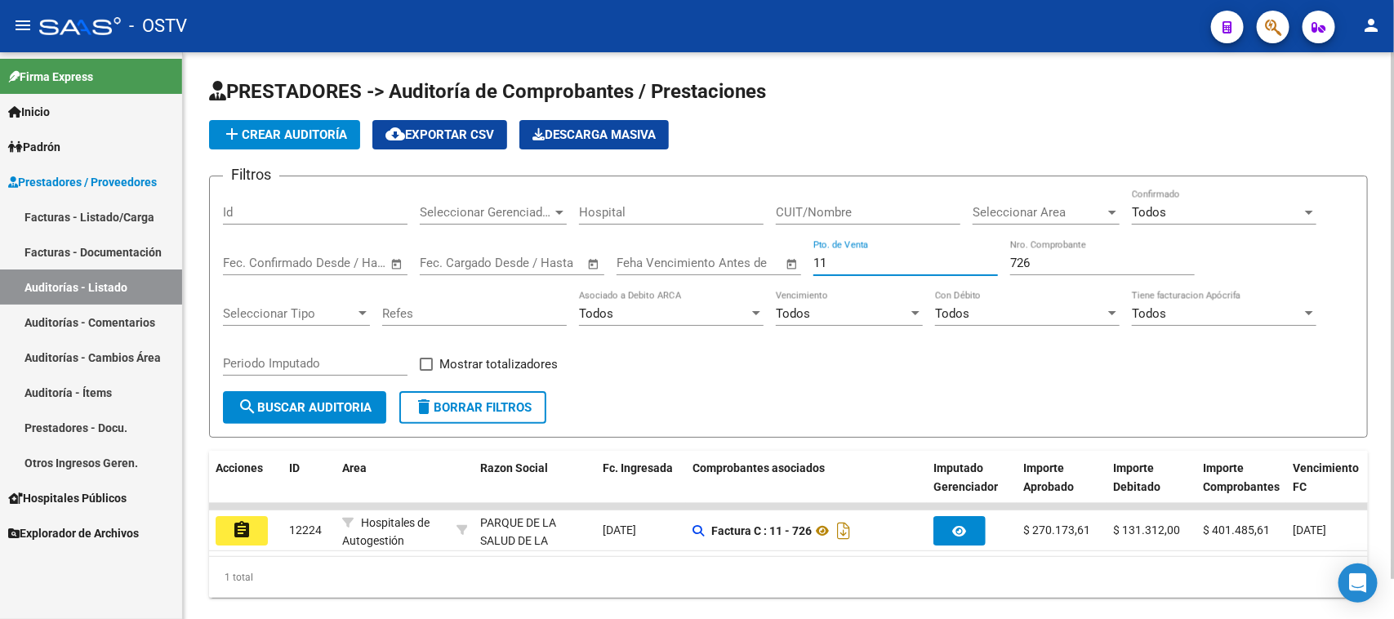
drag, startPoint x: 789, startPoint y: 263, endPoint x: 776, endPoint y: 263, distance: 13.1
click at [777, 263] on div "Filtros Id Seleccionar Gerenciador Seleccionar Gerenciador Hospital CUIT/Nombre…" at bounding box center [788, 290] width 1131 height 202
type input "7"
paste input "301"
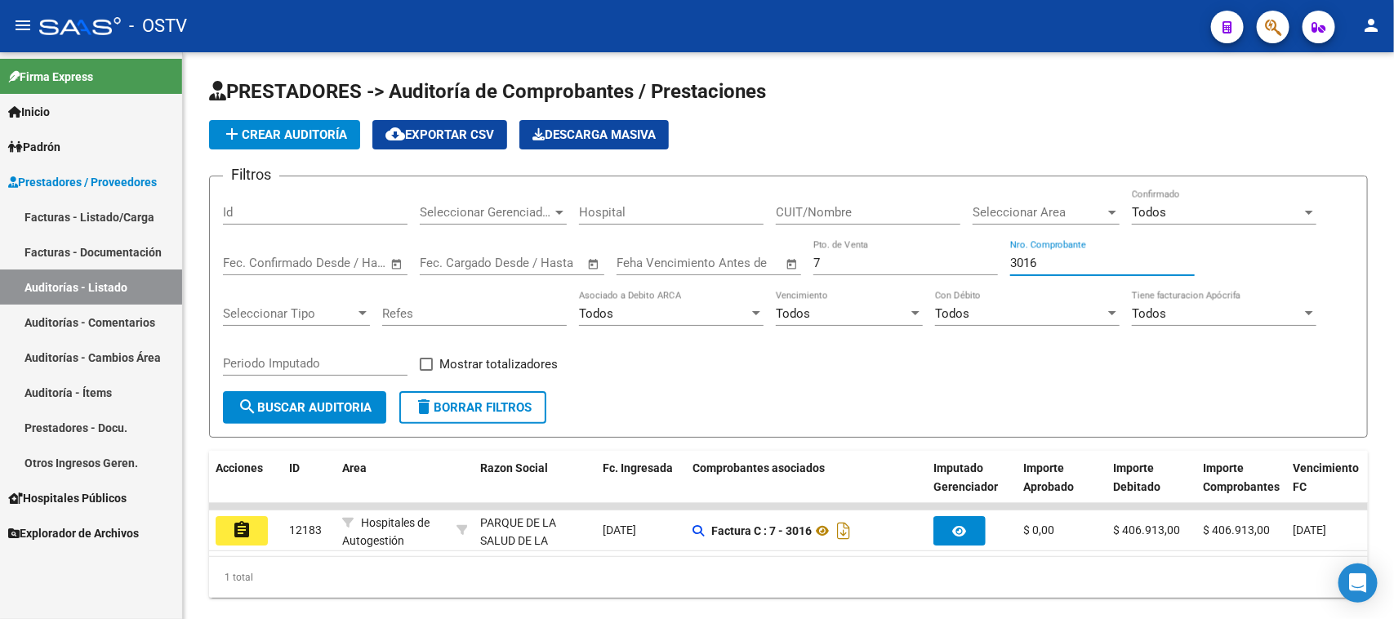
type input "3016"
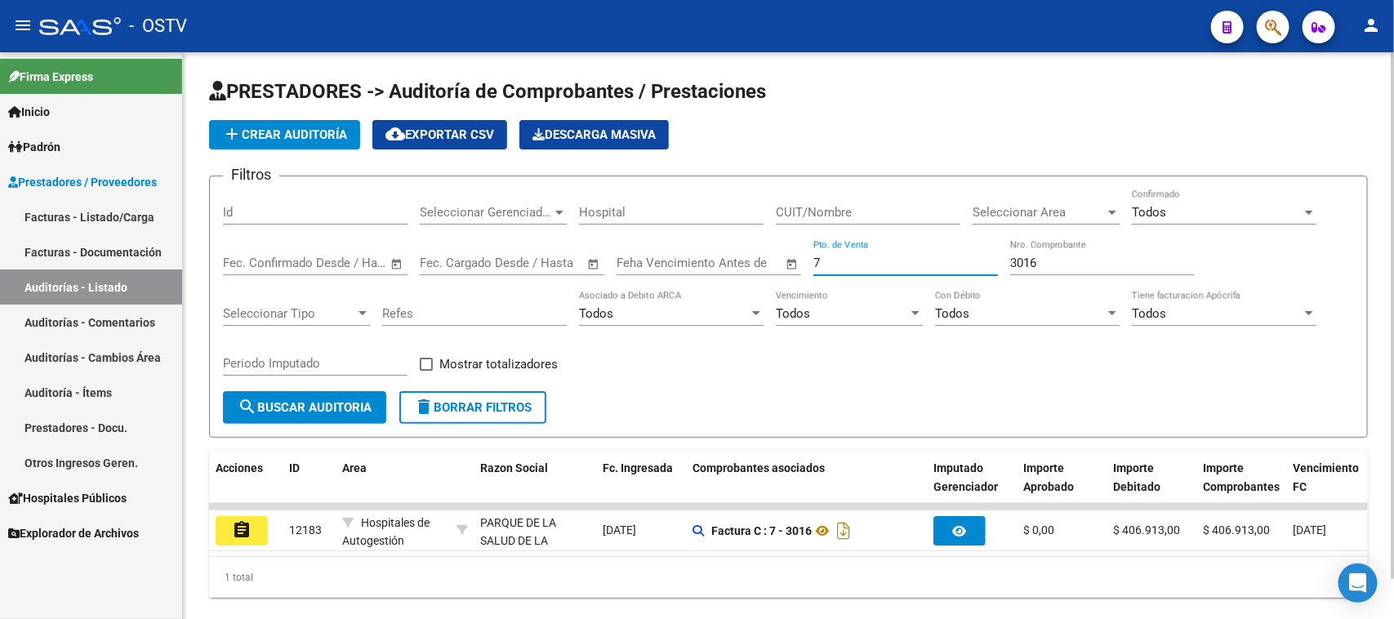
drag, startPoint x: 826, startPoint y: 260, endPoint x: 789, endPoint y: 259, distance: 36.7
click at [790, 259] on div "Filtros Id Seleccionar Gerenciador Seleccionar Gerenciador Hospital CUIT/Nombre…" at bounding box center [788, 290] width 1131 height 202
type input "13"
paste input "0225"
click at [1017, 261] on input "0225" at bounding box center [1102, 263] width 185 height 15
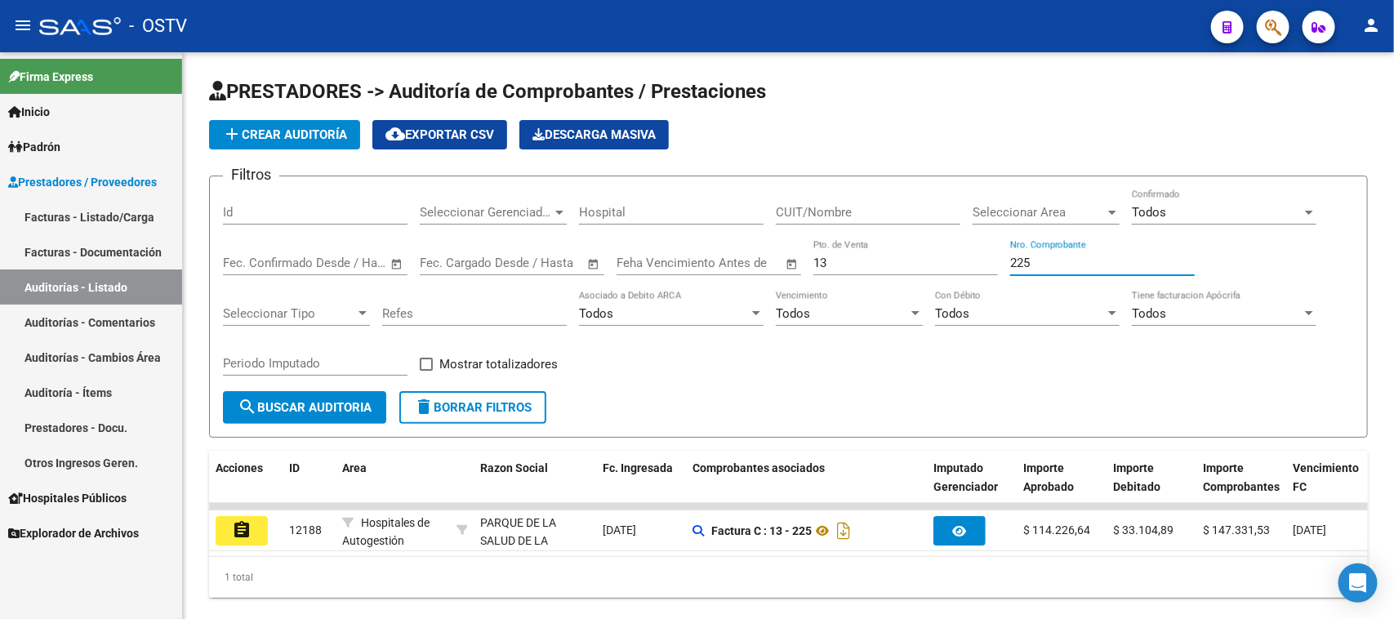
type input "225"
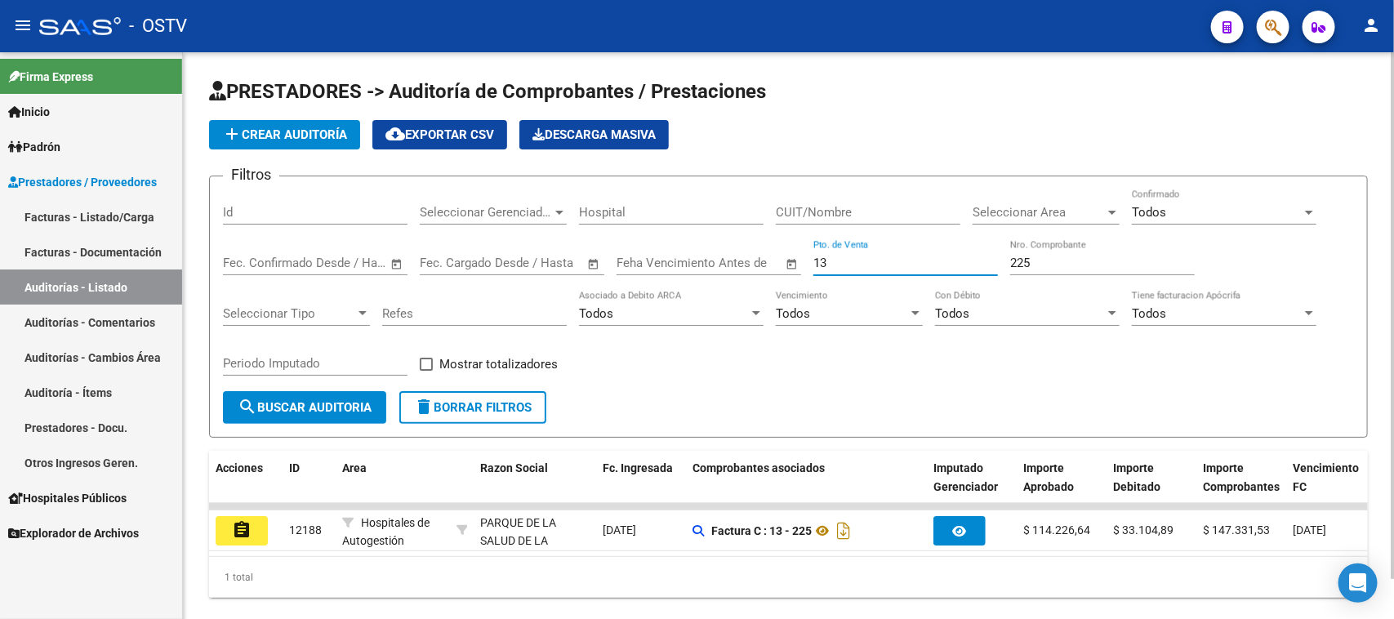
drag, startPoint x: 857, startPoint y: 255, endPoint x: 740, endPoint y: 266, distance: 117.3
click at [740, 266] on div "Filtros Id Seleccionar Gerenciador Seleccionar Gerenciador Hospital CUIT/Nombre…" at bounding box center [788, 290] width 1131 height 202
type input "17"
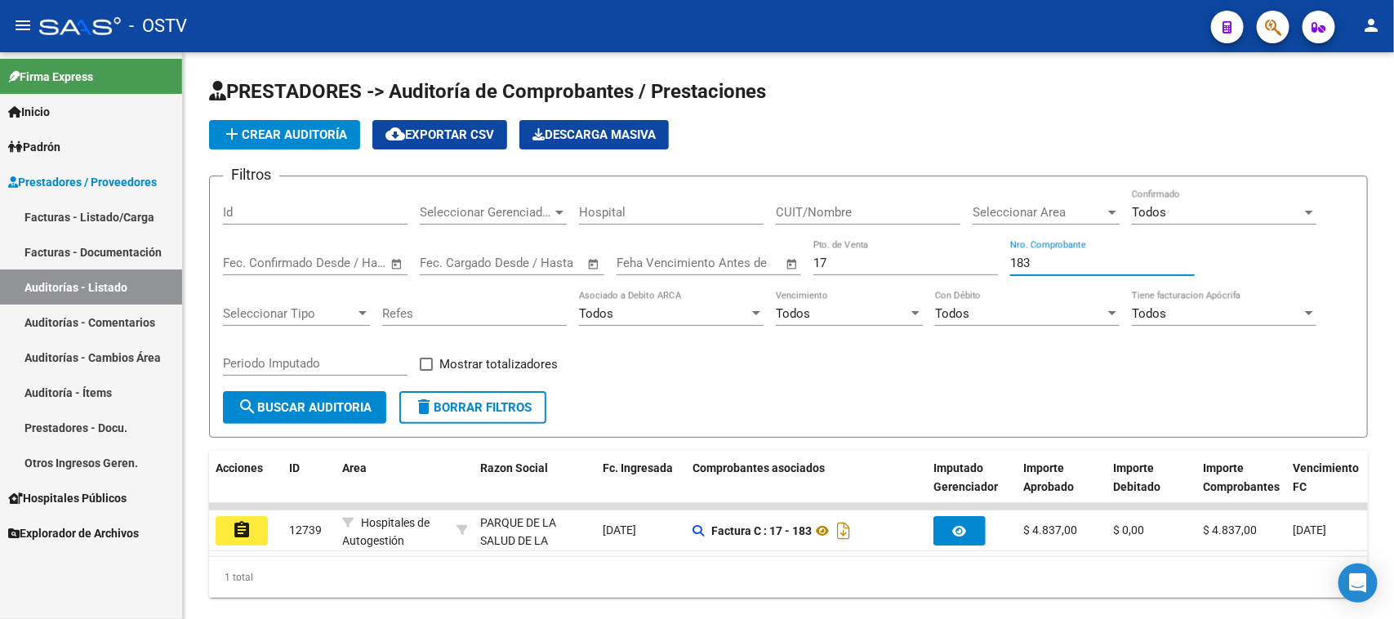
type input "183"
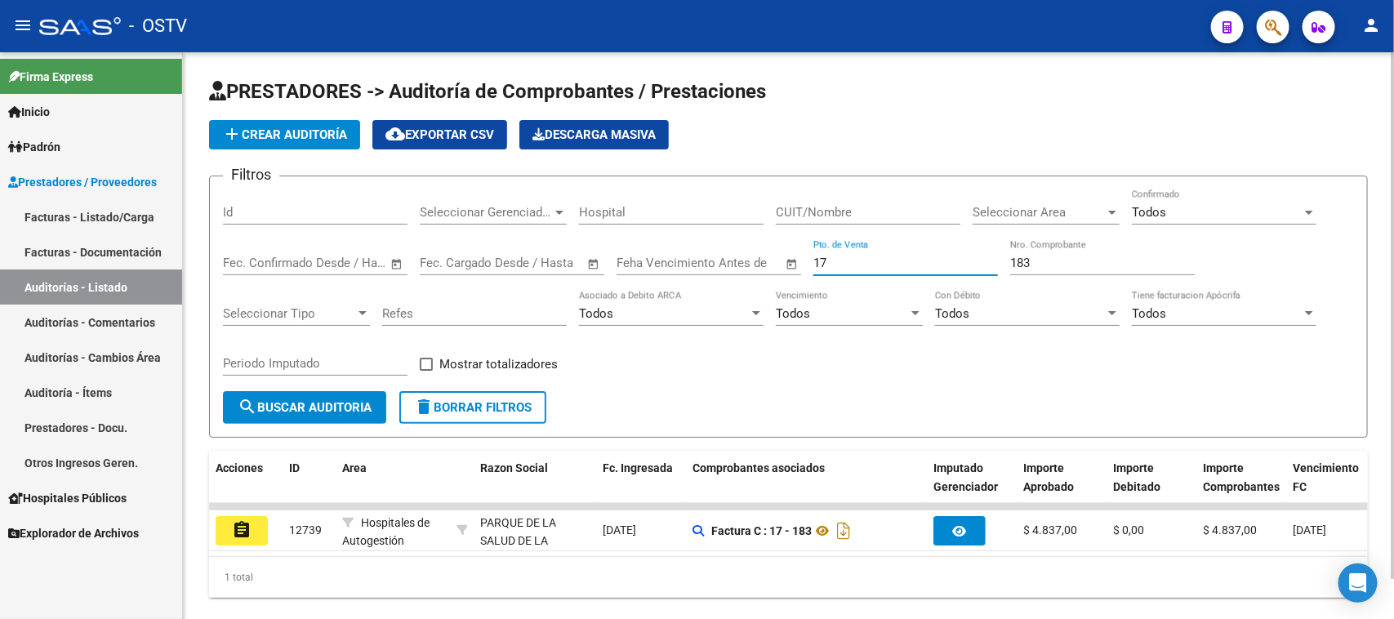
drag, startPoint x: 861, startPoint y: 254, endPoint x: 719, endPoint y: 254, distance: 142.1
click at [719, 254] on div "Filtros Id Seleccionar Gerenciador Seleccionar Gerenciador Hospital CUIT/Nombre…" at bounding box center [788, 290] width 1131 height 202
type input "11"
drag, startPoint x: 1052, startPoint y: 255, endPoint x: 998, endPoint y: 259, distance: 53.2
click at [998, 259] on div "Filtros Id Seleccionar Gerenciador Seleccionar Gerenciador Hospital CUIT/Nombre…" at bounding box center [788, 290] width 1131 height 202
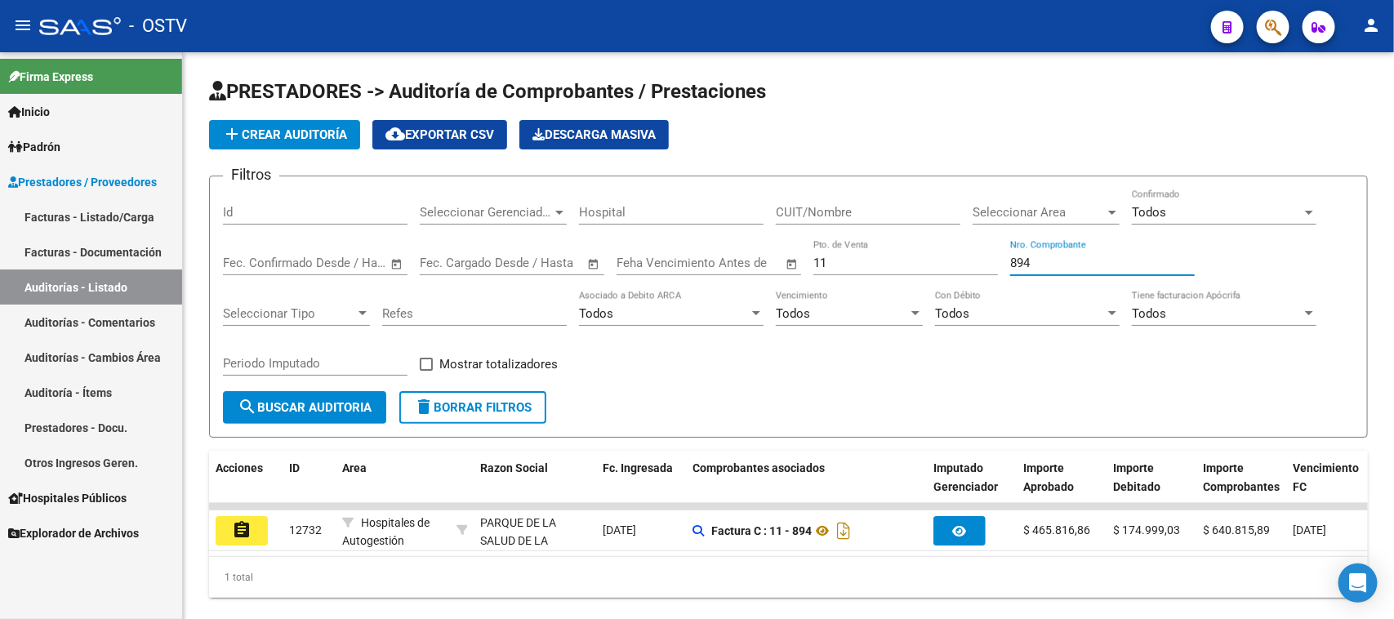
type input "894"
click at [850, 260] on input "11" at bounding box center [905, 263] width 185 height 15
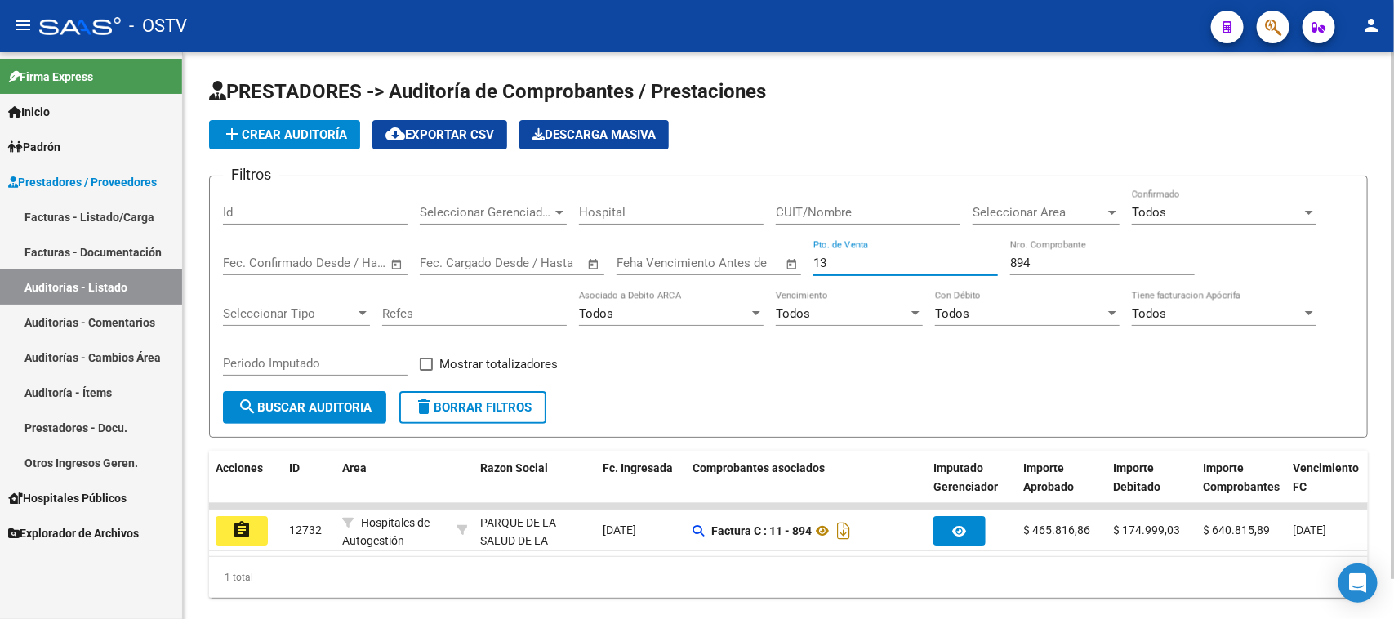
type input "13"
drag, startPoint x: 1037, startPoint y: 263, endPoint x: 981, endPoint y: 258, distance: 56.5
click at [981, 258] on div "Filtros Id Seleccionar Gerenciador Seleccionar Gerenciador Hospital CUIT/Nombre…" at bounding box center [788, 290] width 1131 height 202
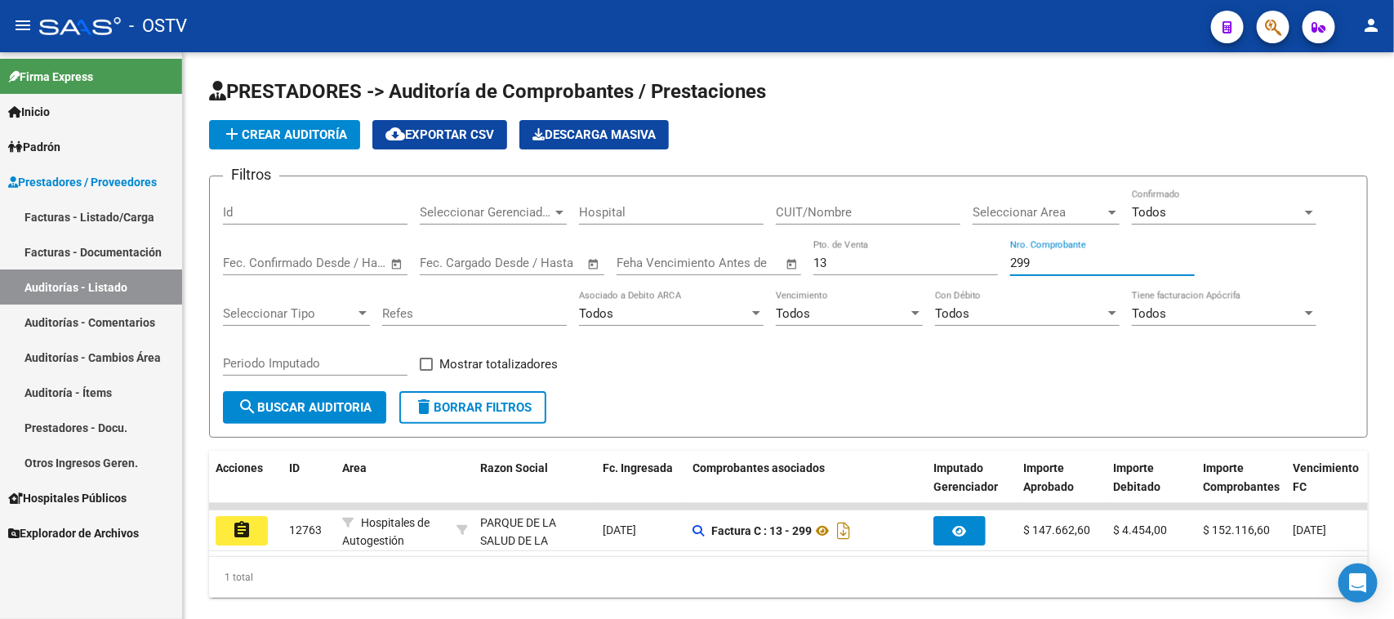
type input "299"
click at [878, 256] on input "13" at bounding box center [905, 263] width 185 height 15
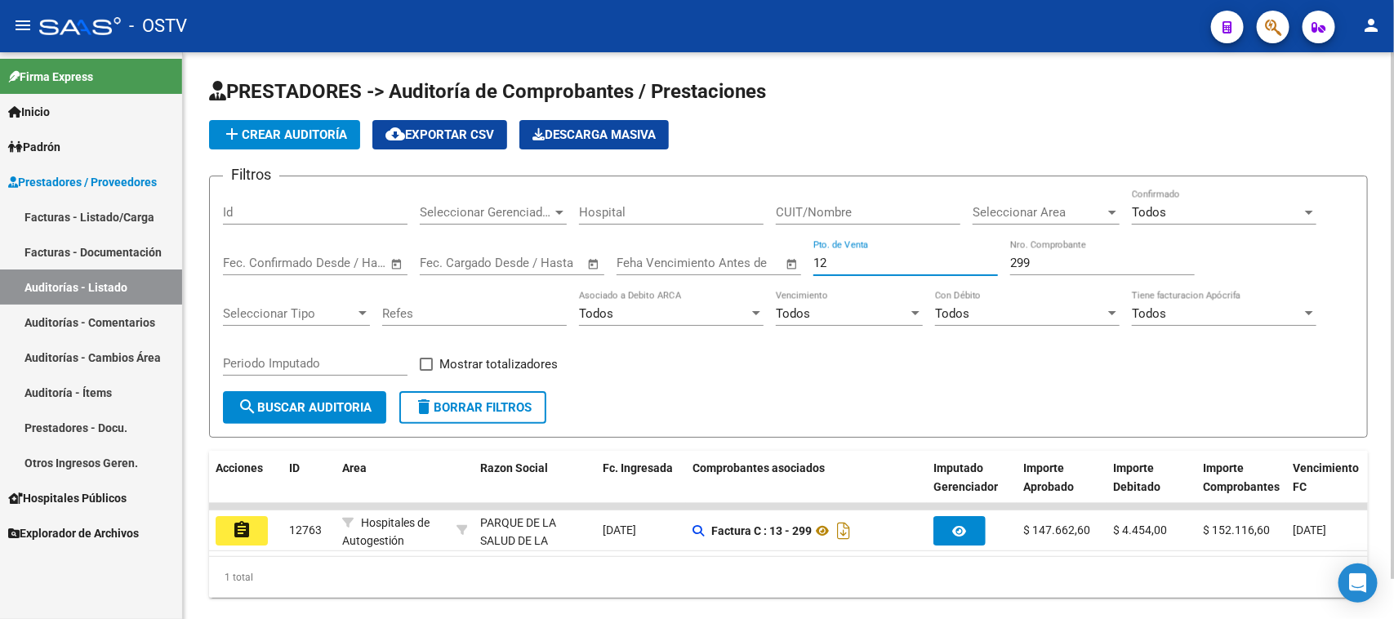
type input "12"
drag, startPoint x: 1010, startPoint y: 264, endPoint x: 993, endPoint y: 265, distance: 17.2
click at [993, 265] on div "Filtros Id Seleccionar Gerenciador Seleccionar Gerenciador Hospital CUIT/Nombre…" at bounding box center [788, 290] width 1131 height 202
drag, startPoint x: 1038, startPoint y: 267, endPoint x: 993, endPoint y: 263, distance: 45.1
click at [993, 263] on div "Filtros Id Seleccionar Gerenciador Seleccionar Gerenciador Hospital CUIT/Nombre…" at bounding box center [788, 290] width 1131 height 202
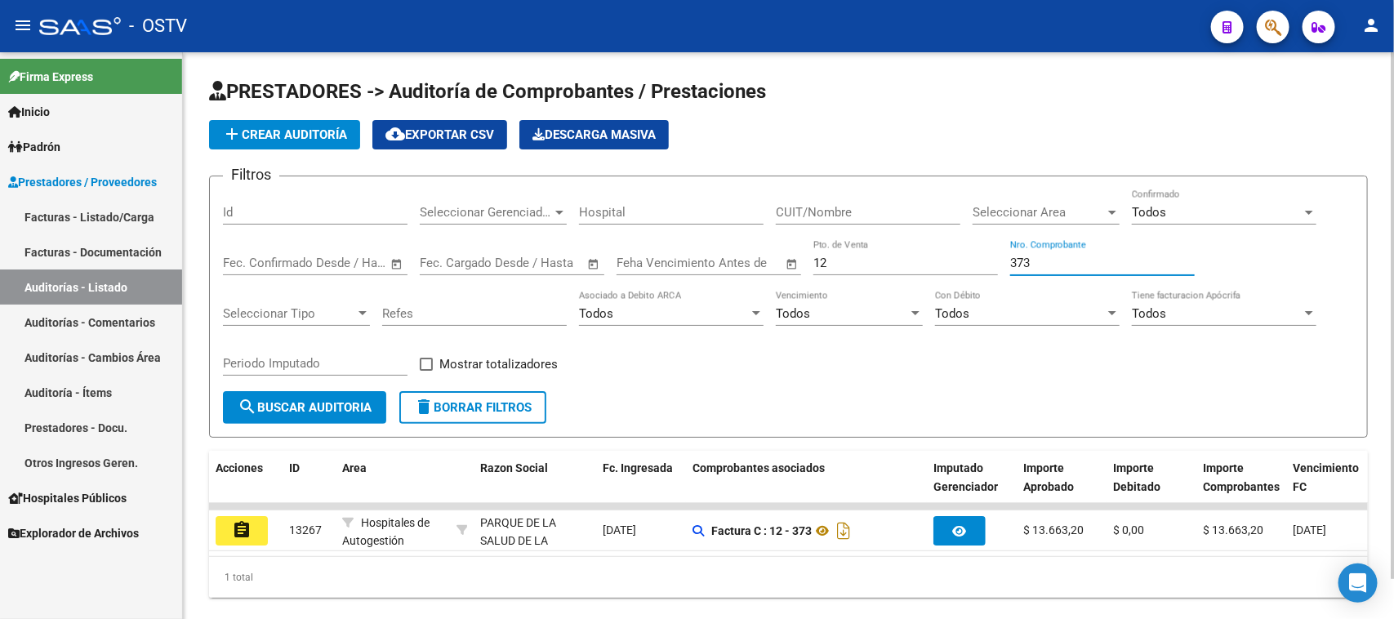
paste input "1045"
type input "1045"
click at [929, 259] on input "12" at bounding box center [905, 263] width 185 height 15
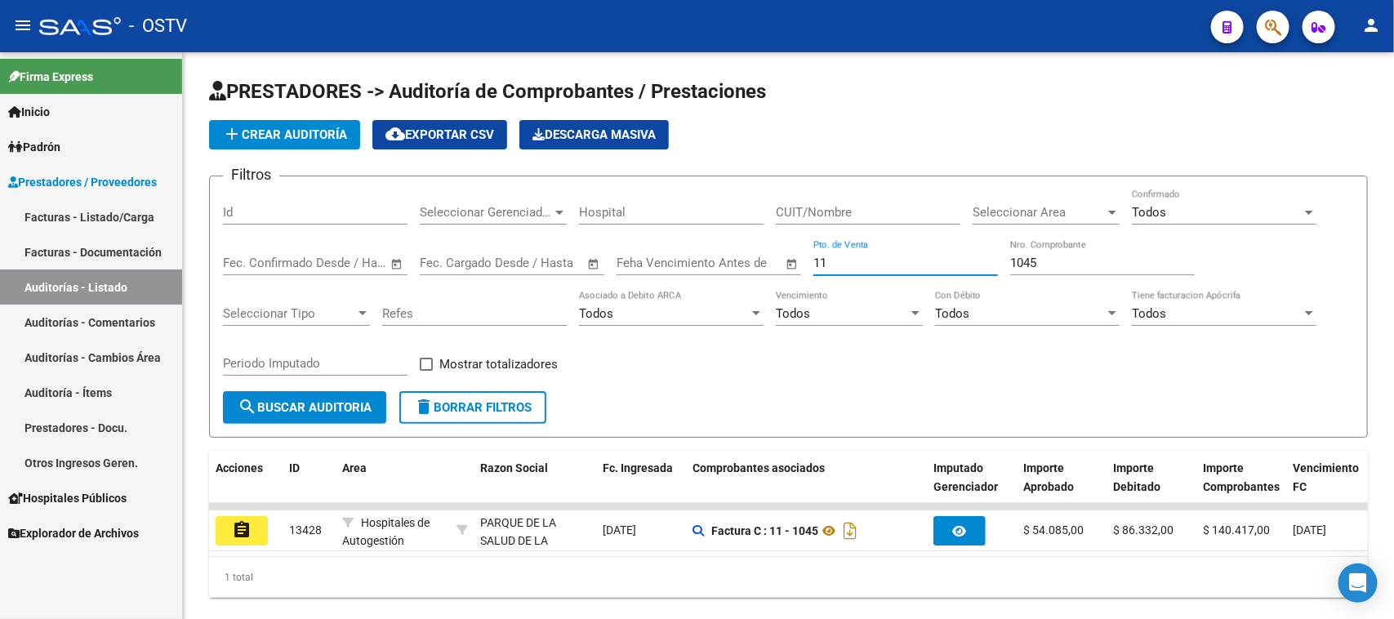
type input "11"
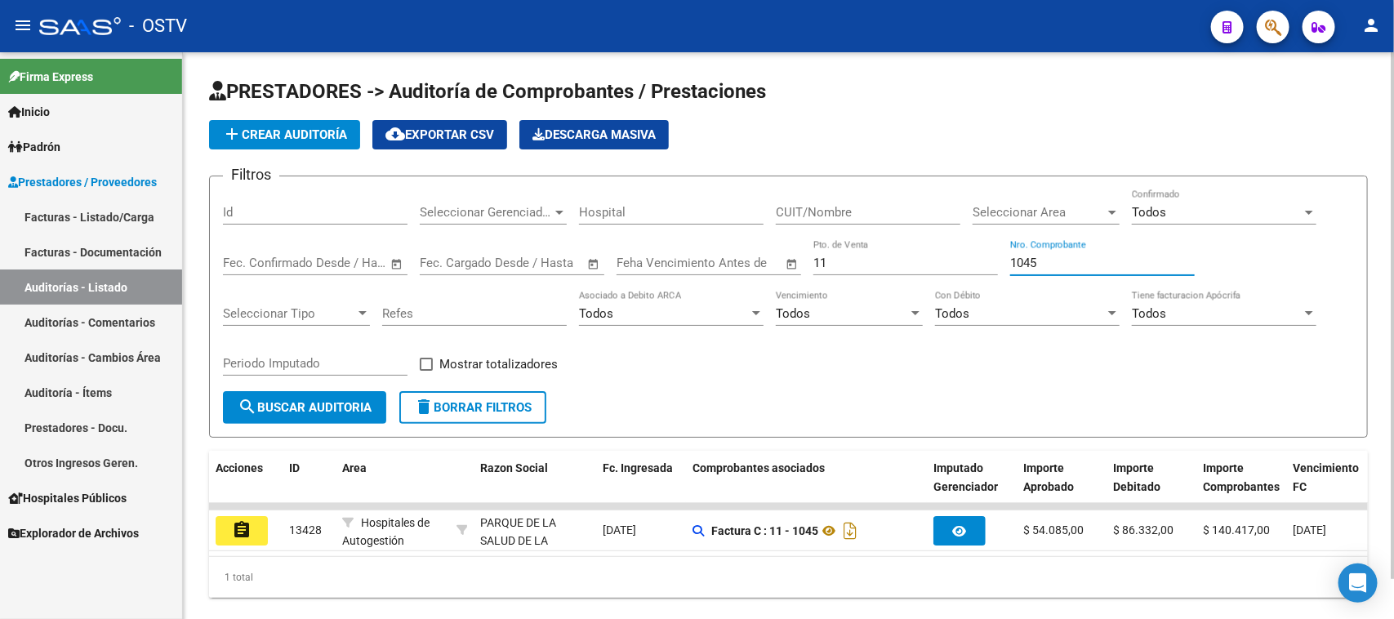
drag, startPoint x: 1025, startPoint y: 264, endPoint x: 994, endPoint y: 264, distance: 31.0
click at [994, 264] on div "Filtros Id Seleccionar Gerenciador Seleccionar Gerenciador Hospital CUIT/Nombre…" at bounding box center [788, 290] width 1131 height 202
paste input "0237"
click at [1018, 260] on input "0237" at bounding box center [1102, 263] width 185 height 15
type input "237"
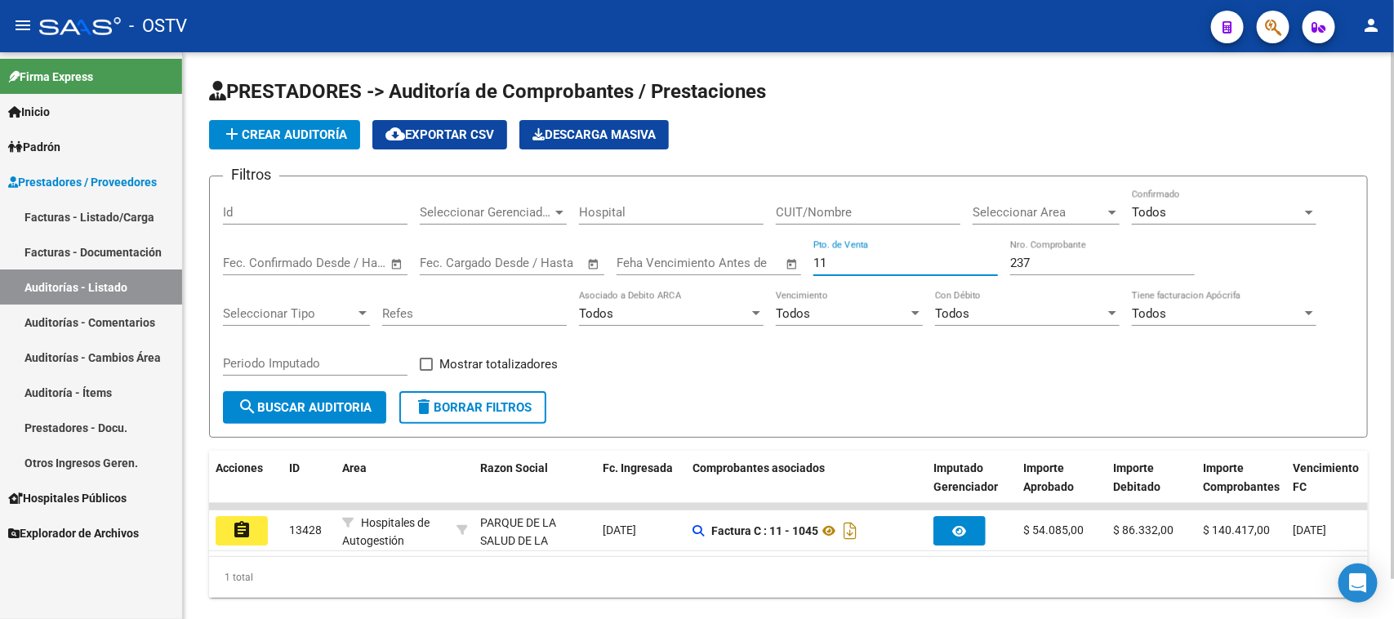
click at [869, 260] on input "11" at bounding box center [905, 263] width 185 height 15
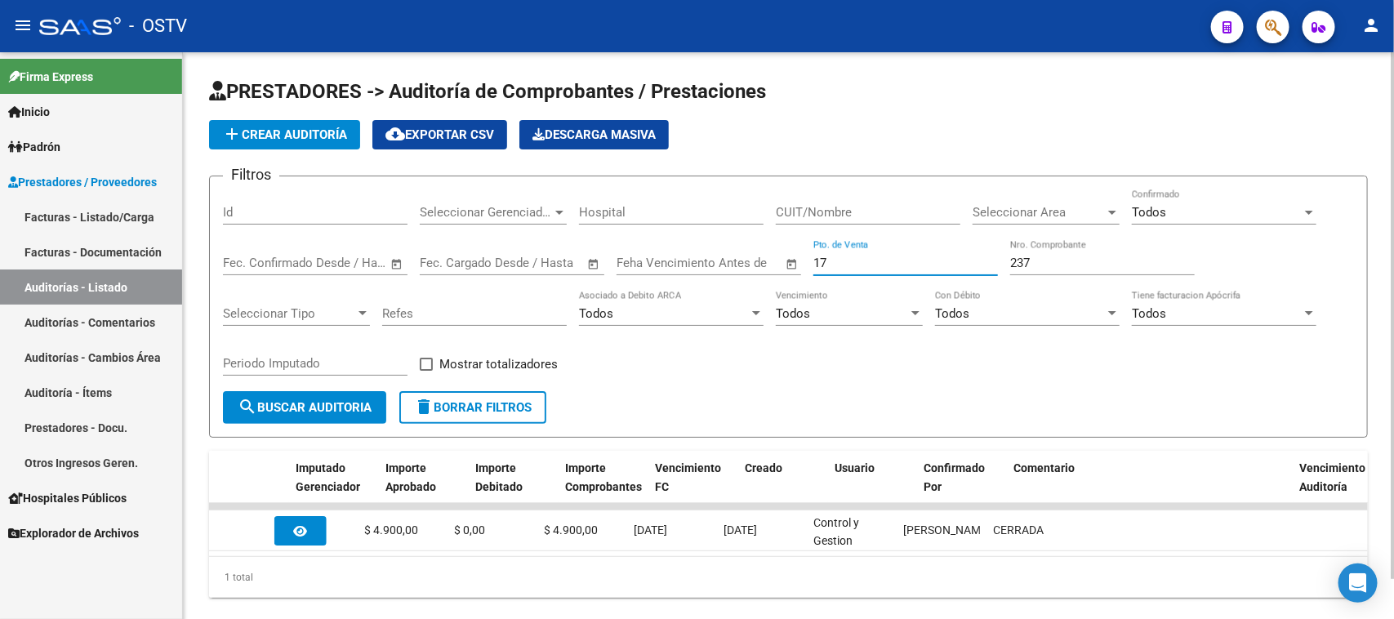
scroll to position [0, 638]
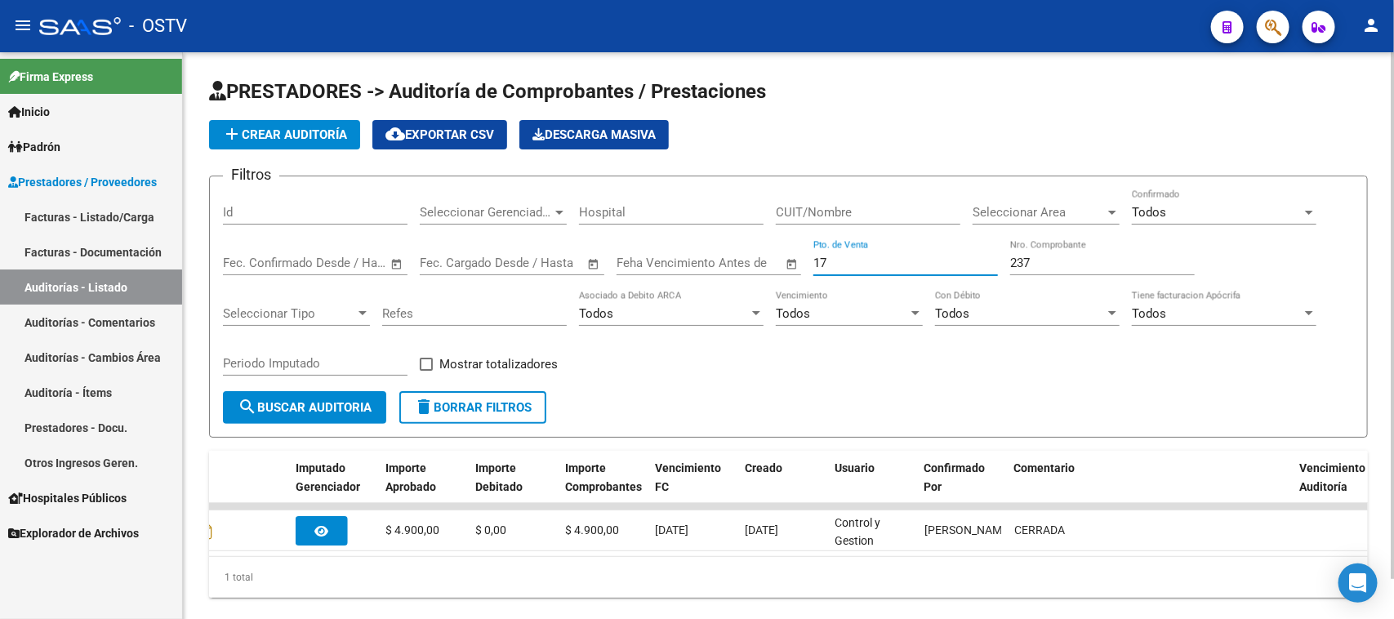
click at [821, 258] on input "17" at bounding box center [905, 263] width 185 height 15
type input "7"
drag, startPoint x: 1042, startPoint y: 262, endPoint x: 965, endPoint y: 260, distance: 76.8
click at [965, 260] on div "Filtros Id Seleccionar Gerenciador Seleccionar Gerenciador Hospital CUIT/Nombre…" at bounding box center [788, 290] width 1131 height 202
paste input "3228"
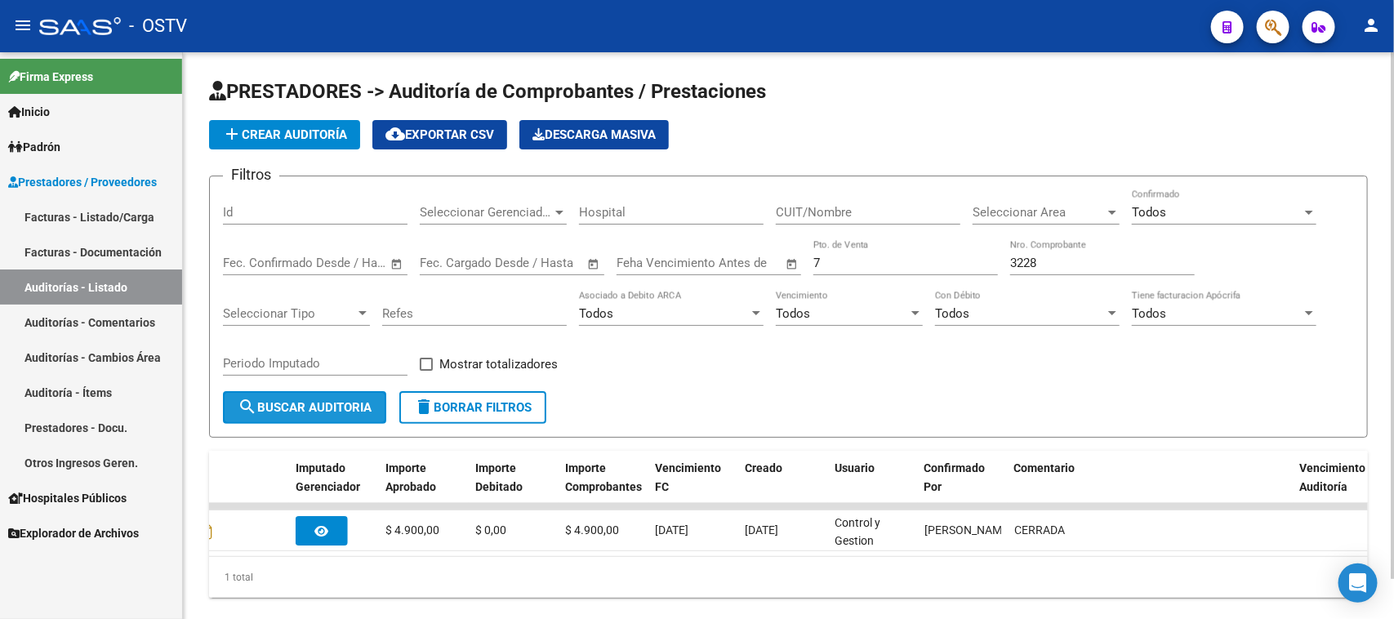
click at [324, 405] on span "search Buscar Auditoria" at bounding box center [305, 407] width 134 height 15
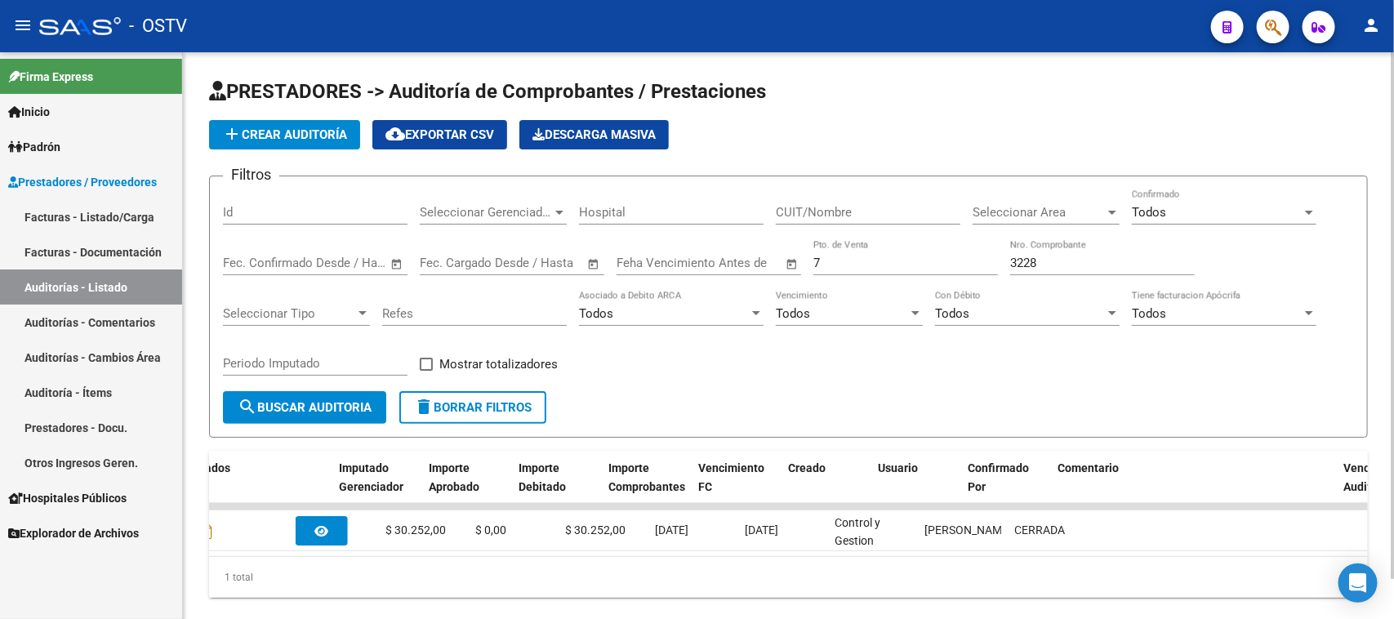
scroll to position [0, 0]
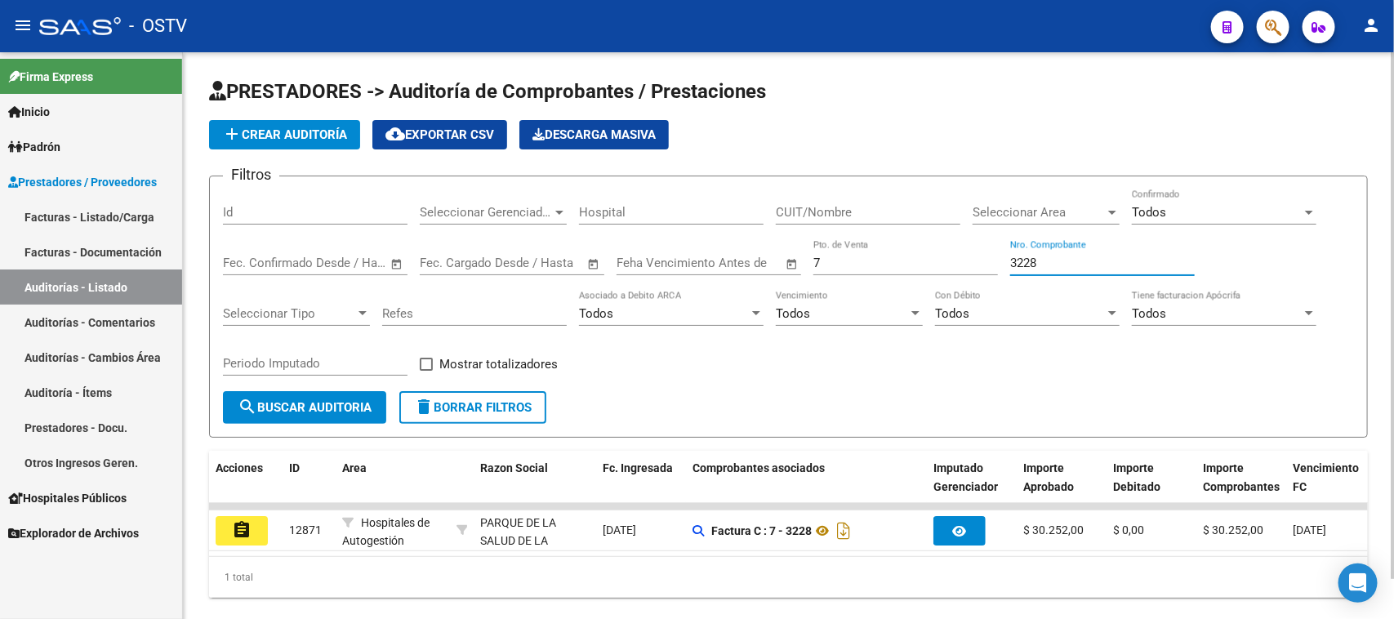
drag, startPoint x: 1018, startPoint y: 260, endPoint x: 929, endPoint y: 261, distance: 89.0
click at [929, 261] on div "Filtros Id Seleccionar Gerenciador Seleccionar Gerenciador Hospital CUIT/Nombre…" at bounding box center [788, 290] width 1131 height 202
paste input "53"
type input "353"
click at [833, 249] on div "7 Pto. de Venta" at bounding box center [905, 257] width 185 height 35
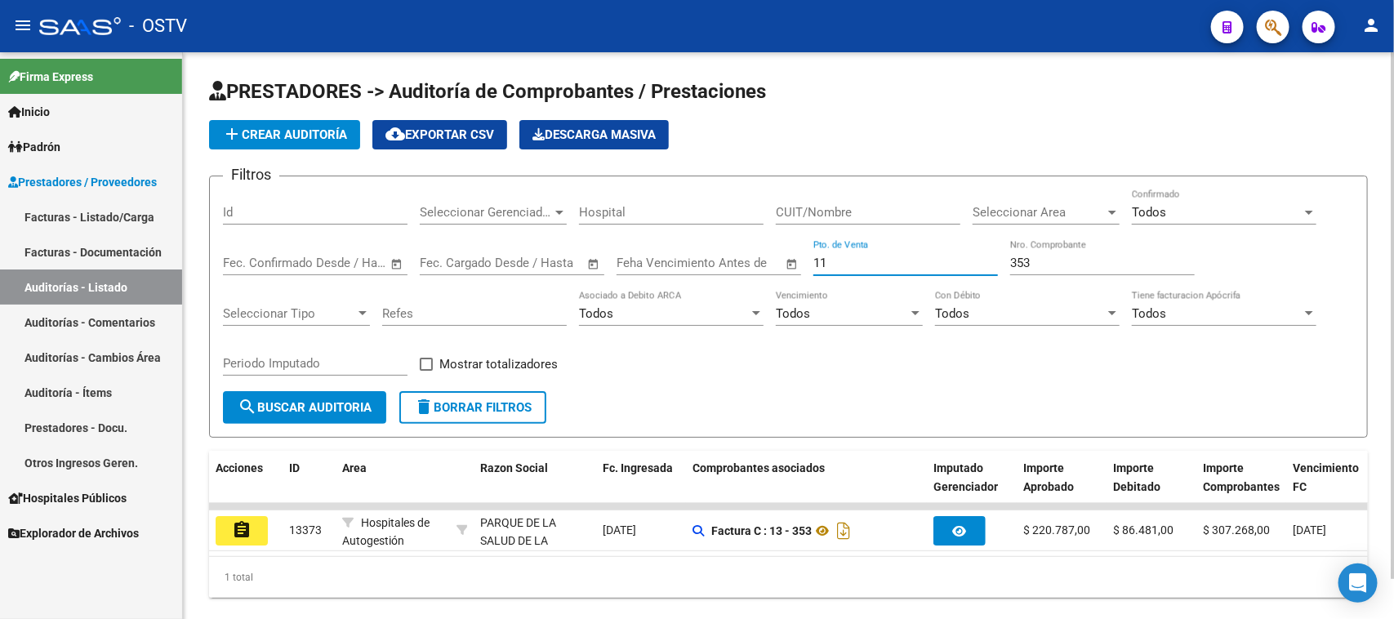
type input "11"
drag, startPoint x: 1055, startPoint y: 261, endPoint x: 968, endPoint y: 265, distance: 86.6
click at [968, 265] on div "Filtros Id Seleccionar Gerenciador Seleccionar Gerenciador Hospital CUIT/Nombre…" at bounding box center [788, 290] width 1131 height 202
paste input "1248"
click at [288, 410] on span "search Buscar Auditoria" at bounding box center [305, 407] width 134 height 15
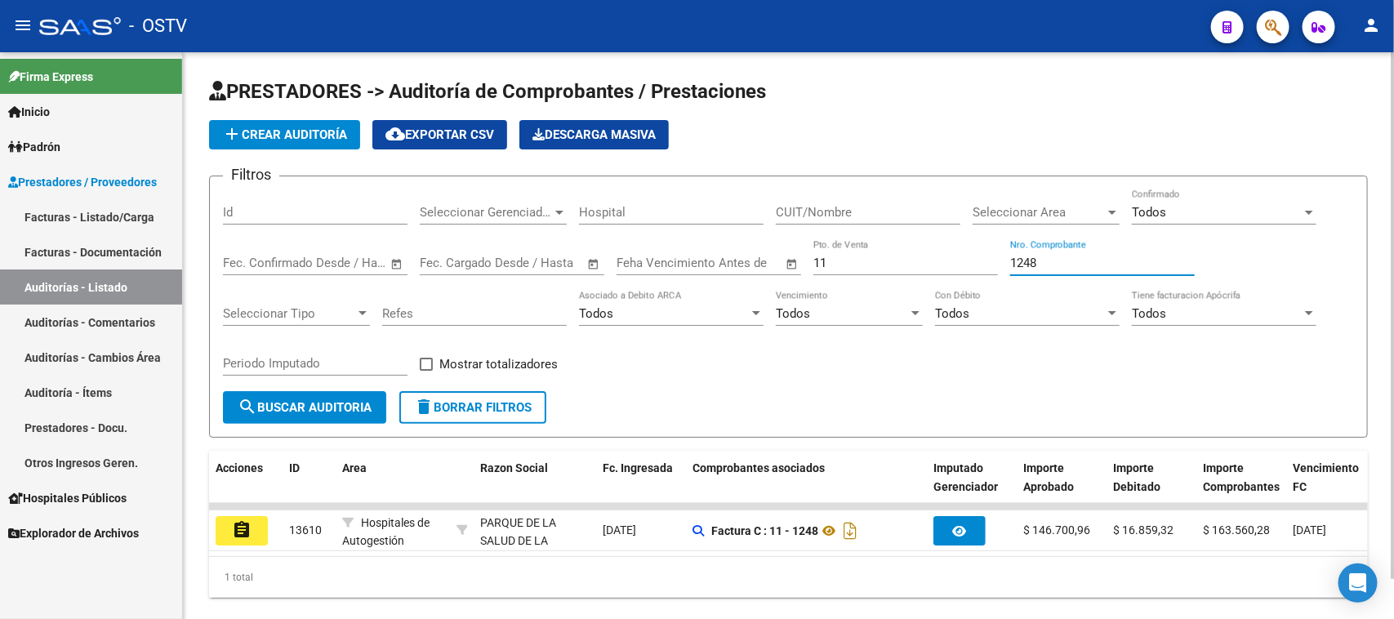
drag, startPoint x: 1053, startPoint y: 259, endPoint x: 986, endPoint y: 259, distance: 66.9
click at [986, 259] on div "Filtros Id Seleccionar Gerenciador Seleccionar Gerenciador Hospital CUIT/Nombre…" at bounding box center [788, 290] width 1131 height 202
paste input "401"
type input "401"
click at [846, 256] on input "11" at bounding box center [905, 263] width 185 height 15
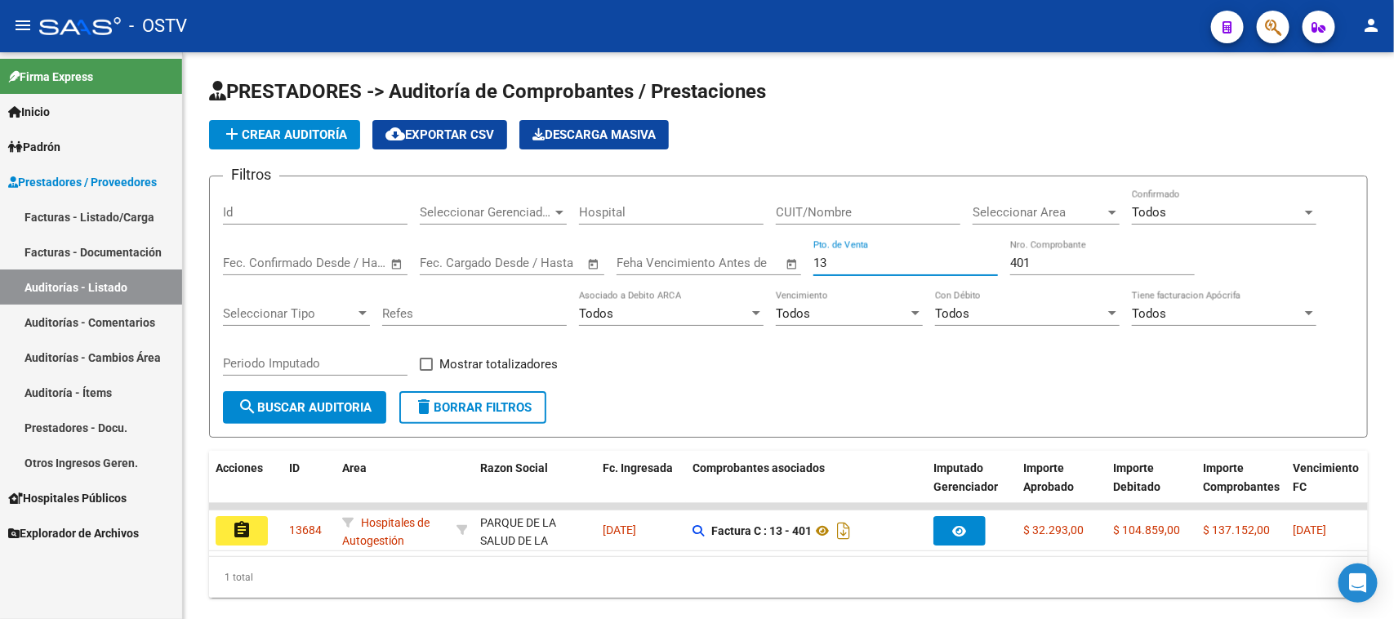
type input "13"
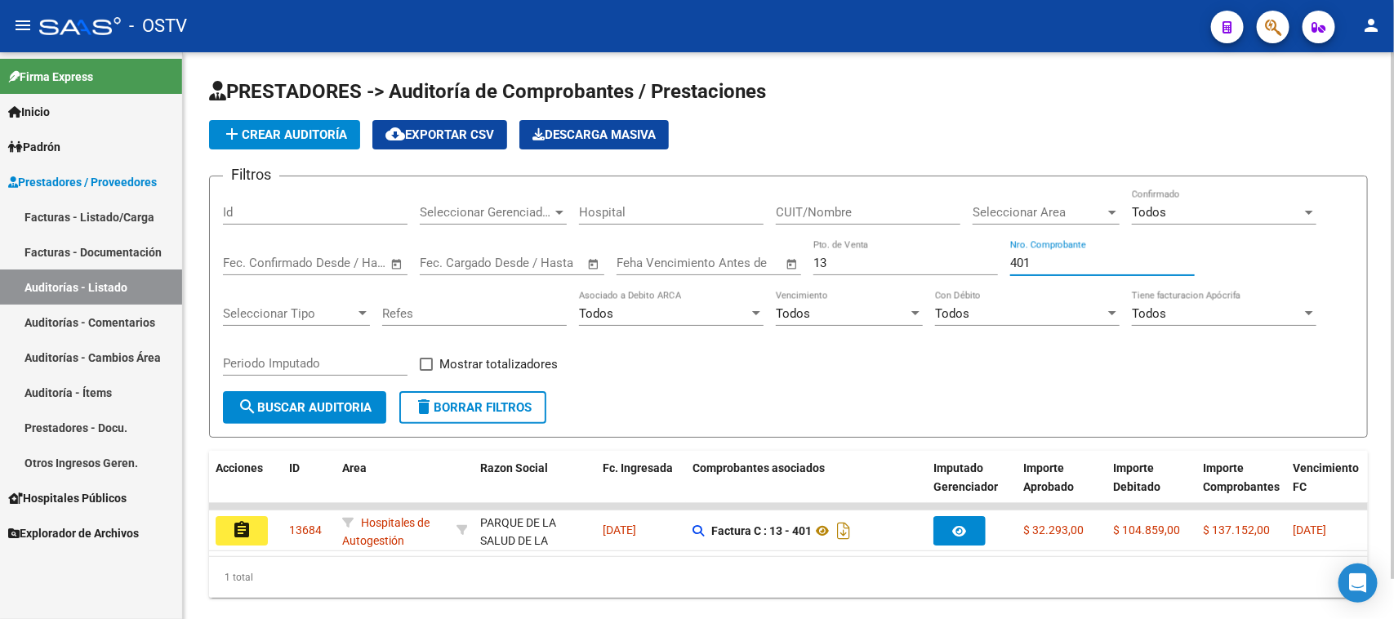
drag, startPoint x: 1052, startPoint y: 263, endPoint x: 959, endPoint y: 253, distance: 92.8
click at [960, 253] on div "Filtros Id Seleccionar Gerenciador Seleccionar Gerenciador Hospital CUIT/Nombre…" at bounding box center [788, 290] width 1131 height 202
paste input "3365"
type input "3365"
drag, startPoint x: 846, startPoint y: 259, endPoint x: 785, endPoint y: 263, distance: 60.6
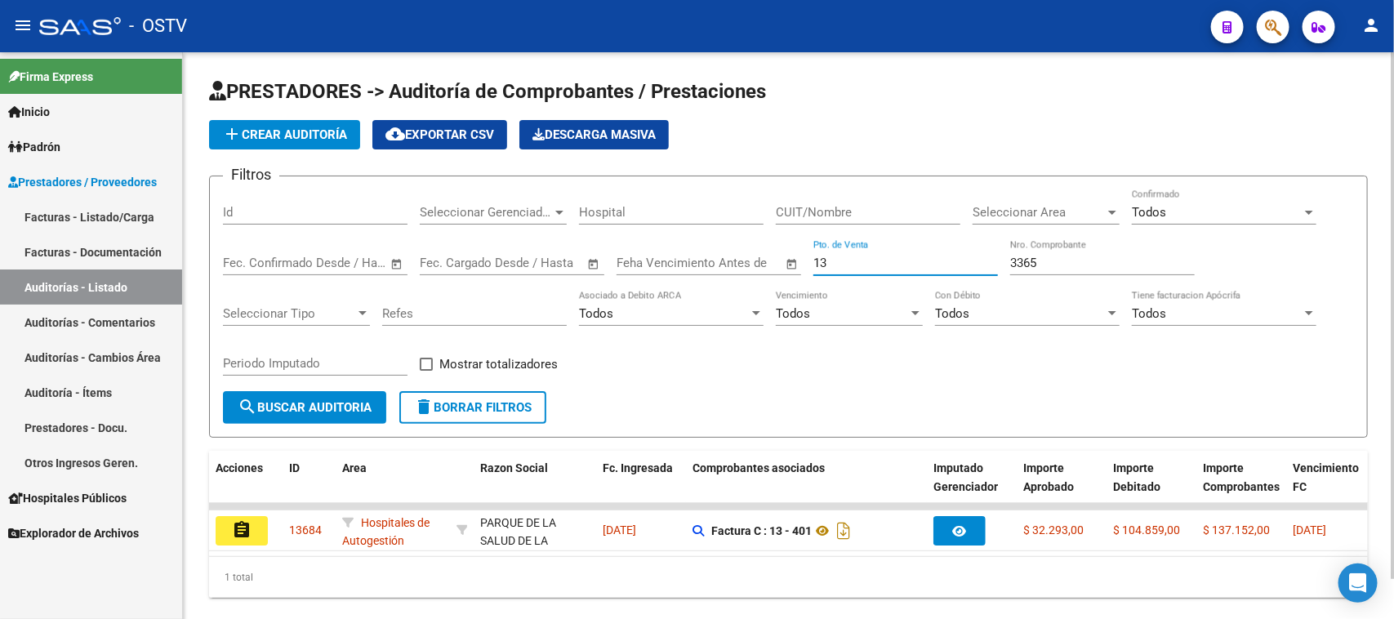
click at [785, 263] on div "Filtros Id Seleccionar Gerenciador Seleccionar Gerenciador Hospital CUIT/Nombre…" at bounding box center [788, 290] width 1131 height 202
type input "7"
drag, startPoint x: 1054, startPoint y: 255, endPoint x: 976, endPoint y: 261, distance: 78.6
click at [976, 261] on div "Filtros Id Seleccionar Gerenciador Seleccionar Gerenciador Hospital CUIT/Nombre…" at bounding box center [788, 290] width 1131 height 202
paste input "468"
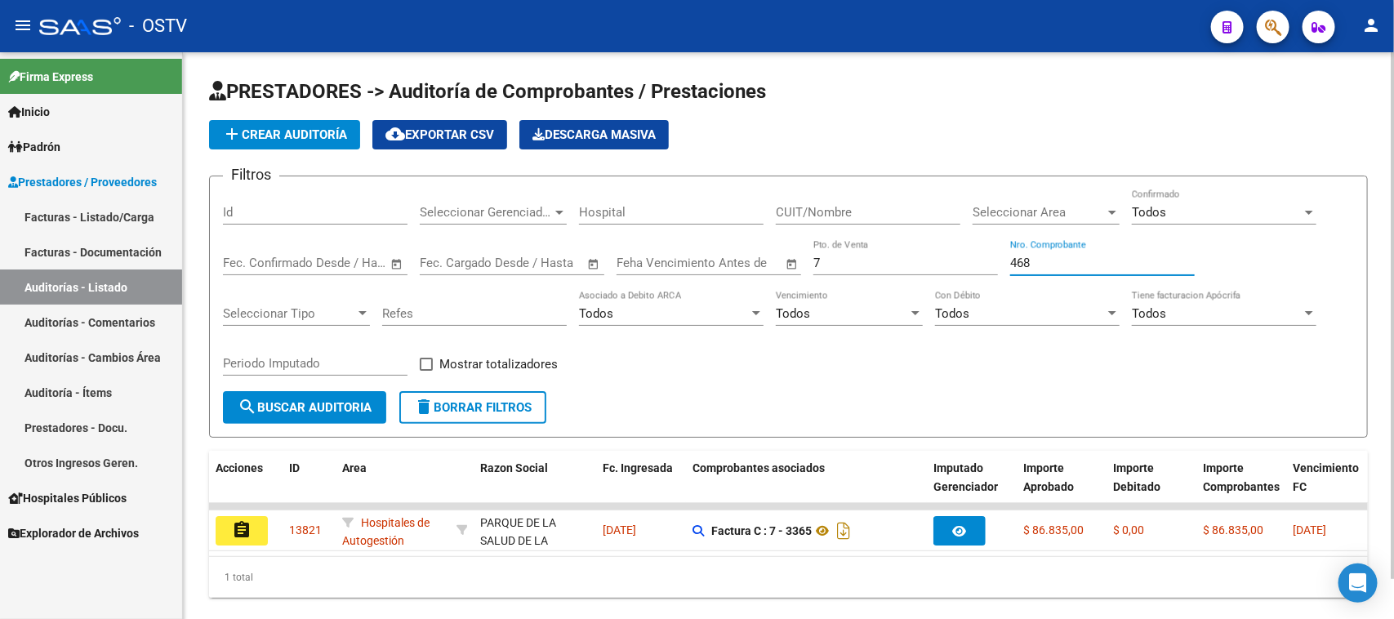
type input "468"
drag, startPoint x: 846, startPoint y: 261, endPoint x: 776, endPoint y: 265, distance: 69.5
click at [776, 265] on div "Filtros Id Seleccionar Gerenciador Seleccionar Gerenciador Hospital CUIT/Nombre…" at bounding box center [788, 290] width 1131 height 202
type input "17"
drag, startPoint x: 1038, startPoint y: 257, endPoint x: 945, endPoint y: 263, distance: 92.4
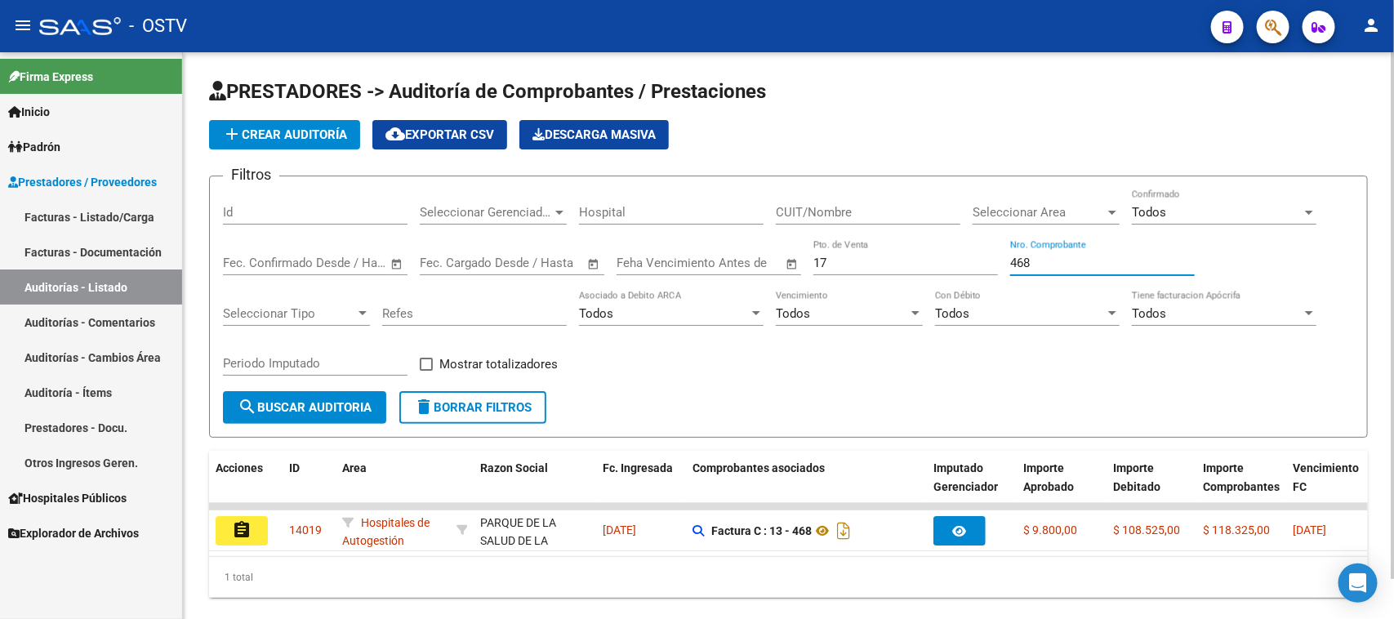
click at [945, 263] on div "Filtros Id Seleccionar Gerenciador Seleccionar Gerenciador Hospital CUIT/Nombre…" at bounding box center [788, 290] width 1131 height 202
paste input "315"
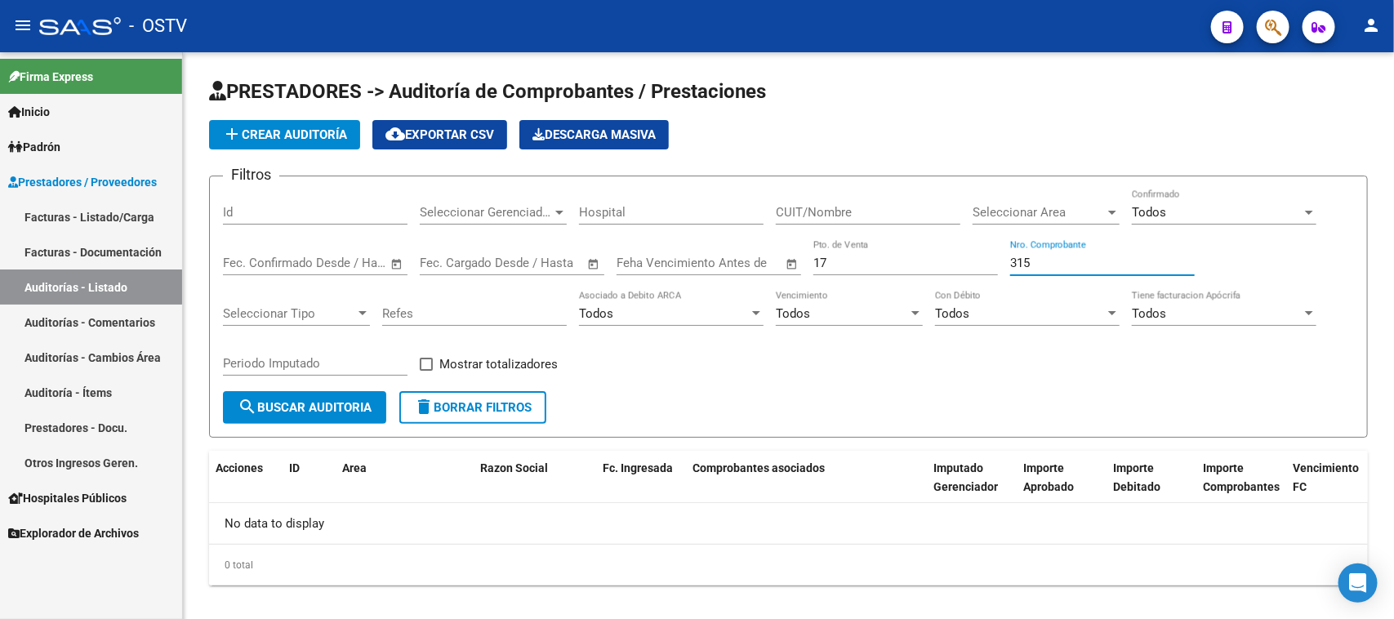
type input "315"
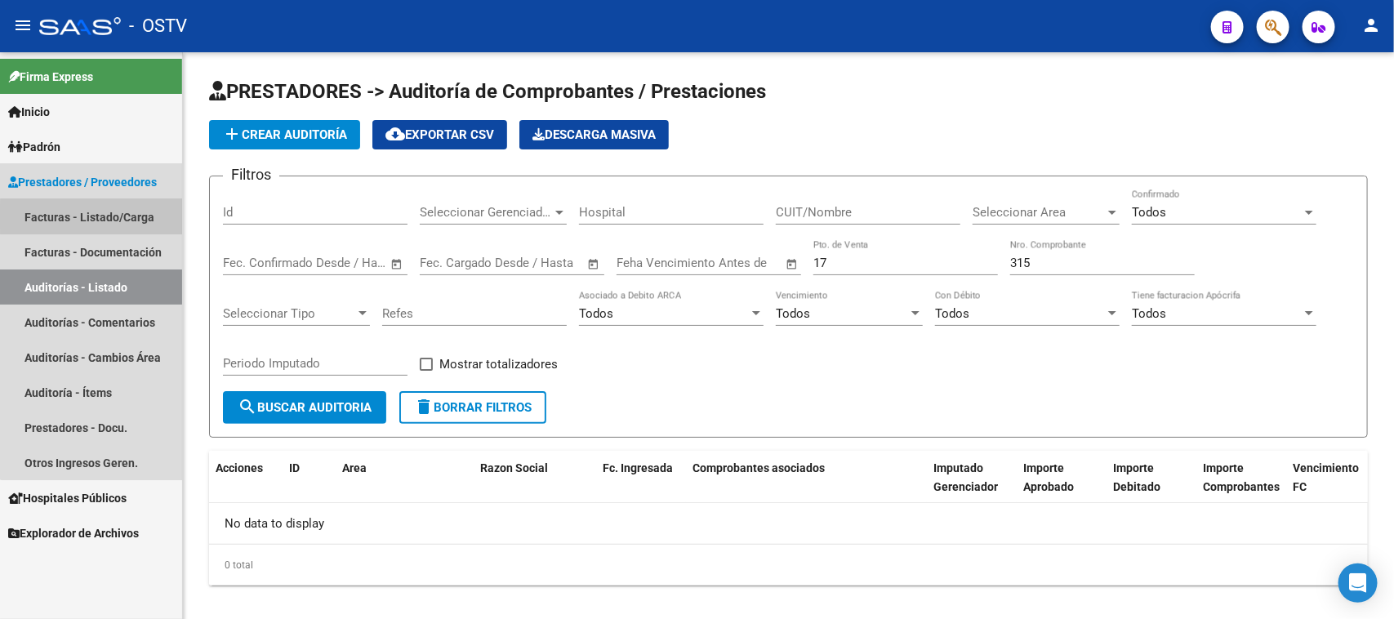
click at [109, 217] on link "Facturas - Listado/Carga" at bounding box center [91, 216] width 182 height 35
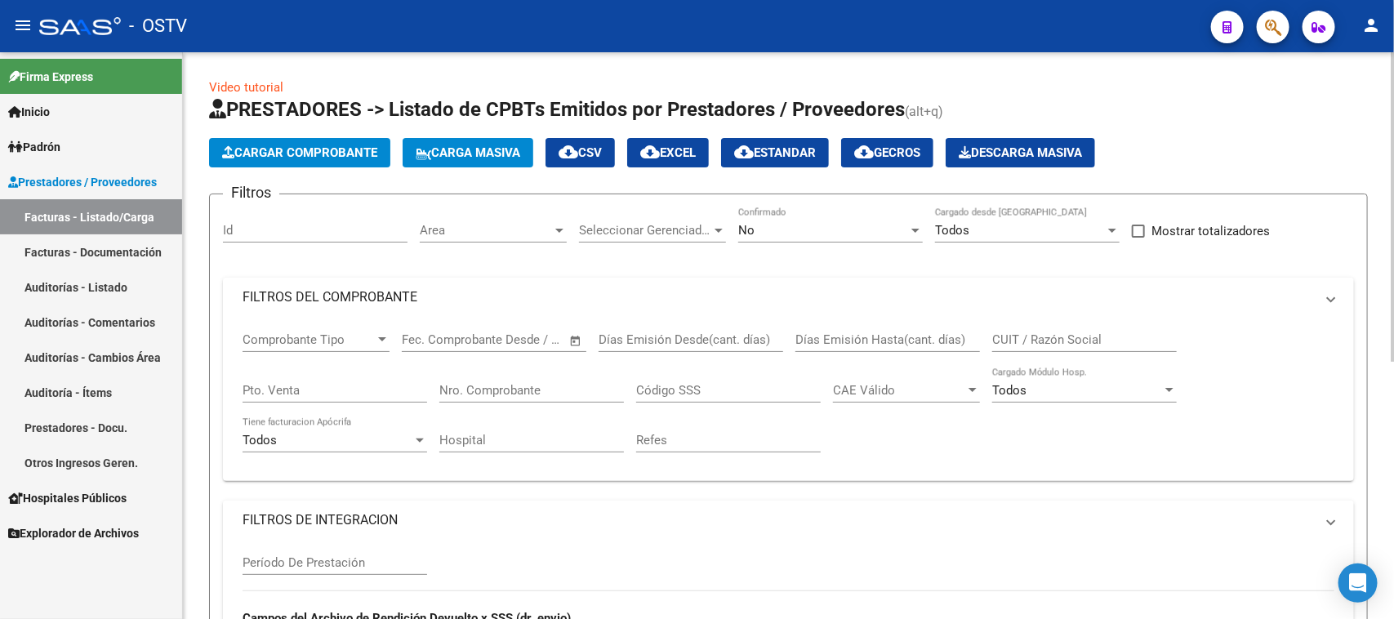
click at [802, 226] on div "No" at bounding box center [823, 230] width 170 height 15
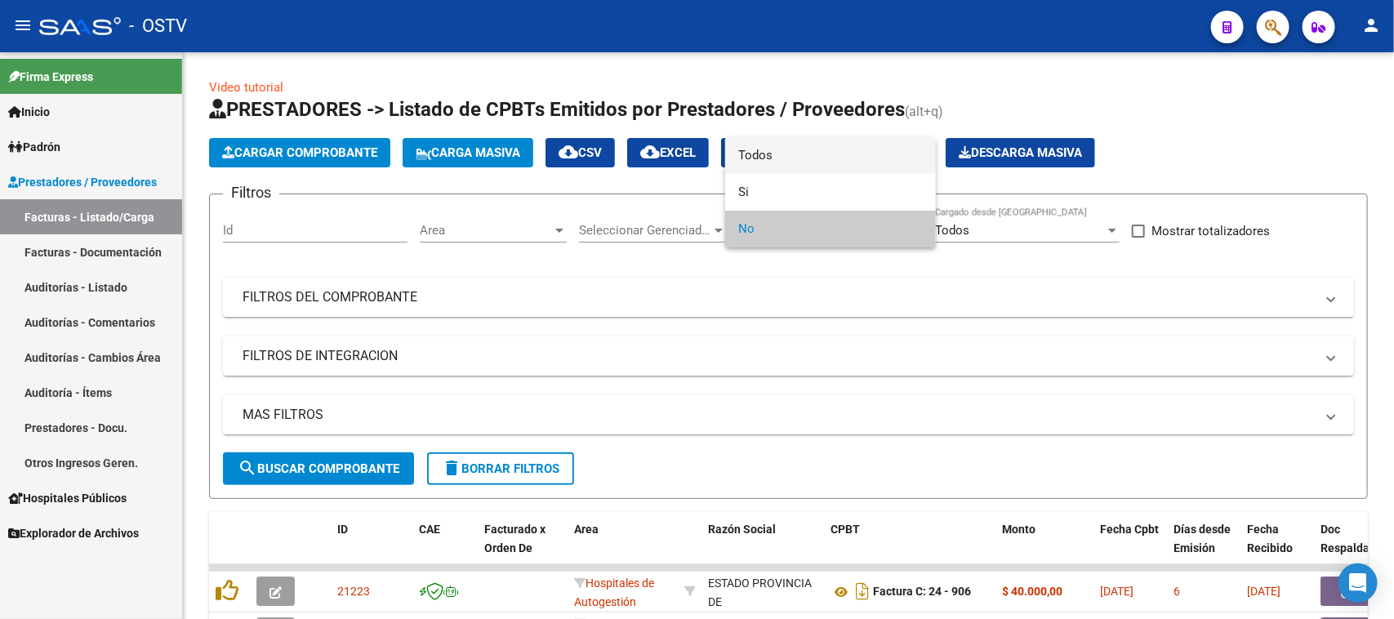
click at [798, 156] on span "Todos" at bounding box center [830, 155] width 185 height 37
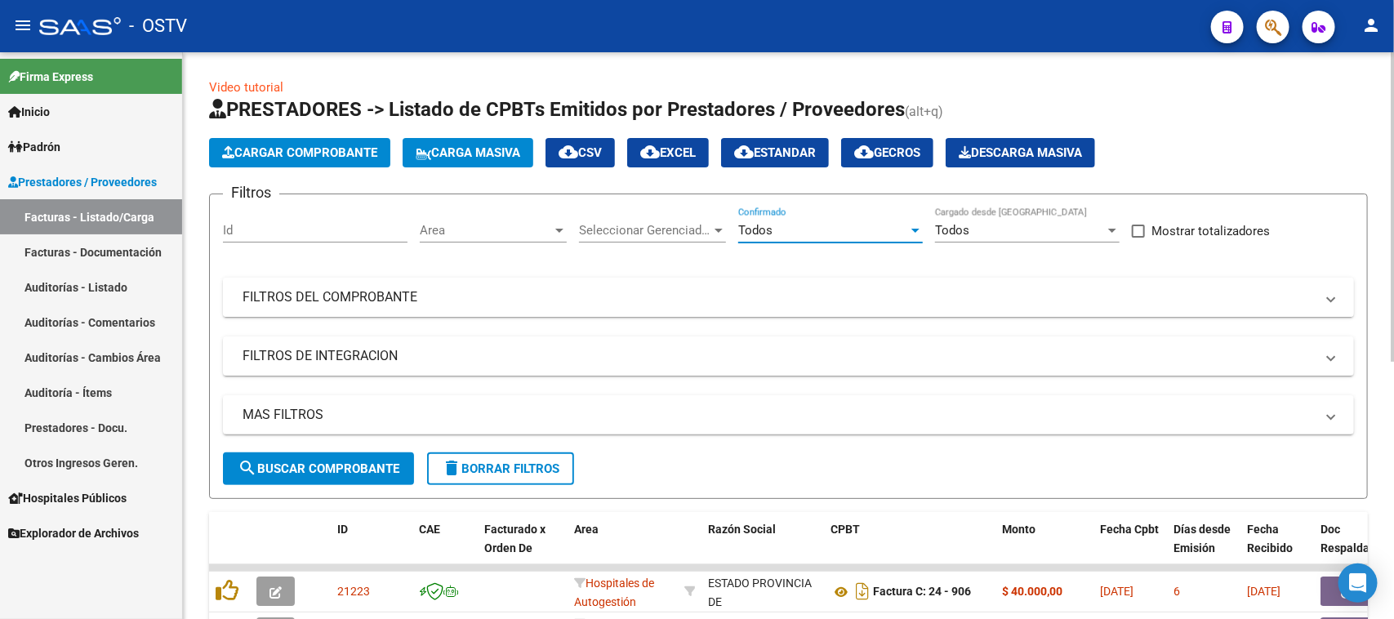
click at [604, 292] on mat-panel-title "FILTROS DEL COMPROBANTE" at bounding box center [778, 297] width 1072 height 18
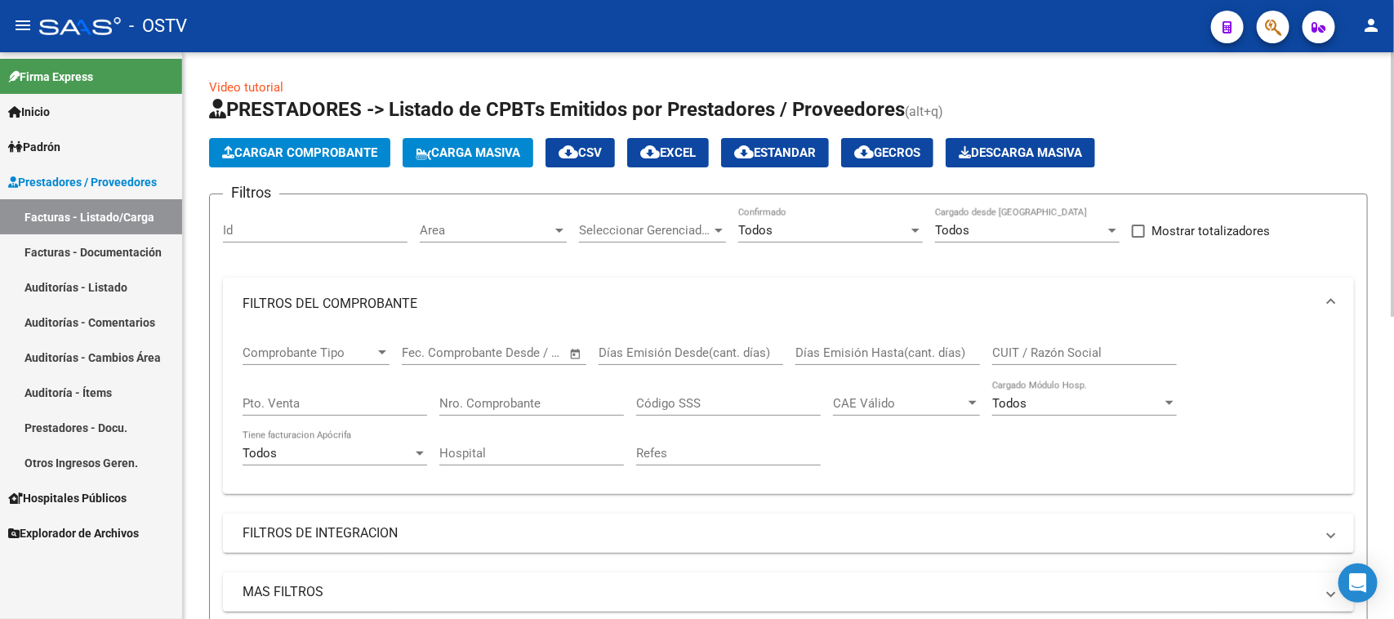
click at [540, 408] on input "Nro. Comprobante" at bounding box center [531, 403] width 185 height 15
paste input "315"
type input "315"
click at [372, 401] on input "Pto. Venta" at bounding box center [334, 403] width 185 height 15
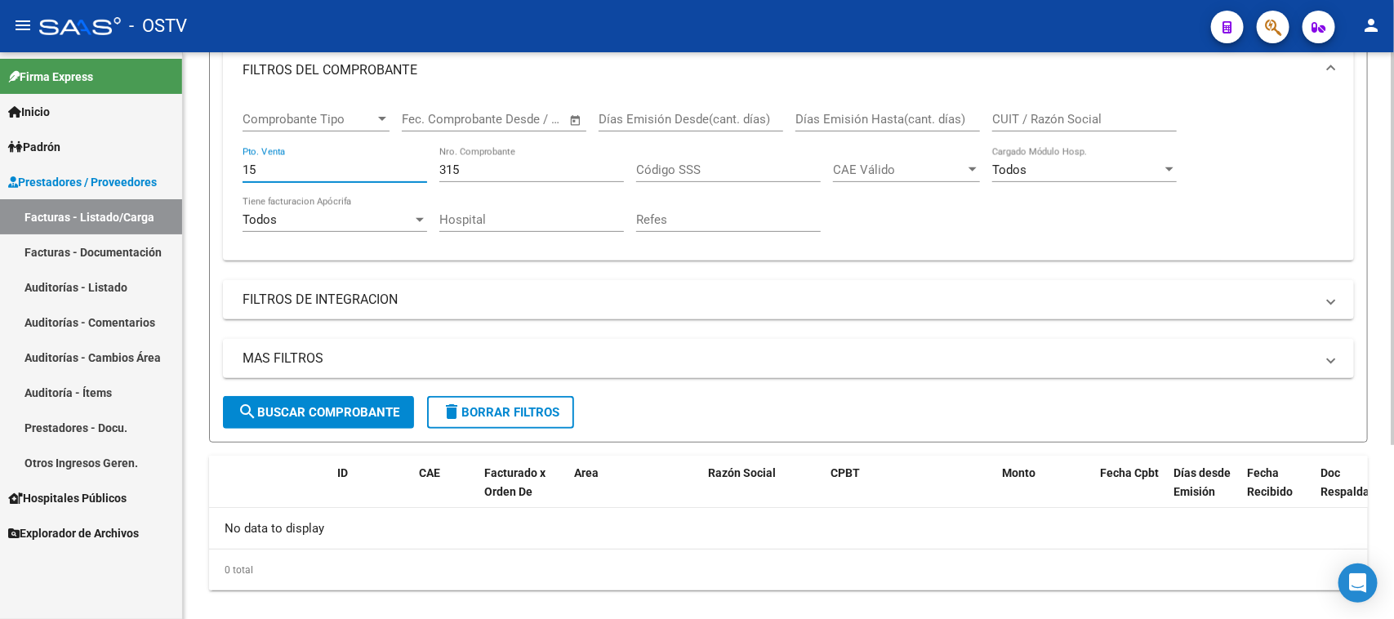
scroll to position [253, 0]
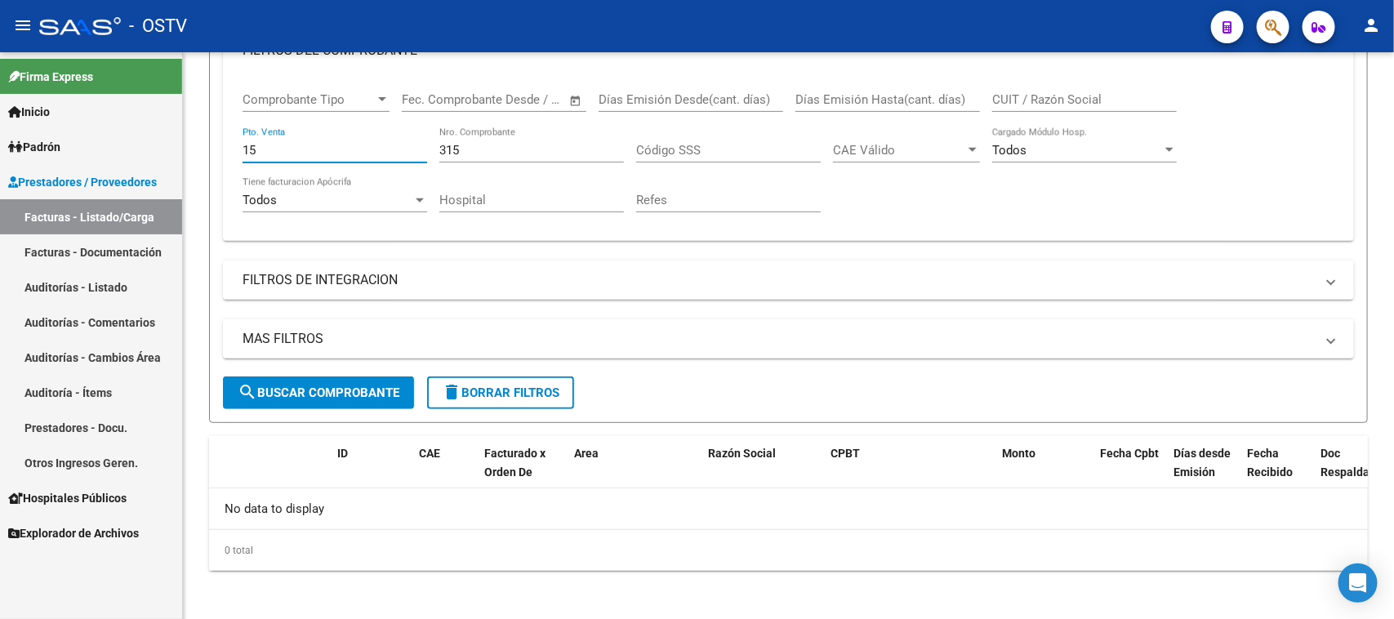
type input "15"
click at [63, 287] on link "Auditorías - Listado" at bounding box center [91, 286] width 182 height 35
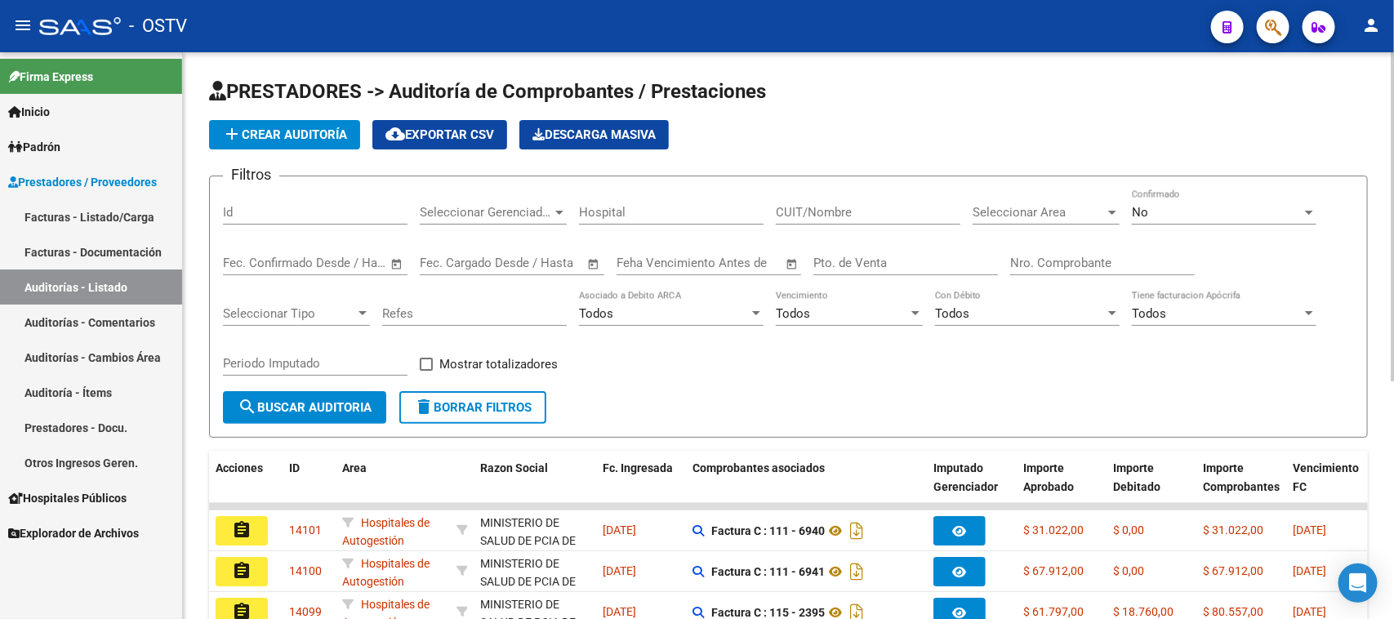
click at [869, 264] on input "Pto. de Venta" at bounding box center [905, 263] width 185 height 15
type input "11"
click at [1018, 251] on div "Nro. Comprobante" at bounding box center [1102, 257] width 185 height 35
type input "1524"
click at [1167, 200] on div "No Confirmado" at bounding box center [1224, 206] width 185 height 35
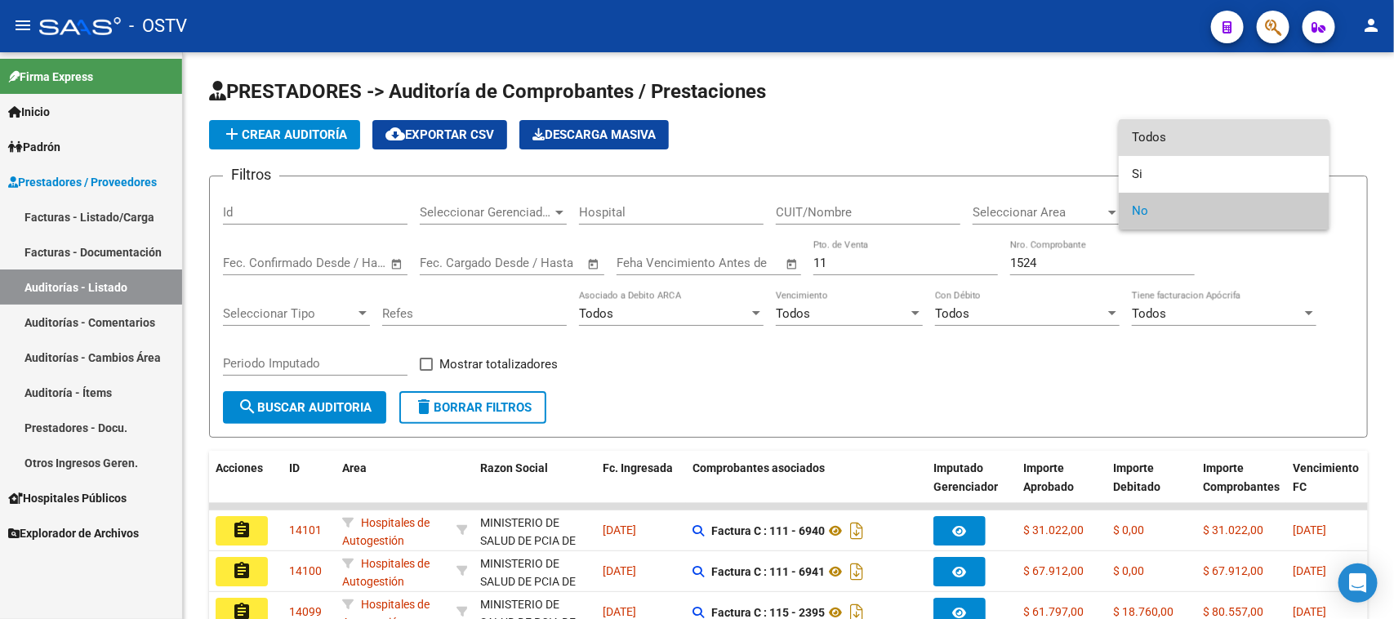
click at [1160, 140] on span "Todos" at bounding box center [1224, 137] width 185 height 37
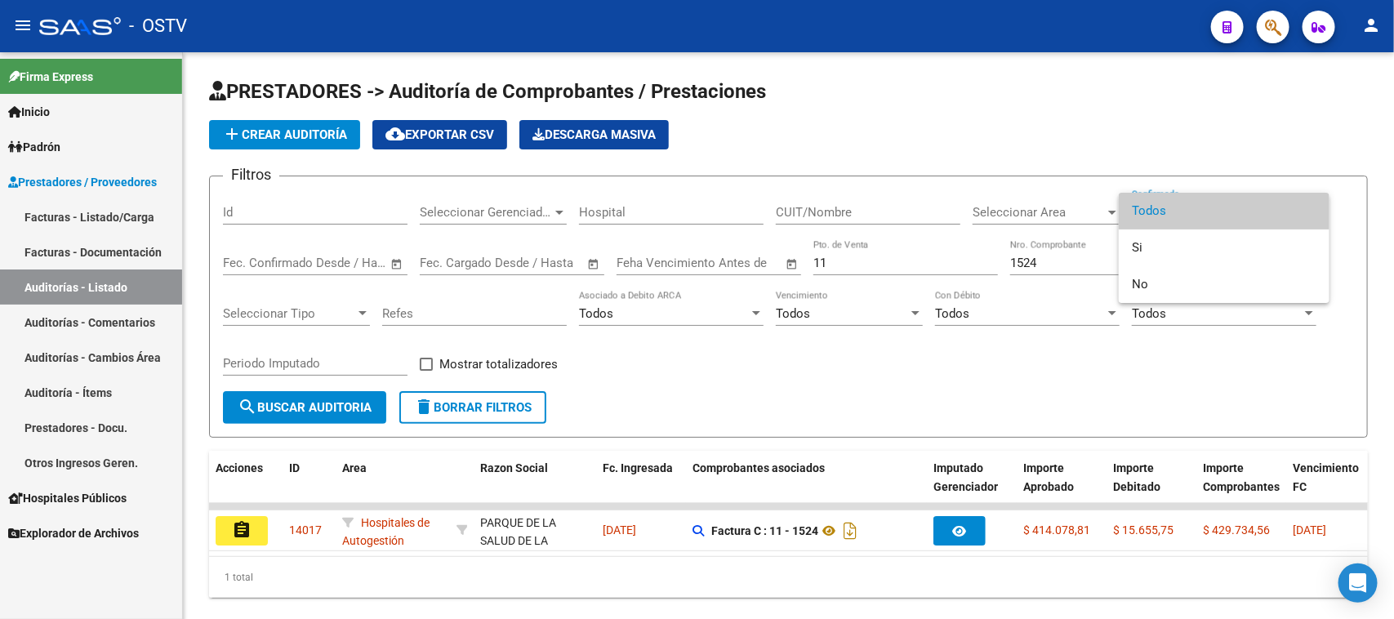
drag, startPoint x: 765, startPoint y: 563, endPoint x: 1042, endPoint y: 556, distance: 276.9
click at [1042, 556] on div at bounding box center [697, 309] width 1394 height 619
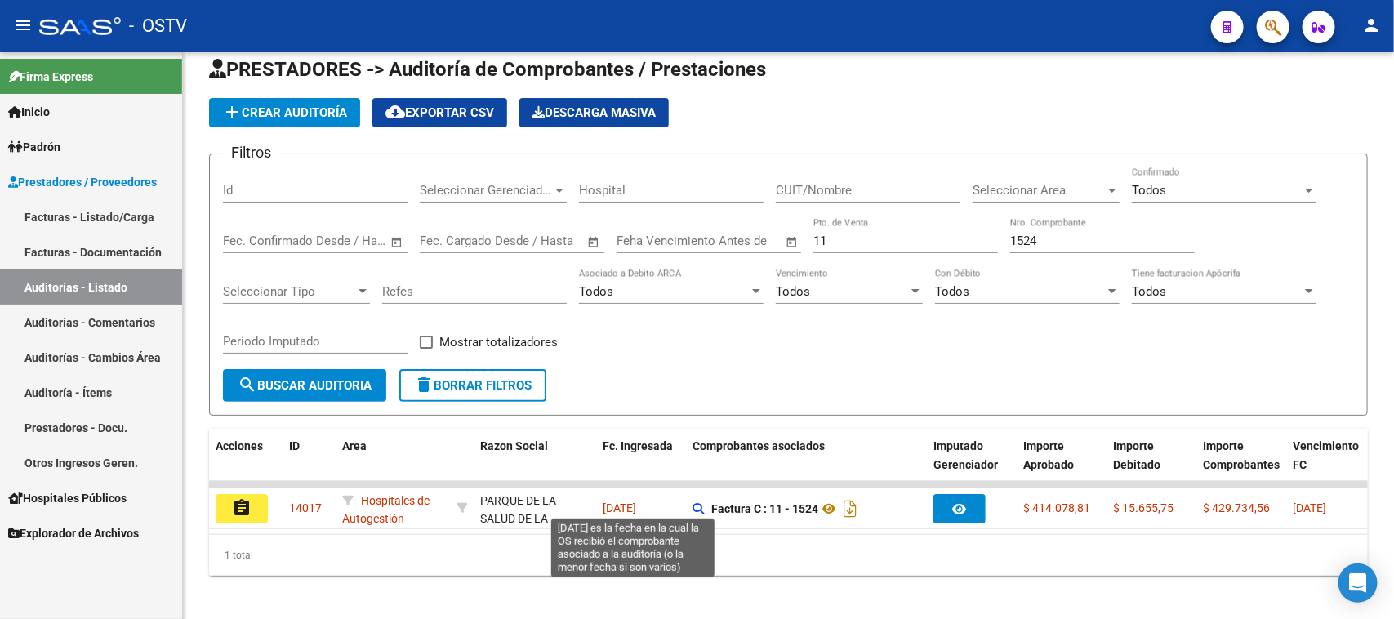
scroll to position [43, 0]
